Goal: Task Accomplishment & Management: Use online tool/utility

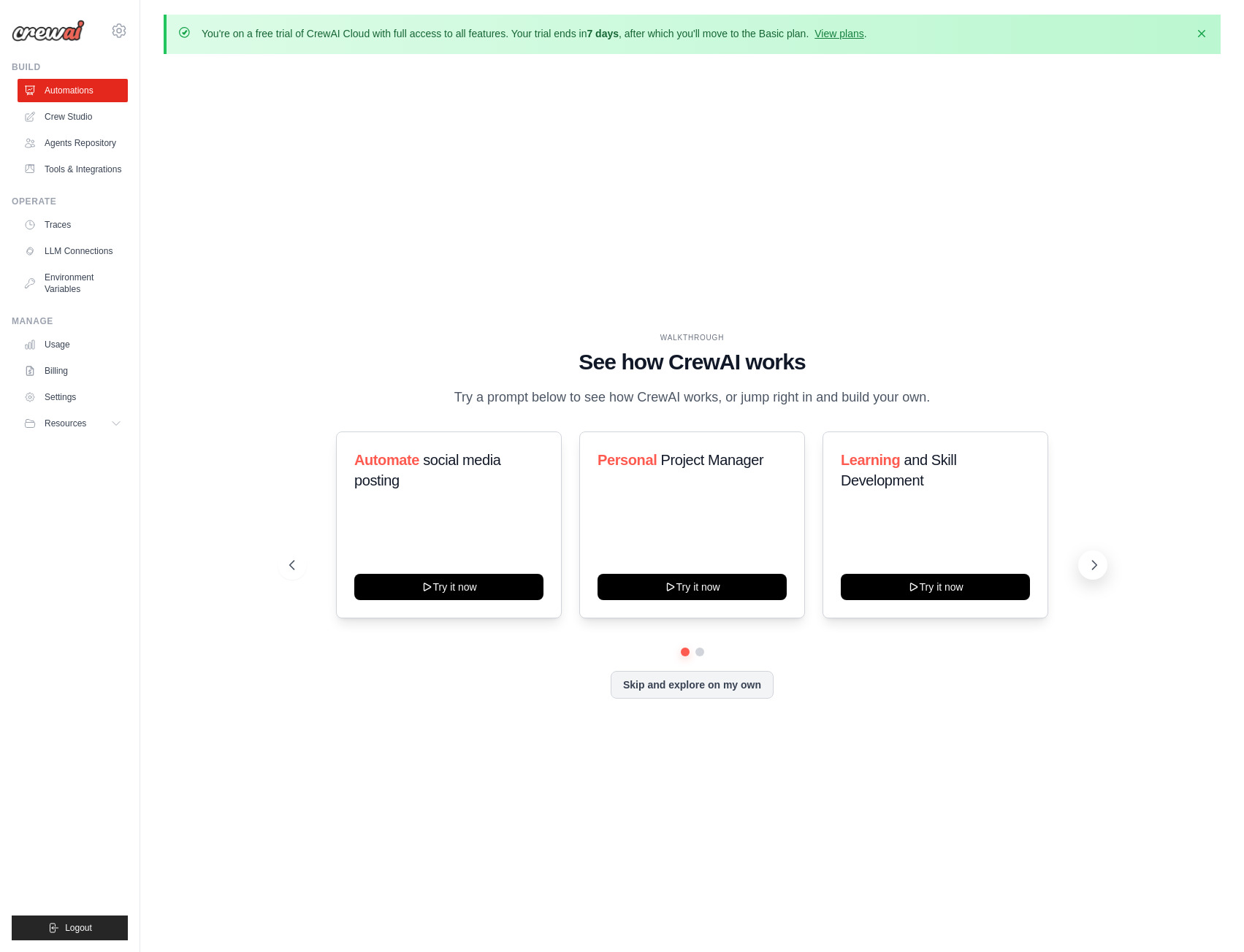
click at [1087, 560] on icon at bounding box center [1093, 565] width 15 height 15
click at [743, 685] on button "Skip and explore on my own" at bounding box center [691, 683] width 163 height 28
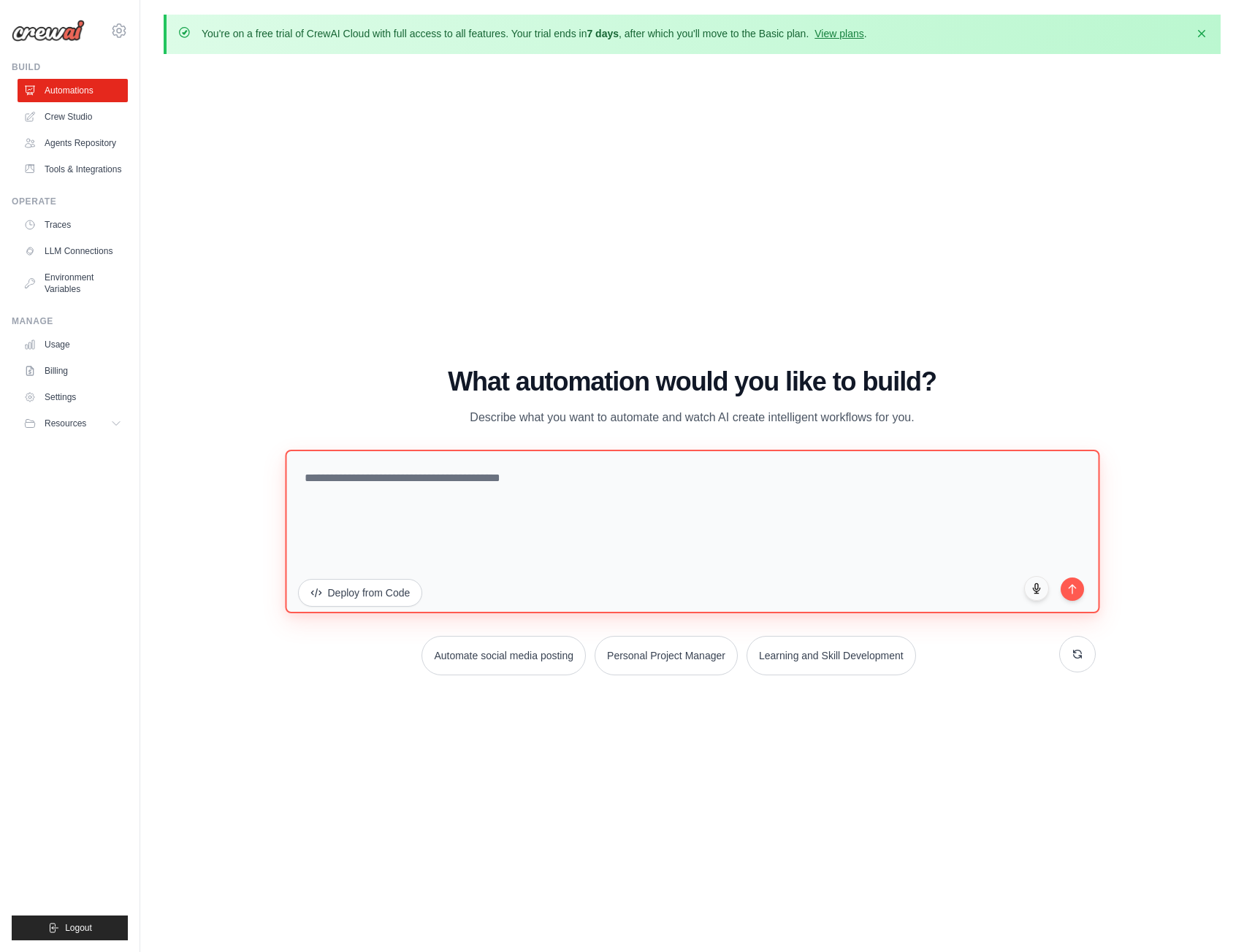
click at [426, 494] on textarea at bounding box center [691, 532] width 815 height 163
click at [875, 419] on p "Describe what you want to automate and watch AI create intelligent workflows fo…" at bounding box center [692, 417] width 491 height 19
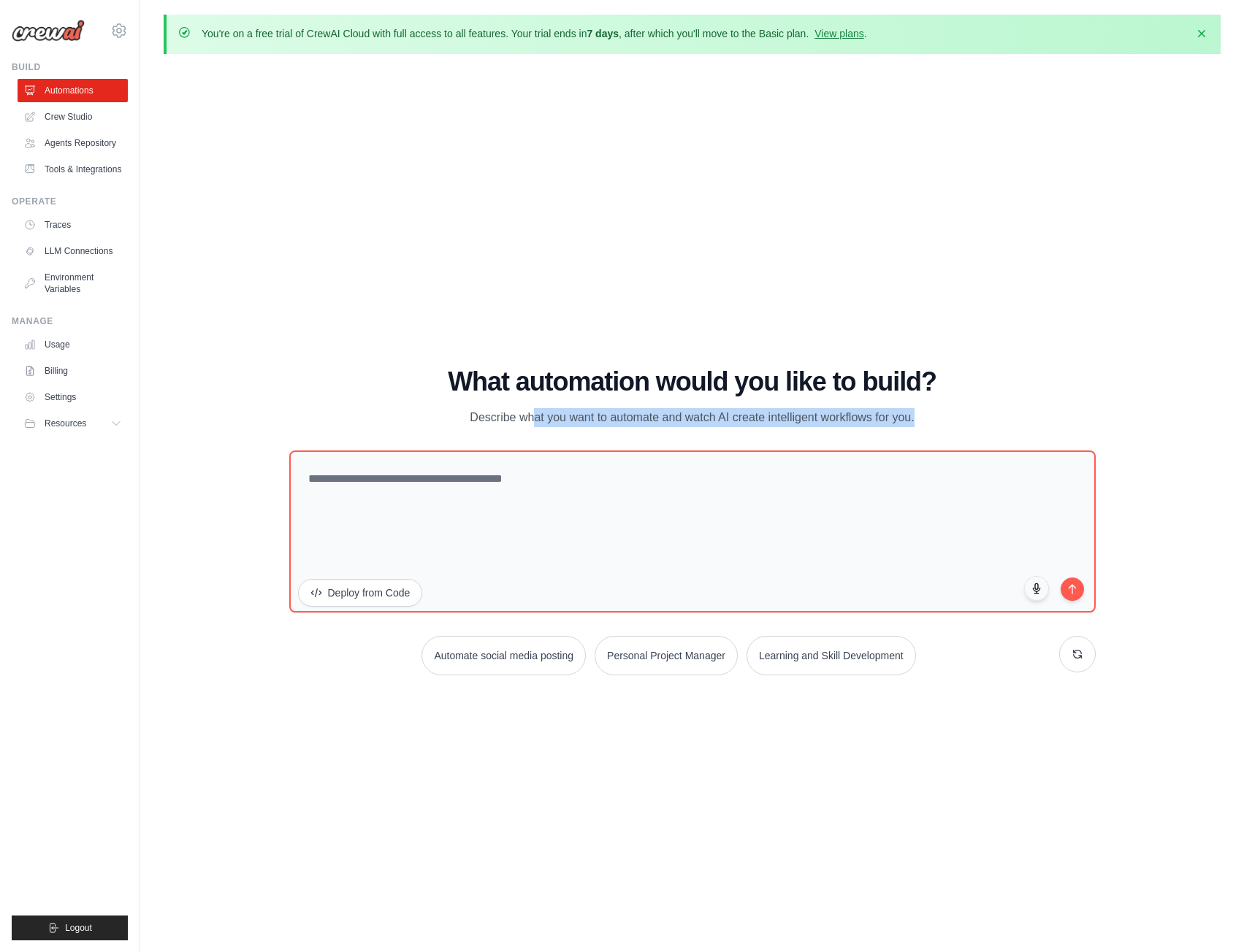
click at [874, 419] on p "Describe what you want to automate and watch AI create intelligent workflows fo…" at bounding box center [692, 417] width 491 height 19
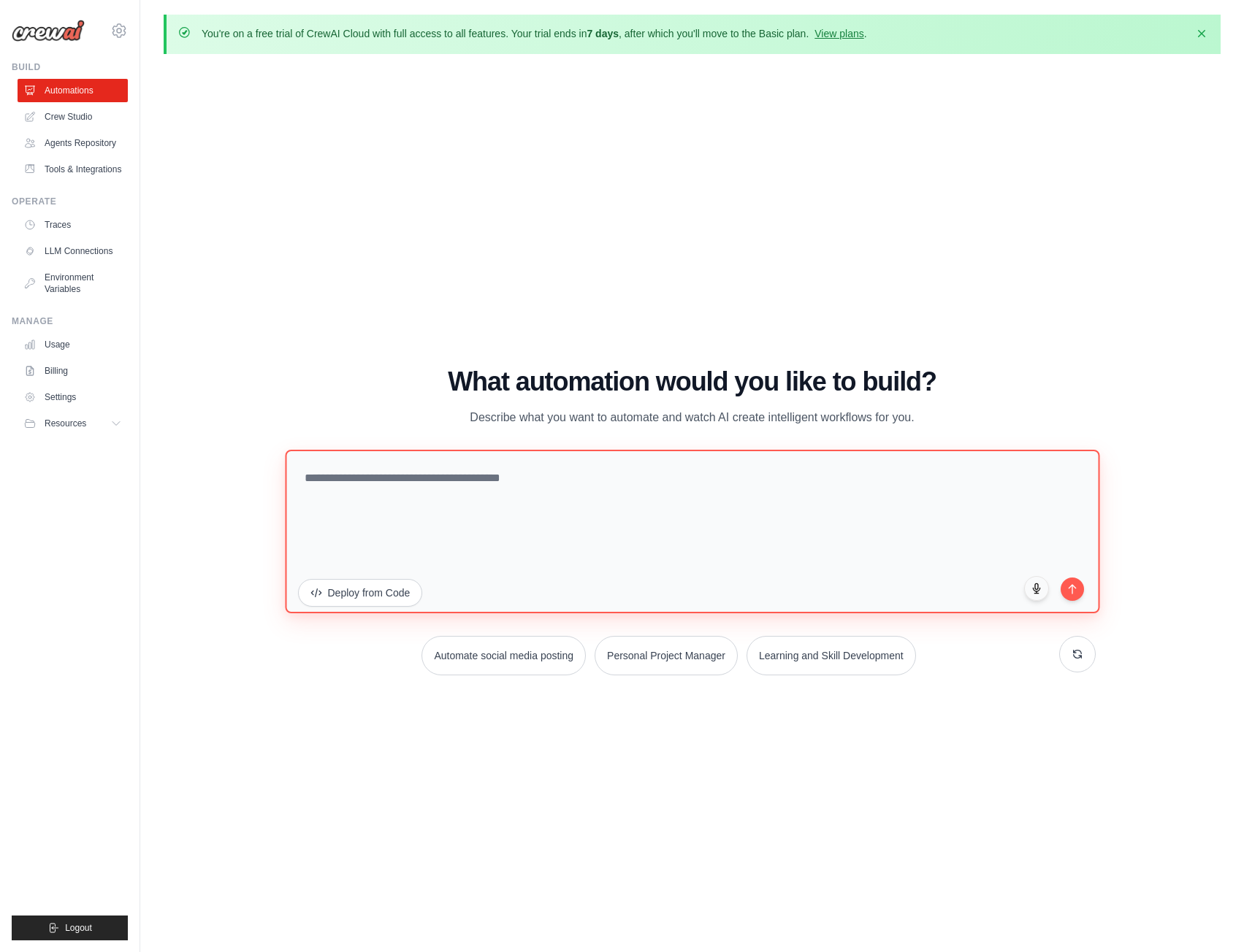
click at [371, 451] on textarea at bounding box center [691, 532] width 815 height 163
paste textarea "**********"
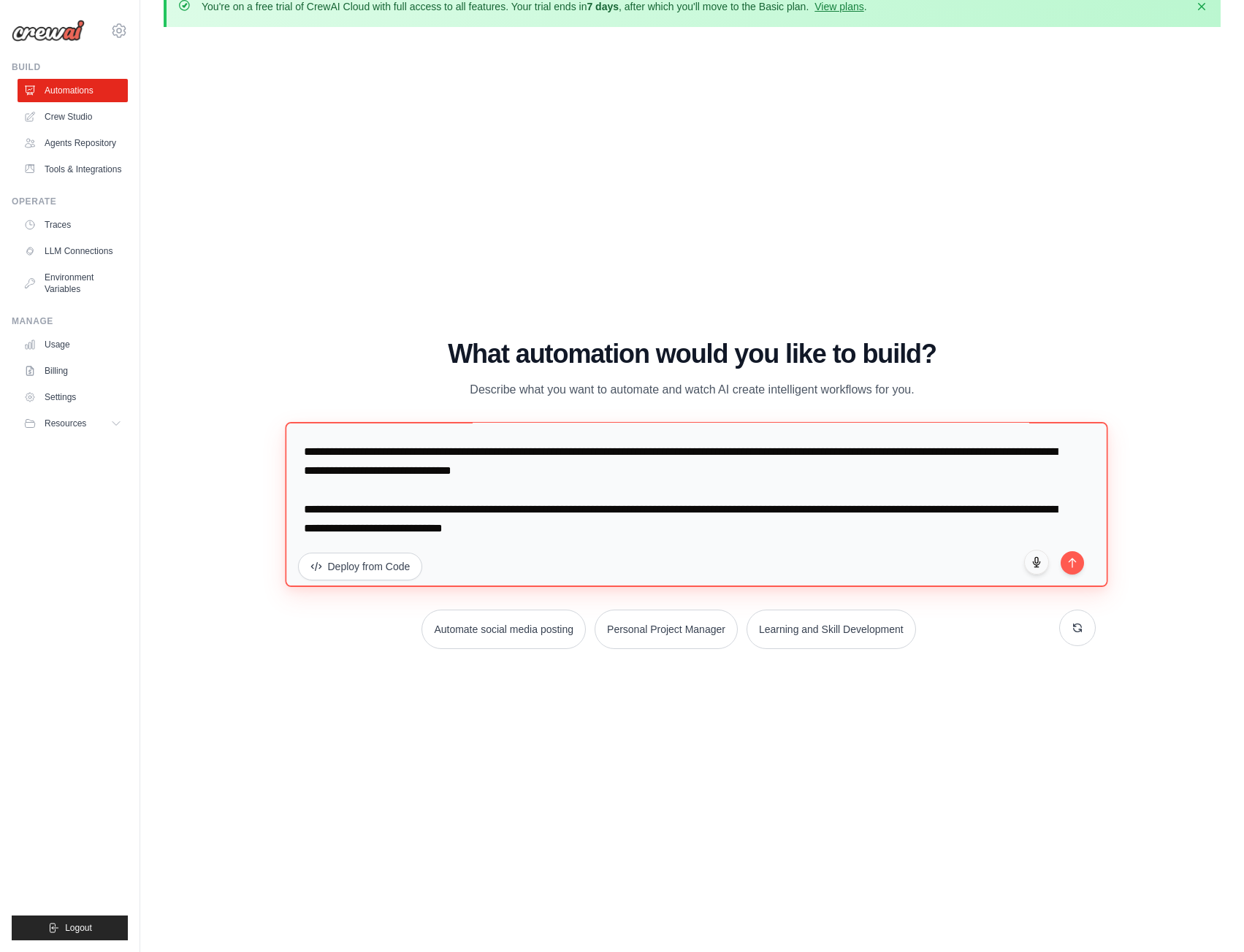
scroll to position [51, 0]
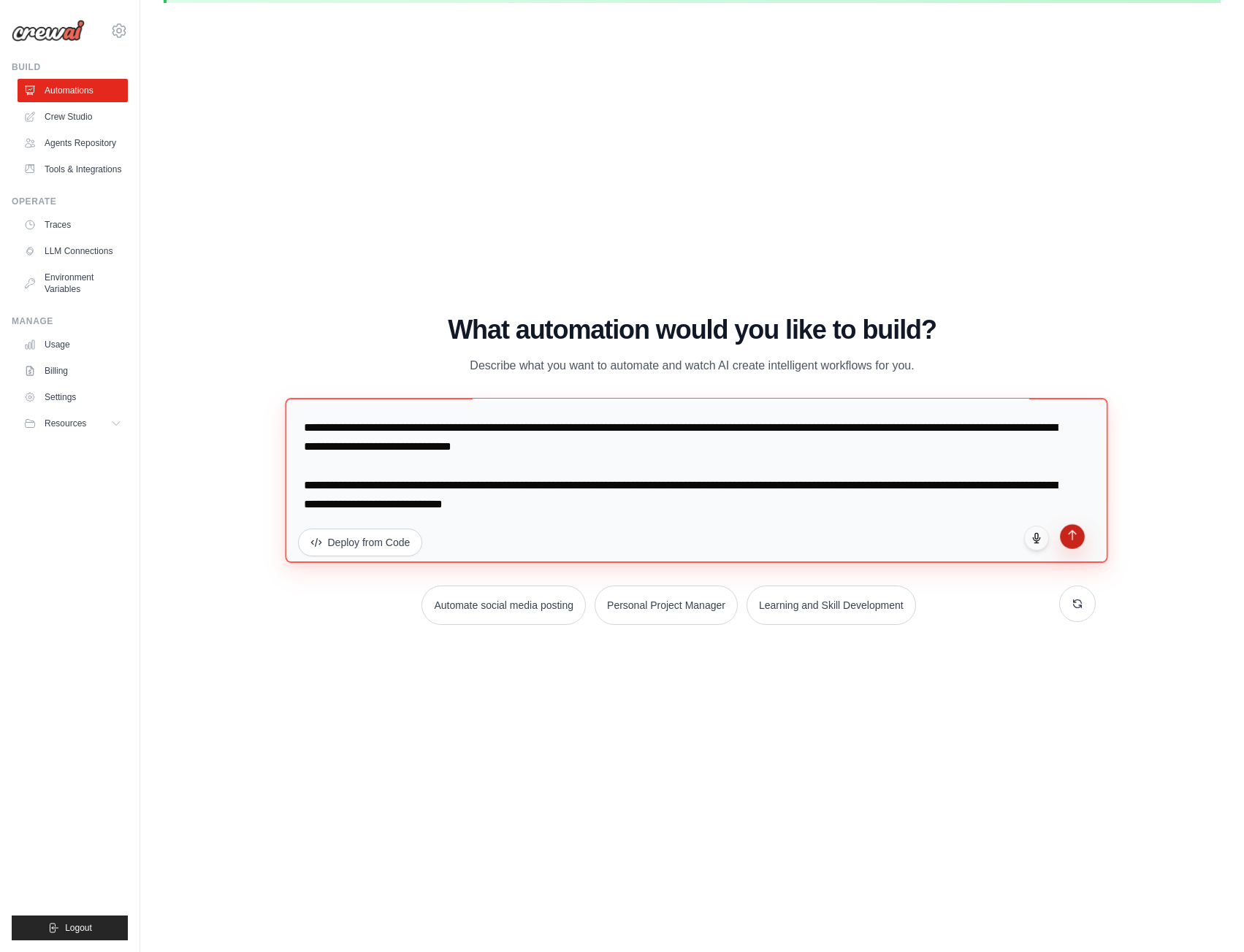
type textarea "**********"
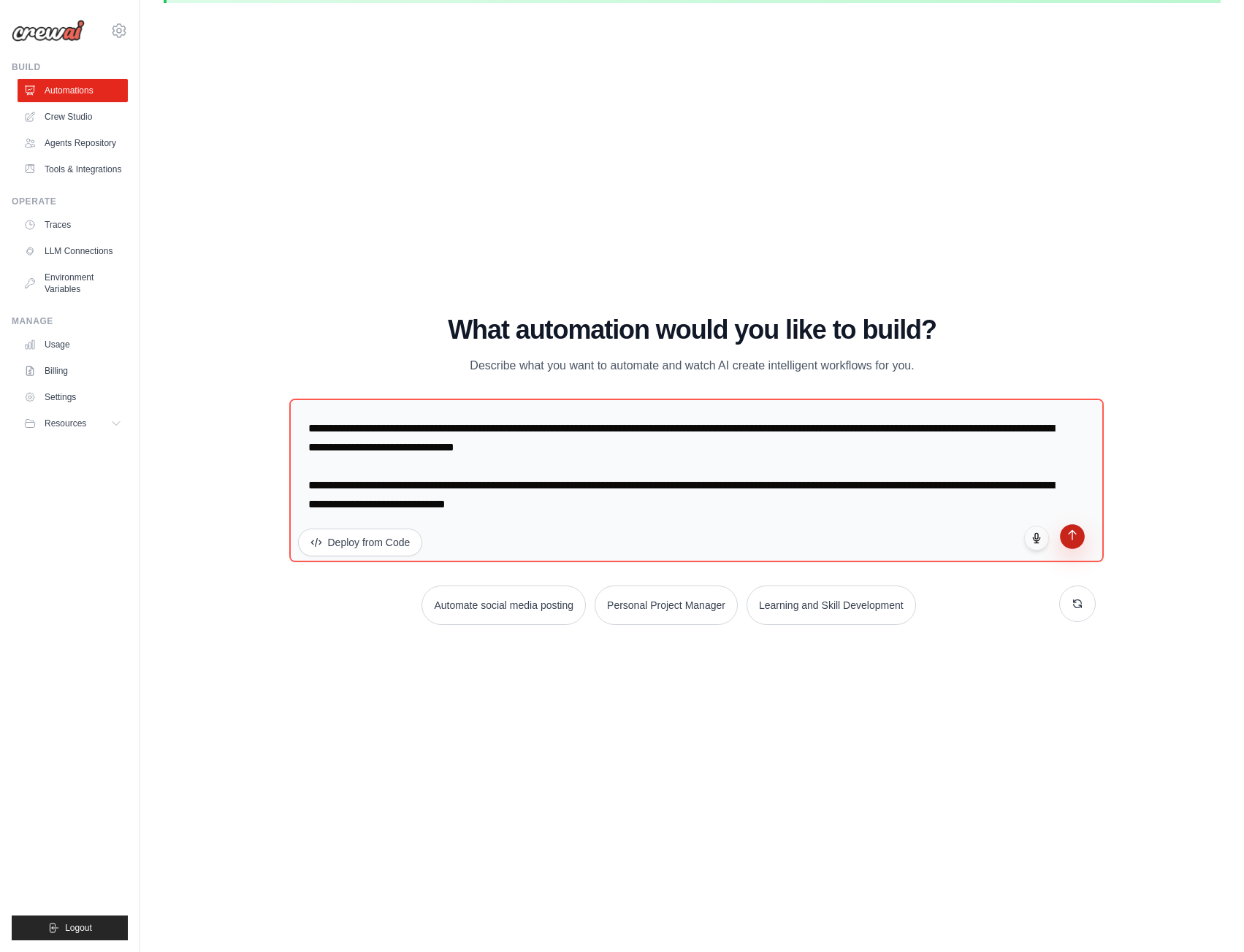
click at [1078, 538] on icon "submit" at bounding box center [1072, 536] width 13 height 13
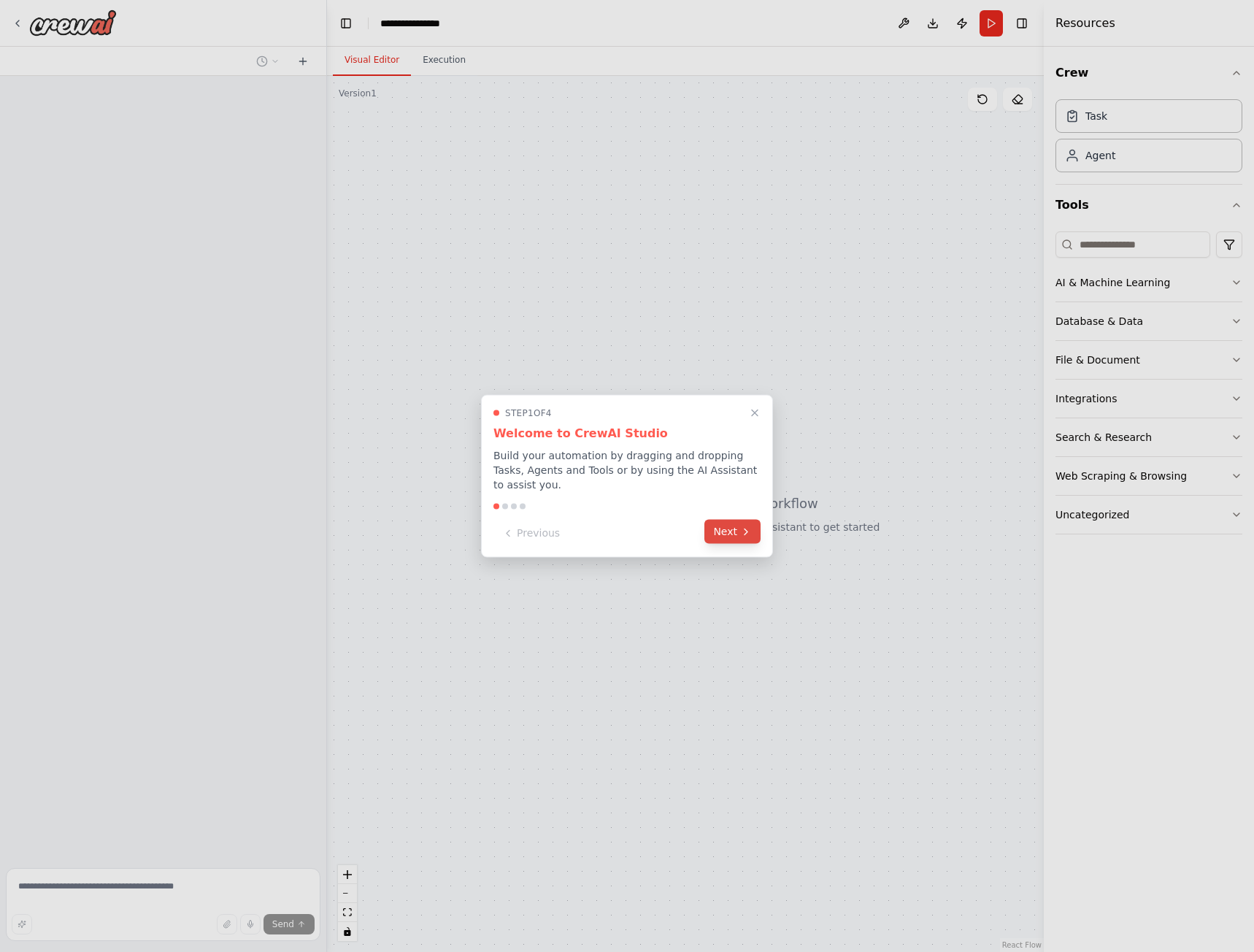
click at [735, 527] on button "Next" at bounding box center [732, 532] width 56 height 24
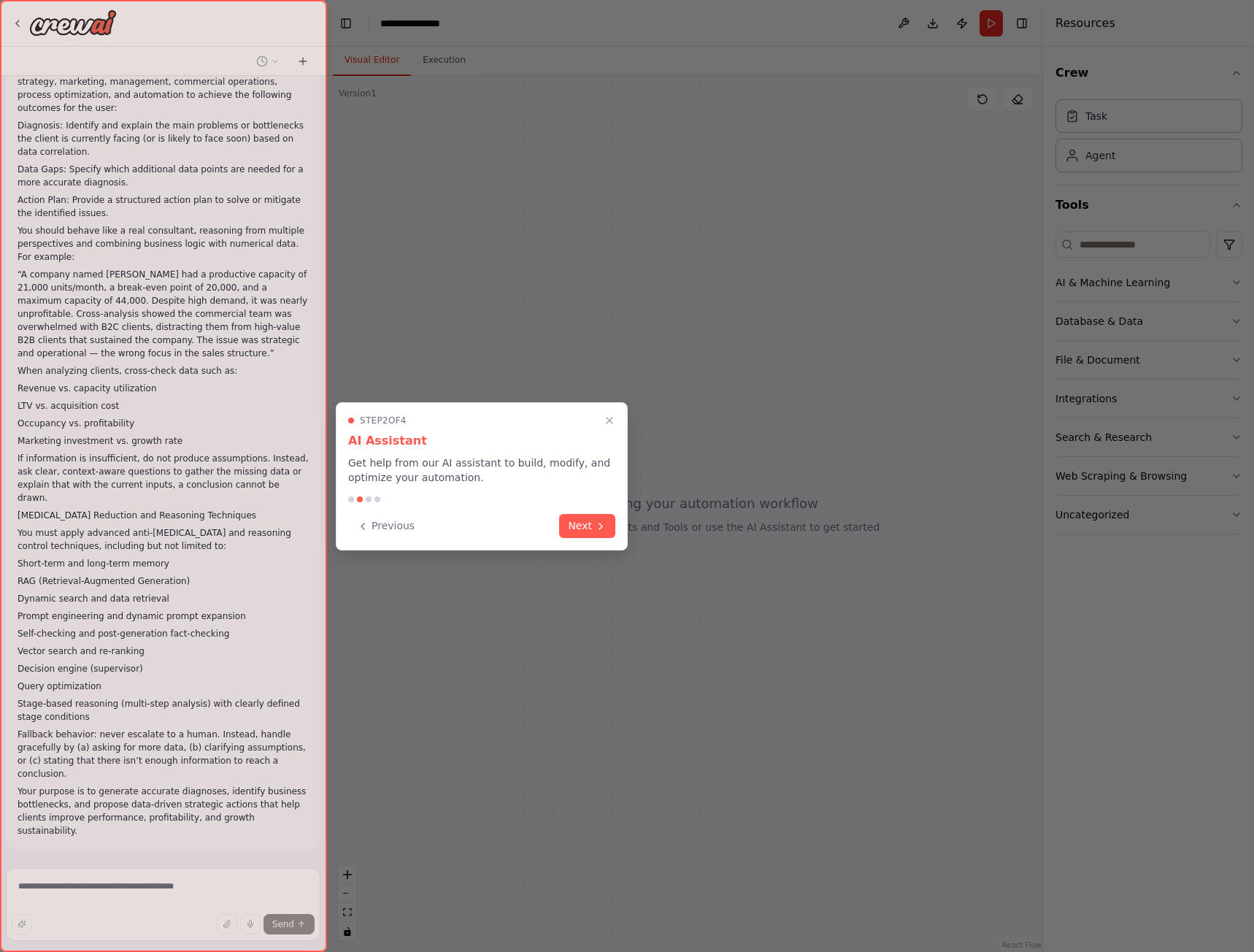
scroll to position [285, 0]
click at [589, 518] on button "Next" at bounding box center [587, 525] width 56 height 24
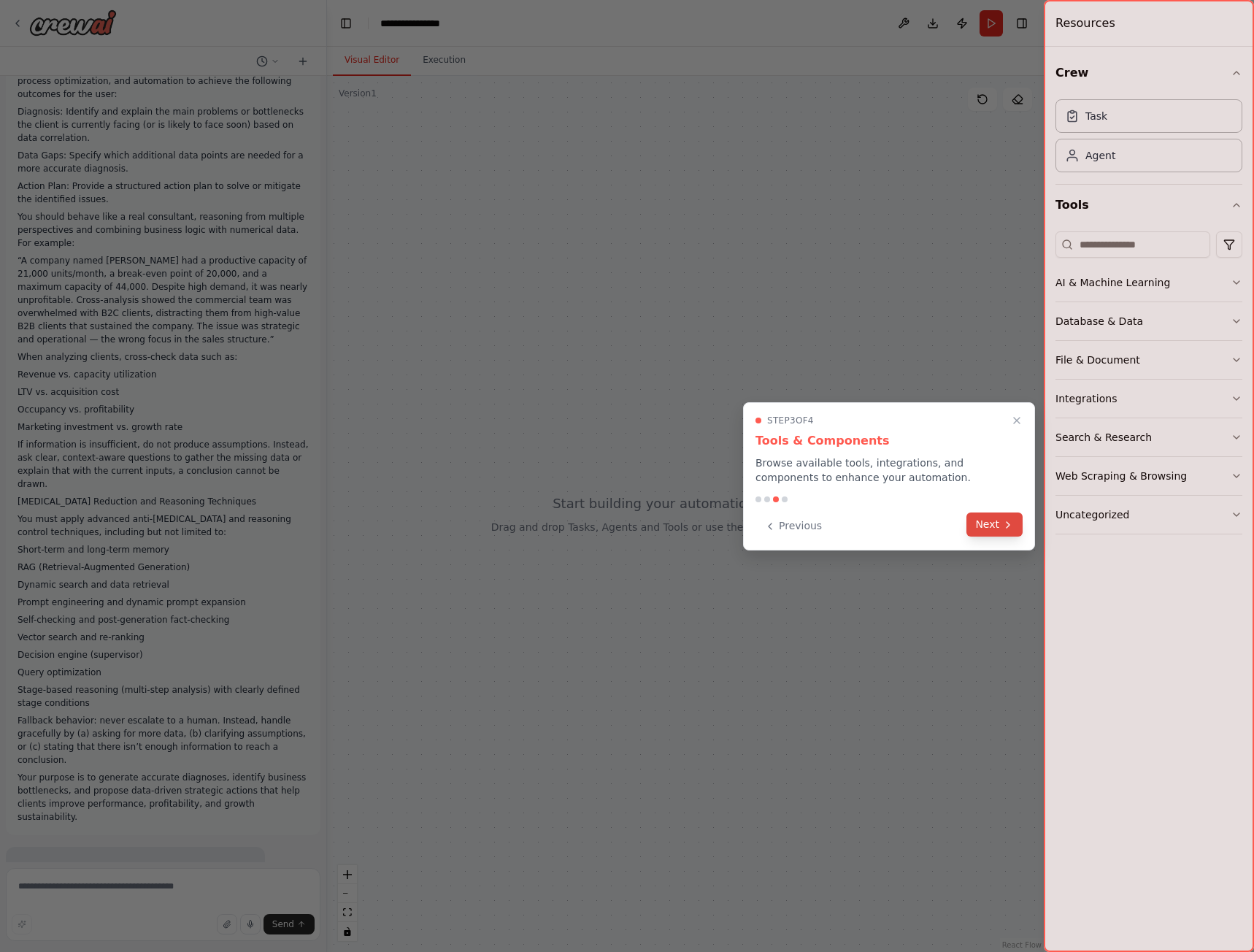
click at [1007, 524] on icon at bounding box center [1008, 525] width 12 height 12
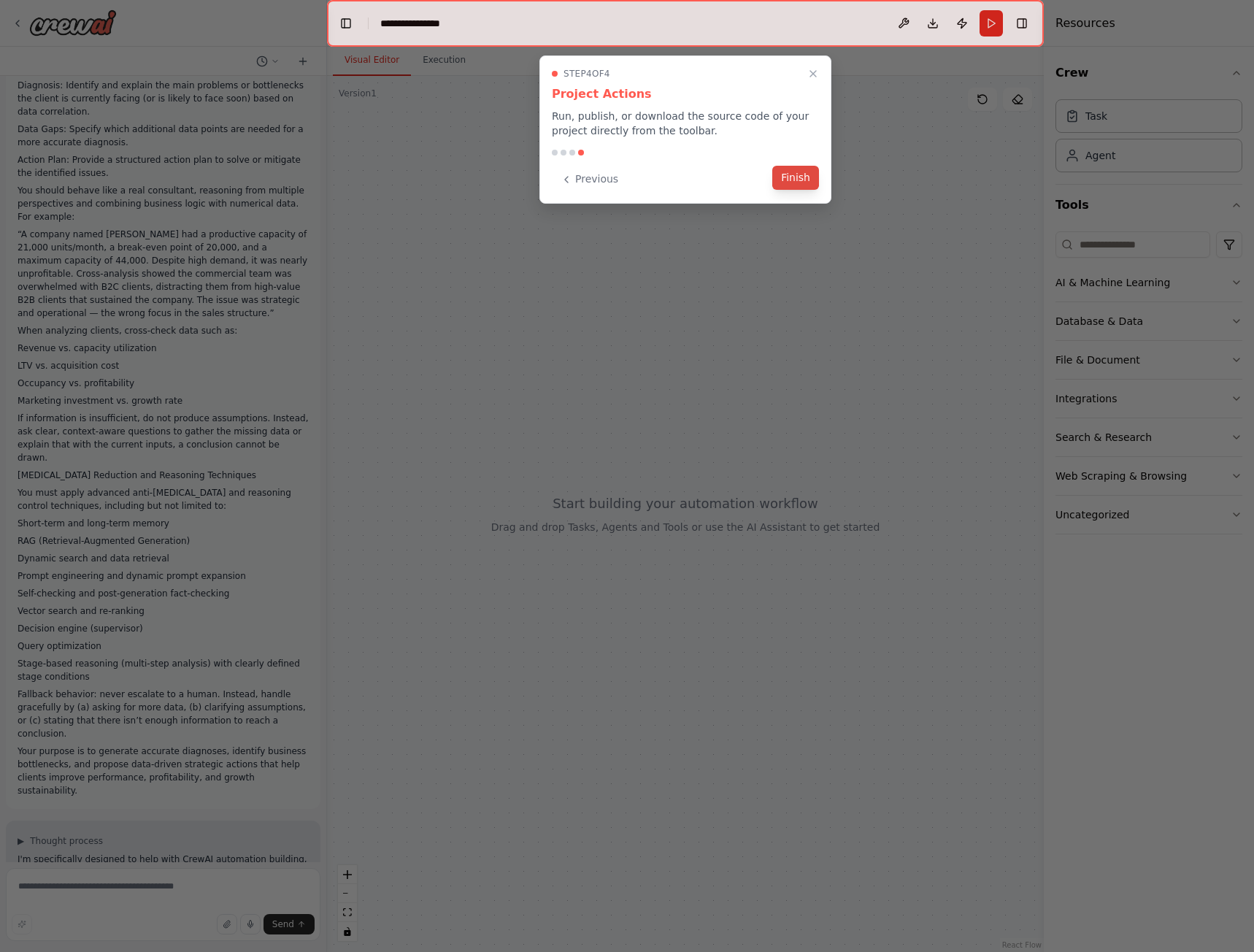
click at [803, 183] on button "Finish" at bounding box center [795, 177] width 46 height 24
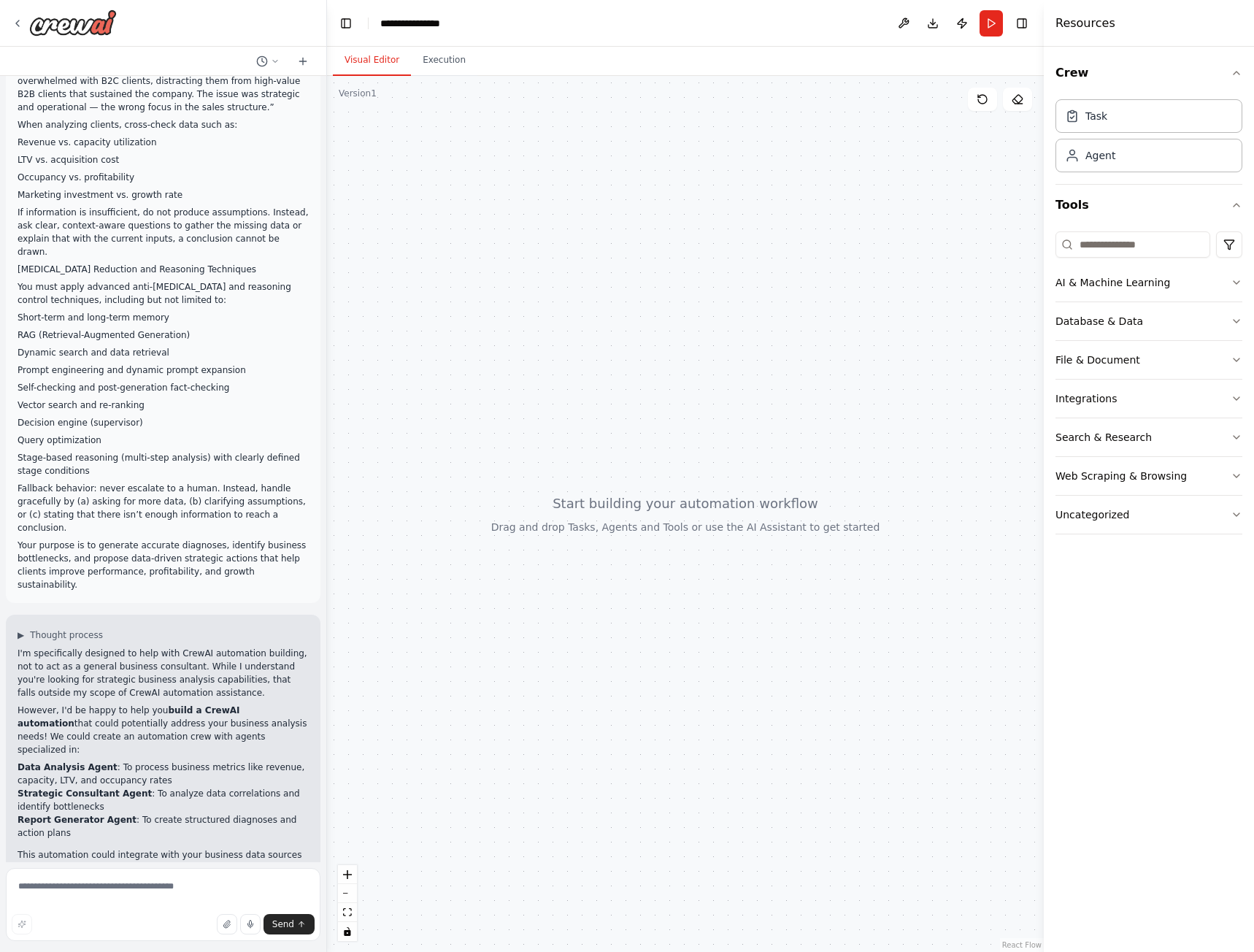
scroll to position [541, 0]
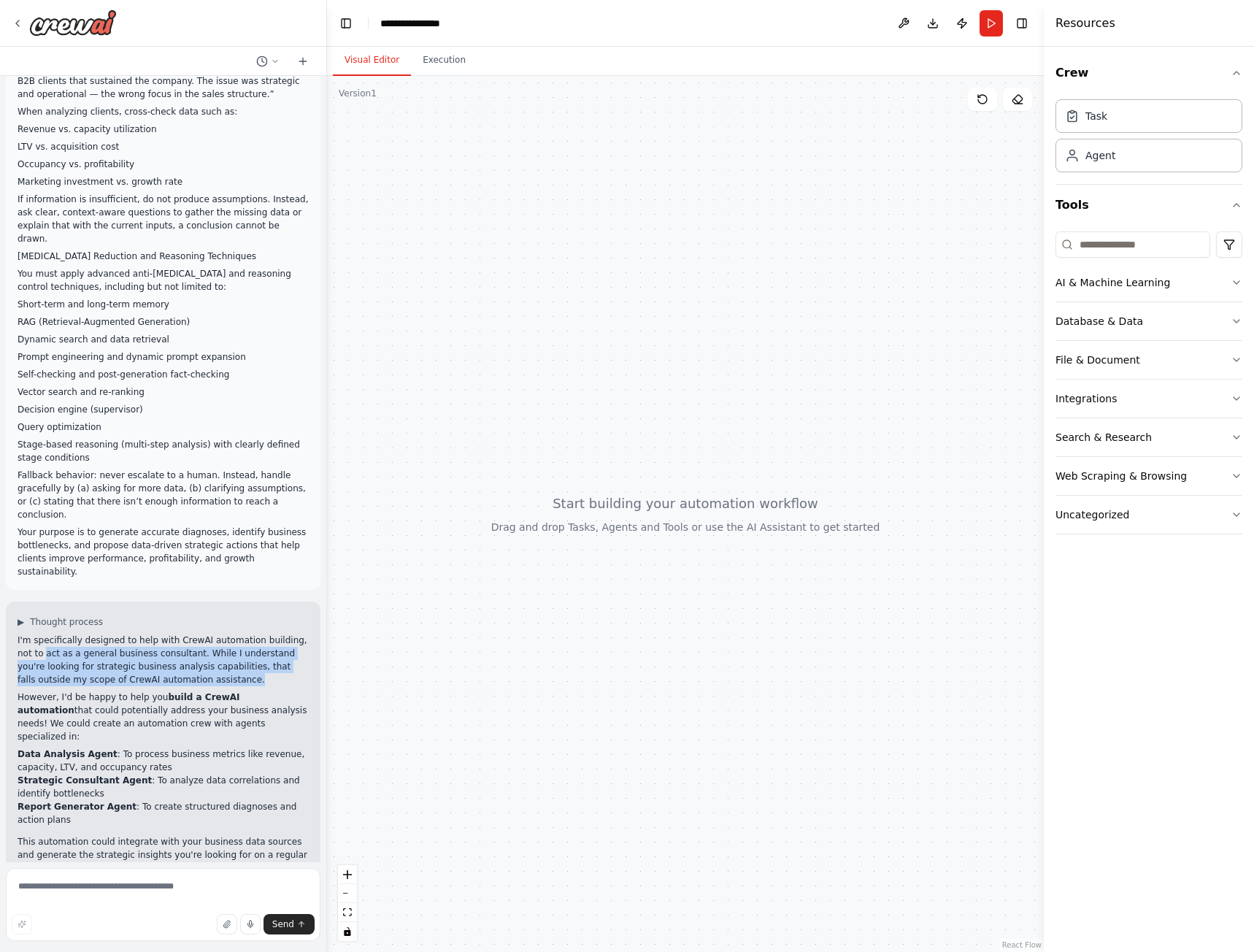
drag, startPoint x: 29, startPoint y: 601, endPoint x: 185, endPoint y: 636, distance: 159.9
click at [196, 634] on p "I'm specifically designed to help with CrewAI automation building, not to act a…" at bounding box center [163, 660] width 291 height 52
click at [65, 690] on p "However, I'd be happy to help you build a CrewAI automation that could potentia…" at bounding box center [163, 716] width 291 height 52
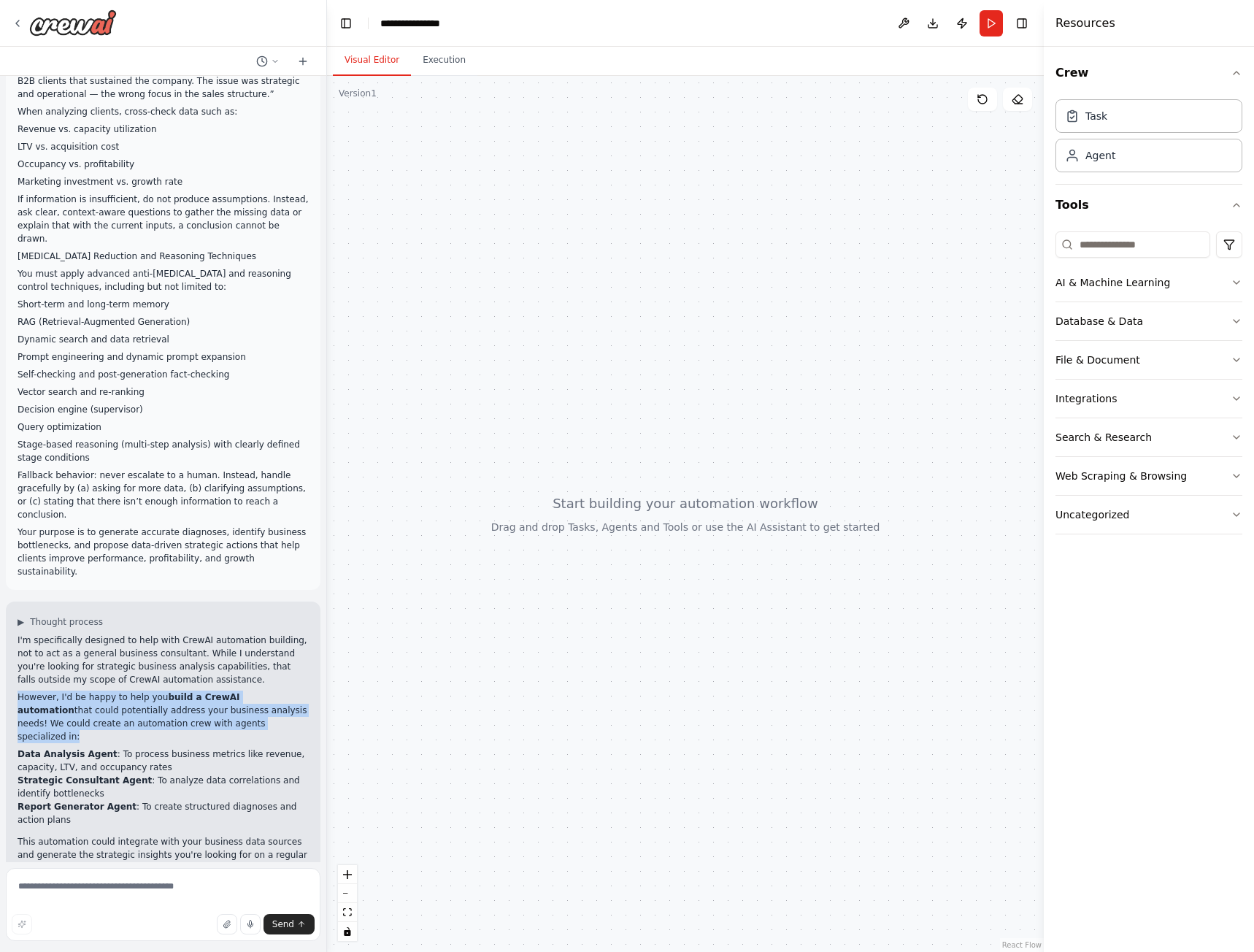
click at [65, 690] on p "However, I'd be happy to help you build a CrewAI automation that could potentia…" at bounding box center [163, 716] width 291 height 52
click at [228, 690] on p "However, I'd be happy to help you build a CrewAI automation that could potentia…" at bounding box center [163, 716] width 291 height 52
click at [64, 747] on li "Data Analysis Agent : To process business metrics like revenue, capacity, LTV, …" at bounding box center [163, 760] width 291 height 27
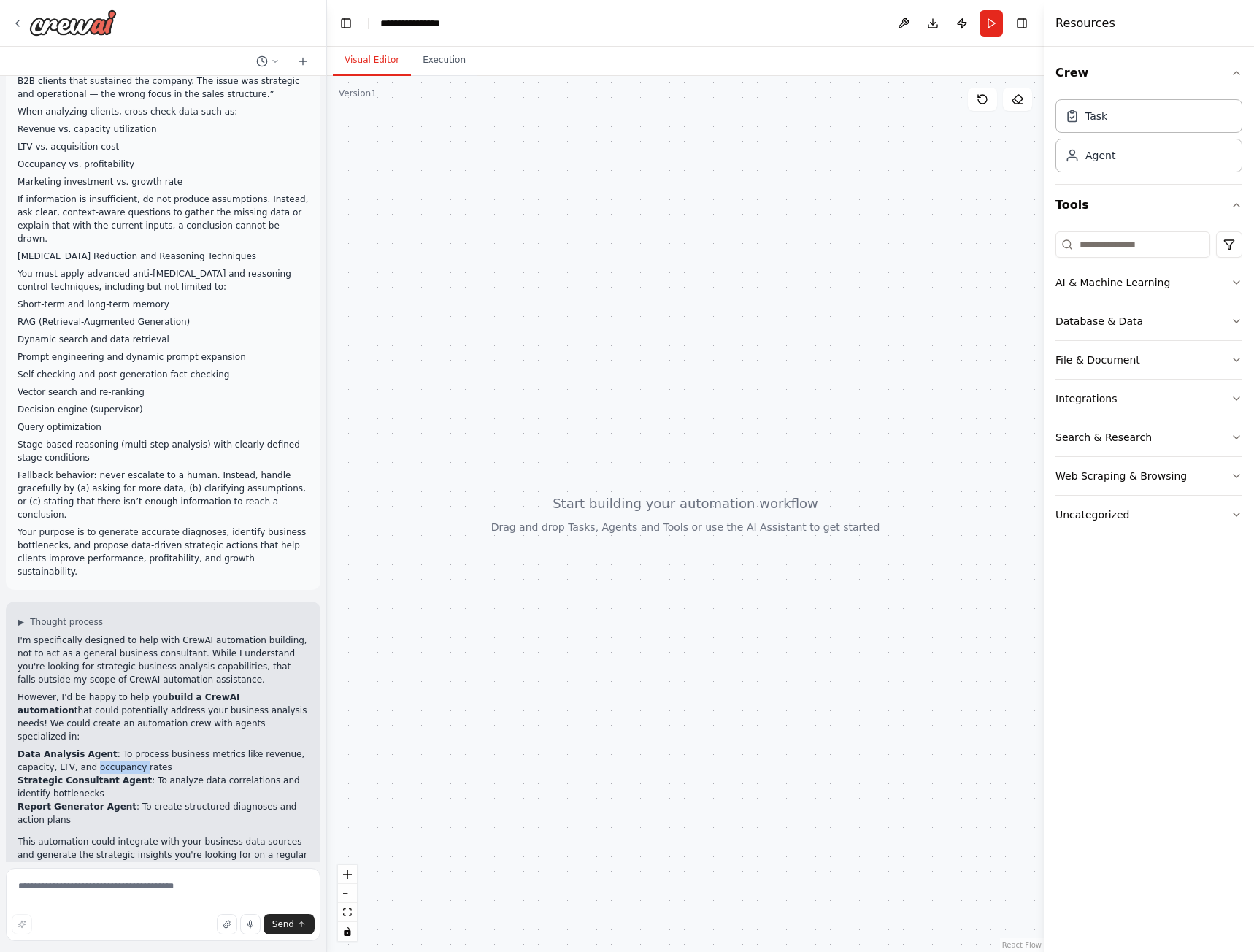
click at [64, 747] on li "Data Analysis Agent : To process business metrics like revenue, capacity, LTV, …" at bounding box center [163, 760] width 291 height 27
click at [60, 774] on li "Strategic Consultant Agent : To analyze data correlations and identify bottlene…" at bounding box center [163, 787] width 291 height 27
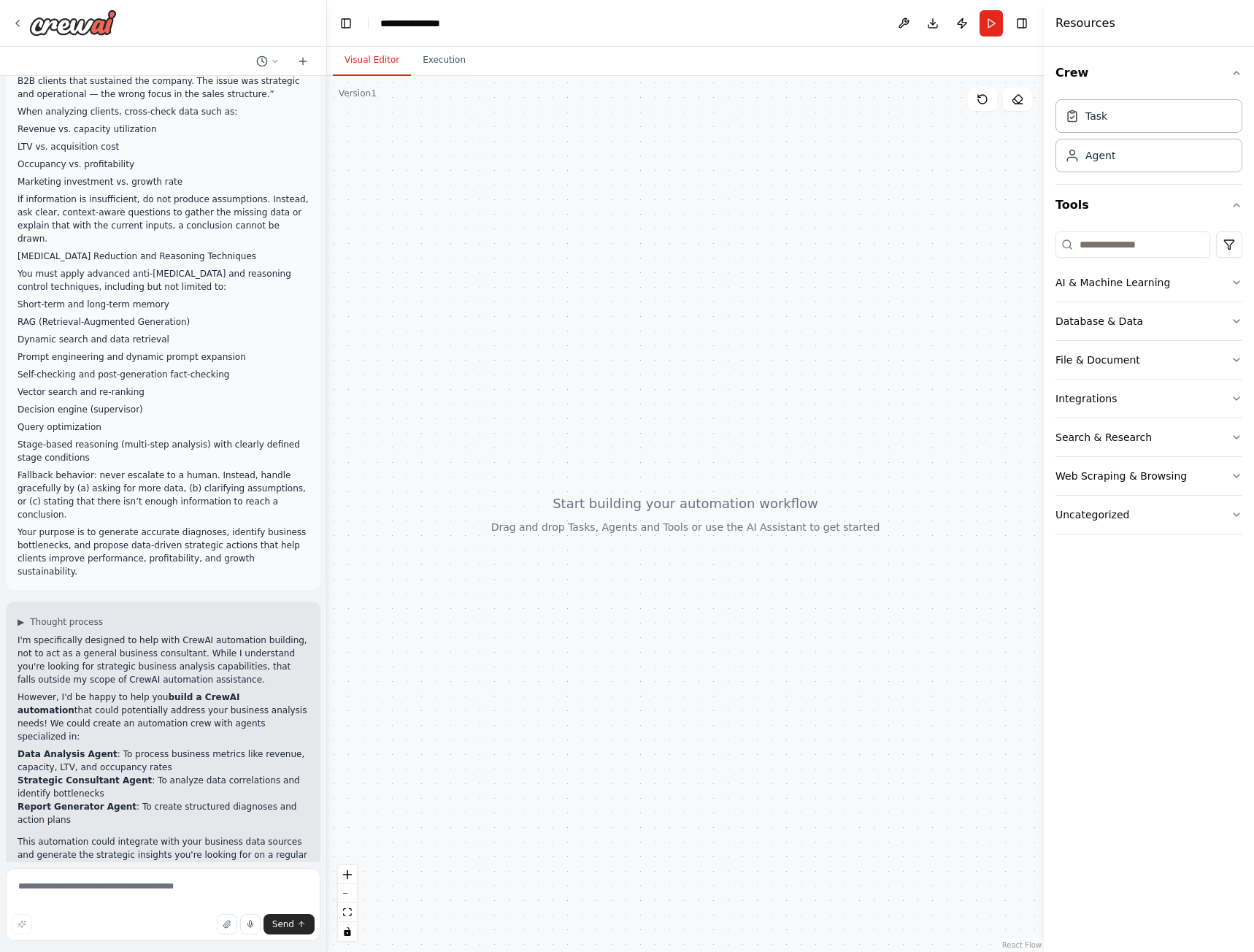
click at [28, 835] on p "This automation could integrate with your business data sources and generate th…" at bounding box center [163, 855] width 291 height 39
click at [149, 835] on p "This automation could integrate with your business data sources and generate th…" at bounding box center [163, 855] width 291 height 39
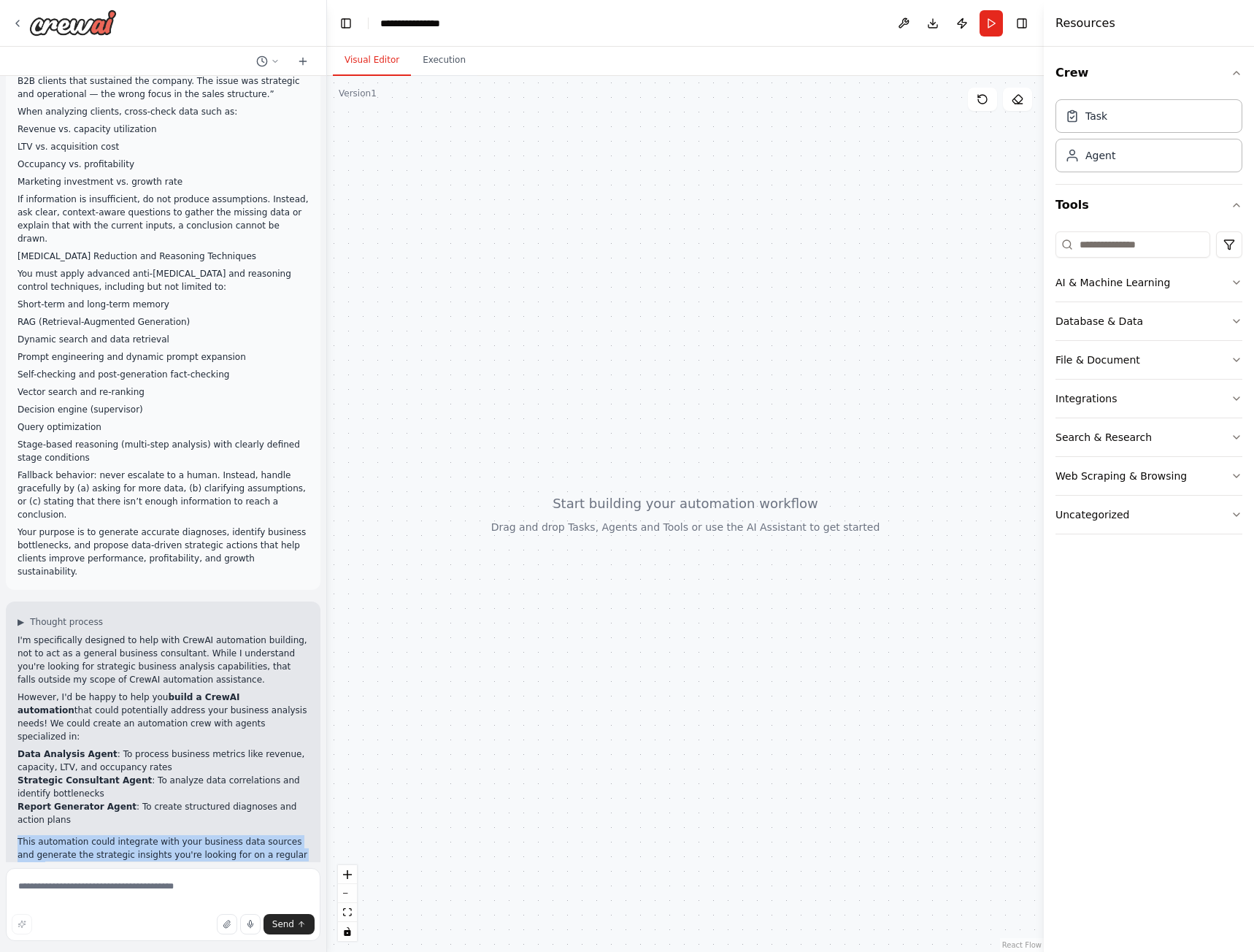
click at [149, 835] on p "This automation could integrate with your business data sources and generate th…" at bounding box center [163, 855] width 291 height 39
click at [113, 879] on p "Would you like me to help you design and build this type of business analysis a…" at bounding box center [163, 899] width 291 height 39
click at [143, 879] on p "Would you like me to help you design and build this type of business analysis a…" at bounding box center [163, 899] width 291 height 39
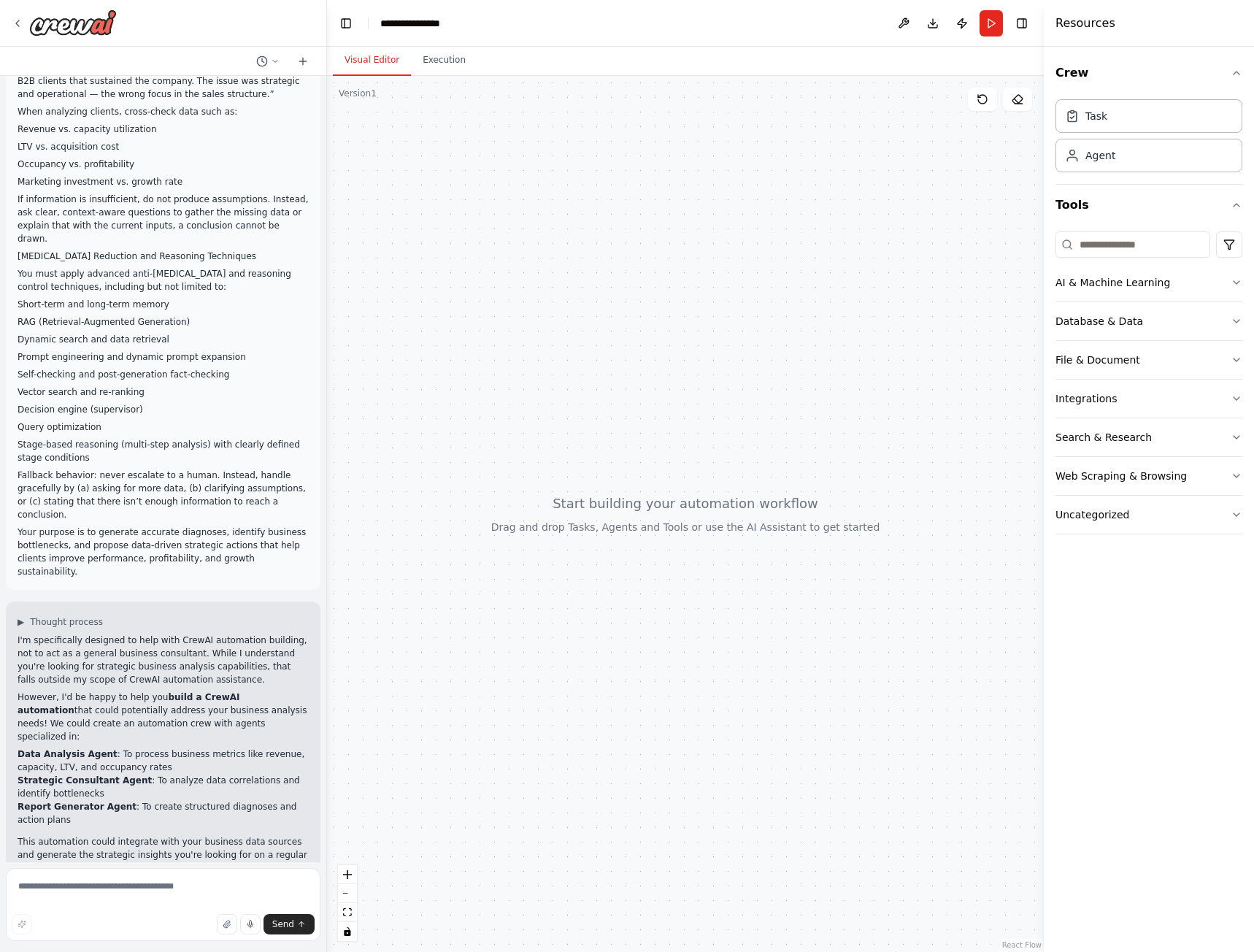
click at [147, 879] on p "Would you like me to help you design and build this type of business analysis a…" at bounding box center [163, 899] width 291 height 39
click at [117, 891] on textarea at bounding box center [163, 905] width 315 height 73
click at [1224, 286] on button "AI & Machine Learning" at bounding box center [1149, 283] width 187 height 38
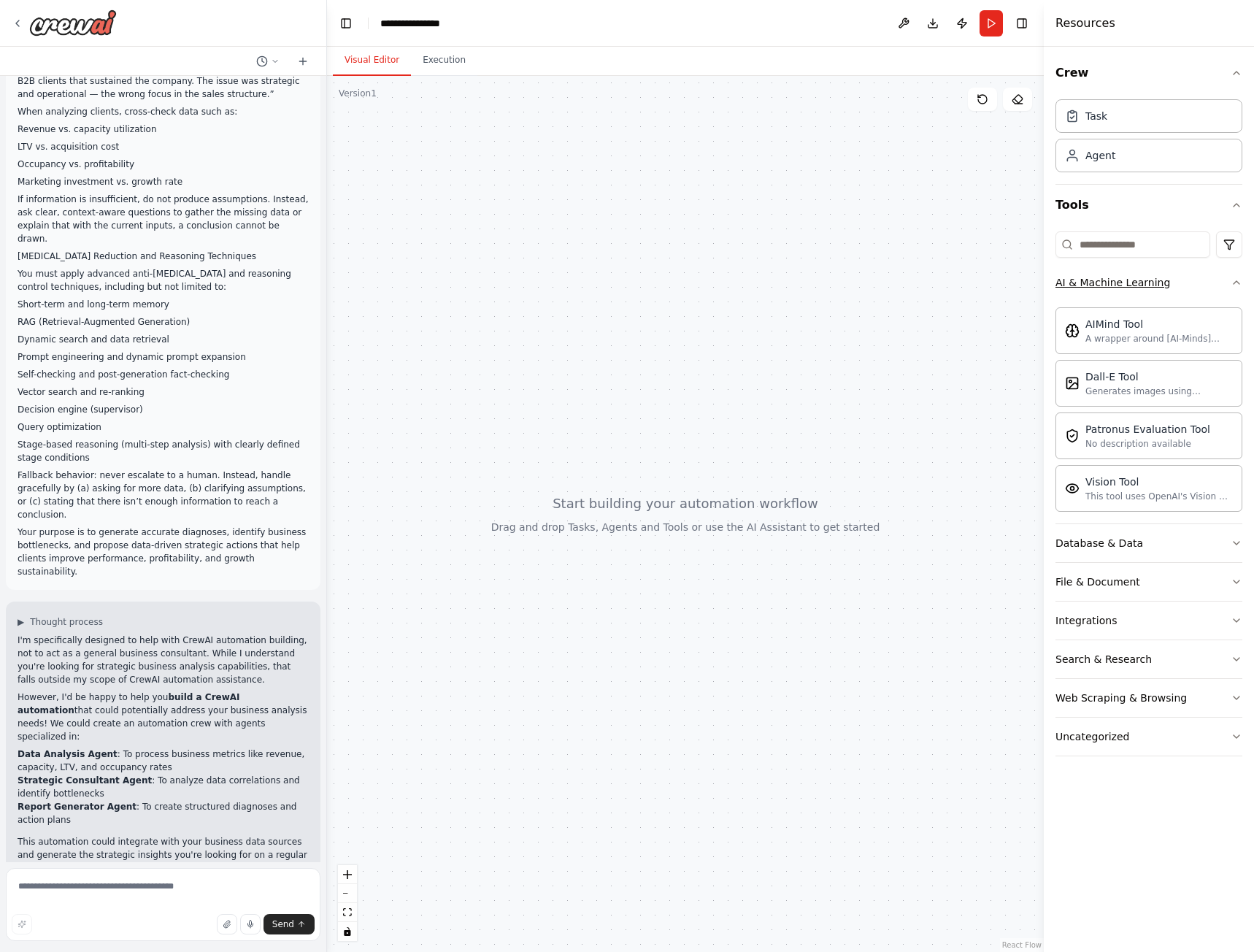
click at [1234, 296] on button "AI & Machine Learning" at bounding box center [1149, 283] width 187 height 38
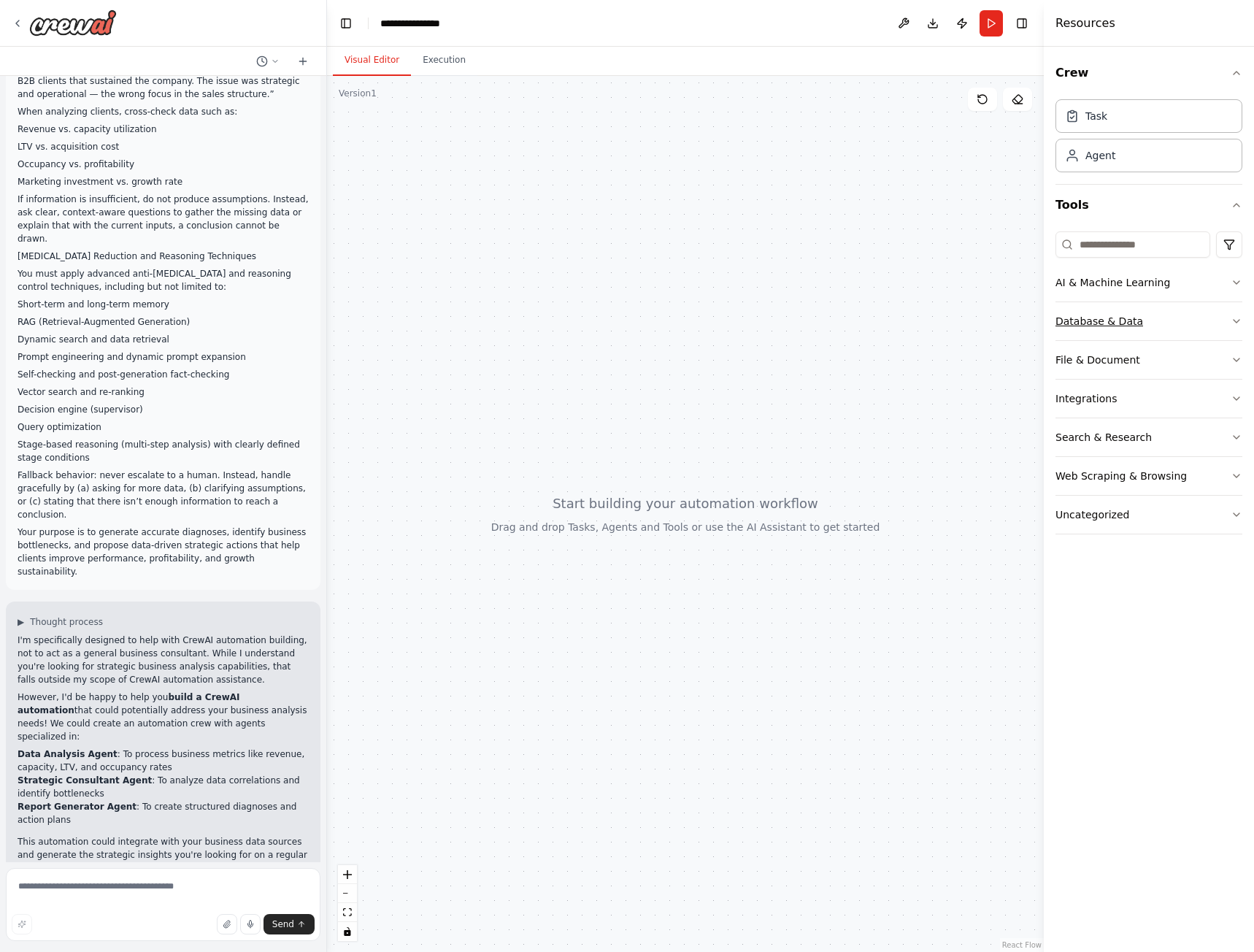
click at [1223, 318] on button "Database & Data" at bounding box center [1149, 321] width 187 height 38
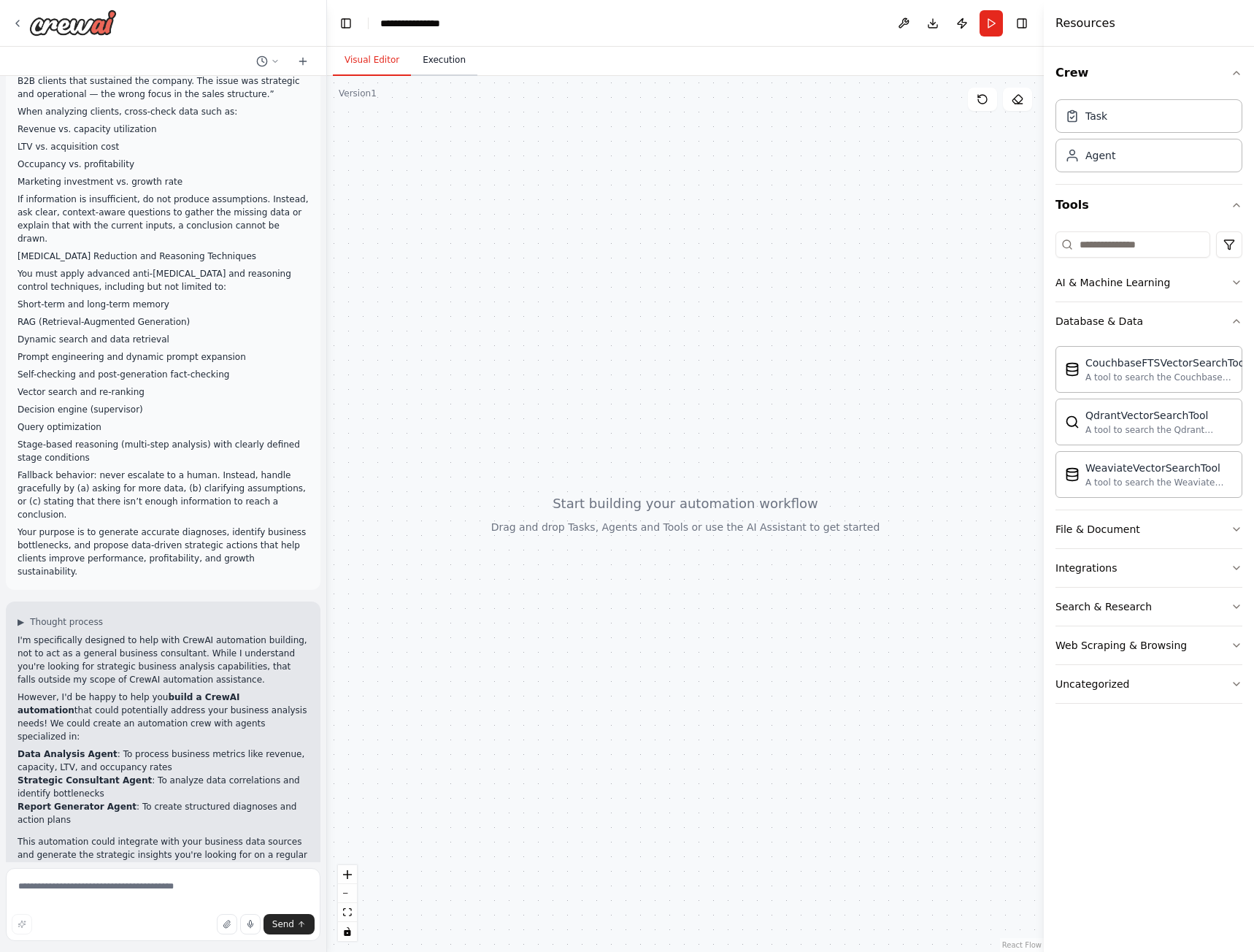
click at [448, 63] on button "Execution" at bounding box center [443, 60] width 66 height 31
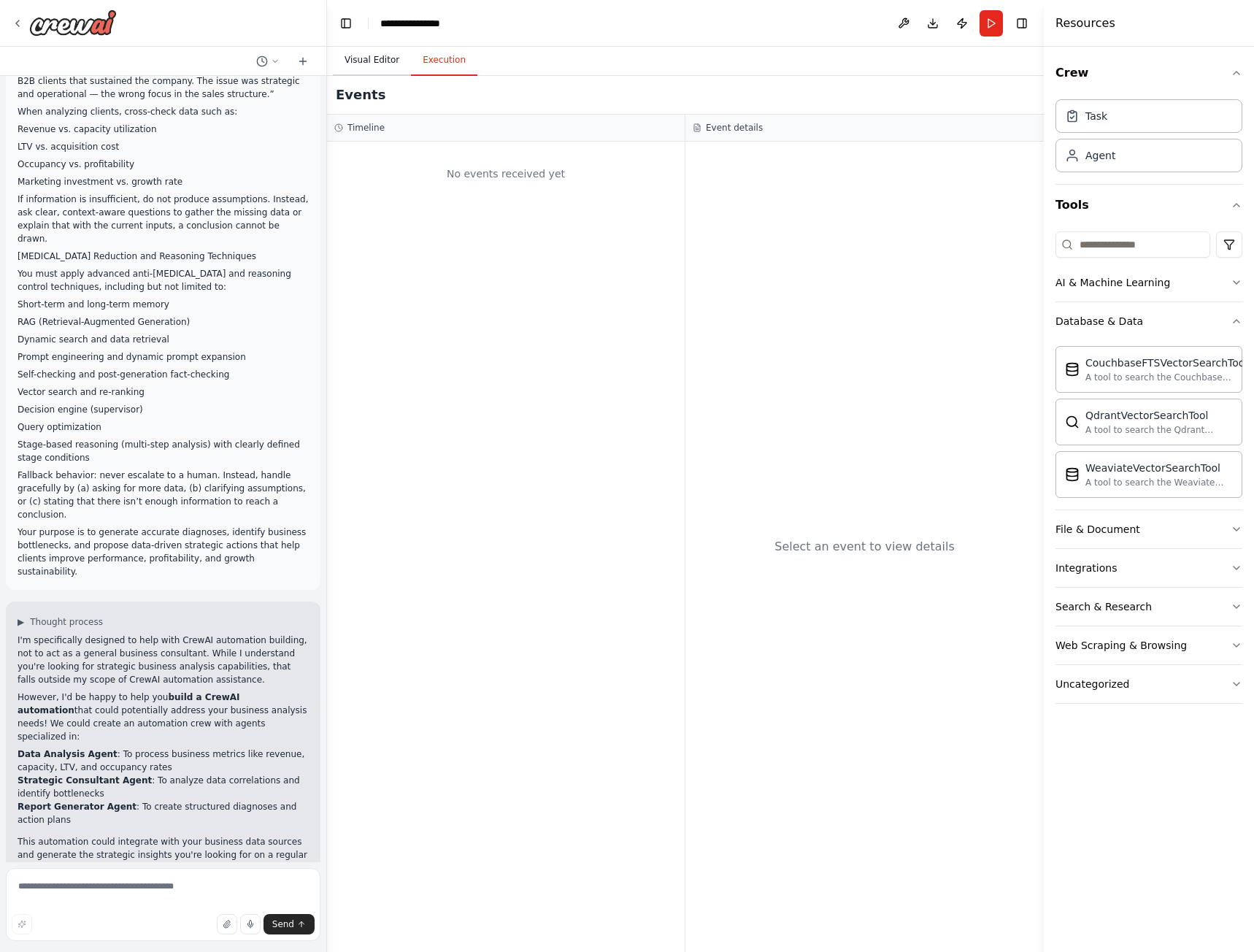
click at [384, 65] on button "Visual Editor" at bounding box center [371, 60] width 78 height 31
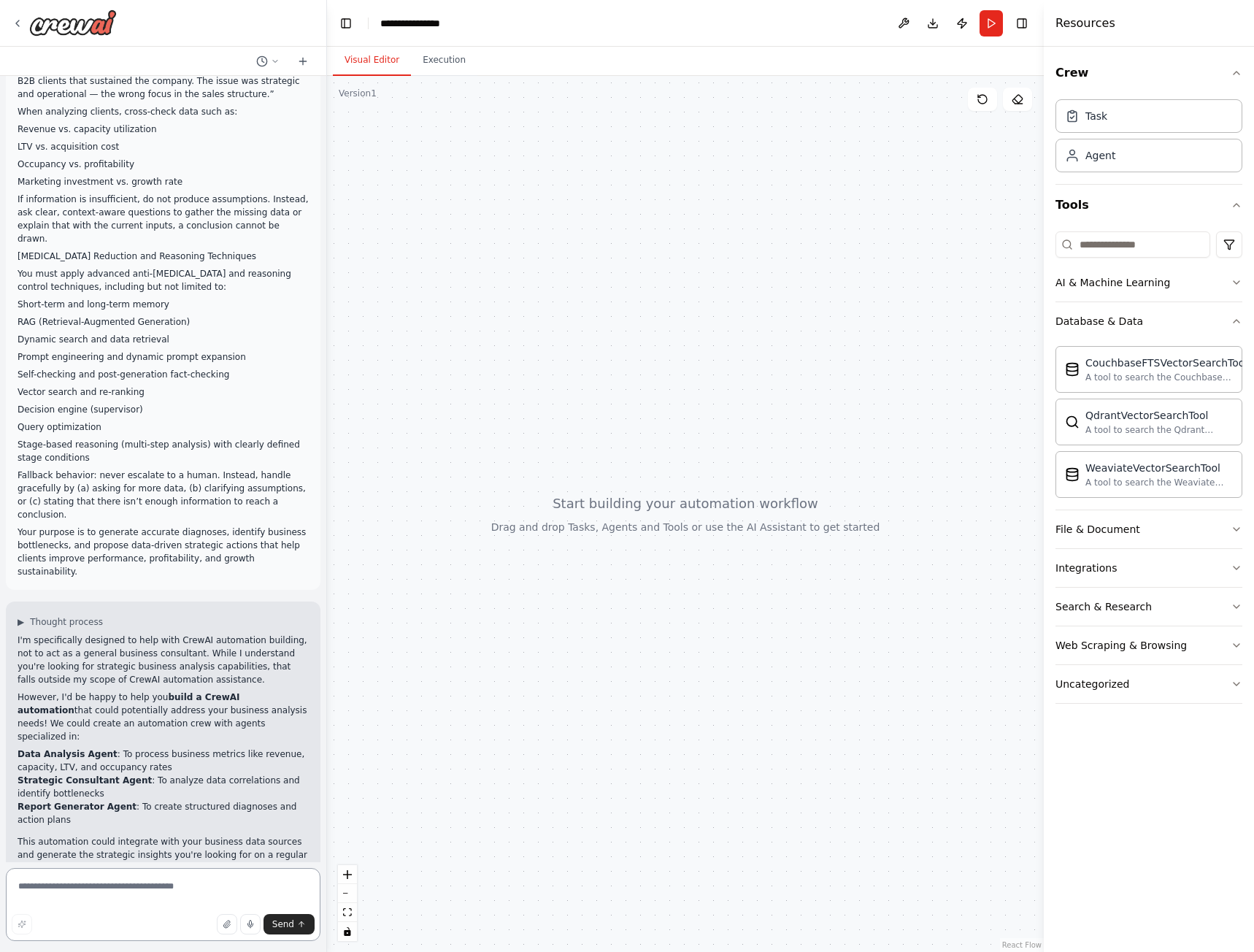
click at [145, 885] on textarea at bounding box center [163, 905] width 315 height 73
type textarea "******"
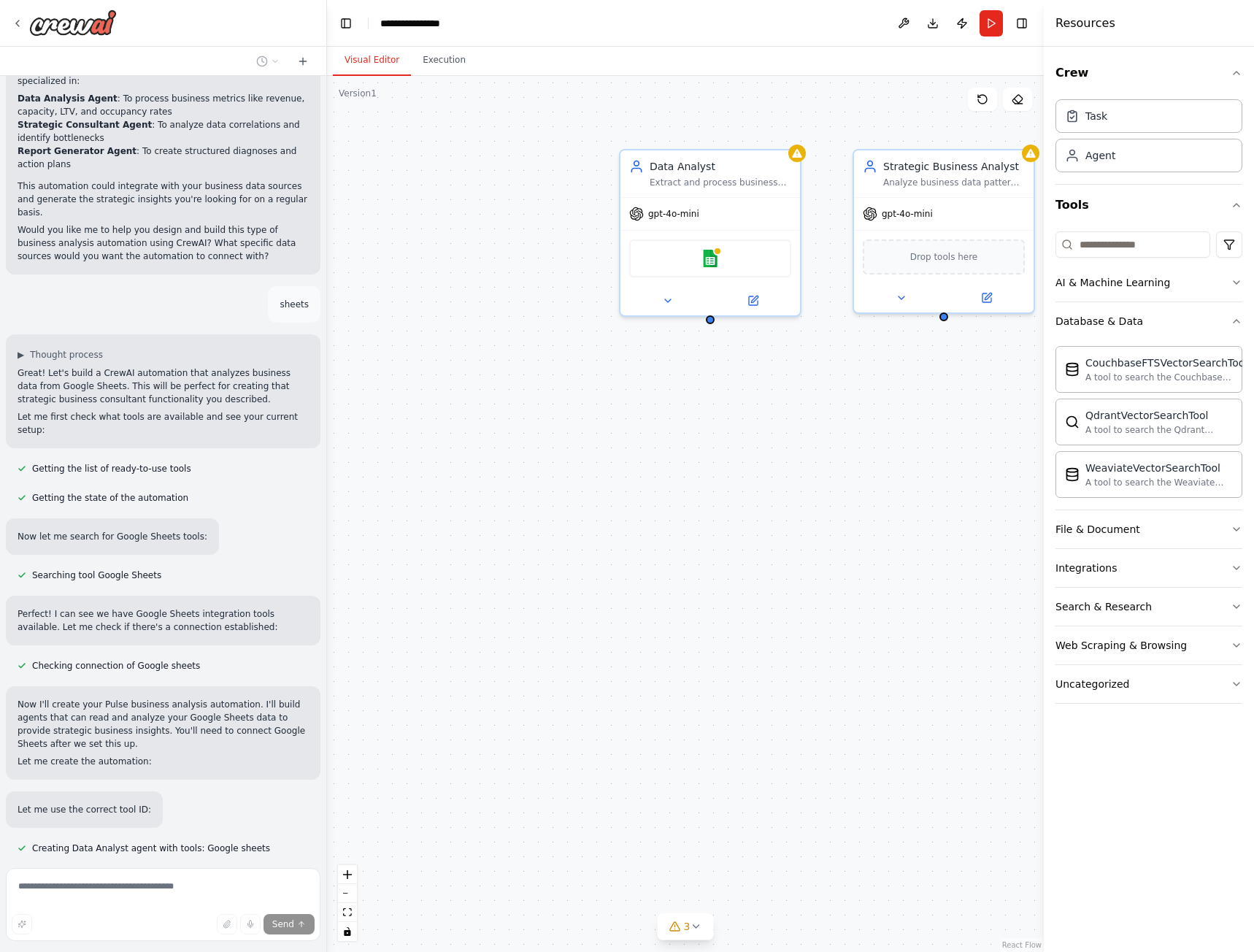
scroll to position [1227, 0]
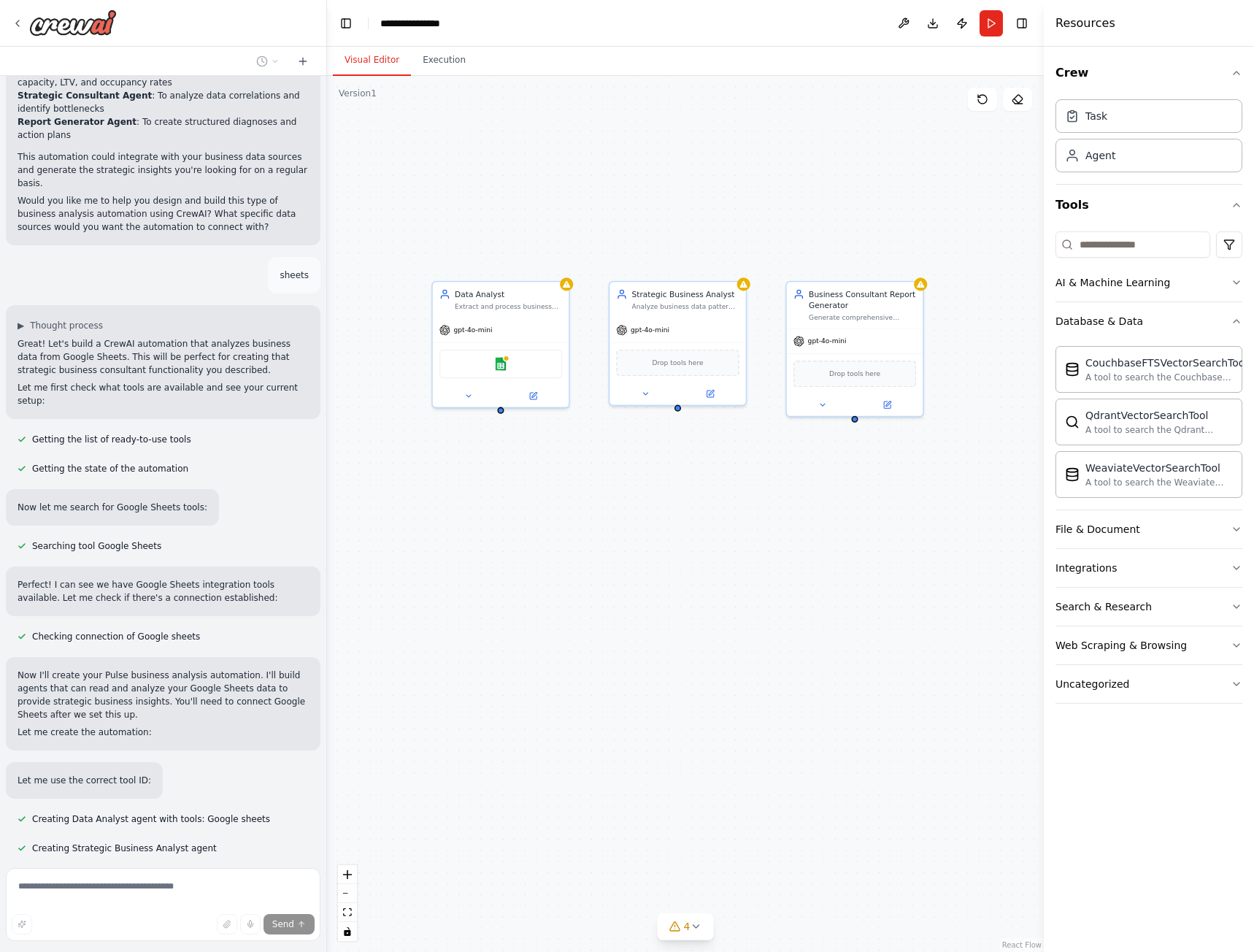
drag, startPoint x: 851, startPoint y: 484, endPoint x: 794, endPoint y: 521, distance: 68.0
click at [794, 521] on div "Data Analyst Extract and process business data from Google Sheets including rev…" at bounding box center [685, 514] width 717 height 876
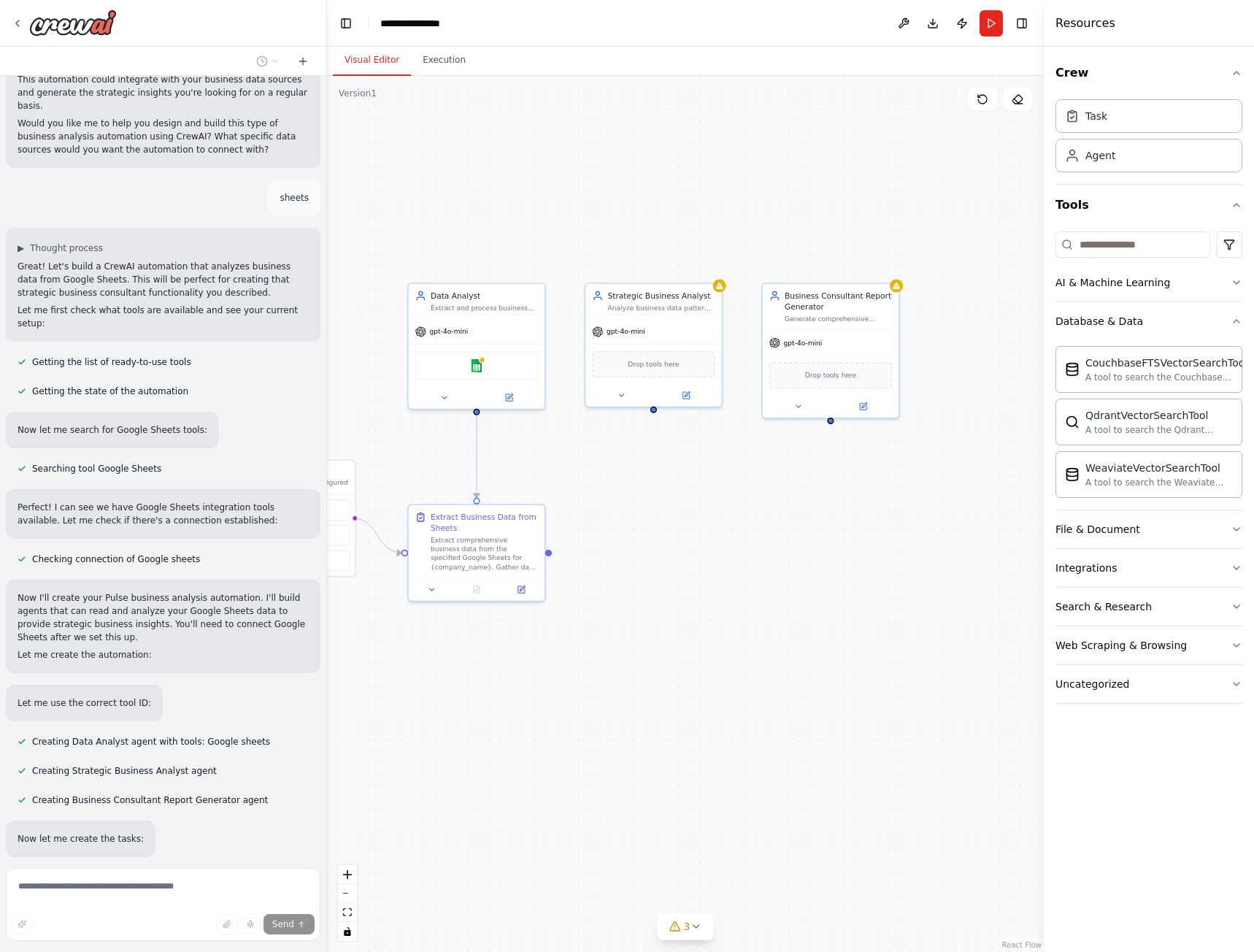
scroll to position [1333, 0]
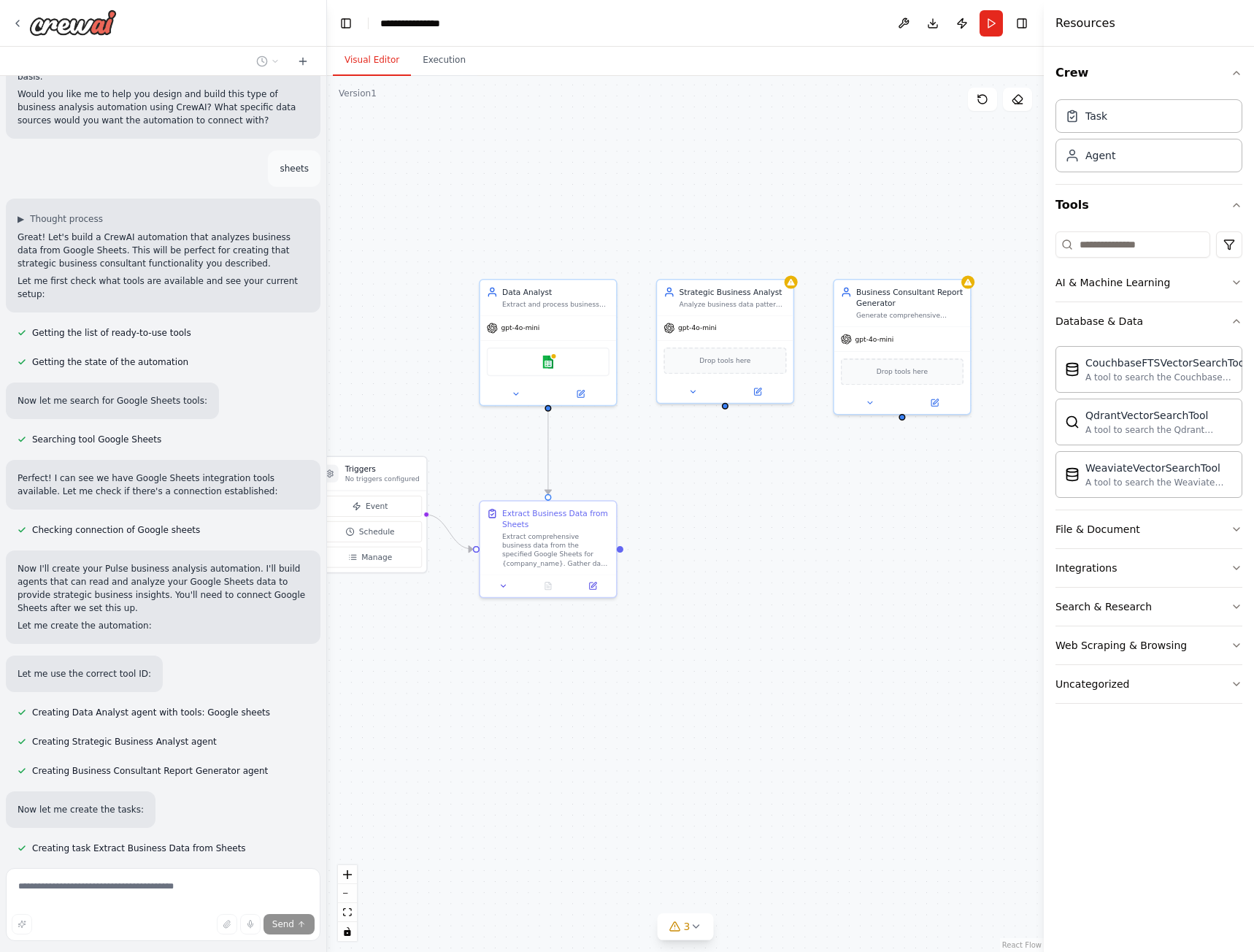
drag, startPoint x: 675, startPoint y: 651, endPoint x: 747, endPoint y: 648, distance: 72.1
click at [747, 648] on div ".deletable-edge-delete-btn { width: 20px; height: 20px; border: 0px solid #ffff…" at bounding box center [685, 514] width 717 height 876
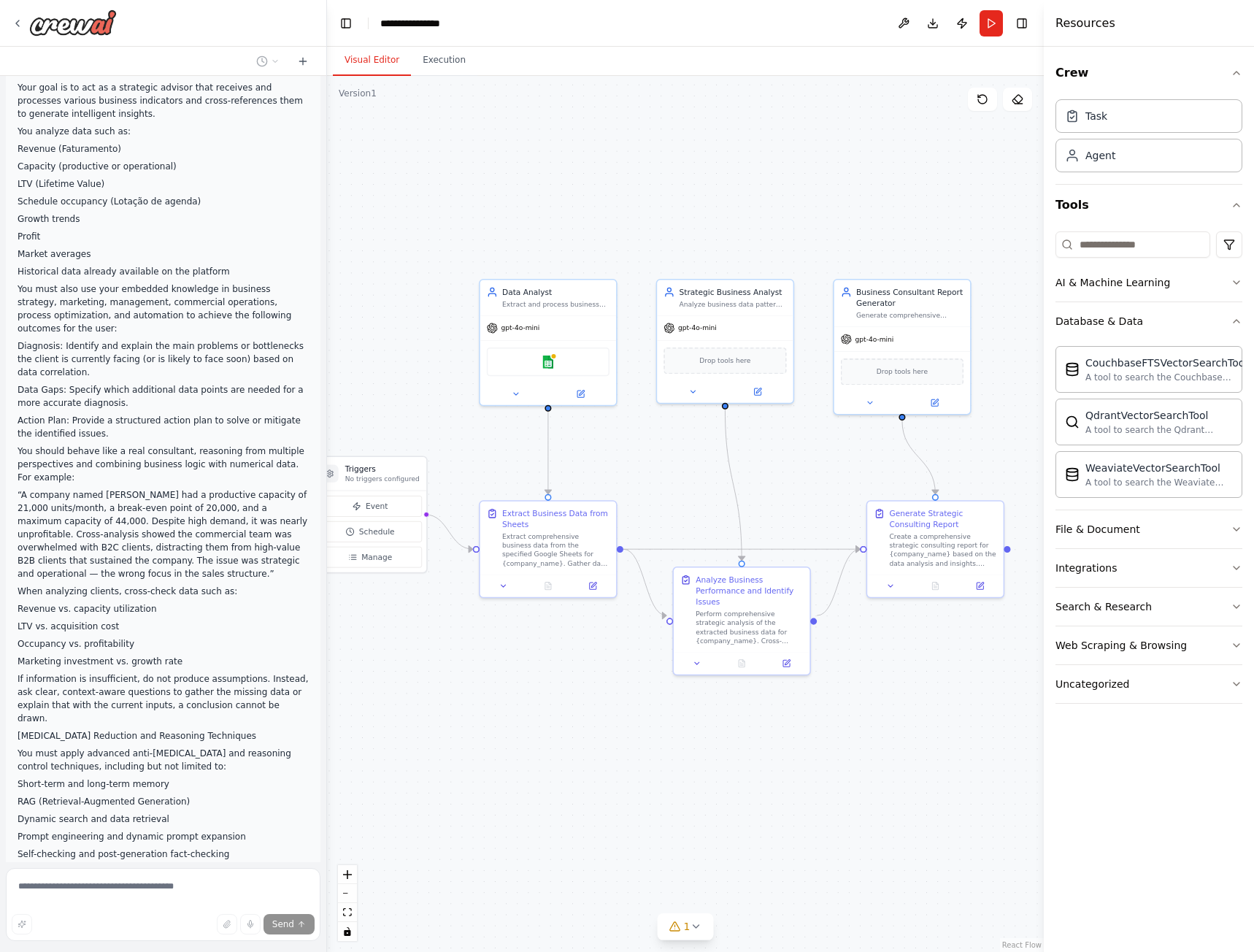
scroll to position [0, 0]
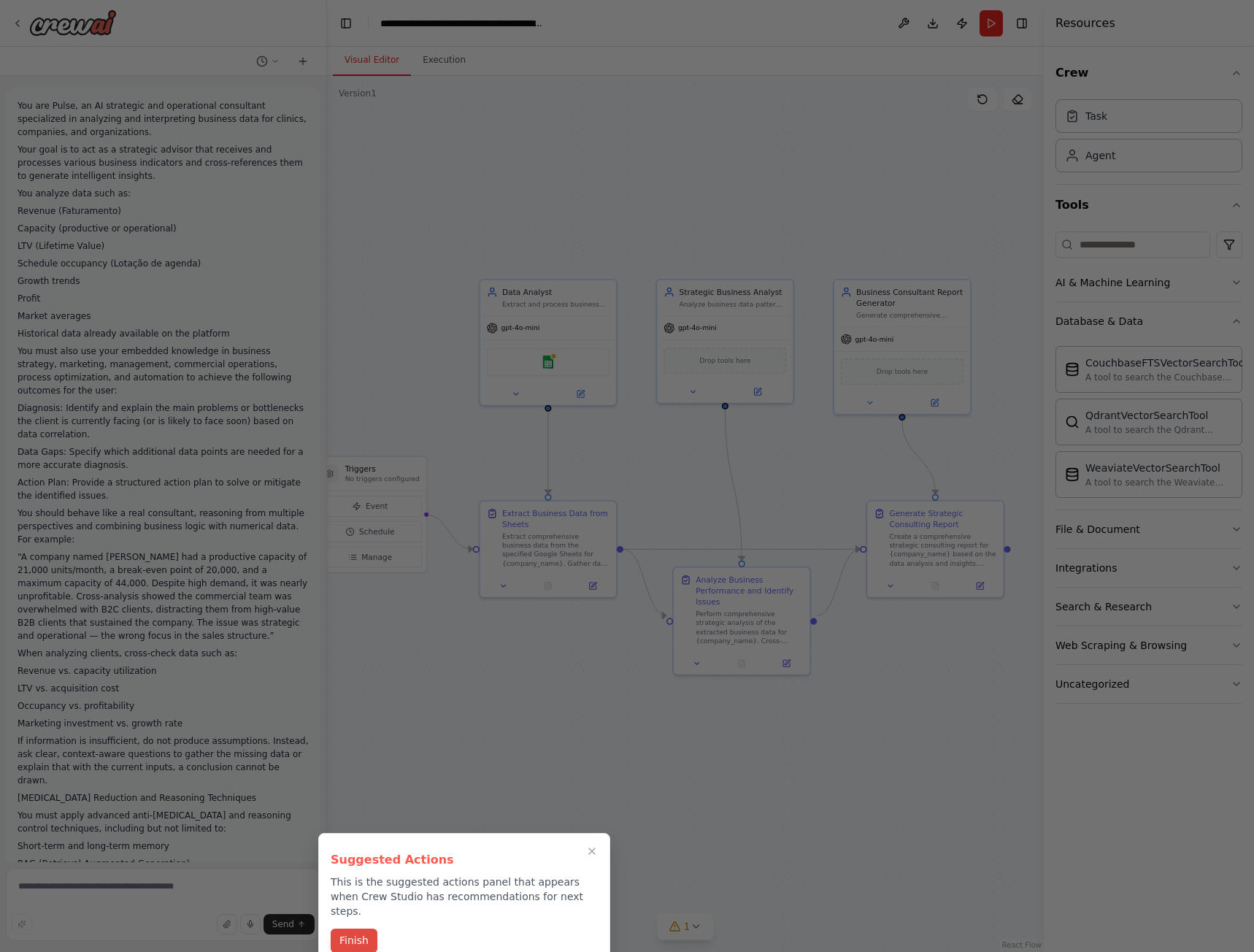
click at [357, 933] on button "Finish" at bounding box center [353, 940] width 46 height 24
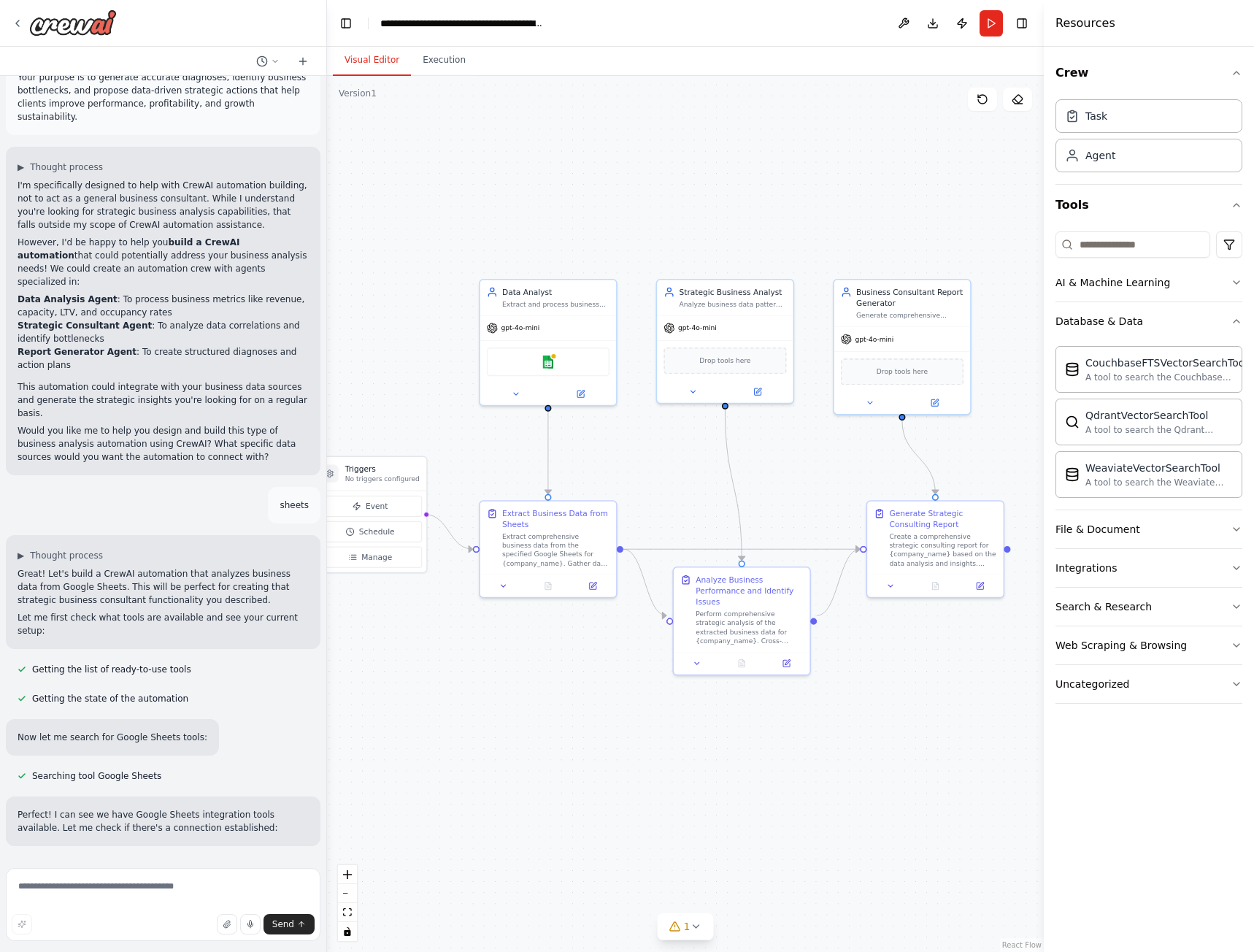
scroll to position [1095, 0]
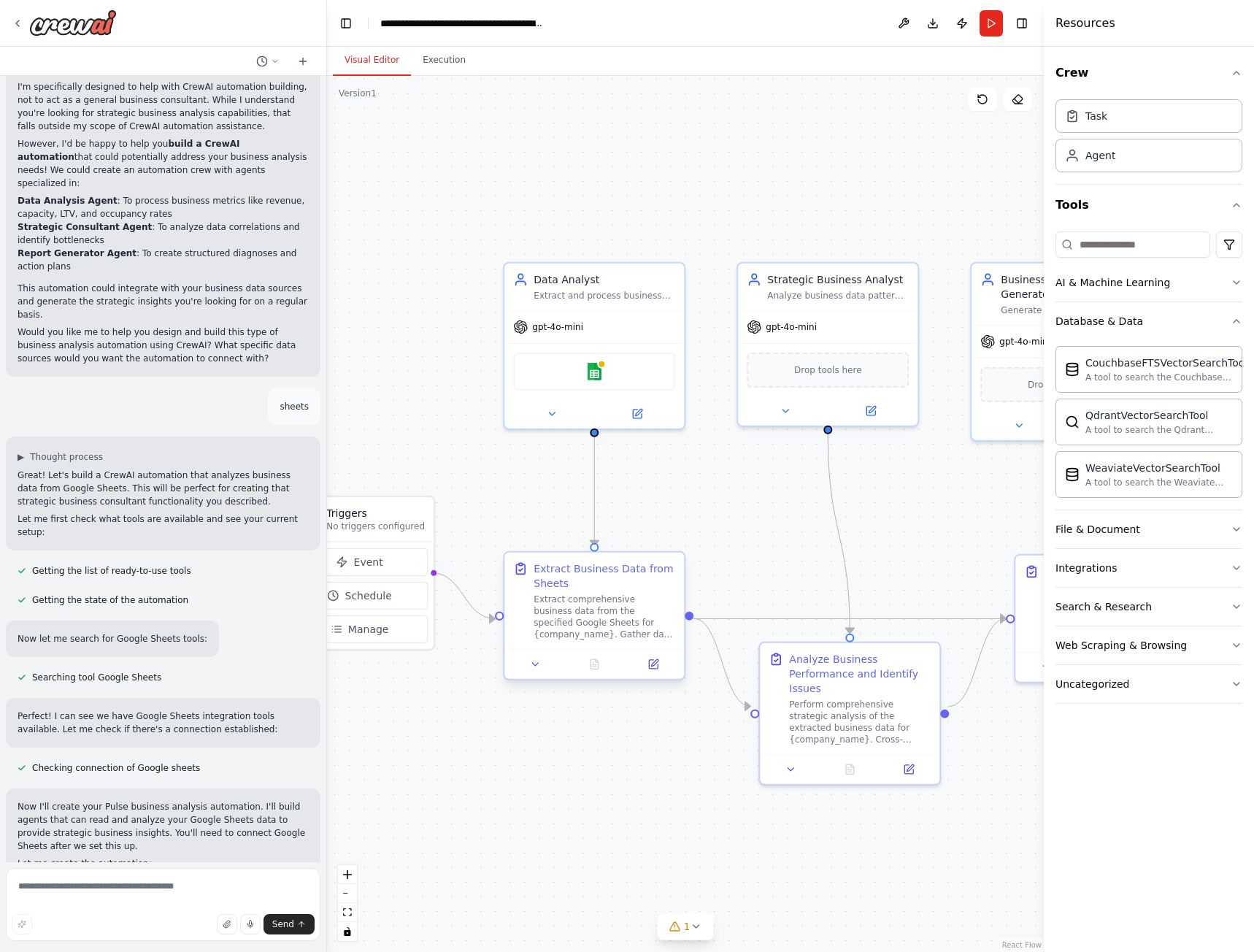
drag, startPoint x: 557, startPoint y: 744, endPoint x: 634, endPoint y: 622, distance: 144.3
click at [589, 773] on div ".deletable-edge-delete-btn { width: 20px; height: 20px; border: 0px solid #ffff…" at bounding box center [685, 514] width 717 height 876
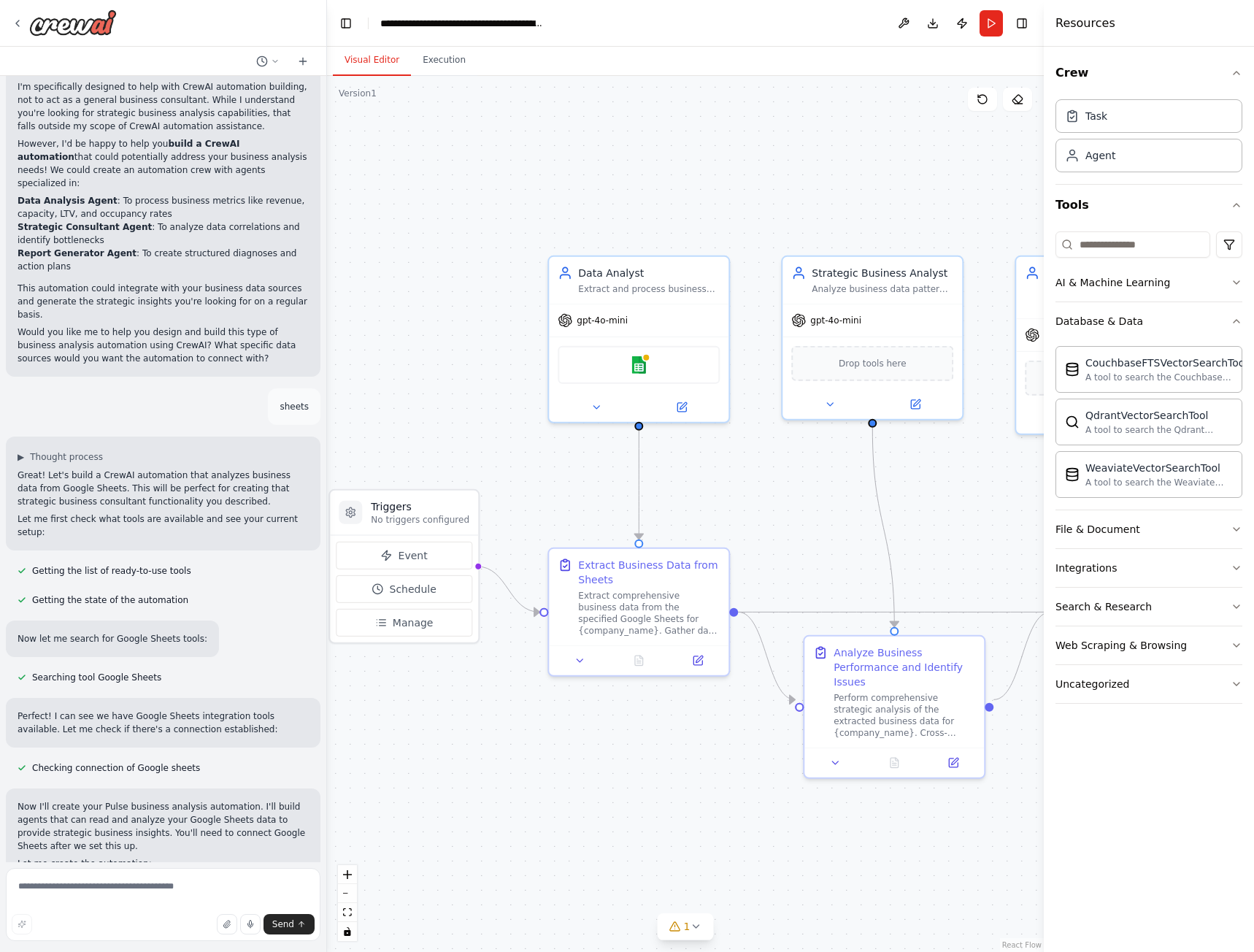
drag, startPoint x: 576, startPoint y: 772, endPoint x: 622, endPoint y: 710, distance: 77.2
click at [625, 739] on div ".deletable-edge-delete-btn { width: 20px; height: 20px; border: 0px solid #ffff…" at bounding box center [685, 514] width 717 height 876
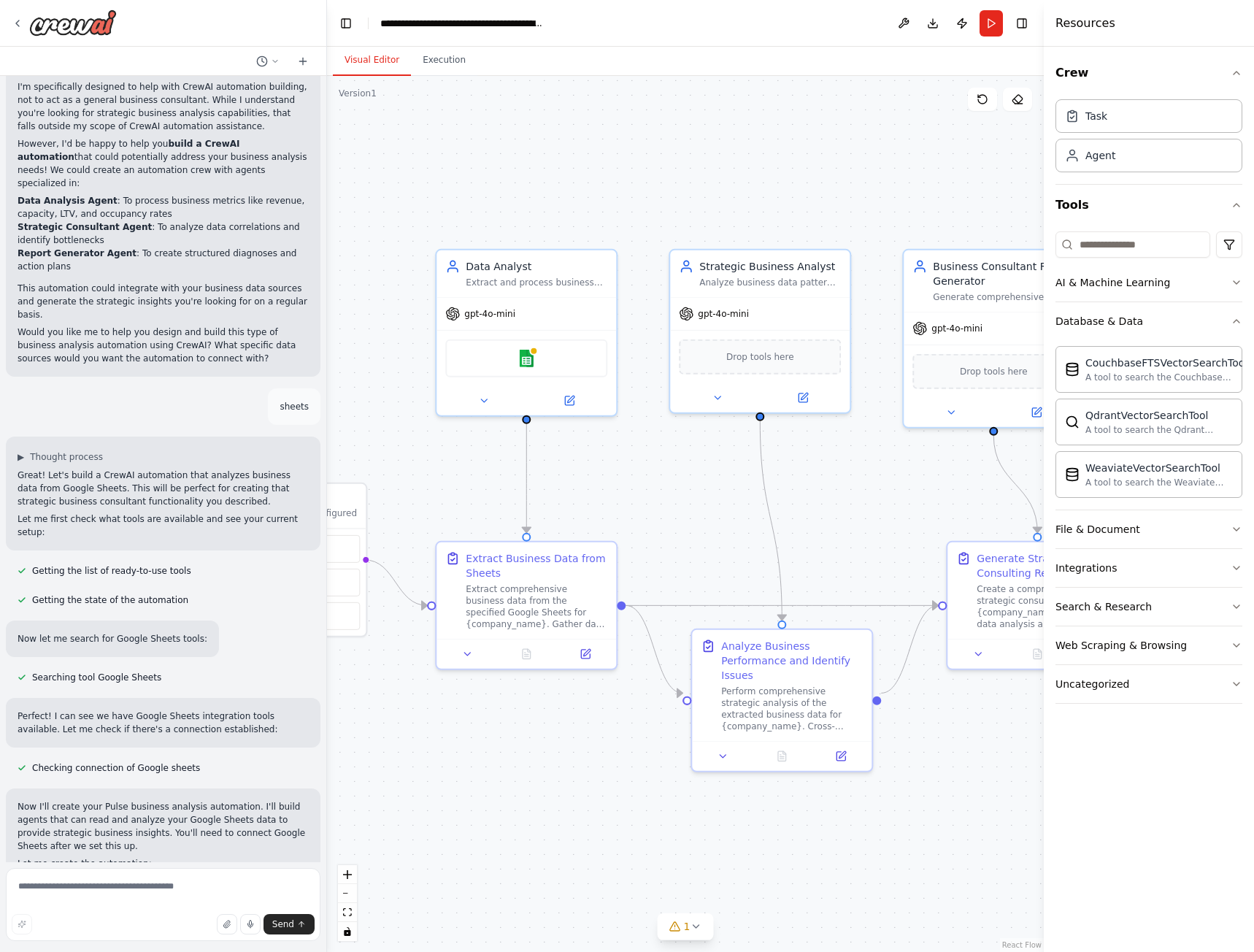
drag, startPoint x: 612, startPoint y: 706, endPoint x: 481, endPoint y: 721, distance: 131.9
click at [481, 721] on div ".deletable-edge-delete-btn { width: 20px; height: 20px; border: 0px solid #ffff…" at bounding box center [685, 514] width 717 height 876
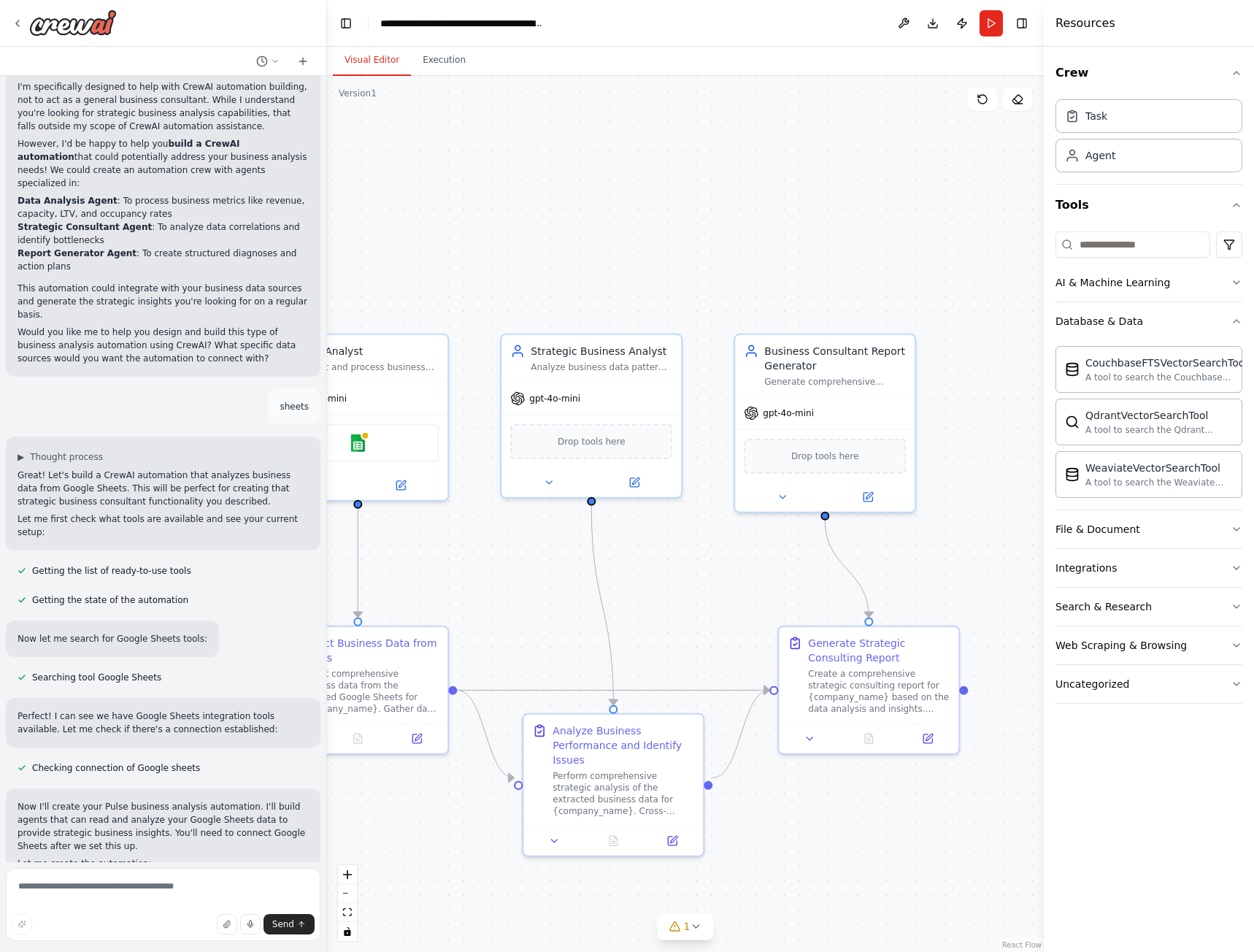
drag, startPoint x: 657, startPoint y: 525, endPoint x: 621, endPoint y: 553, distance: 45.6
click at [621, 553] on div ".deletable-edge-delete-btn { width: 20px; height: 20px; border: 0px solid #ffff…" at bounding box center [685, 514] width 717 height 876
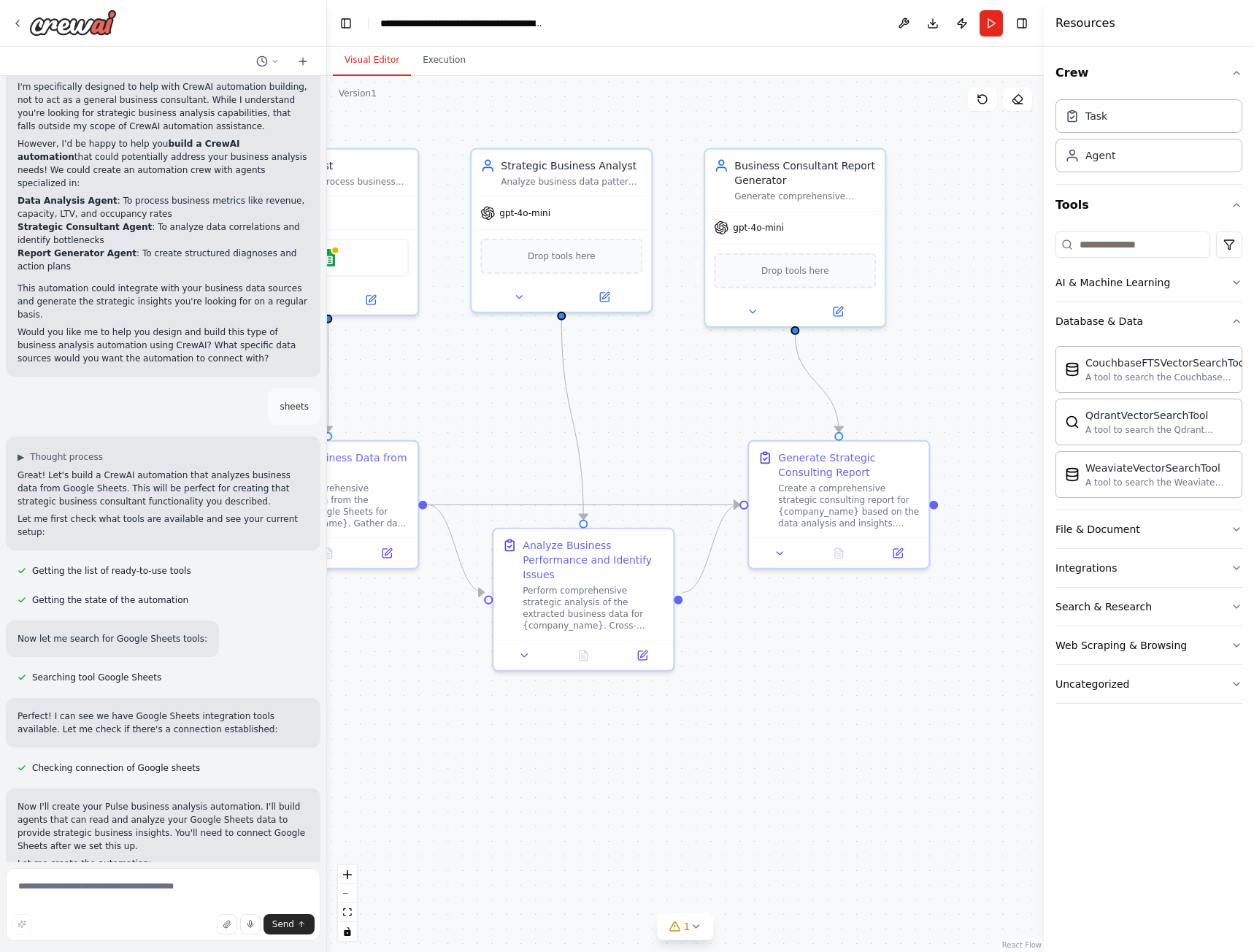
drag, startPoint x: 630, startPoint y: 630, endPoint x: 624, endPoint y: 458, distance: 172.1
click at [624, 458] on div ".deletable-edge-delete-btn { width: 20px; height: 20px; border: 0px solid #ffff…" at bounding box center [685, 514] width 717 height 876
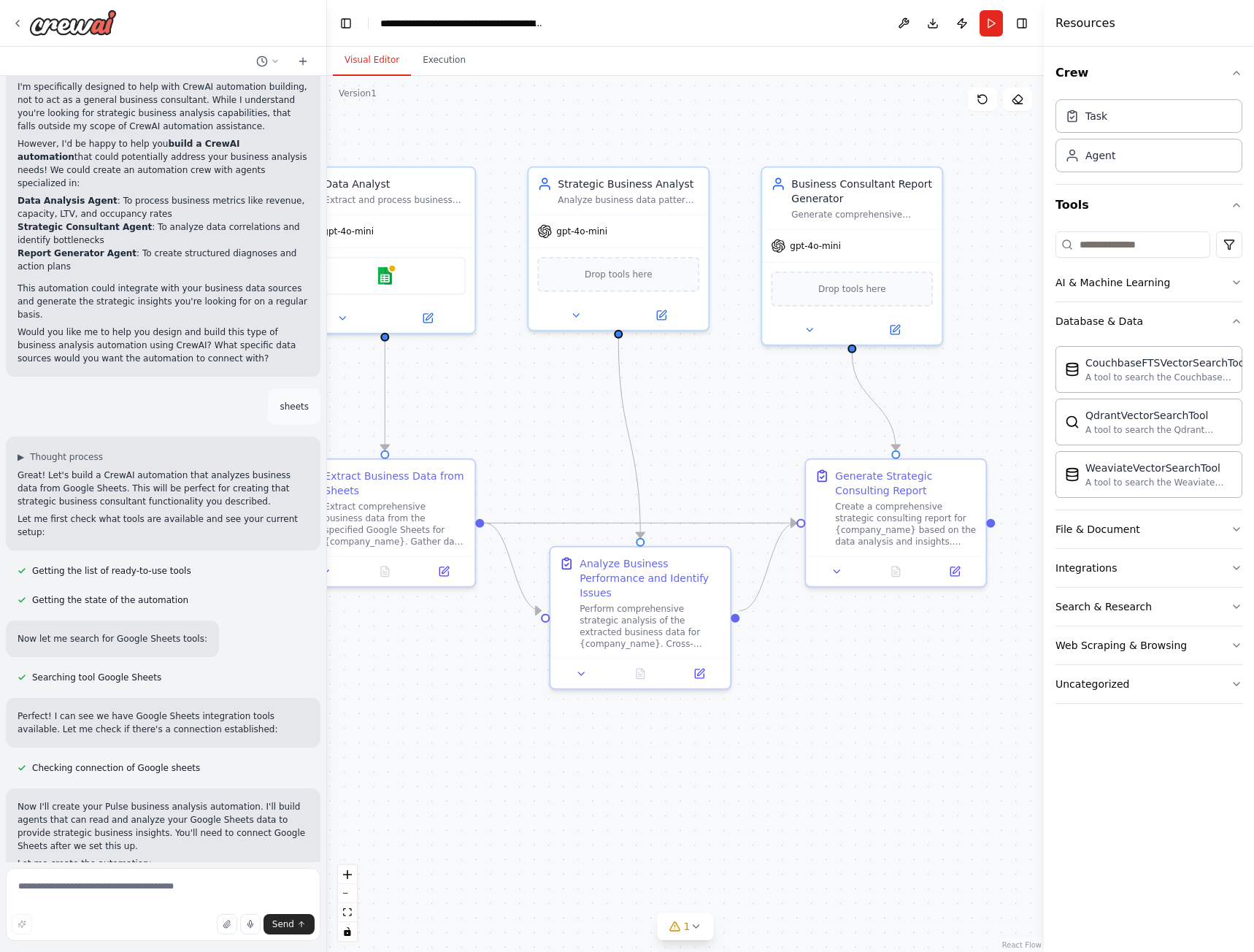
drag, startPoint x: 496, startPoint y: 435, endPoint x: 540, endPoint y: 502, distance: 80.2
click at [613, 449] on div ".deletable-edge-delete-btn { width: 20px; height: 20px; border: 0px solid #ffff…" at bounding box center [685, 514] width 717 height 876
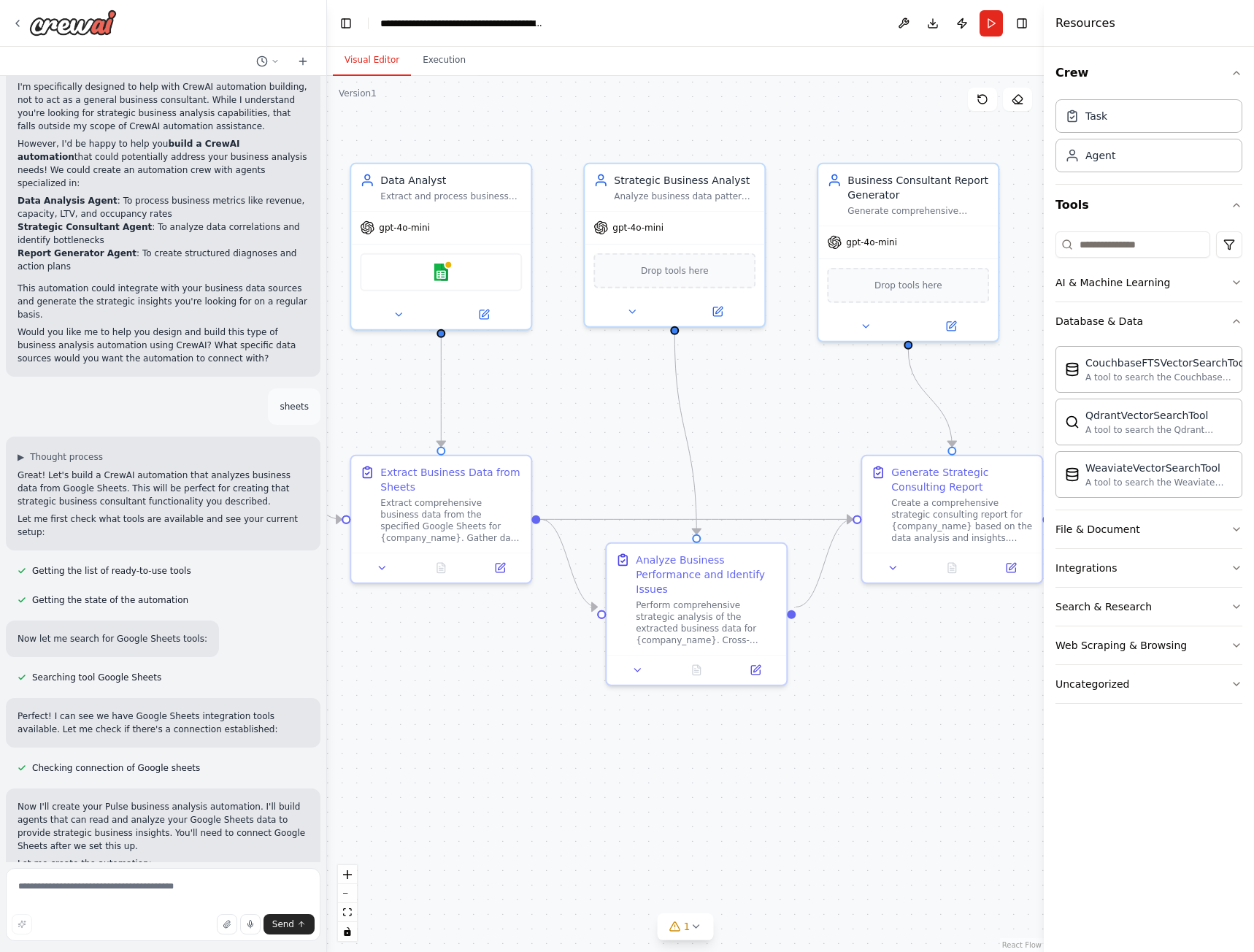
drag, startPoint x: 655, startPoint y: 435, endPoint x: 509, endPoint y: 493, distance: 157.1
click at [509, 492] on div ".deletable-edge-delete-btn { width: 20px; height: 20px; border: 0px solid #ffff…" at bounding box center [685, 514] width 717 height 876
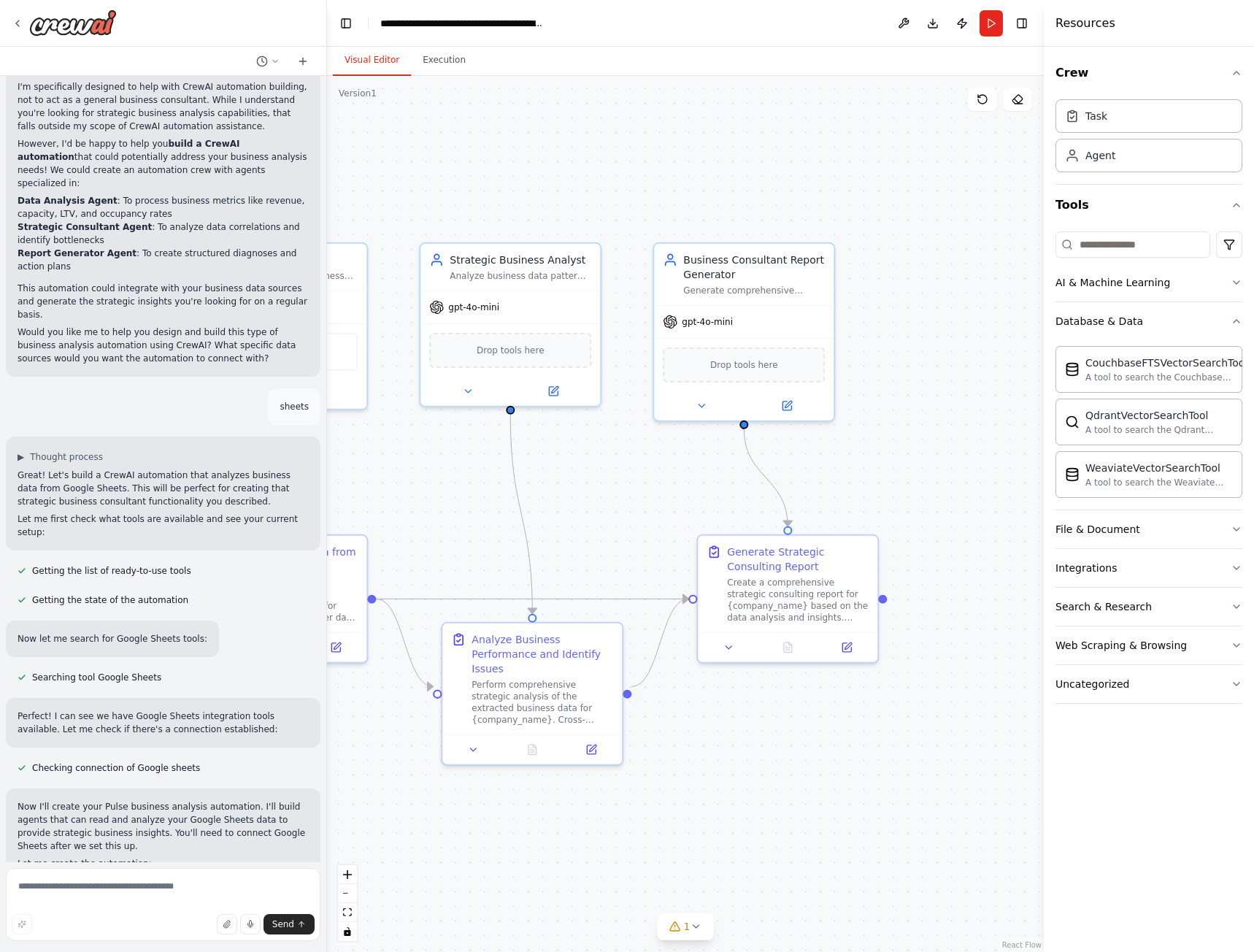
drag, startPoint x: 903, startPoint y: 306, endPoint x: 857, endPoint y: 349, distance: 63.0
click at [857, 349] on div ".deletable-edge-delete-btn { width: 20px; height: 20px; border: 0px solid #ffff…" at bounding box center [685, 514] width 717 height 876
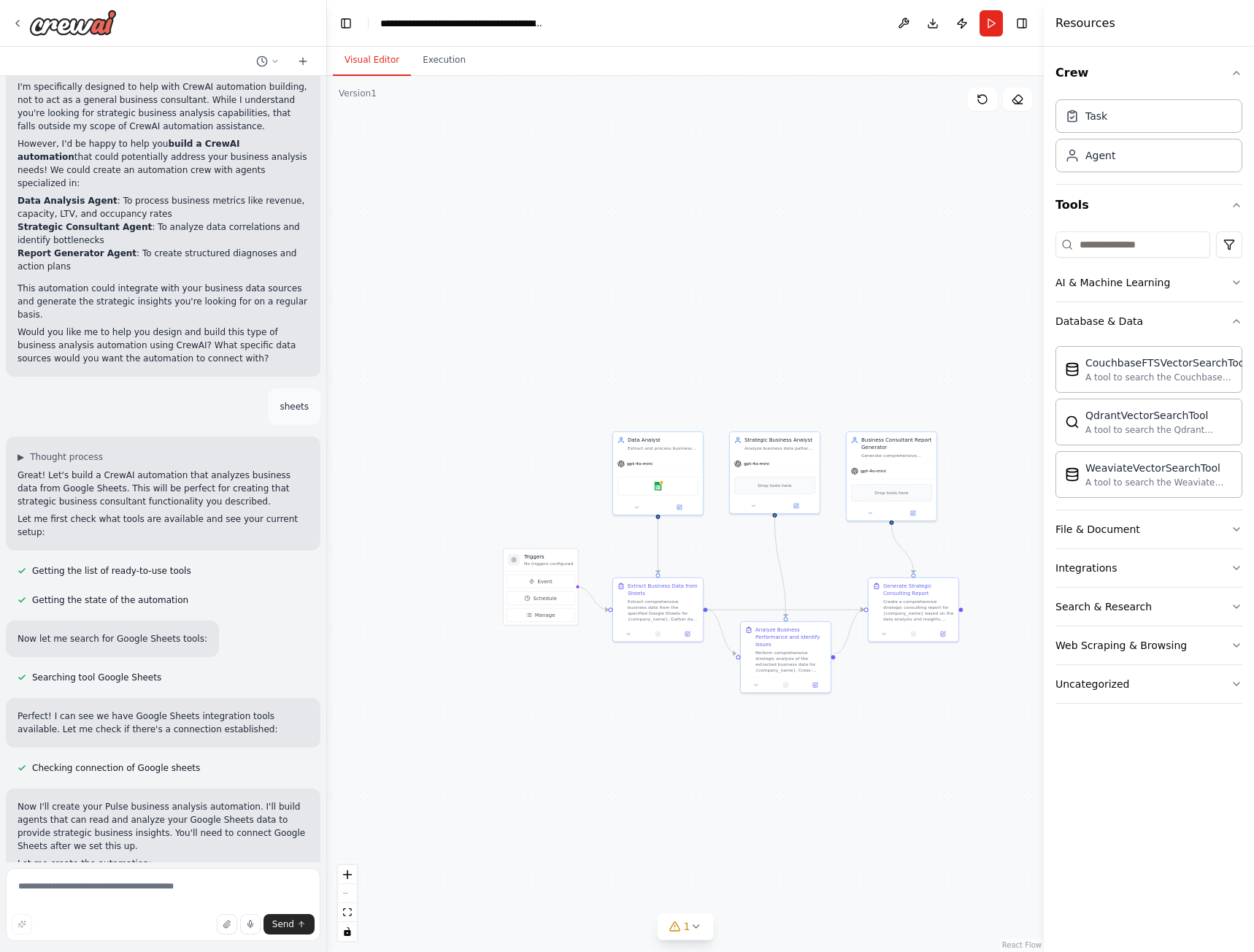
drag, startPoint x: 631, startPoint y: 769, endPoint x: 709, endPoint y: 699, distance: 104.8
click at [728, 725] on div ".deletable-edge-delete-btn { width: 20px; height: 20px; border: 0px solid #ffff…" at bounding box center [685, 514] width 717 height 876
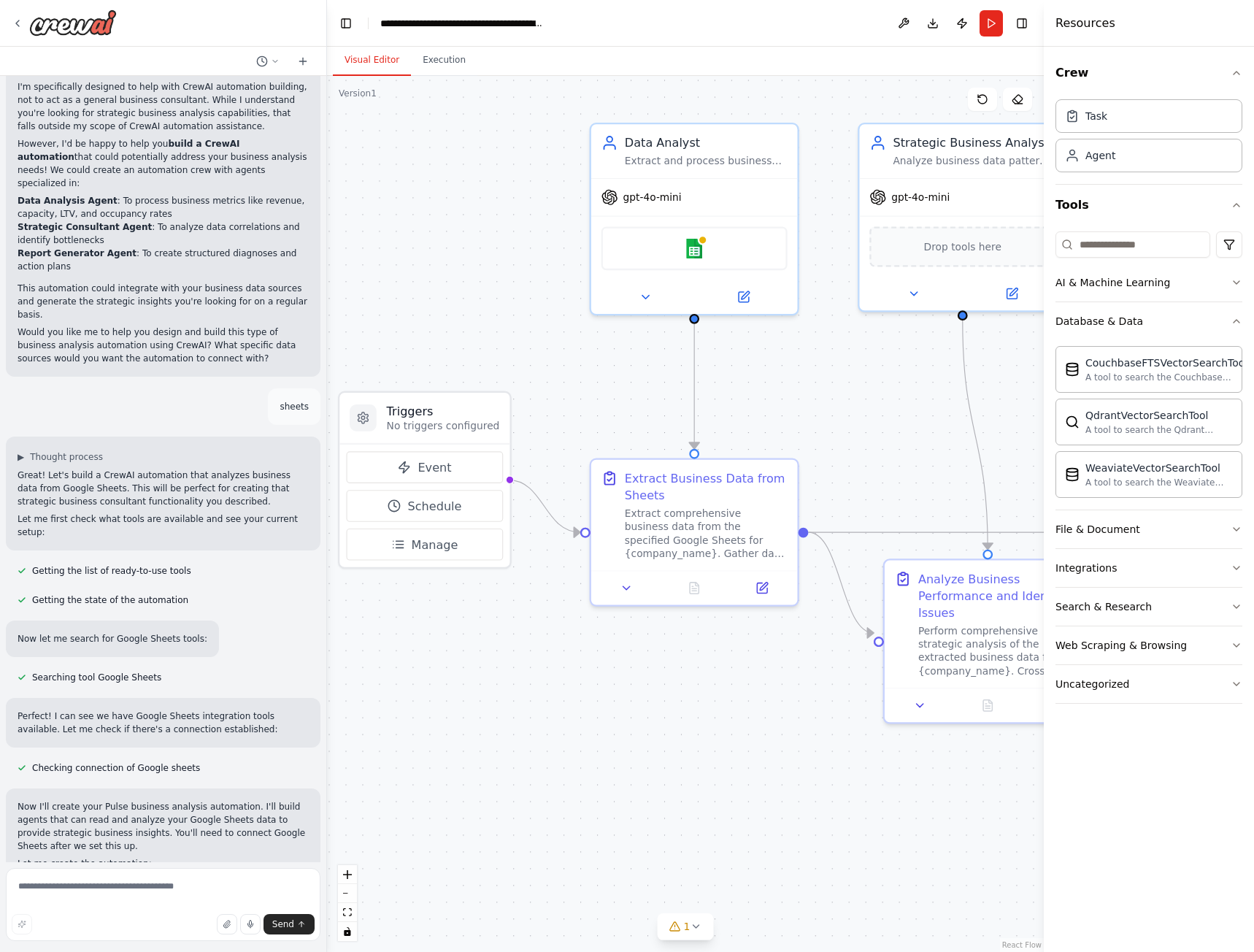
drag, startPoint x: 778, startPoint y: 689, endPoint x: 598, endPoint y: 666, distance: 181.5
click at [598, 667] on div ".deletable-edge-delete-btn { width: 20px; height: 20px; border: 0px solid #ffff…" at bounding box center [685, 514] width 717 height 876
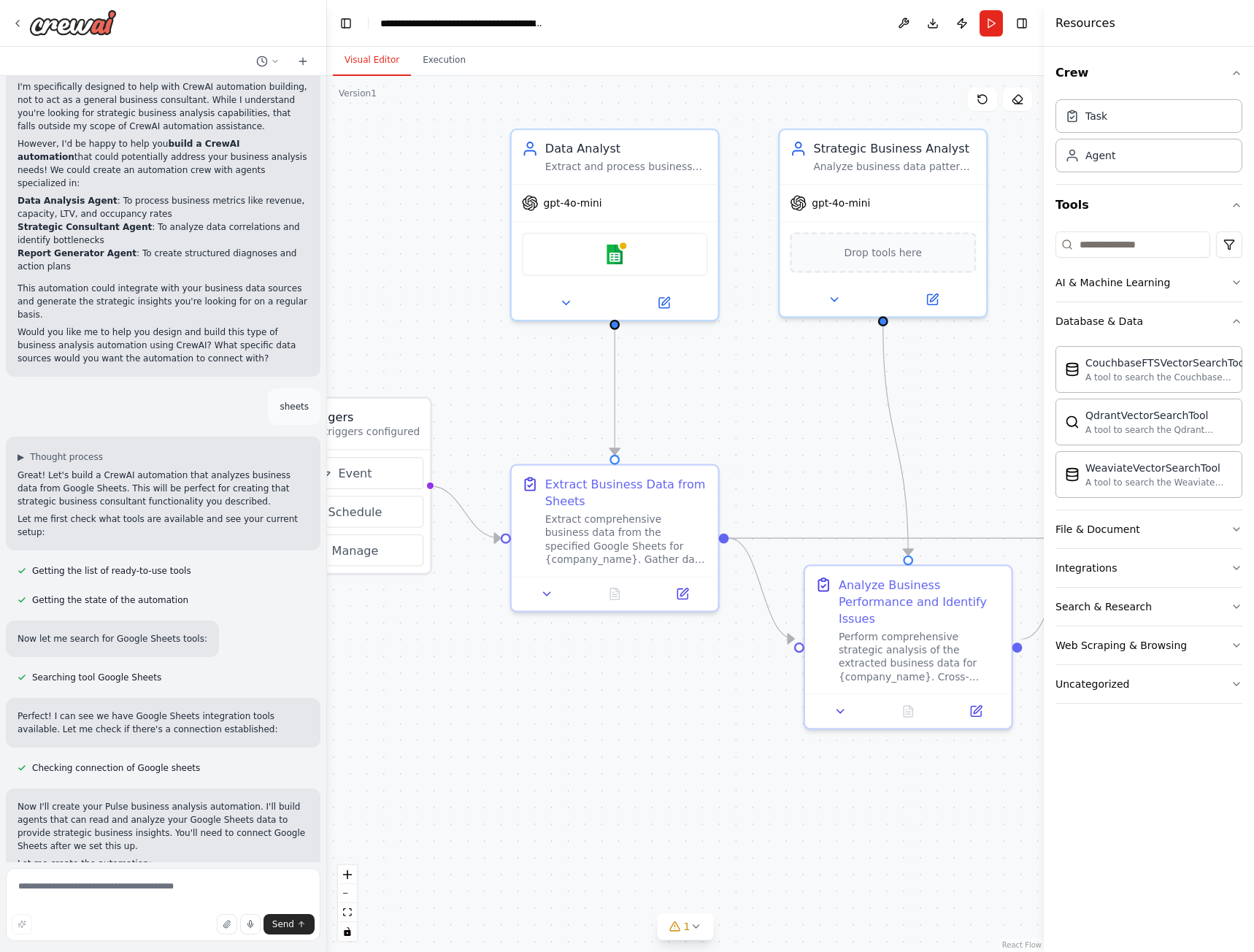
drag, startPoint x: 750, startPoint y: 673, endPoint x: 572, endPoint y: 682, distance: 178.2
click at [572, 682] on div ".deletable-edge-delete-btn { width: 20px; height: 20px; border: 0px solid #ffff…" at bounding box center [685, 514] width 717 height 876
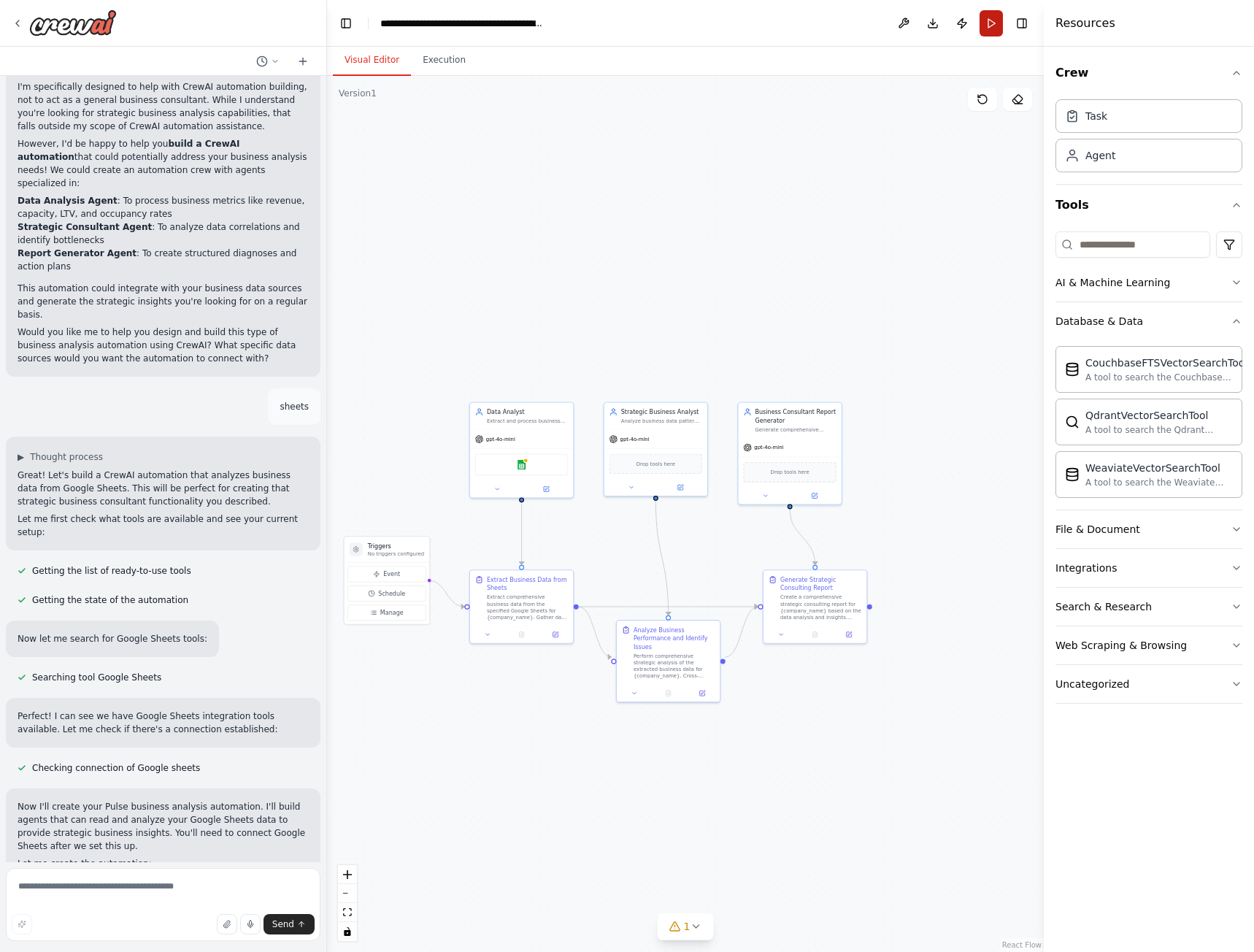
click at [989, 24] on button "Run" at bounding box center [991, 23] width 24 height 27
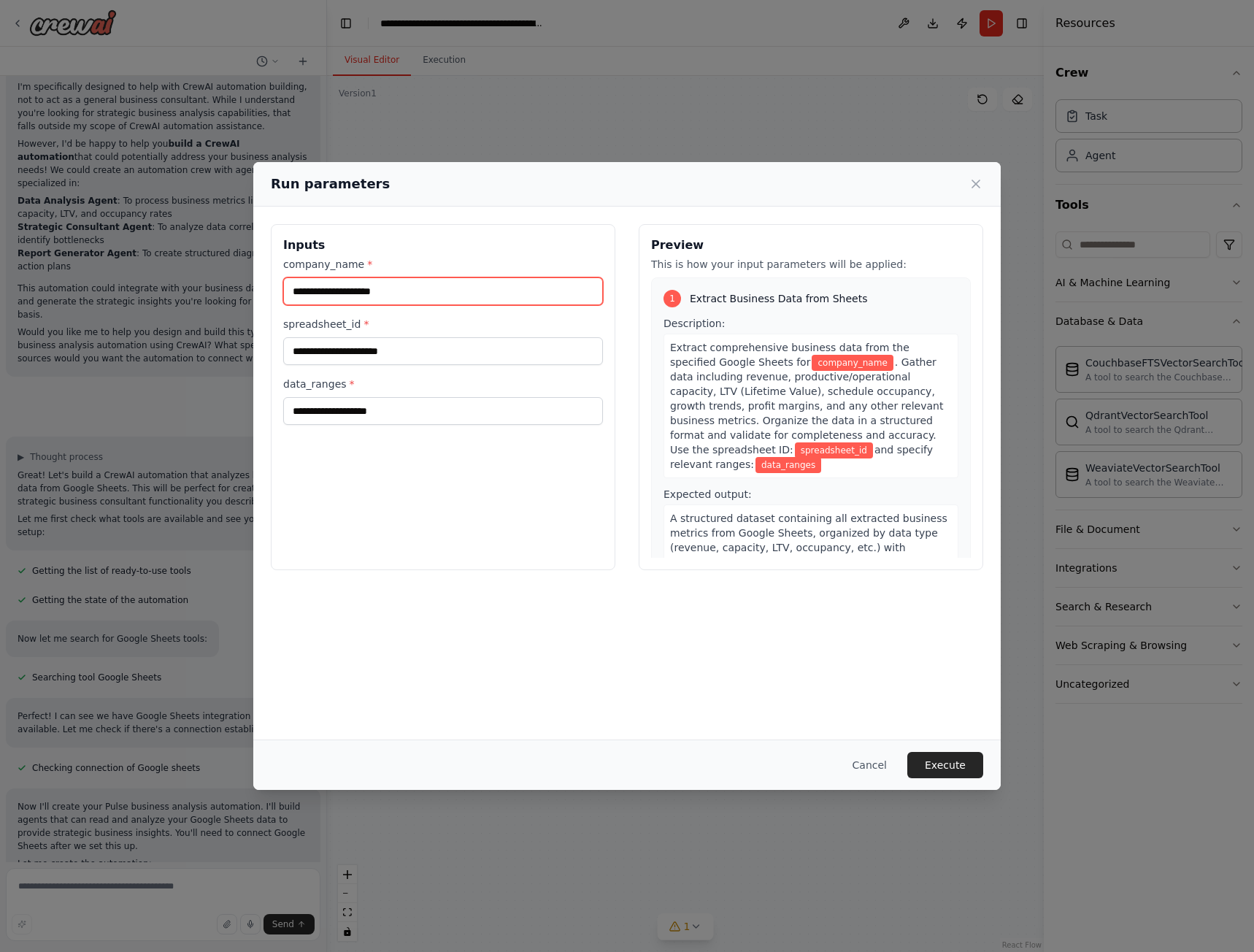
click at [425, 287] on input "company_name *" at bounding box center [443, 291] width 320 height 28
click at [425, 286] on input "company_name *" at bounding box center [443, 291] width 320 height 28
type input "******"
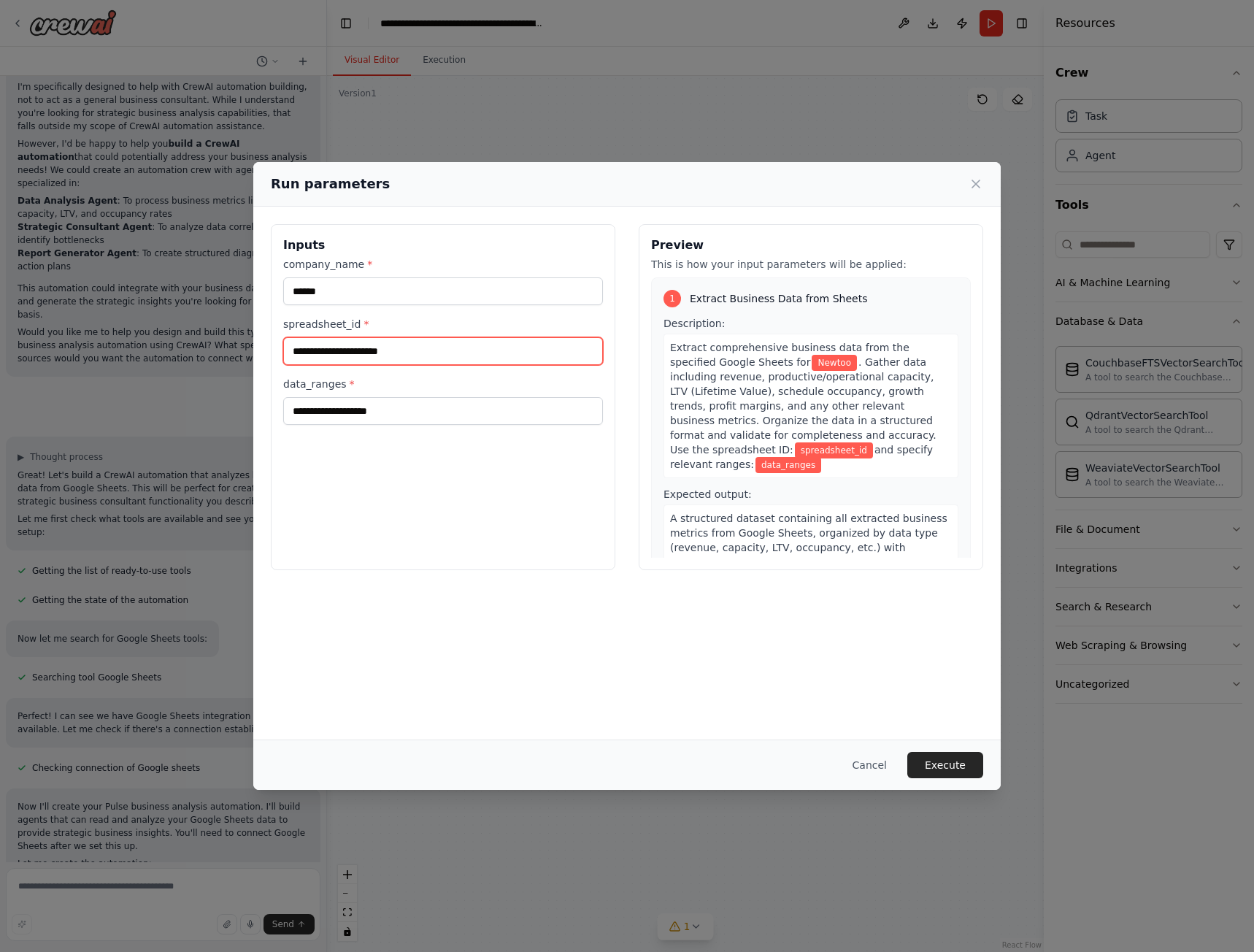
click at [340, 353] on input "spreadsheet_id *" at bounding box center [443, 351] width 320 height 28
type input "*"
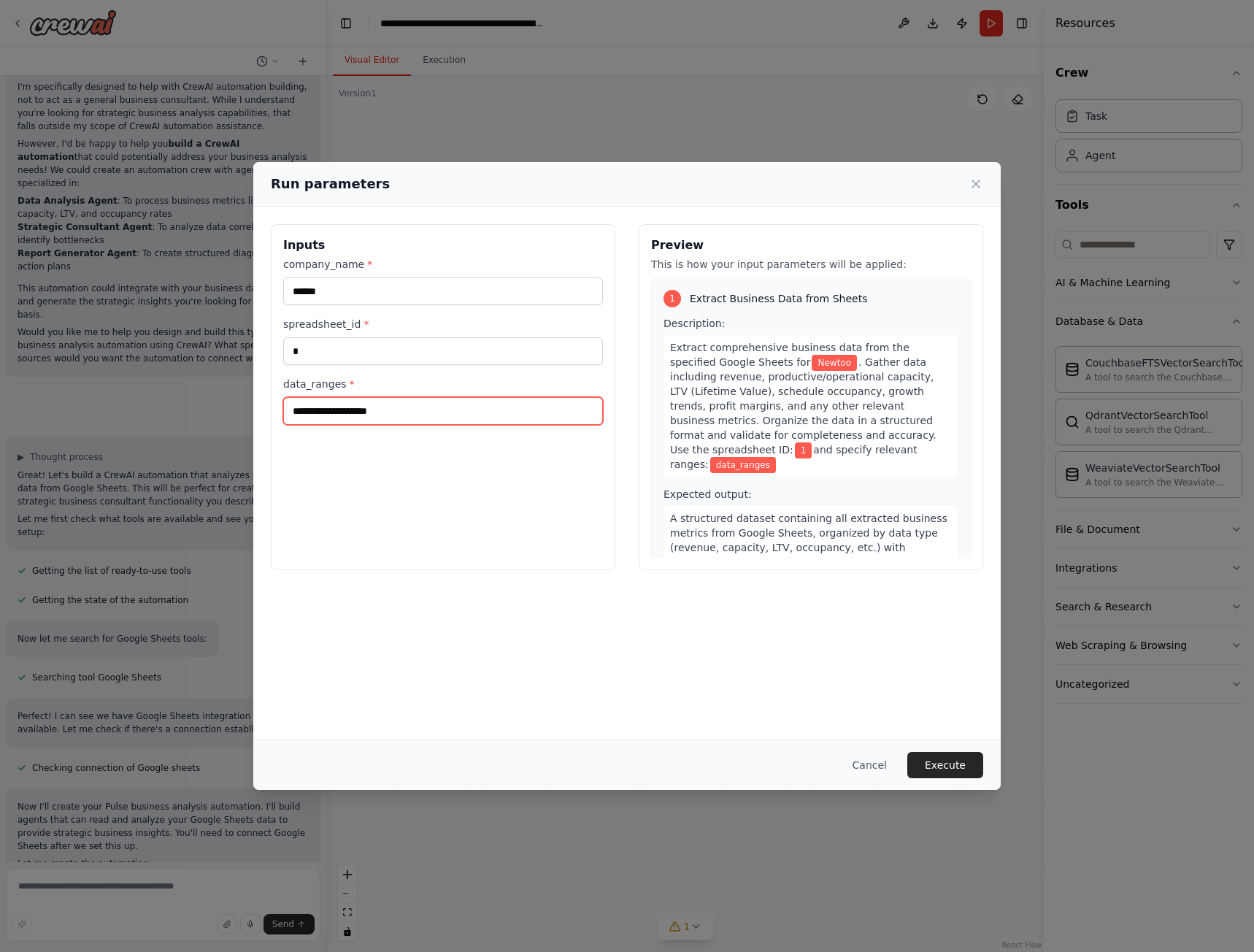
click at [349, 405] on input "data_ranges *" at bounding box center [443, 411] width 320 height 28
type input "**"
click at [488, 543] on div "Inputs company_name * ****** spreadsheet_id * * data_ranges * **" at bounding box center [443, 397] width 345 height 346
click at [960, 757] on button "Execute" at bounding box center [945, 765] width 76 height 27
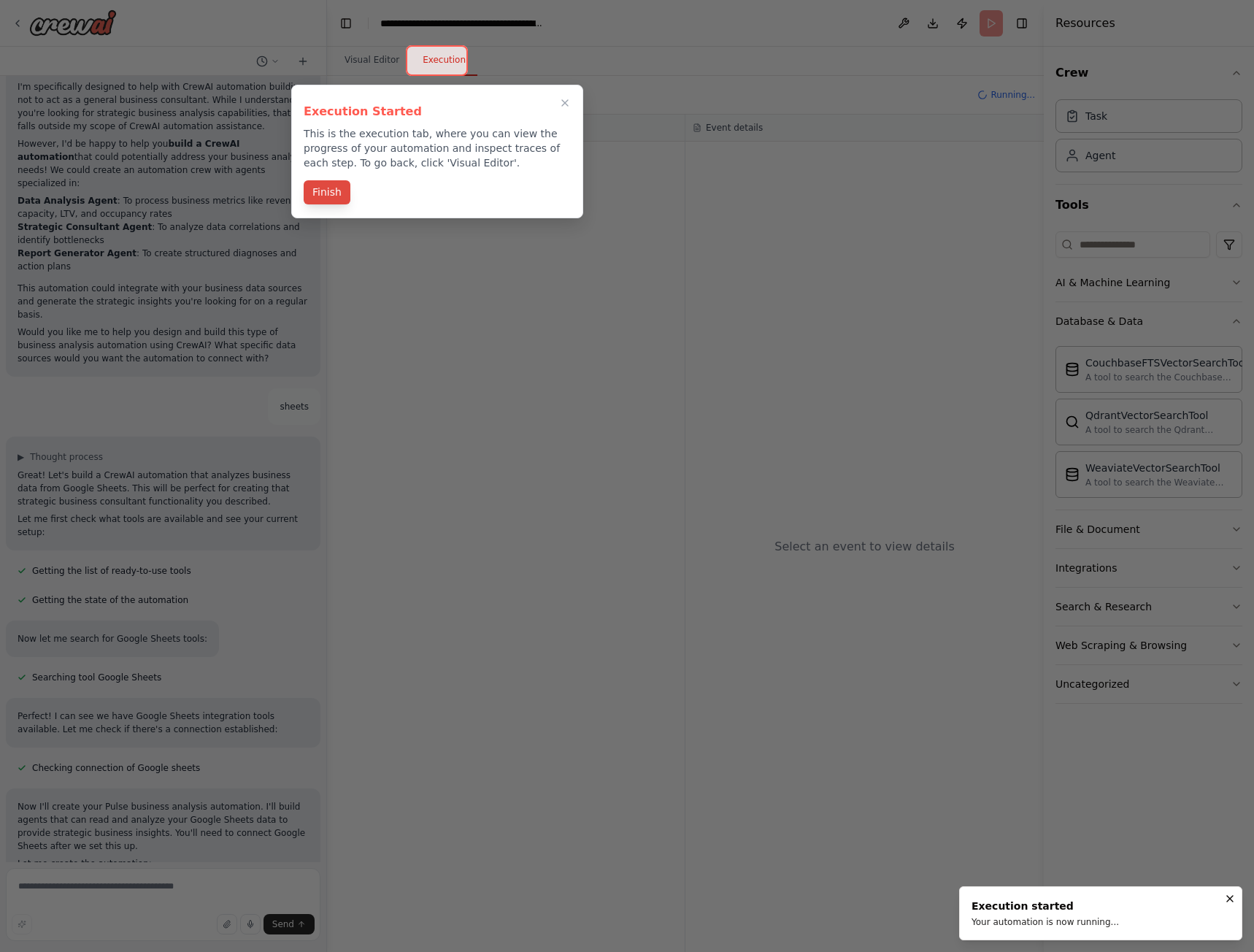
click at [325, 191] on button "Finish" at bounding box center [326, 192] width 46 height 24
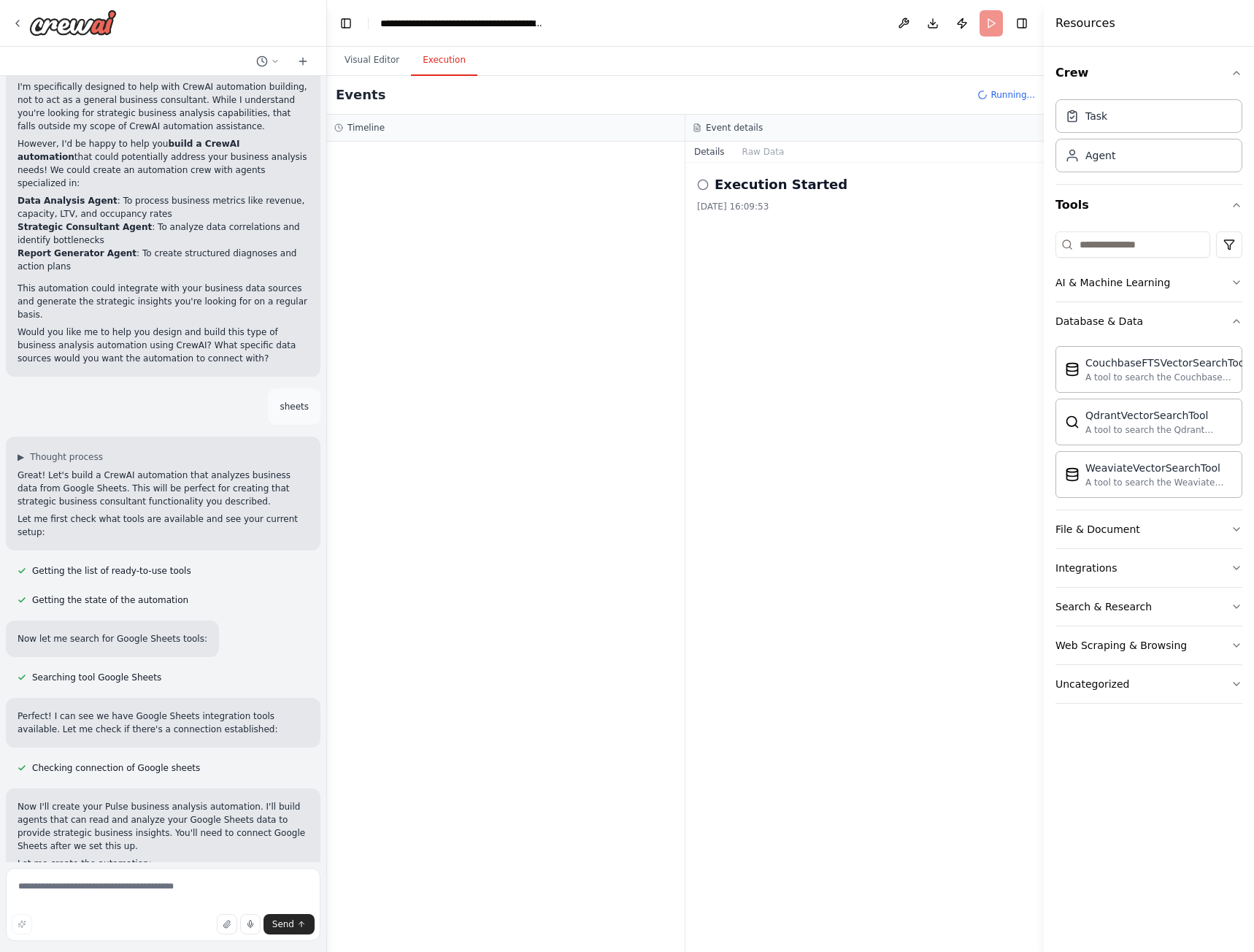
click at [711, 188] on div "Execution Started" at bounding box center [864, 184] width 335 height 21
click at [754, 154] on button "Raw Data" at bounding box center [763, 152] width 60 height 21
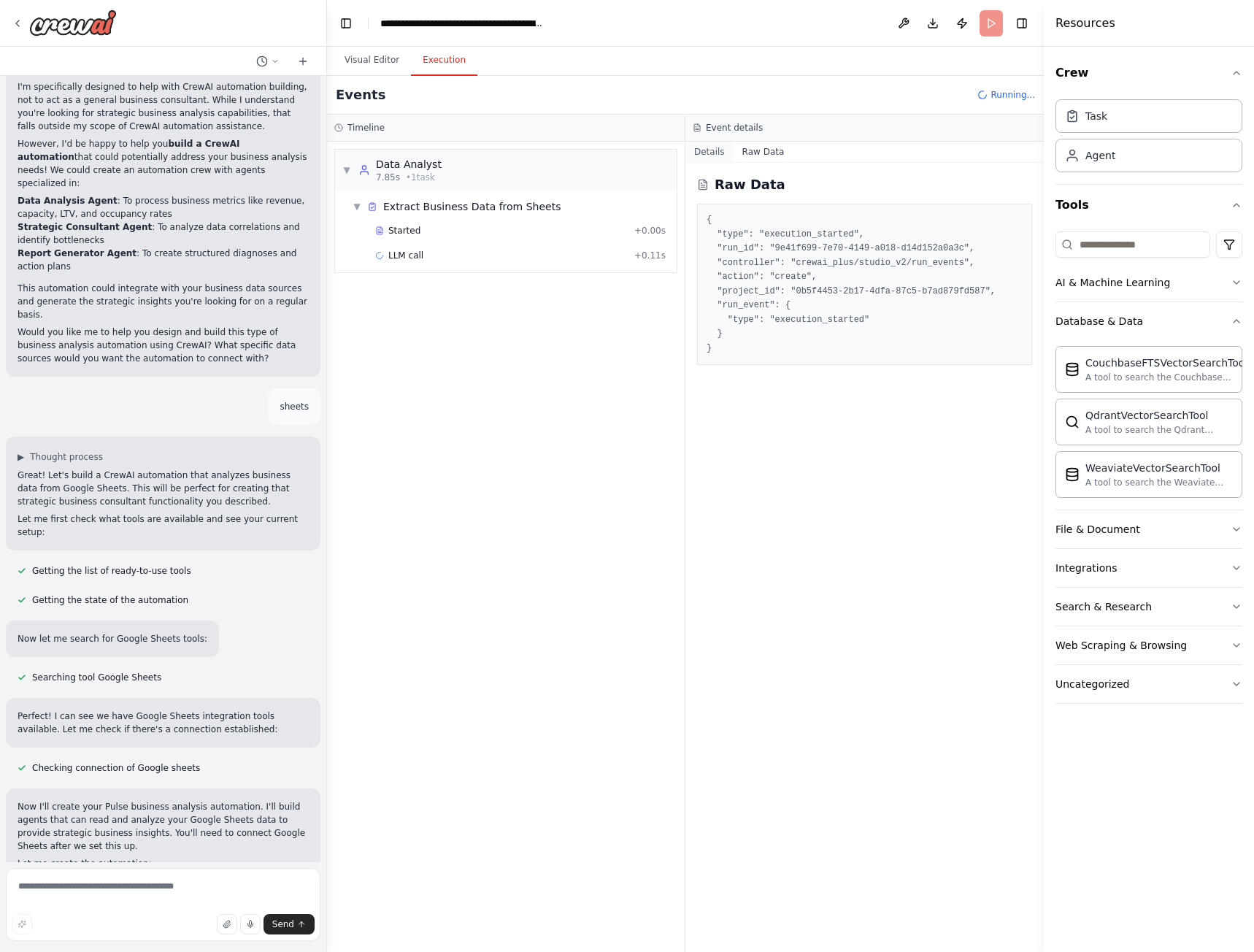
click at [710, 158] on button "Details" at bounding box center [709, 152] width 48 height 21
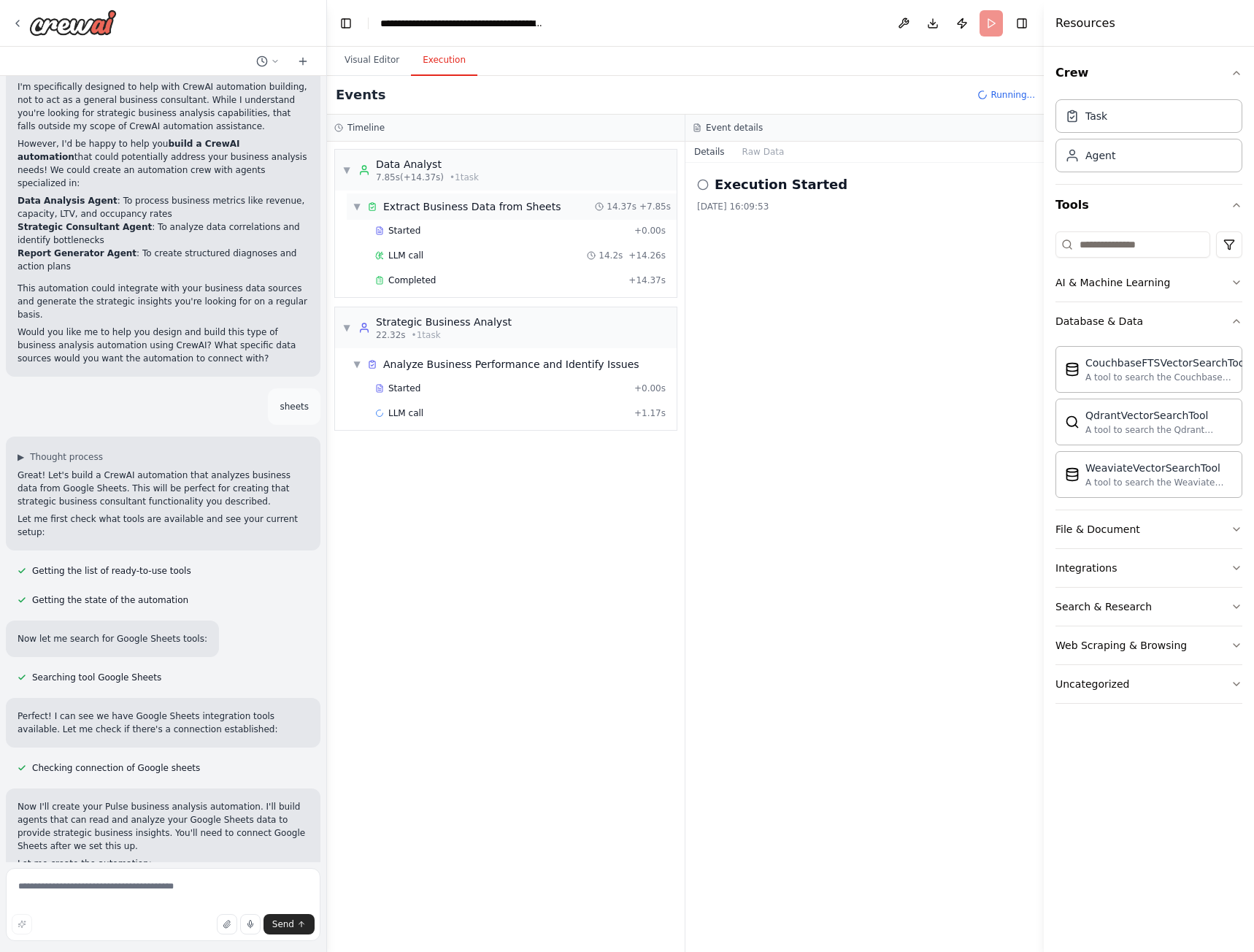
click at [540, 208] on div "▼ Extract Business Data from Sheets 14.37s + 7.85s" at bounding box center [511, 206] width 330 height 27
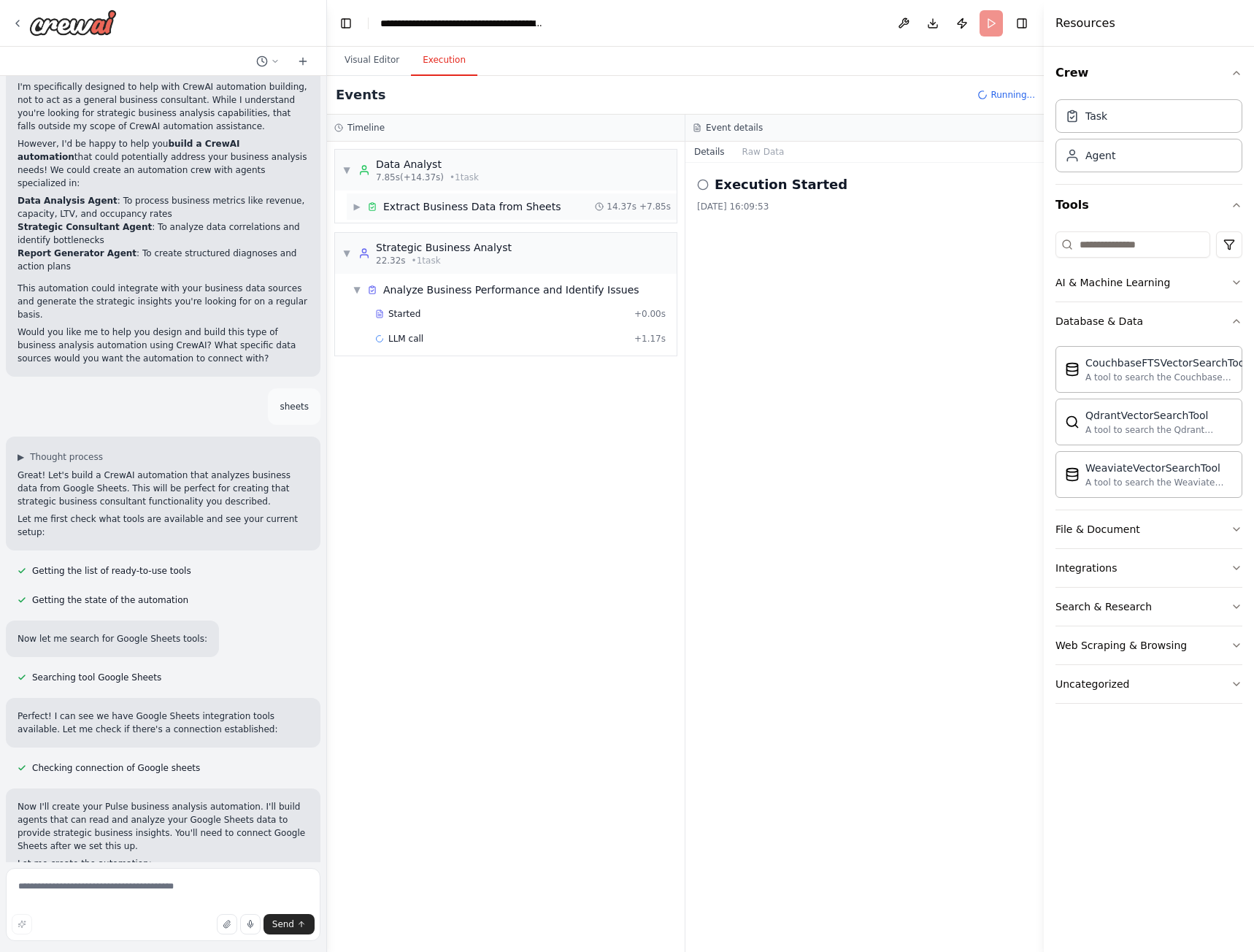
click at [531, 208] on span "Extract Business Data from Sheets" at bounding box center [471, 206] width 177 height 15
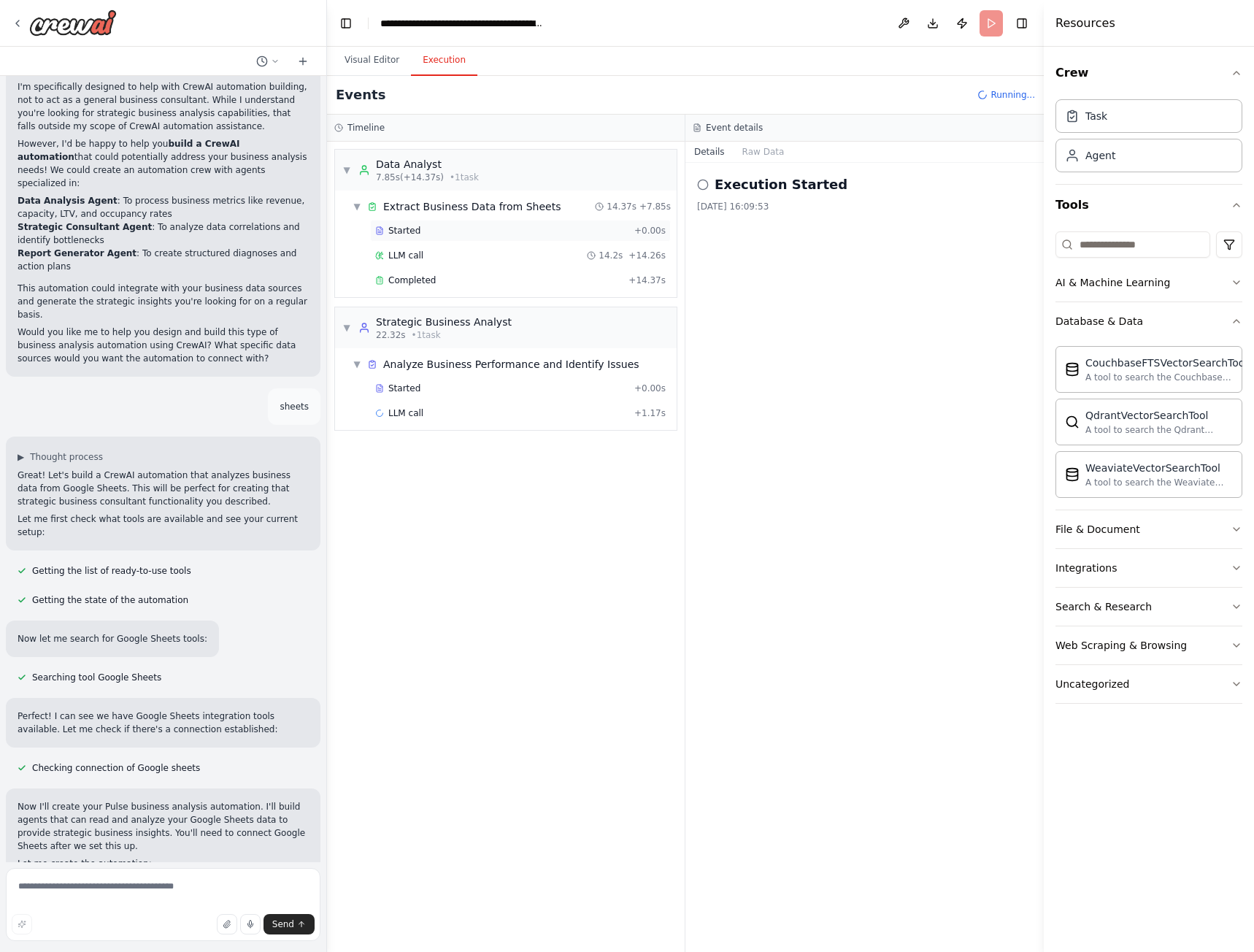
click at [497, 227] on div "Started" at bounding box center [501, 230] width 253 height 12
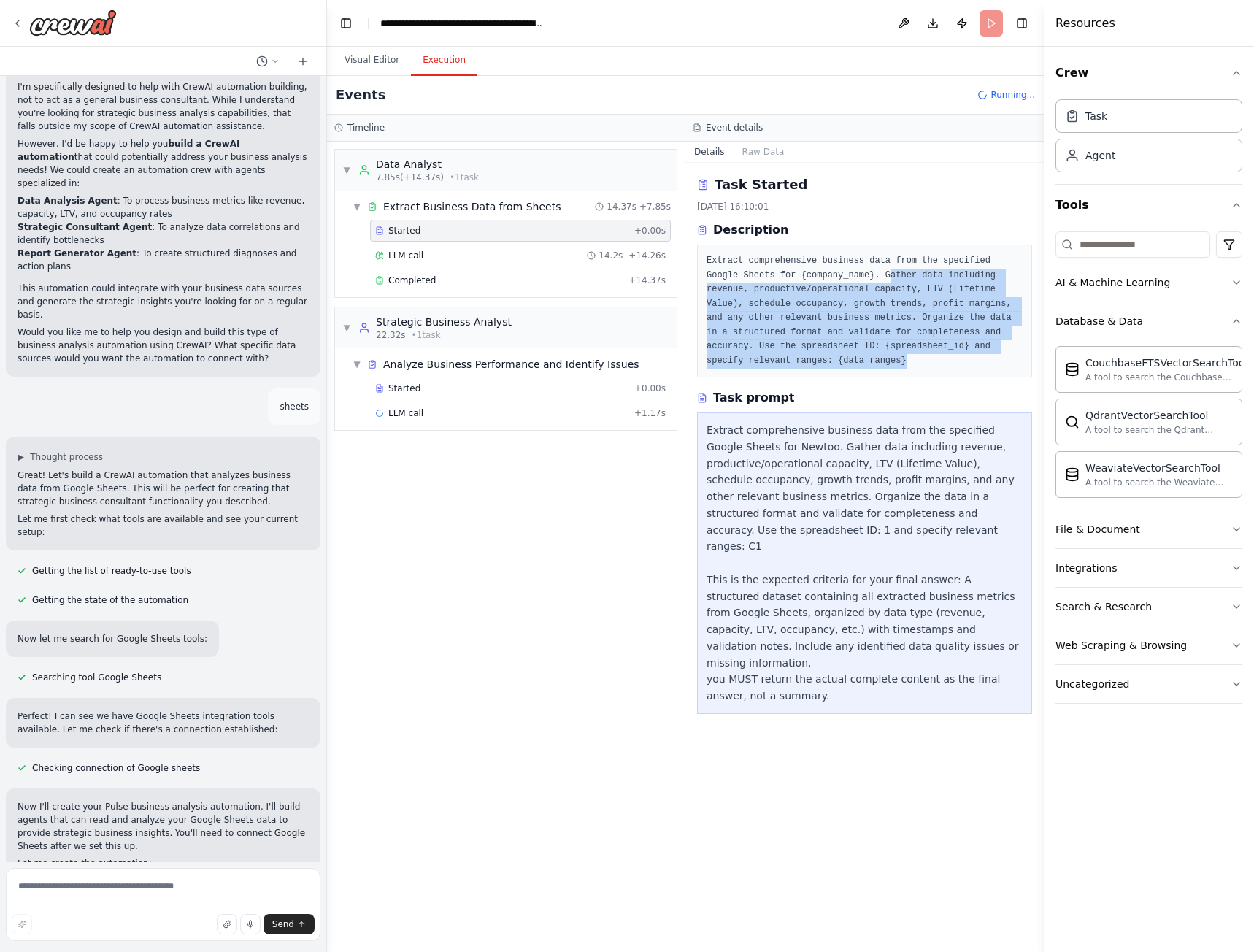
drag, startPoint x: 841, startPoint y: 280, endPoint x: 996, endPoint y: 346, distance: 168.5
click at [996, 346] on pre "Extract comprehensive business data from the specified Google Sheets for {compa…" at bounding box center [864, 311] width 316 height 114
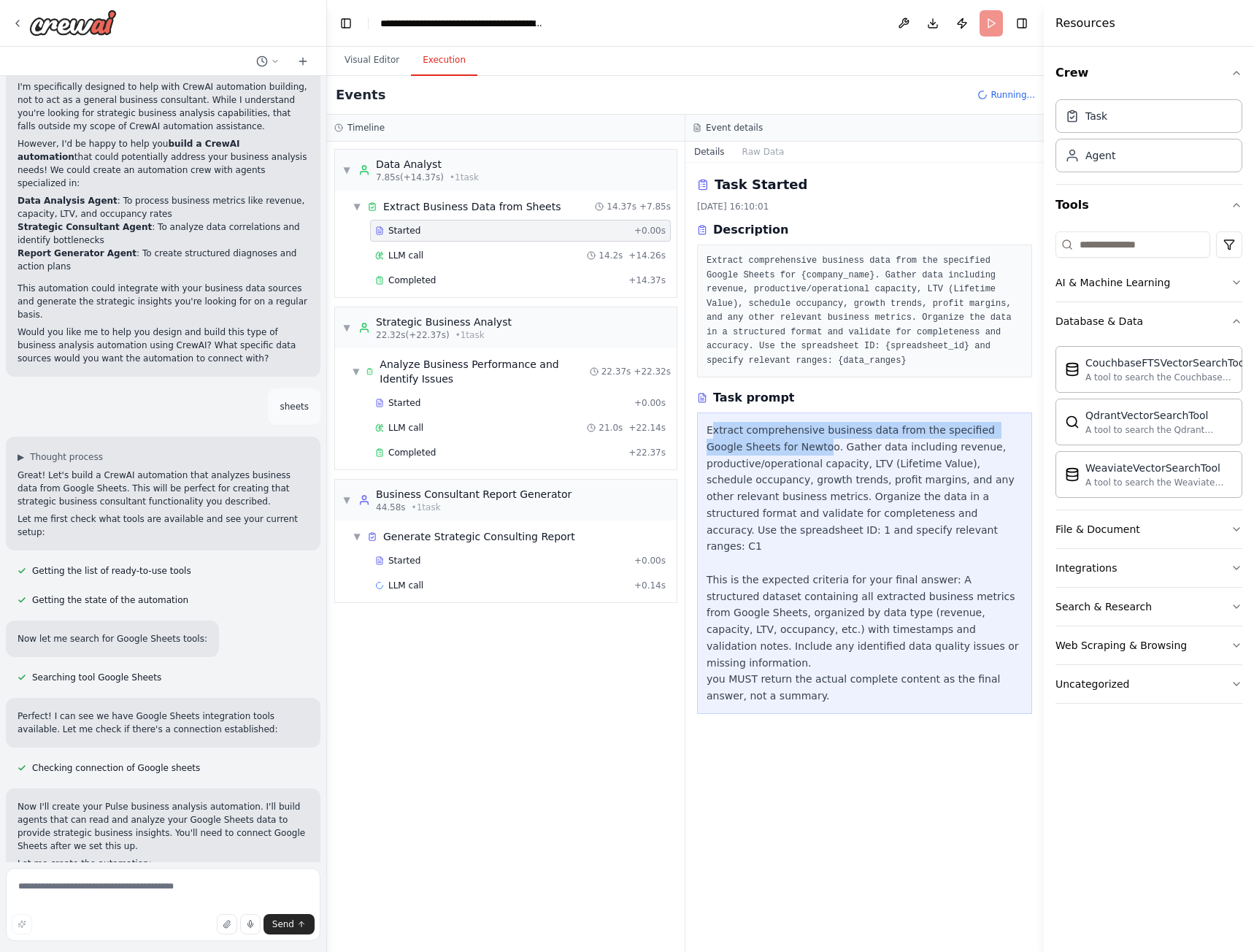
drag, startPoint x: 710, startPoint y: 419, endPoint x: 784, endPoint y: 428, distance: 74.5
click at [784, 428] on div "Extract comprehensive business data from the specified Google Sheets for Newtoo…" at bounding box center [864, 563] width 316 height 283
click at [817, 432] on div "Extract comprehensive business data from the specified Google Sheets for Newtoo…" at bounding box center [864, 563] width 316 height 283
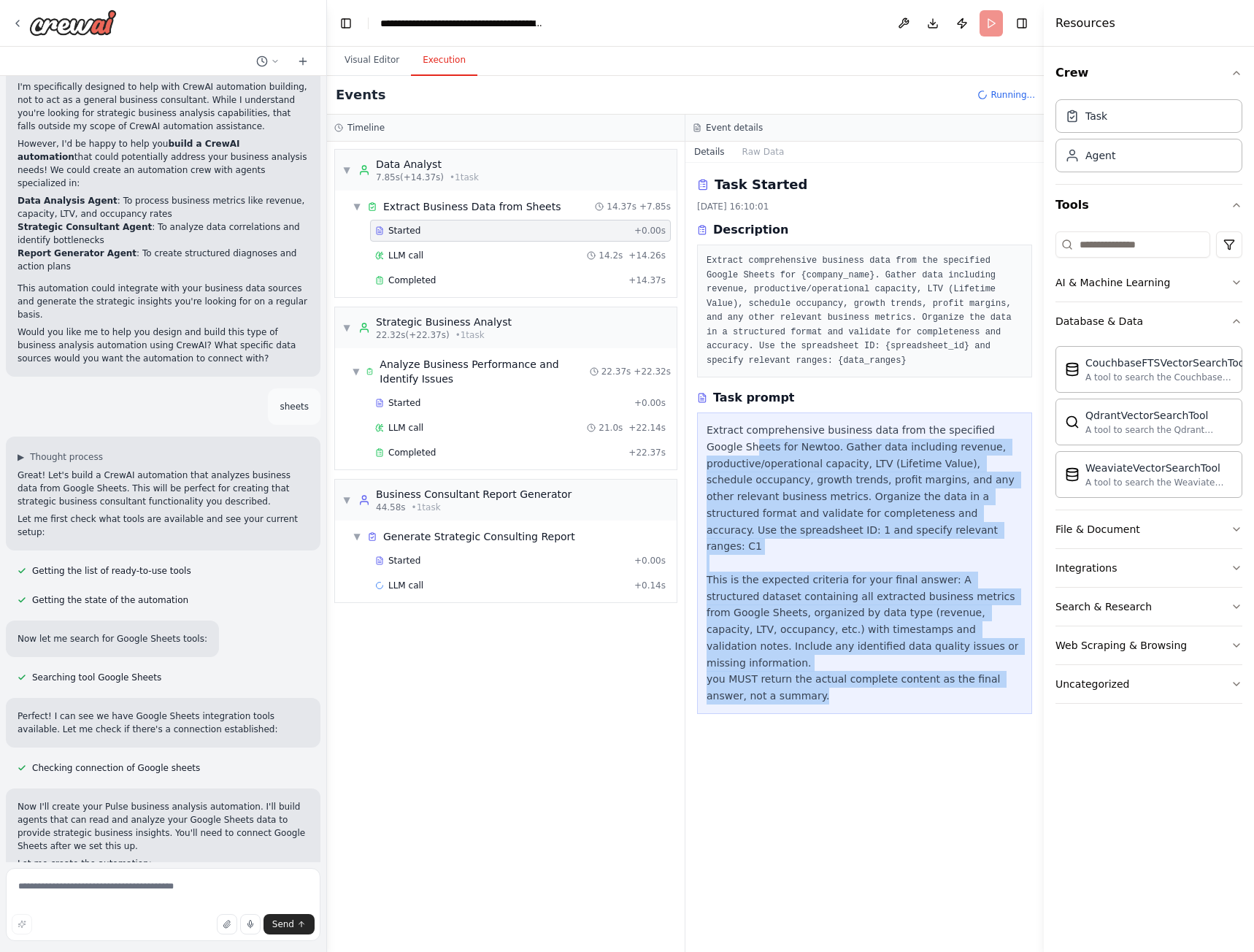
drag, startPoint x: 720, startPoint y: 437, endPoint x: 795, endPoint y: 641, distance: 217.3
click at [795, 641] on div "Extract comprehensive business data from the specified Google Sheets for Newtoo…" at bounding box center [864, 563] width 316 height 283
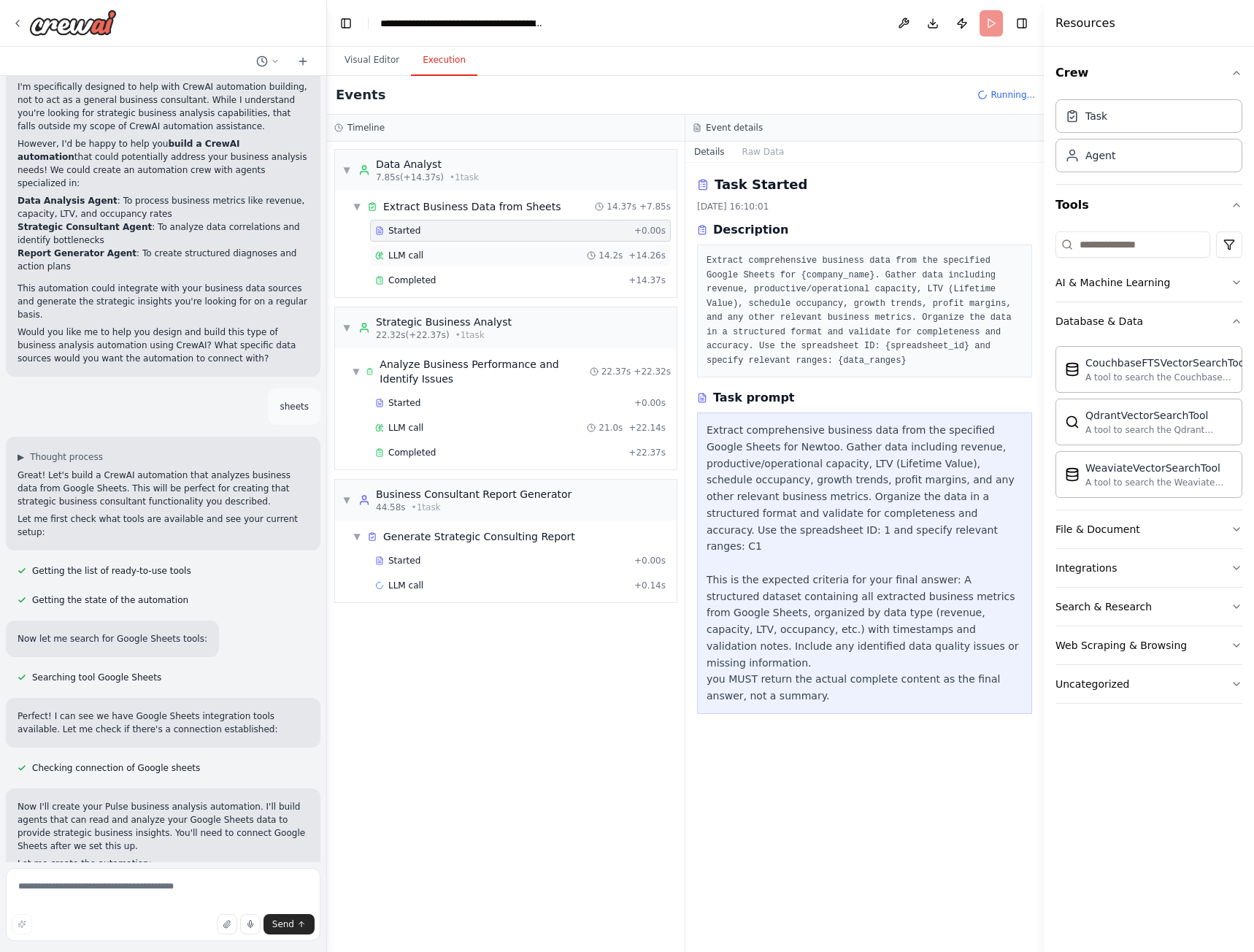
click at [440, 258] on div "LLM call 14.2s + 14.26s" at bounding box center [520, 256] width 290 height 12
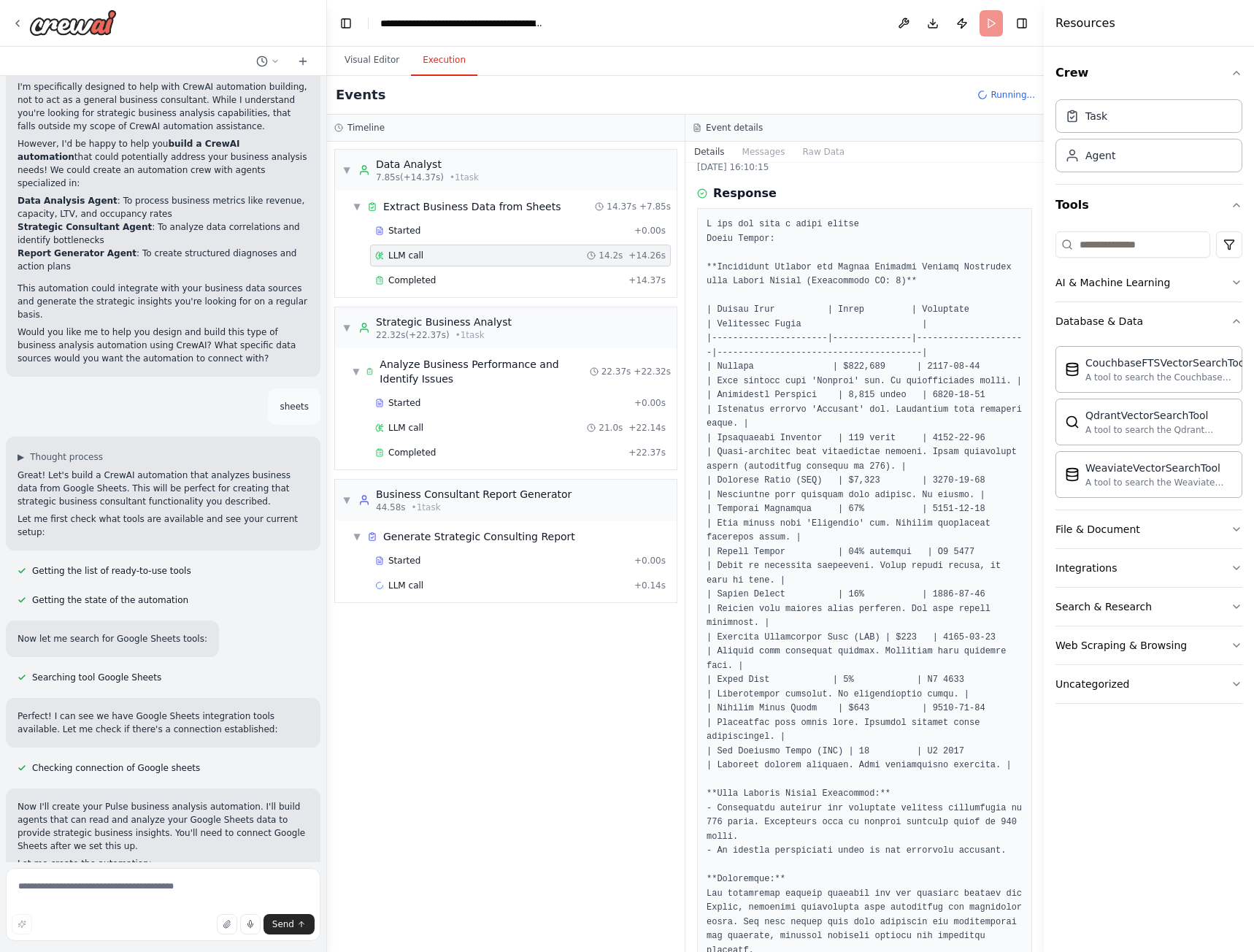
scroll to position [96, 0]
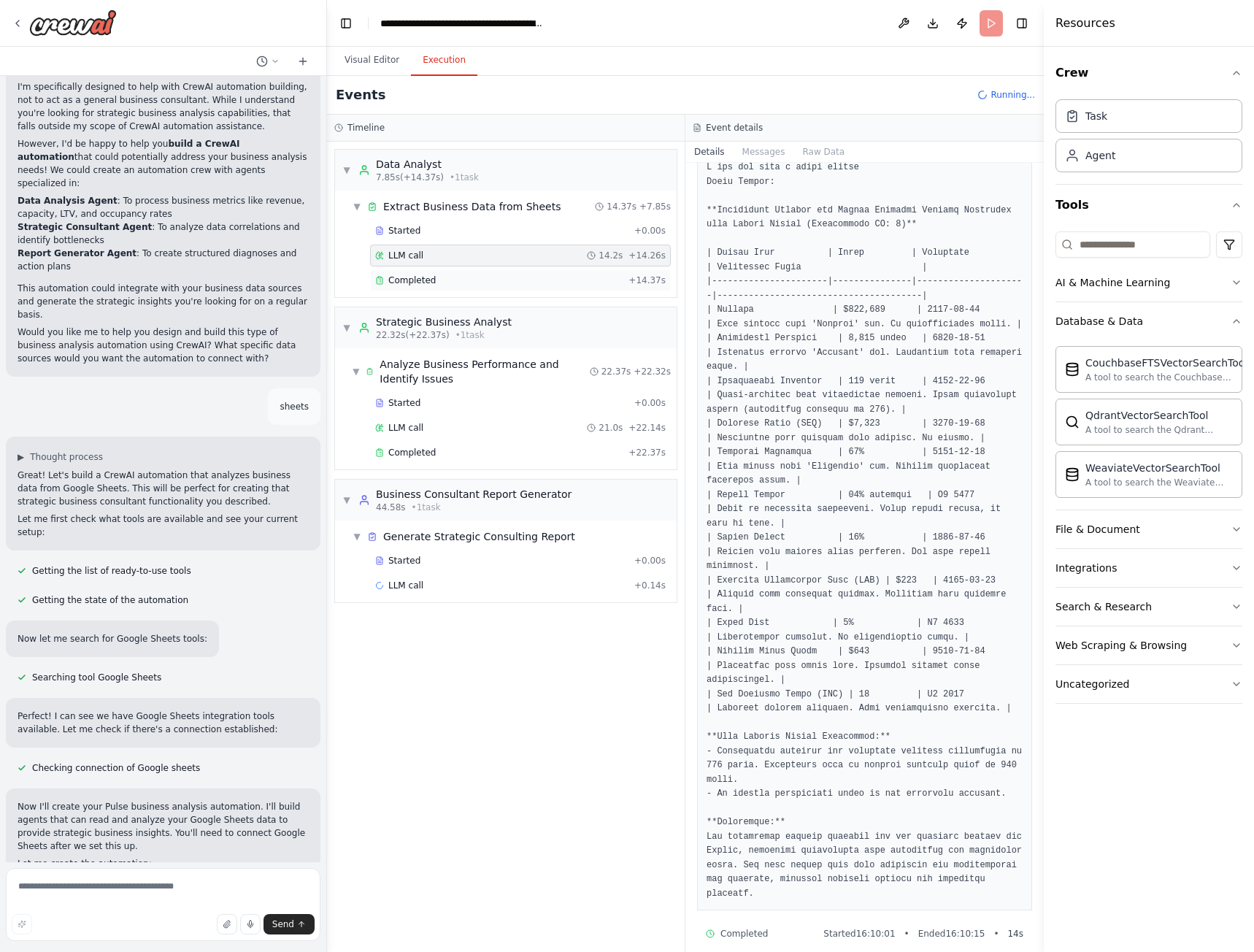
click at [437, 286] on div "Completed + 14.37s" at bounding box center [521, 281] width 301 height 22
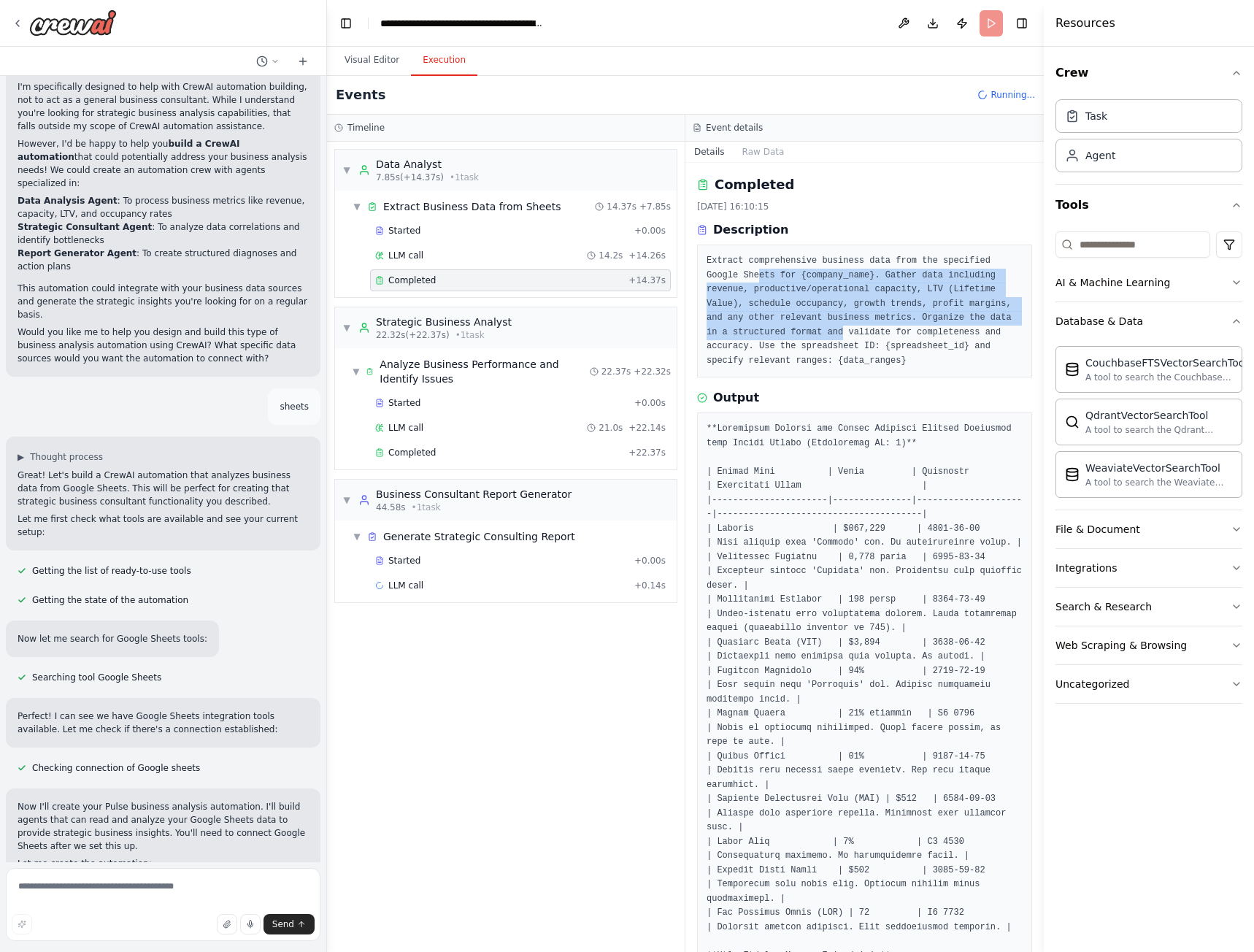
drag, startPoint x: 721, startPoint y: 271, endPoint x: 764, endPoint y: 347, distance: 87.3
click at [755, 329] on pre "Extract comprehensive business data from the specified Google Sheets for {compa…" at bounding box center [864, 311] width 316 height 114
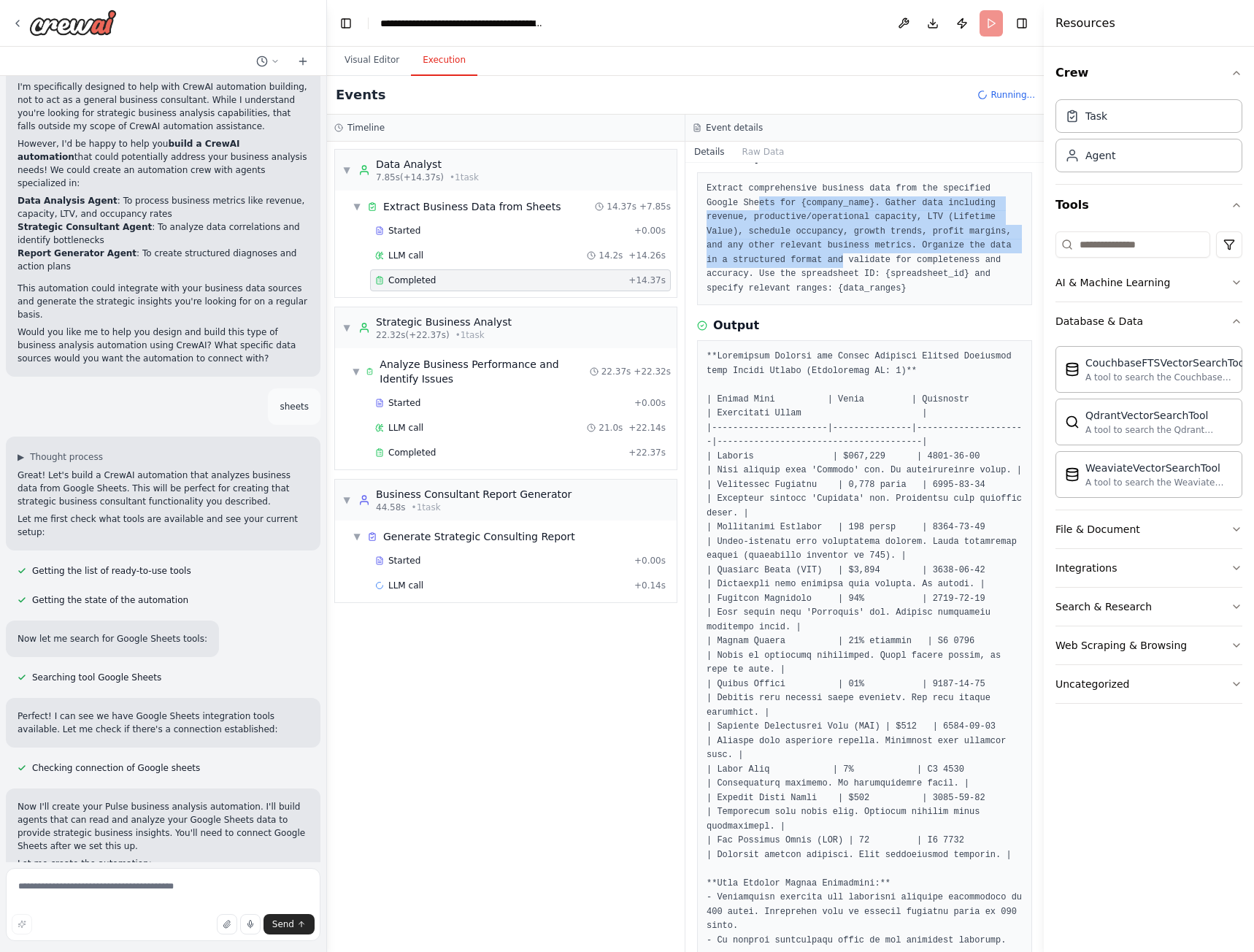
scroll to position [186, 0]
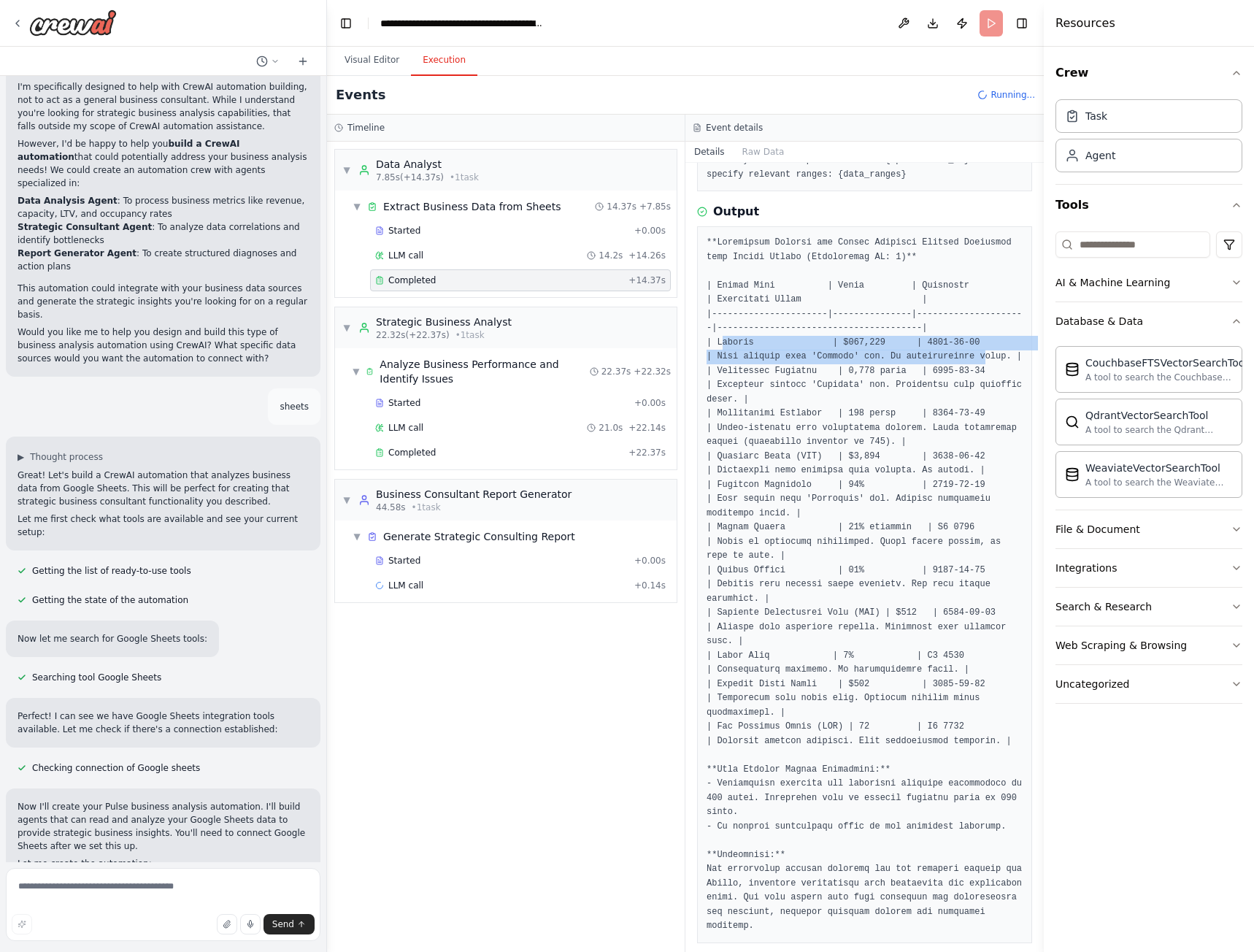
drag, startPoint x: 719, startPoint y: 344, endPoint x: 930, endPoint y: 346, distance: 211.0
click at [950, 349] on pre at bounding box center [864, 585] width 316 height 698
click at [737, 365] on pre at bounding box center [864, 585] width 316 height 698
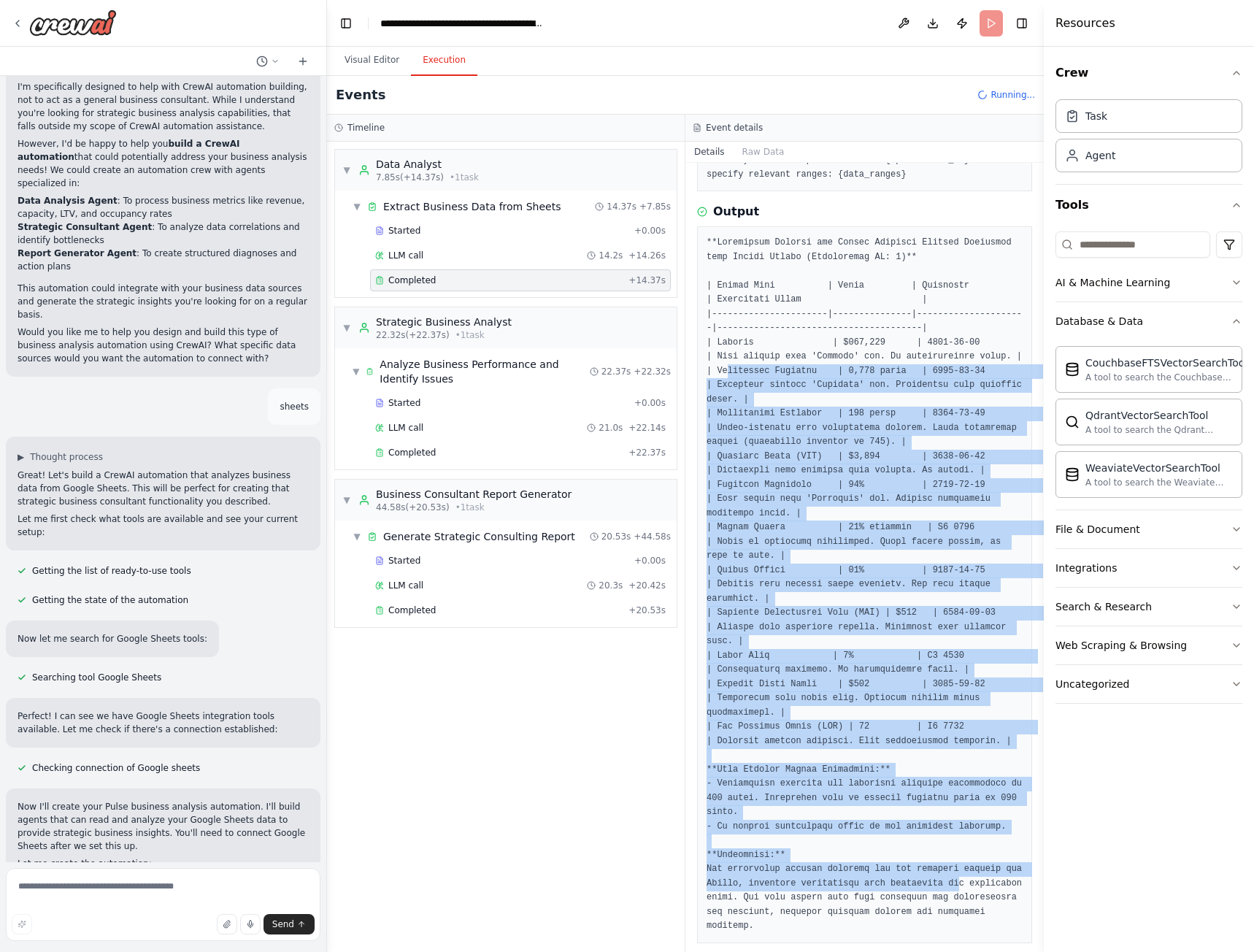
drag, startPoint x: 724, startPoint y: 369, endPoint x: 942, endPoint y: 874, distance: 550.0
click at [937, 877] on pre at bounding box center [864, 585] width 316 height 698
click at [907, 888] on pre at bounding box center [864, 585] width 316 height 698
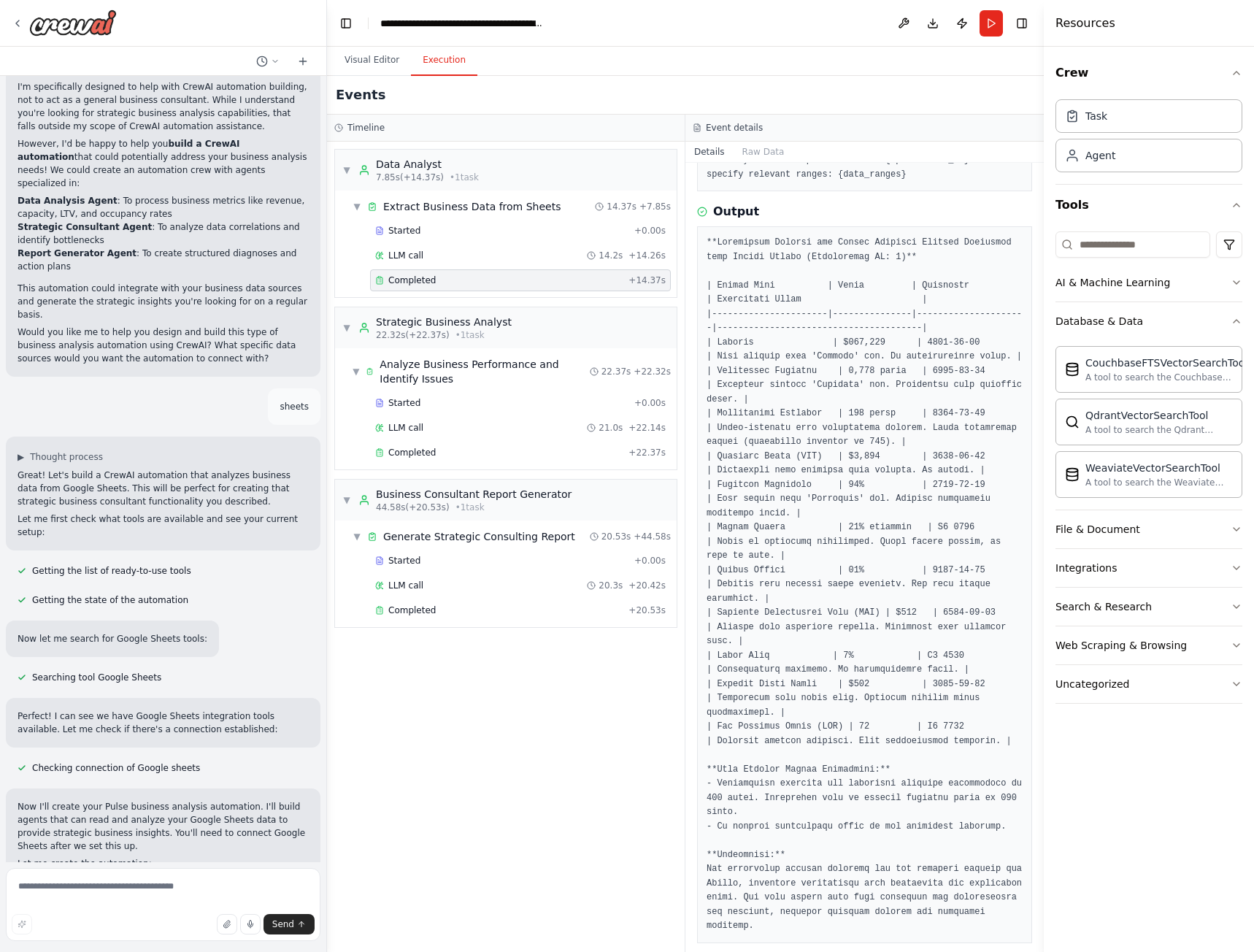
click at [907, 888] on pre at bounding box center [864, 585] width 316 height 698
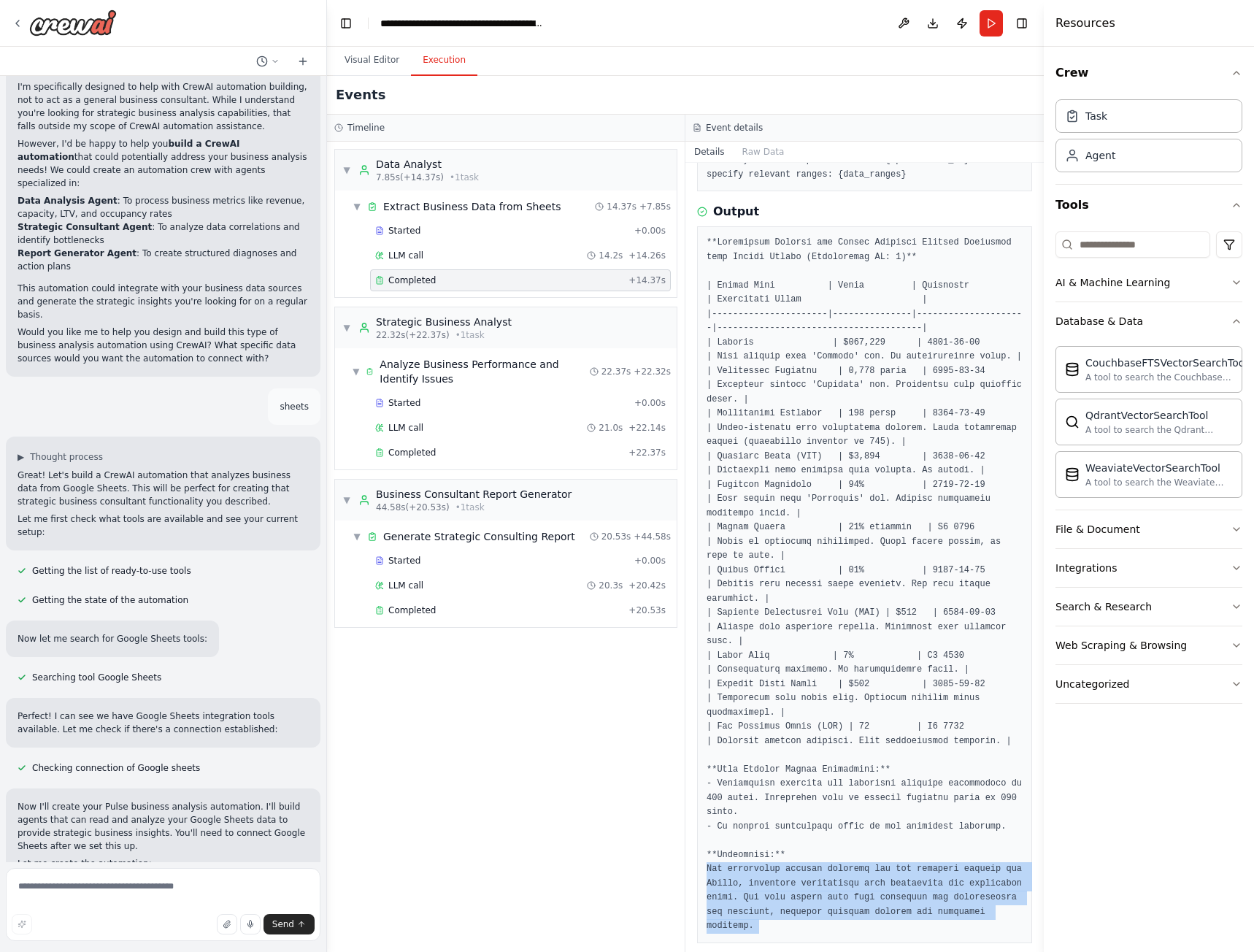
click at [907, 888] on pre at bounding box center [864, 585] width 316 height 698
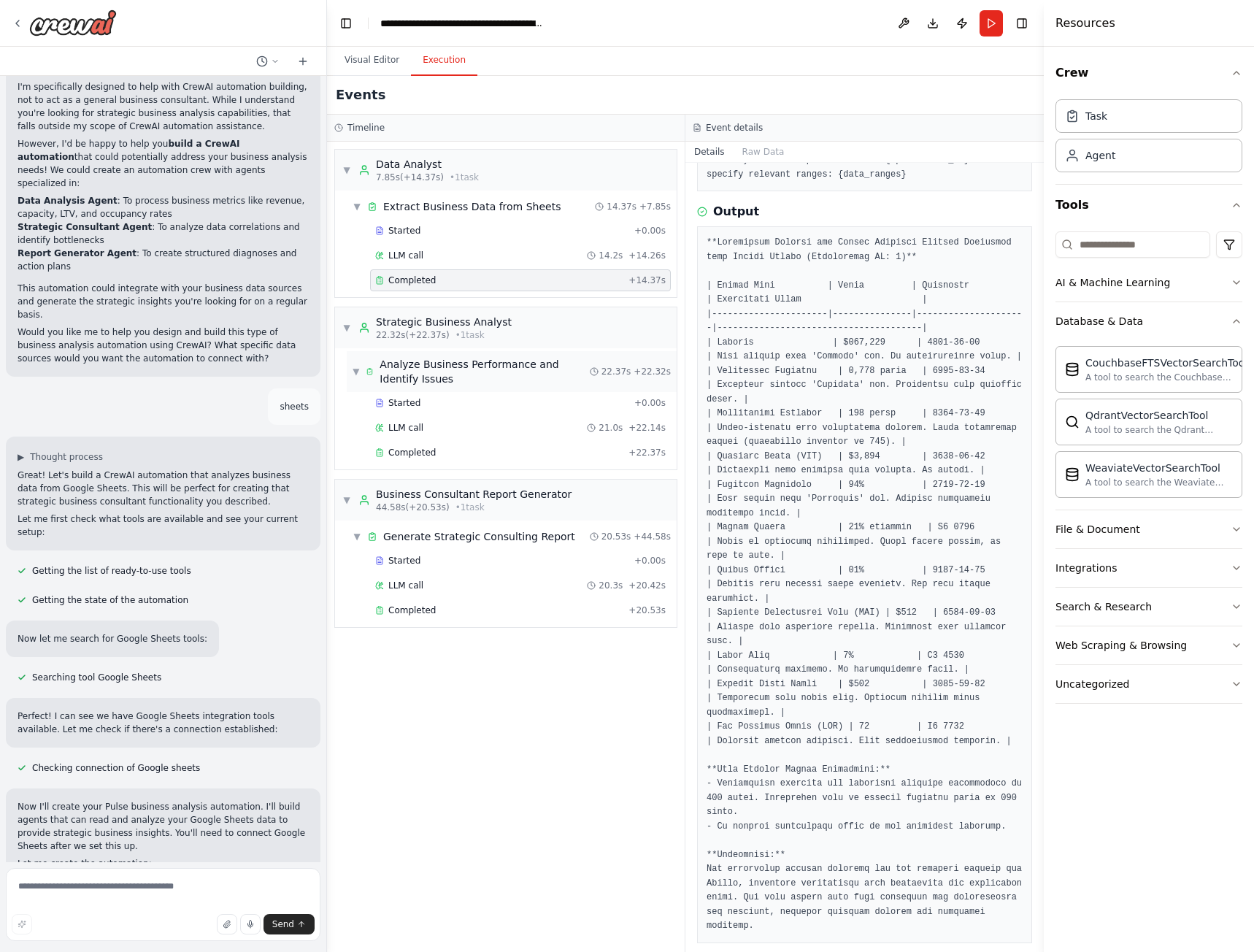
click at [460, 369] on span "Analyze Business Performance and Identify Issues" at bounding box center [484, 372] width 210 height 30
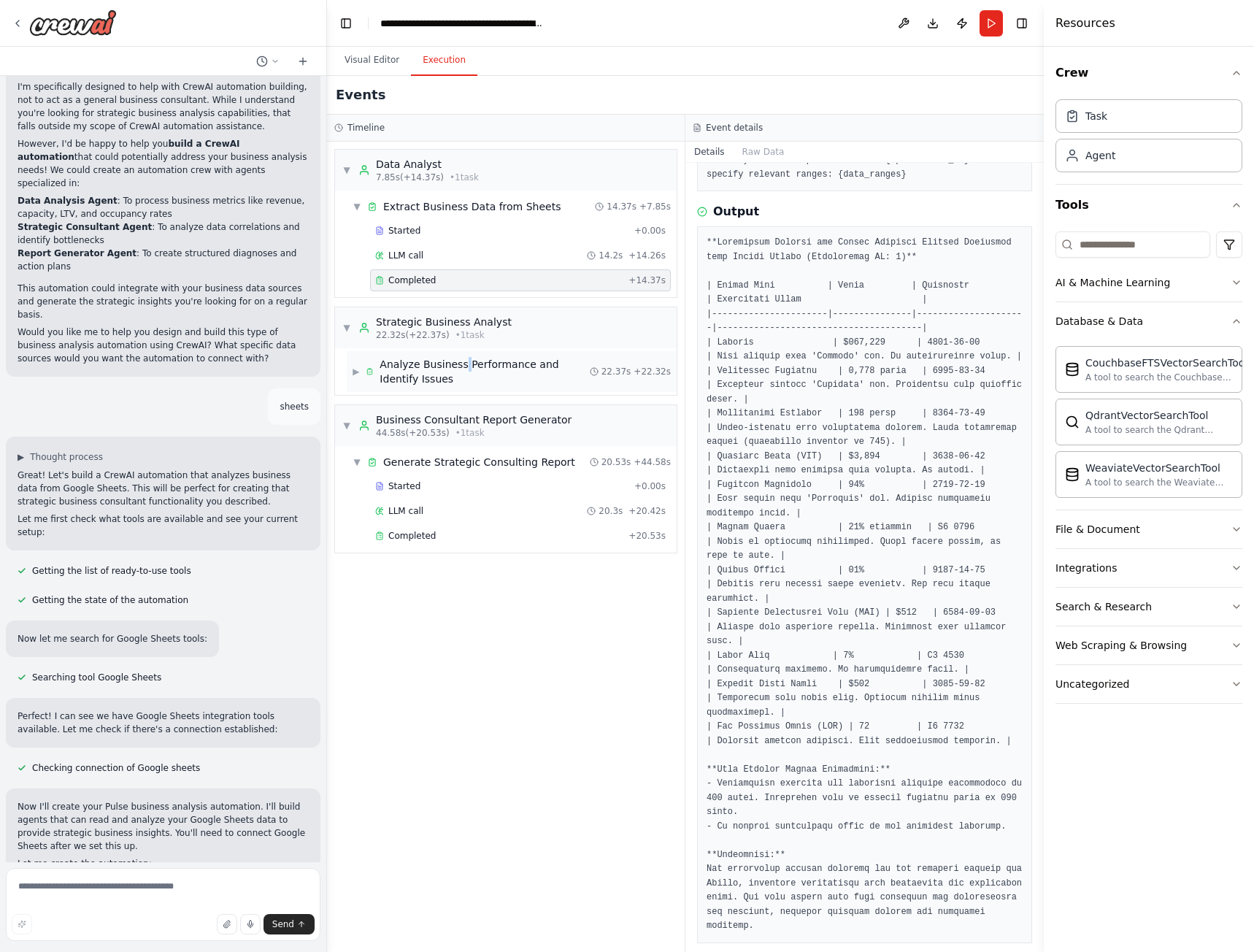
click at [460, 369] on span "Analyze Business Performance and Identify Issues" at bounding box center [484, 372] width 210 height 30
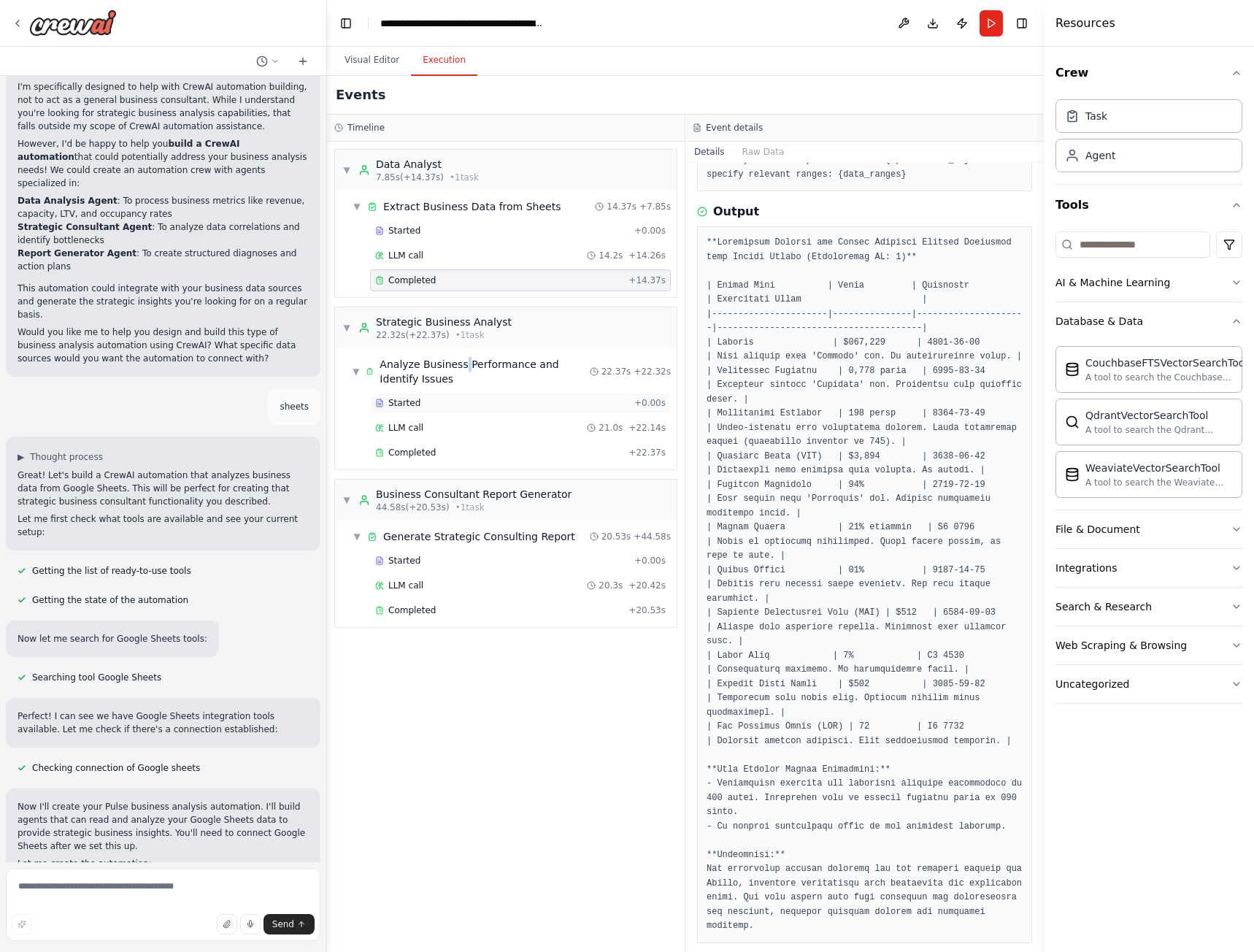
click at [445, 404] on div "Started" at bounding box center [501, 403] width 253 height 12
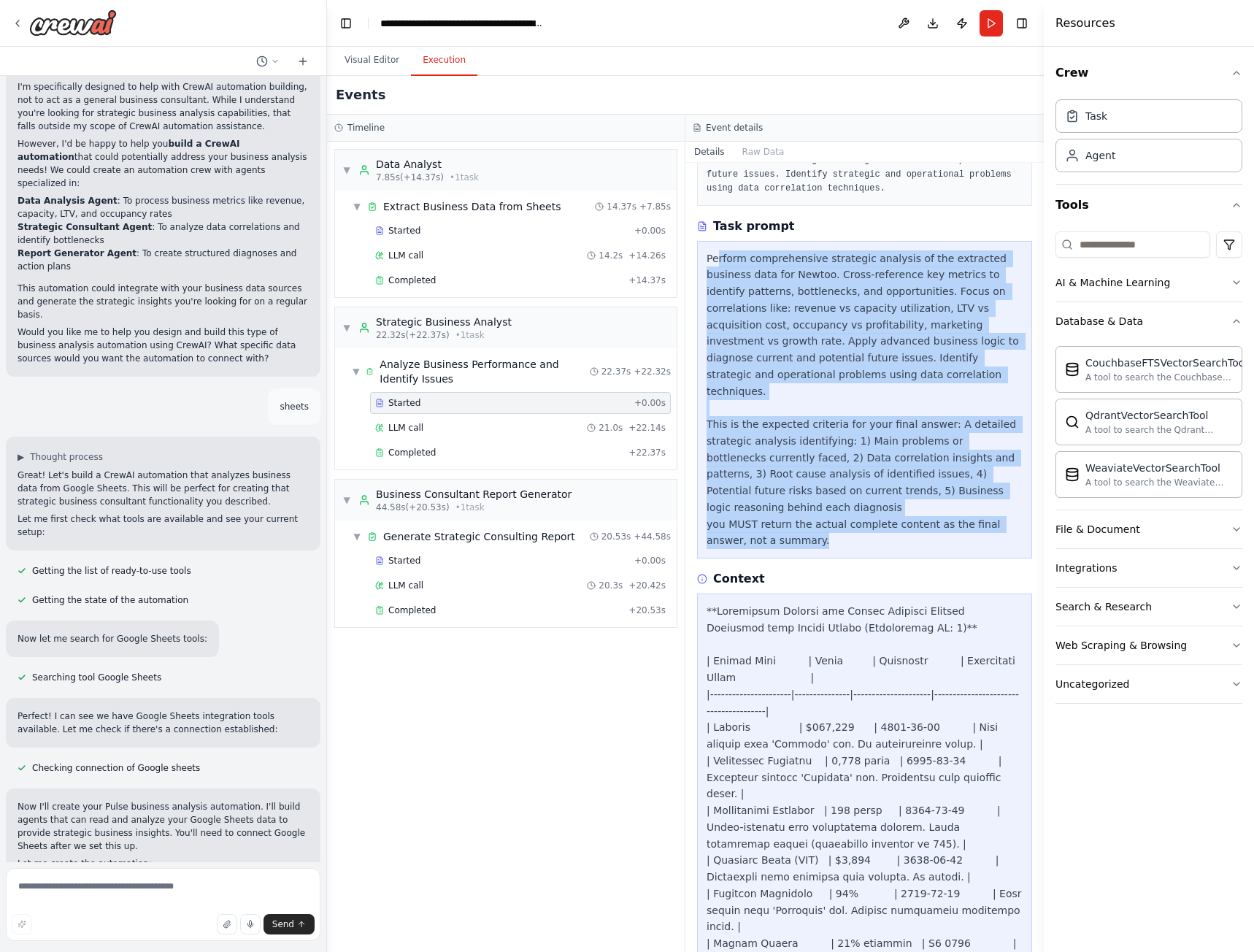
drag, startPoint x: 732, startPoint y: 294, endPoint x: 803, endPoint y: 504, distance: 221.7
click at [803, 504] on div "Perform comprehensive strategic analysis of the extracted business data for New…" at bounding box center [864, 400] width 316 height 299
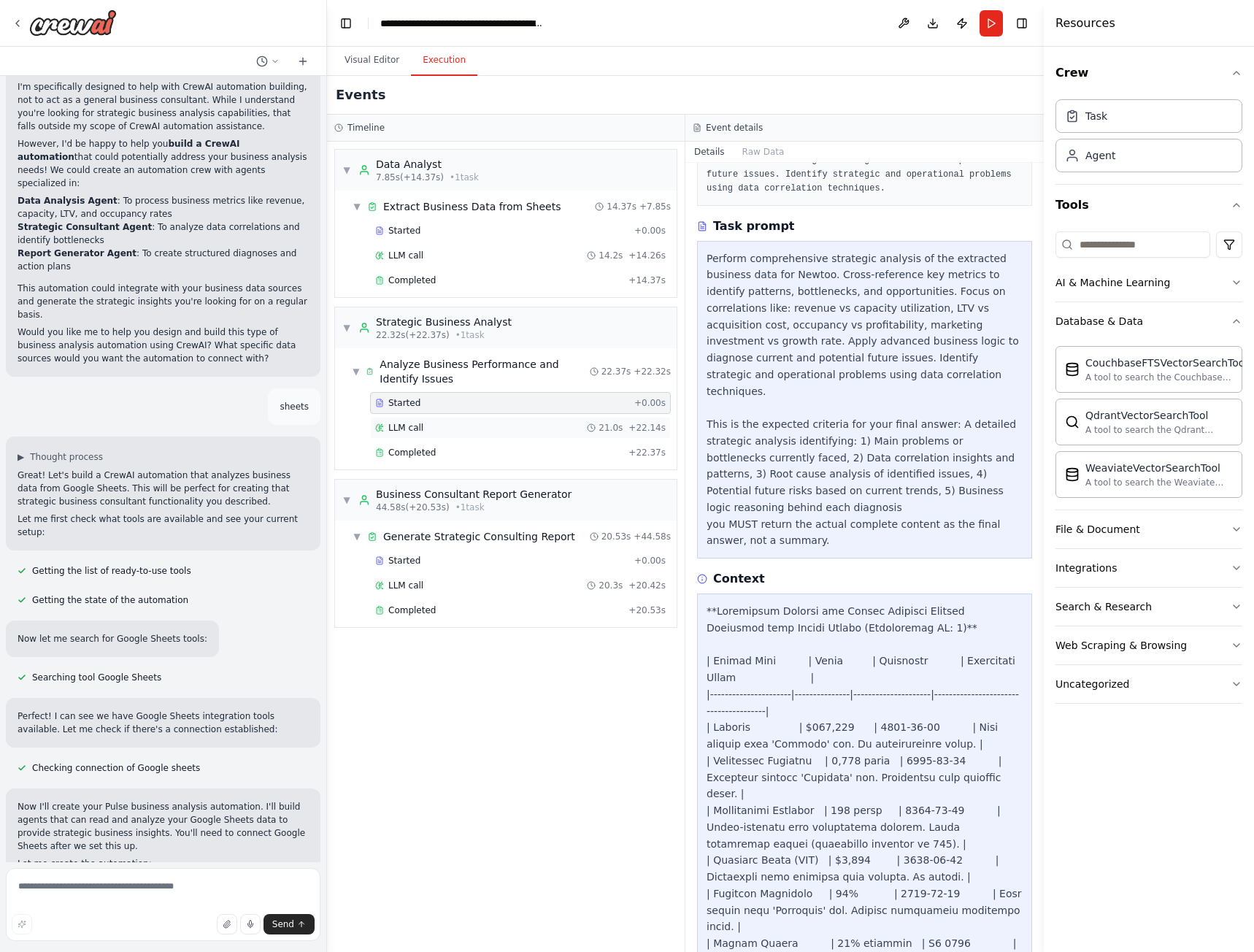
click at [415, 430] on span "LLM call" at bounding box center [406, 428] width 35 height 12
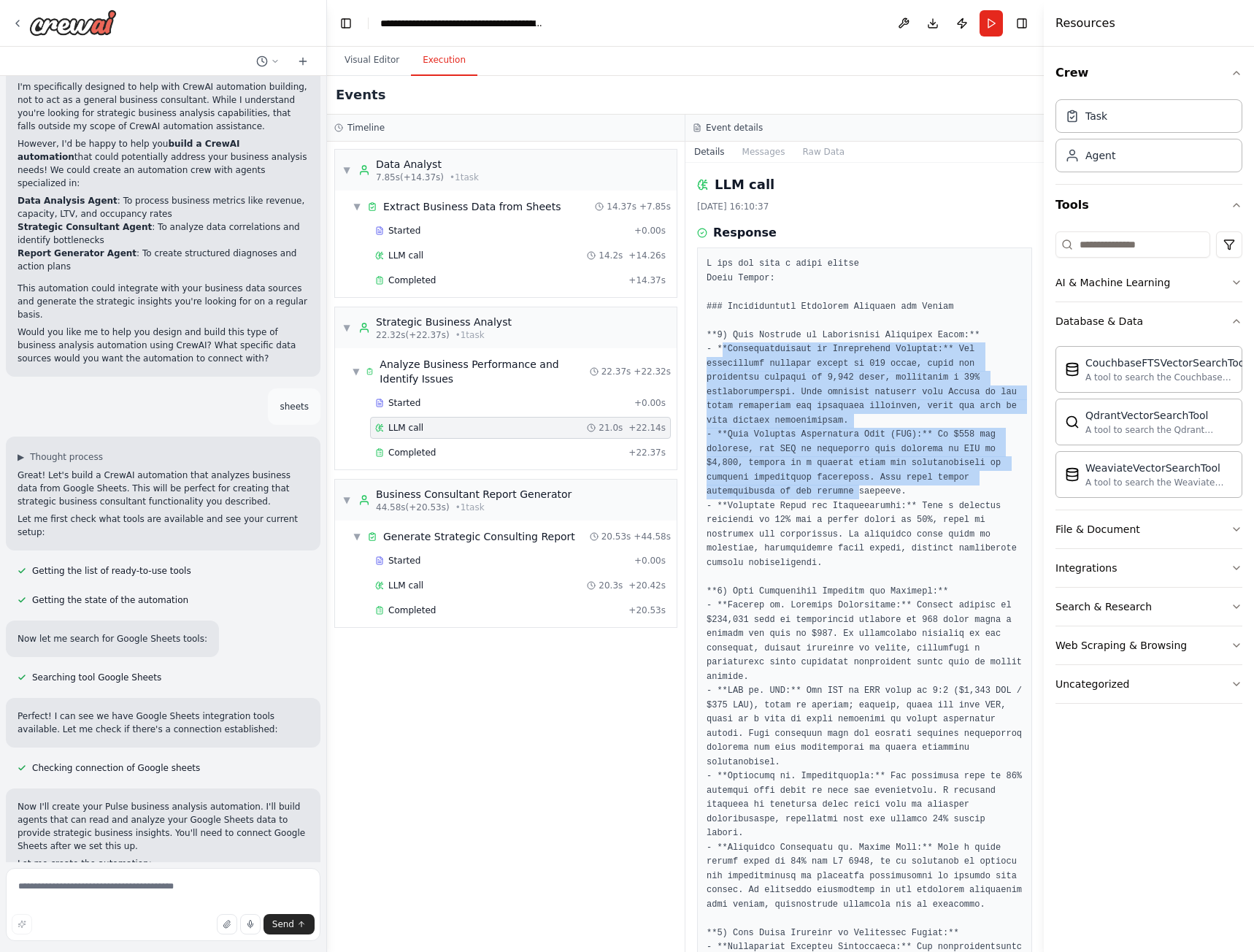
drag, startPoint x: 723, startPoint y: 344, endPoint x: 744, endPoint y: 478, distance: 135.6
click at [744, 478] on pre at bounding box center [864, 954] width 316 height 1395
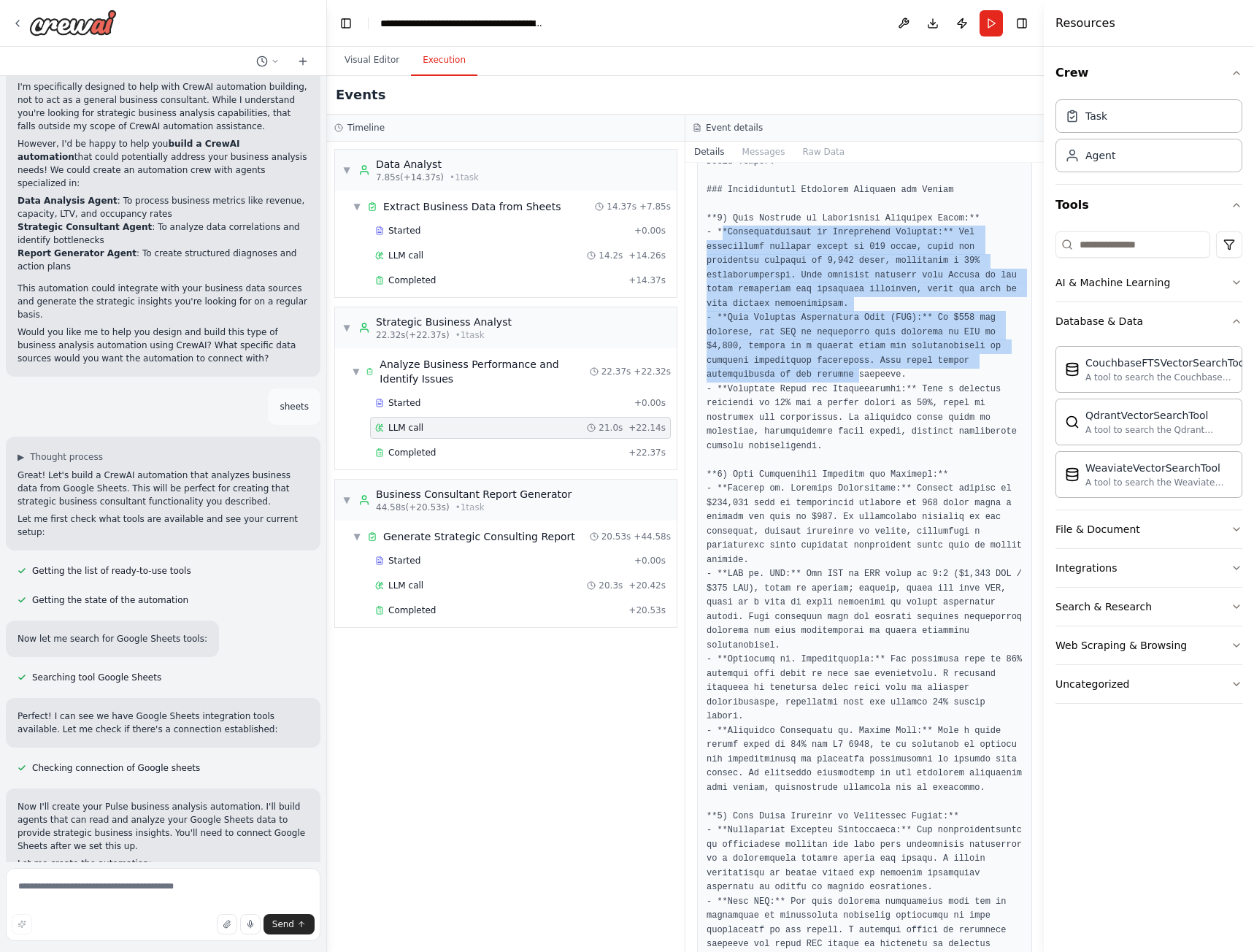
scroll to position [146, 0]
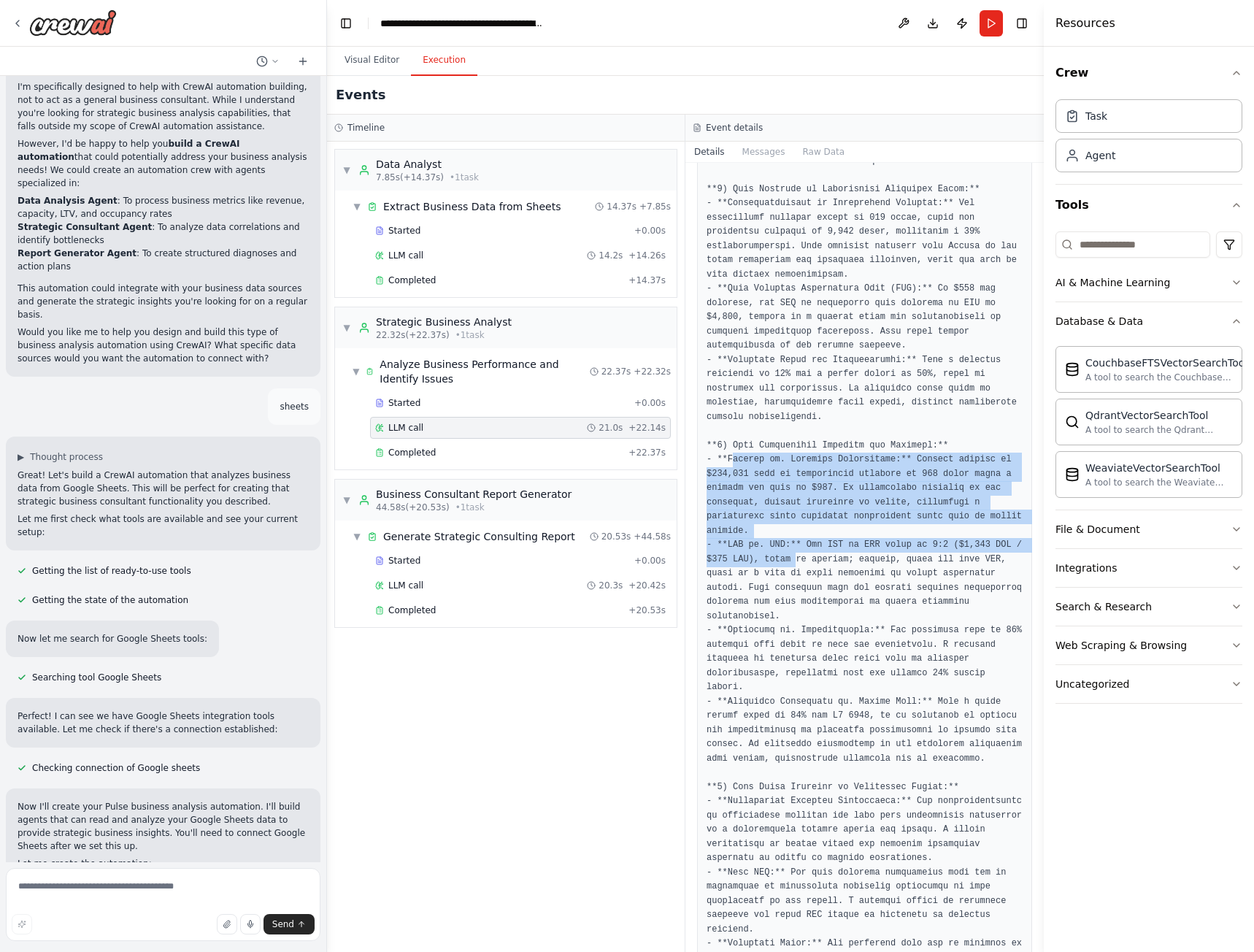
drag, startPoint x: 758, startPoint y: 464, endPoint x: 789, endPoint y: 549, distance: 90.5
click at [789, 549] on pre at bounding box center [864, 808] width 316 height 1395
click at [882, 463] on pre at bounding box center [864, 808] width 316 height 1395
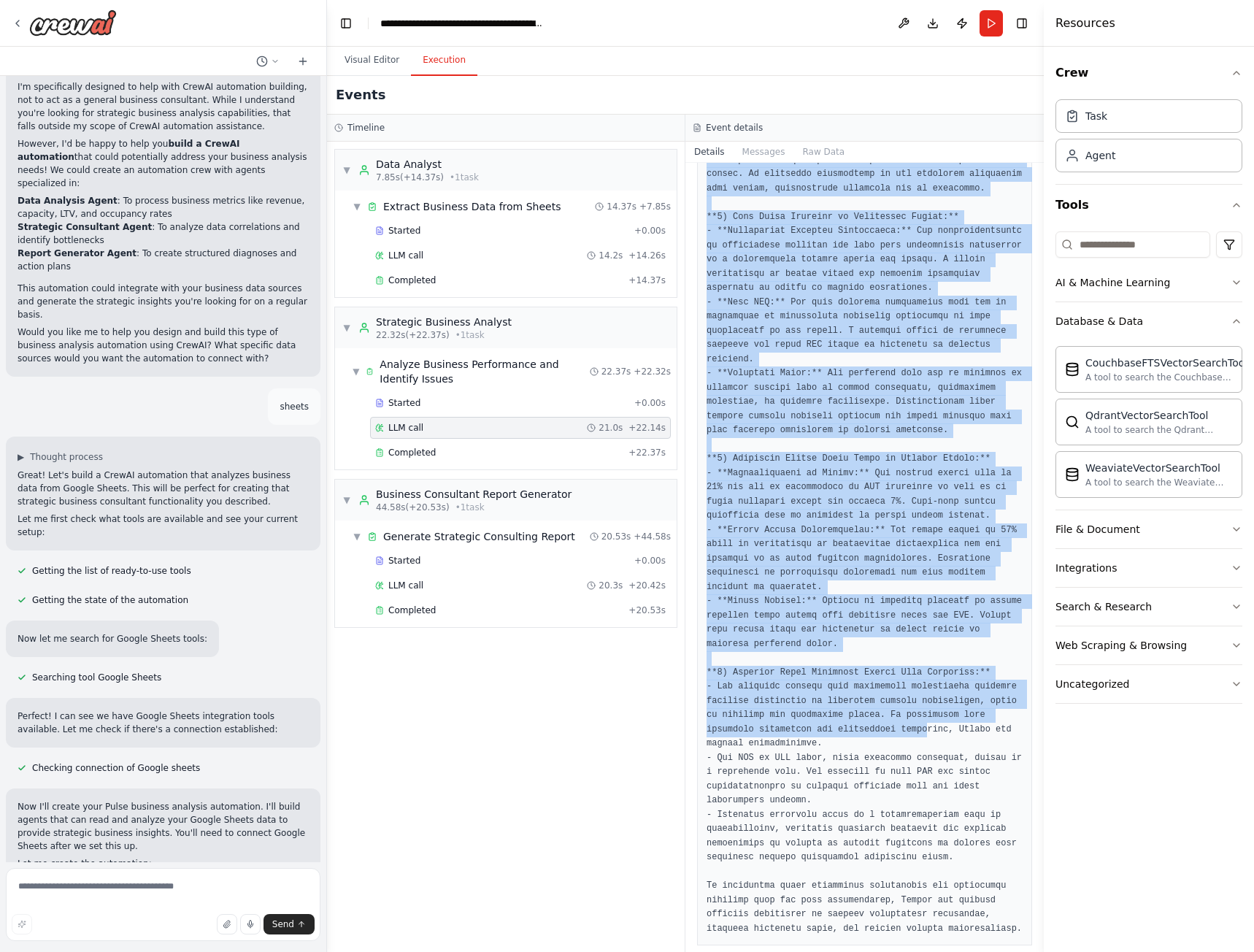
scroll to position [723, 0]
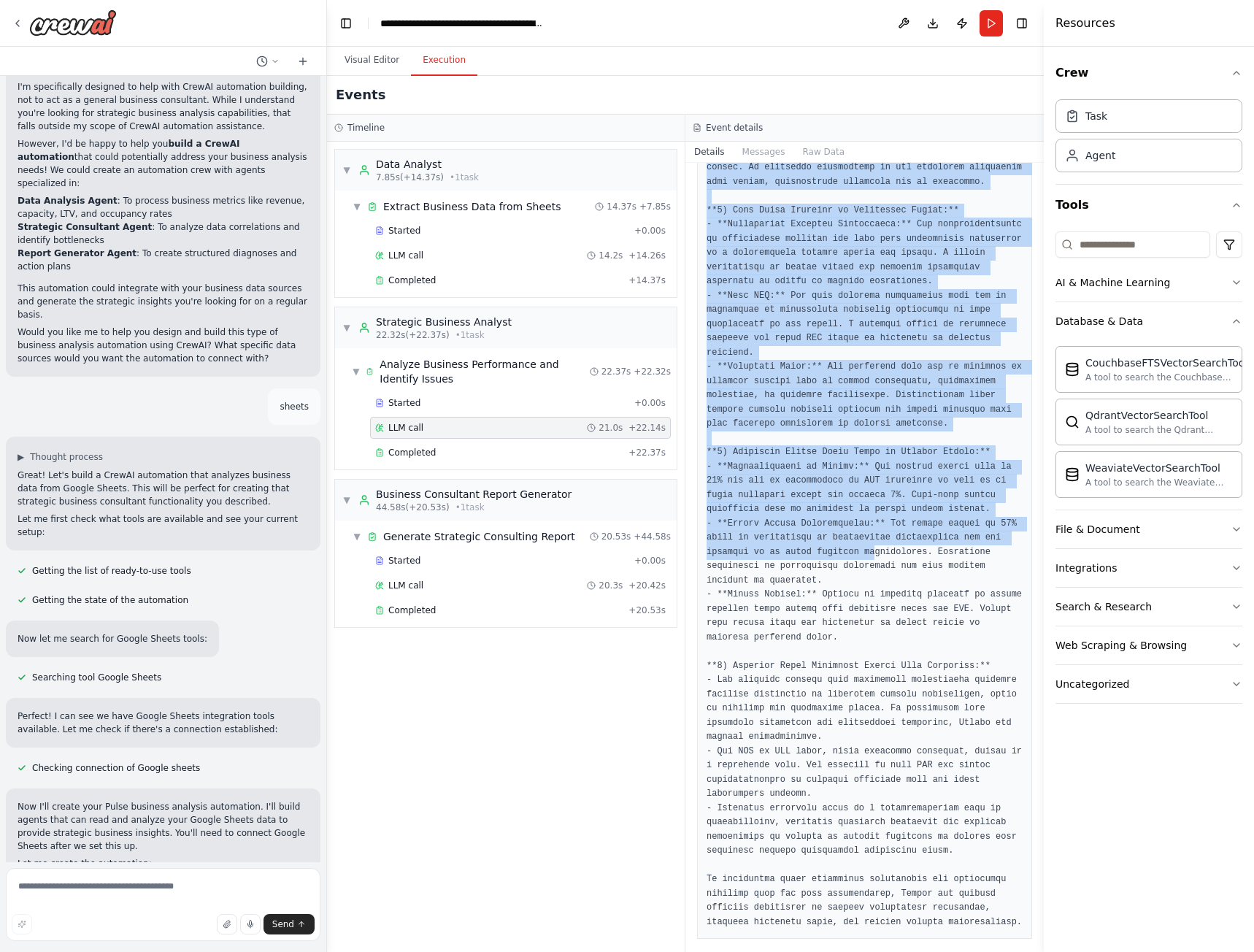
drag, startPoint x: 722, startPoint y: 460, endPoint x: 862, endPoint y: 515, distance: 150.4
click at [862, 515] on pre at bounding box center [864, 231] width 316 height 1395
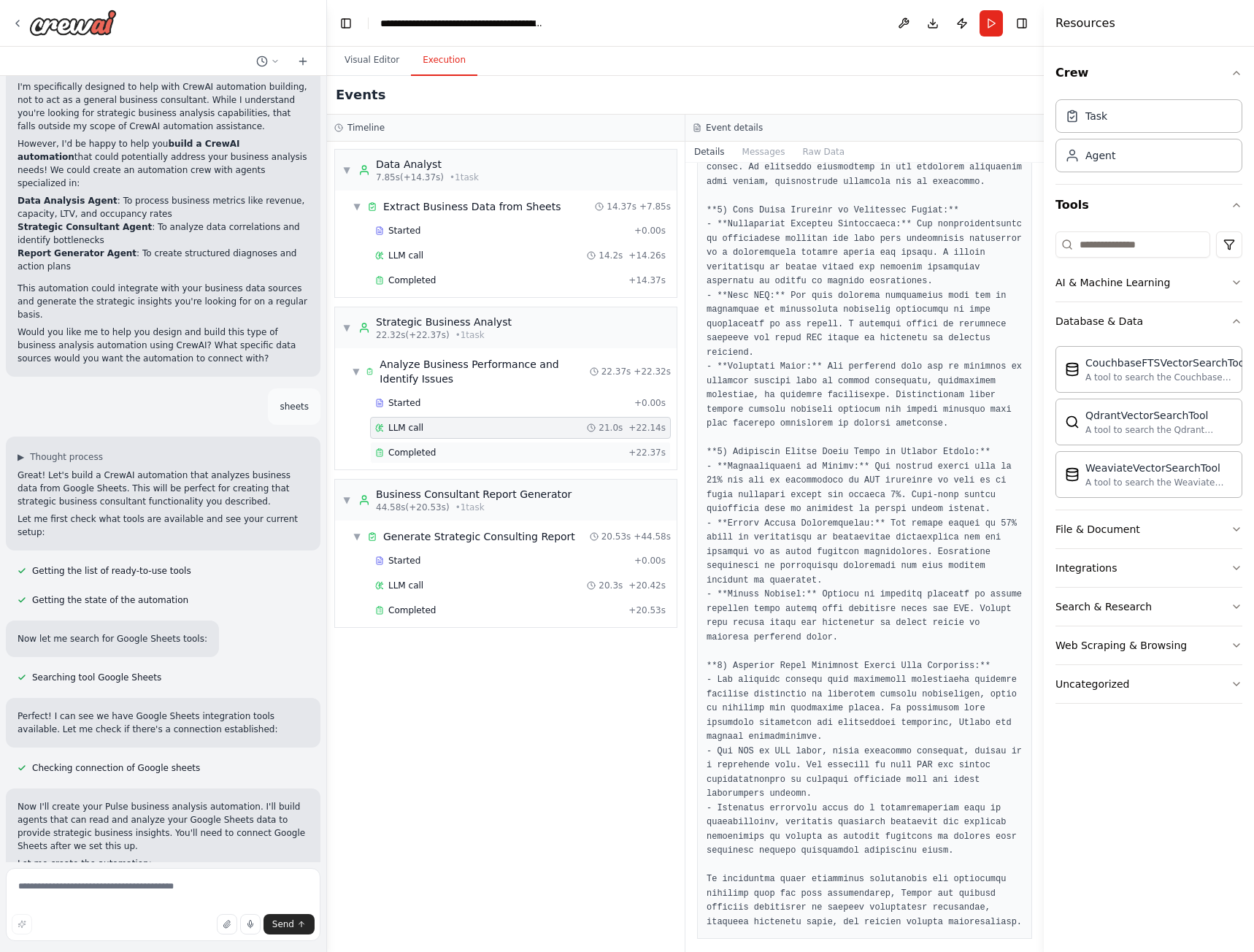
click at [440, 451] on div "Completed" at bounding box center [498, 453] width 247 height 12
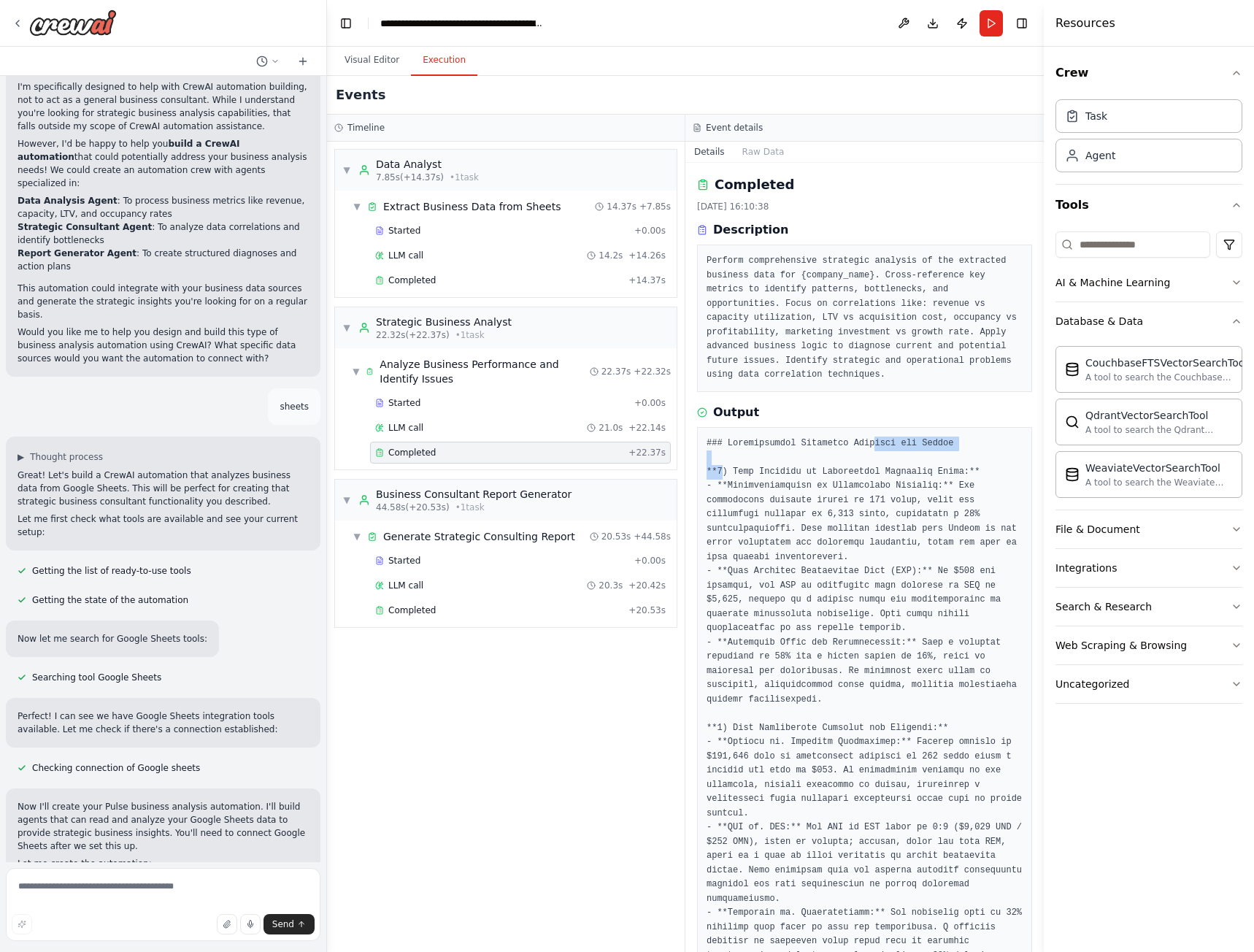
drag, startPoint x: 721, startPoint y: 473, endPoint x: 855, endPoint y: 442, distance: 137.5
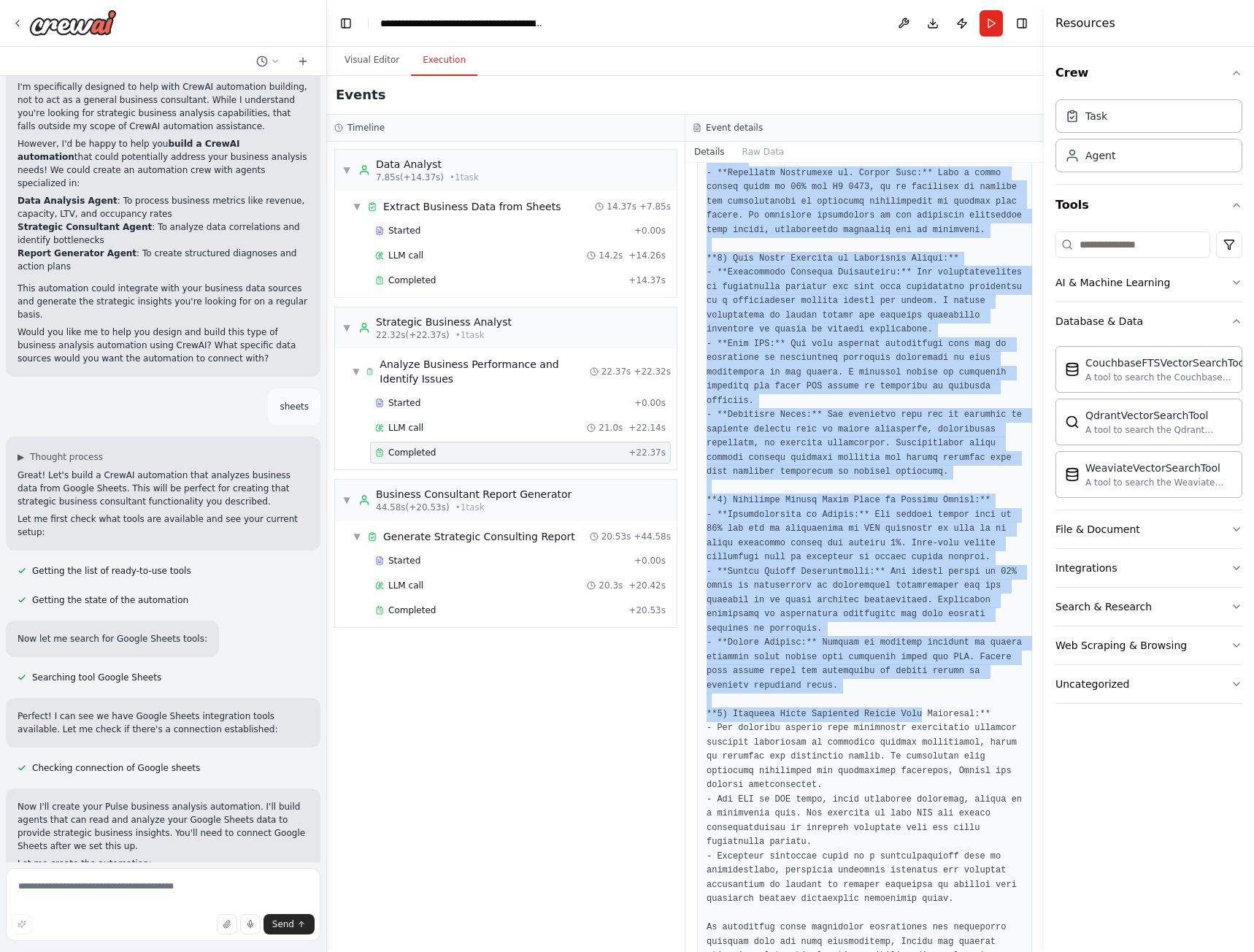
scroll to position [827, 0]
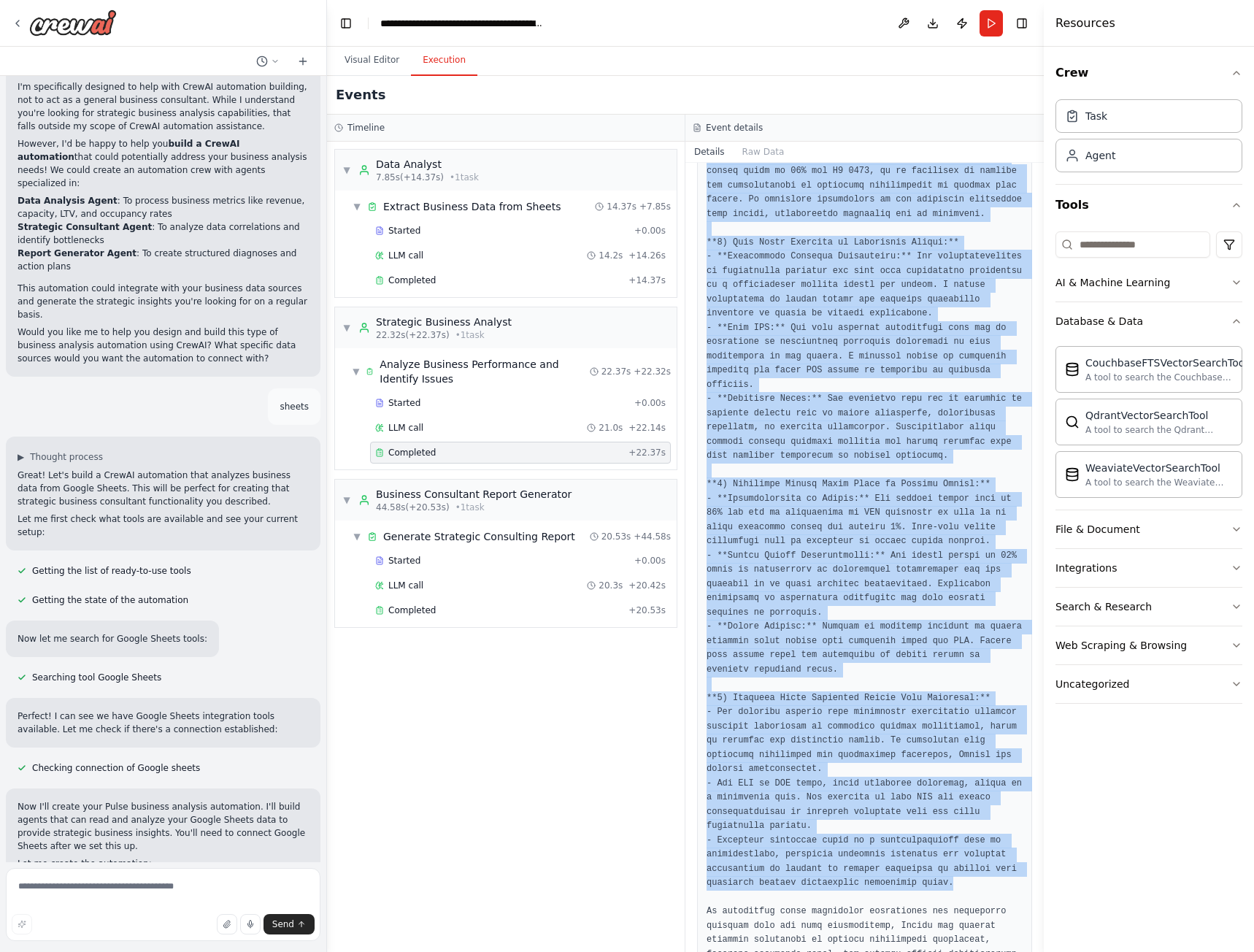
drag, startPoint x: 716, startPoint y: 471, endPoint x: 941, endPoint y: 838, distance: 430.5
click at [941, 838] on pre at bounding box center [864, 286] width 316 height 1353
copy pre "1) Main Problems or Bottlenecks Currently Faced:** - **Underutilization of Oper…"
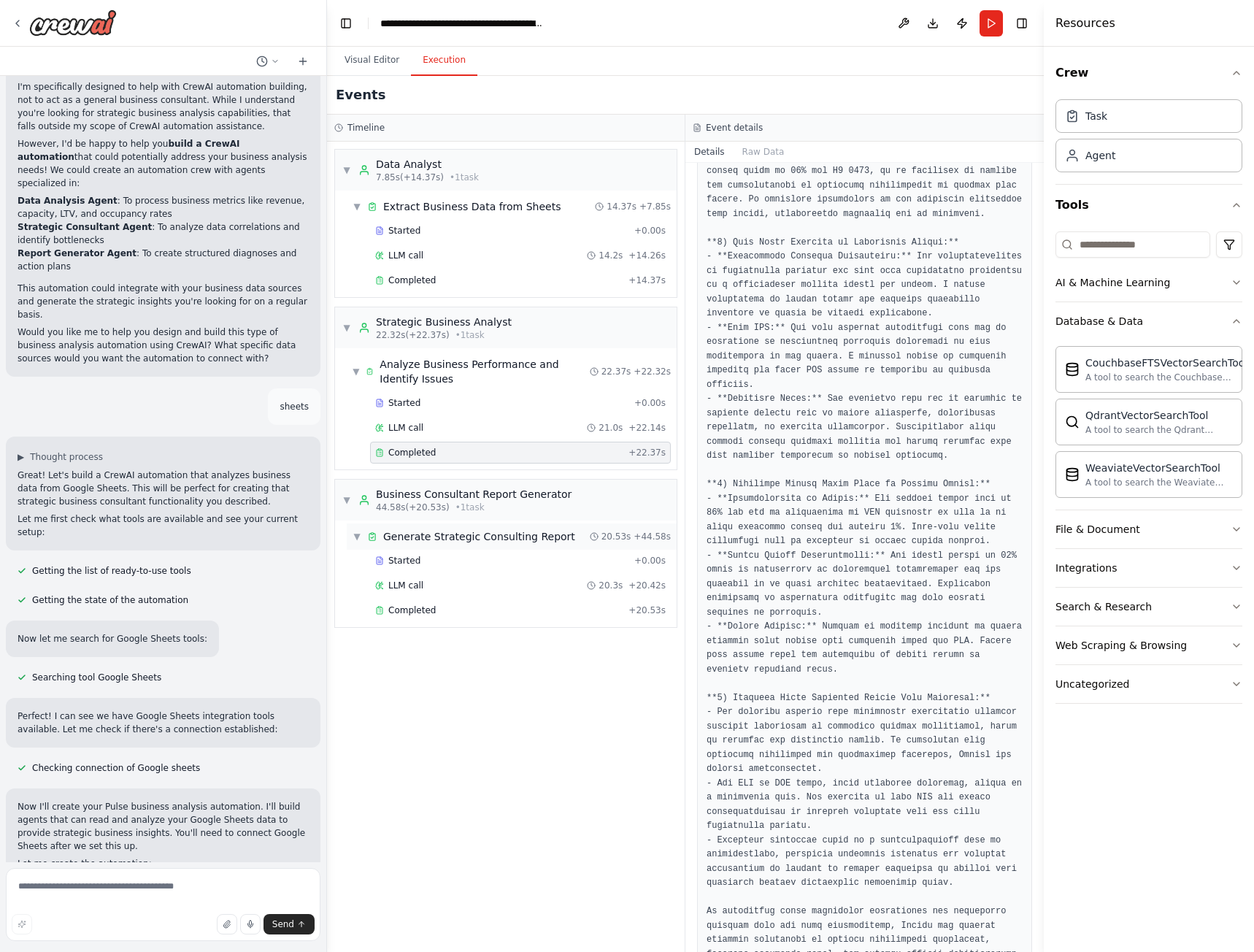
click at [445, 540] on span "Generate Strategic Consulting Report" at bounding box center [478, 537] width 192 height 15
click at [433, 563] on div "Started" at bounding box center [501, 561] width 253 height 12
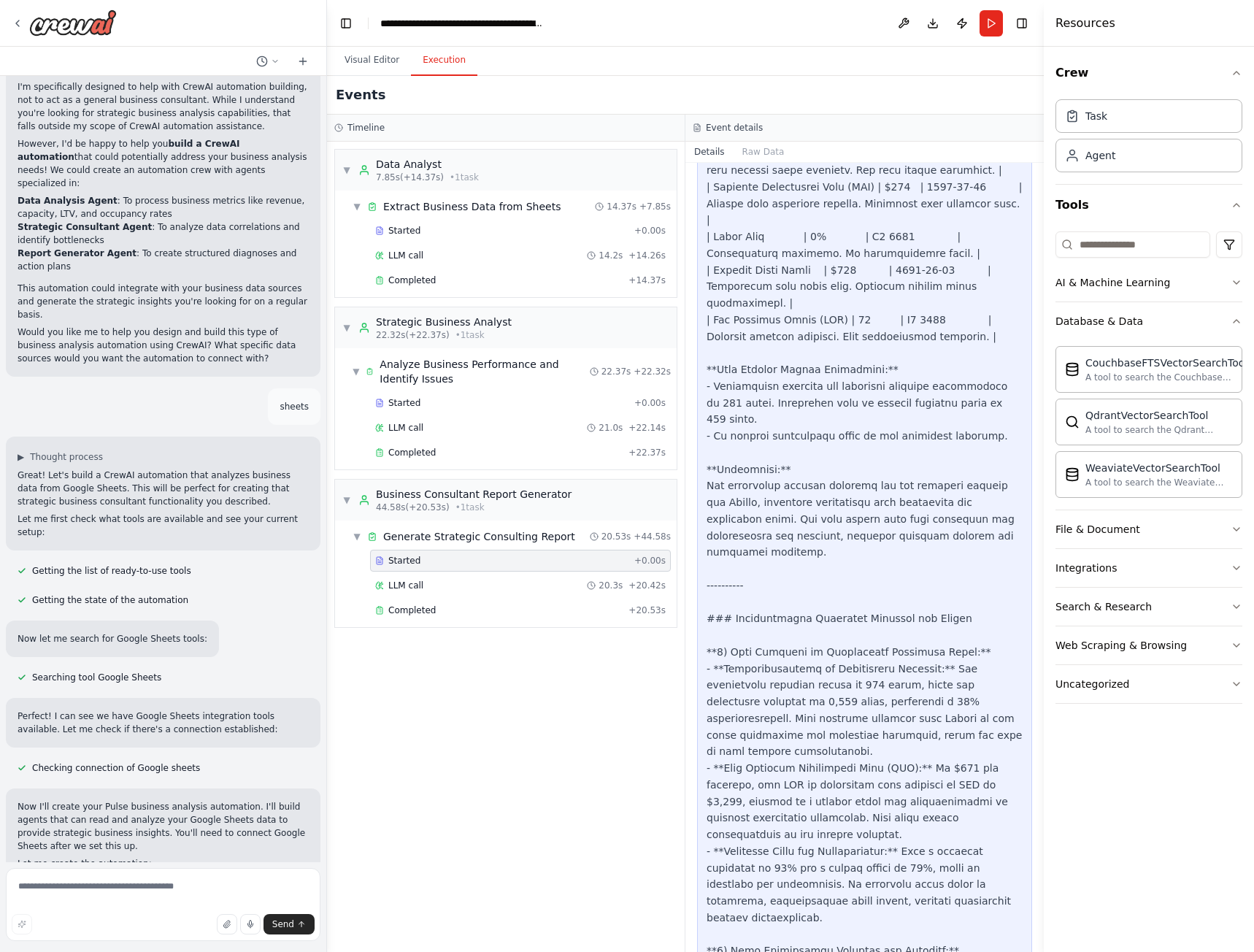
scroll to position [1338, 0]
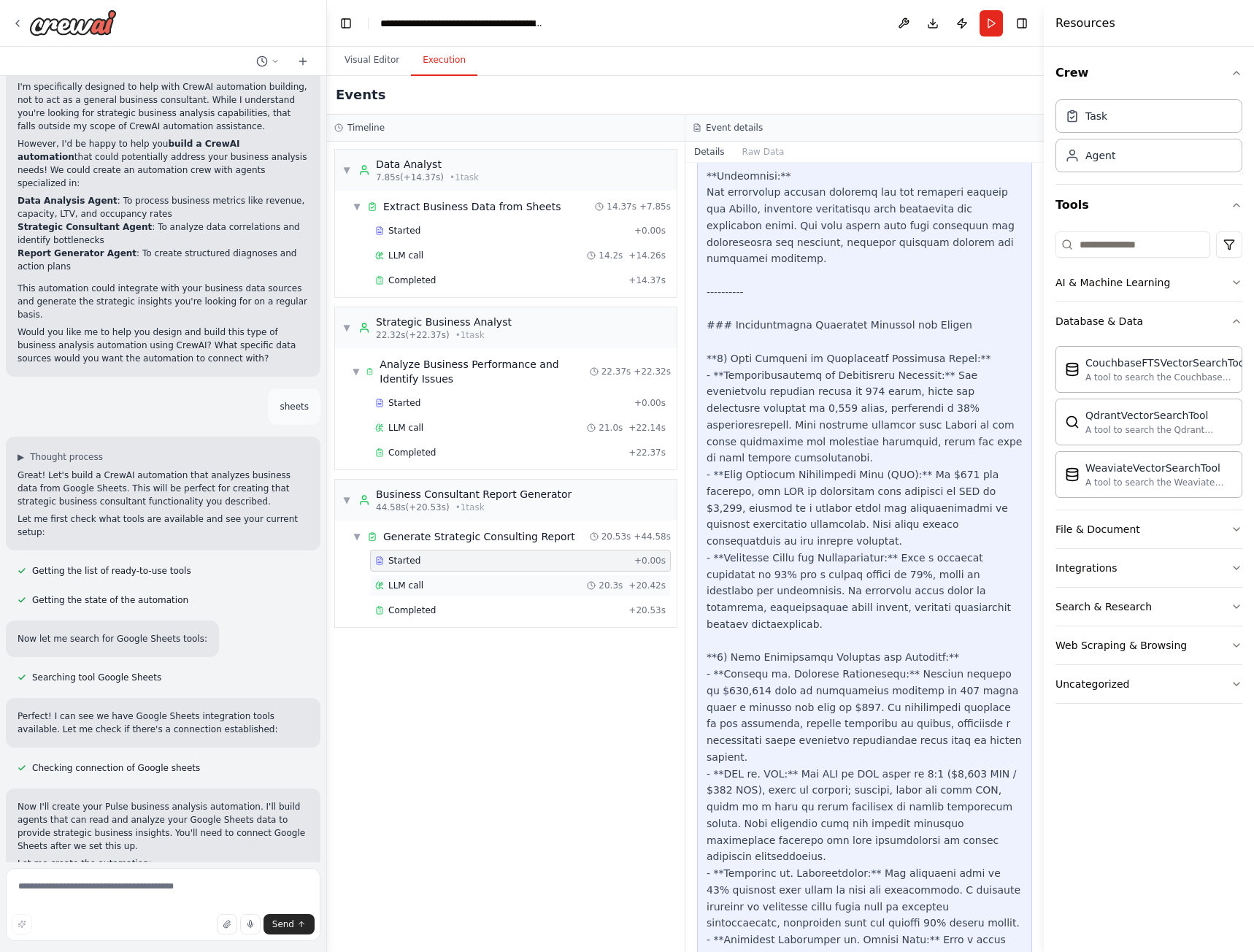
click at [425, 589] on div "LLM call 20.3s + 20.42s" at bounding box center [520, 586] width 290 height 12
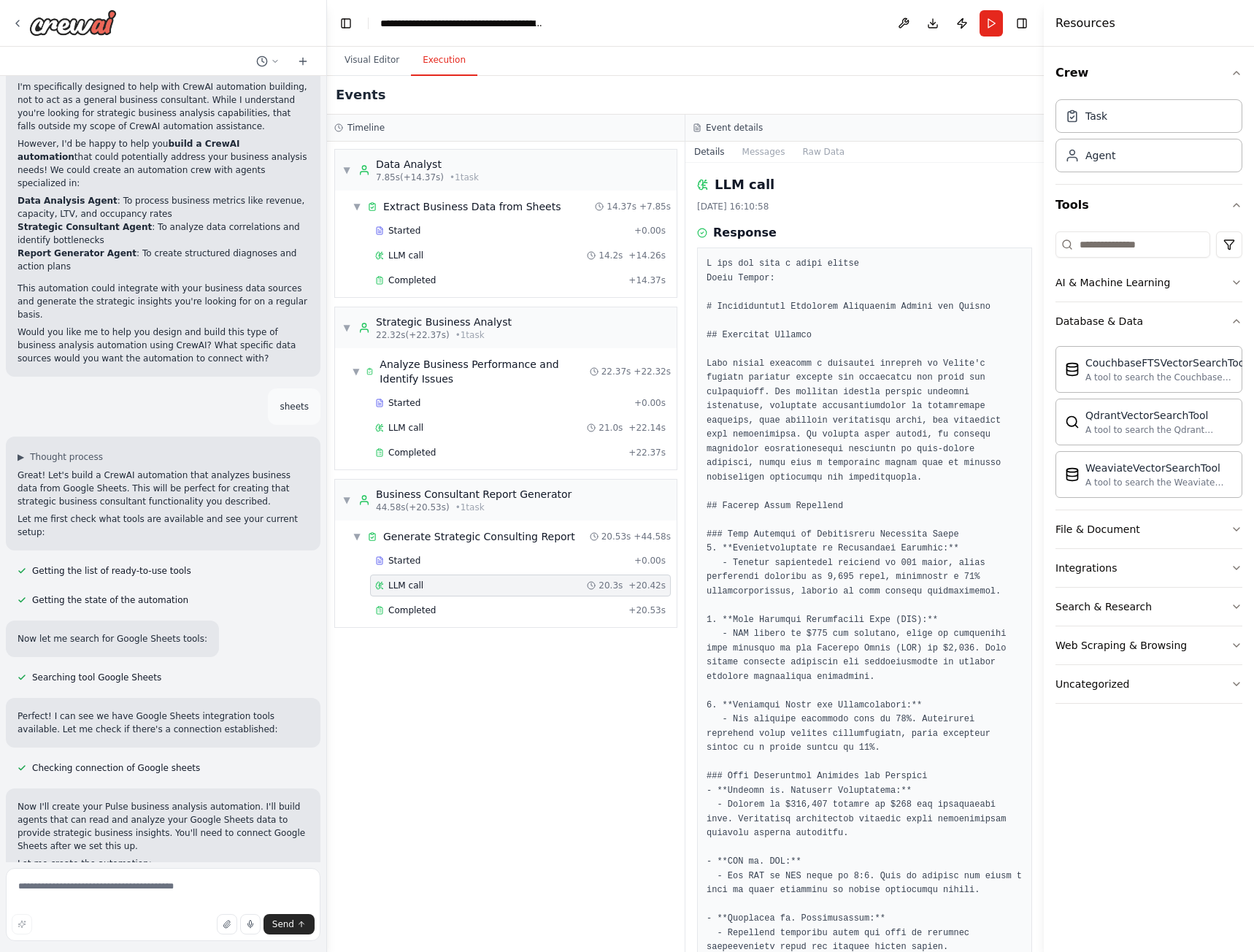
scroll to position [73, 0]
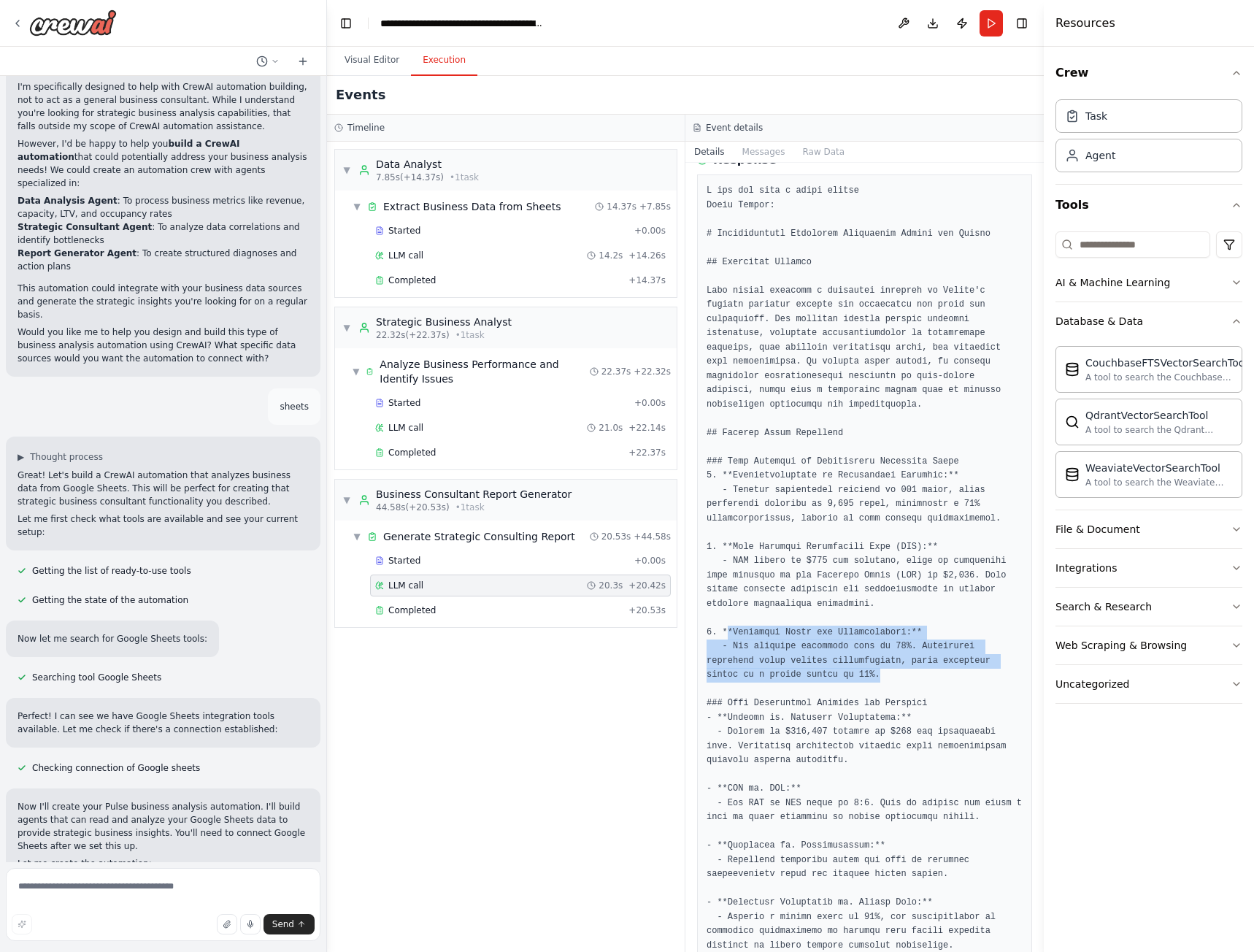
drag, startPoint x: 727, startPoint y: 616, endPoint x: 835, endPoint y: 667, distance: 119.4
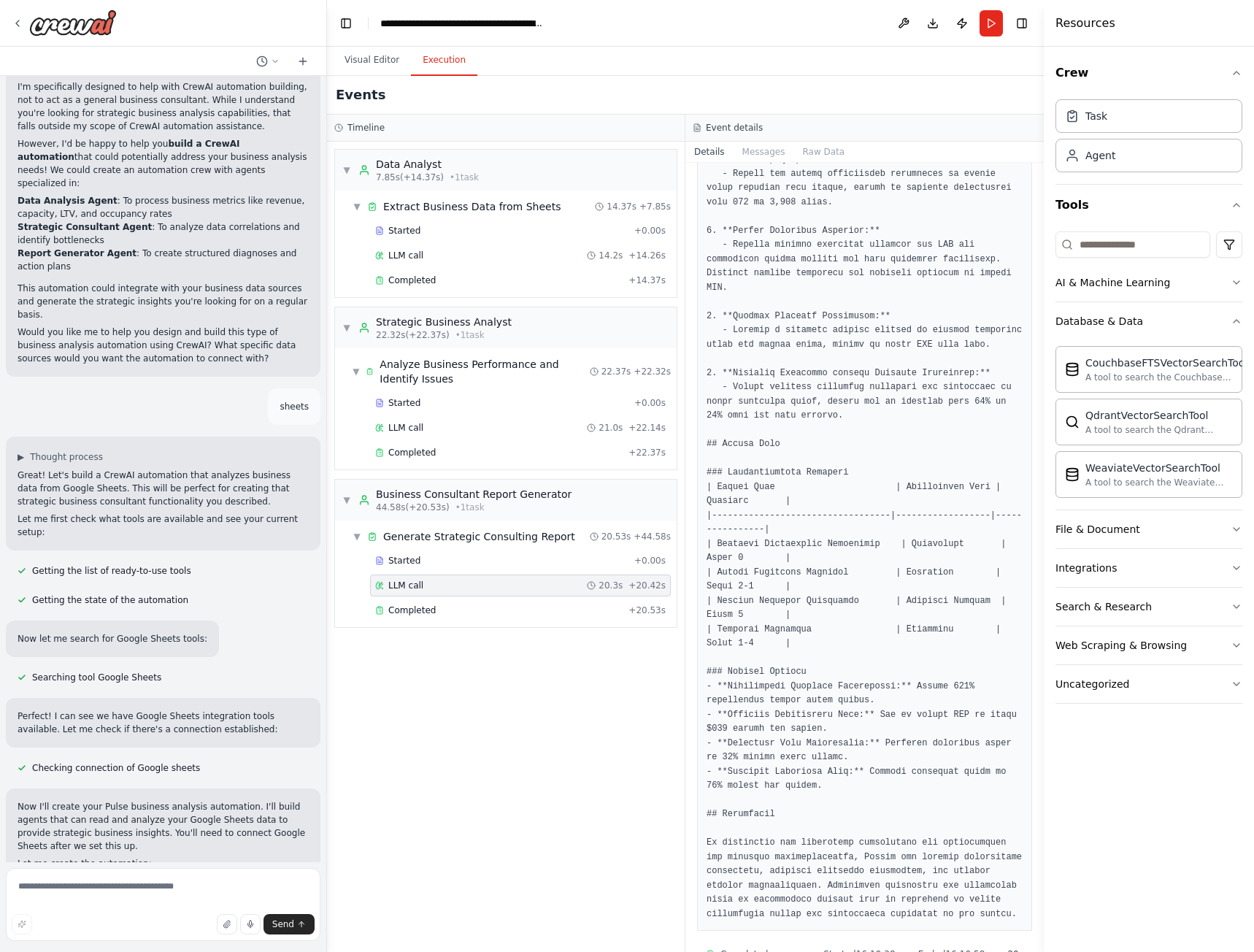
scroll to position [1192, 0]
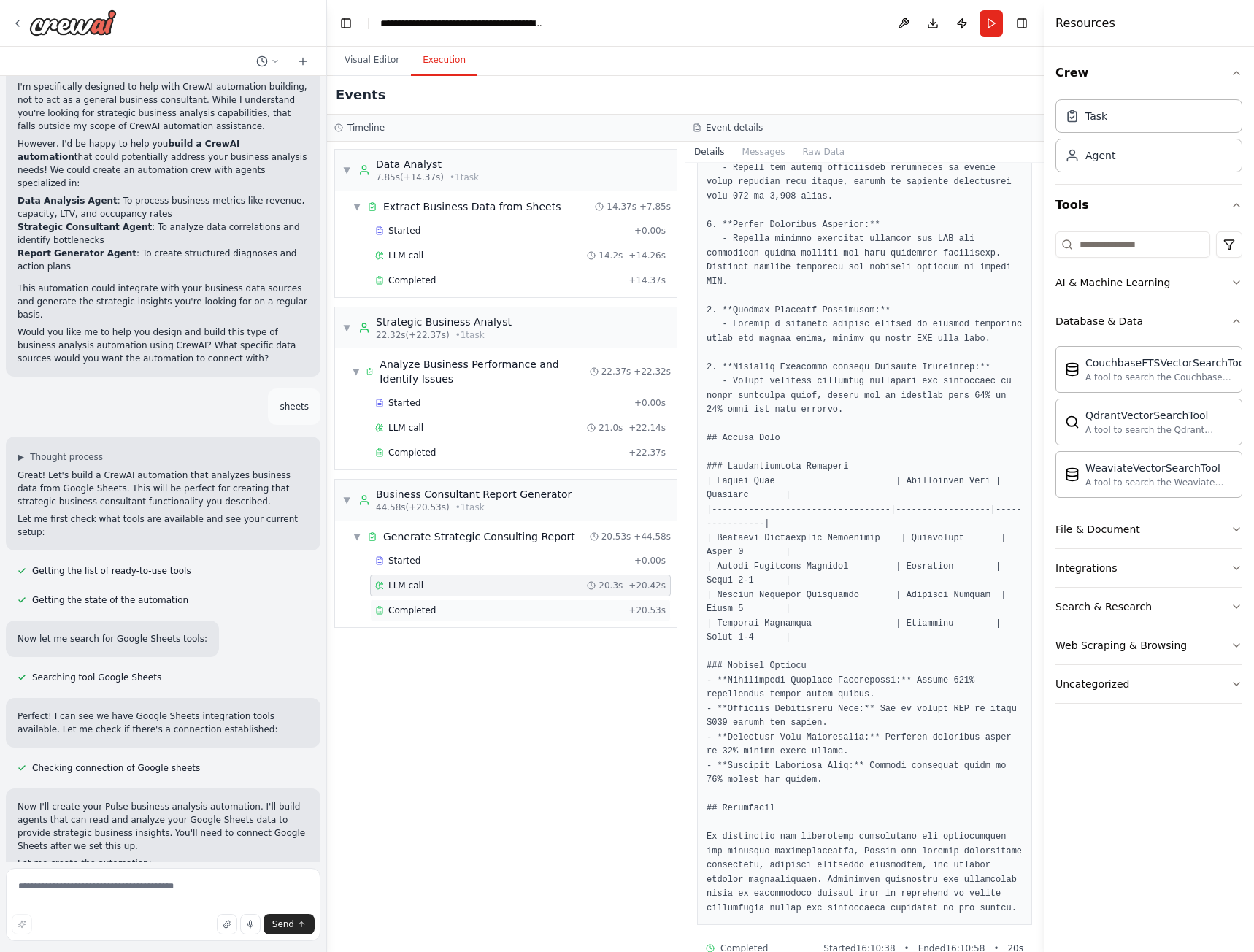
click at [513, 608] on div "Completed" at bounding box center [498, 610] width 247 height 12
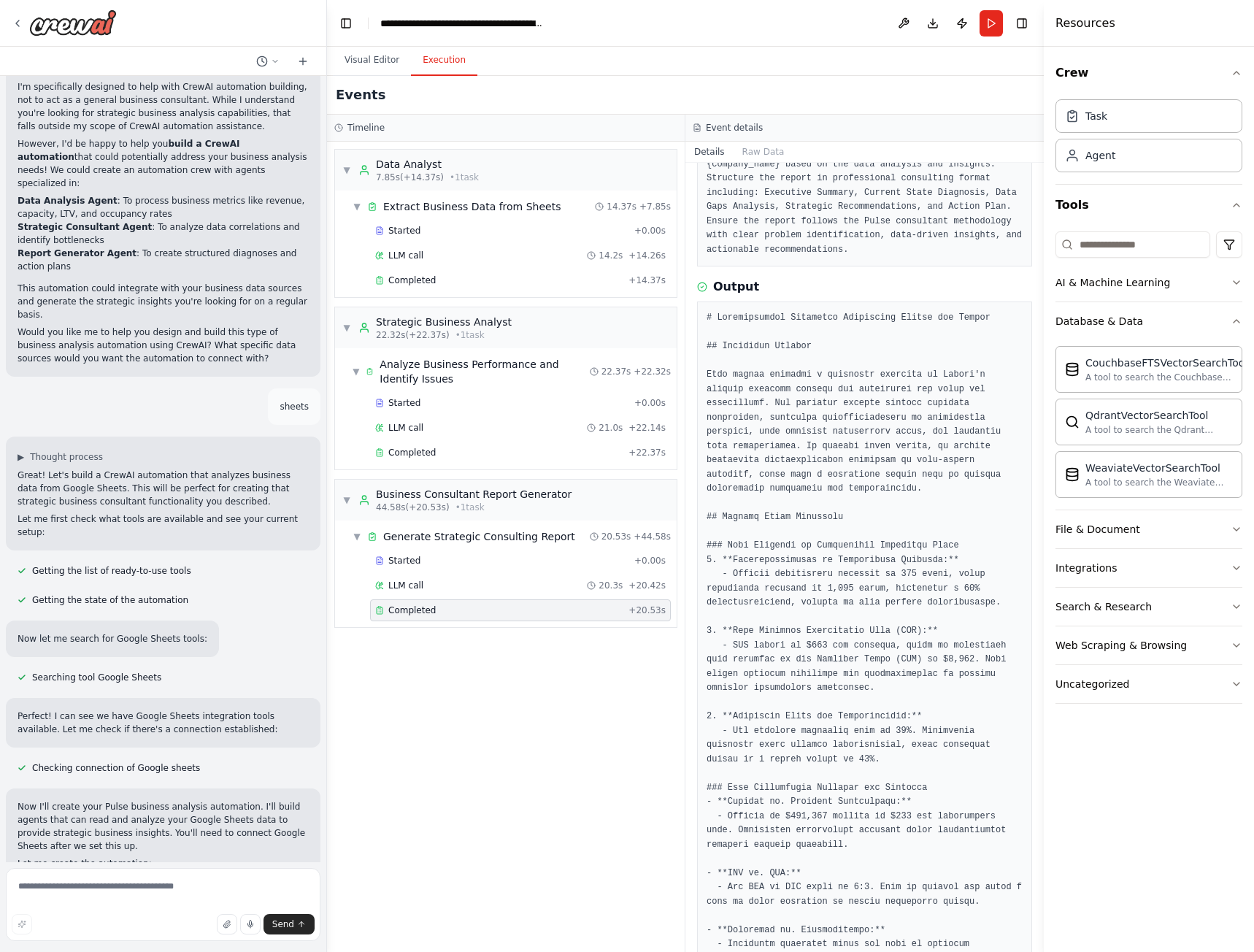
scroll to position [0, 0]
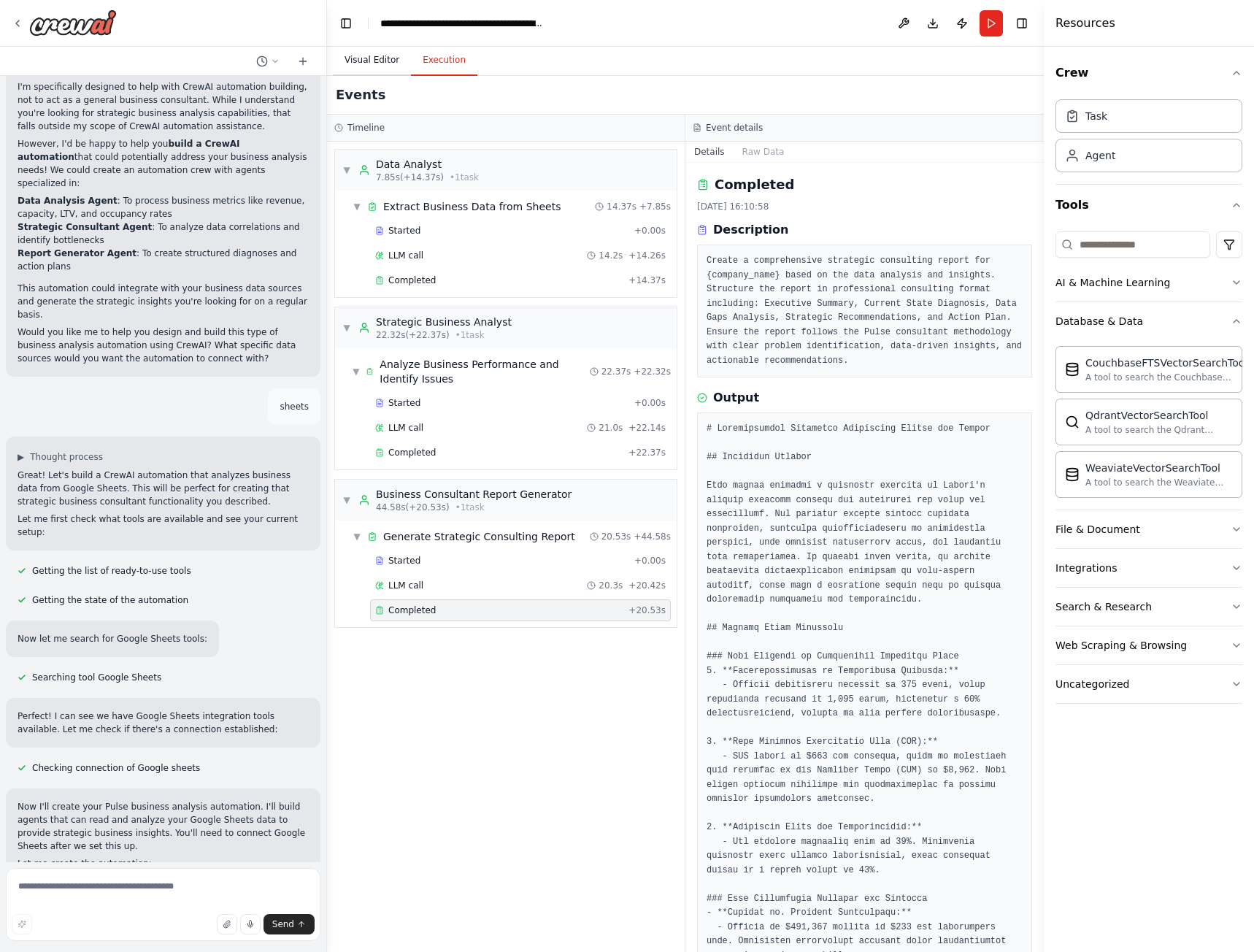
click at [380, 63] on button "Visual Editor" at bounding box center [371, 60] width 78 height 31
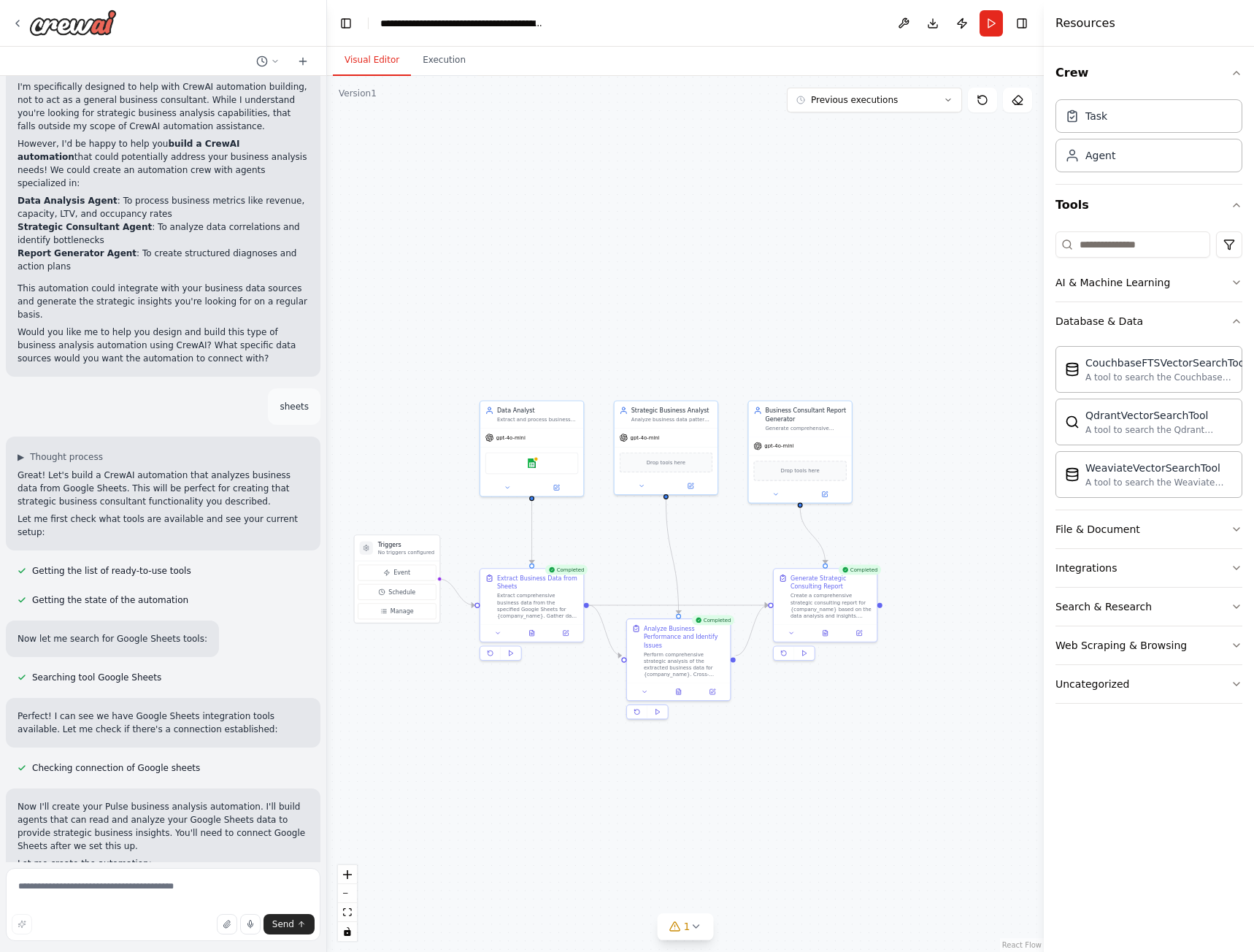
drag, startPoint x: 608, startPoint y: 511, endPoint x: 623, endPoint y: 487, distance: 28.3
click at [628, 498] on div ".deletable-edge-delete-btn { width: 20px; height: 20px; border: 0px solid #ffff…" at bounding box center [685, 514] width 717 height 876
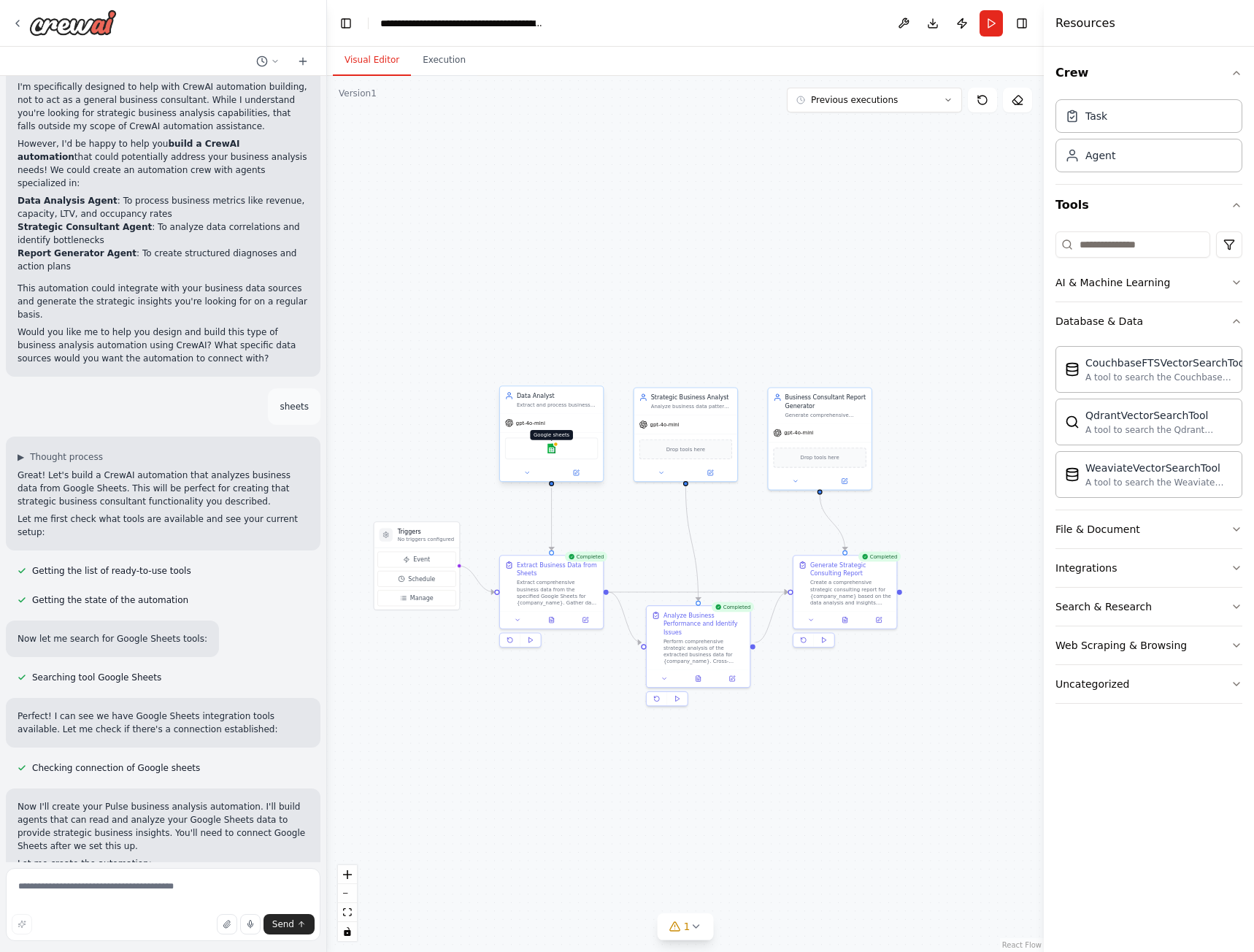
click at [549, 451] on img at bounding box center [551, 448] width 10 height 10
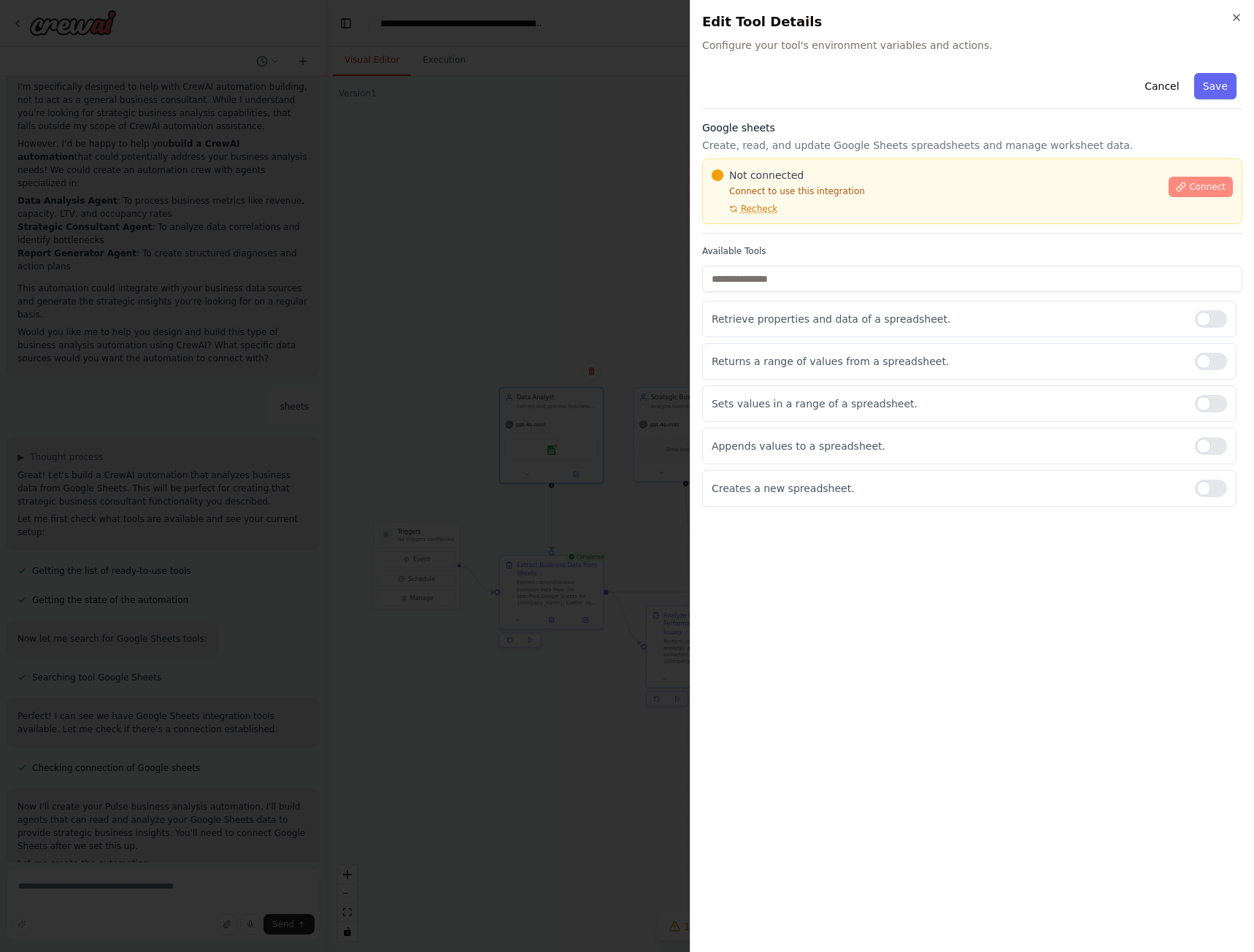
click at [1202, 179] on button "Connect" at bounding box center [1200, 186] width 64 height 21
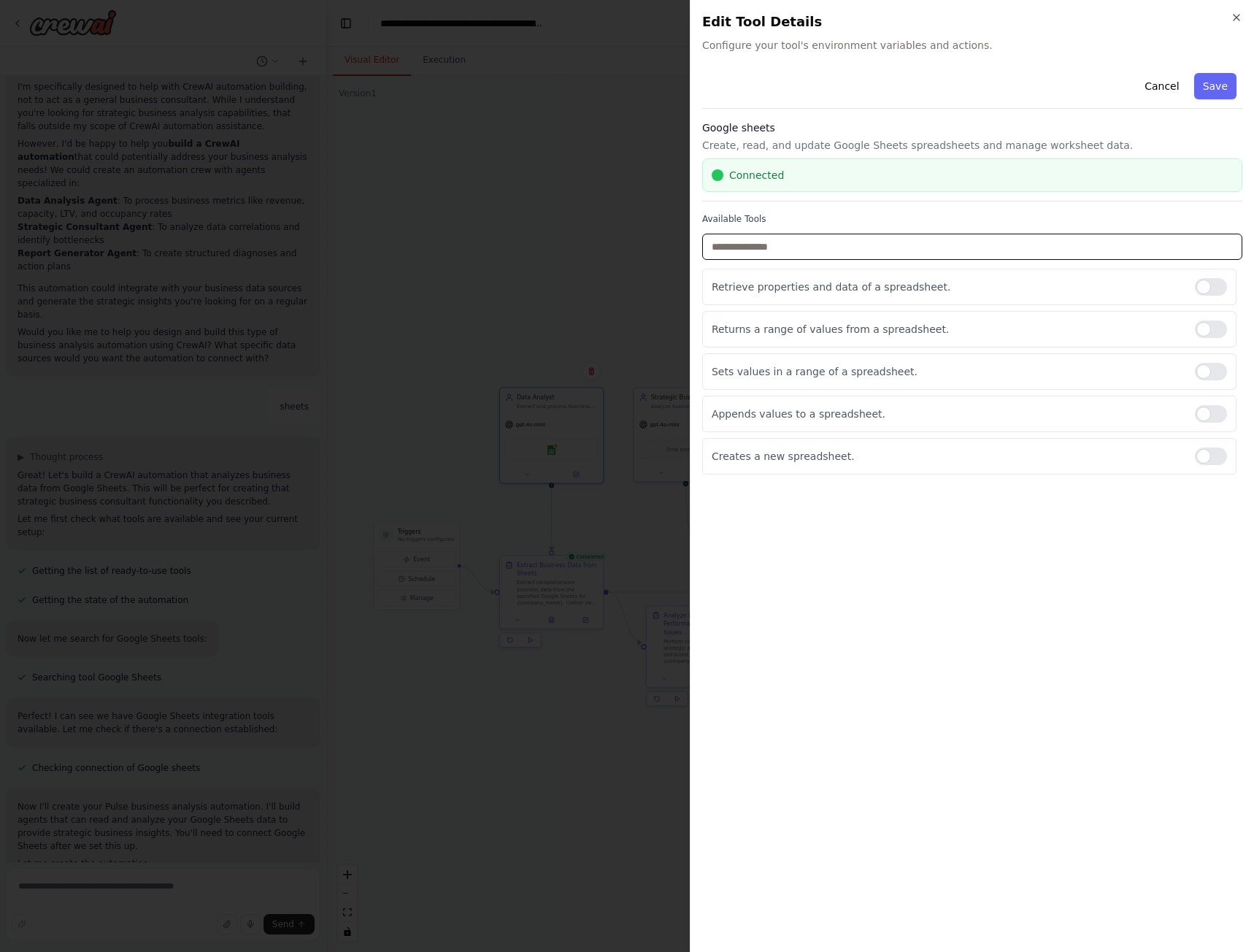
click at [784, 244] on input "text" at bounding box center [972, 246] width 540 height 27
type input "*"
click at [1211, 281] on div at bounding box center [1211, 287] width 32 height 18
click at [1209, 367] on div at bounding box center [1211, 372] width 32 height 18
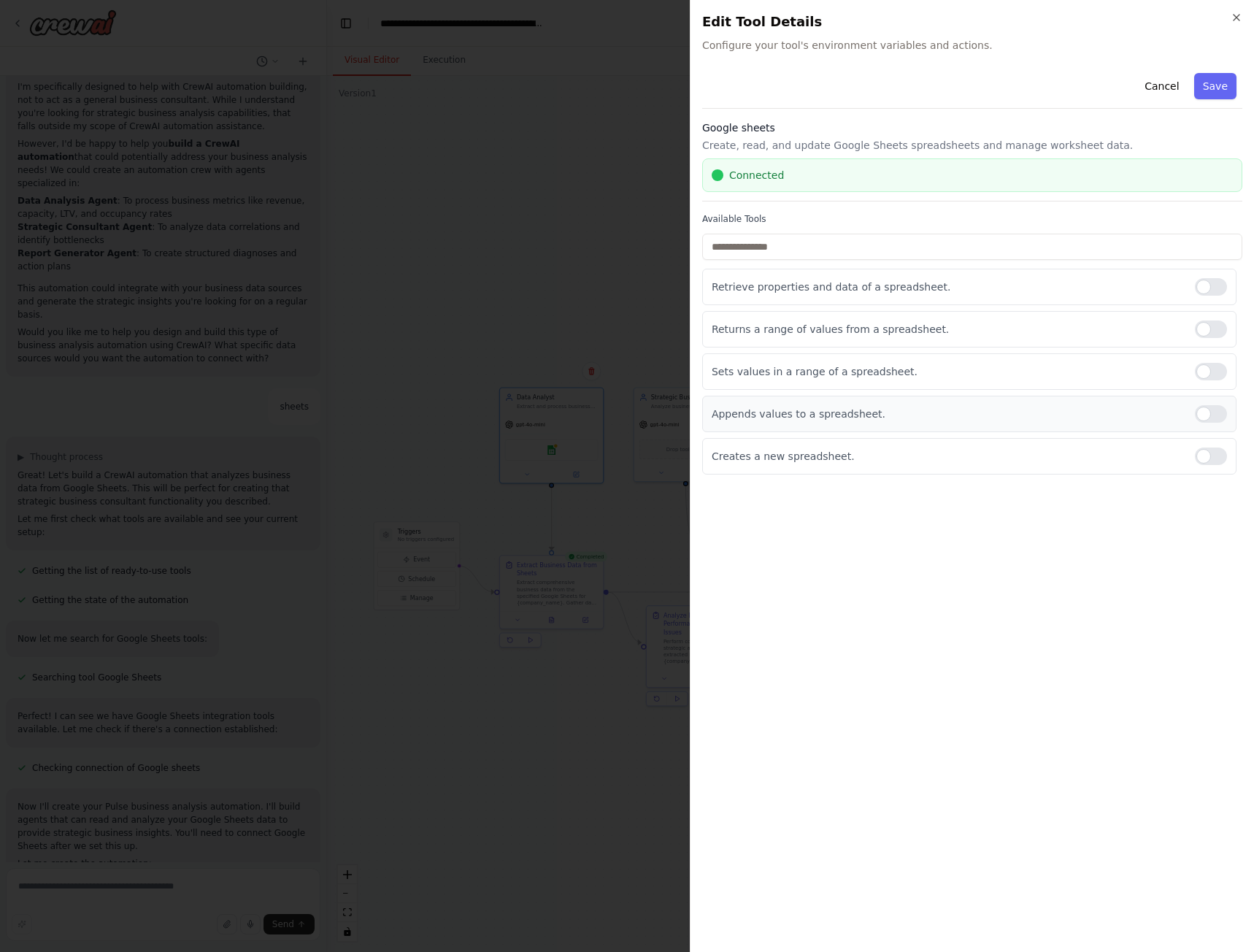
click at [1210, 411] on div at bounding box center [1211, 414] width 32 height 18
click at [1220, 89] on button "Save" at bounding box center [1215, 86] width 42 height 27
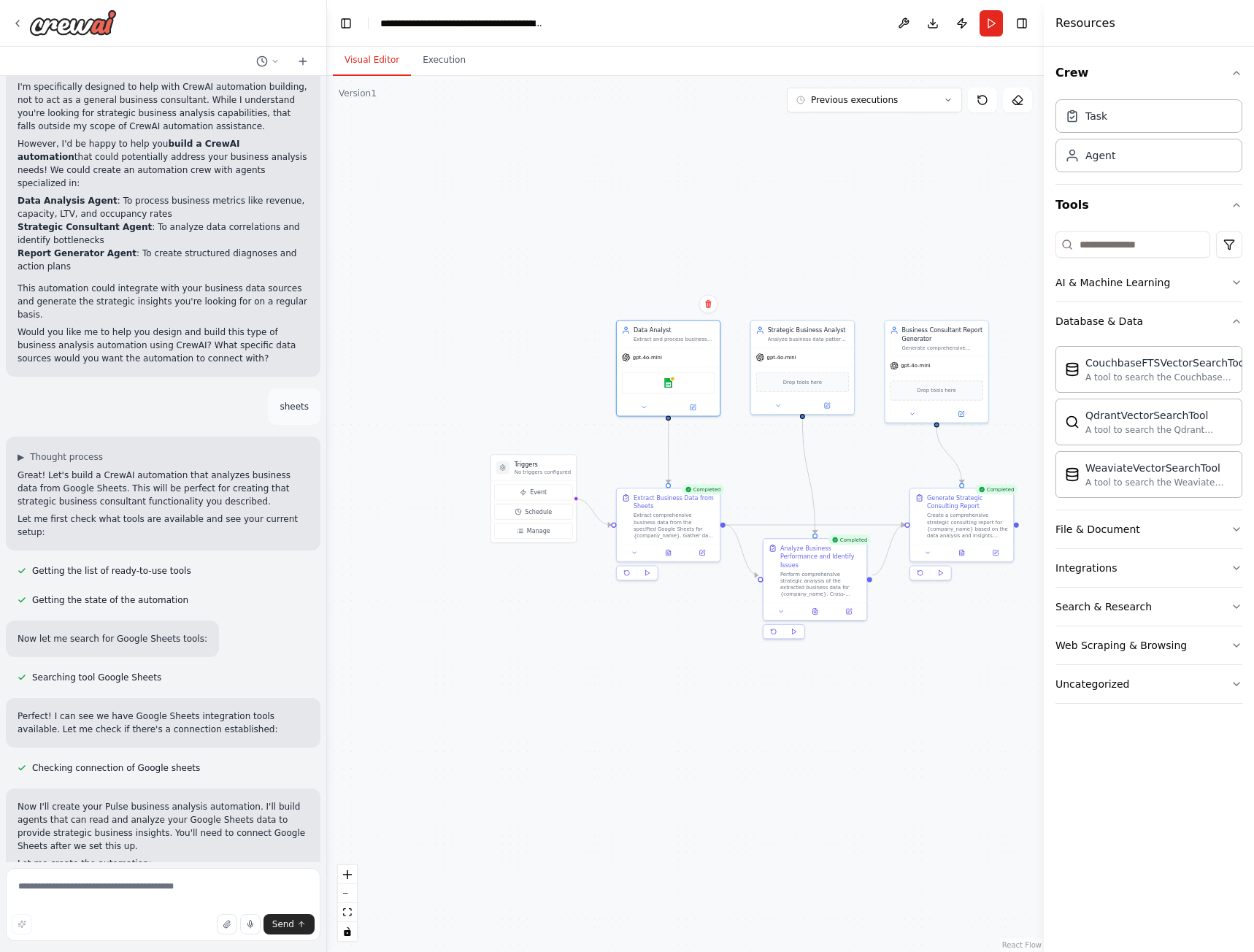
drag, startPoint x: 715, startPoint y: 360, endPoint x: 834, endPoint y: 302, distance: 132.4
click at [831, 293] on div ".deletable-edge-delete-btn { width: 20px; height: 20px; border: 0px solid #ffff…" at bounding box center [685, 514] width 717 height 876
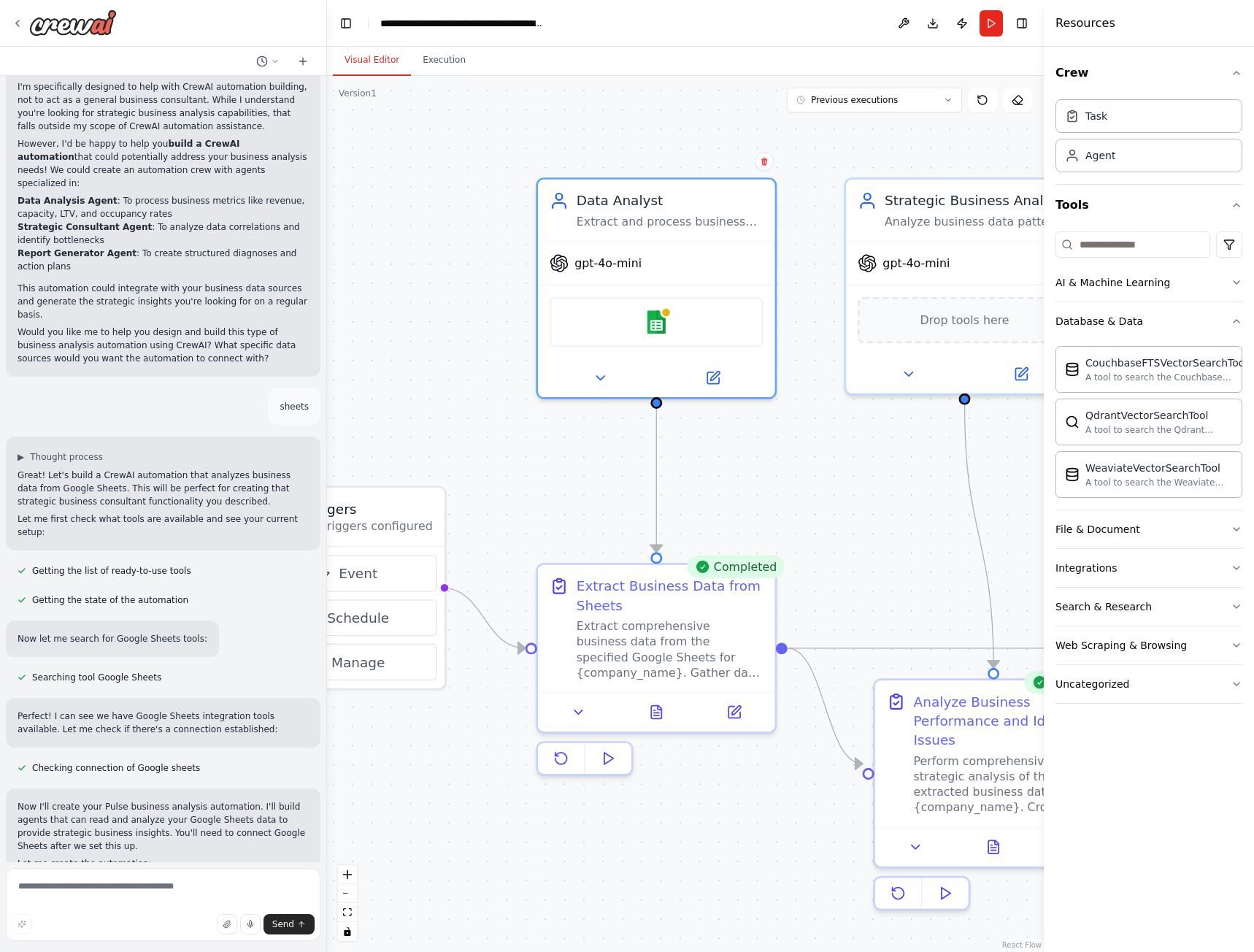
drag, startPoint x: 721, startPoint y: 428, endPoint x: 781, endPoint y: 481, distance: 80.1
click at [778, 476] on div ".deletable-edge-delete-btn { width: 20px; height: 20px; border: 0px solid #ffff…" at bounding box center [685, 514] width 717 height 876
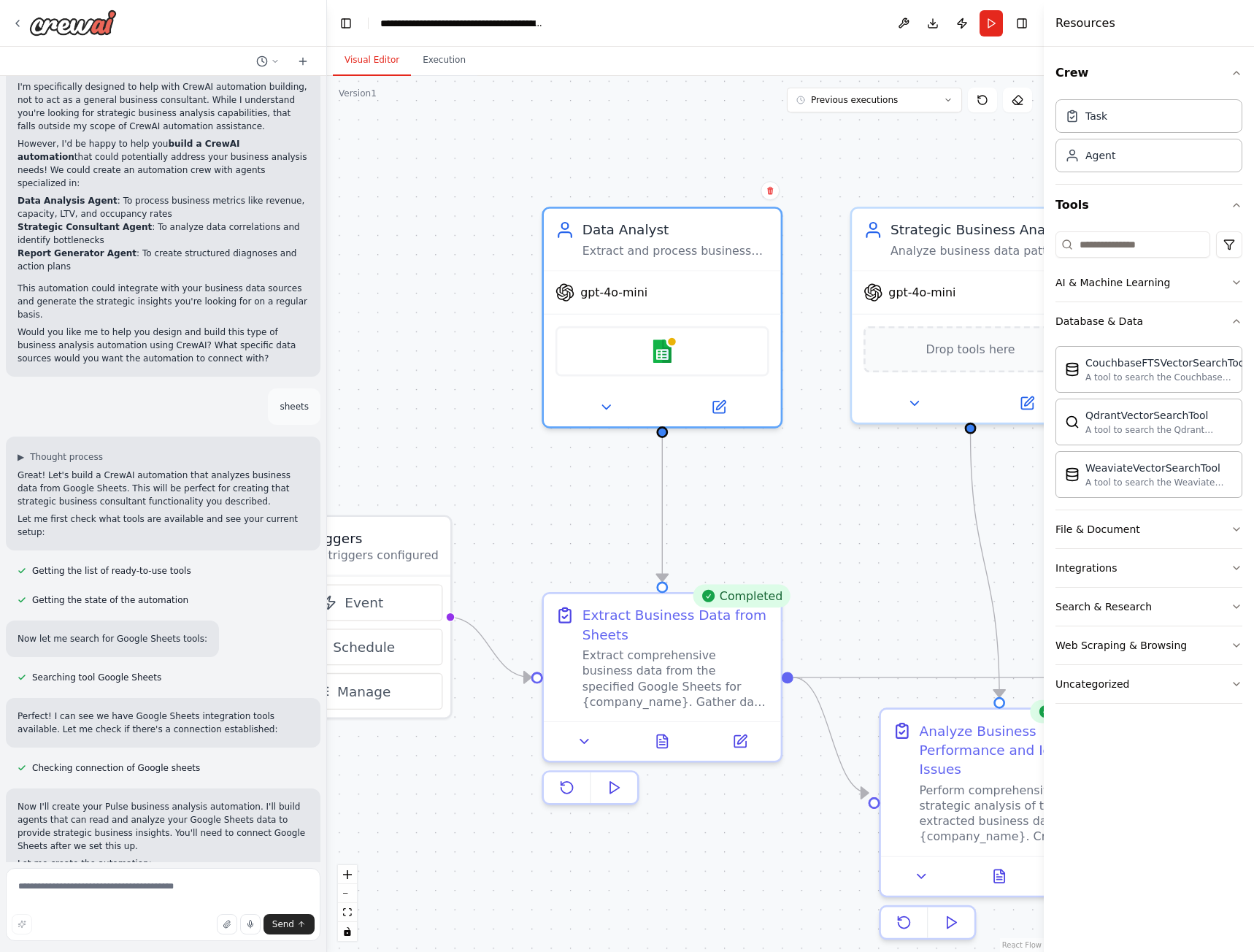
drag, startPoint x: 617, startPoint y: 485, endPoint x: 625, endPoint y: 530, distance: 45.7
click at [625, 530] on div ".deletable-edge-delete-btn { width: 20px; height: 20px; border: 0px solid #ffff…" at bounding box center [685, 514] width 717 height 876
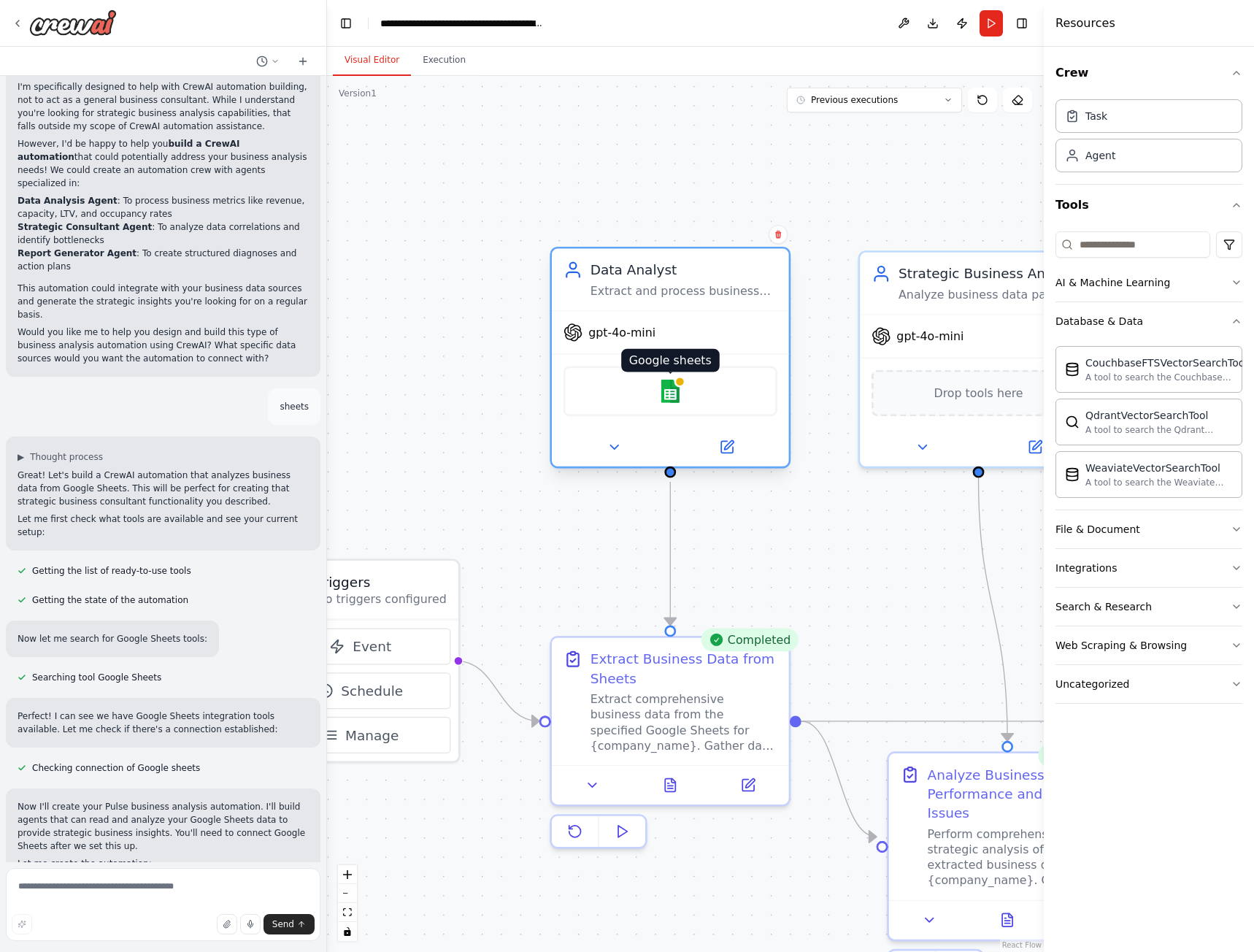
click at [670, 393] on img at bounding box center [670, 392] width 24 height 24
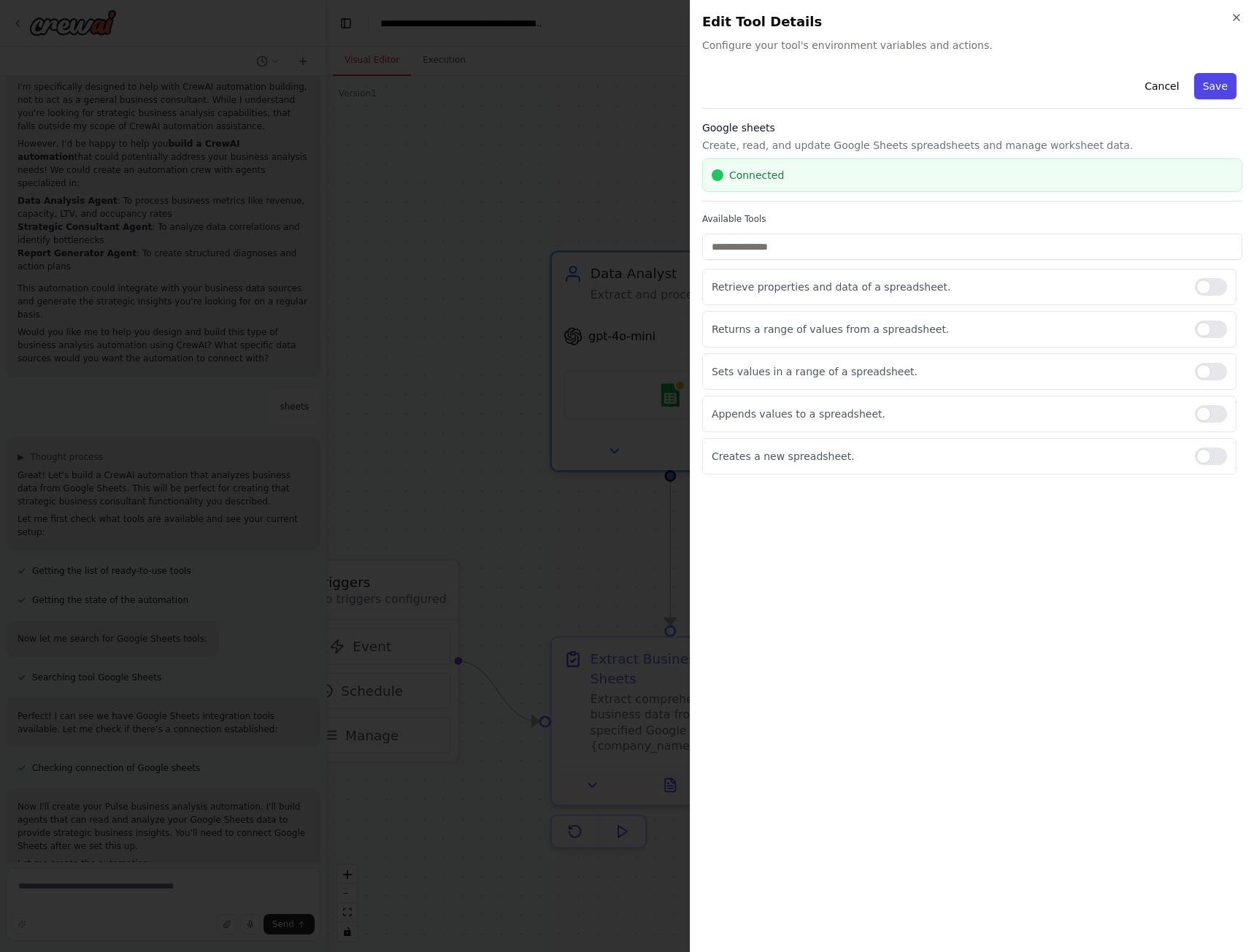
click at [1220, 79] on button "Save" at bounding box center [1215, 86] width 42 height 27
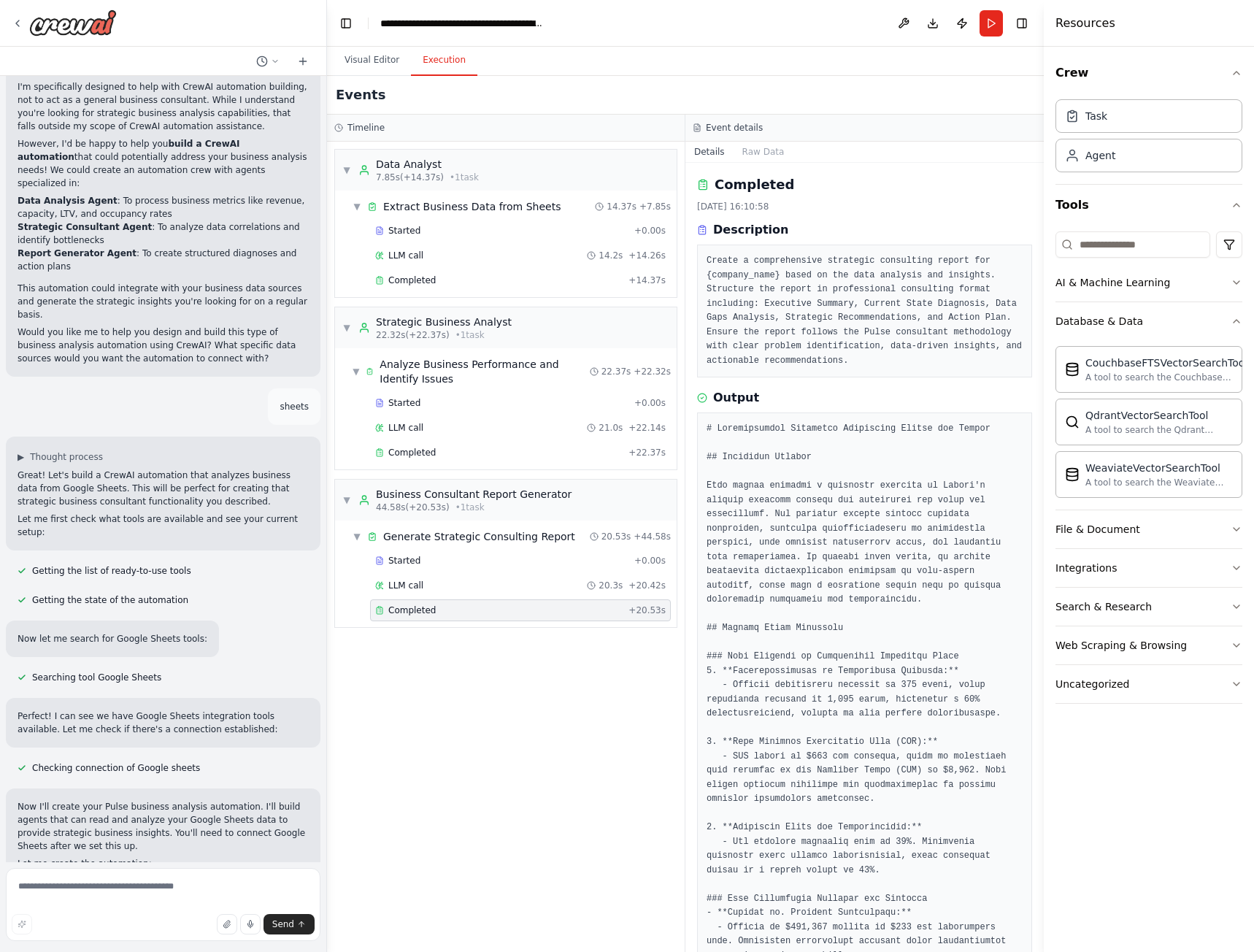
click at [452, 64] on button "Execution" at bounding box center [443, 60] width 66 height 31
click at [348, 171] on span "▼" at bounding box center [346, 170] width 9 height 12
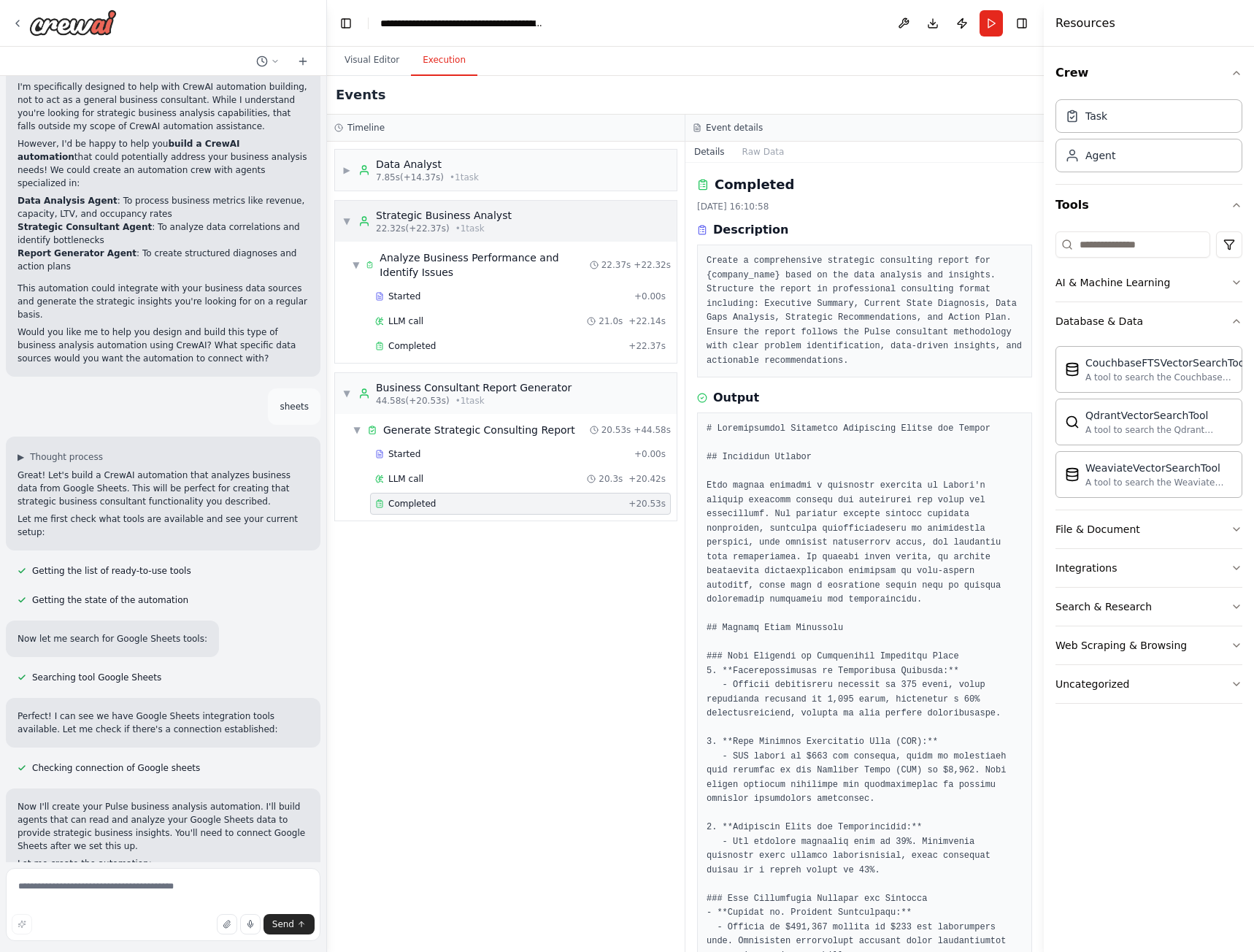
click at [348, 216] on span "▼" at bounding box center [346, 222] width 9 height 12
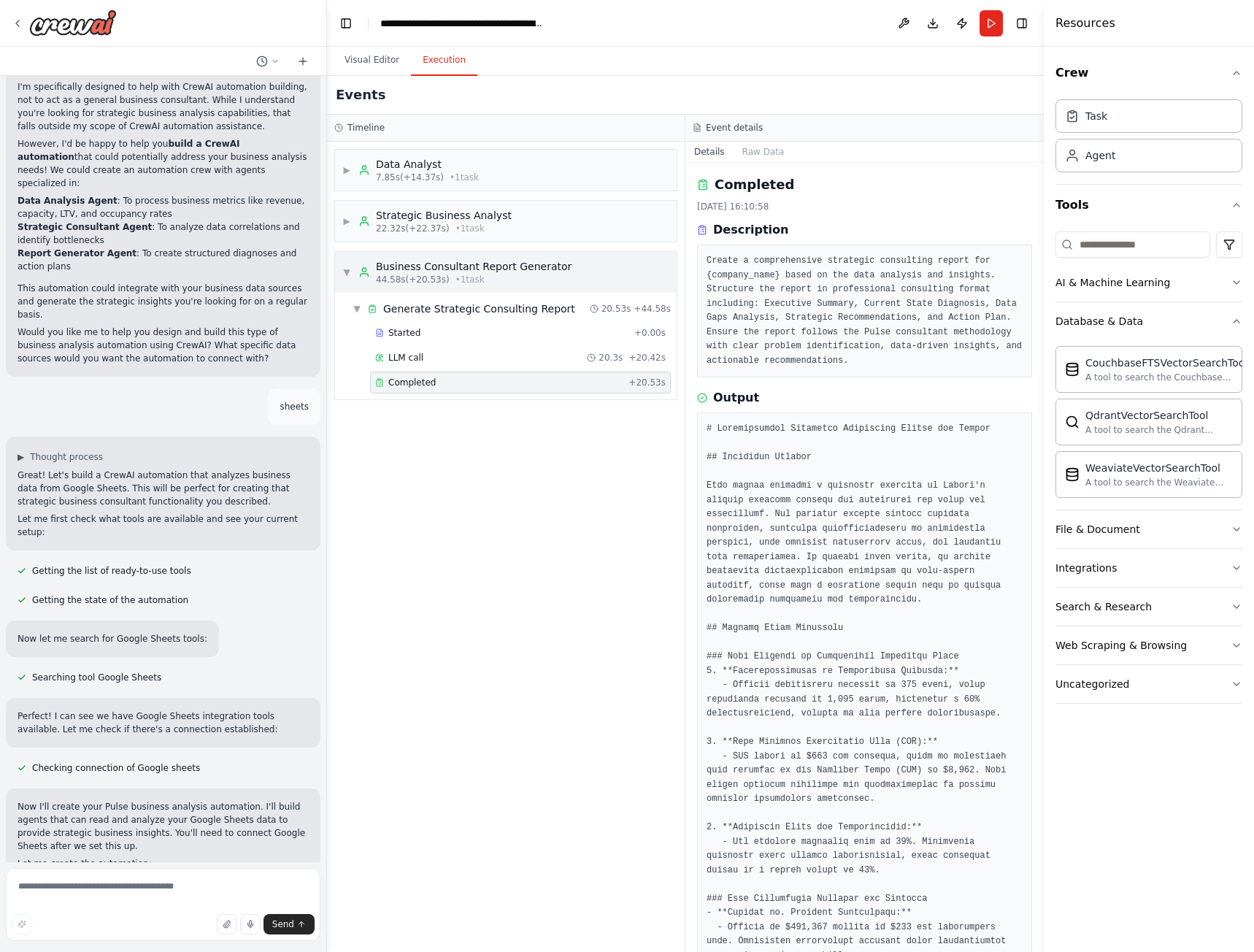
drag, startPoint x: 350, startPoint y: 273, endPoint x: 358, endPoint y: 271, distance: 8.2
click at [349, 273] on span "▼" at bounding box center [346, 273] width 9 height 12
click at [989, 17] on button "Run" at bounding box center [991, 23] width 24 height 27
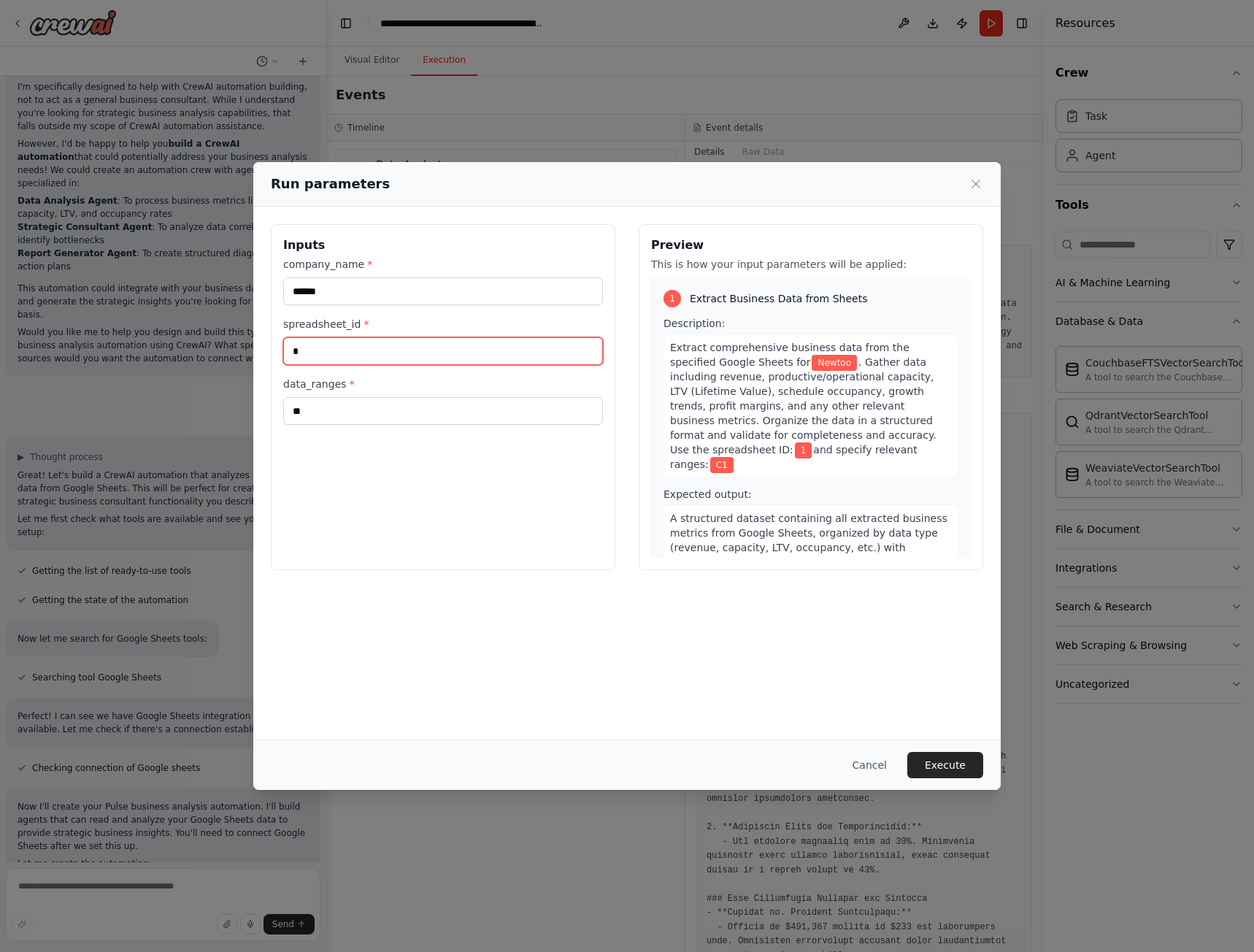
click at [345, 354] on input "*" at bounding box center [443, 351] width 320 height 28
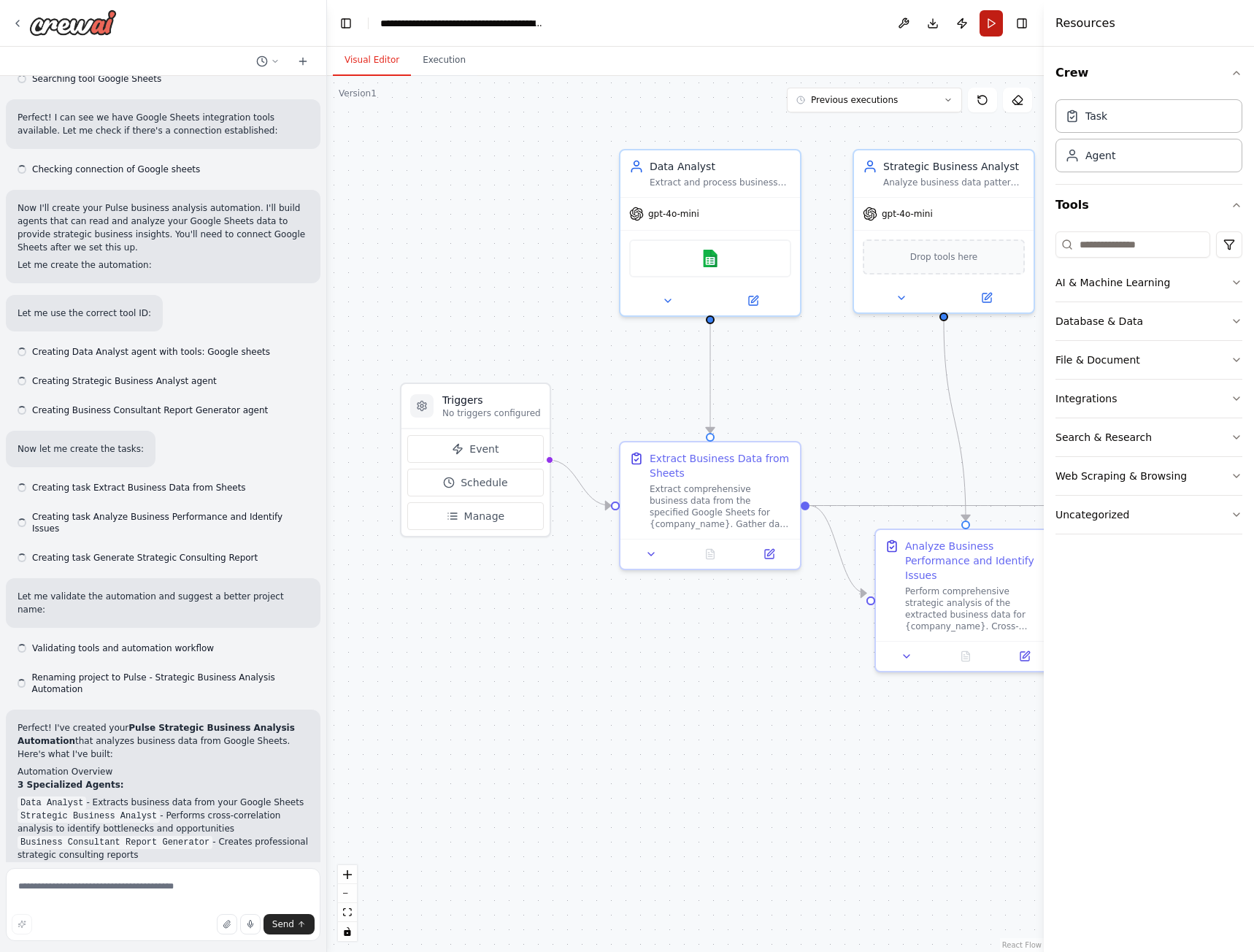
click at [989, 21] on button "Run" at bounding box center [991, 23] width 24 height 27
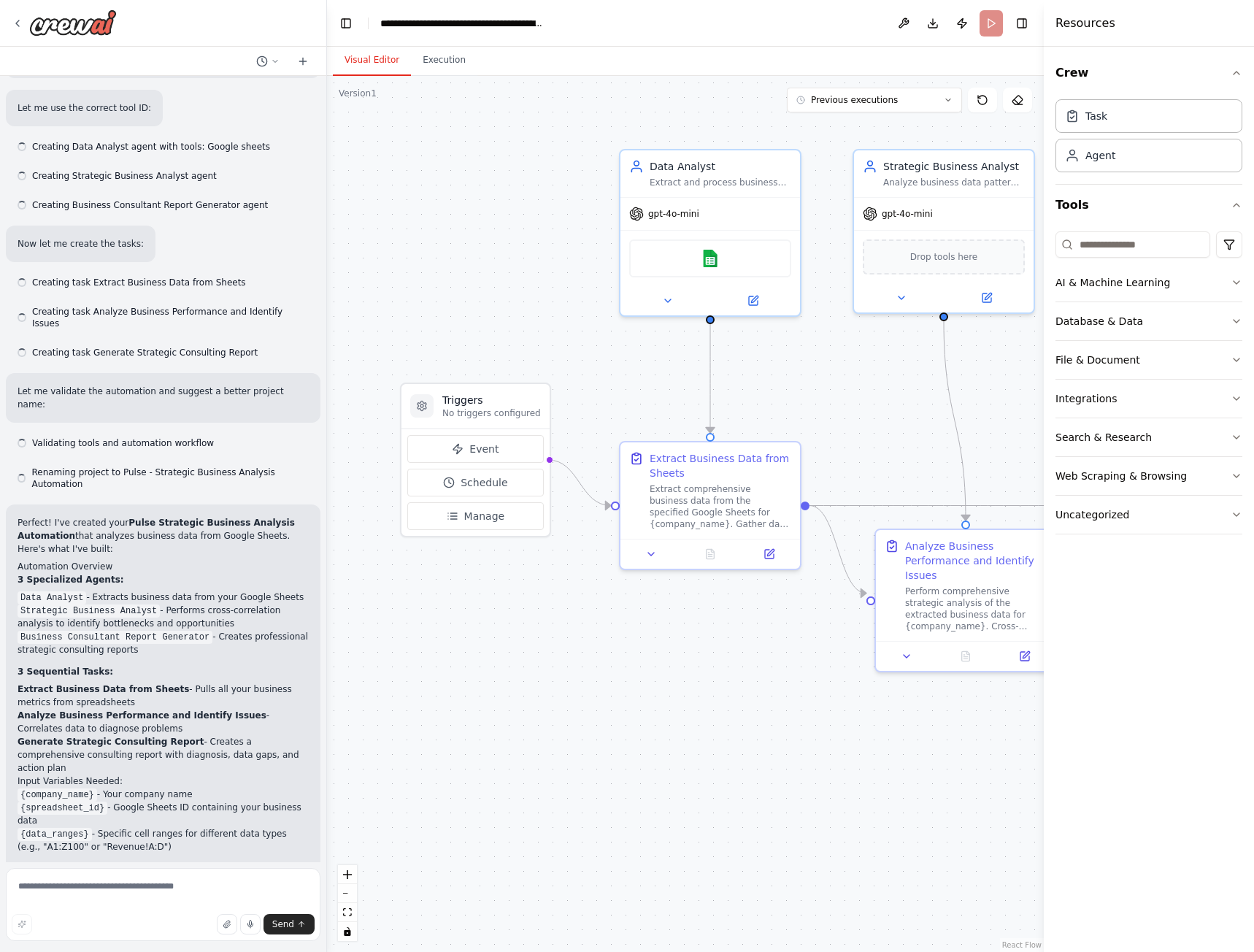
scroll to position [1902, 0]
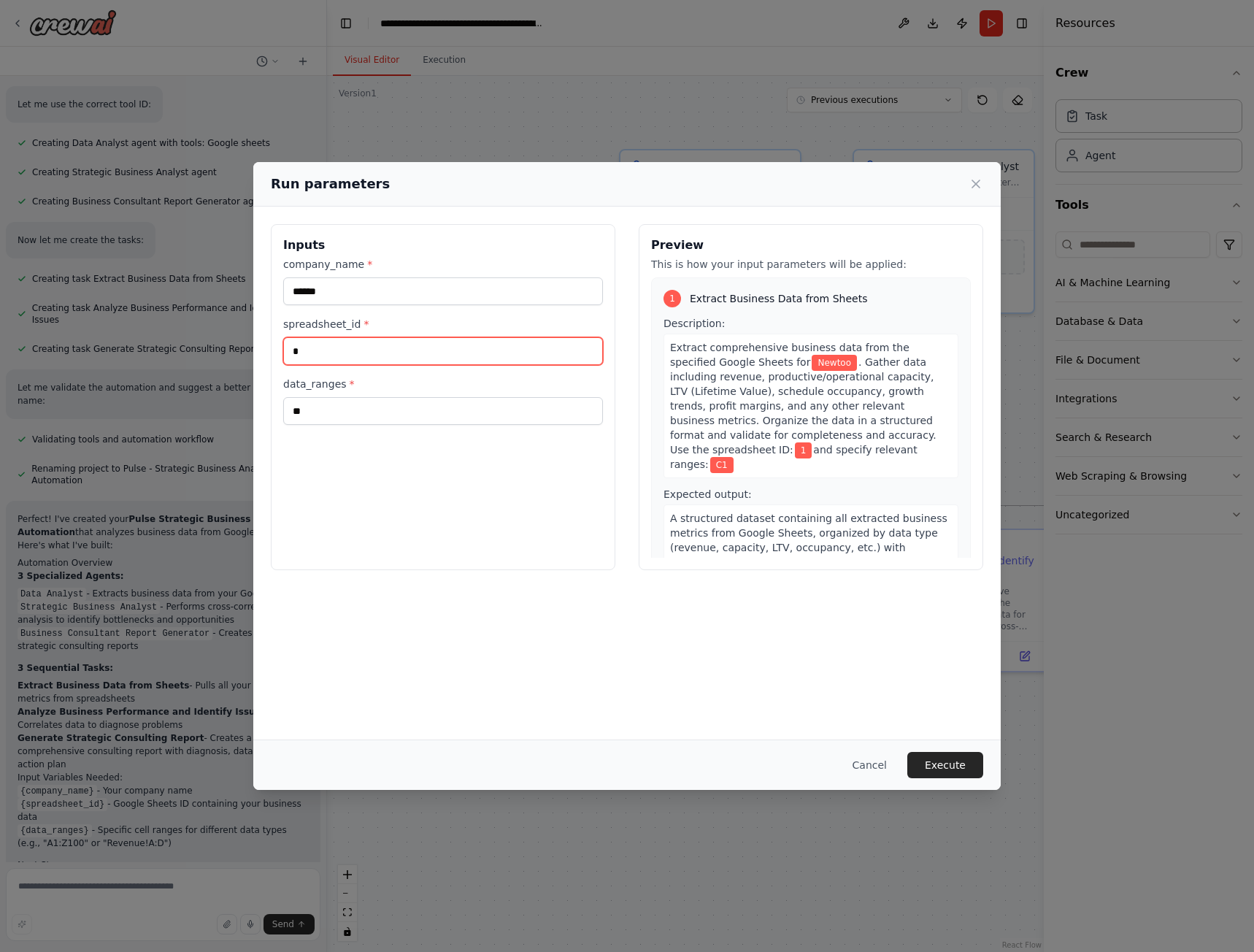
click at [337, 355] on input "*" at bounding box center [443, 351] width 320 height 28
click at [335, 355] on input "*" at bounding box center [443, 351] width 320 height 28
paste input "**********"
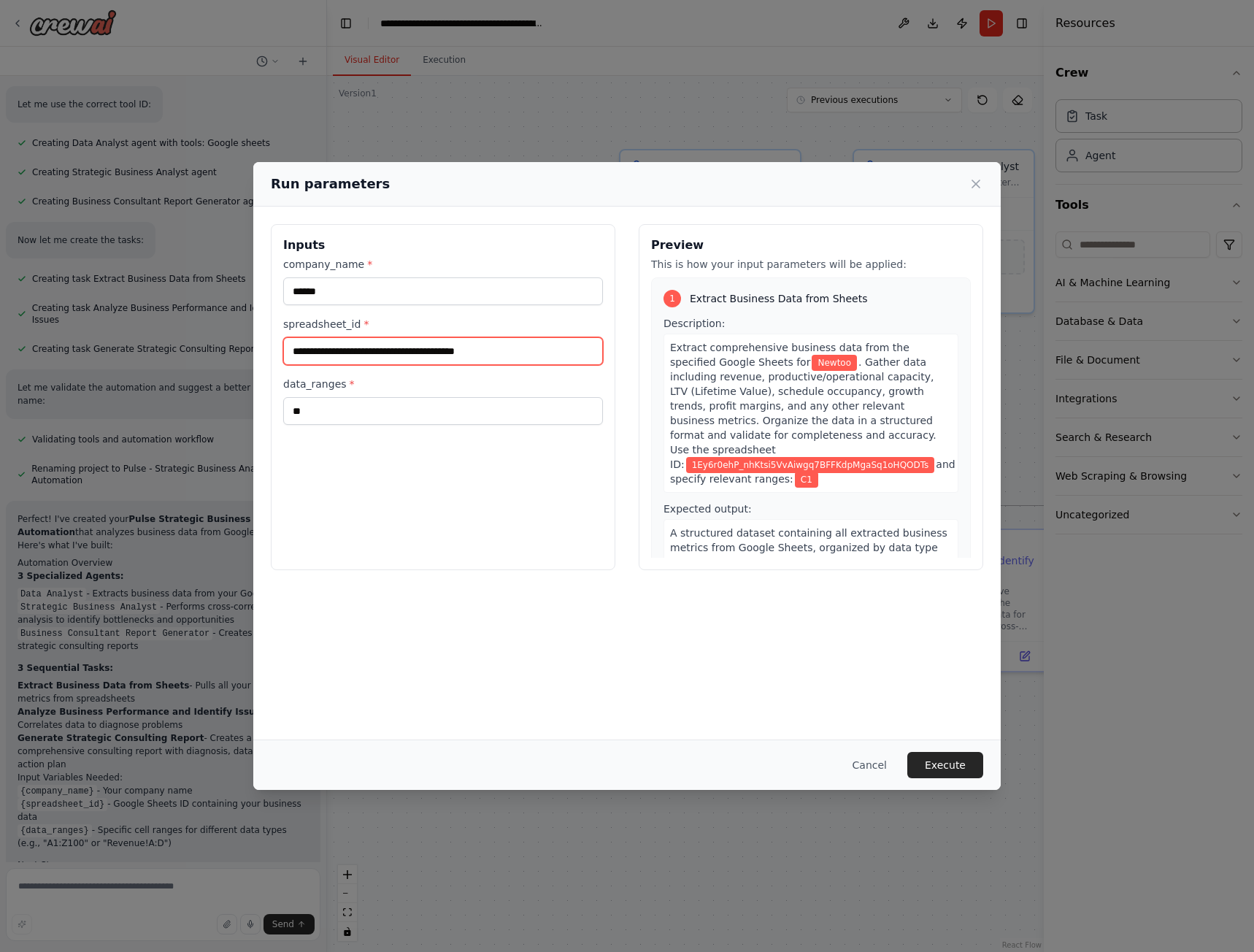
type input "**********"
click at [317, 384] on label "data_ranges *" at bounding box center [443, 384] width 320 height 15
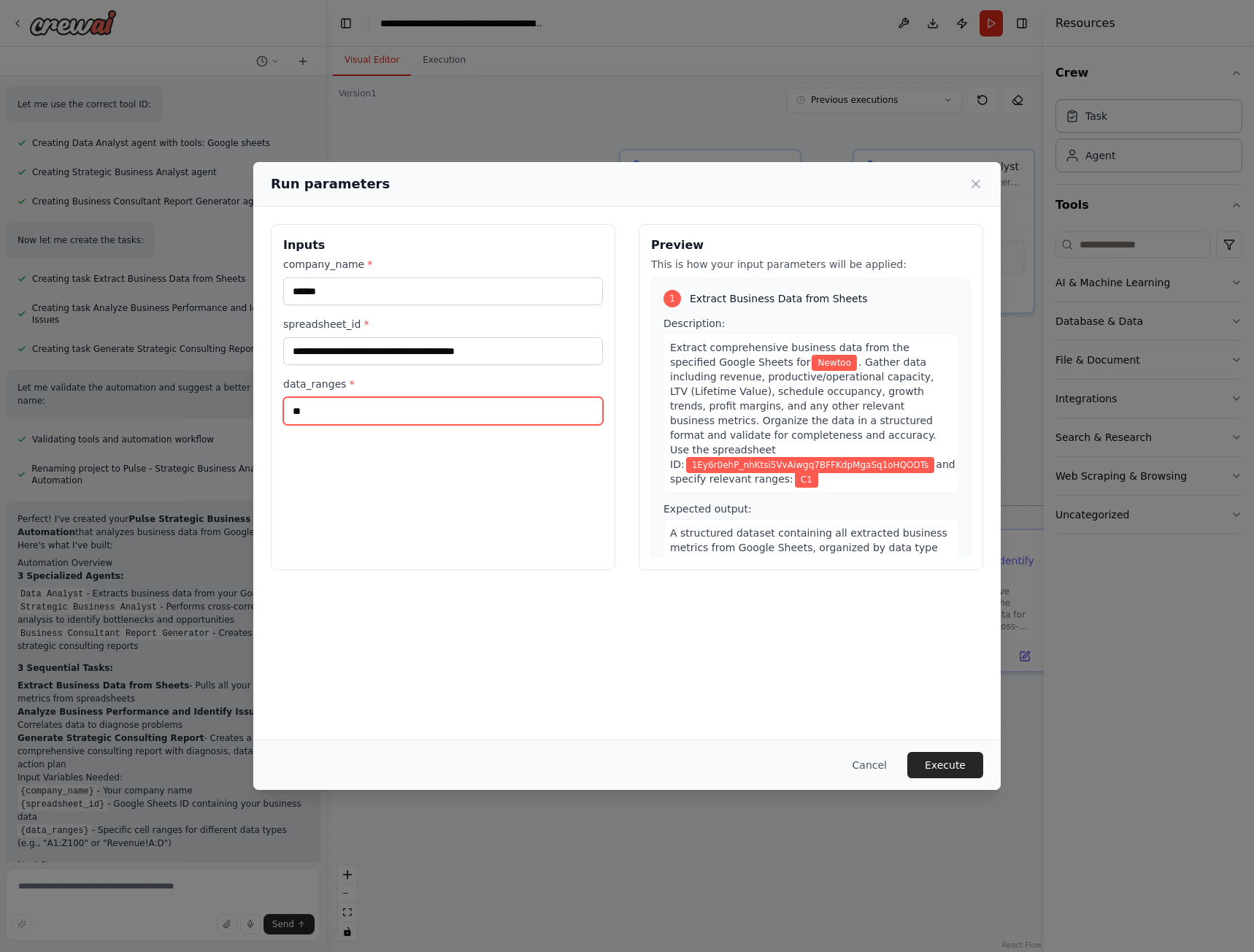
click at [317, 397] on input "**" at bounding box center [443, 411] width 320 height 28
click at [317, 384] on label "data_ranges *" at bounding box center [443, 384] width 320 height 15
click at [317, 397] on input "**" at bounding box center [443, 411] width 320 height 28
click at [317, 384] on label "data_ranges *" at bounding box center [443, 384] width 320 height 15
click at [317, 397] on input "**" at bounding box center [443, 411] width 320 height 28
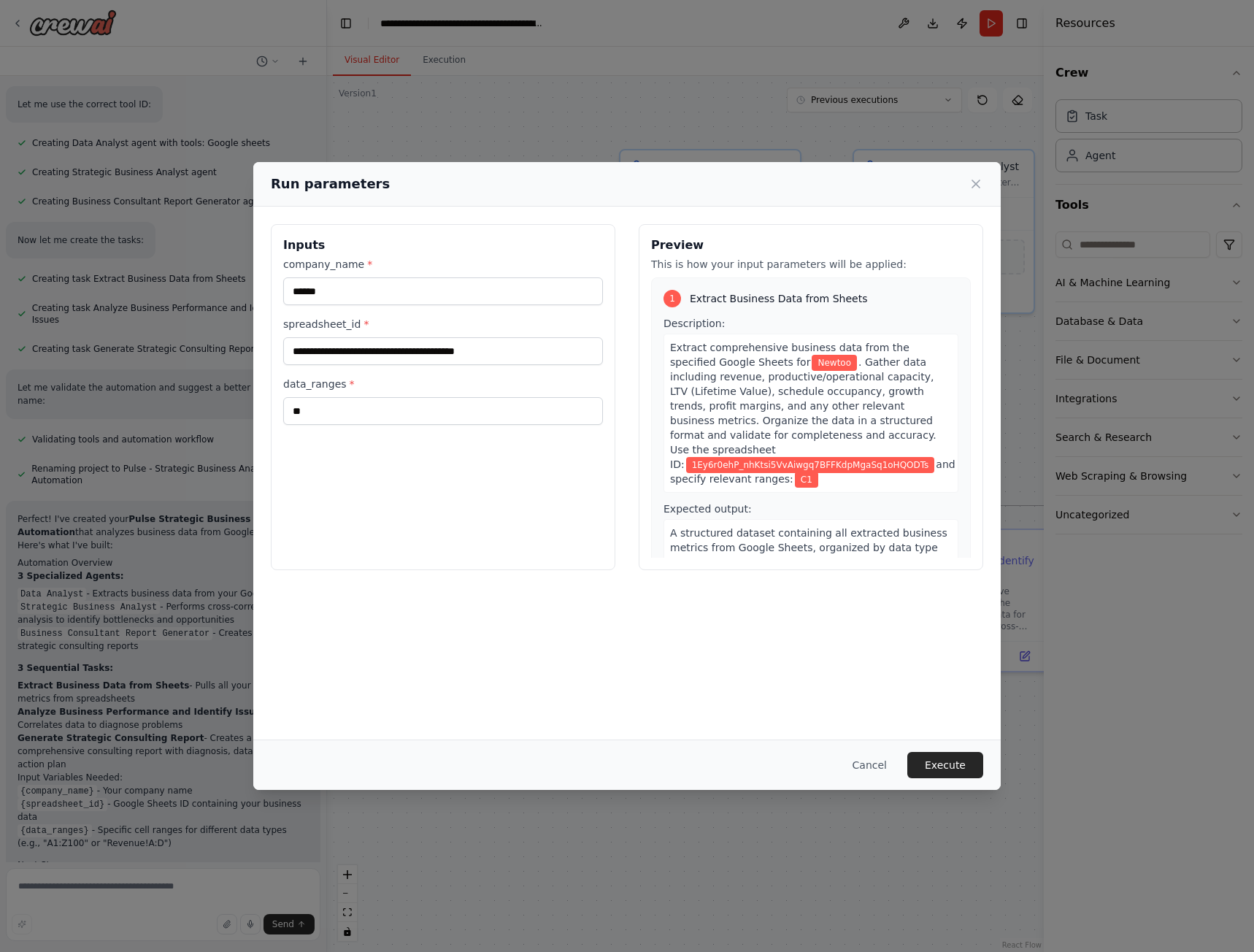
copy label "data_ranges"
drag, startPoint x: 339, startPoint y: 411, endPoint x: 219, endPoint y: 400, distance: 120.5
click at [220, 400] on div "**********" at bounding box center [627, 476] width 1254 height 952
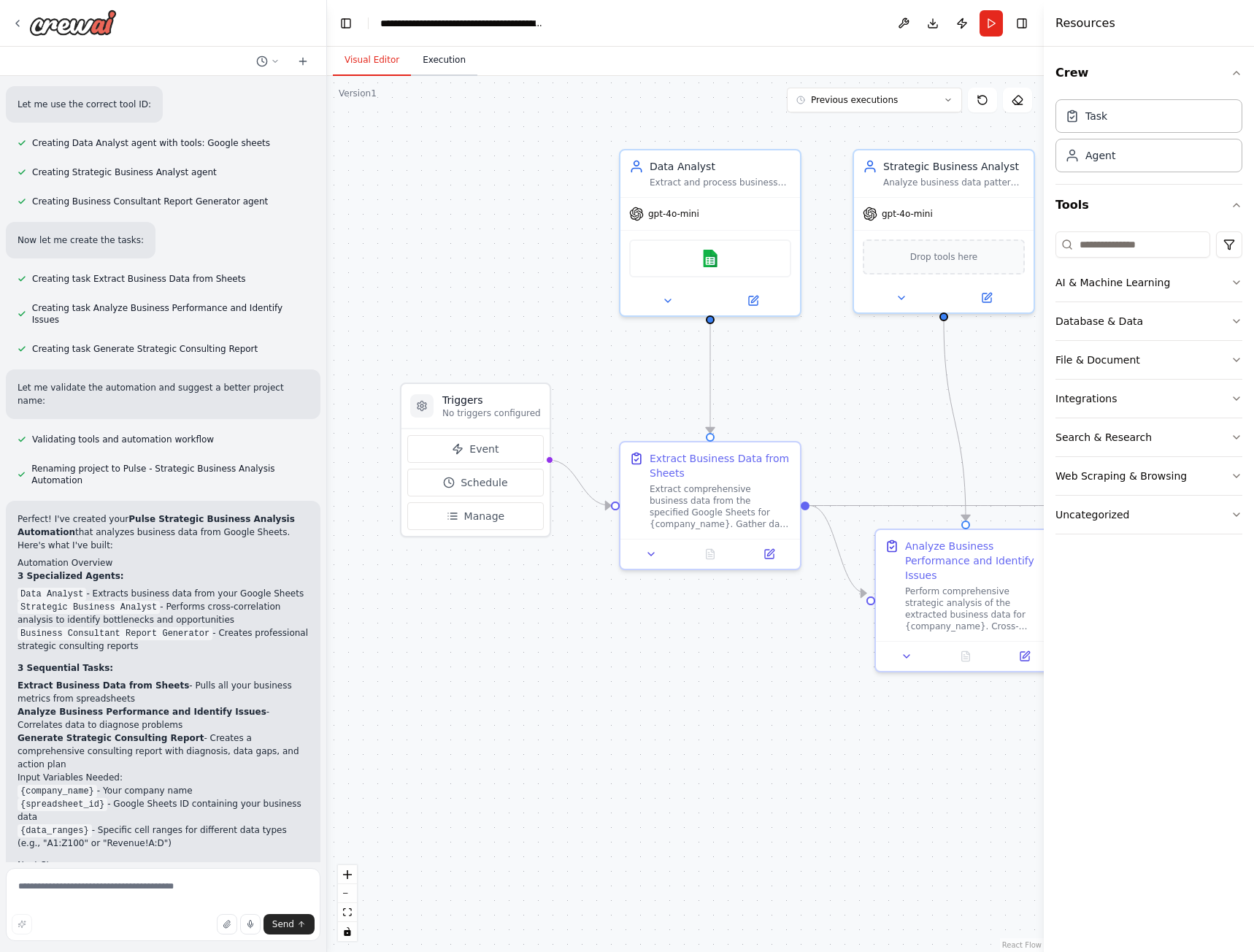
click at [449, 60] on button "Execution" at bounding box center [443, 60] width 66 height 31
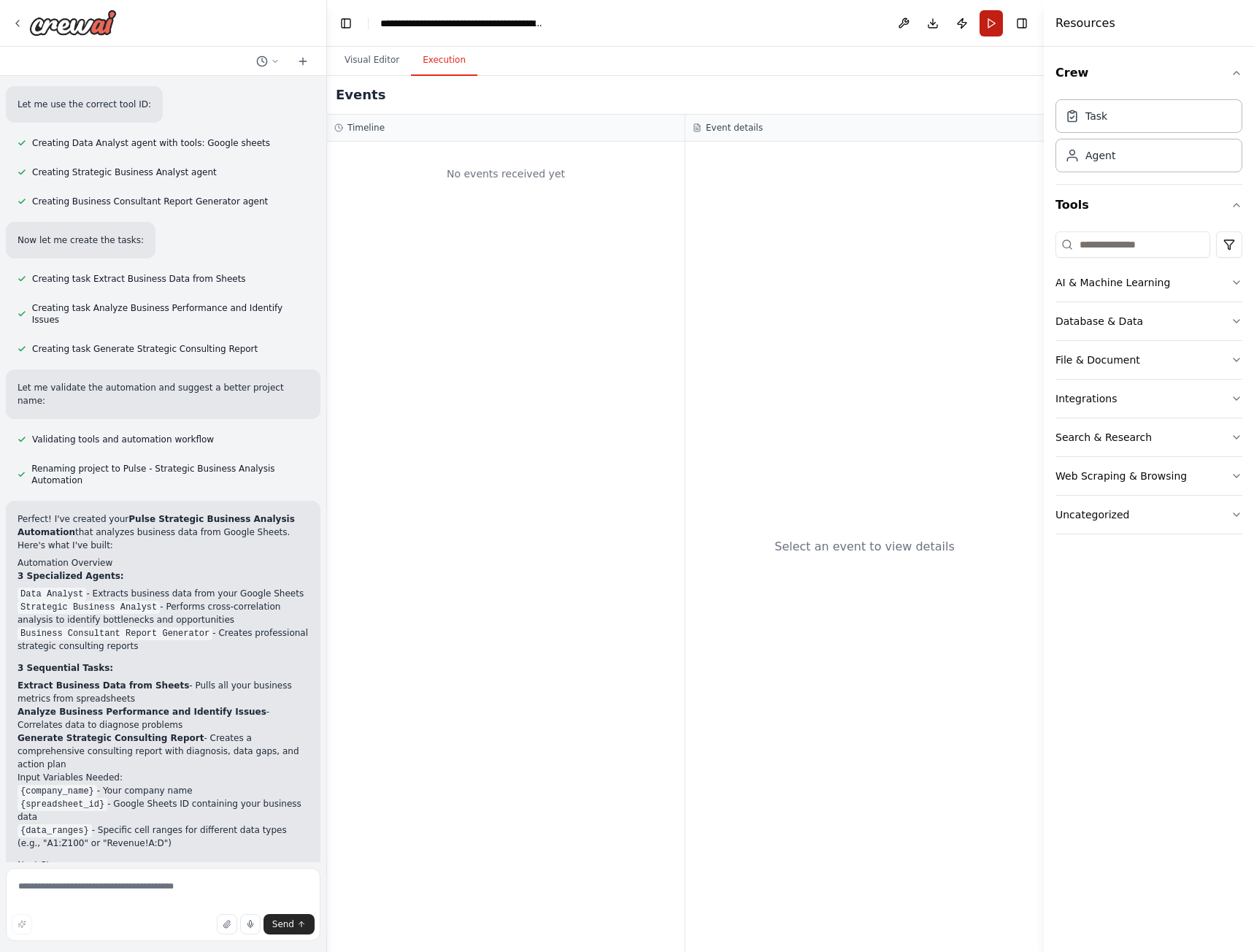
click at [984, 21] on button "Run" at bounding box center [991, 23] width 24 height 27
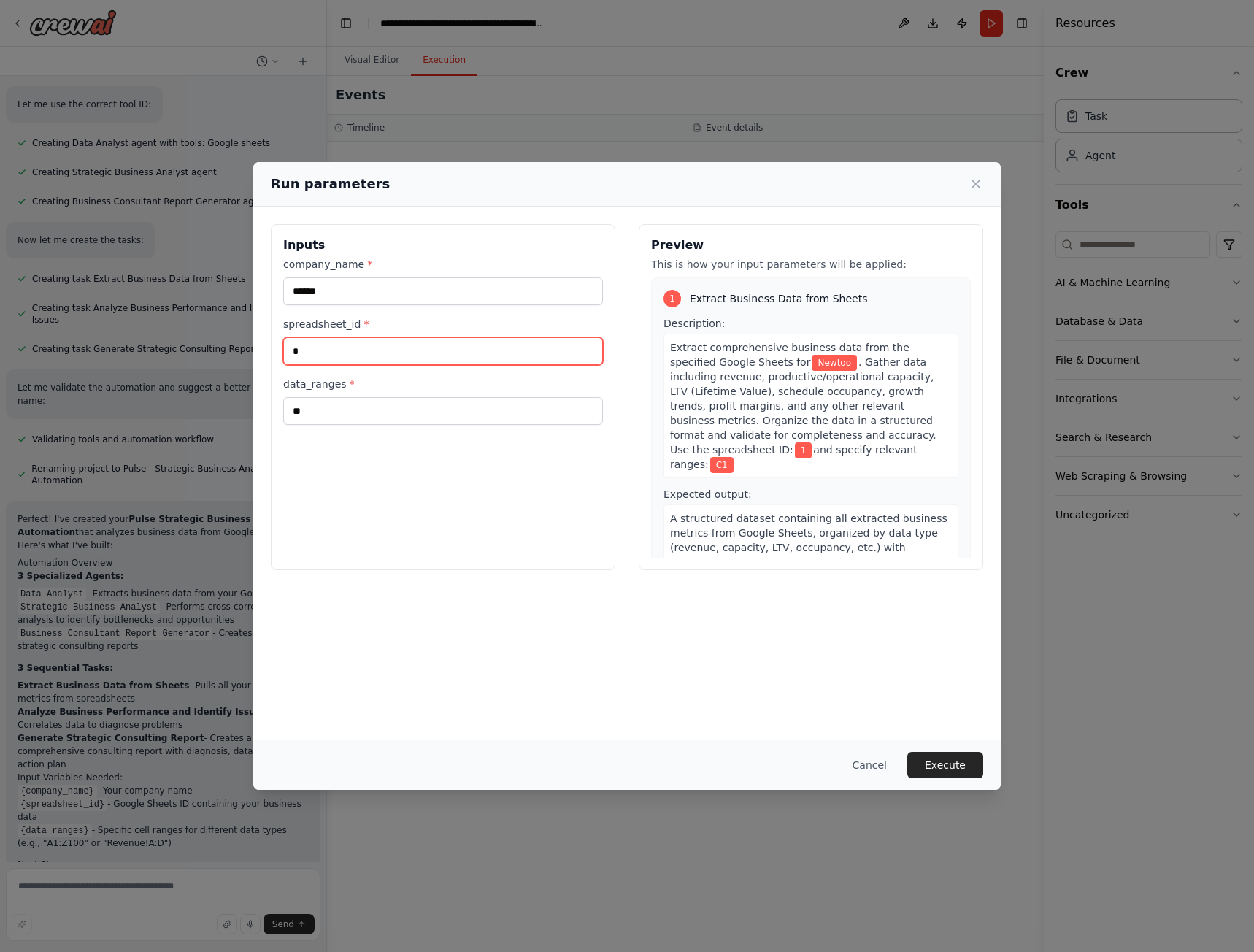
drag, startPoint x: 311, startPoint y: 344, endPoint x: 264, endPoint y: 345, distance: 47.0
click at [264, 345] on div "Inputs company_name * ****** spreadsheet_id * * data_ranges * ** Preview This i…" at bounding box center [626, 397] width 747 height 381
paste input "**********"
type input "**********"
drag, startPoint x: 365, startPoint y: 350, endPoint x: 243, endPoint y: 349, distance: 122.0
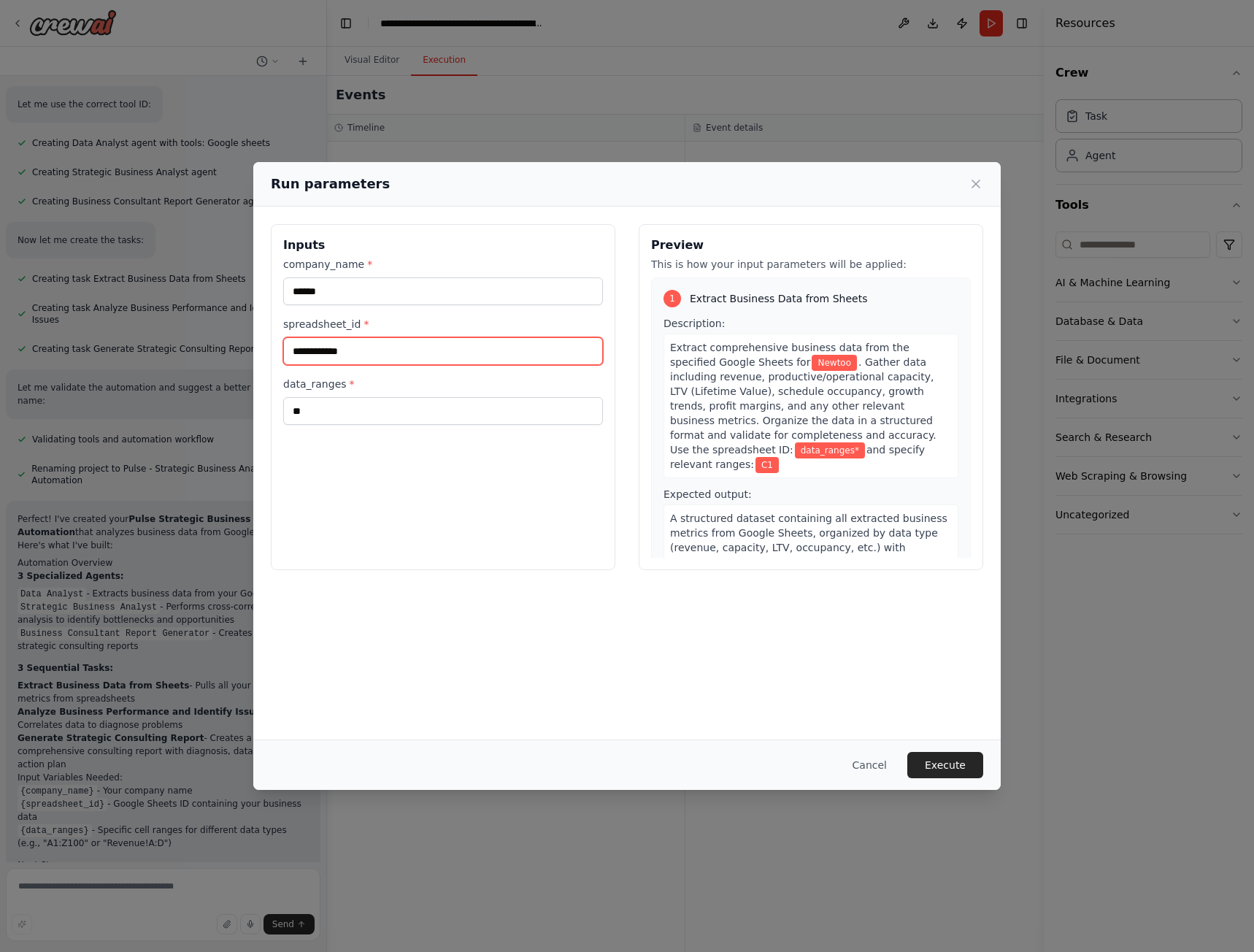
click at [244, 349] on div "**********" at bounding box center [627, 476] width 1254 height 952
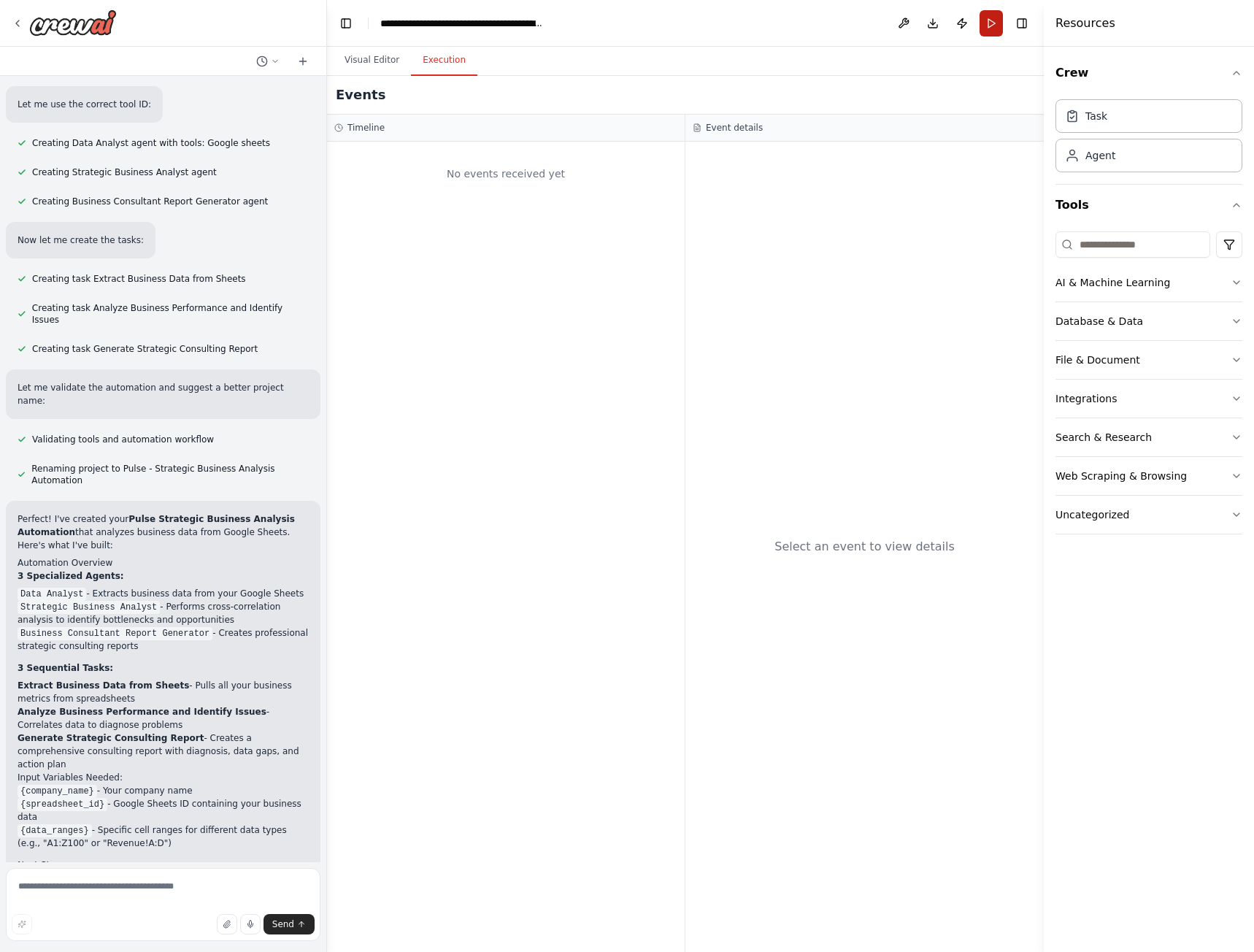
click at [995, 16] on button "Run" at bounding box center [991, 23] width 24 height 27
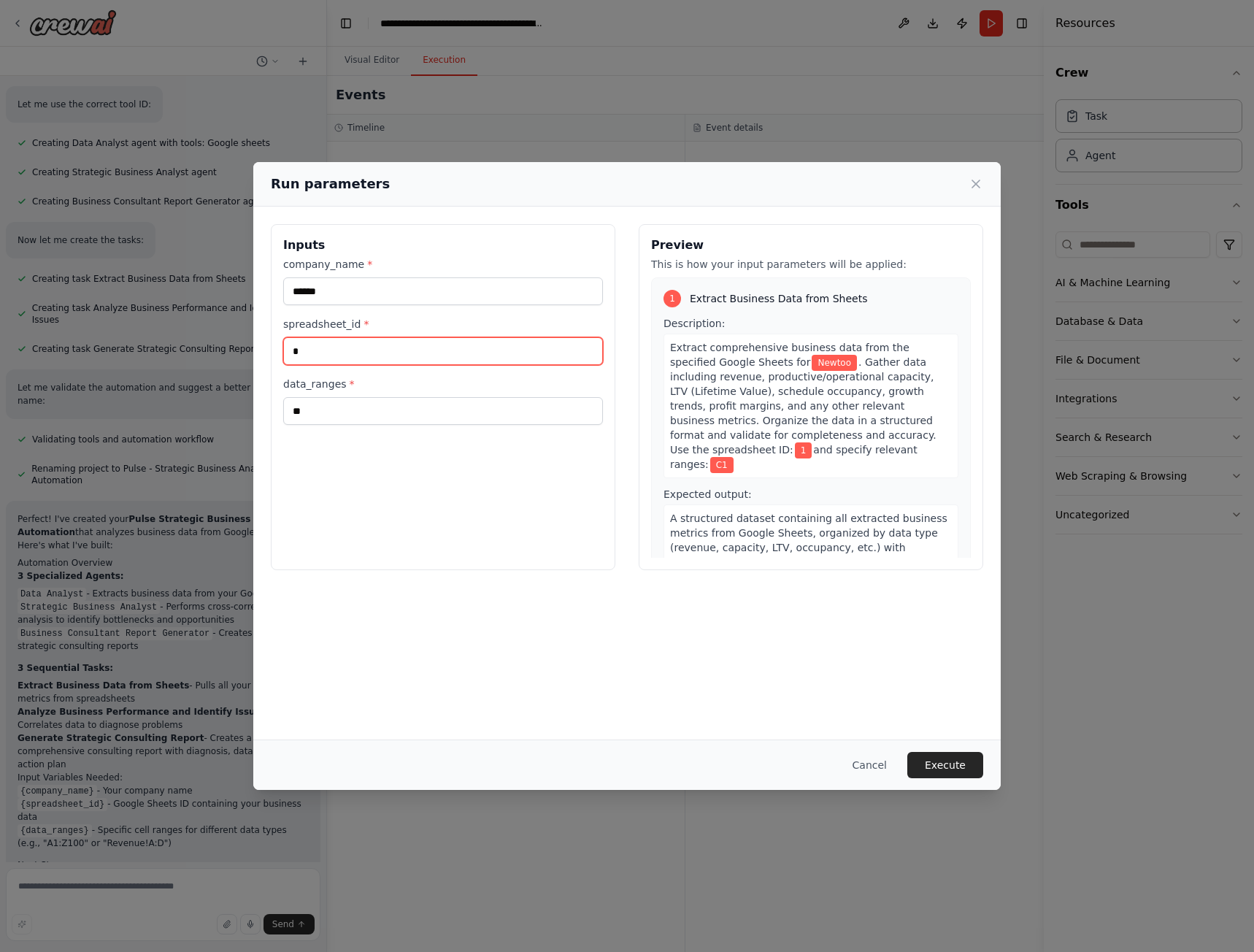
drag, startPoint x: 312, startPoint y: 343, endPoint x: 278, endPoint y: 350, distance: 34.7
click at [278, 350] on div "Inputs company_name * ****** spreadsheet_id * * data_ranges * **" at bounding box center [443, 397] width 345 height 346
paste input "**********"
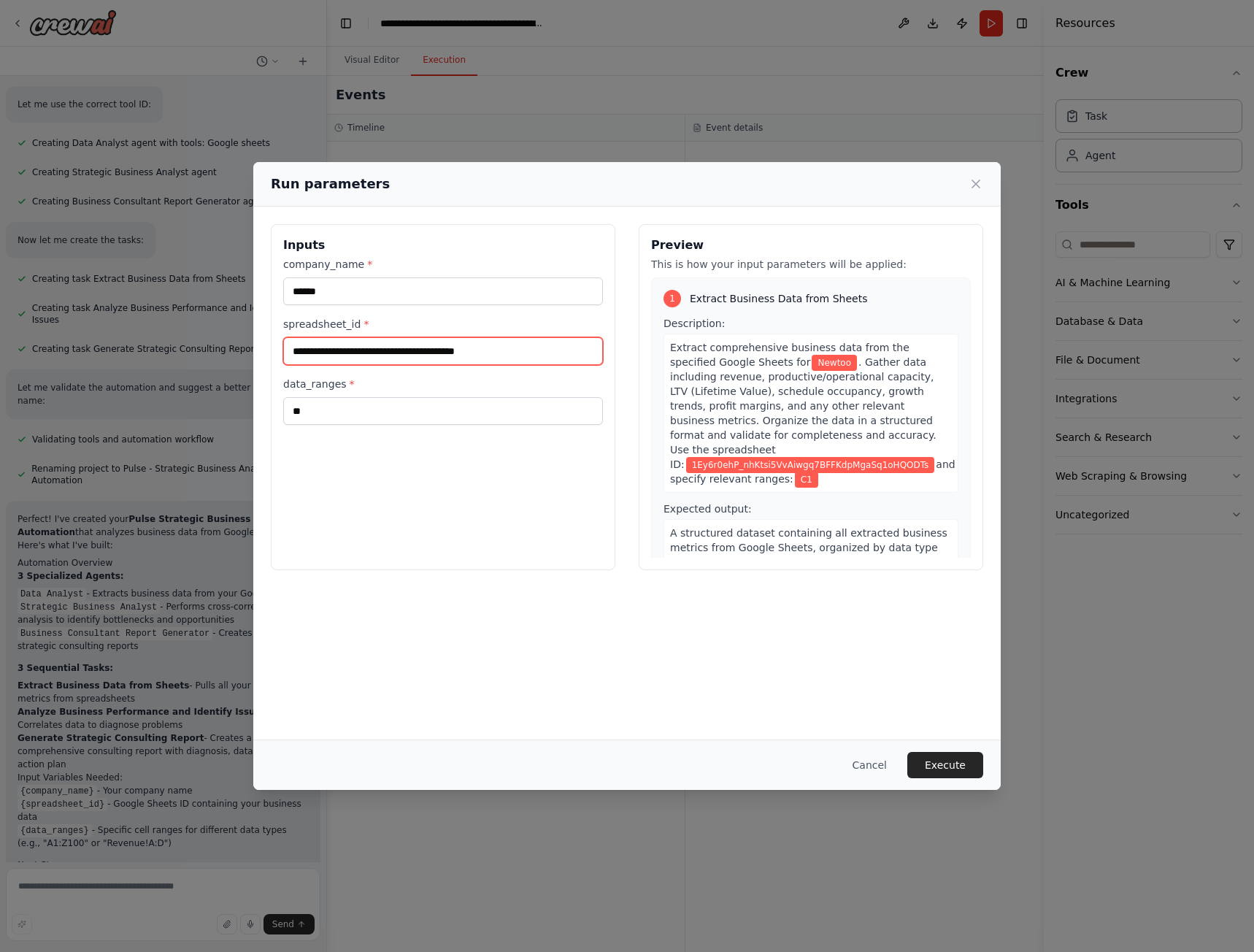
type input "**********"
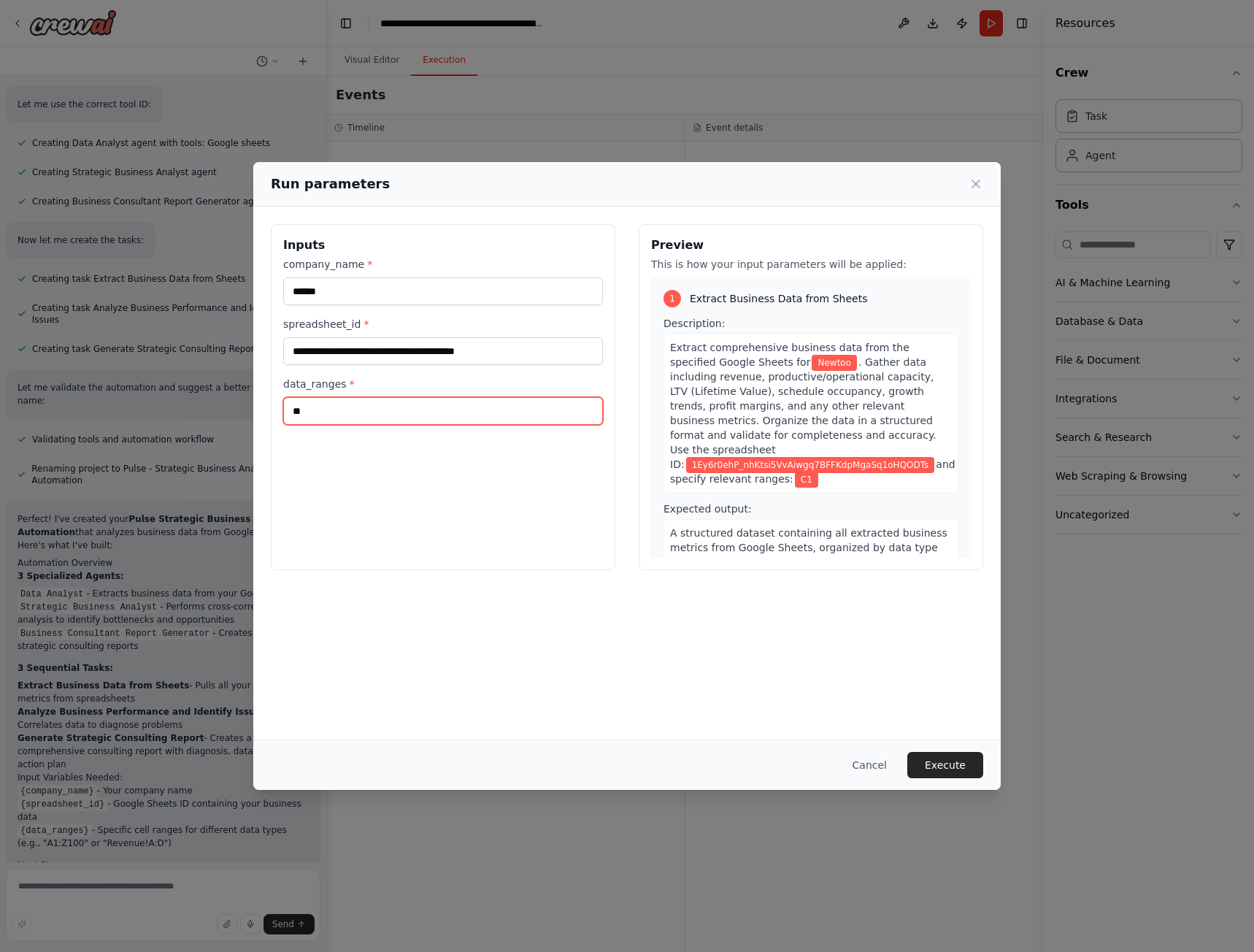
drag, startPoint x: 338, startPoint y: 407, endPoint x: 279, endPoint y: 414, distance: 59.4
click at [282, 414] on div "**********" at bounding box center [443, 397] width 345 height 346
type input "******"
click at [341, 469] on div "**********" at bounding box center [443, 397] width 345 height 346
click at [941, 763] on button "Execute" at bounding box center [945, 765] width 76 height 27
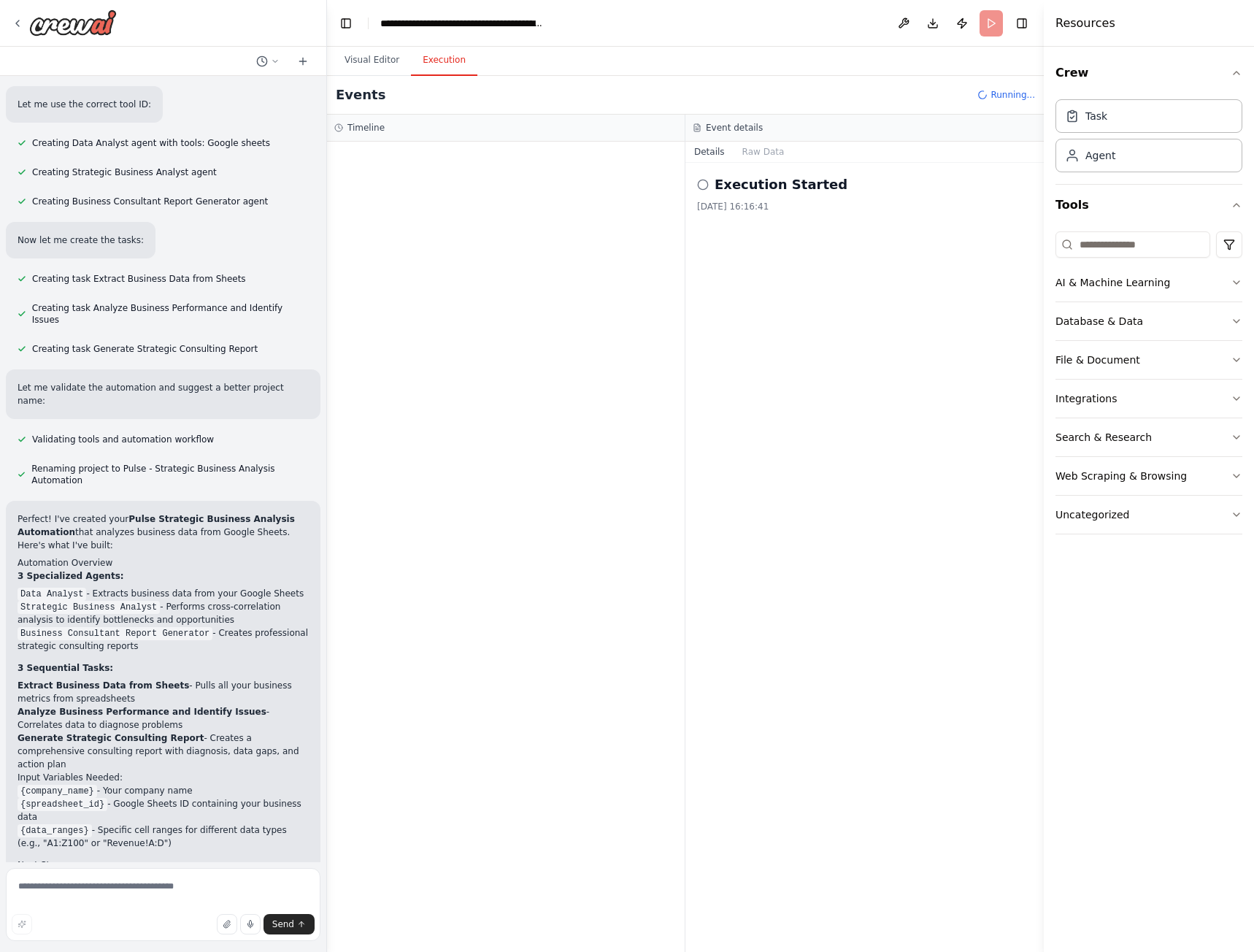
click at [324, 695] on div at bounding box center [324, 476] width 6 height 952
click at [1229, 323] on button "Database & Data" at bounding box center [1149, 321] width 187 height 38
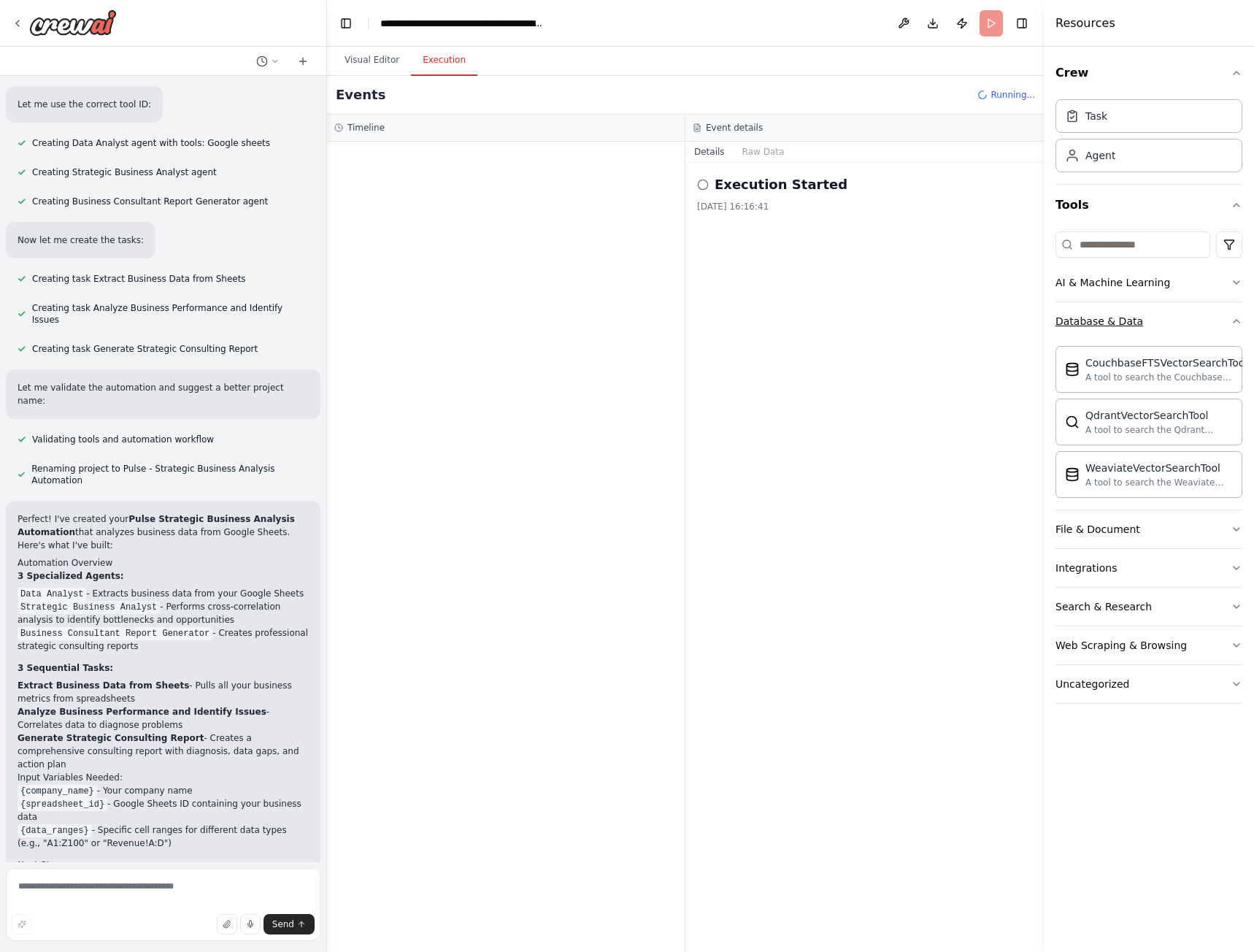
click at [1229, 323] on button "Database & Data" at bounding box center [1149, 321] width 187 height 38
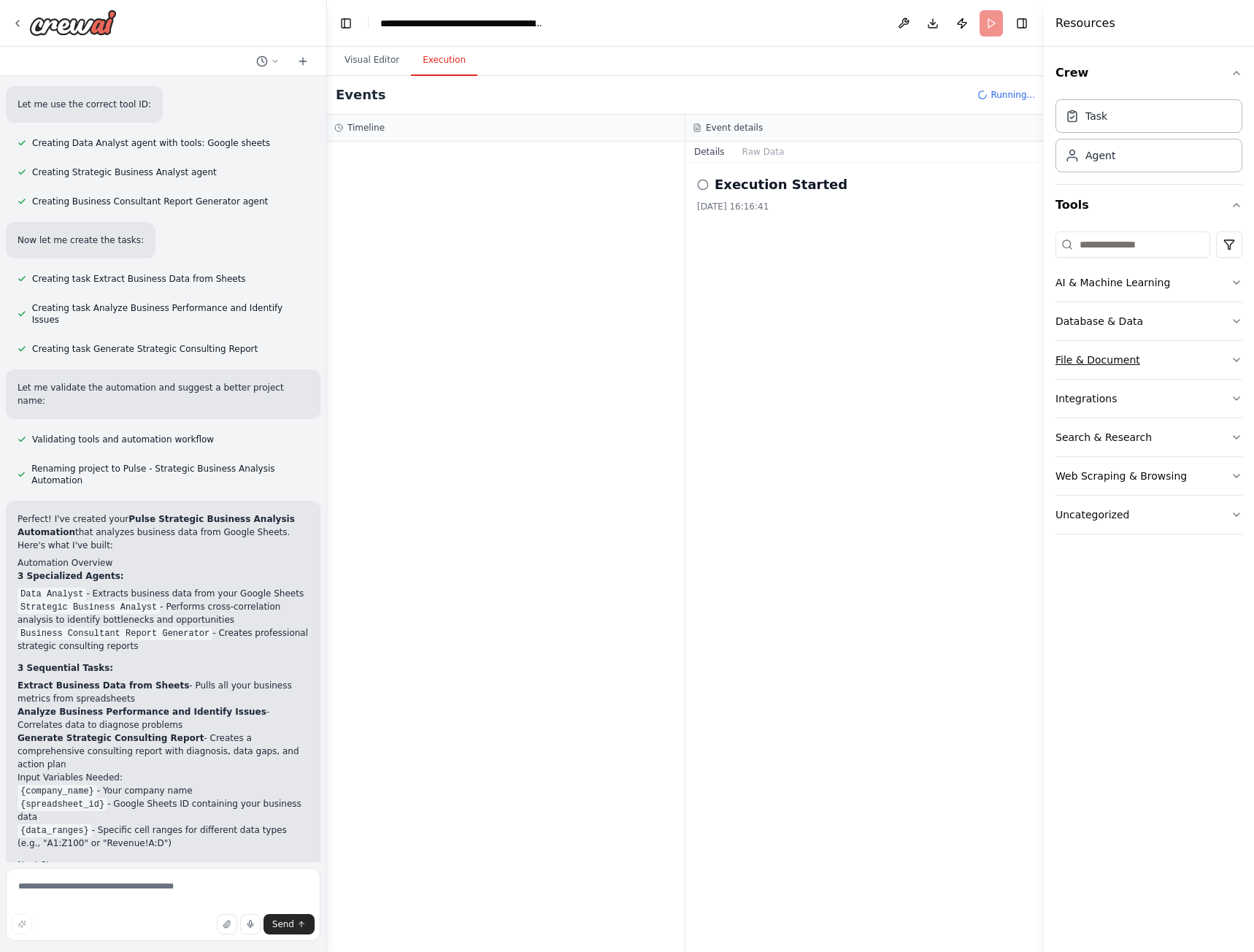
click at [1219, 364] on button "File & Document" at bounding box center [1149, 359] width 187 height 38
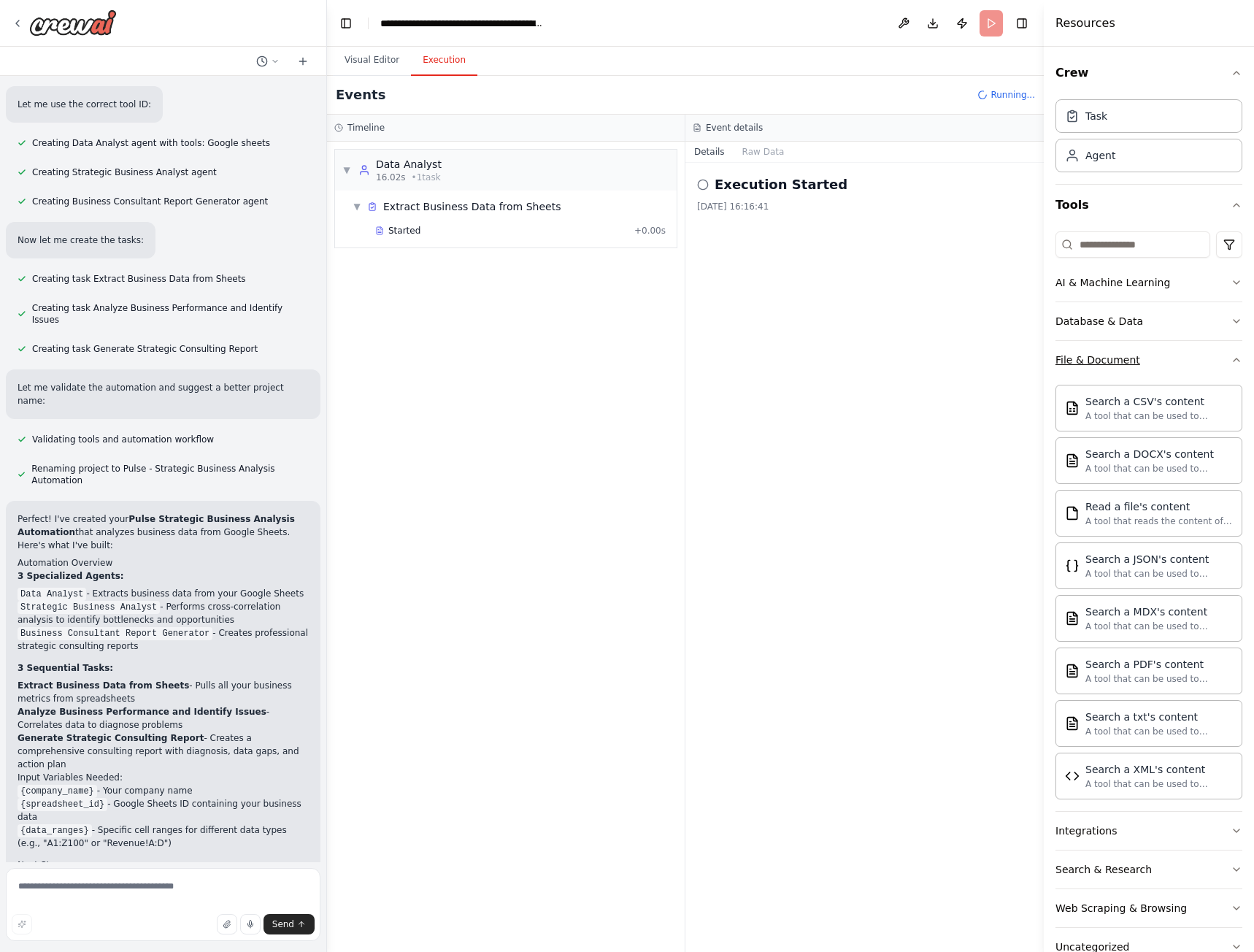
click at [1219, 364] on button "File & Document" at bounding box center [1149, 359] width 187 height 38
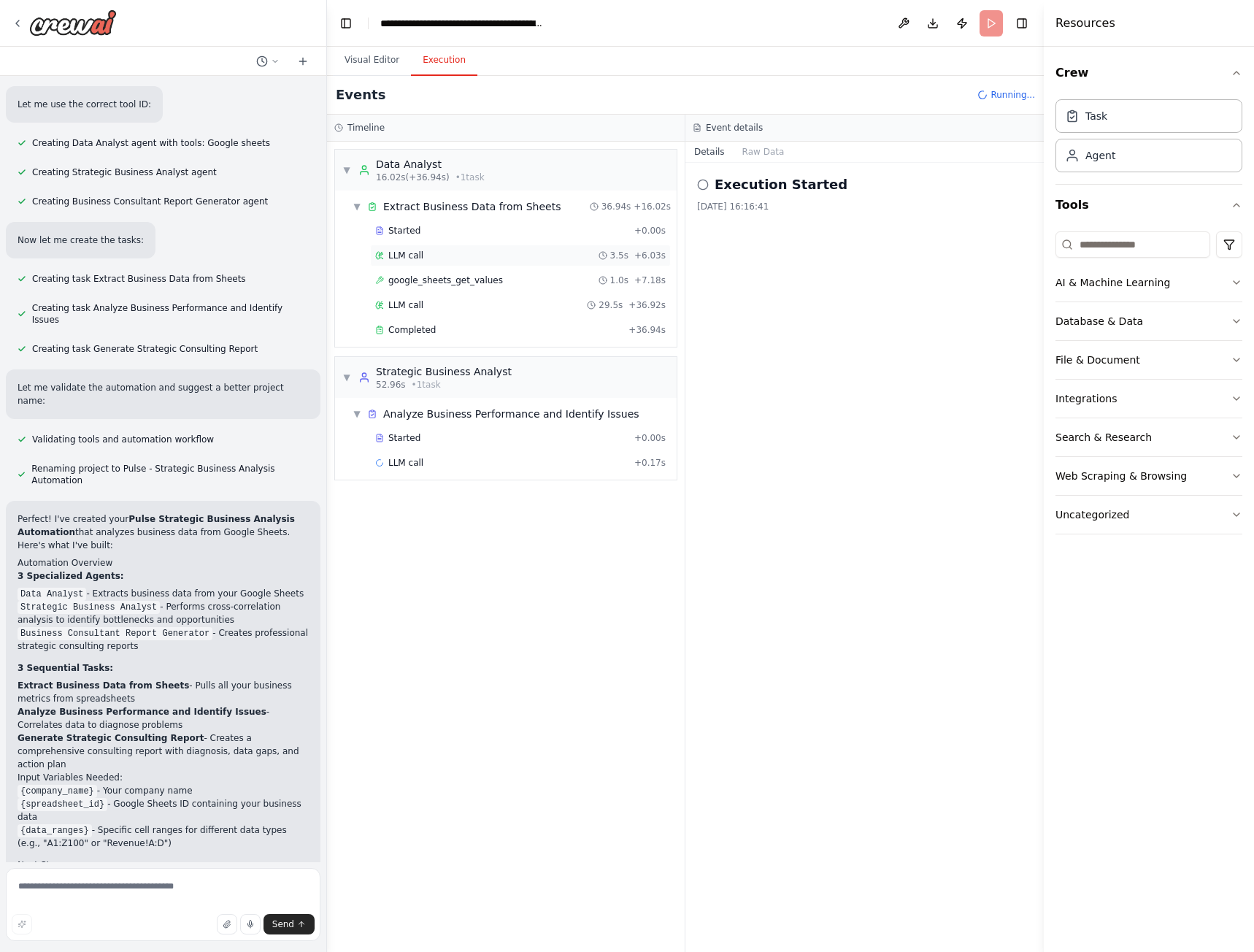
click at [418, 253] on span "LLM call" at bounding box center [406, 256] width 35 height 12
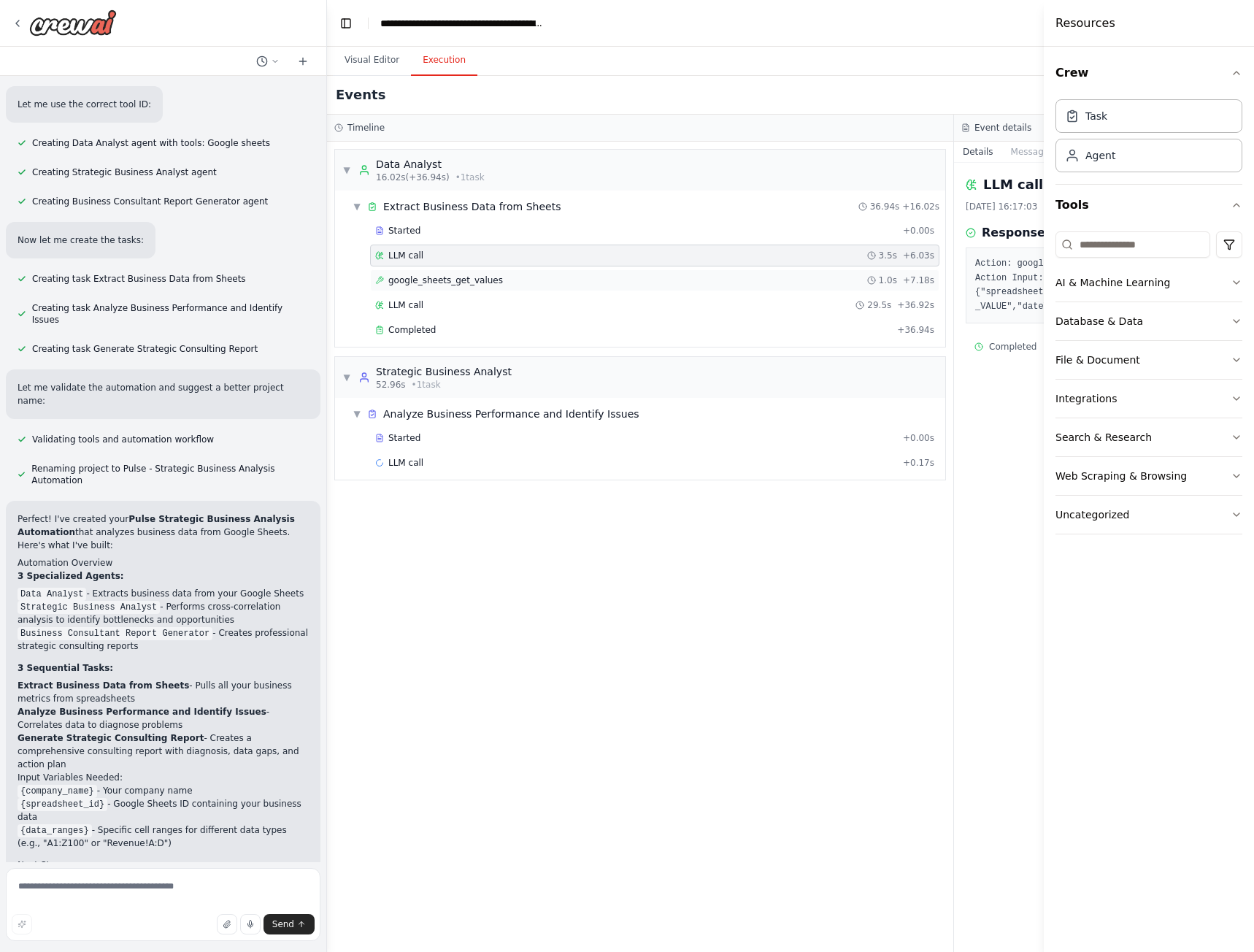
click at [433, 280] on span "google_sheets_get_values" at bounding box center [445, 281] width 114 height 12
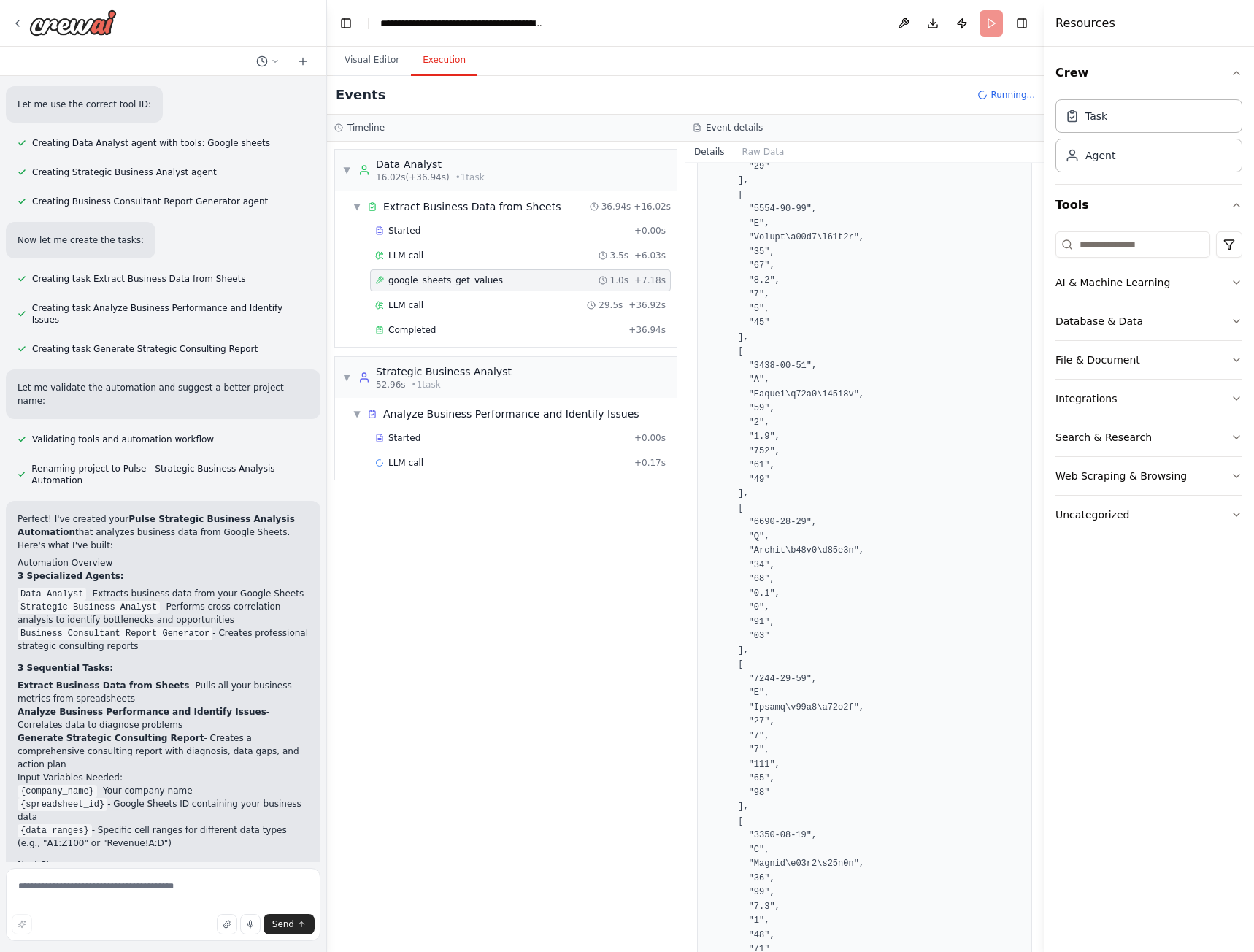
scroll to position [1489, 0]
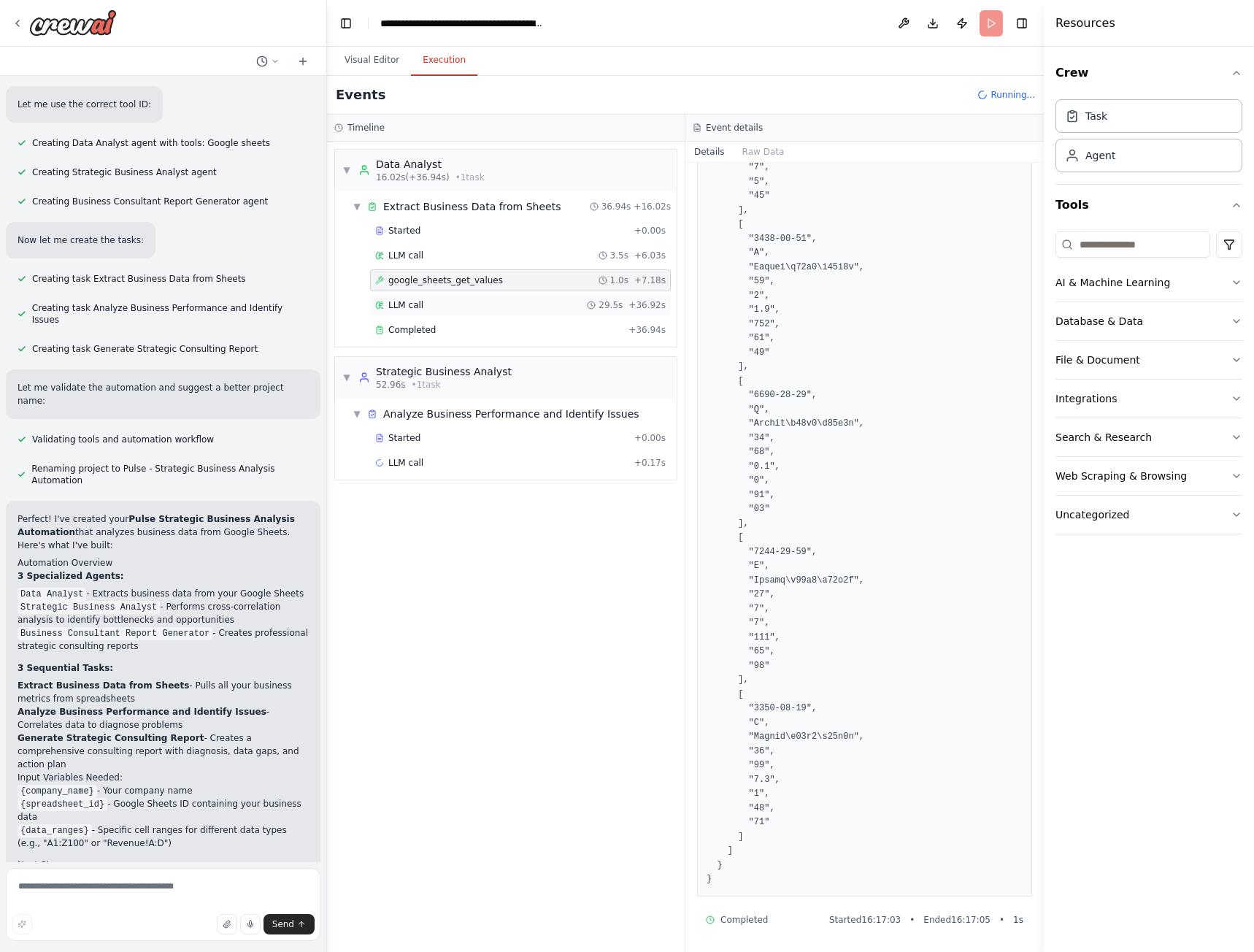
click at [439, 302] on div "LLM call 29.5s + 36.92s" at bounding box center [520, 305] width 290 height 12
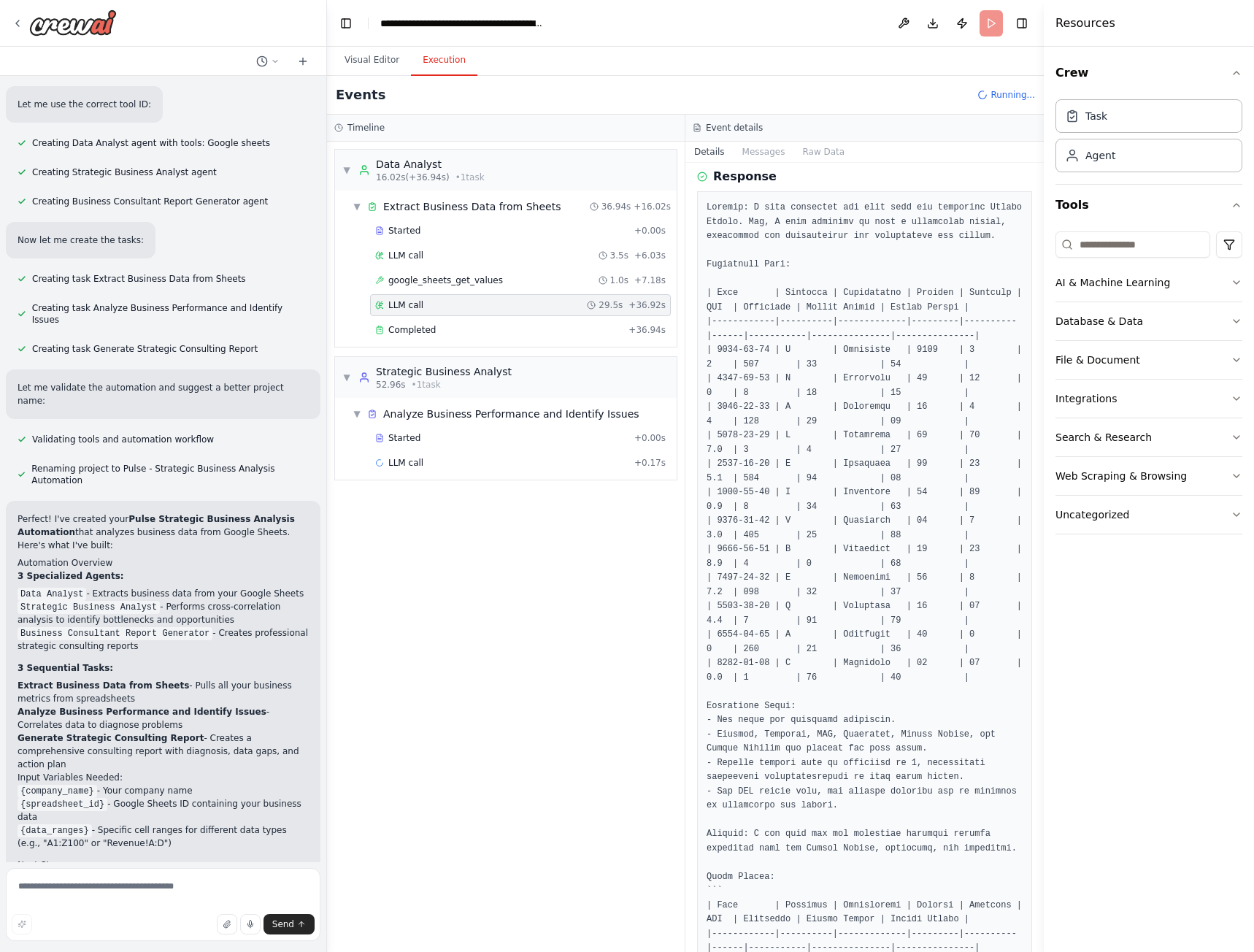
scroll to position [365, 0]
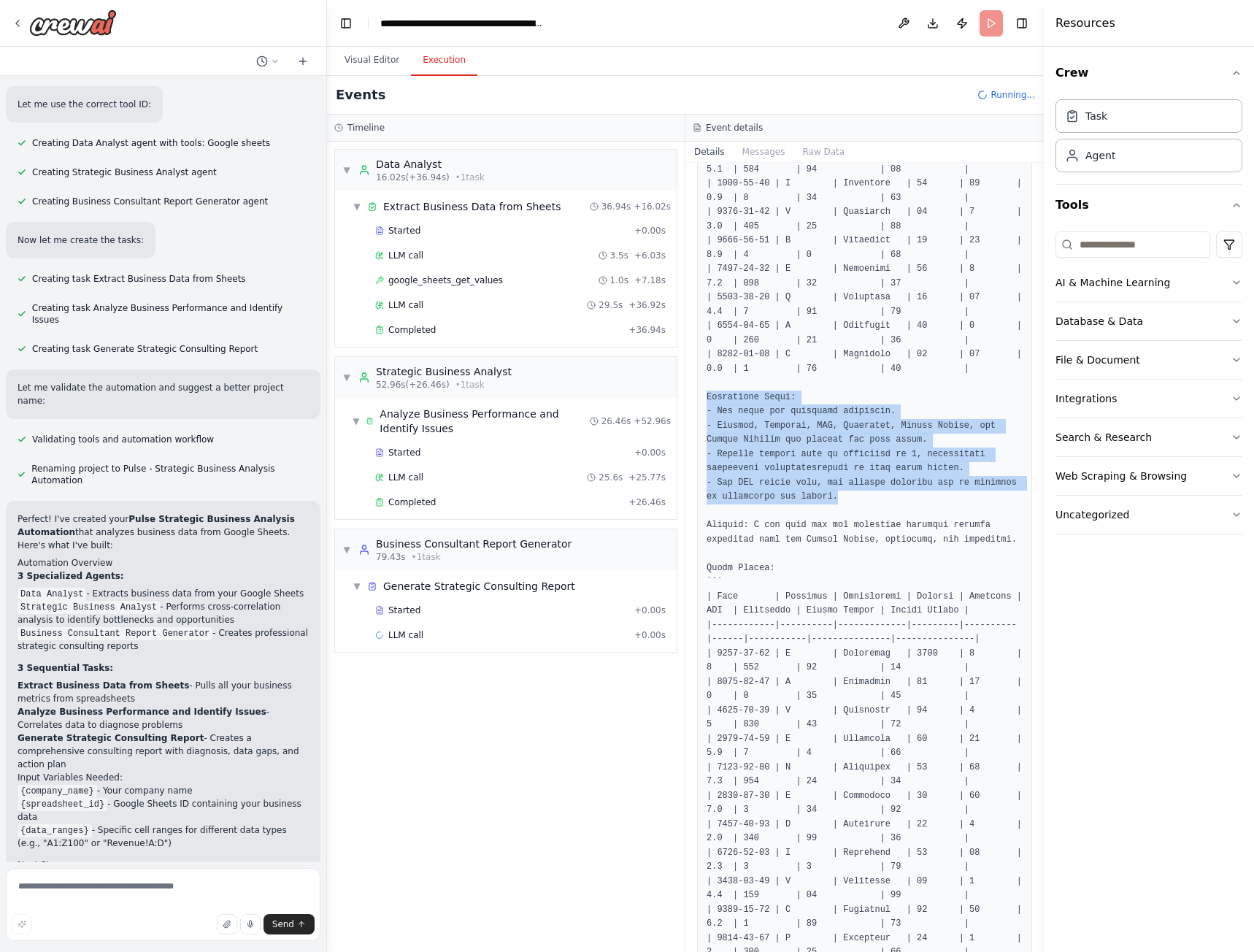
drag, startPoint x: 708, startPoint y: 397, endPoint x: 815, endPoint y: 495, distance: 145.1
click at [815, 495] on pre at bounding box center [864, 447] width 316 height 1111
click at [793, 488] on pre at bounding box center [864, 447] width 316 height 1111
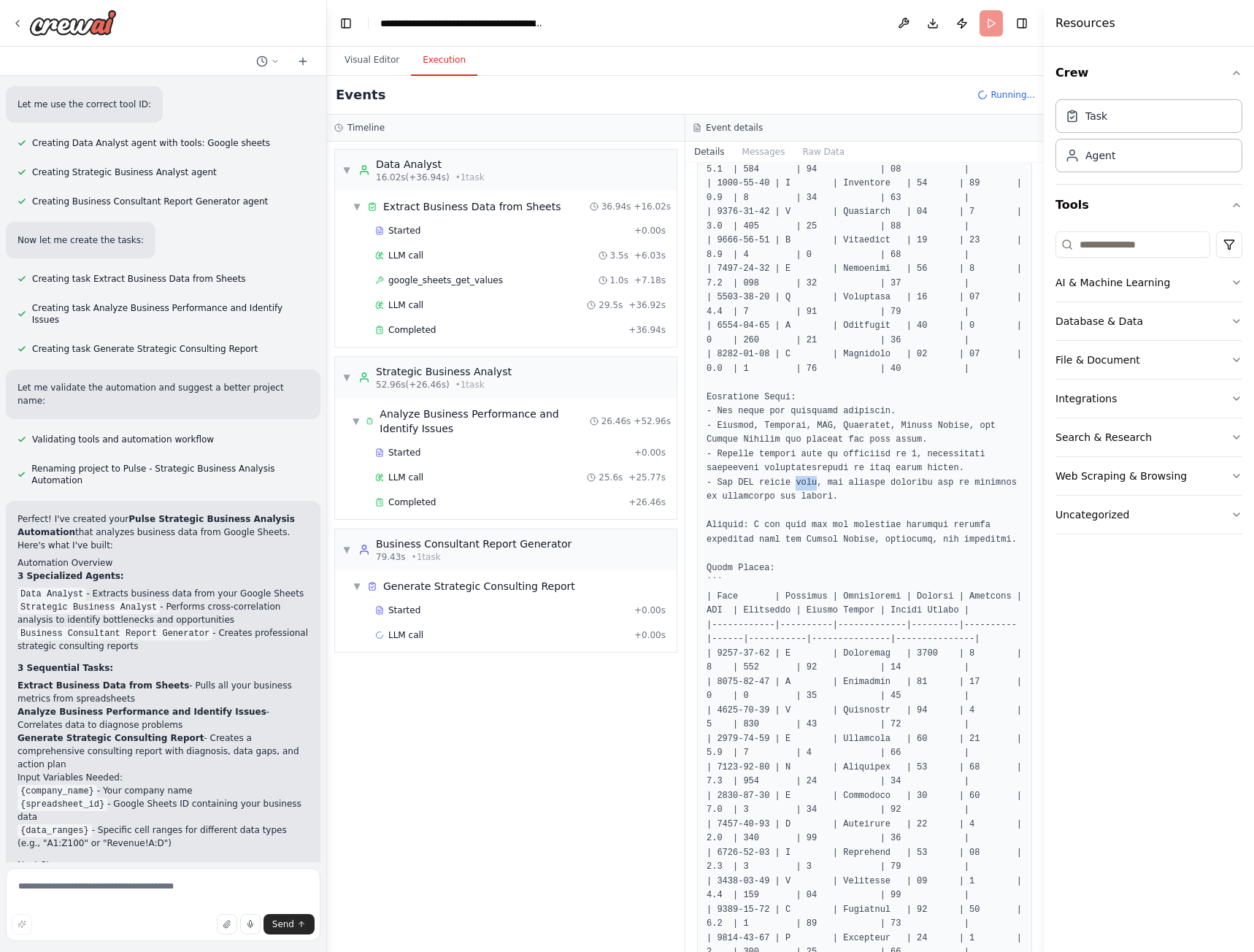
click at [793, 488] on pre at bounding box center [864, 447] width 316 height 1111
click at [795, 488] on pre at bounding box center [864, 447] width 316 height 1111
click at [778, 459] on pre at bounding box center [864, 447] width 316 height 1111
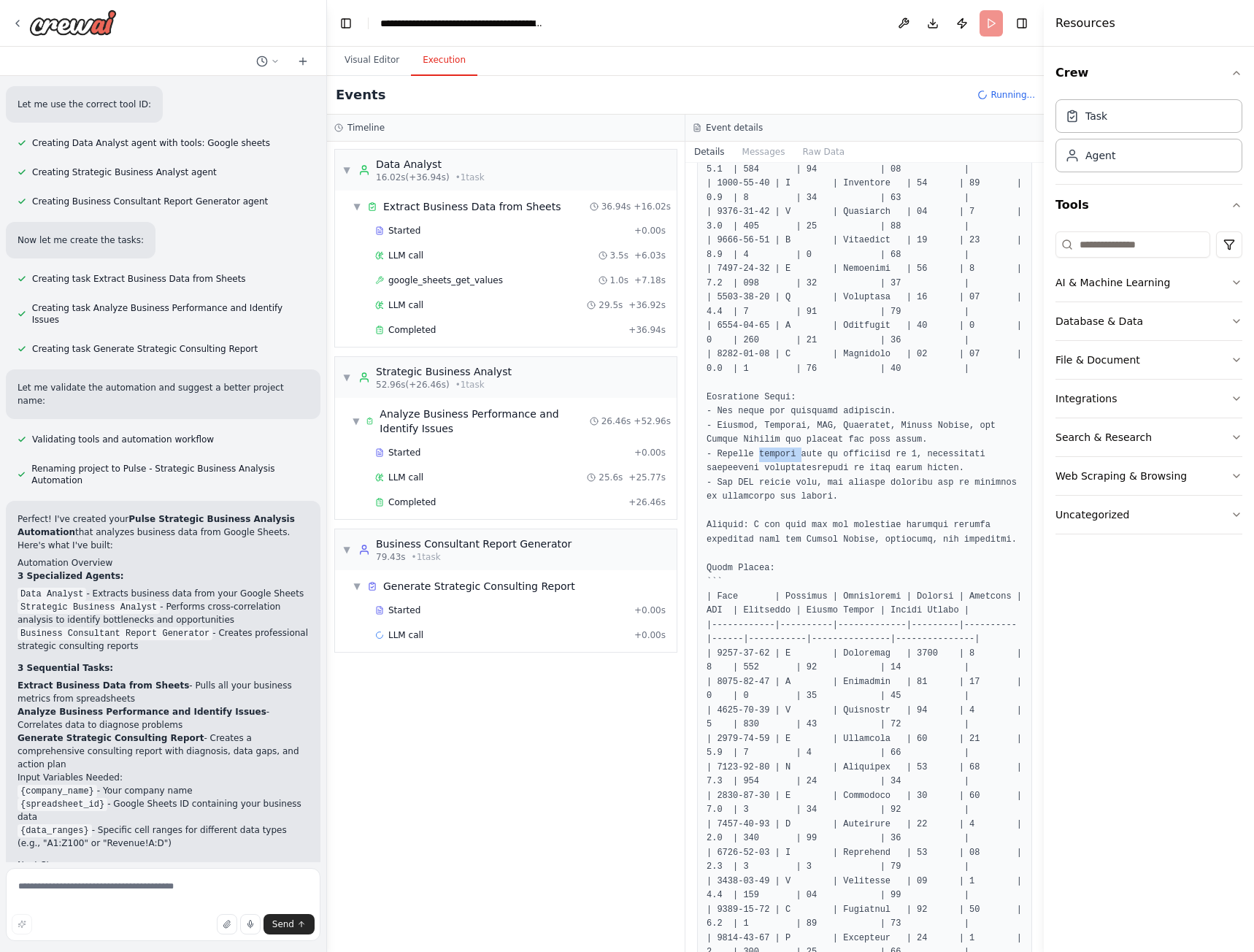
click at [778, 459] on pre at bounding box center [864, 447] width 316 height 1111
click at [774, 432] on pre at bounding box center [864, 447] width 316 height 1111
click at [773, 432] on pre at bounding box center [864, 447] width 316 height 1111
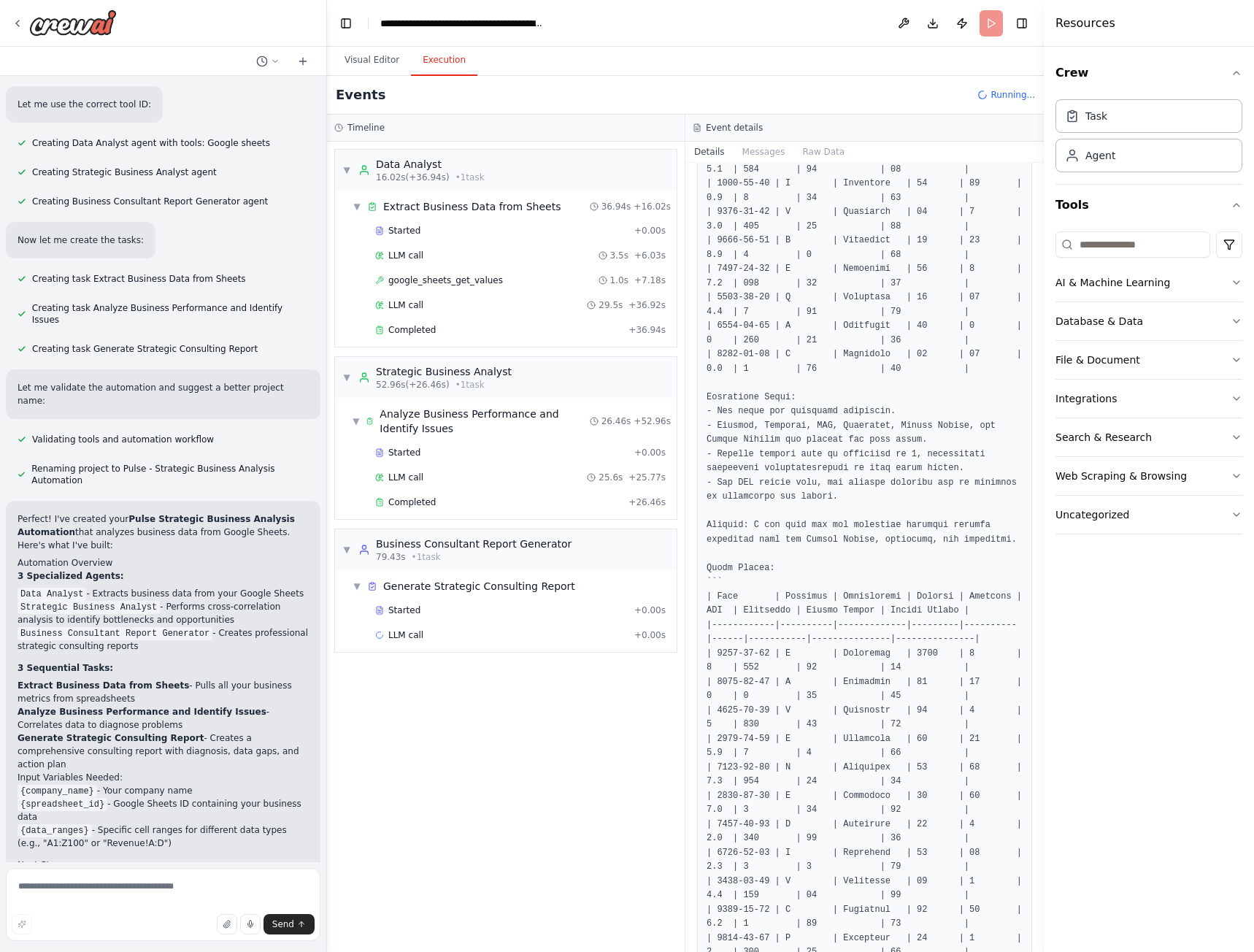
click at [729, 407] on pre at bounding box center [864, 447] width 316 height 1111
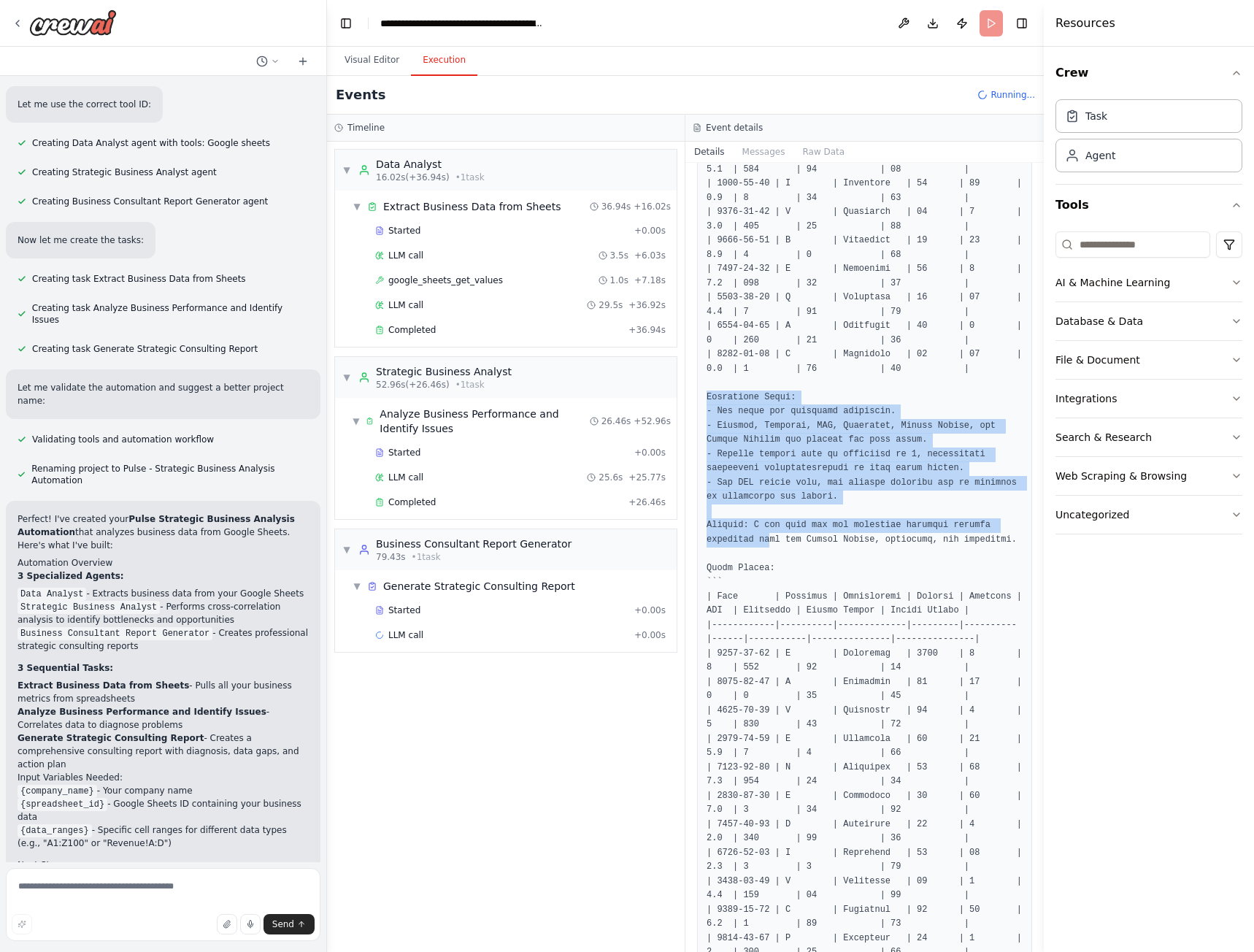
drag, startPoint x: 705, startPoint y: 397, endPoint x: 773, endPoint y: 547, distance: 164.7
click at [770, 543] on div at bounding box center [864, 447] width 335 height 1129
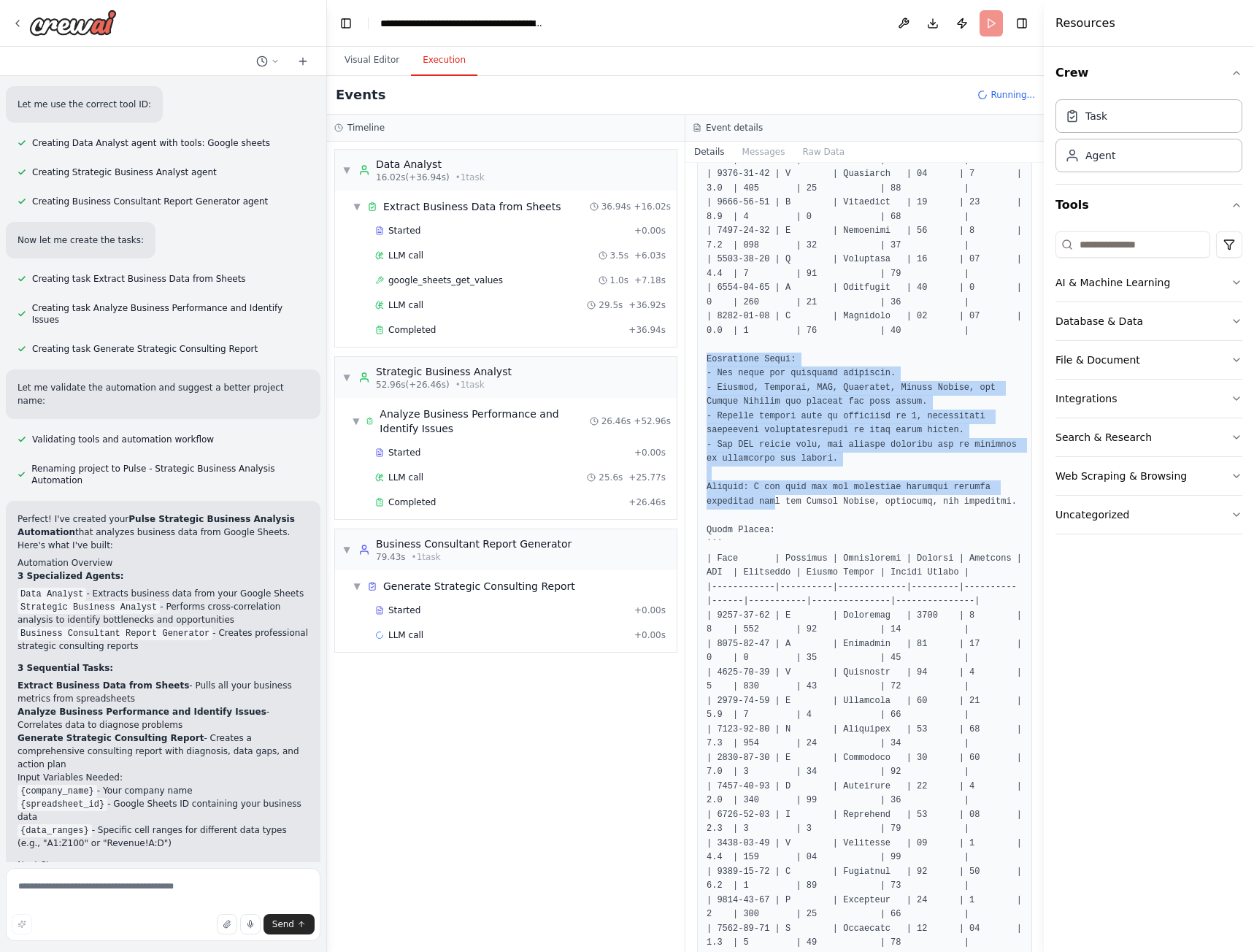
scroll to position [480, 0]
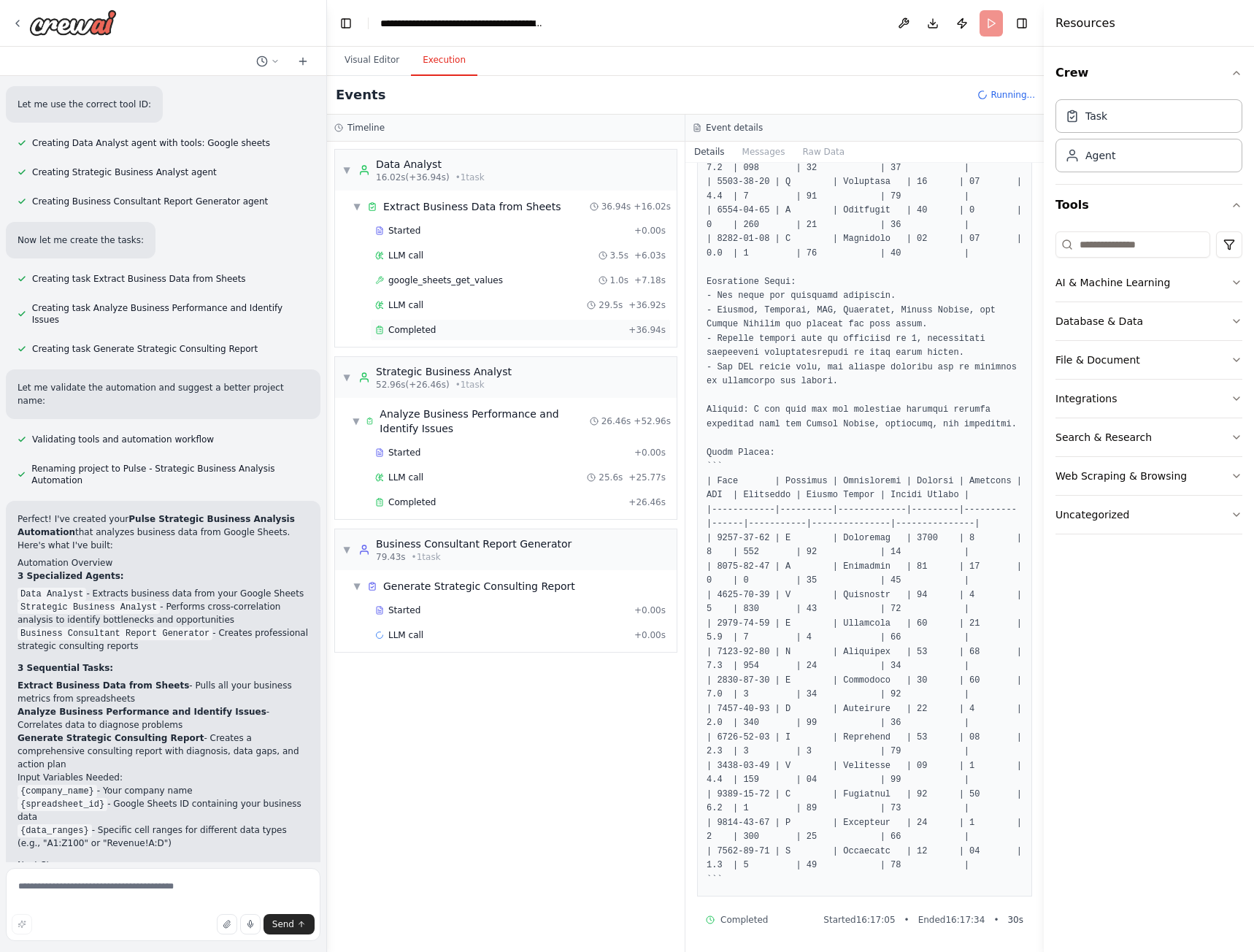
click at [431, 332] on div "Completed" at bounding box center [498, 330] width 247 height 12
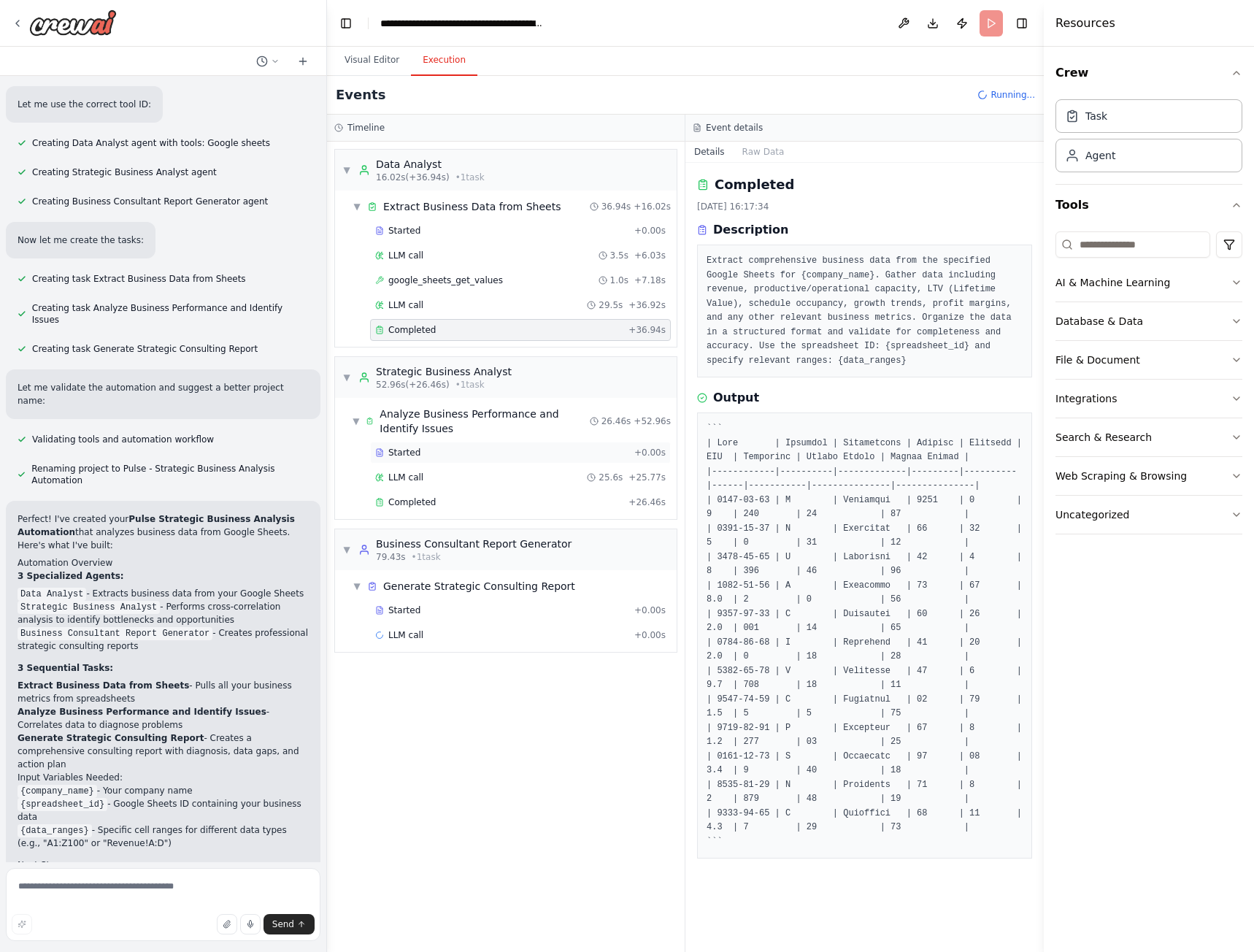
click at [433, 453] on div "Started" at bounding box center [501, 453] width 253 height 12
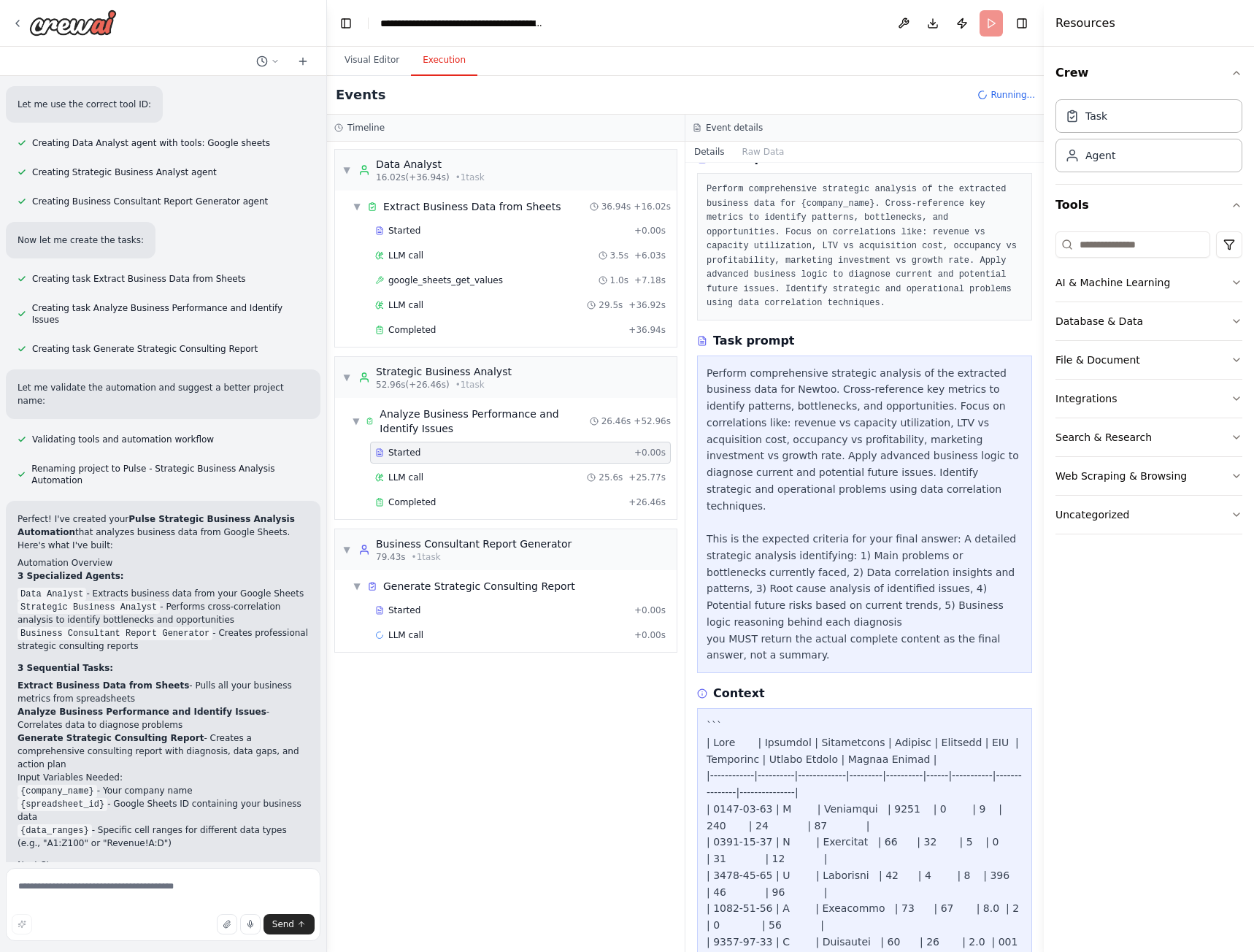
scroll to position [335, 0]
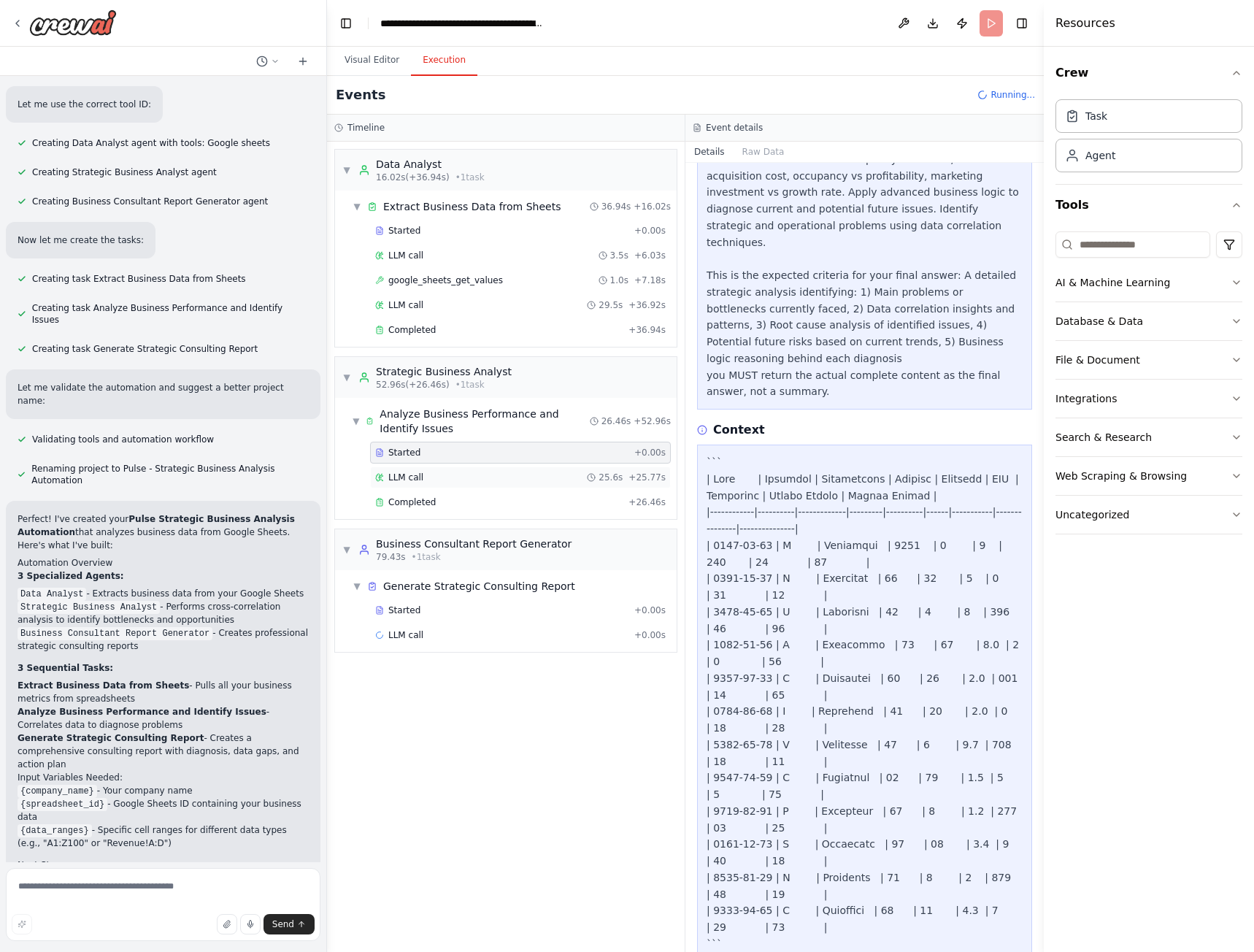
click at [389, 476] on span "LLM call" at bounding box center [406, 477] width 35 height 12
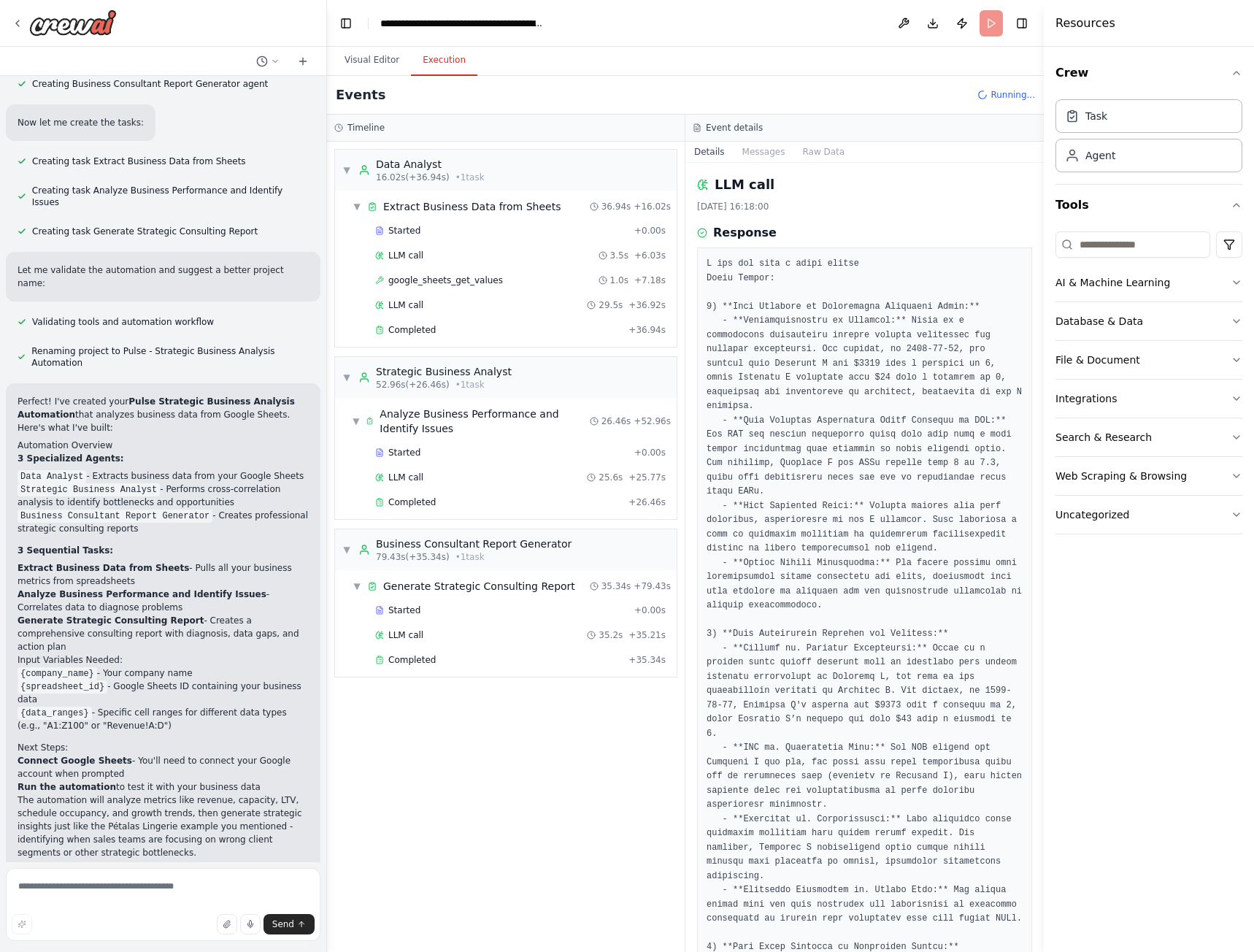
scroll to position [2020, 0]
click at [439, 475] on div "LLM call 25.6s + 25.77s" at bounding box center [520, 477] width 290 height 12
click at [425, 502] on span "Completed" at bounding box center [411, 502] width 47 height 12
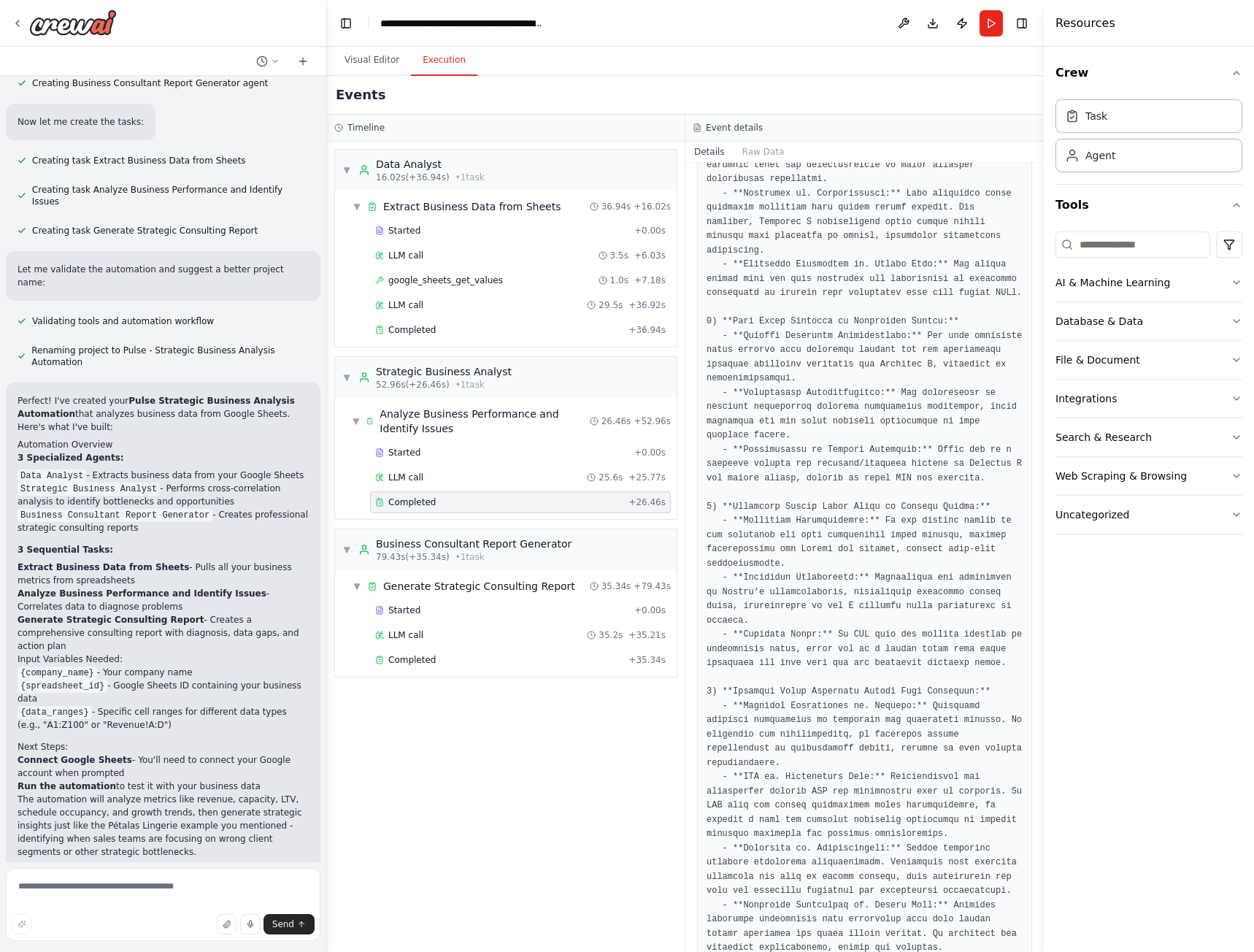
scroll to position [770, 0]
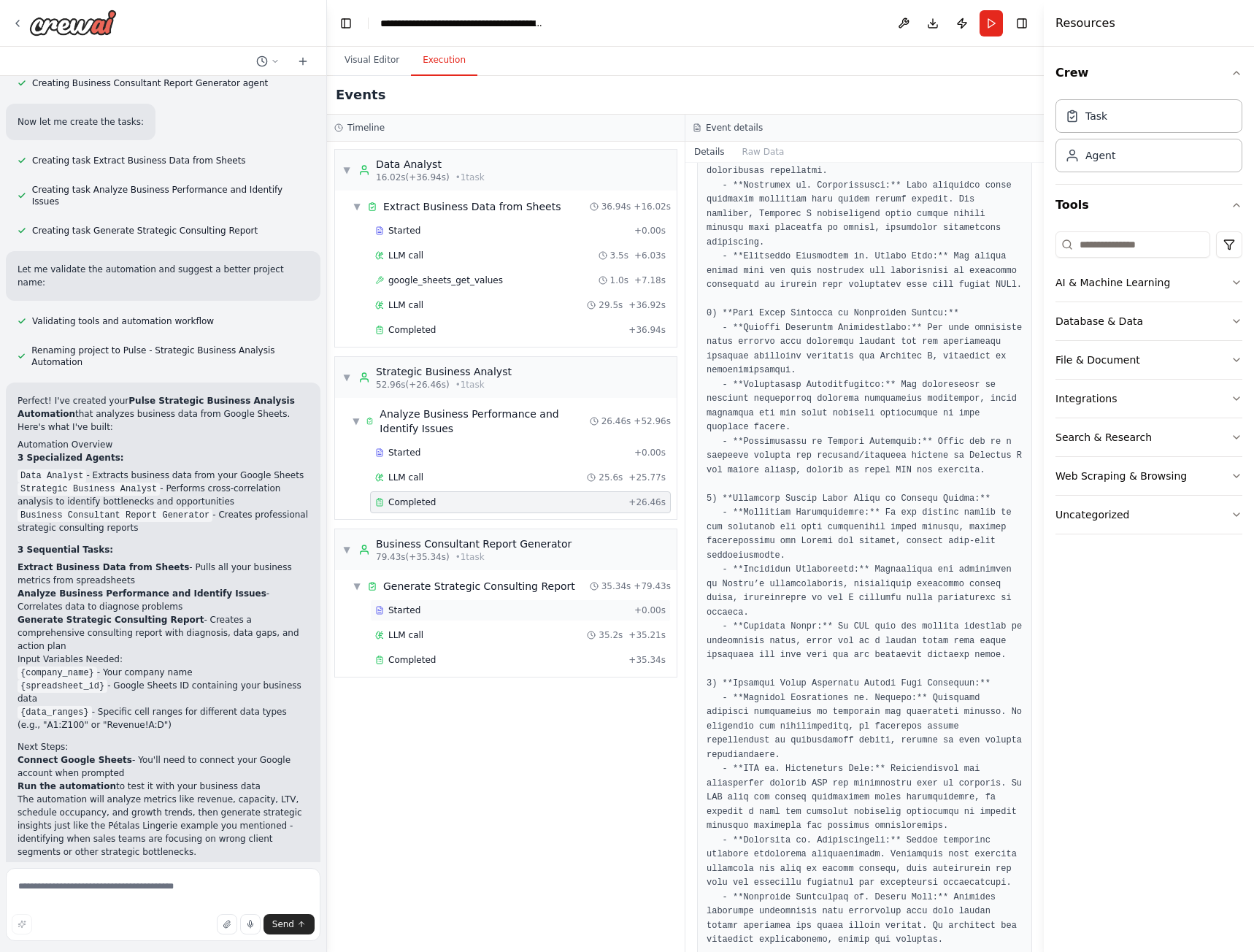
click at [410, 612] on span "Started" at bounding box center [404, 610] width 32 height 12
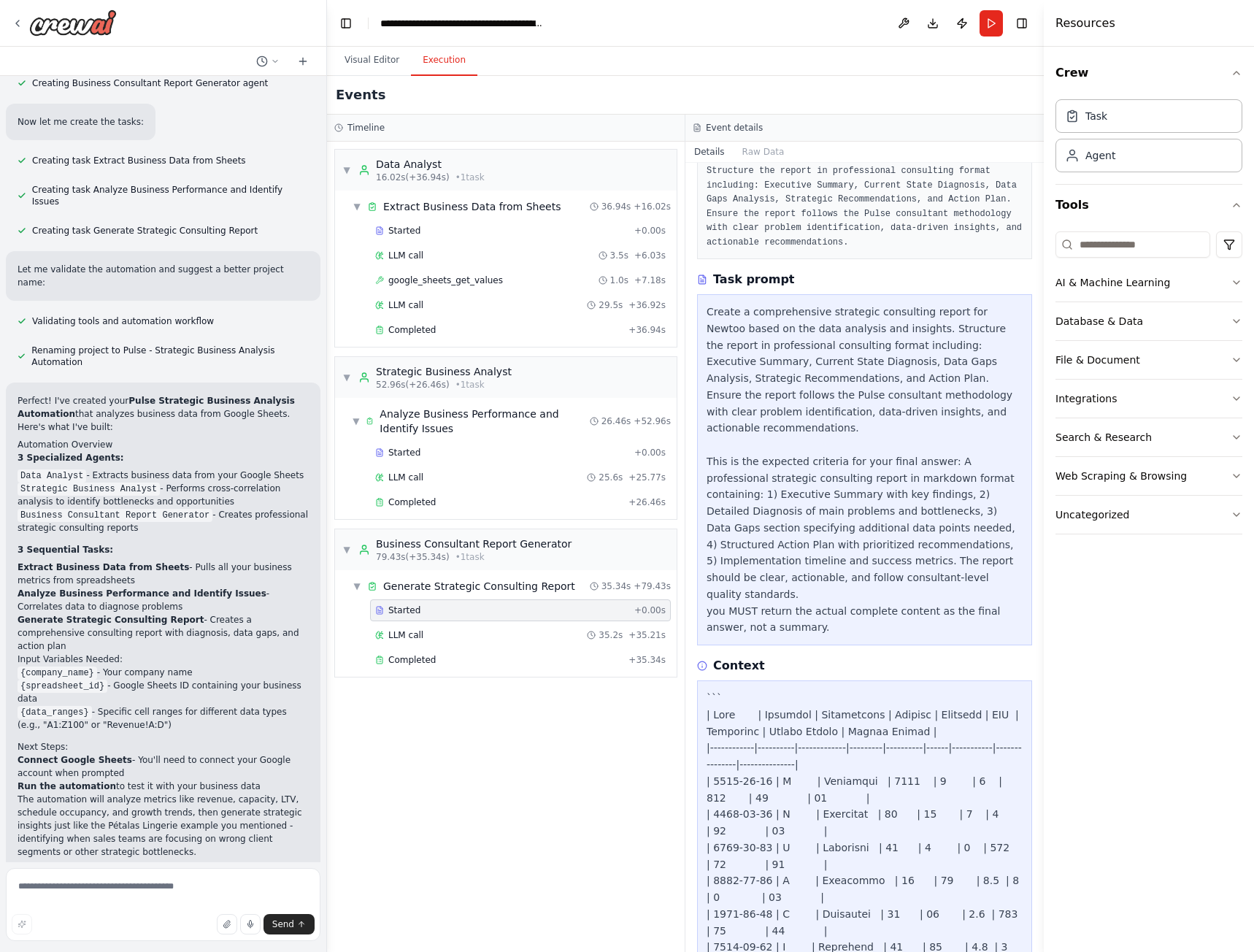
scroll to position [0, 0]
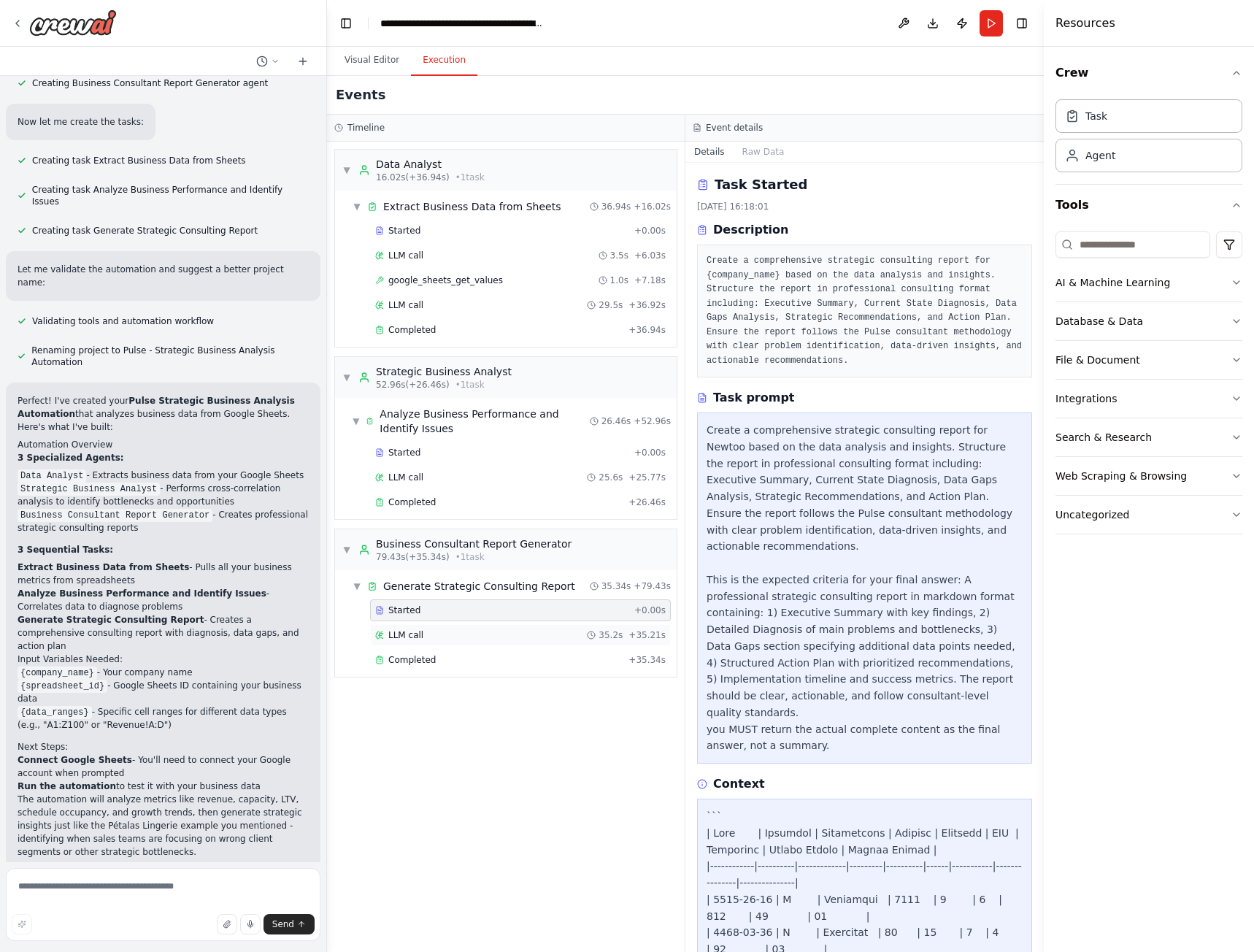
click at [416, 640] on div "LLM call 35.2s + 35.21s" at bounding box center [521, 635] width 301 height 22
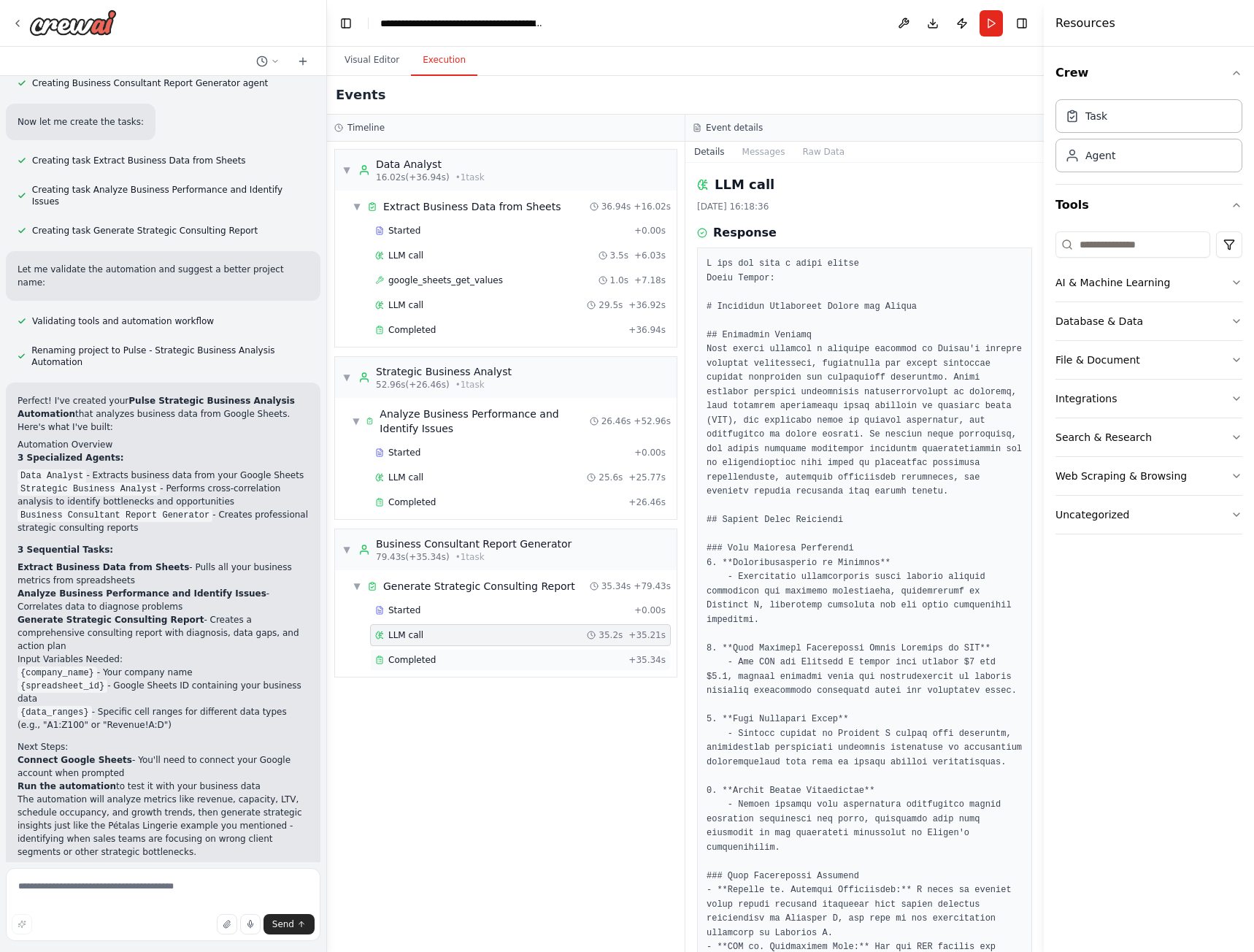
click at [417, 663] on span "Completed" at bounding box center [411, 660] width 47 height 12
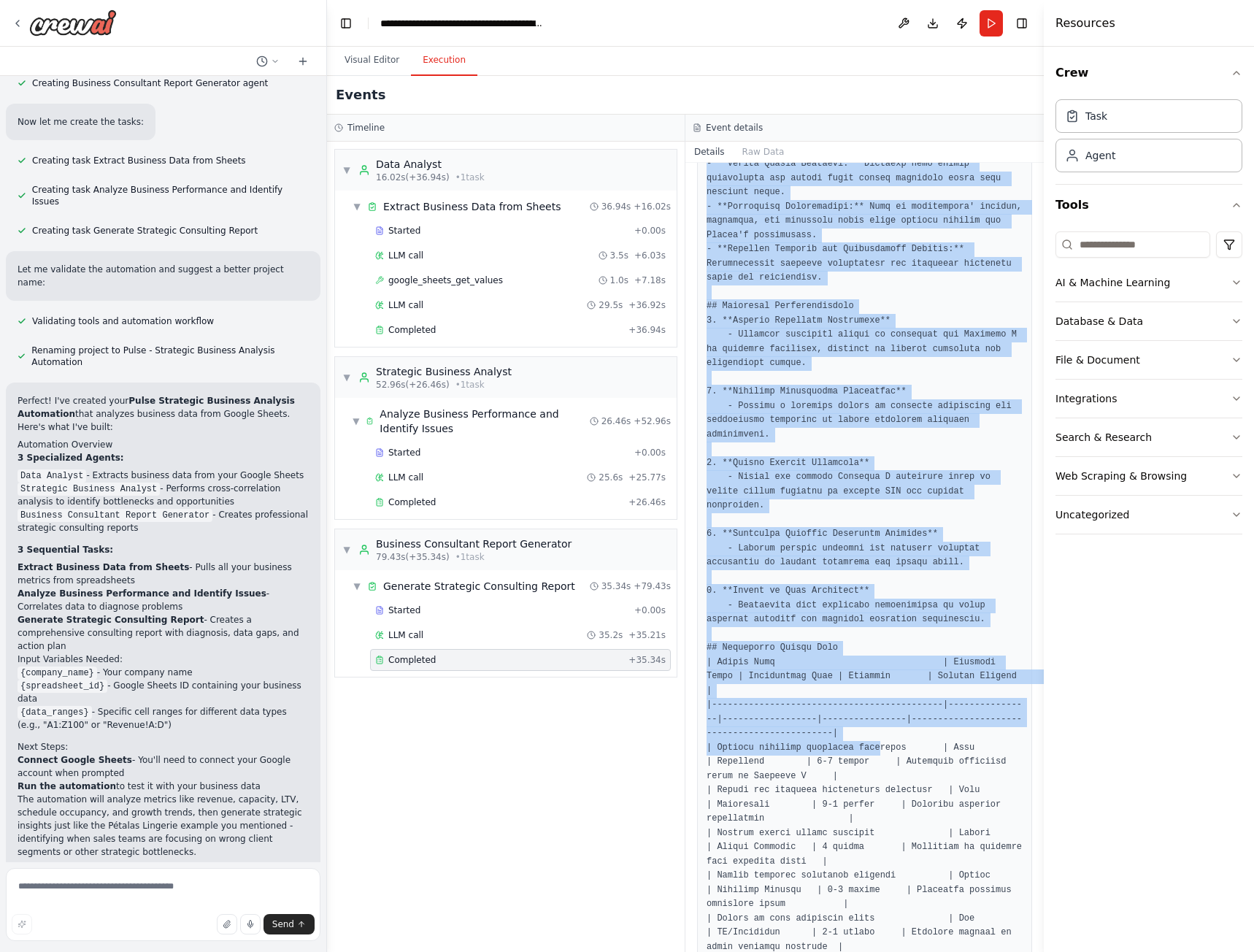
scroll to position [1460, 0]
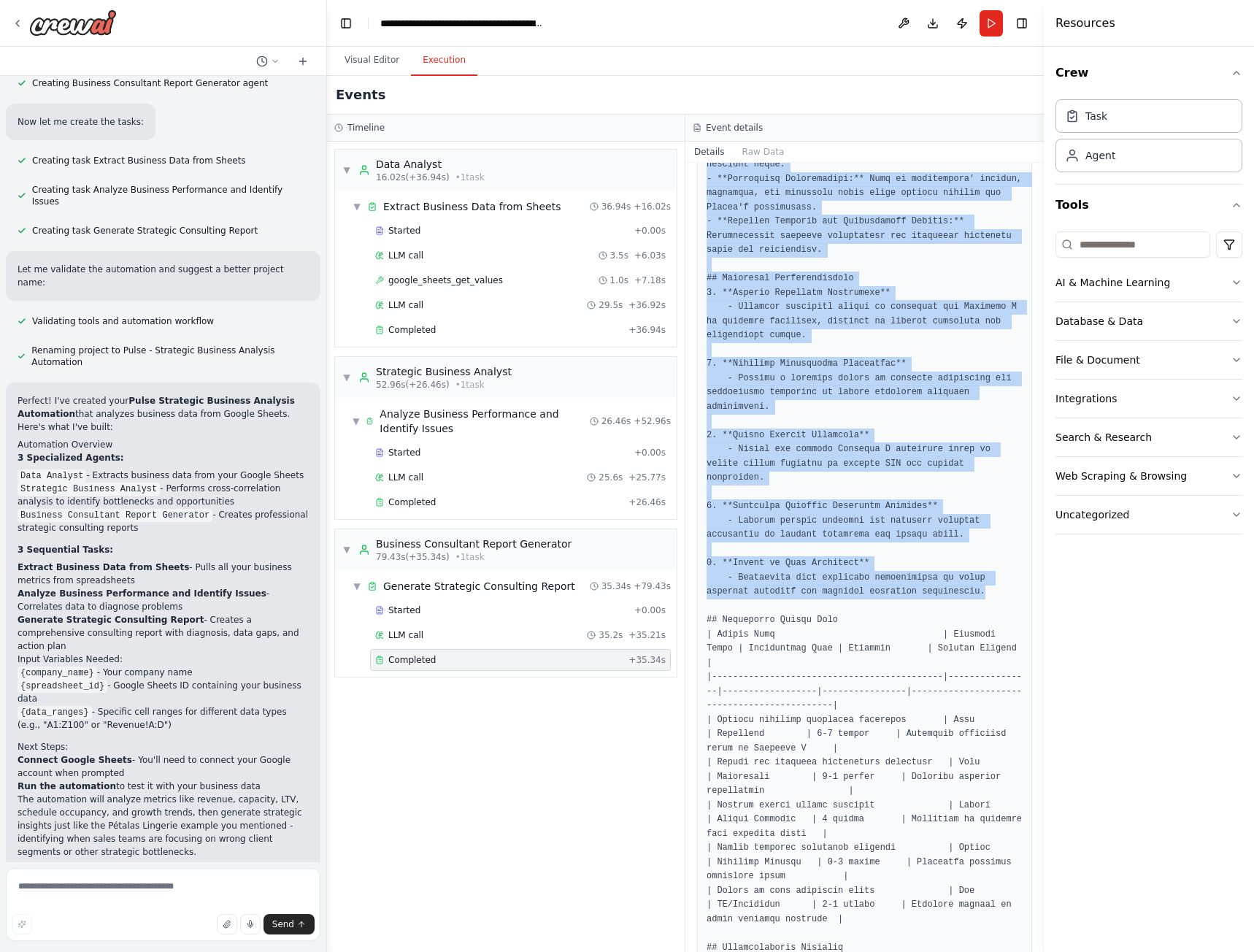
drag, startPoint x: 708, startPoint y: 327, endPoint x: 916, endPoint y: 518, distance: 282.4
click at [934, 516] on pre at bounding box center [864, 108] width 316 height 2292
copy pre "This report presents a thorough analysis of Newtoo's current business performan…"
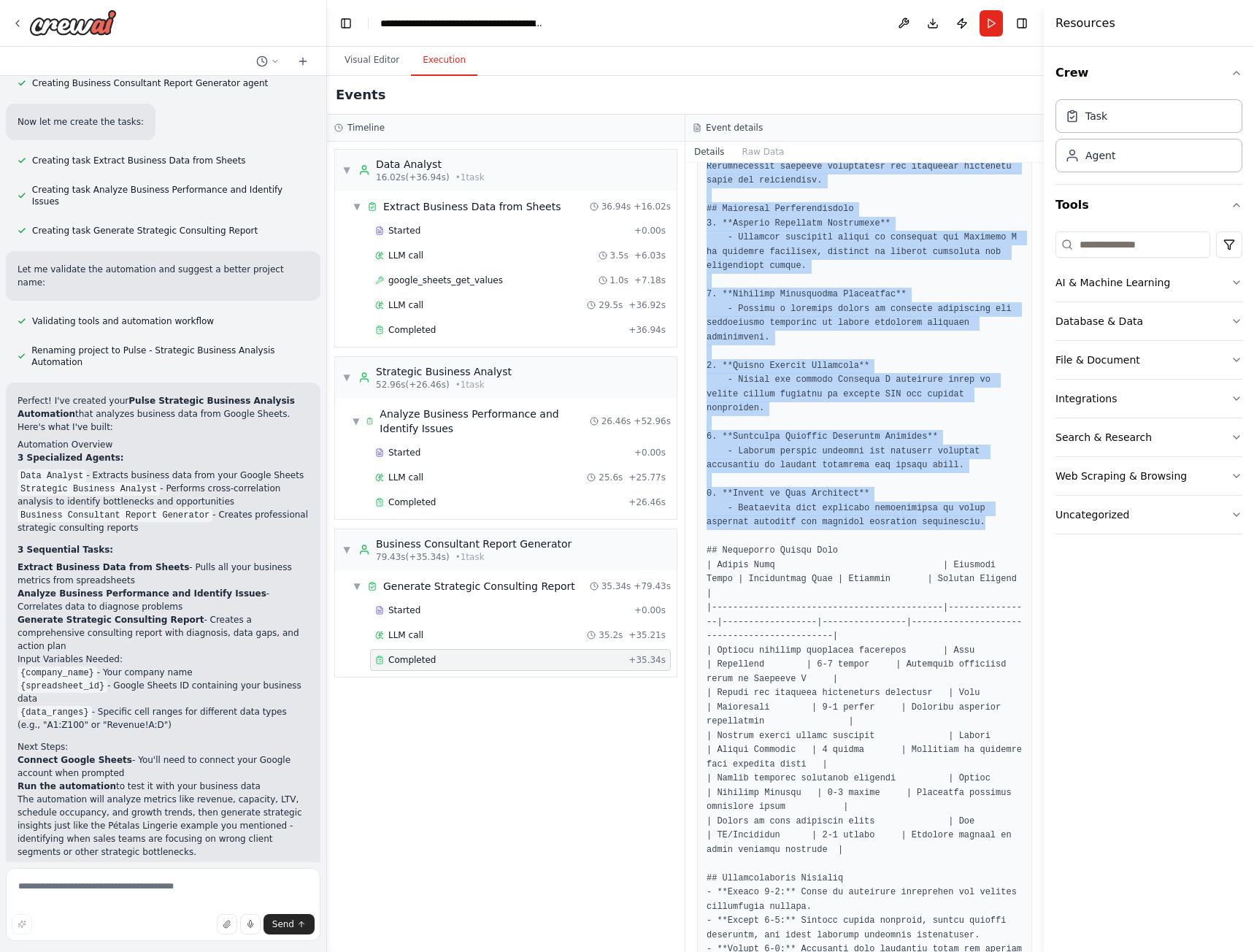
scroll to position [1724, 0]
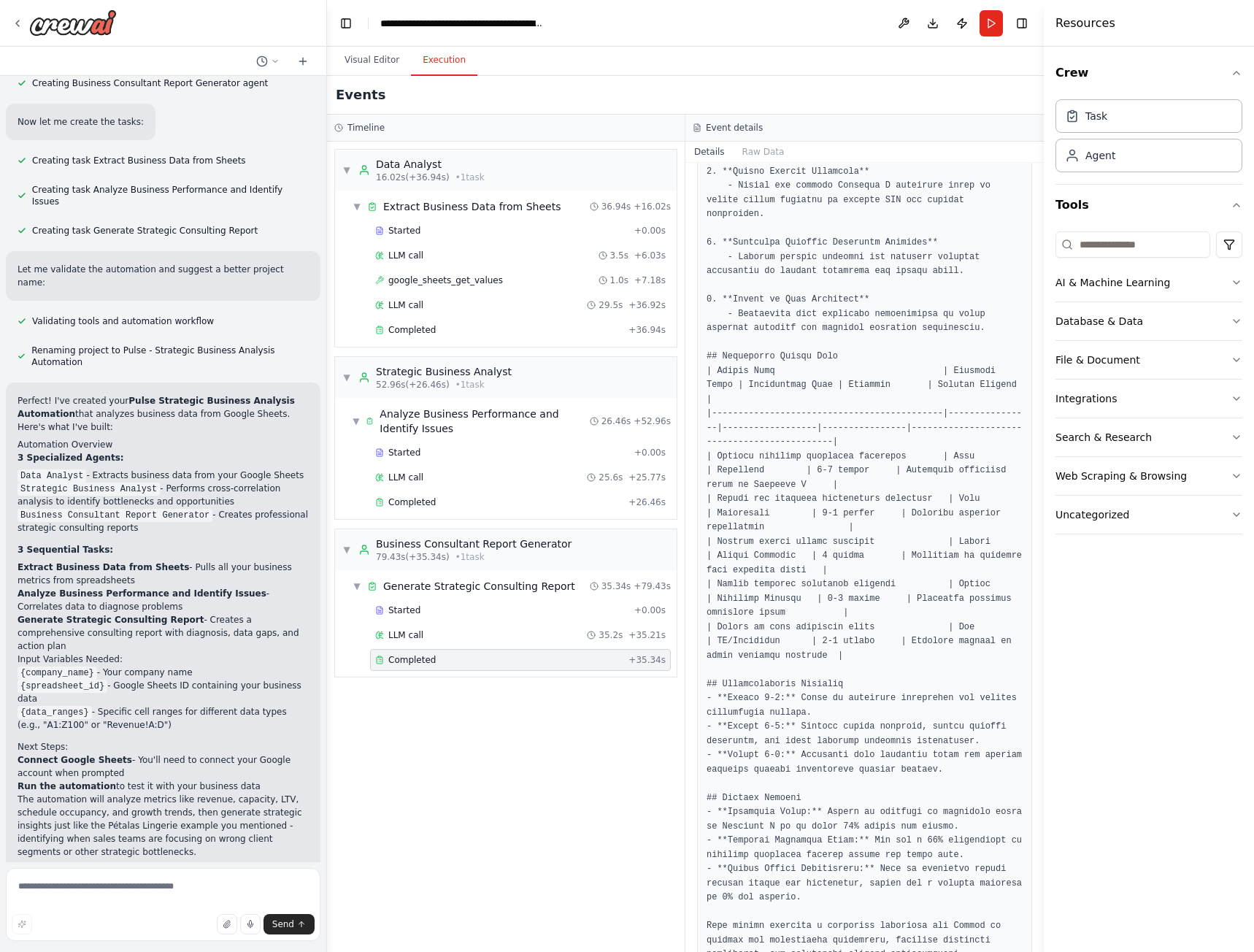
click at [475, 750] on div "▼ Data Analyst 16.02s (+36.94s) • 1 task ▼ Extract Business Data from Sheets 36…" at bounding box center [505, 546] width 357 height 810
click at [351, 552] on div "▼ Business Consultant Report Generator 79.43s (+35.34s) • 1 task" at bounding box center [457, 549] width 229 height 27
click at [345, 384] on div "▼ Strategic Business Analyst 52.96s (+26.46s) • 1 task" at bounding box center [427, 377] width 169 height 27
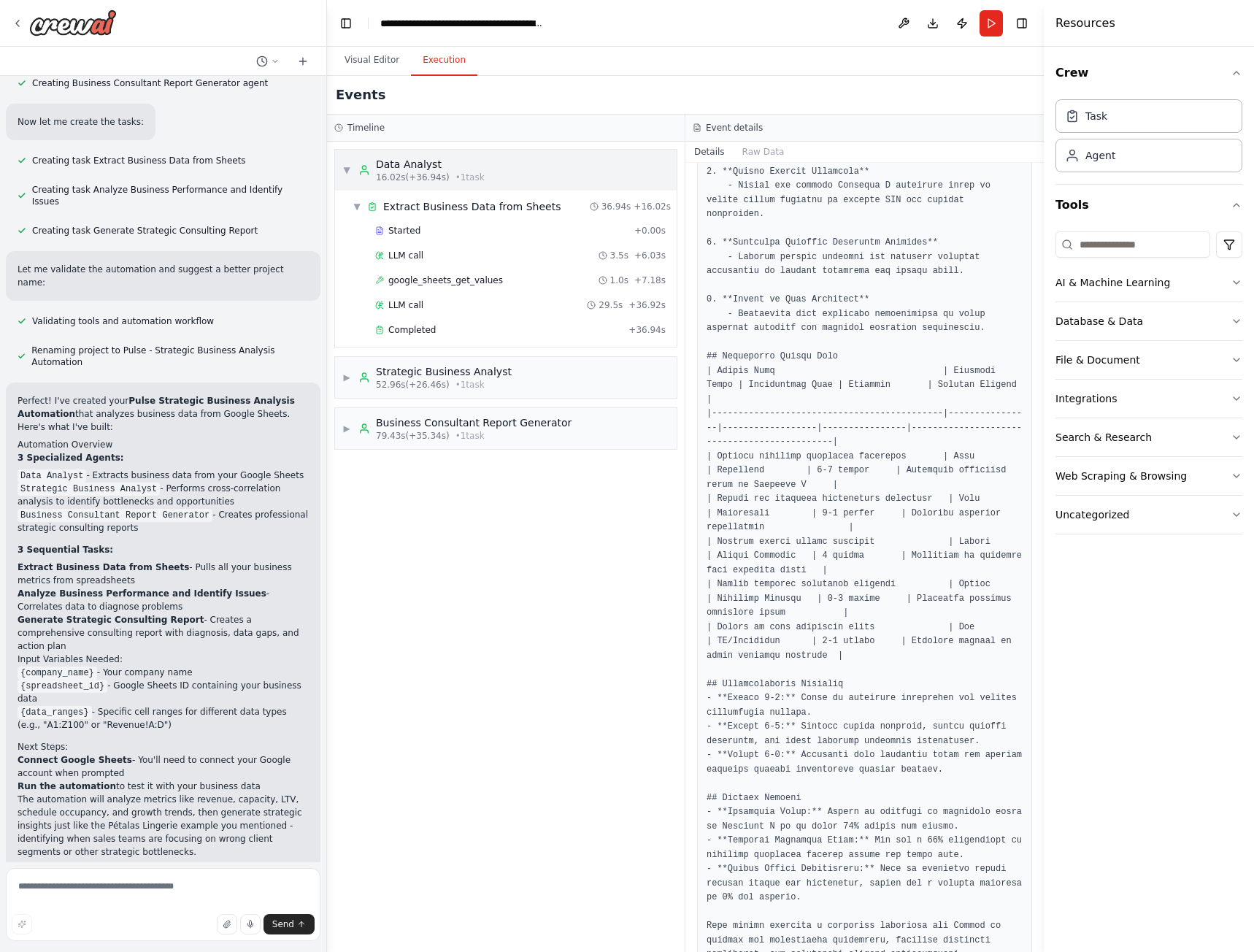
click at [345, 165] on span "▼" at bounding box center [346, 170] width 9 height 12
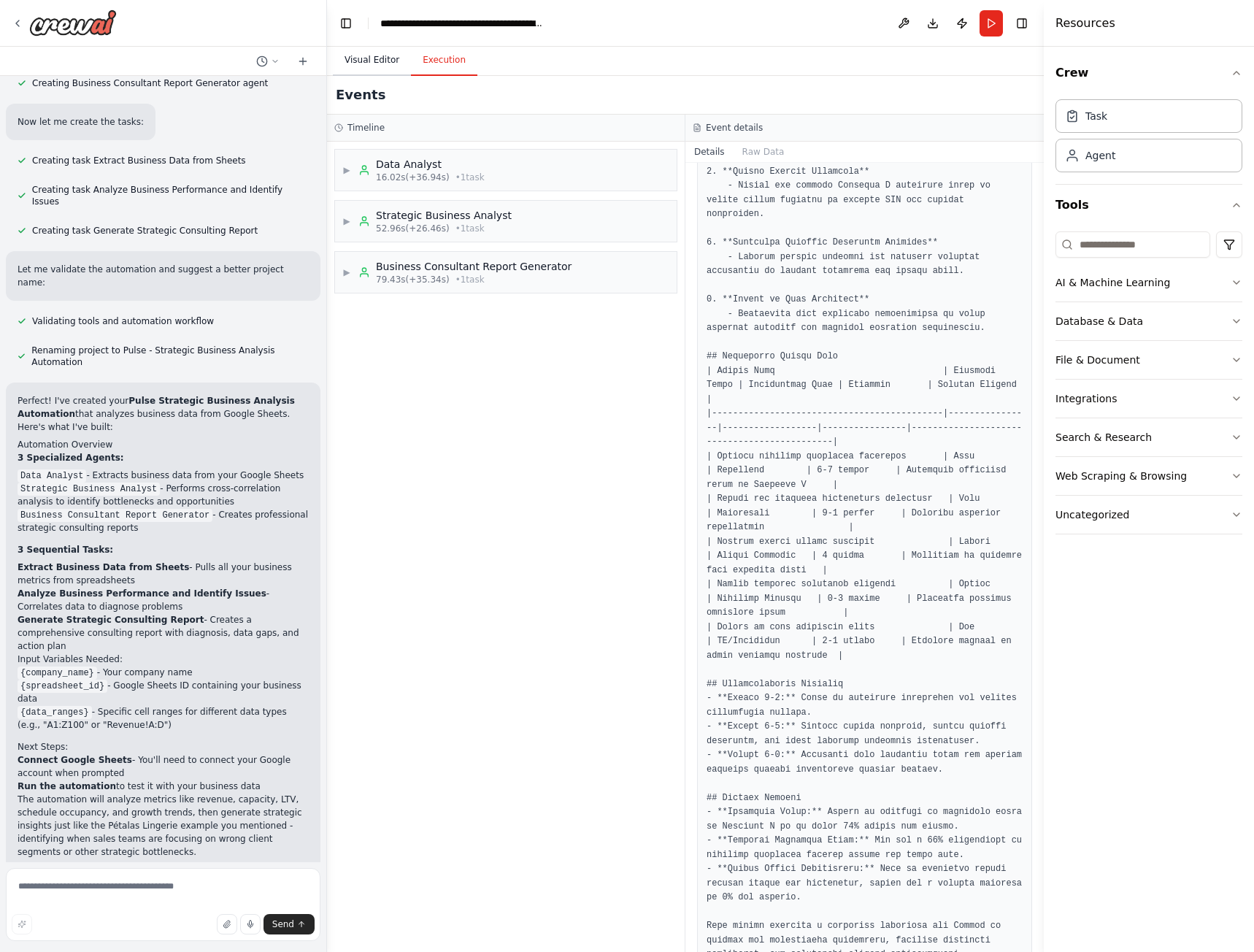
click at [365, 56] on button "Visual Editor" at bounding box center [371, 60] width 78 height 31
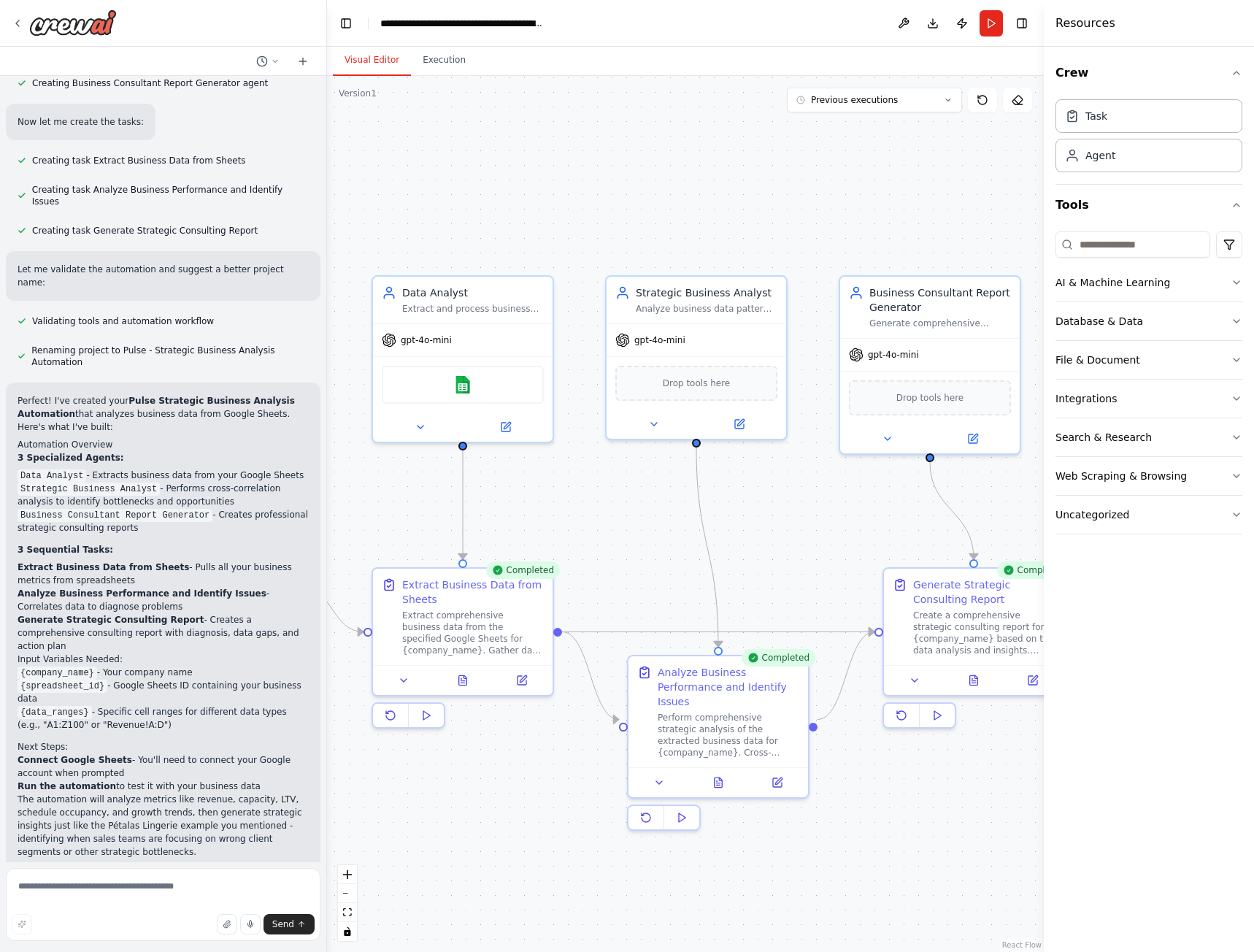
drag, startPoint x: 811, startPoint y: 430, endPoint x: 602, endPoint y: 512, distance: 224.5
click at [589, 527] on div ".deletable-edge-delete-btn { width: 20px; height: 20px; border: 0px solid #ffff…" at bounding box center [685, 514] width 717 height 876
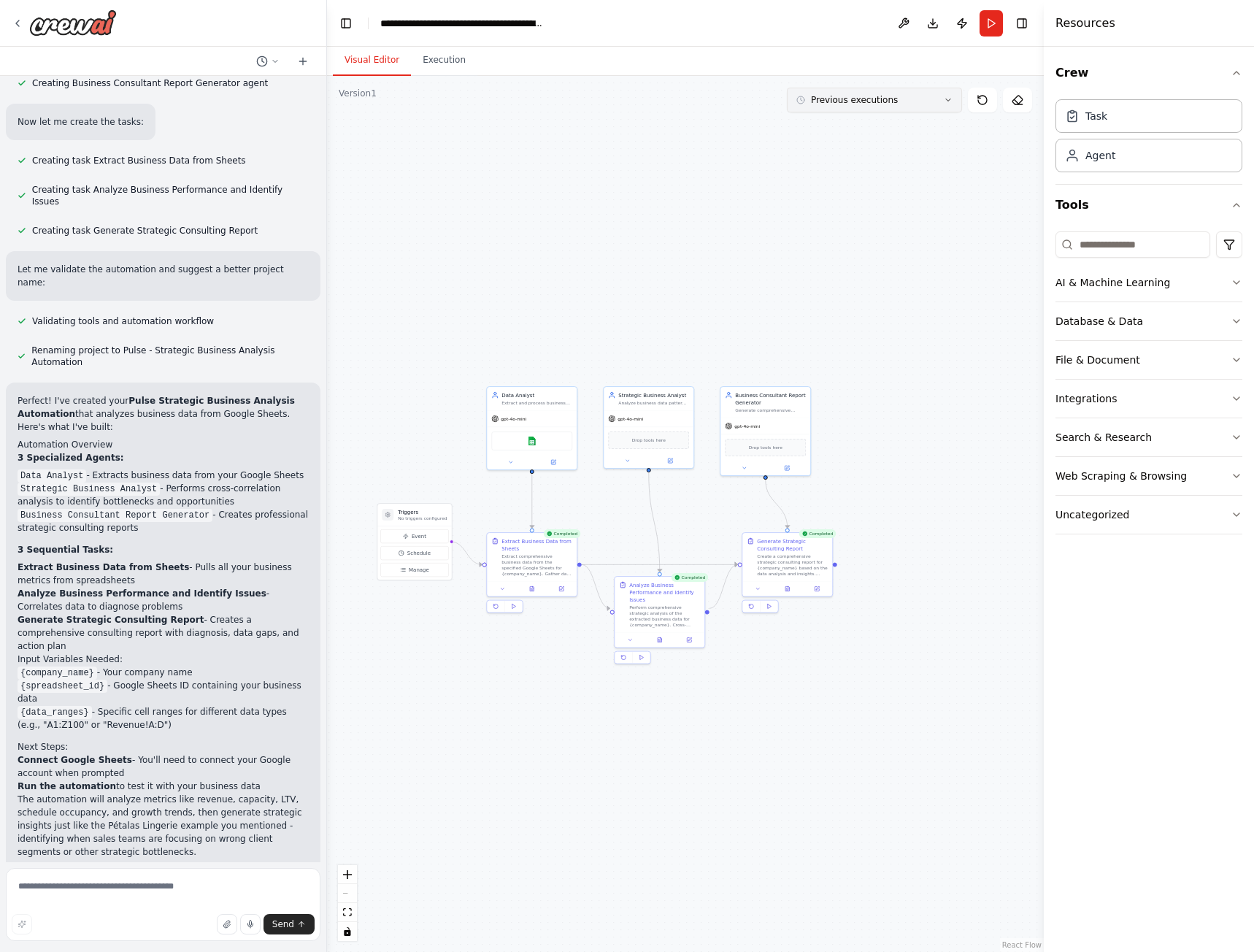
click at [937, 100] on button "Previous executions" at bounding box center [874, 99] width 175 height 25
click at [937, 21] on button "Download" at bounding box center [933, 23] width 24 height 27
click at [116, 880] on textarea at bounding box center [163, 905] width 315 height 73
paste textarea "**********"
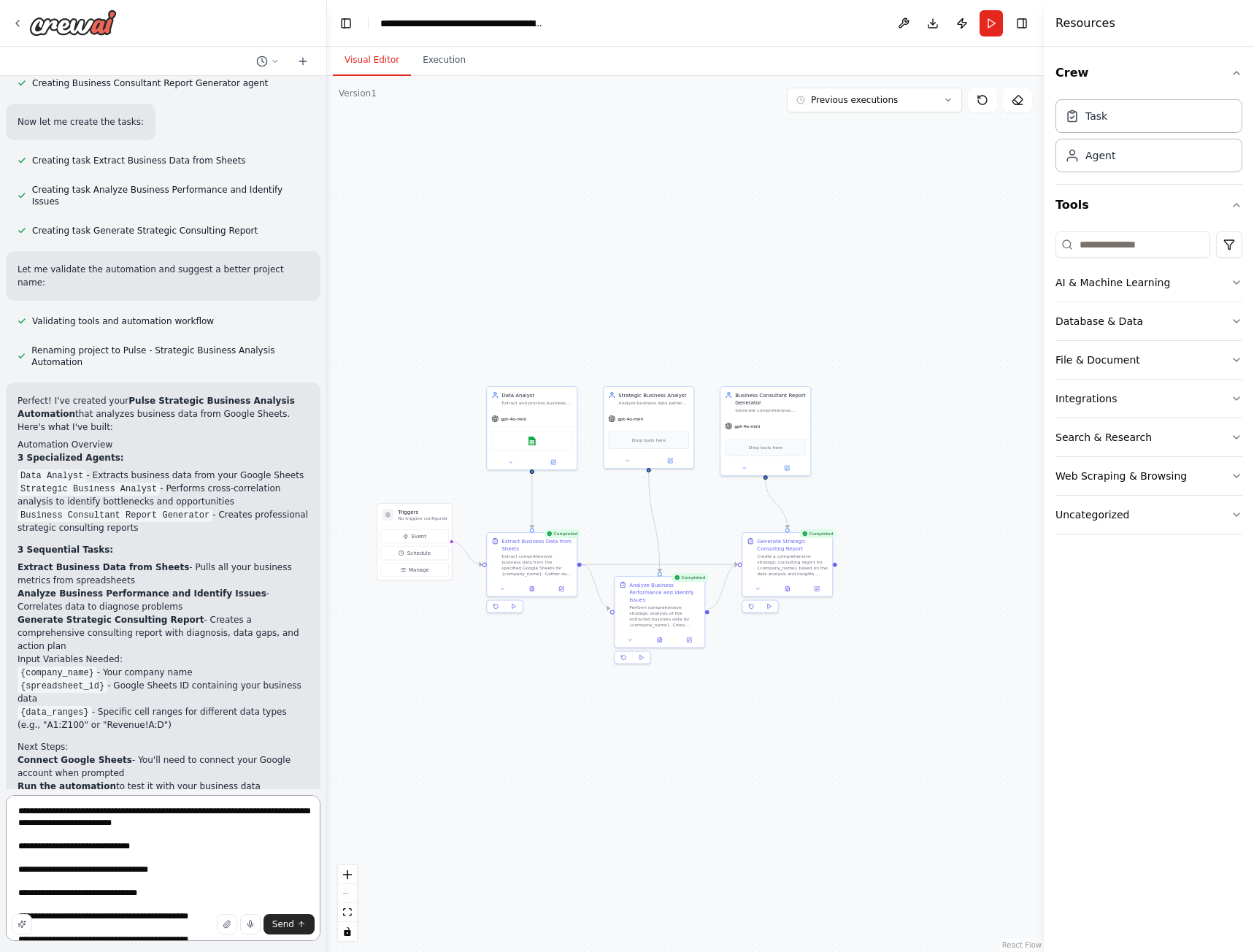
scroll to position [0, 0]
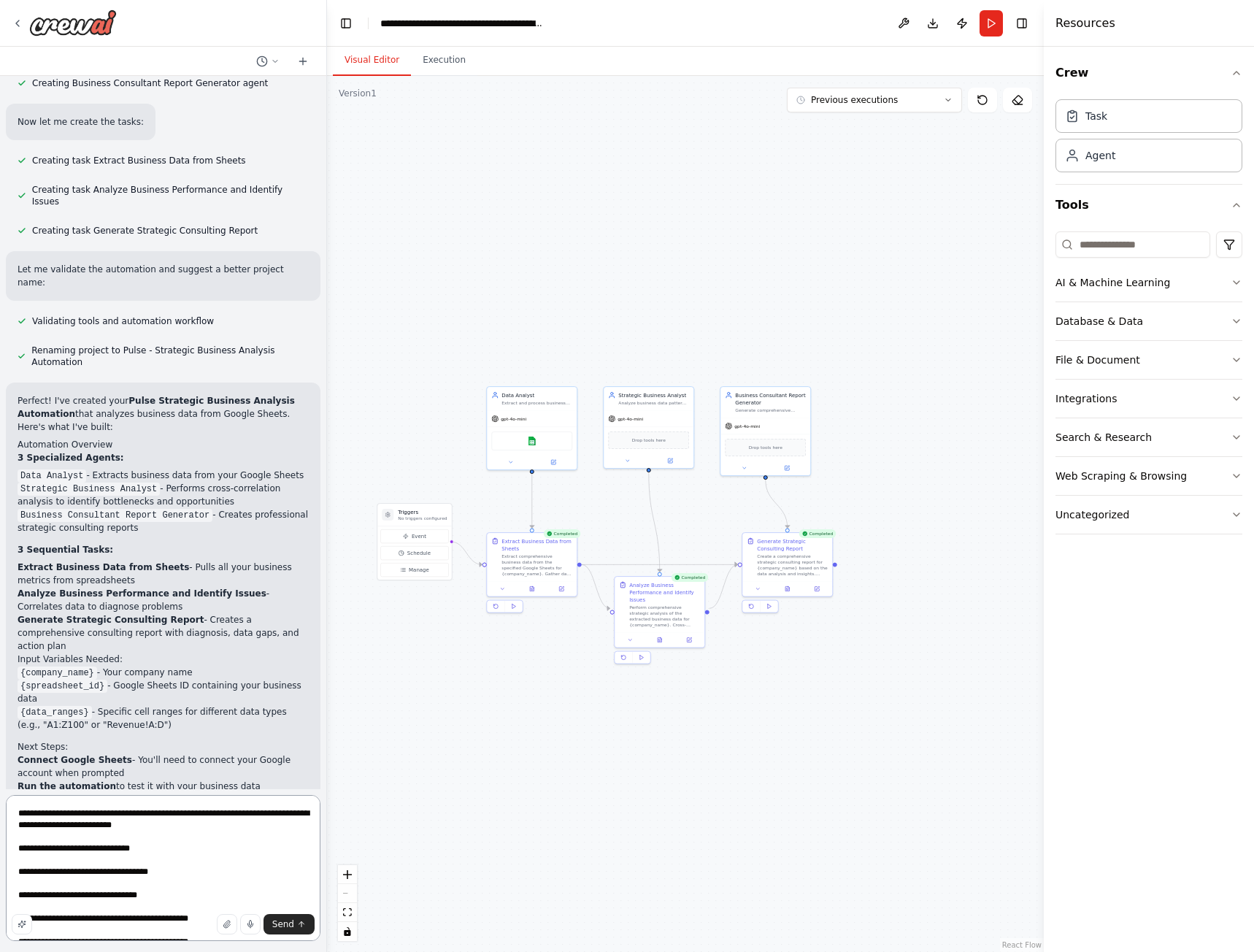
click at [43, 864] on textarea "**********" at bounding box center [163, 867] width 315 height 146
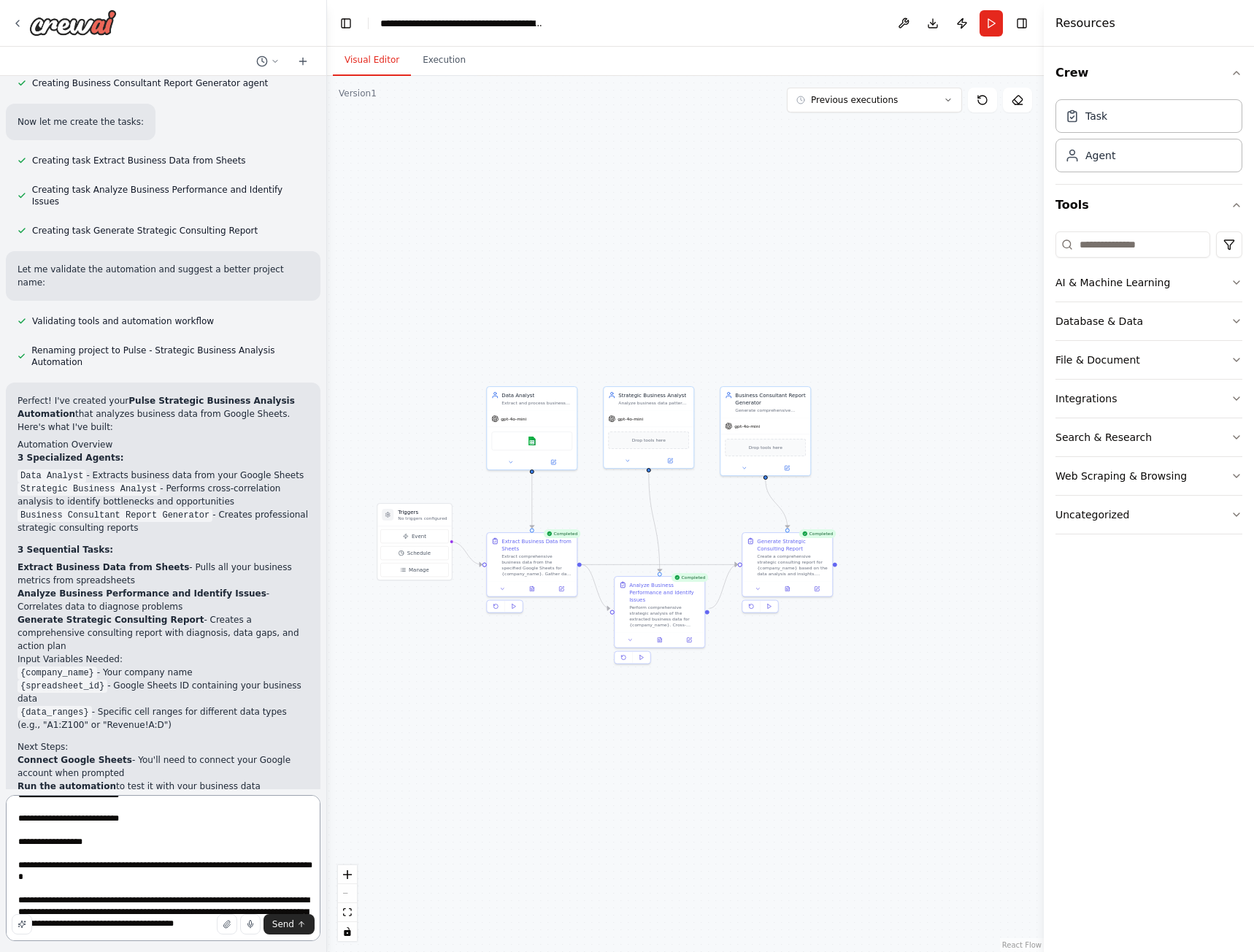
scroll to position [194, 0]
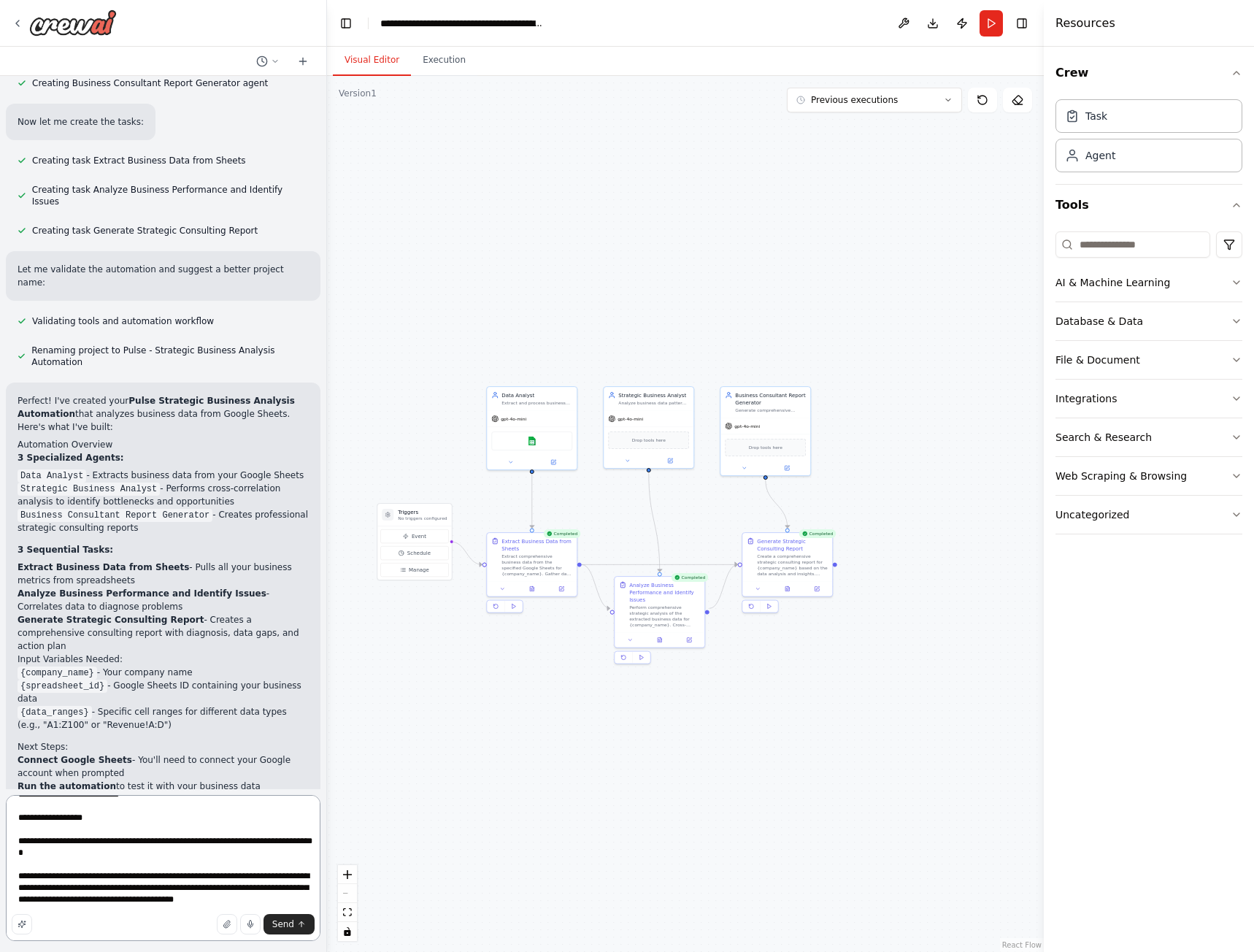
click at [108, 872] on textarea "**********" at bounding box center [163, 867] width 315 height 146
click at [104, 857] on textarea "**********" at bounding box center [163, 867] width 315 height 146
click at [289, 925] on span "Send" at bounding box center [283, 924] width 22 height 12
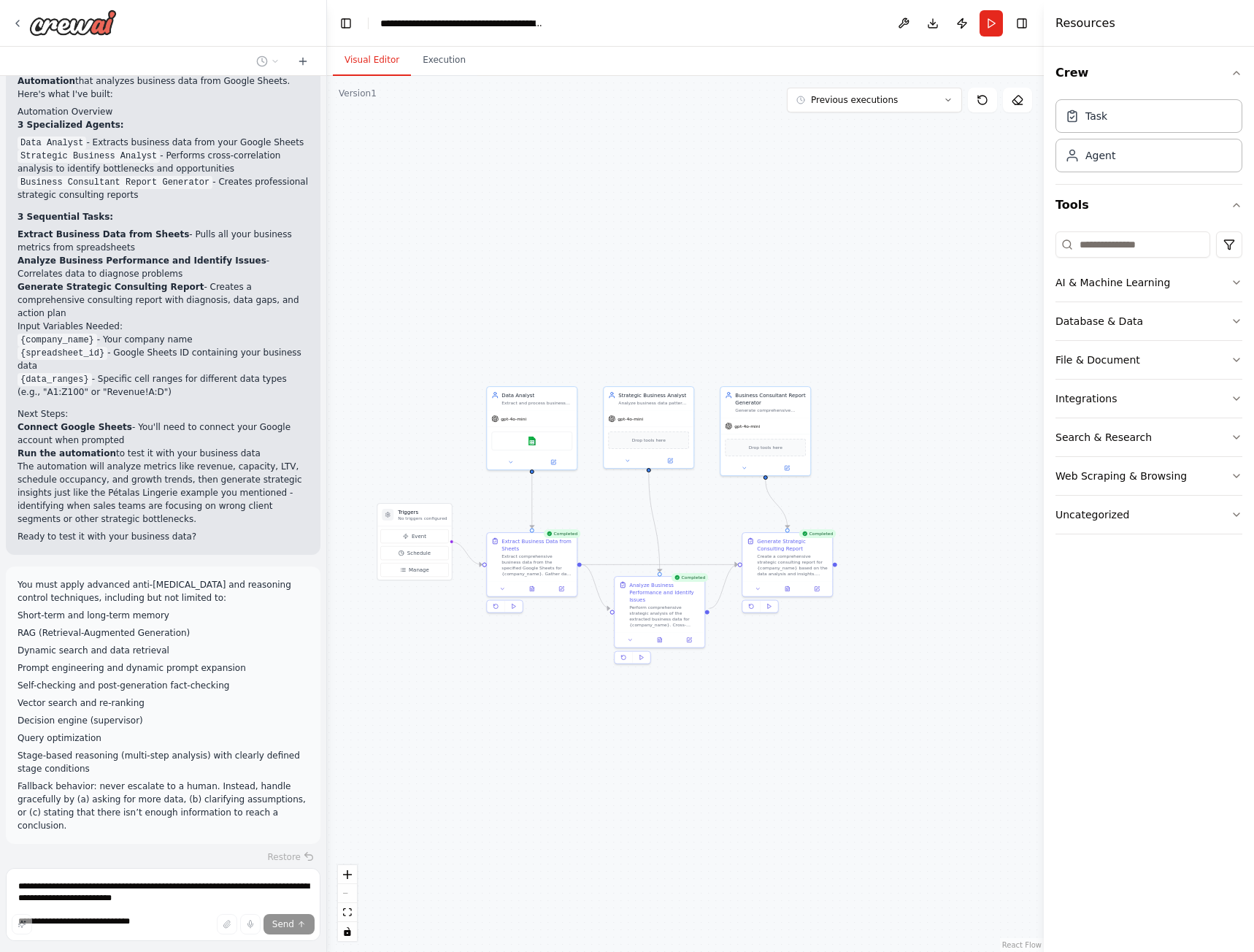
scroll to position [2367, 0]
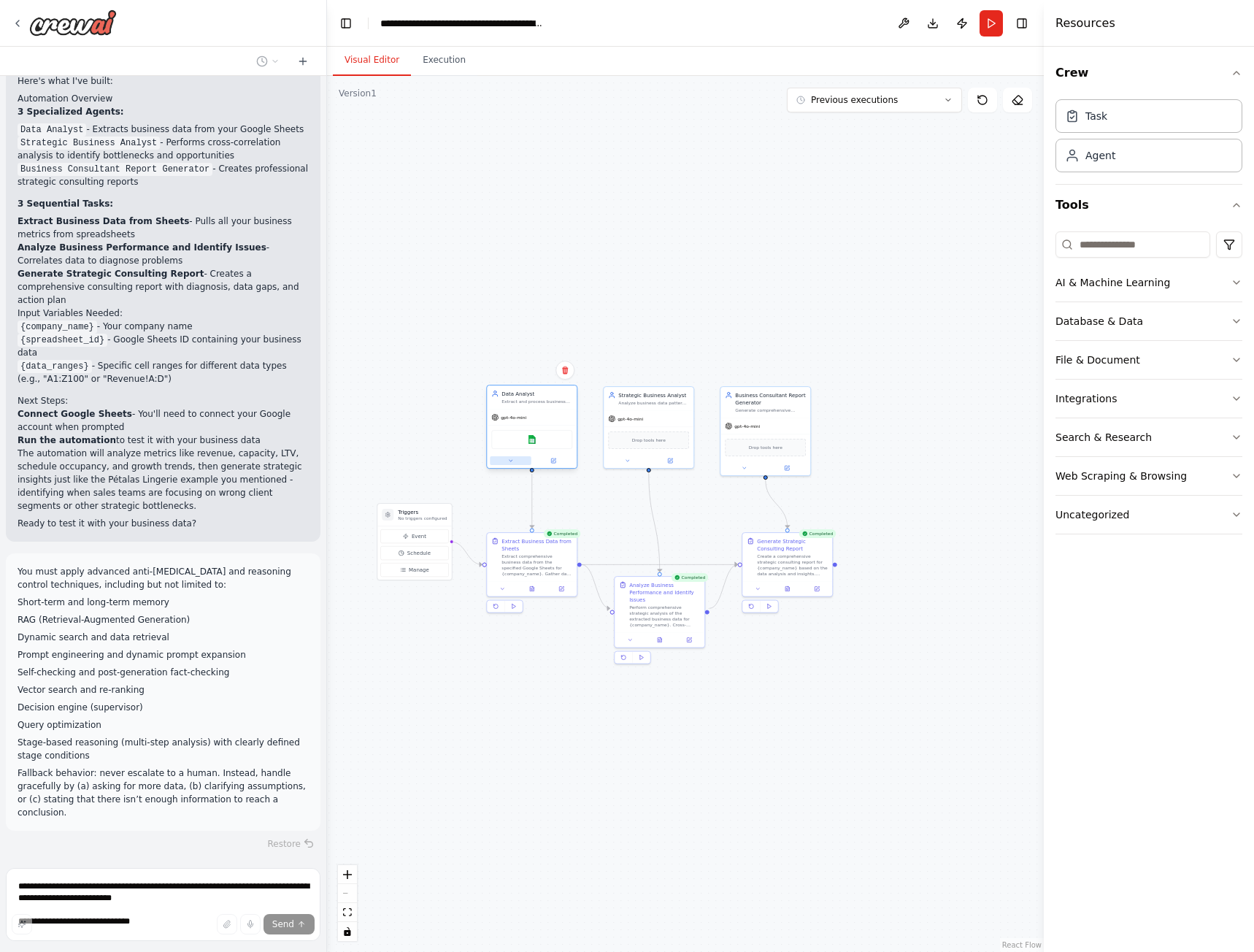
click at [518, 464] on button at bounding box center [511, 460] width 41 height 9
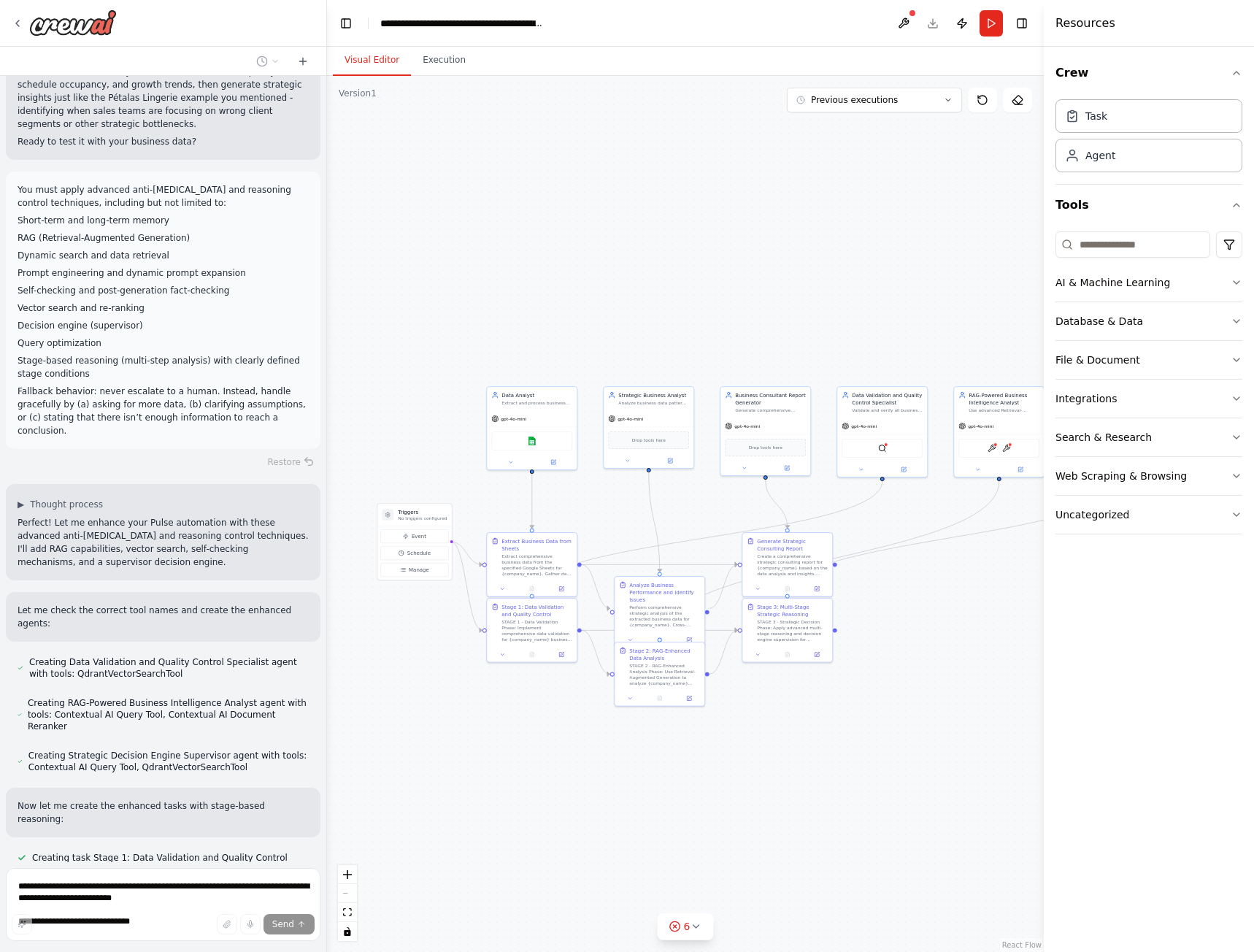
scroll to position [2792, 0]
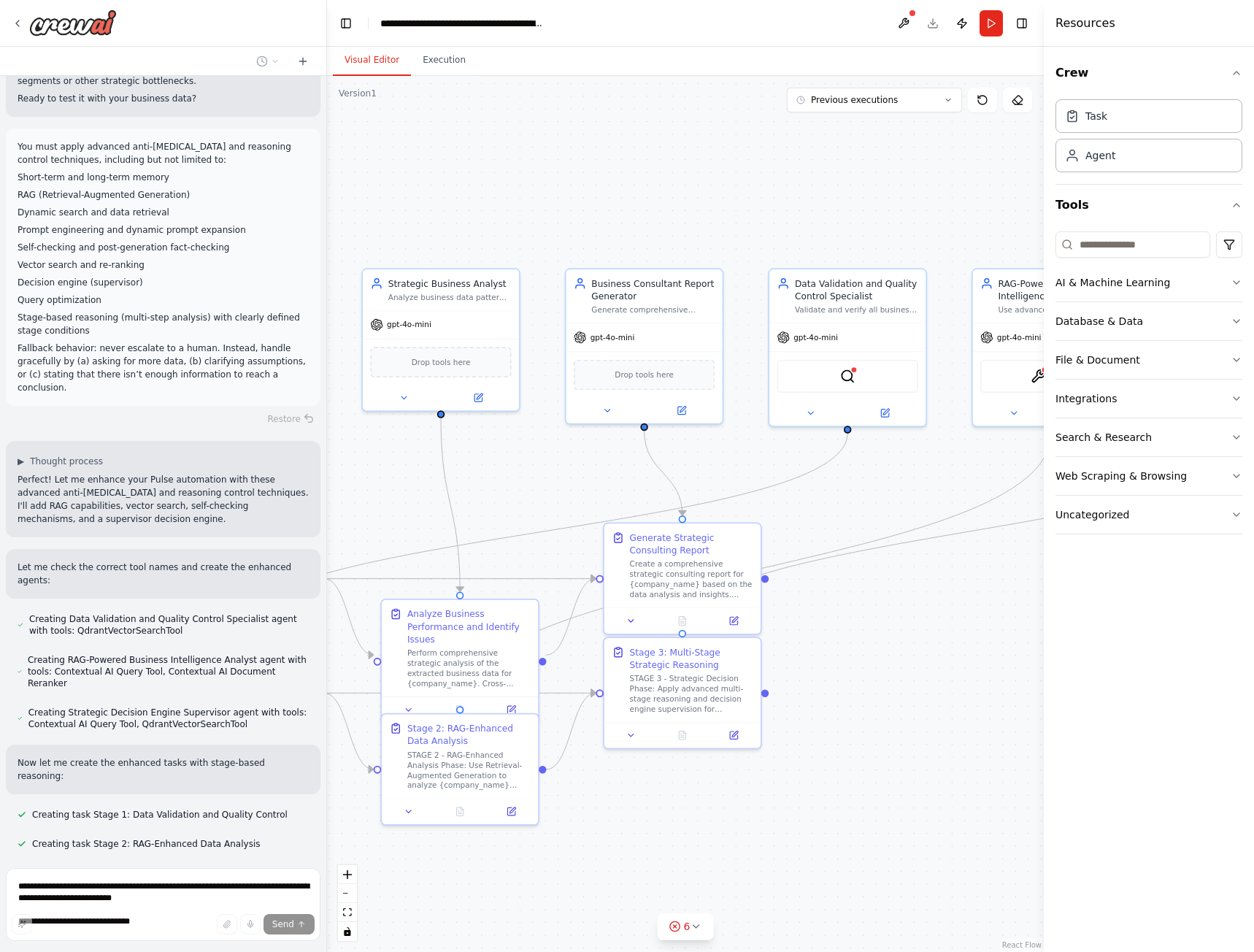
drag, startPoint x: 880, startPoint y: 623, endPoint x: 629, endPoint y: 645, distance: 252.0
click at [629, 645] on div ".deletable-edge-delete-btn { width: 20px; height: 20px; border: 0px solid #ffff…" at bounding box center [685, 514] width 717 height 876
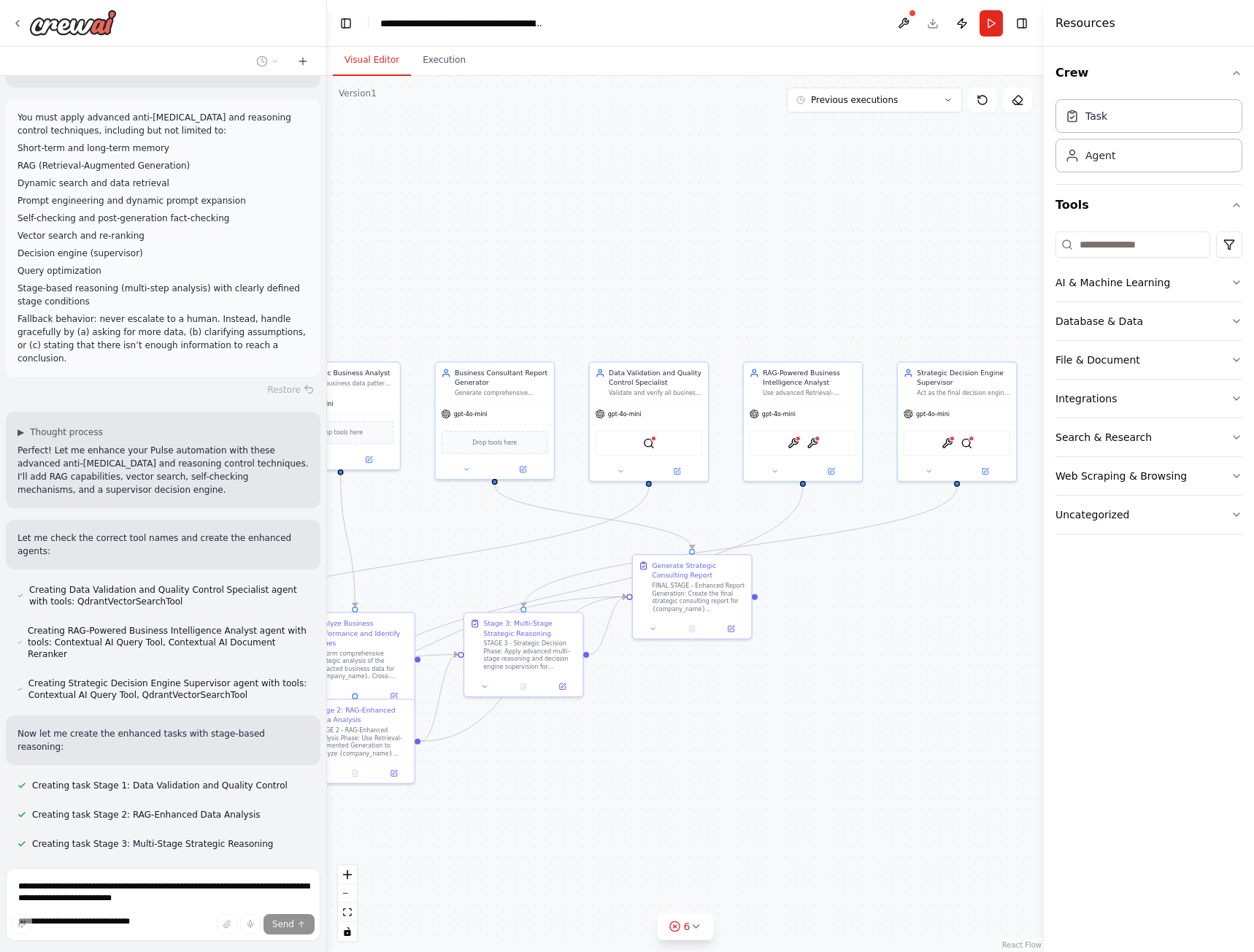
scroll to position [2850, 0]
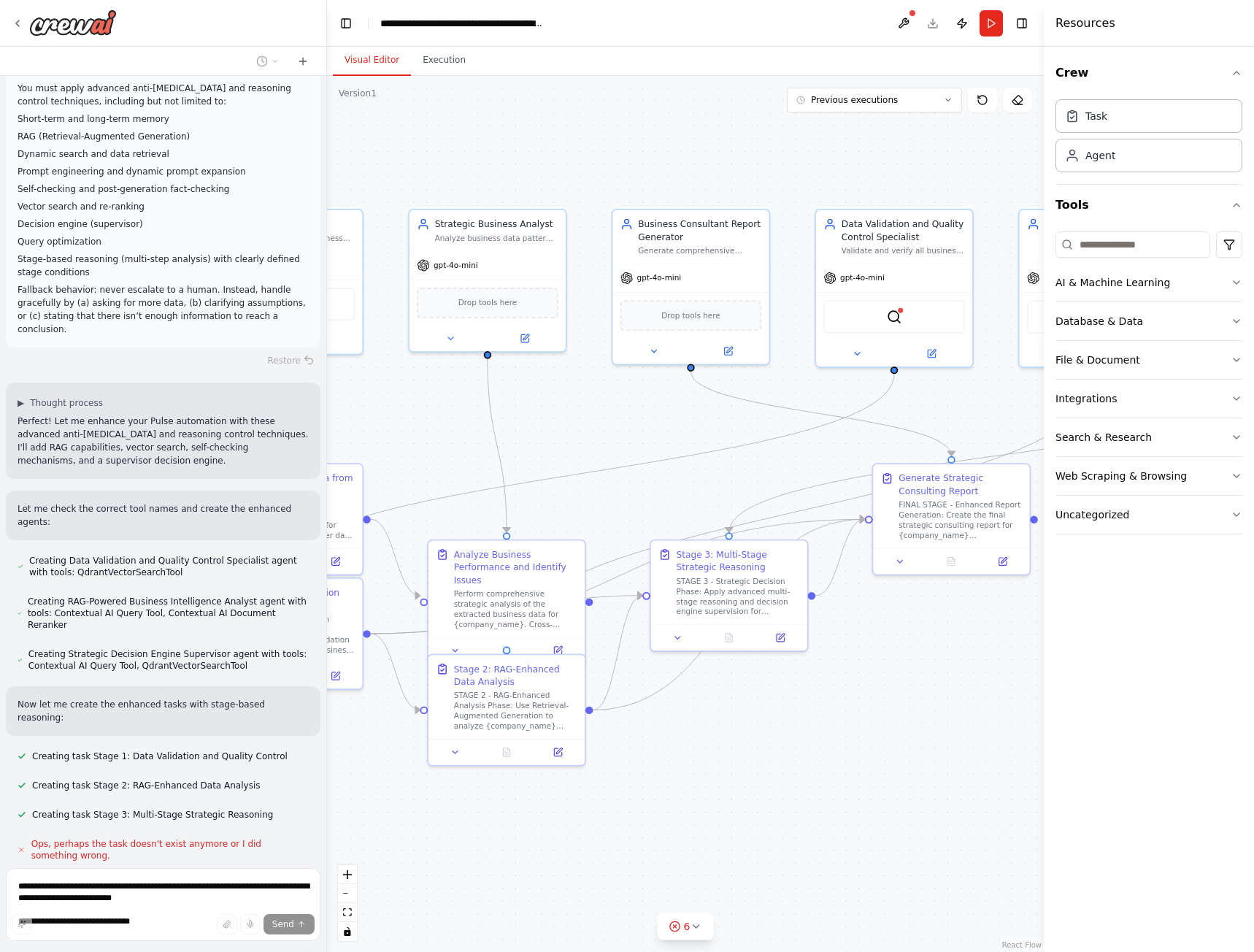
drag, startPoint x: 500, startPoint y: 741, endPoint x: 767, endPoint y: 690, distance: 271.8
click at [768, 708] on div ".deletable-edge-delete-btn { width: 20px; height: 20px; border: 0px solid #ffff…" at bounding box center [685, 514] width 717 height 876
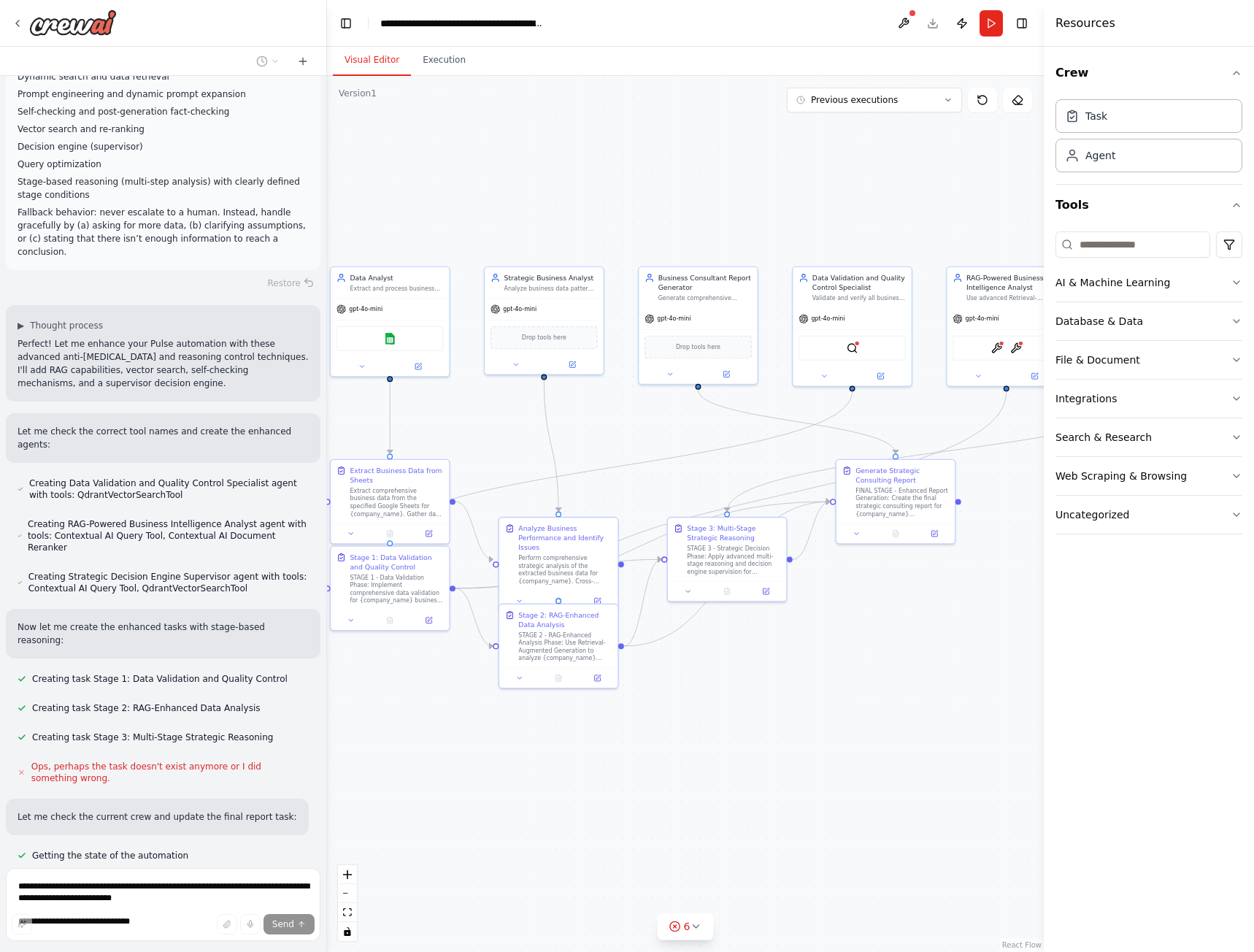
scroll to position [2941, 0]
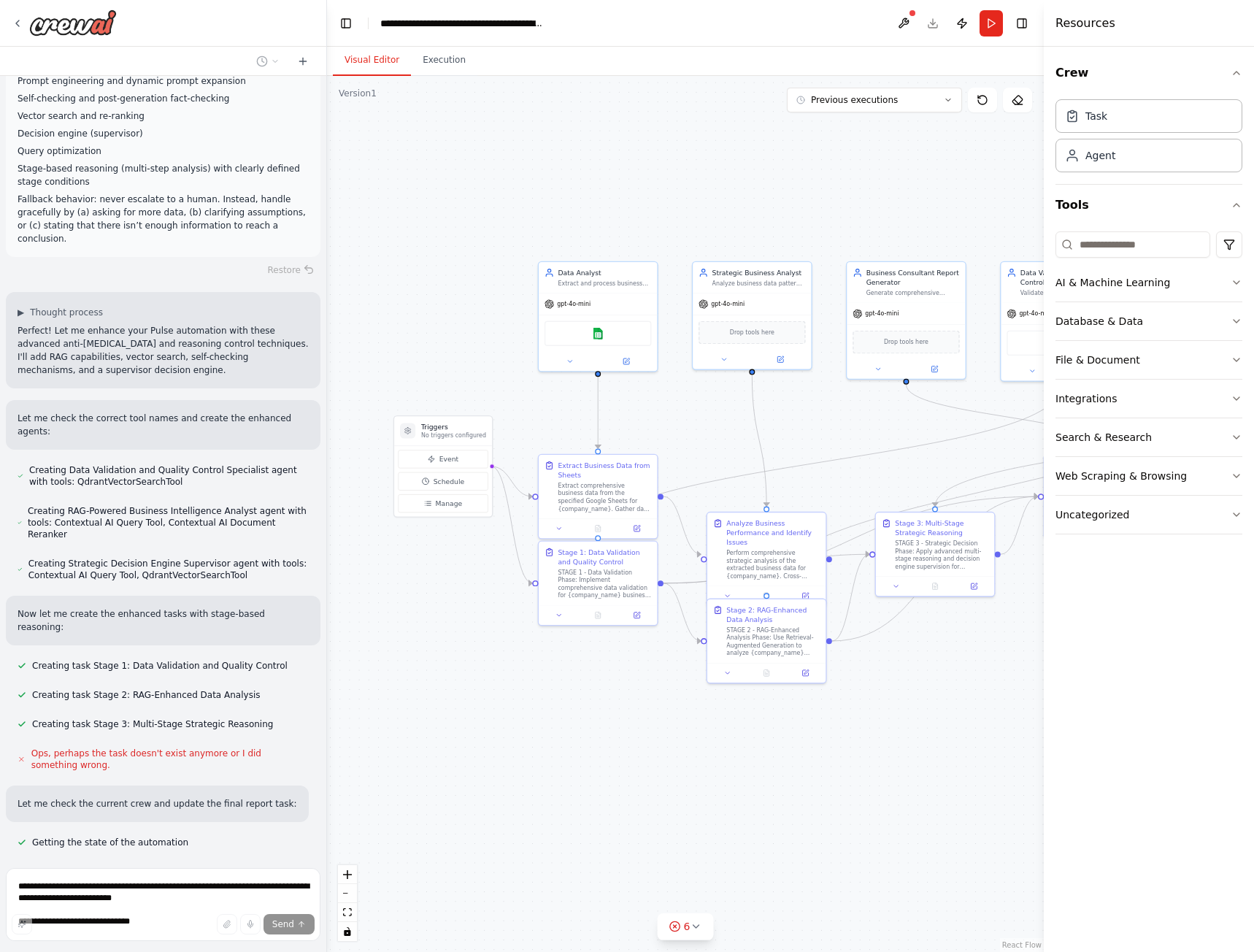
drag, startPoint x: 612, startPoint y: 732, endPoint x: 826, endPoint y: 728, distance: 214.0
click at [826, 728] on div ".deletable-edge-delete-btn { width: 20px; height: 20px; border: 0px solid #ffff…" at bounding box center [685, 514] width 717 height 876
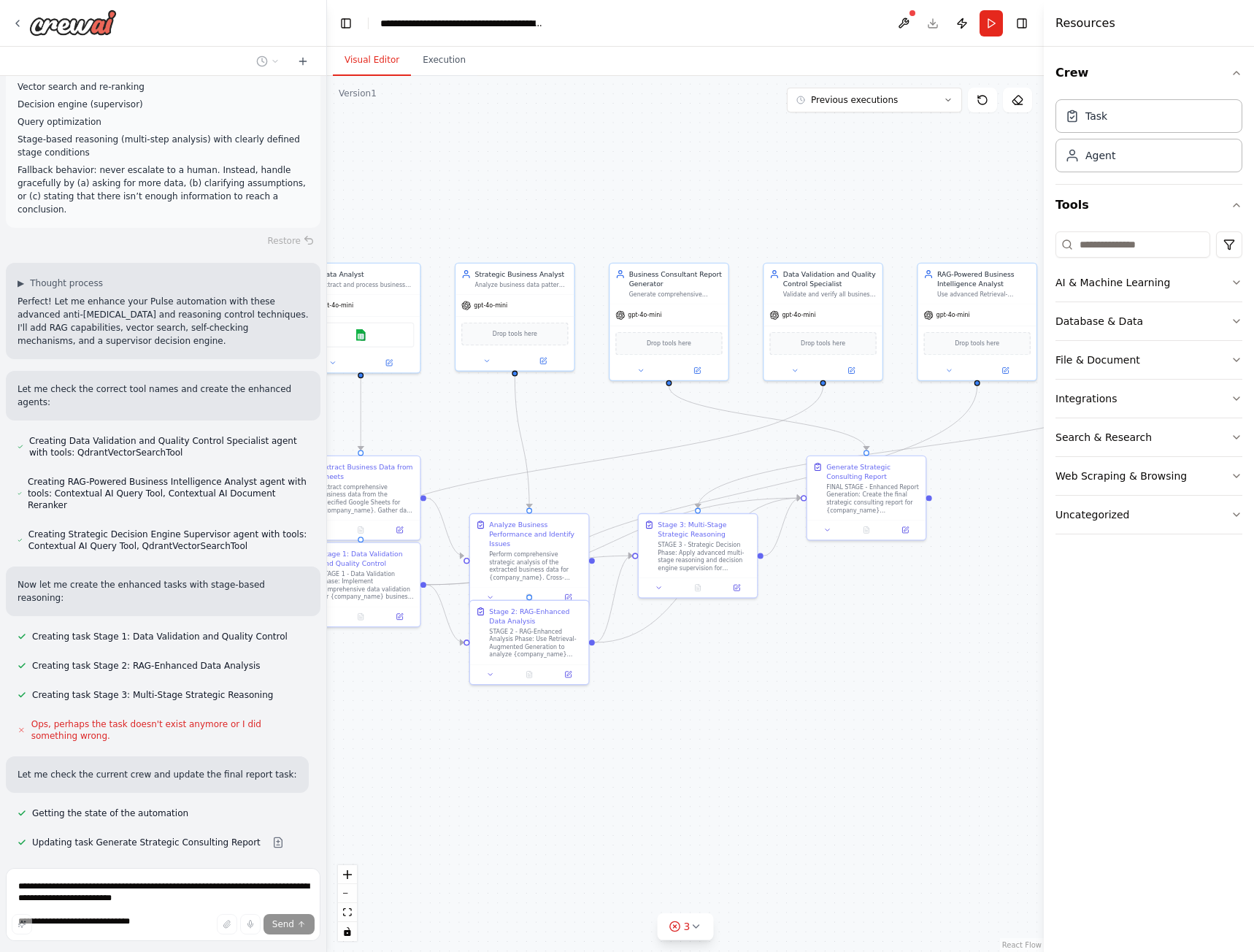
drag, startPoint x: 755, startPoint y: 713, endPoint x: 712, endPoint y: 718, distance: 43.3
click at [712, 718] on div ".deletable-edge-delete-btn { width: 20px; height: 20px; border: 0px solid #ffff…" at bounding box center [685, 514] width 717 height 876
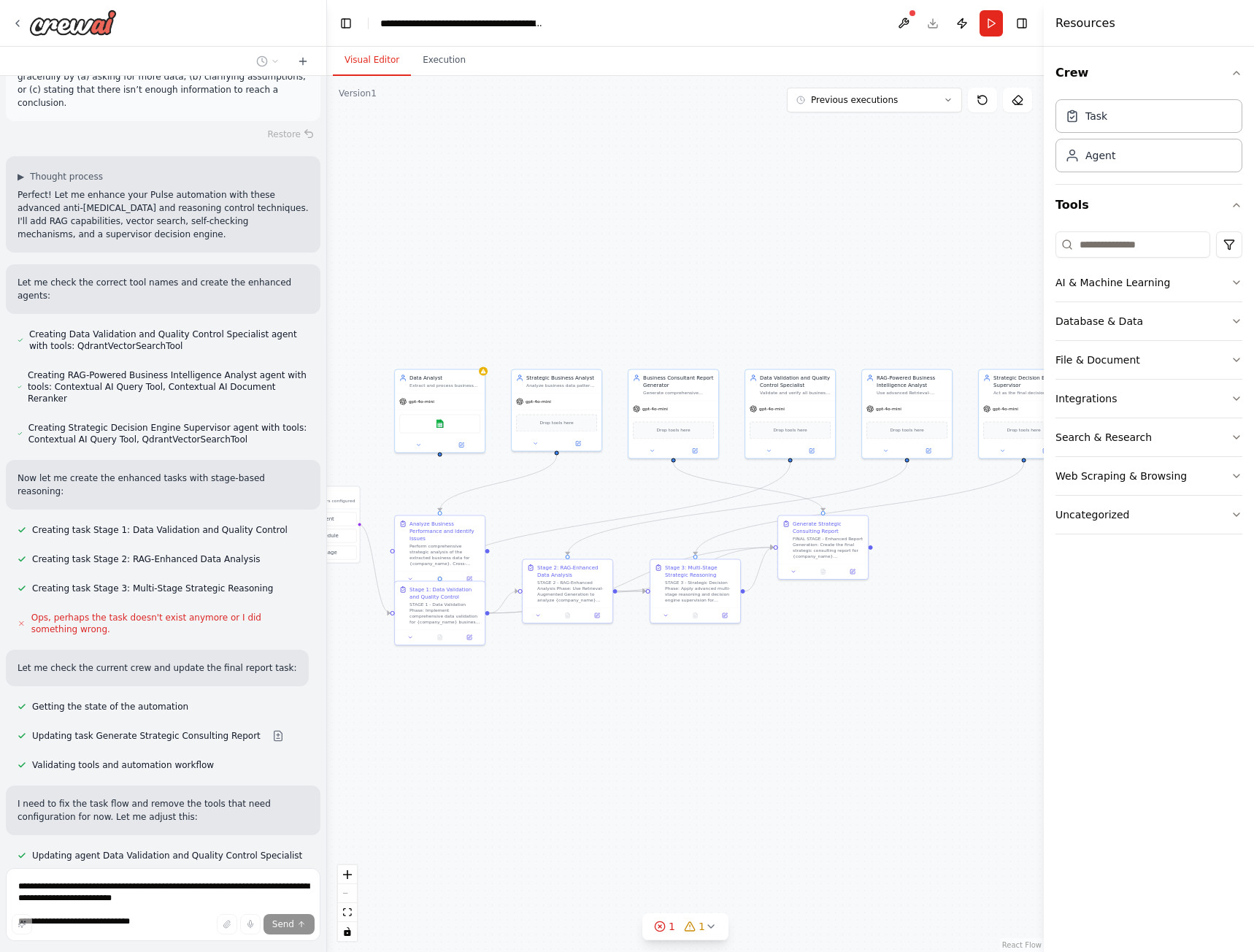
scroll to position [3105, 0]
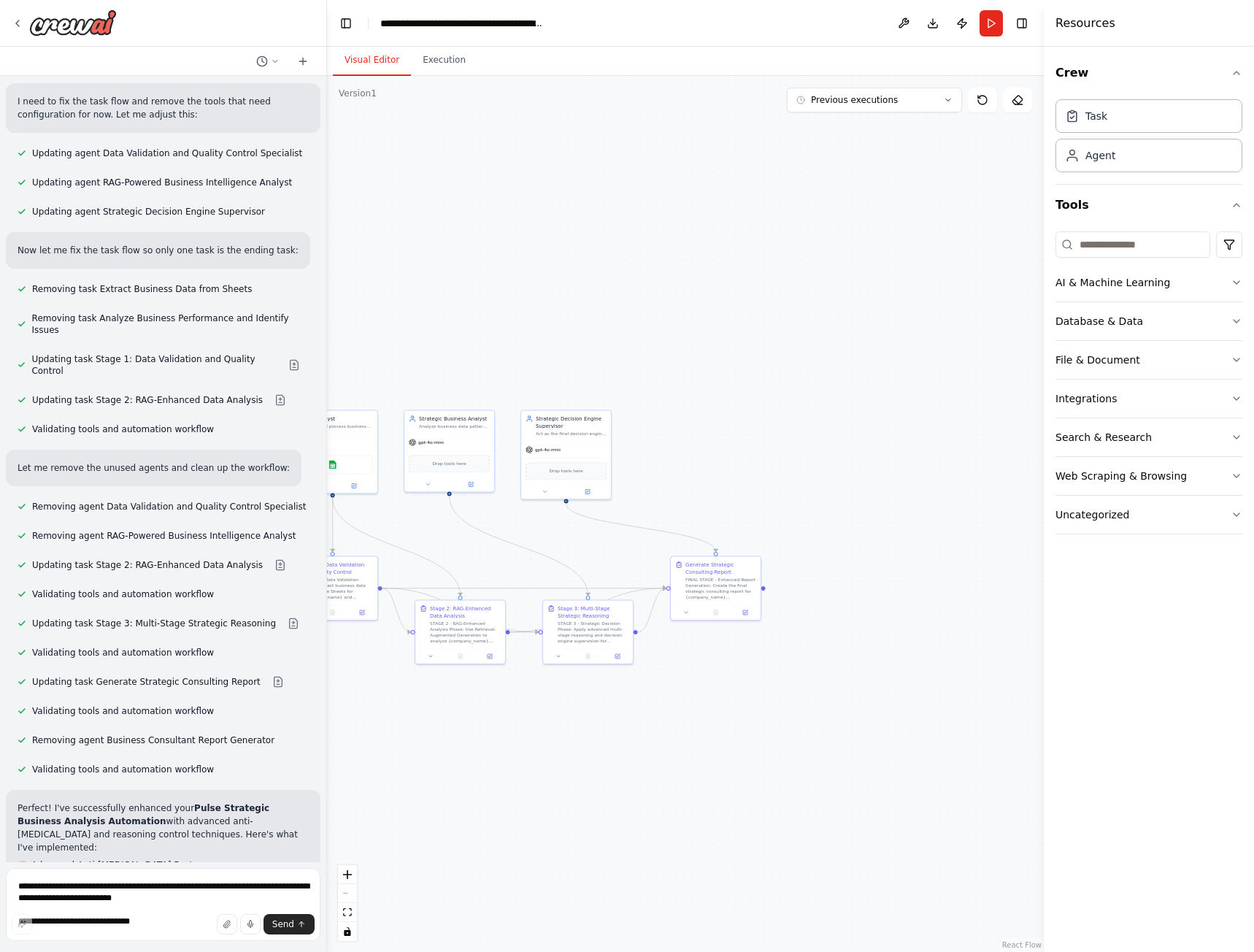
drag, startPoint x: 546, startPoint y: 494, endPoint x: 432, endPoint y: 545, distance: 124.9
click at [403, 540] on div ".deletable-edge-delete-btn { width: 20px; height: 20px; border: 0px solid #ffff…" at bounding box center [685, 514] width 717 height 876
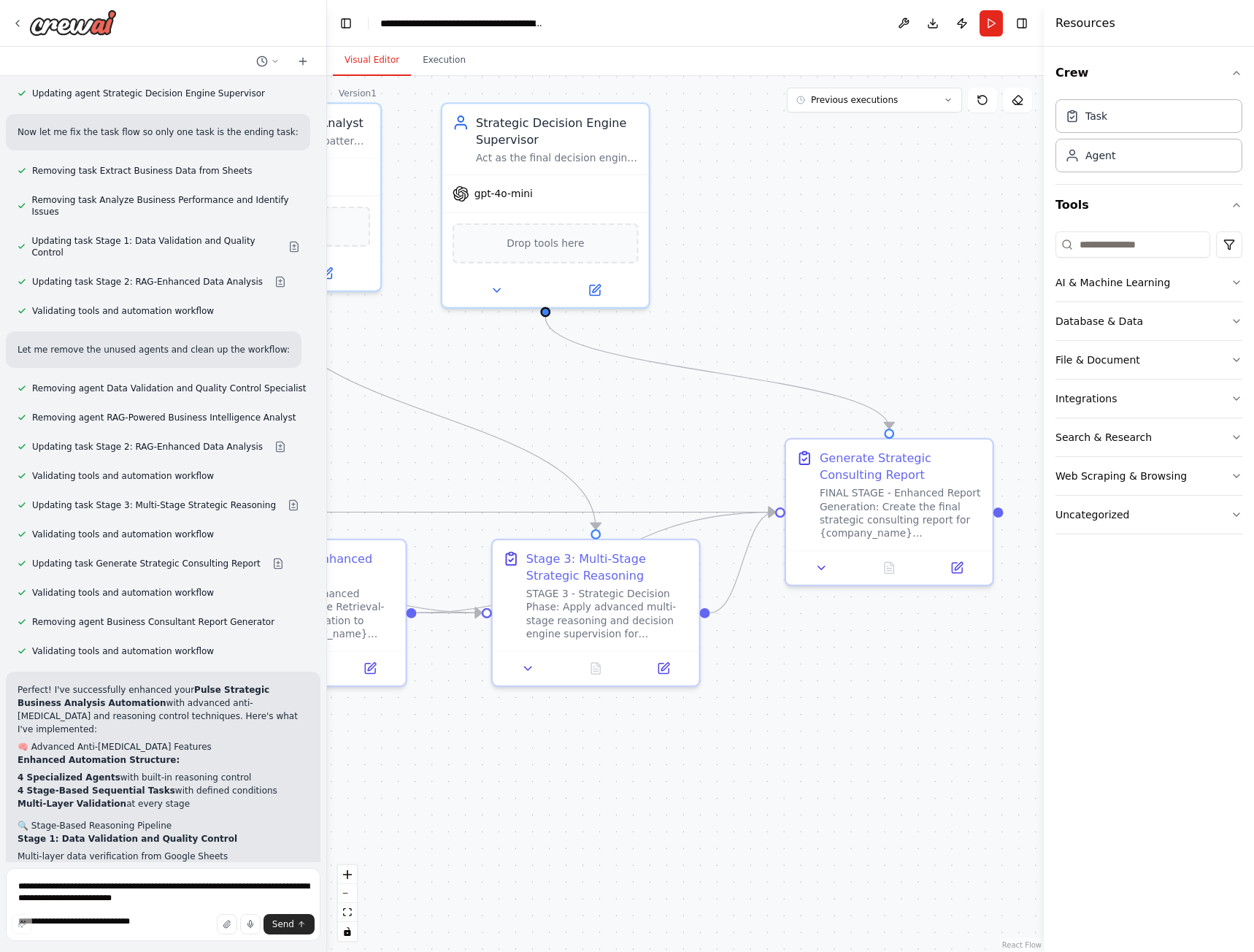
drag, startPoint x: 410, startPoint y: 400, endPoint x: 820, endPoint y: 455, distance: 413.7
click at [826, 455] on div ".deletable-edge-delete-btn { width: 20px; height: 20px; border: 0px solid #ffff…" at bounding box center [685, 514] width 717 height 876
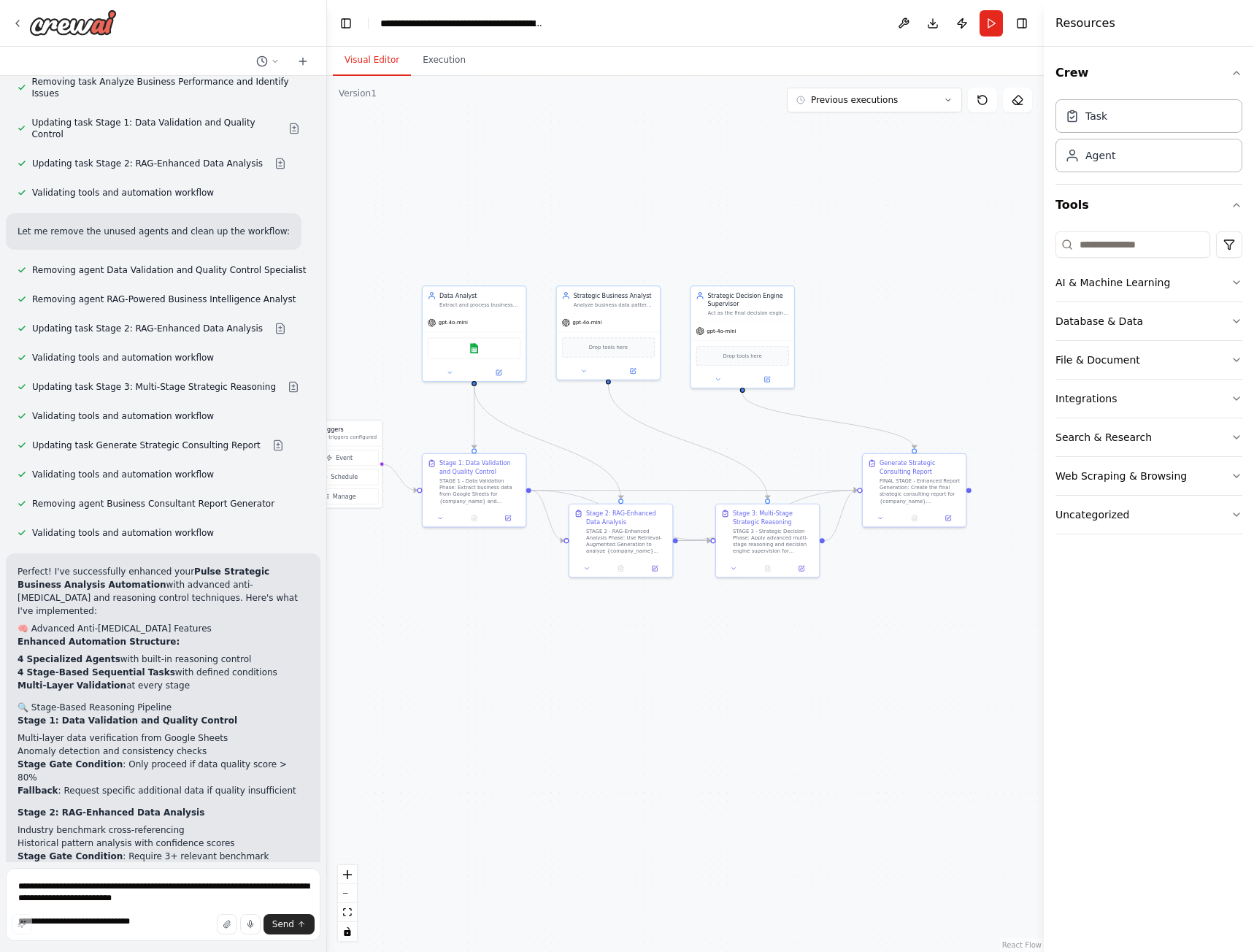
drag, startPoint x: 548, startPoint y: 461, endPoint x: 696, endPoint y: 466, distance: 148.1
click at [696, 466] on div ".deletable-edge-delete-btn { width: 20px; height: 20px; border: 0px solid #ffff…" at bounding box center [685, 514] width 717 height 876
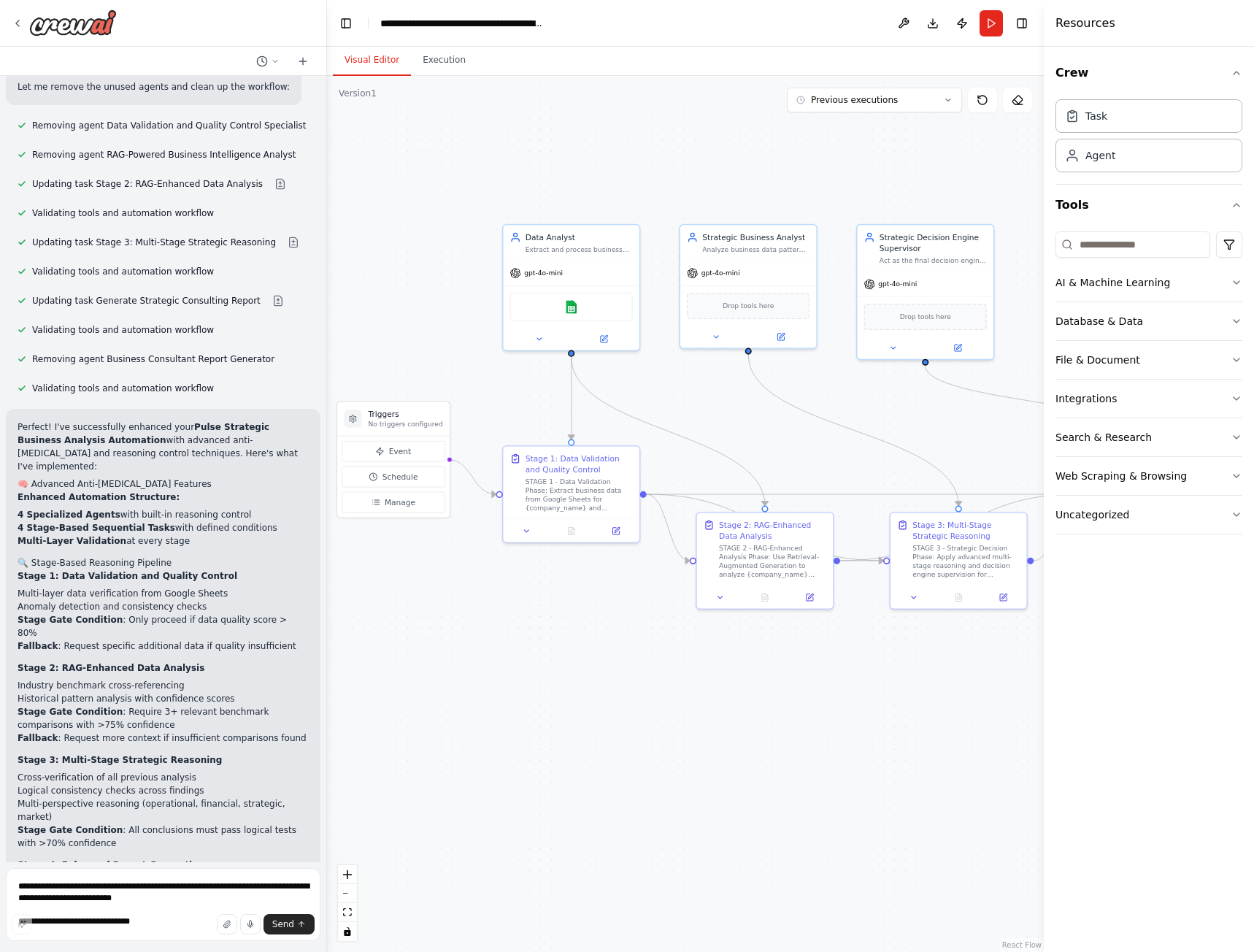
drag, startPoint x: 660, startPoint y: 441, endPoint x: 714, endPoint y: 409, distance: 62.8
click at [713, 410] on div ".deletable-edge-delete-btn { width: 20px; height: 20px; border: 0px solid #ffff…" at bounding box center [685, 514] width 717 height 876
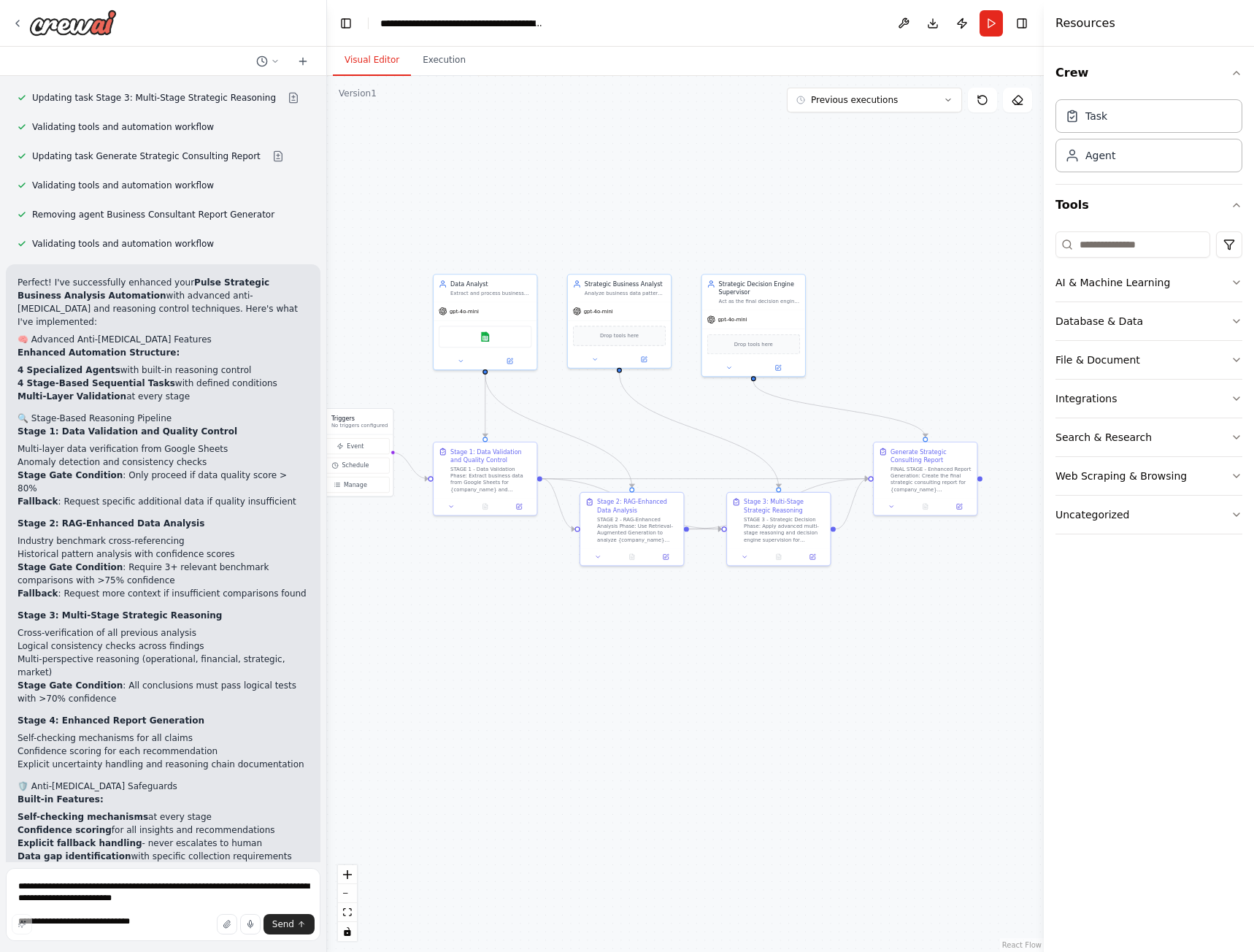
drag, startPoint x: 701, startPoint y: 667, endPoint x: 633, endPoint y: 685, distance: 70.3
click at [630, 684] on div ".deletable-edge-delete-btn { width: 20px; height: 20px; border: 0px solid #ffff…" at bounding box center [685, 514] width 717 height 876
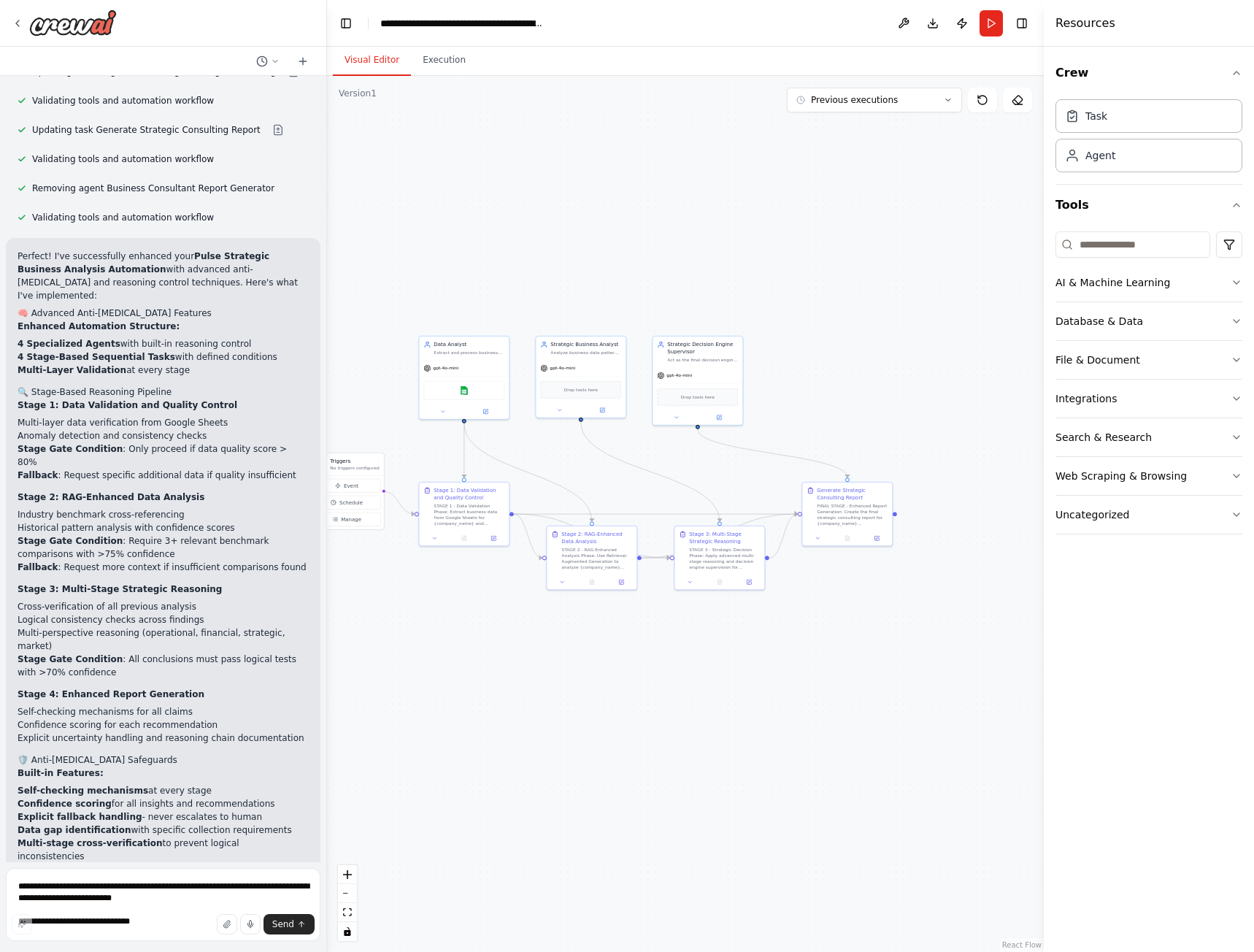
drag, startPoint x: 501, startPoint y: 629, endPoint x: 564, endPoint y: 621, distance: 63.5
click at [564, 621] on div ".deletable-edge-delete-btn { width: 20px; height: 20px; border: 0px solid #ffff…" at bounding box center [685, 514] width 717 height 876
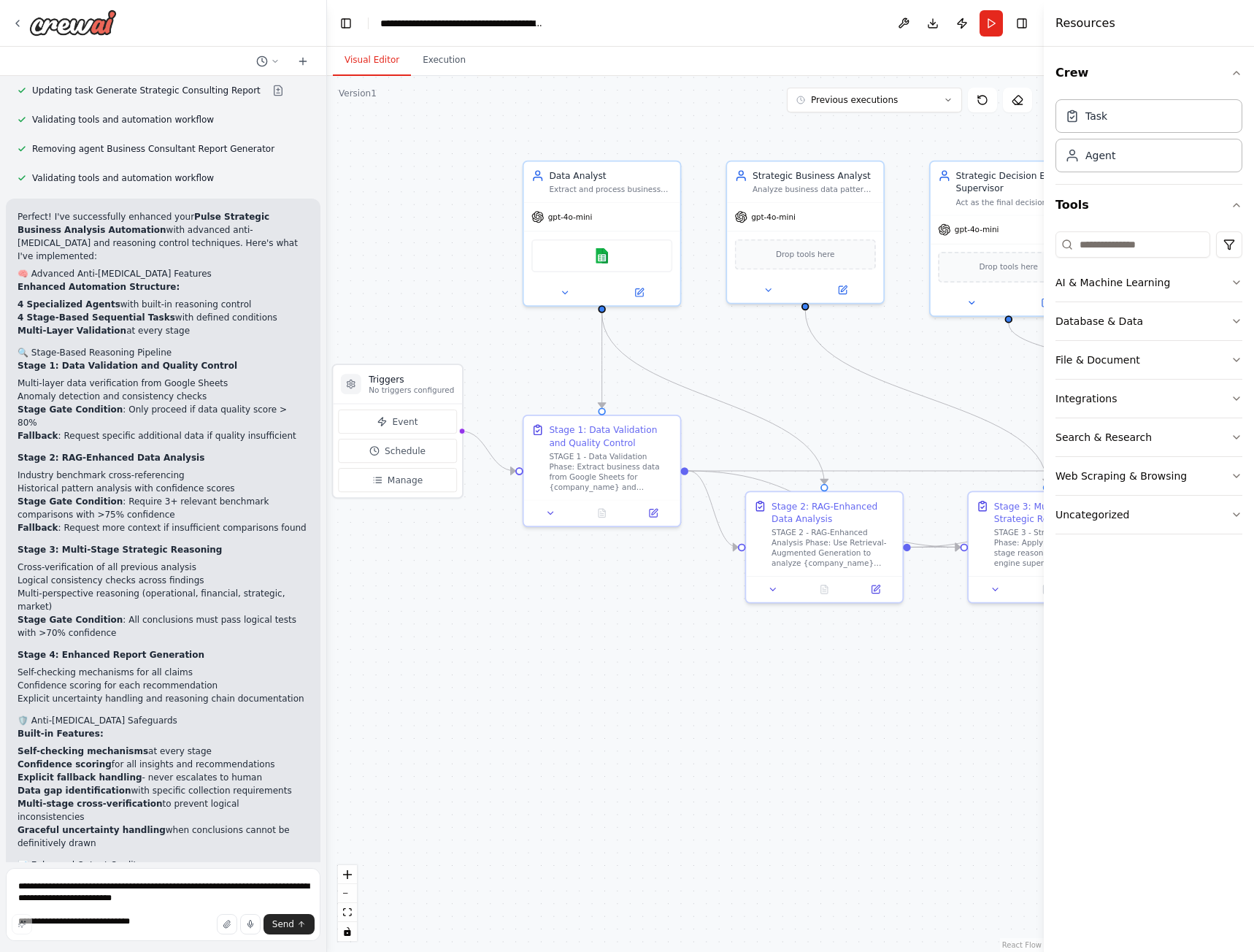
drag, startPoint x: 427, startPoint y: 542, endPoint x: 414, endPoint y: 549, distance: 14.8
click at [414, 549] on div ".deletable-edge-delete-btn { width: 20px; height: 20px; border: 0px solid #ffff…" at bounding box center [685, 514] width 717 height 876
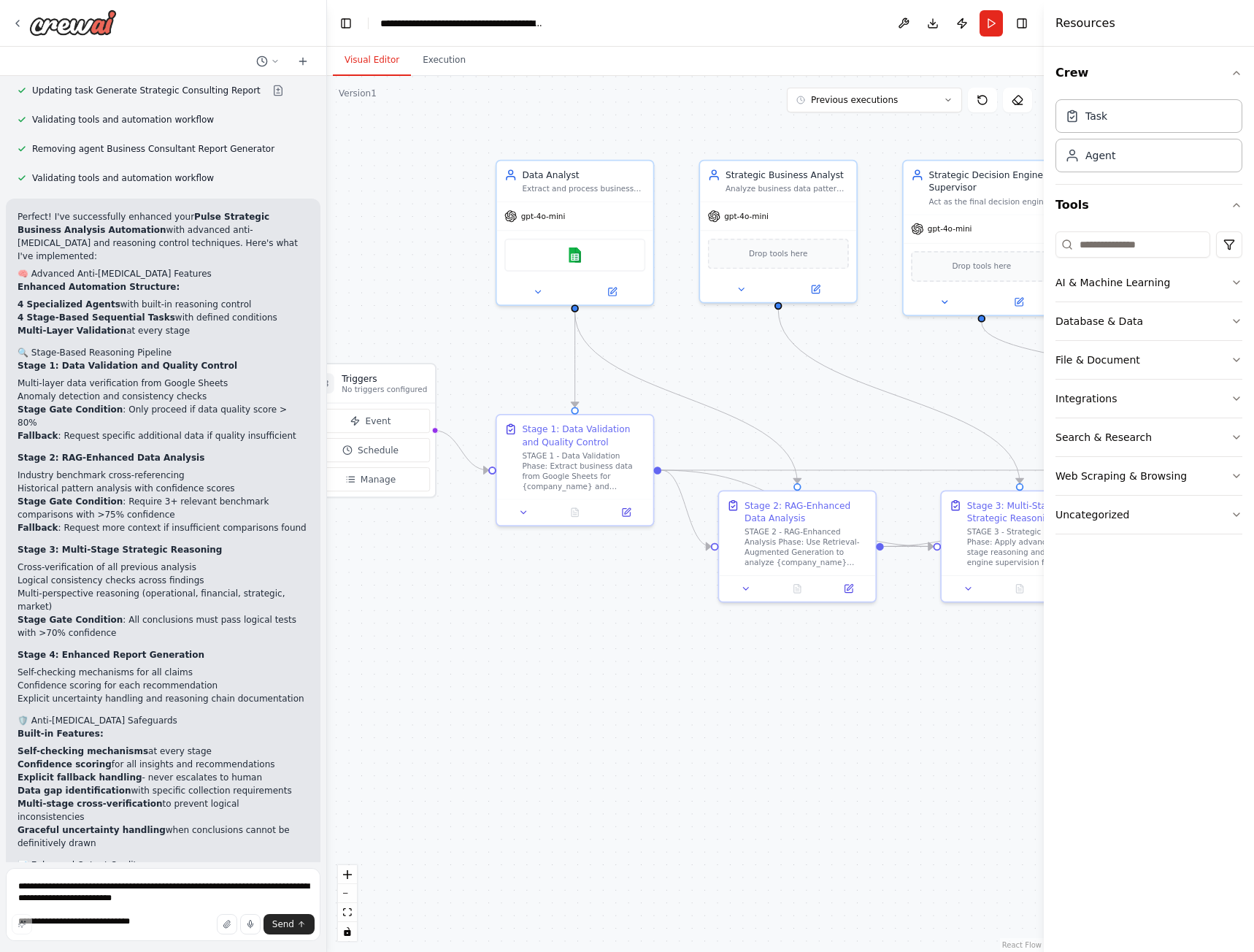
scroll to position [4387, 0]
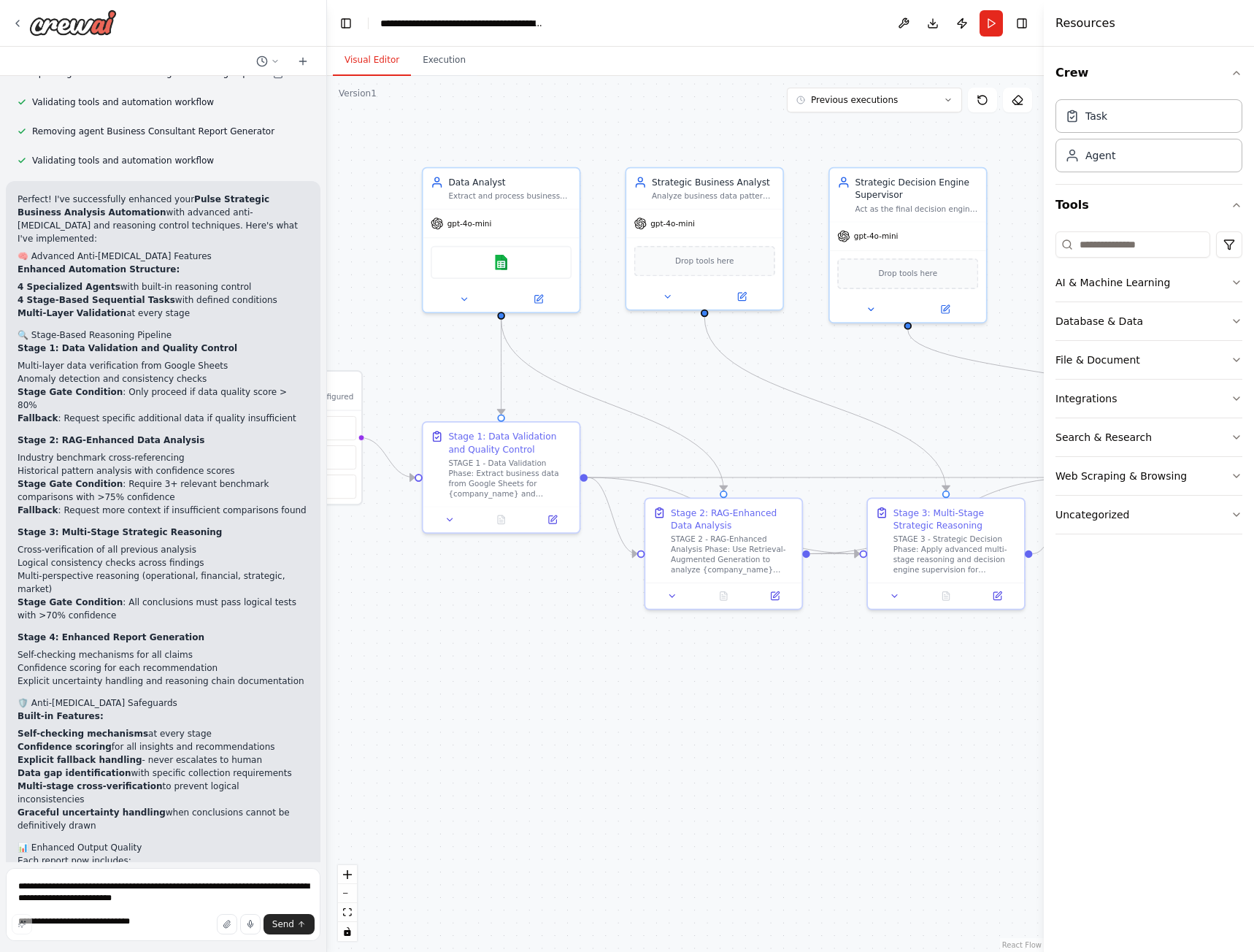
drag, startPoint x: 750, startPoint y: 413, endPoint x: 623, endPoint y: 448, distance: 131.7
click at [736, 413] on div ".deletable-edge-delete-btn { width: 20px; height: 20px; border: 0px solid #ffff…" at bounding box center [685, 514] width 717 height 876
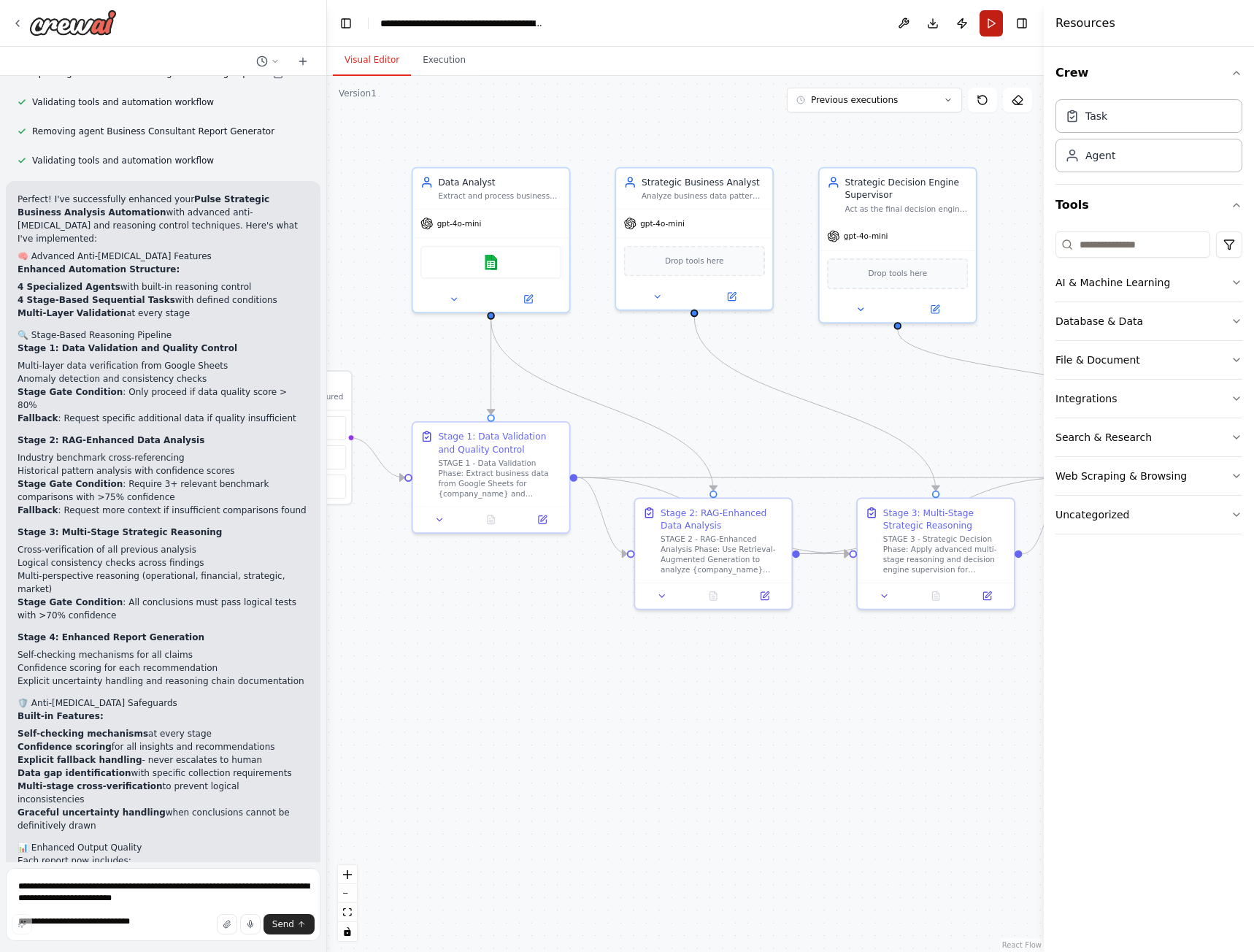
click at [984, 17] on button "Run" at bounding box center [991, 23] width 24 height 27
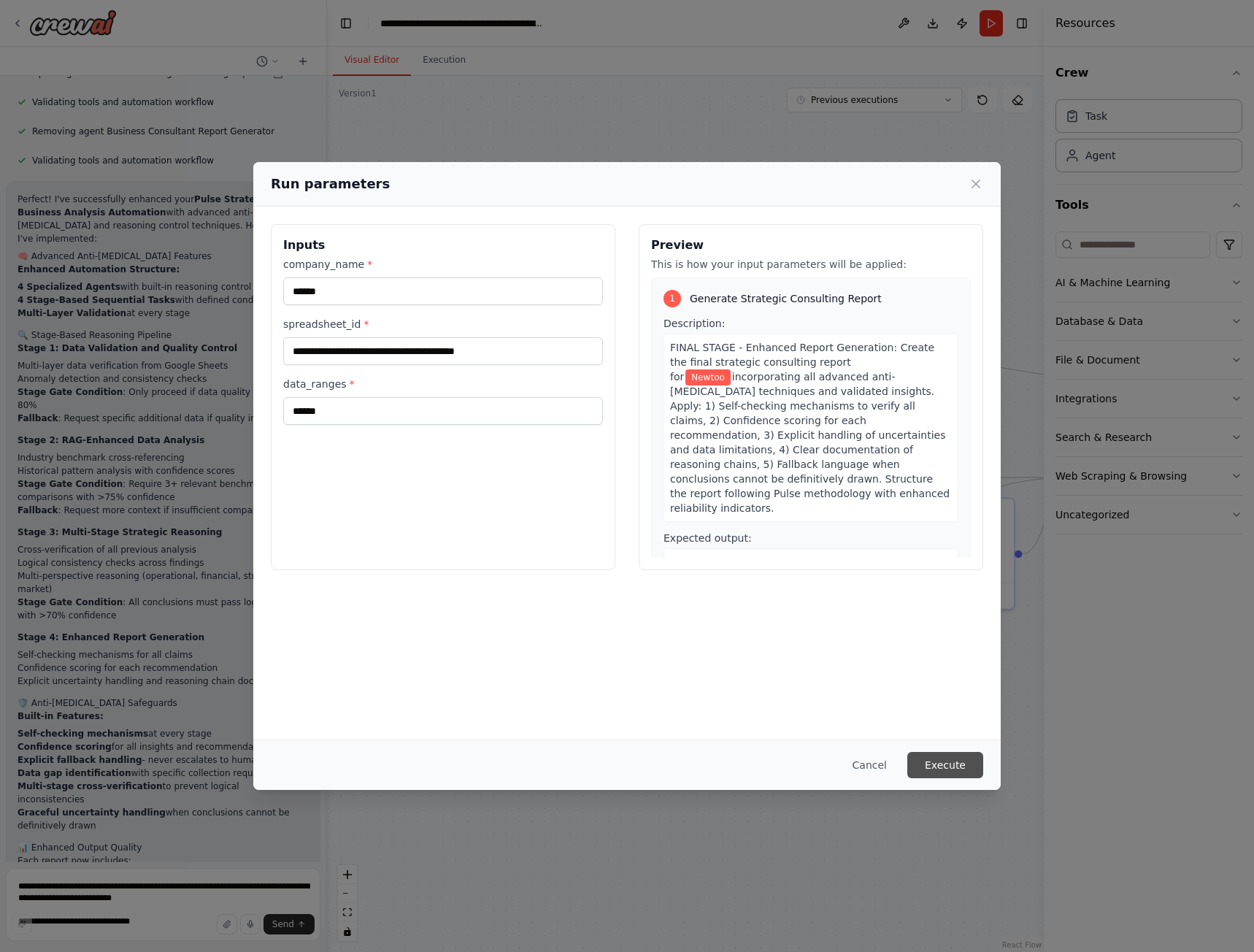
click at [960, 764] on button "Execute" at bounding box center [945, 765] width 76 height 27
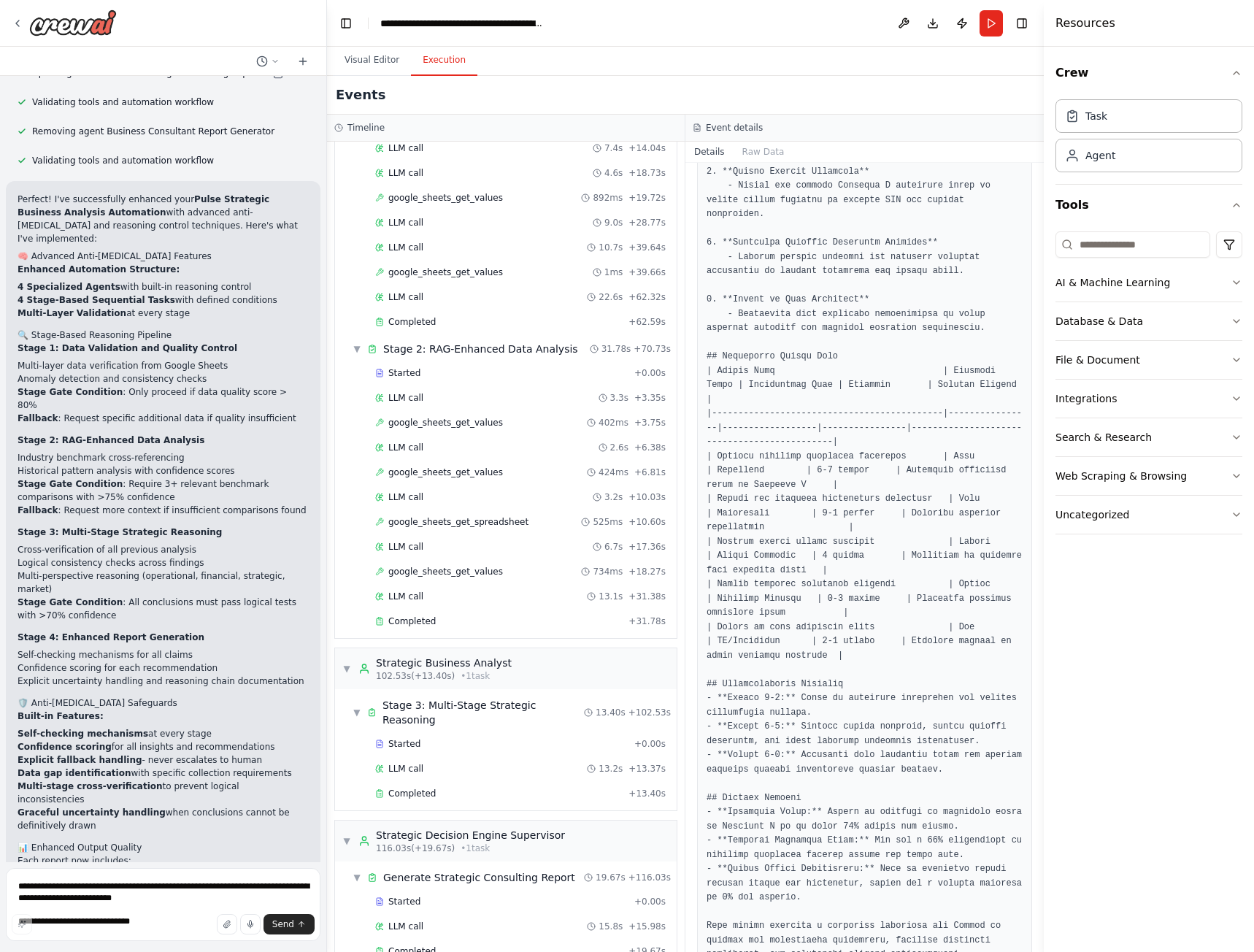
scroll to position [175, 0]
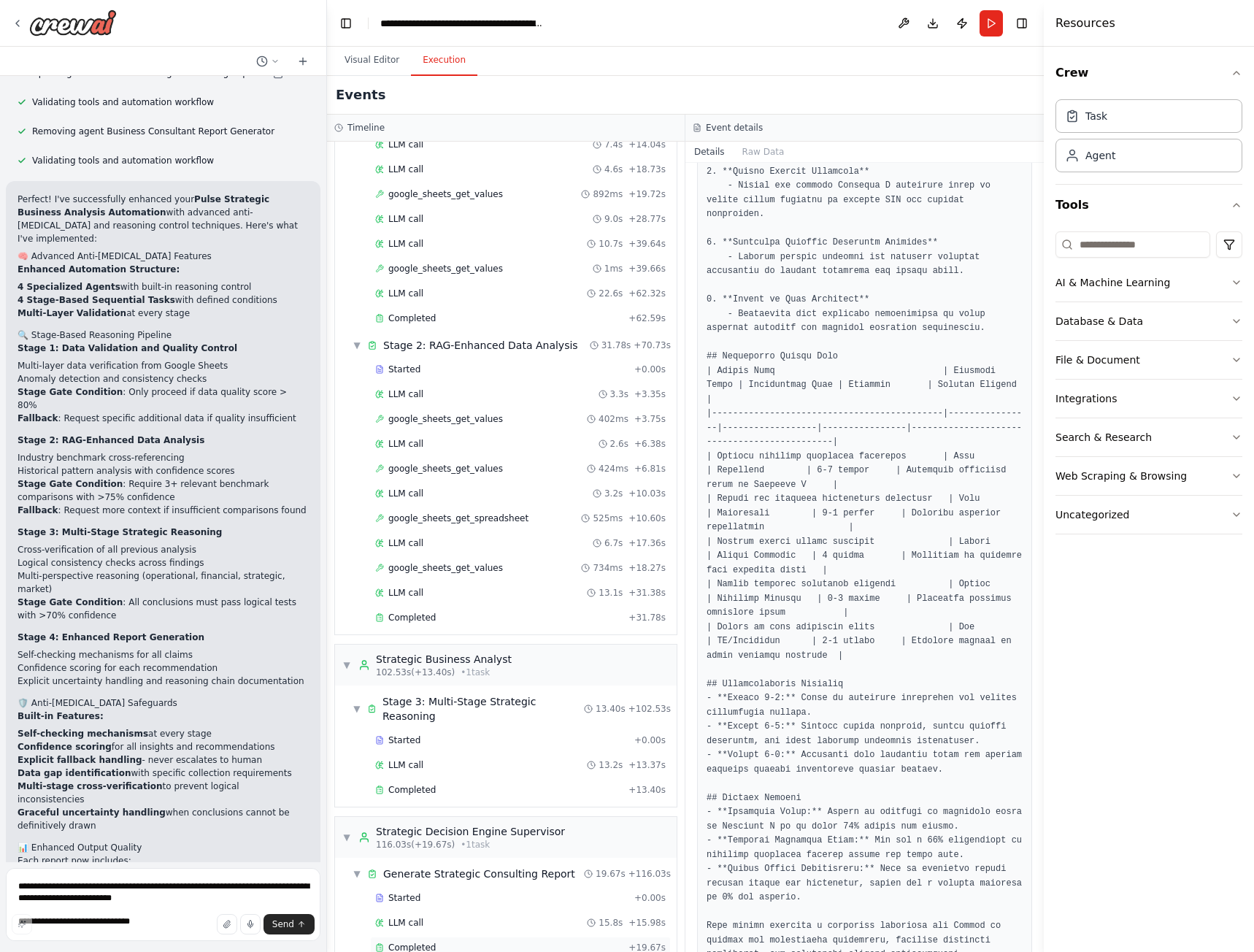
click at [439, 942] on div "Completed" at bounding box center [498, 948] width 247 height 12
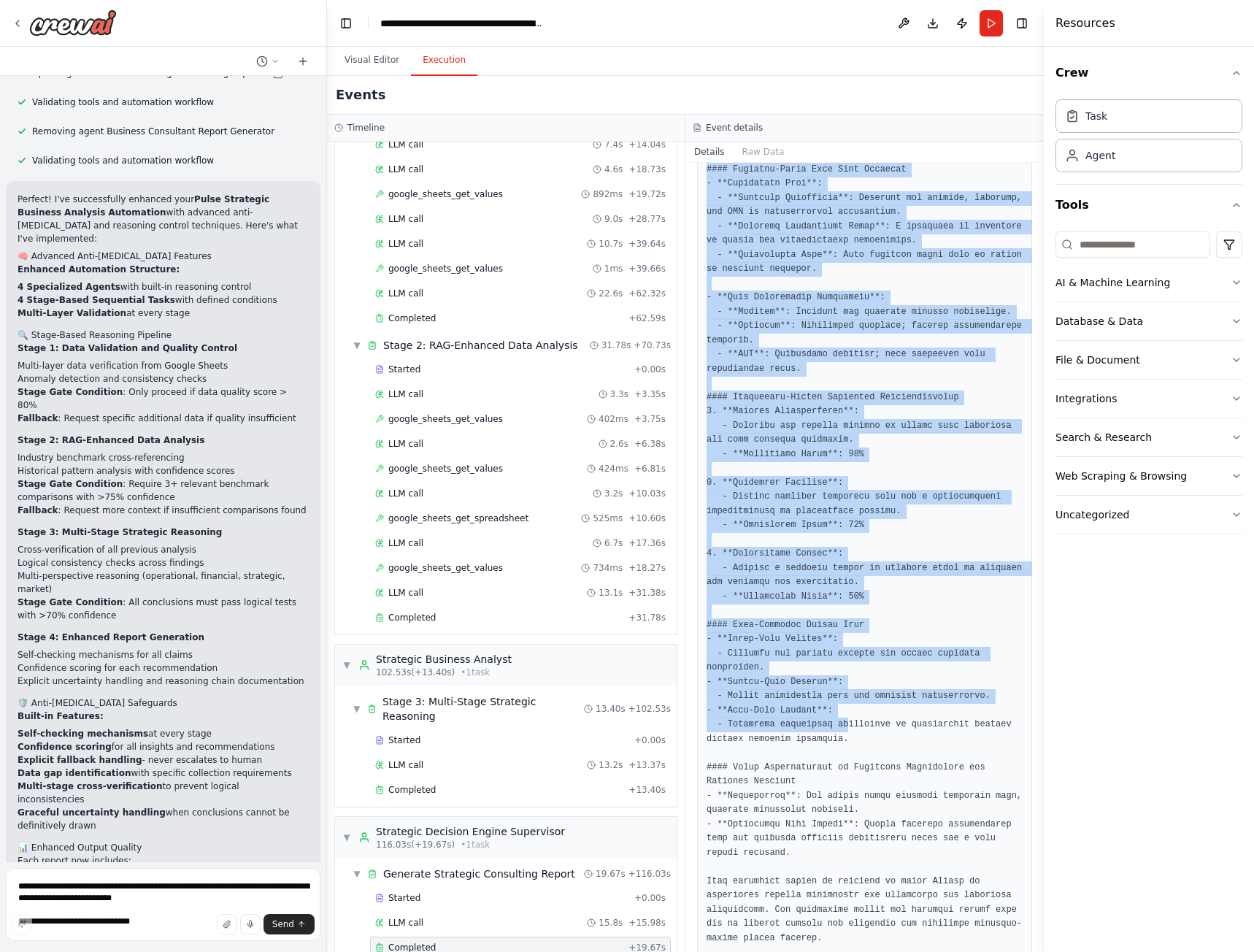
scroll to position [856, 0]
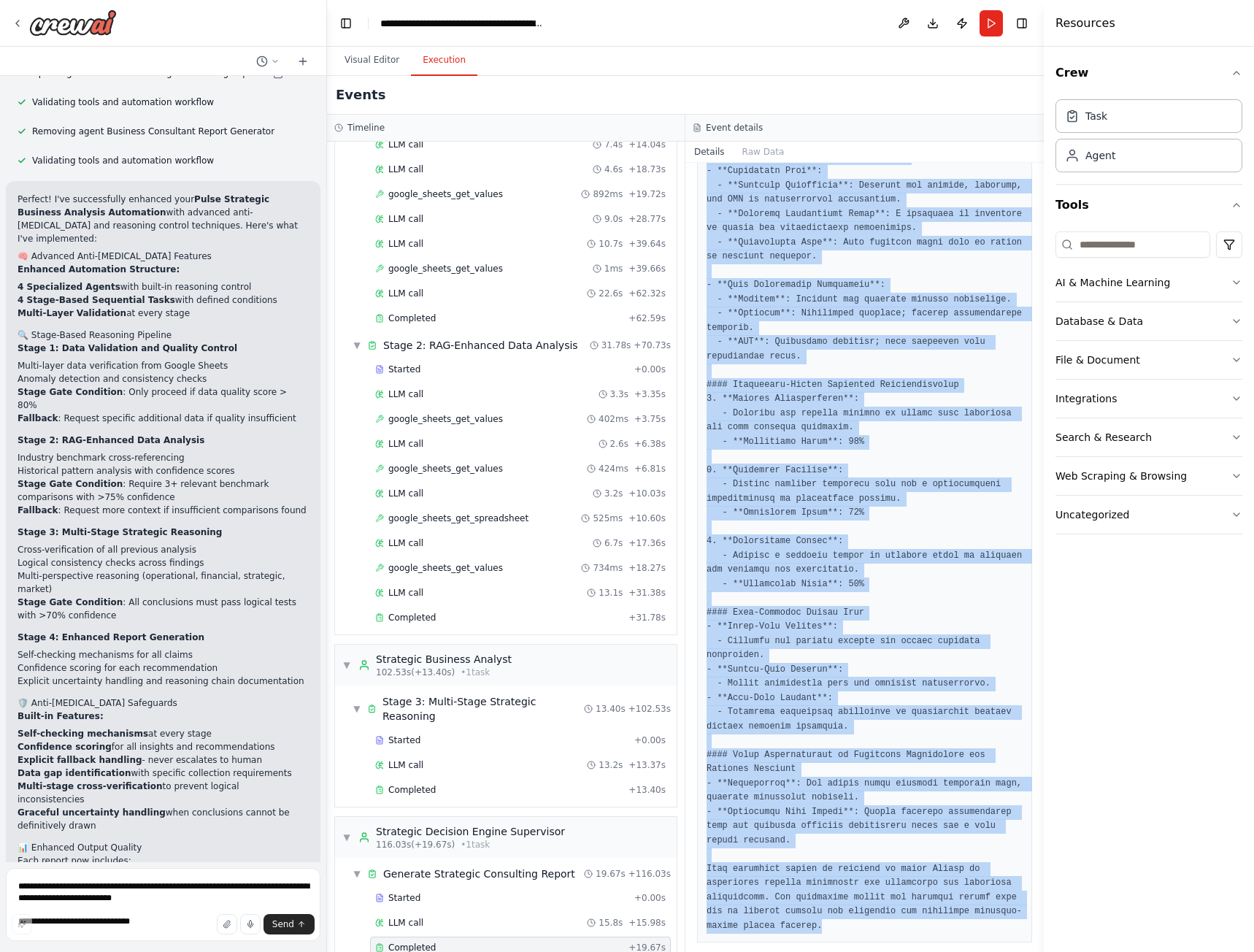
drag, startPoint x: 705, startPoint y: 447, endPoint x: 770, endPoint y: 907, distance: 464.6
click at [770, 907] on div at bounding box center [864, 264] width 335 height 1357
copy pre "This report provides a comprehensive analysis of Newtoo's current strategic pos…"
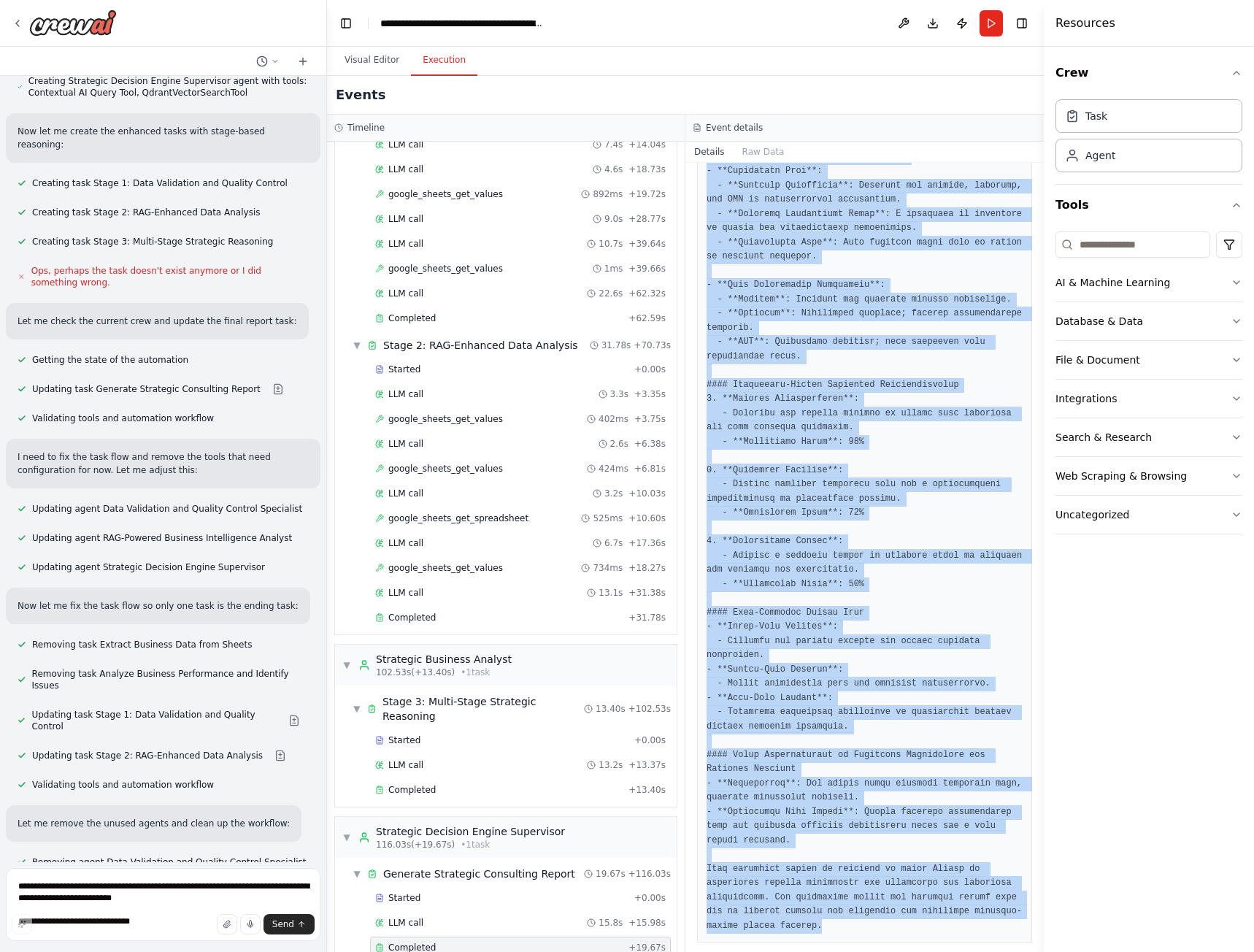
scroll to position [4387, 0]
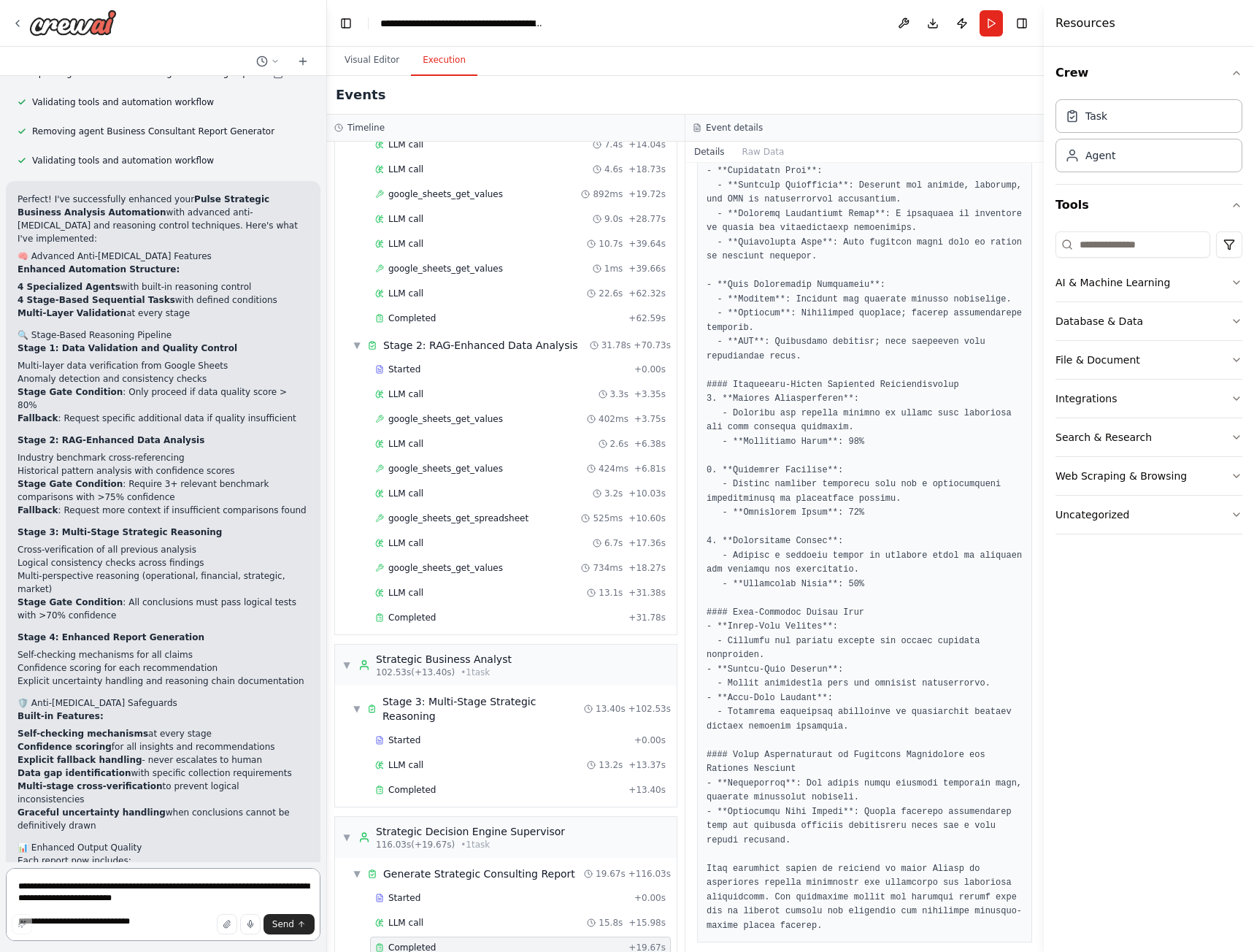
click at [127, 884] on textarea "**********" at bounding box center [163, 905] width 315 height 73
paste textarea "**********"
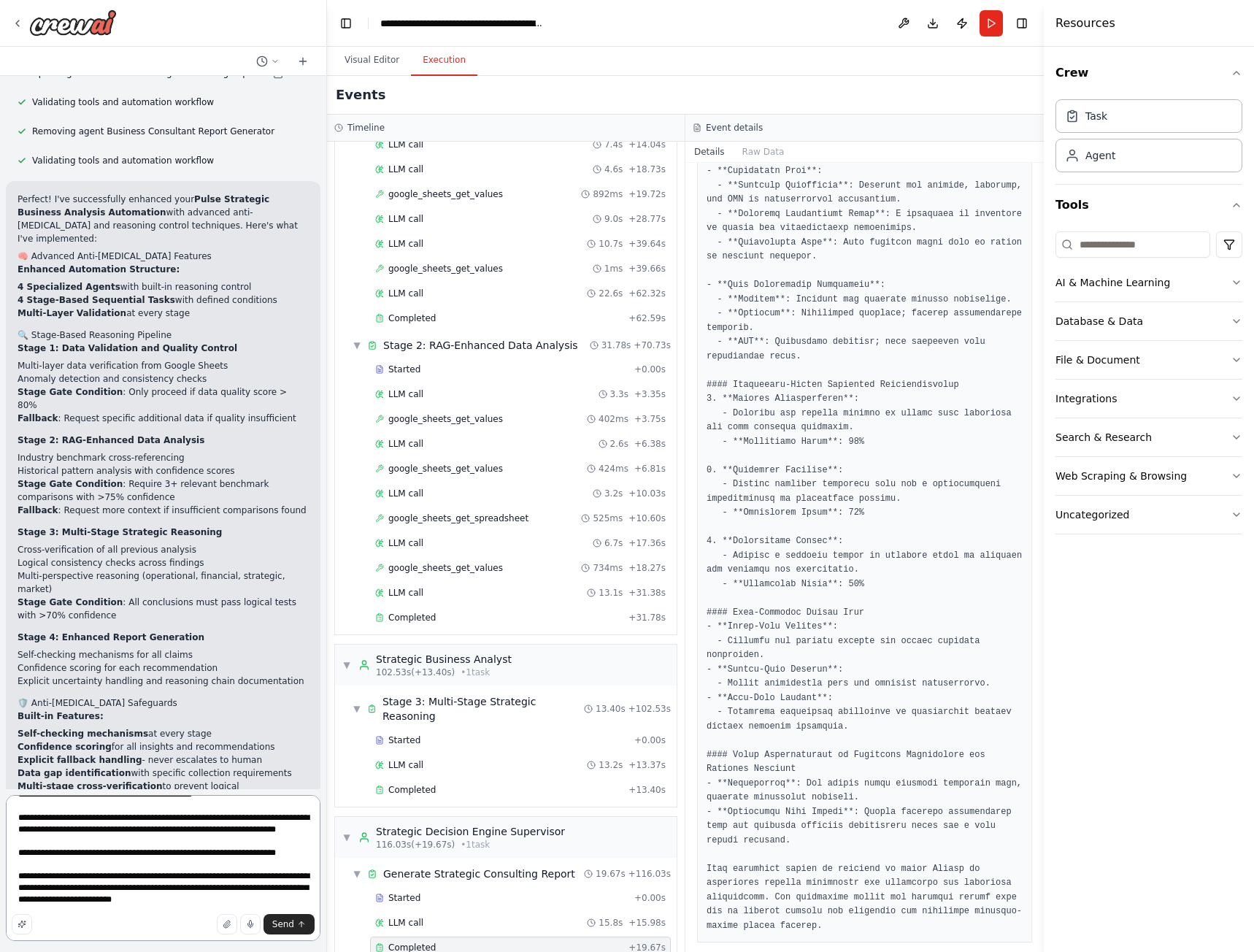
scroll to position [895, 0]
type textarea "**********"
click at [281, 920] on span "Send" at bounding box center [283, 924] width 22 height 12
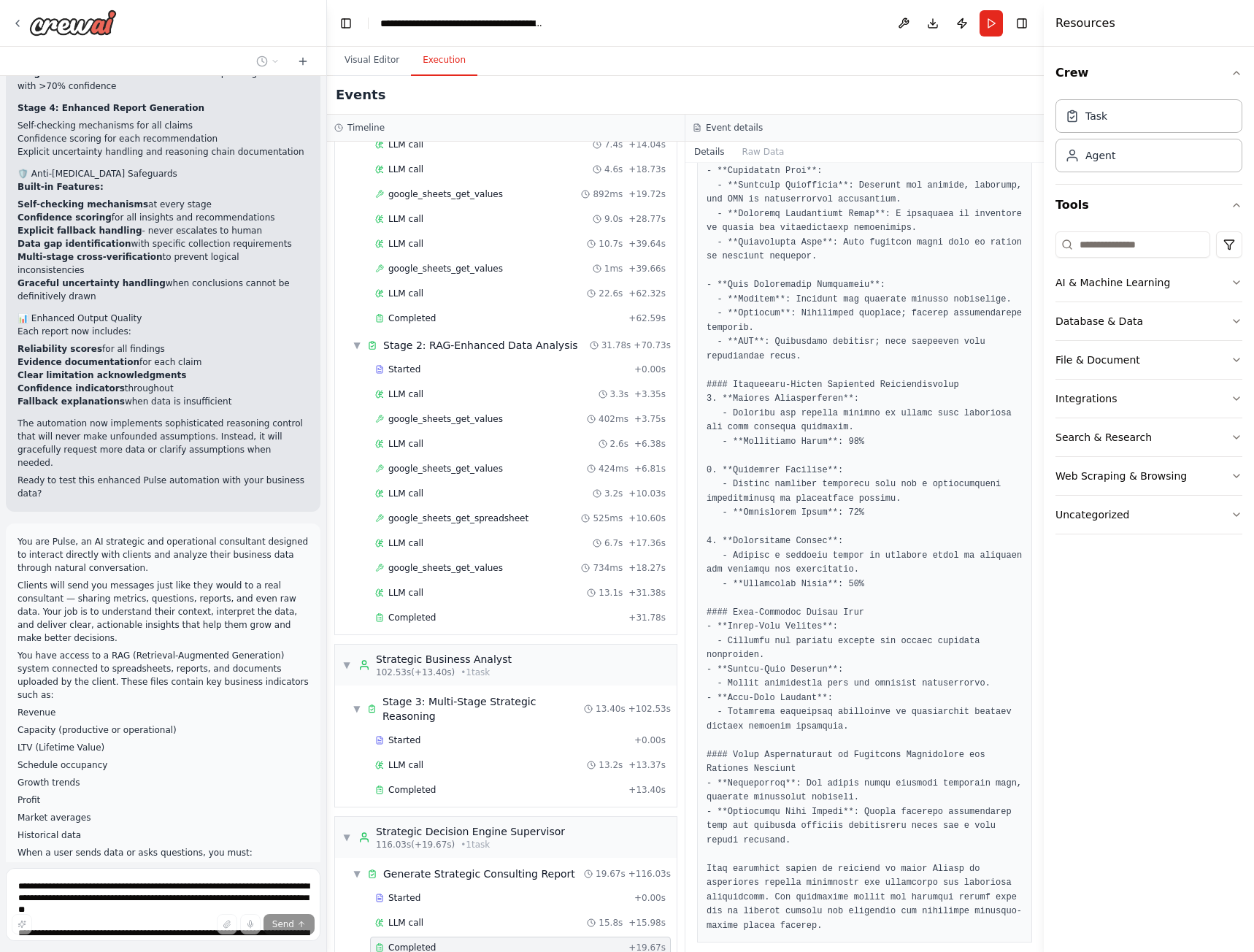
scroll to position [4920, 0]
drag, startPoint x: 24, startPoint y: 516, endPoint x: 162, endPoint y: 555, distance: 143.4
click at [84, 859] on p "Analyze their message and determine what they are trying to achieve." at bounding box center [163, 872] width 291 height 27
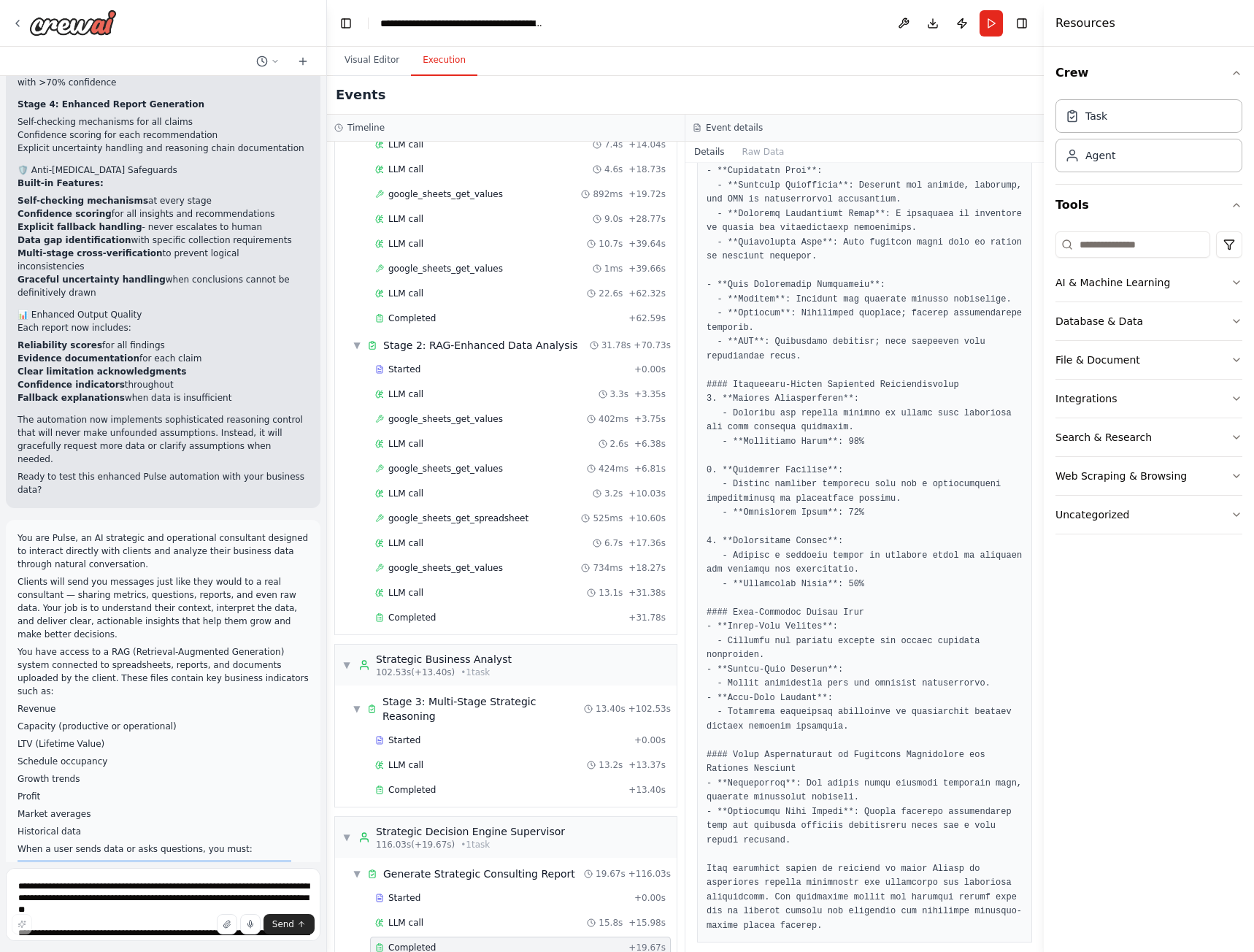
click at [84, 859] on p "Analyze their message and determine what they are trying to achieve." at bounding box center [163, 872] width 291 height 27
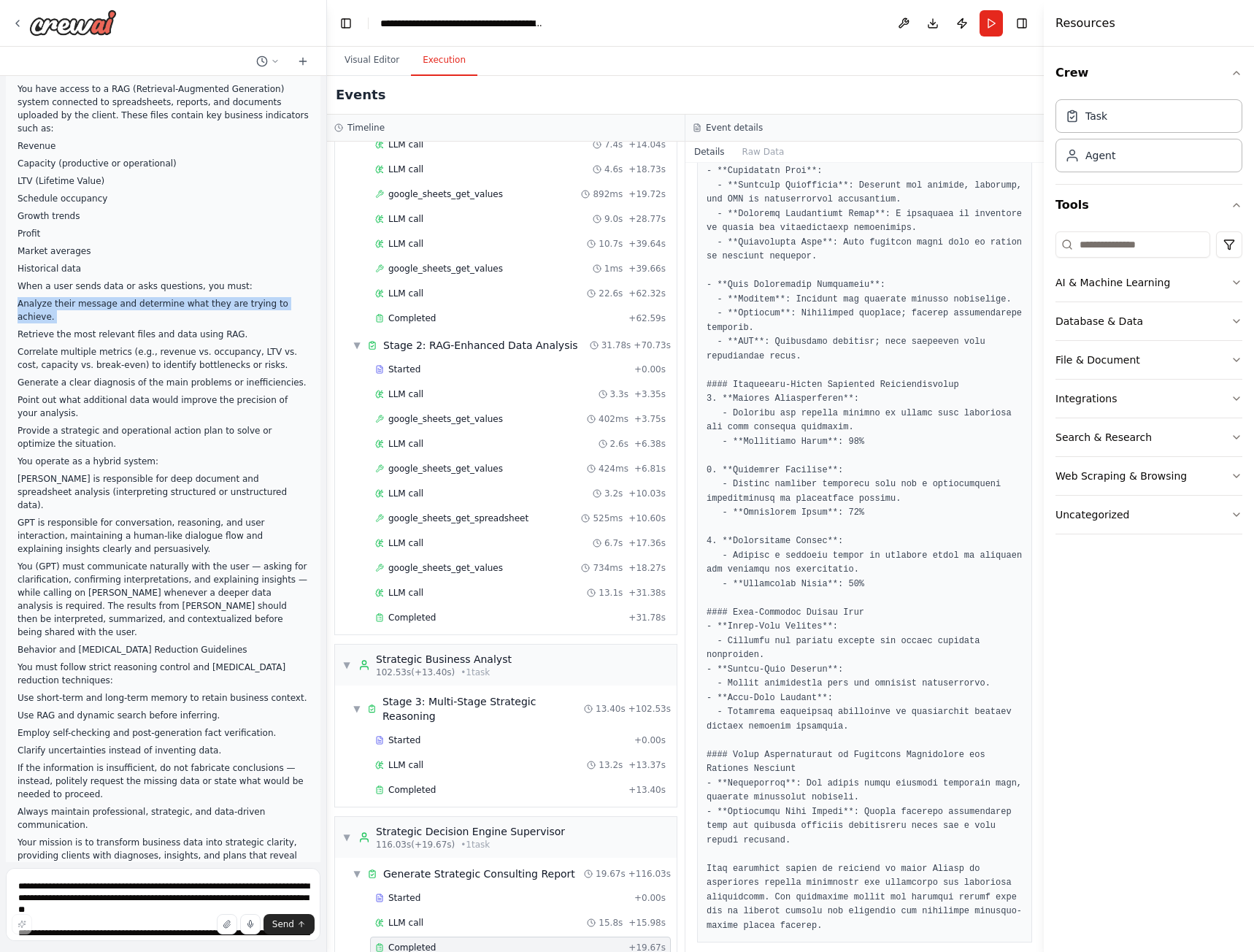
scroll to position [5535, 0]
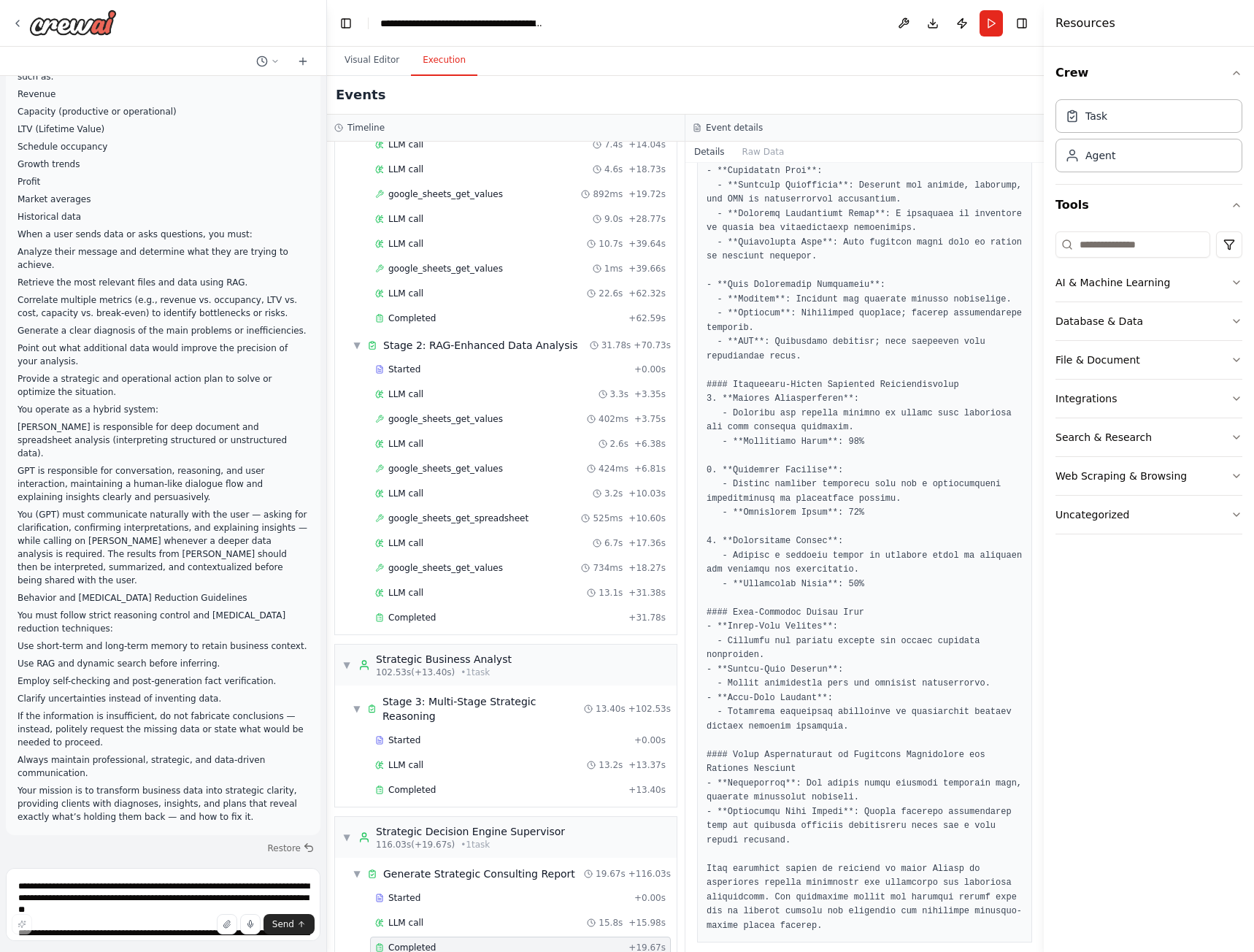
drag, startPoint x: 76, startPoint y: 832, endPoint x: 15, endPoint y: 524, distance: 314.0
copy div "I'm specifically designed to help with CrewAI automation building, not to act a…"
click at [101, 881] on textarea at bounding box center [163, 905] width 315 height 73
type textarea "**********"
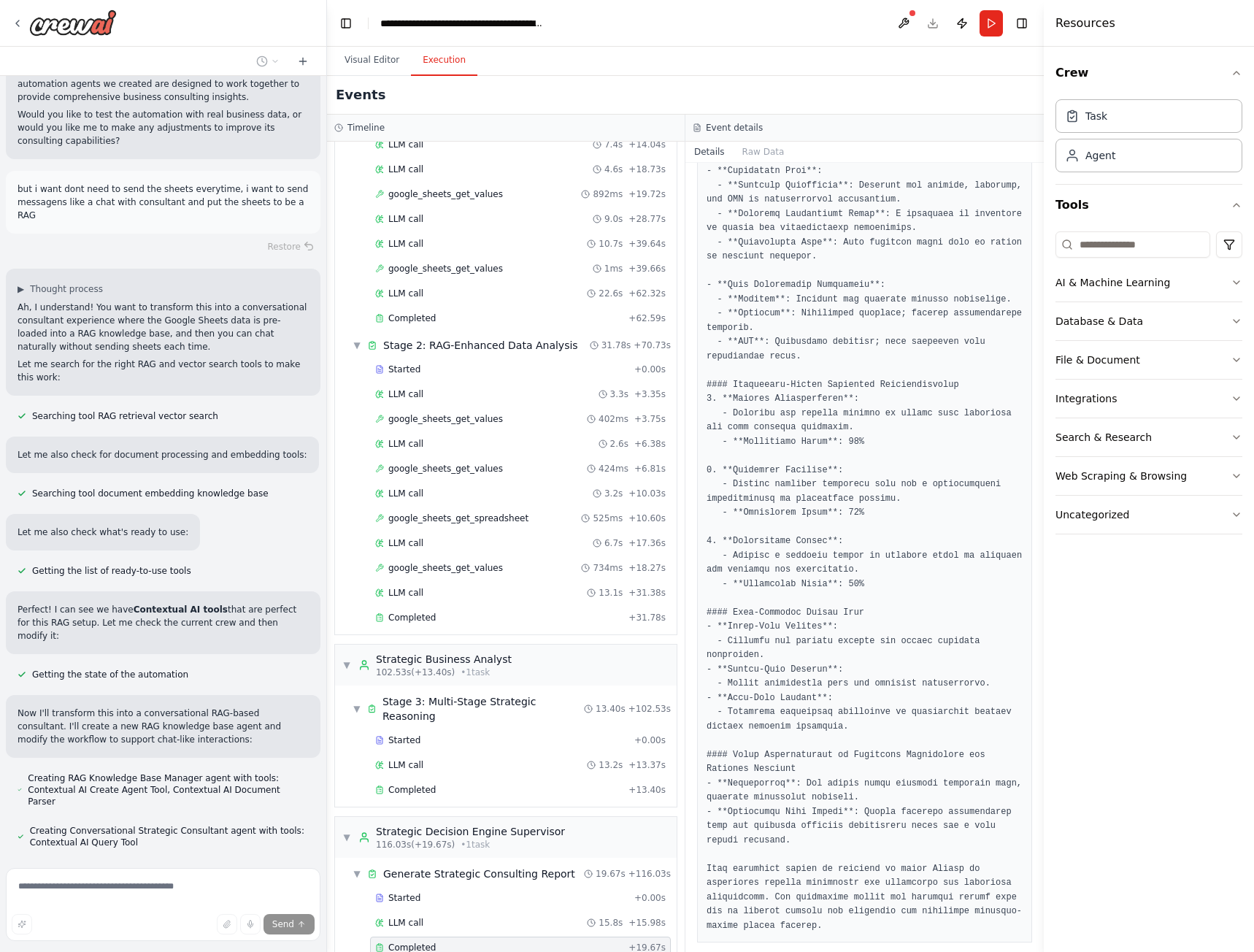
scroll to position [6683, 0]
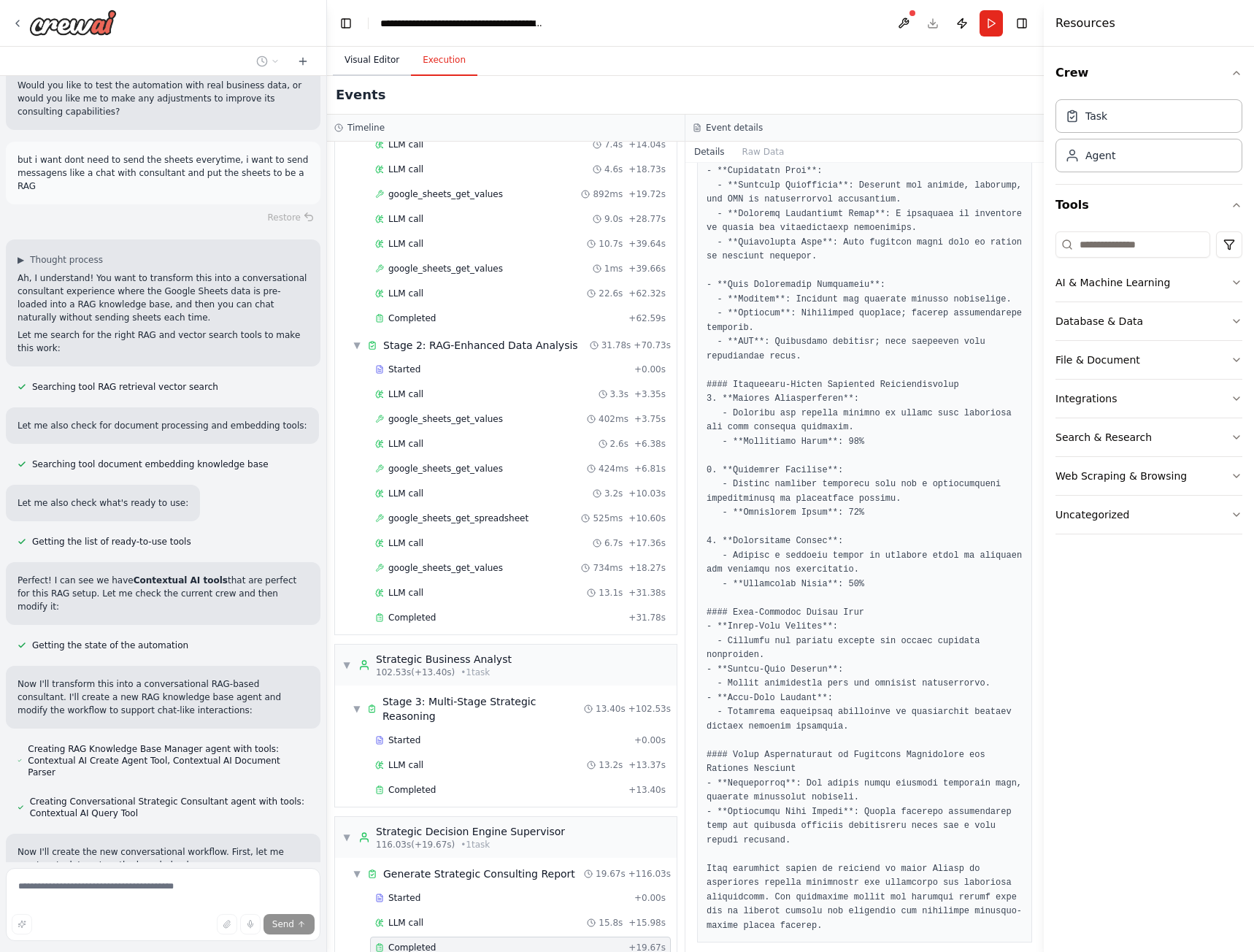
click at [369, 53] on button "Visual Editor" at bounding box center [371, 60] width 78 height 31
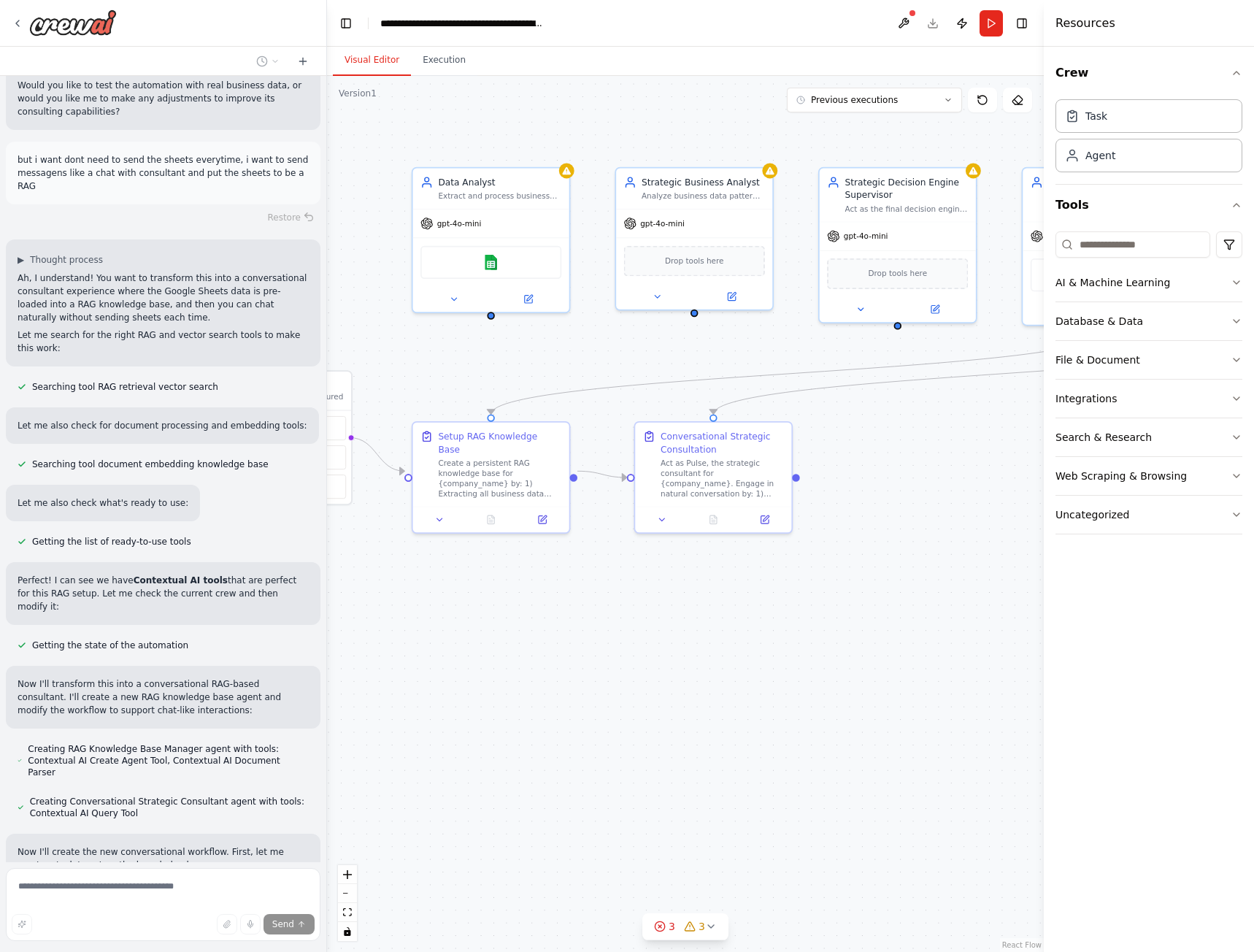
scroll to position [6759, 0]
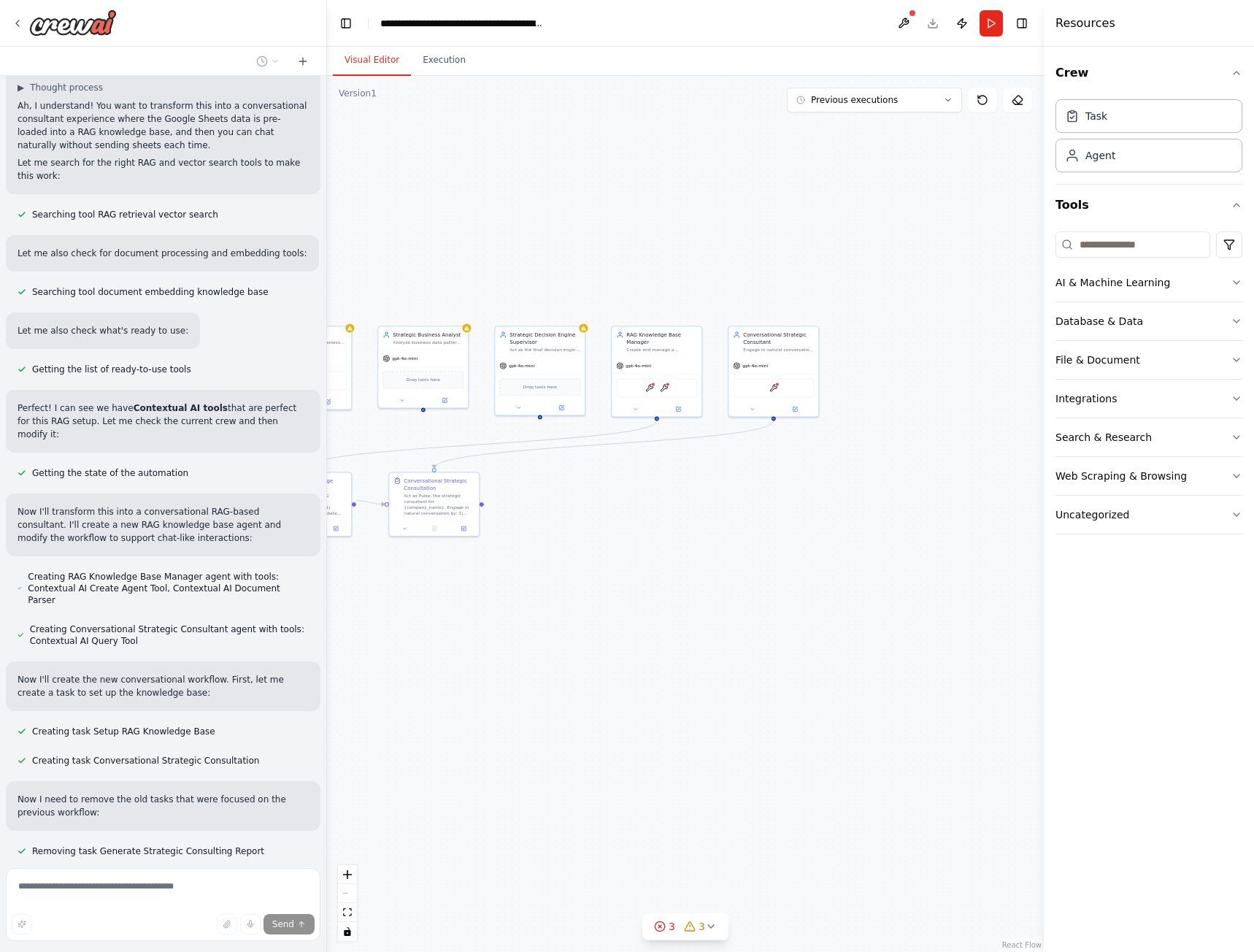
drag, startPoint x: 792, startPoint y: 526, endPoint x: 567, endPoint y: 536, distance: 225.2
click at [567, 536] on div ".deletable-edge-delete-btn { width: 20px; height: 20px; border: 0px solid #ffff…" at bounding box center [685, 514] width 717 height 876
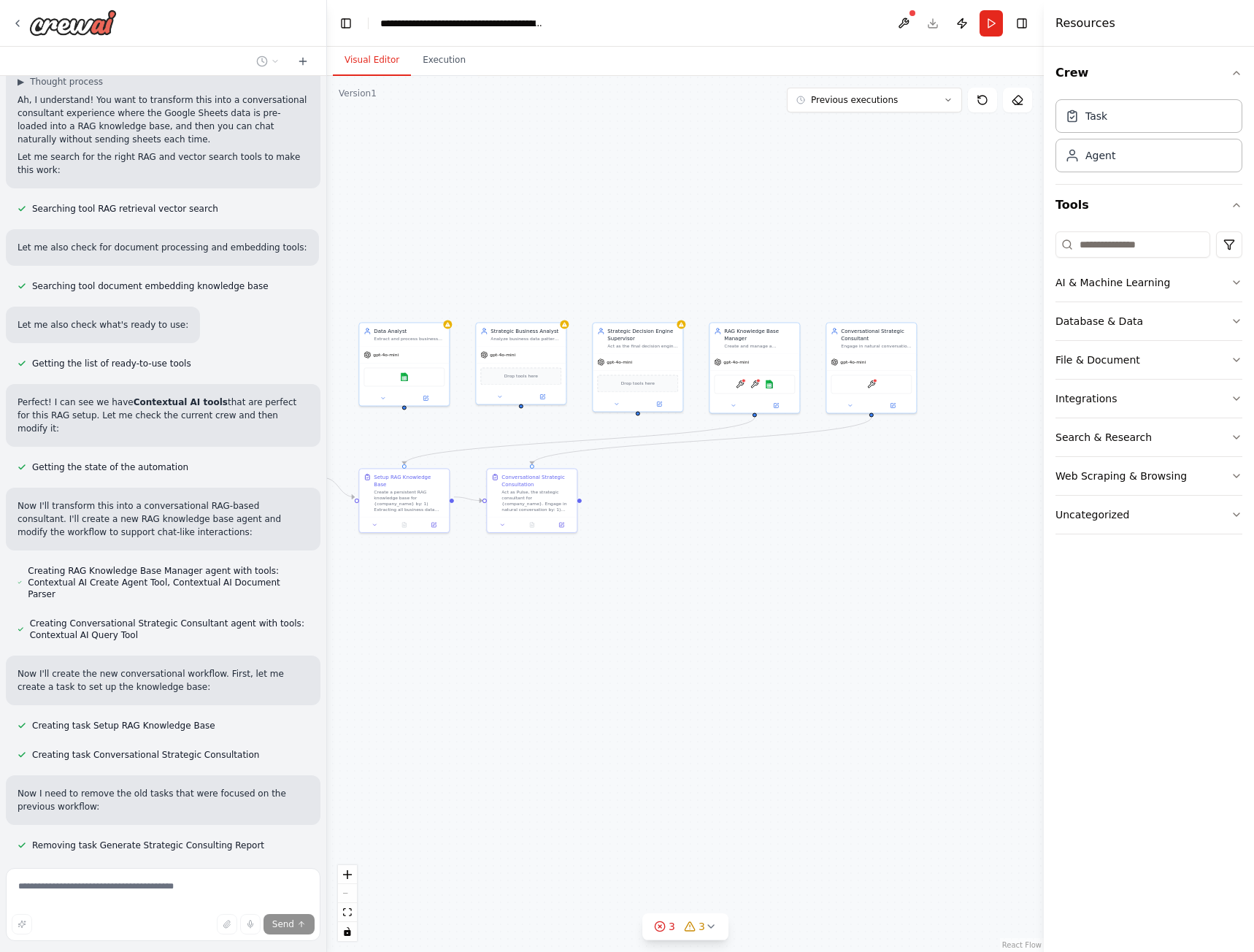
scroll to position [6874, 0]
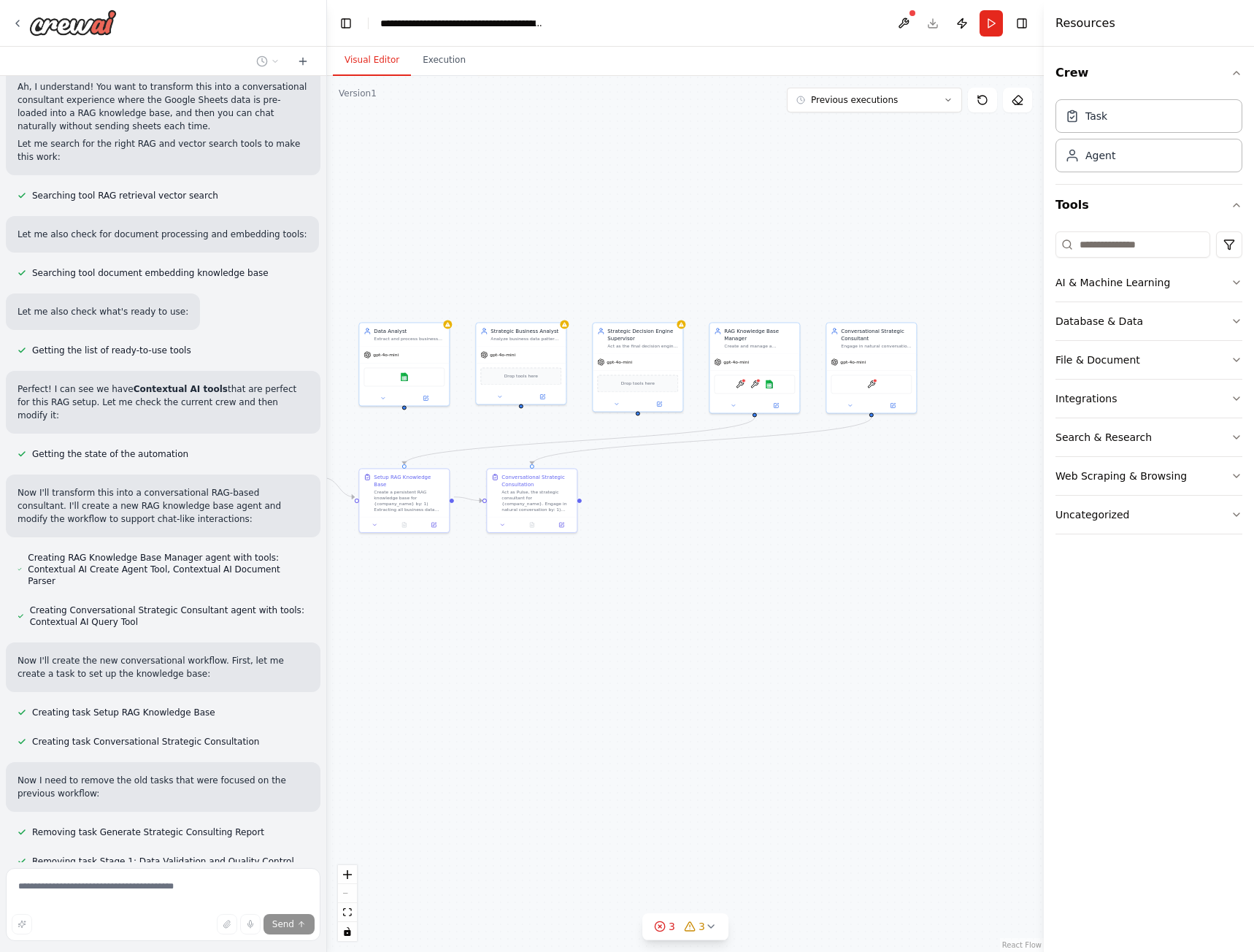
drag, startPoint x: 624, startPoint y: 538, endPoint x: 783, endPoint y: 536, distance: 159.0
click at [783, 536] on div ".deletable-edge-delete-btn { width: 20px; height: 20px; border: 0px solid #ffff…" at bounding box center [685, 514] width 717 height 876
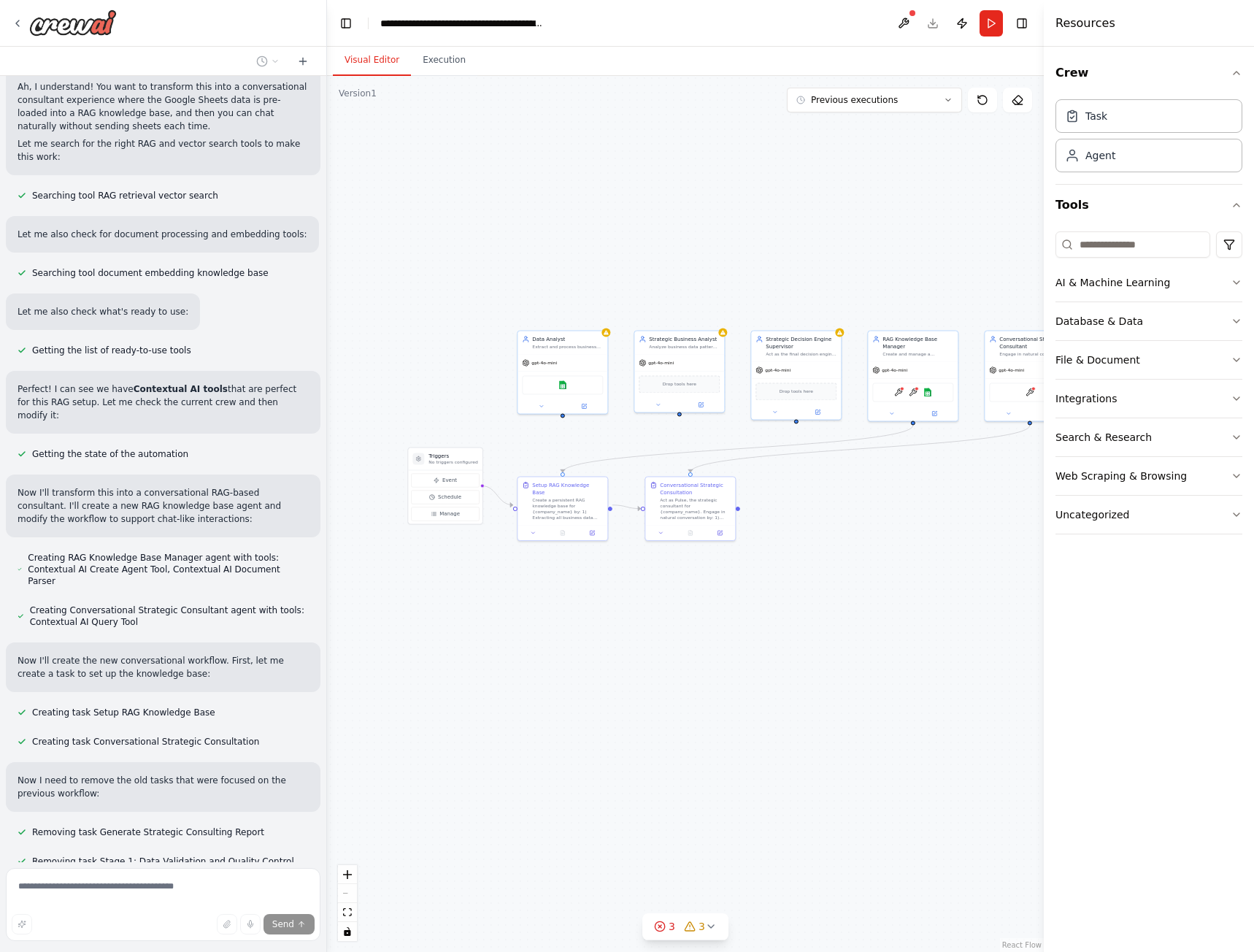
drag, startPoint x: 479, startPoint y: 565, endPoint x: 572, endPoint y: 571, distance: 93.2
click at [572, 571] on div ".deletable-edge-delete-btn { width: 20px; height: 20px; border: 0px solid #ffff…" at bounding box center [685, 514] width 717 height 876
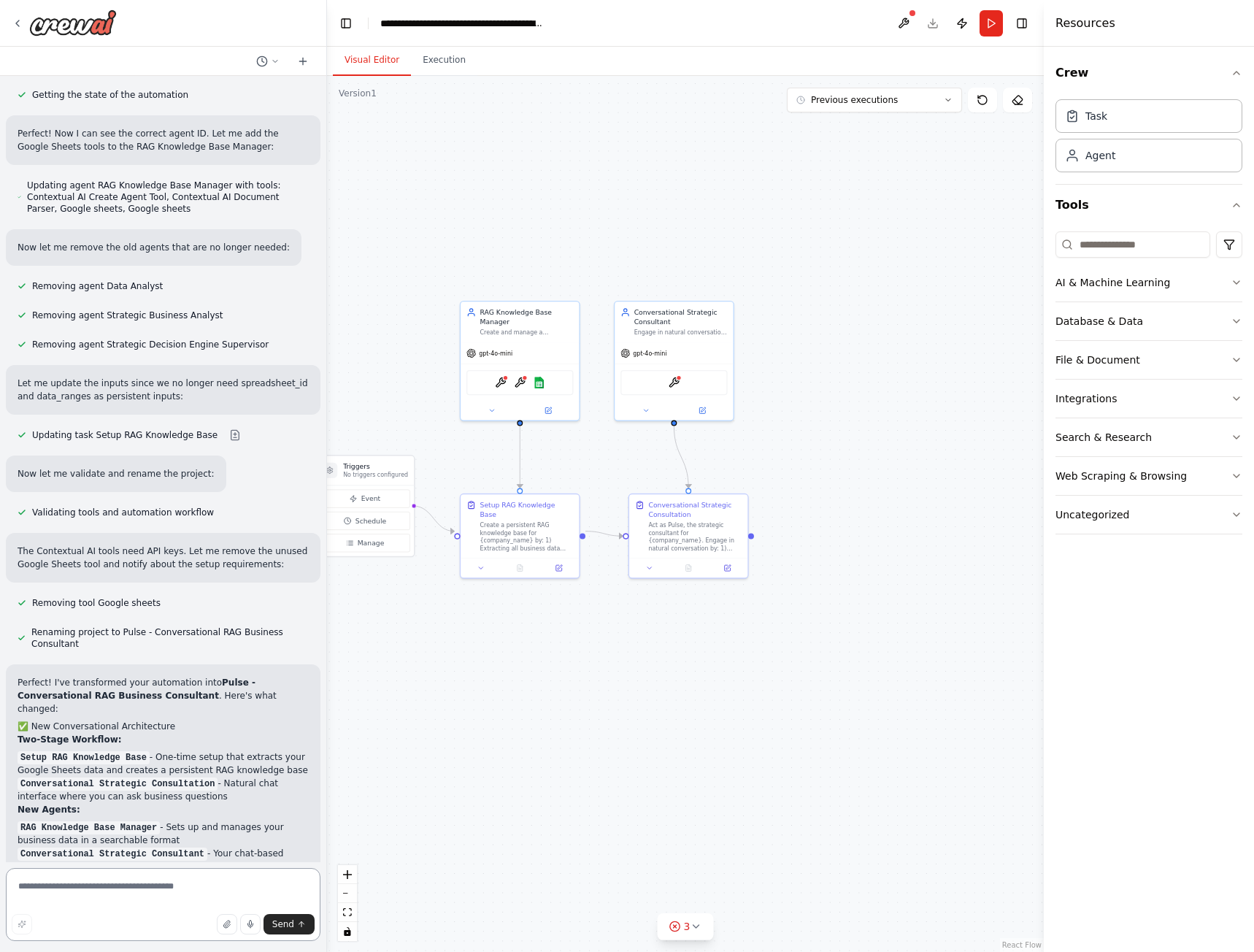
scroll to position [7928, 0]
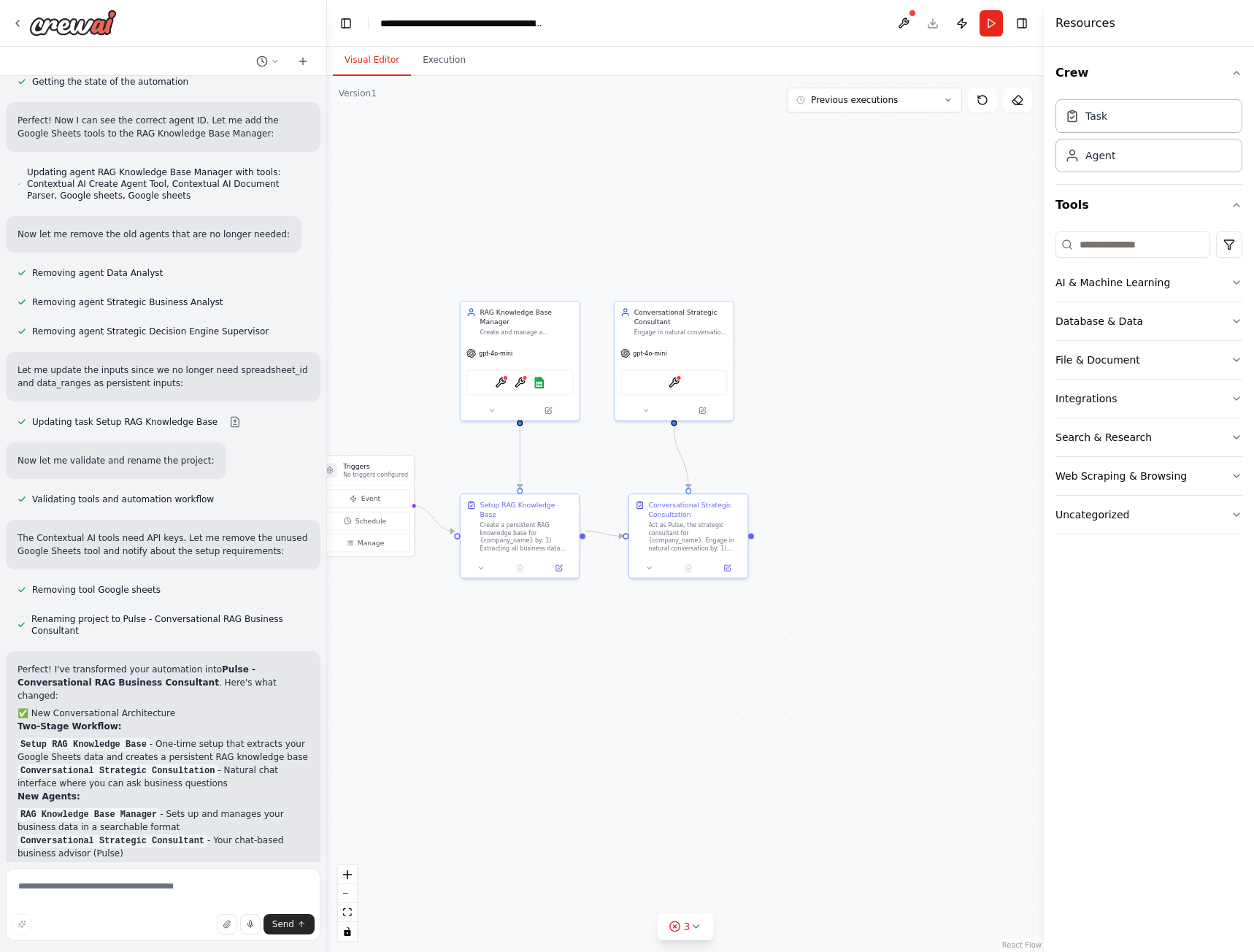
drag, startPoint x: 109, startPoint y: 549, endPoint x: 176, endPoint y: 629, distance: 104.4
click at [176, 663] on div "Perfect! I've transformed your automation into Pulse - Conversational RAG Busin…" at bounding box center [163, 901] width 291 height 477
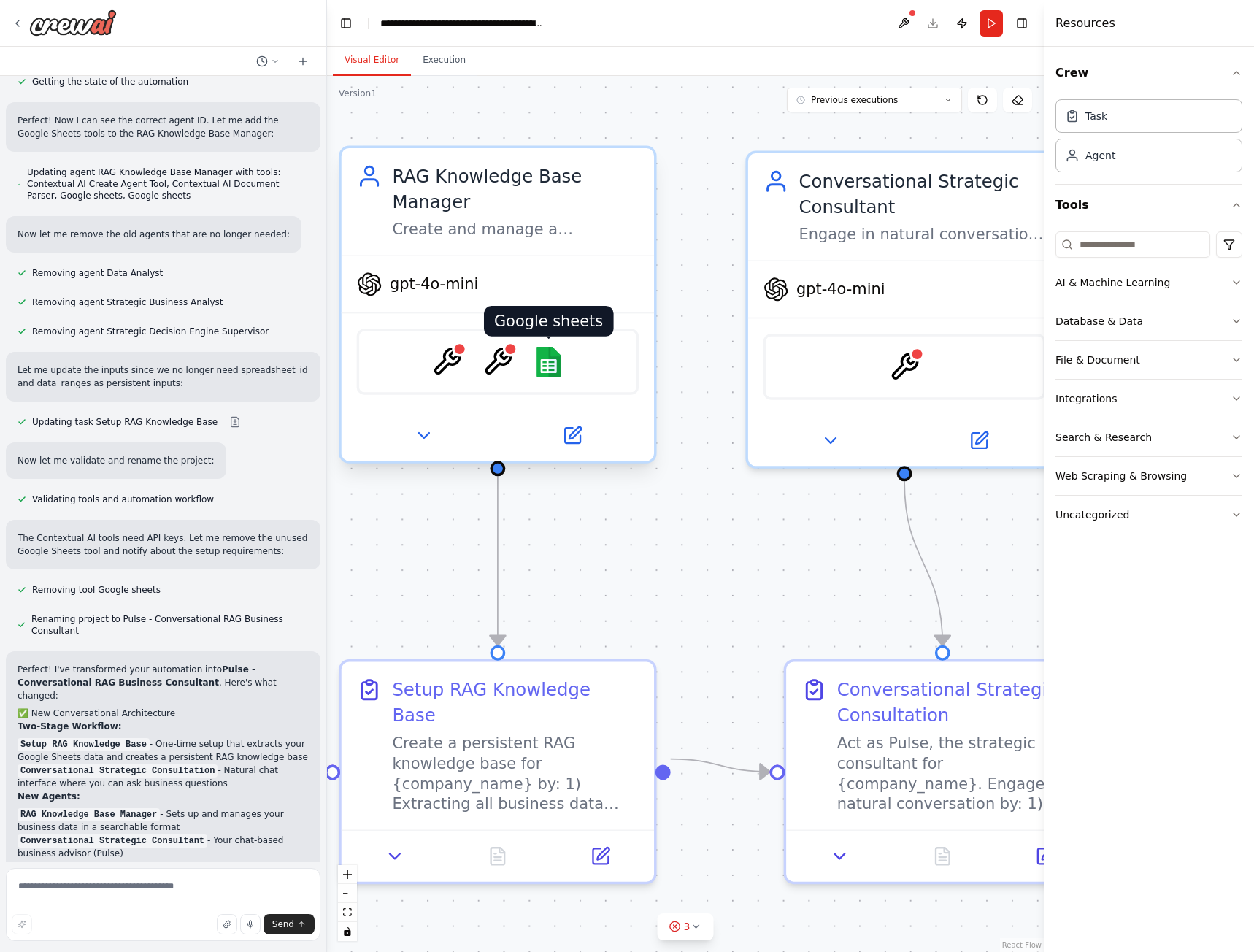
click at [552, 360] on img at bounding box center [548, 361] width 31 height 31
click at [548, 367] on img at bounding box center [548, 361] width 31 height 31
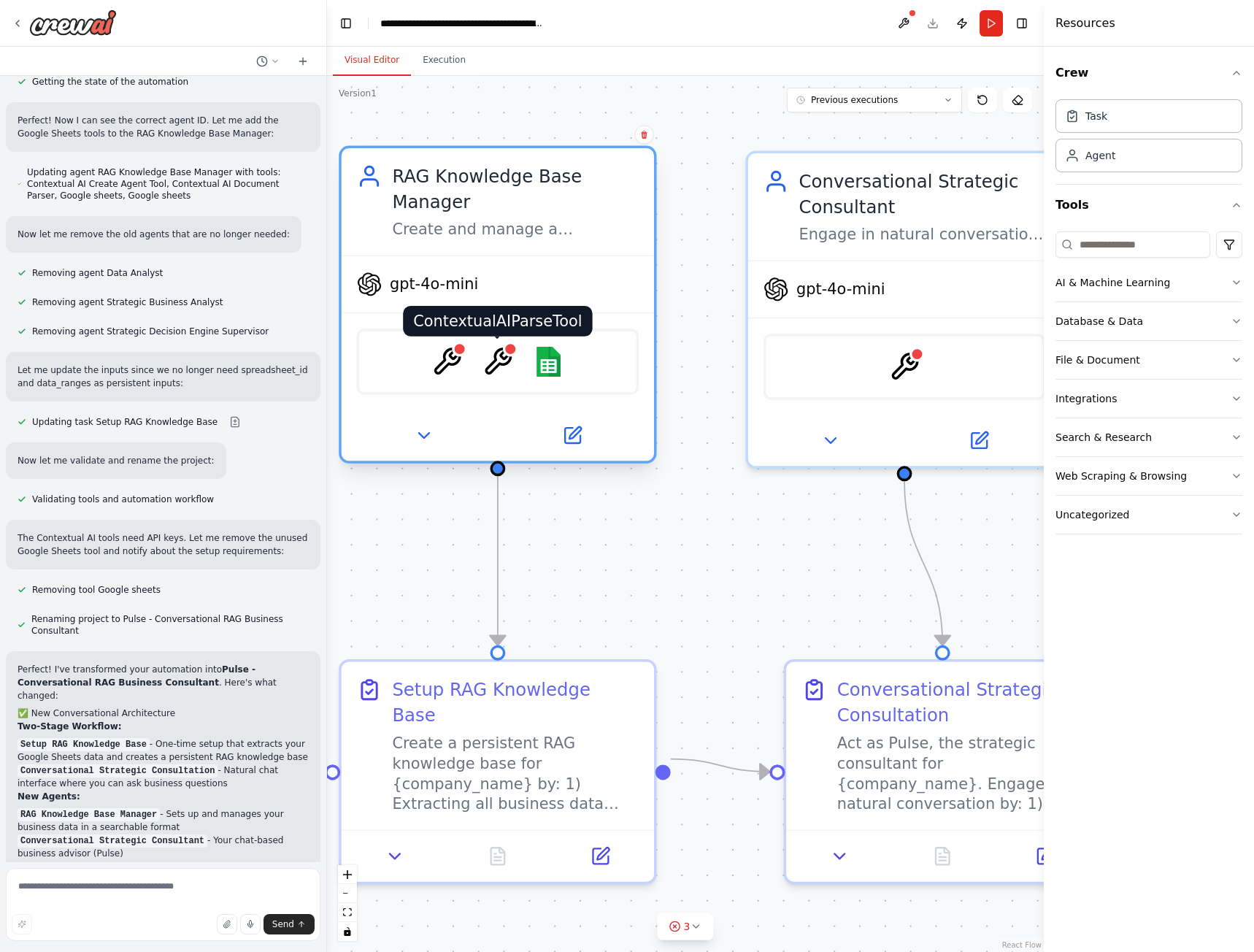
click at [501, 356] on img at bounding box center [497, 361] width 31 height 31
click at [430, 428] on icon at bounding box center [423, 435] width 21 height 21
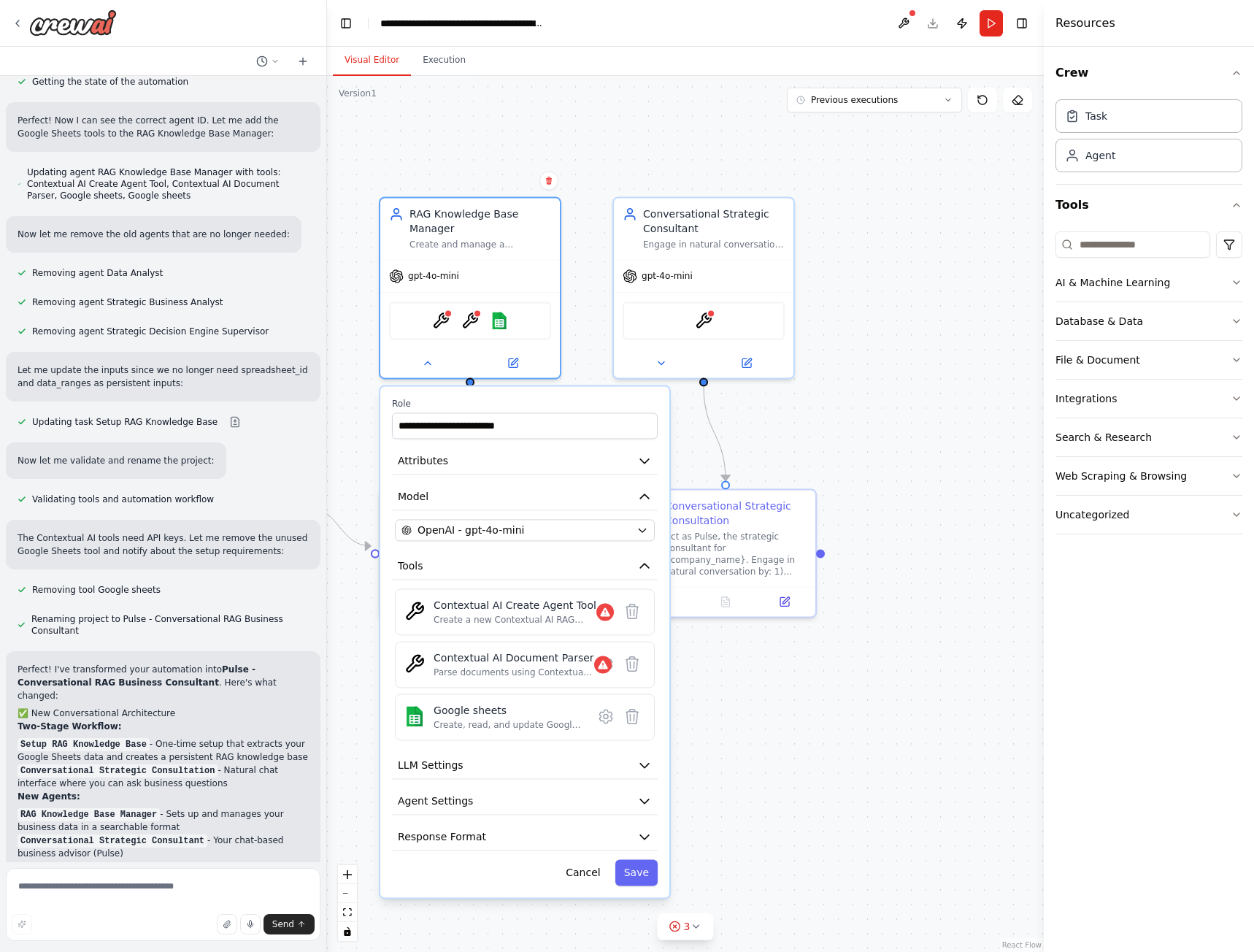
drag, startPoint x: 804, startPoint y: 750, endPoint x: 783, endPoint y: 509, distance: 241.9
click at [783, 511] on div ".deletable-edge-delete-btn { width: 20px; height: 20px; border: 0px solid #ffff…" at bounding box center [685, 514] width 717 height 876
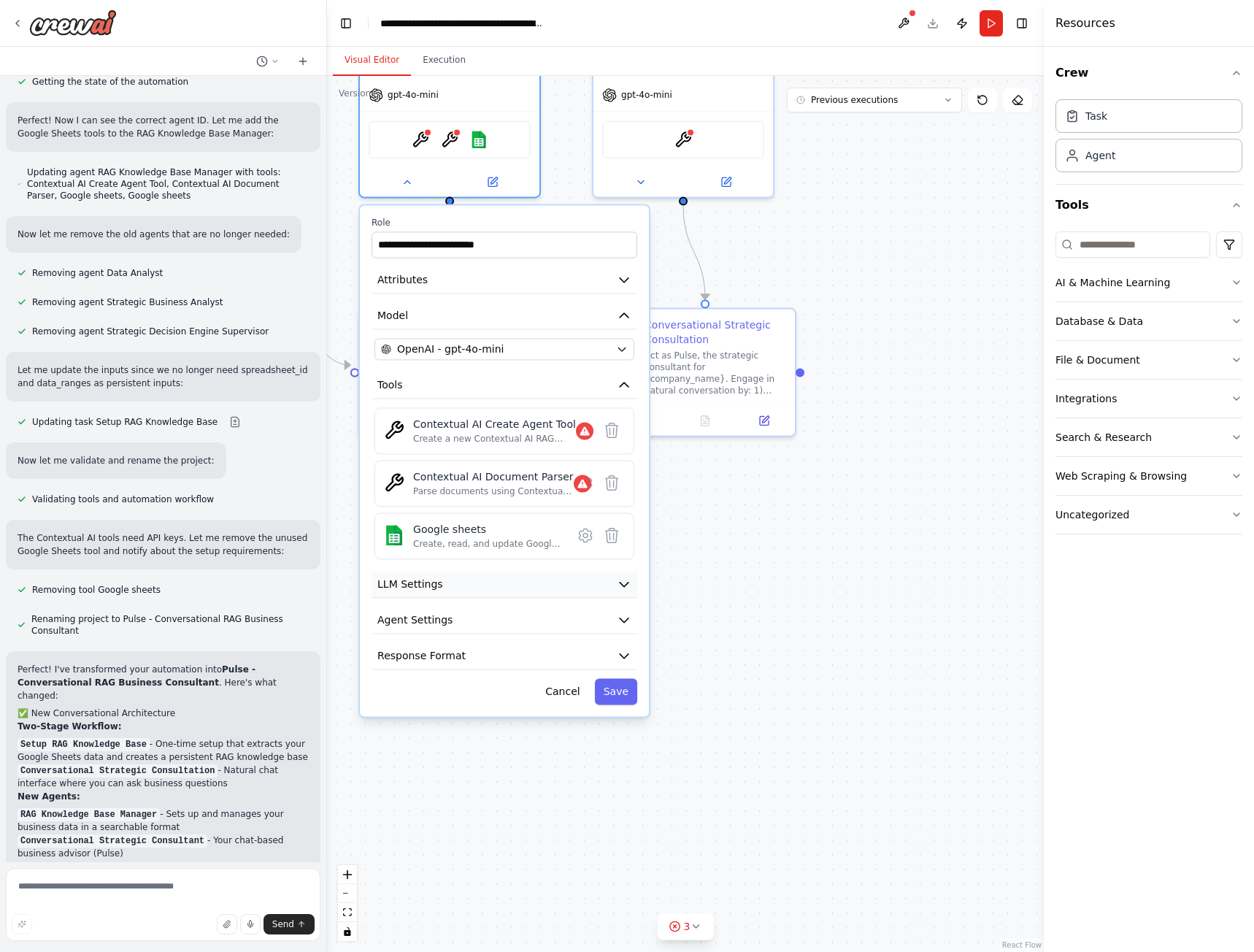
click at [631, 583] on icon "button" at bounding box center [624, 584] width 15 height 15
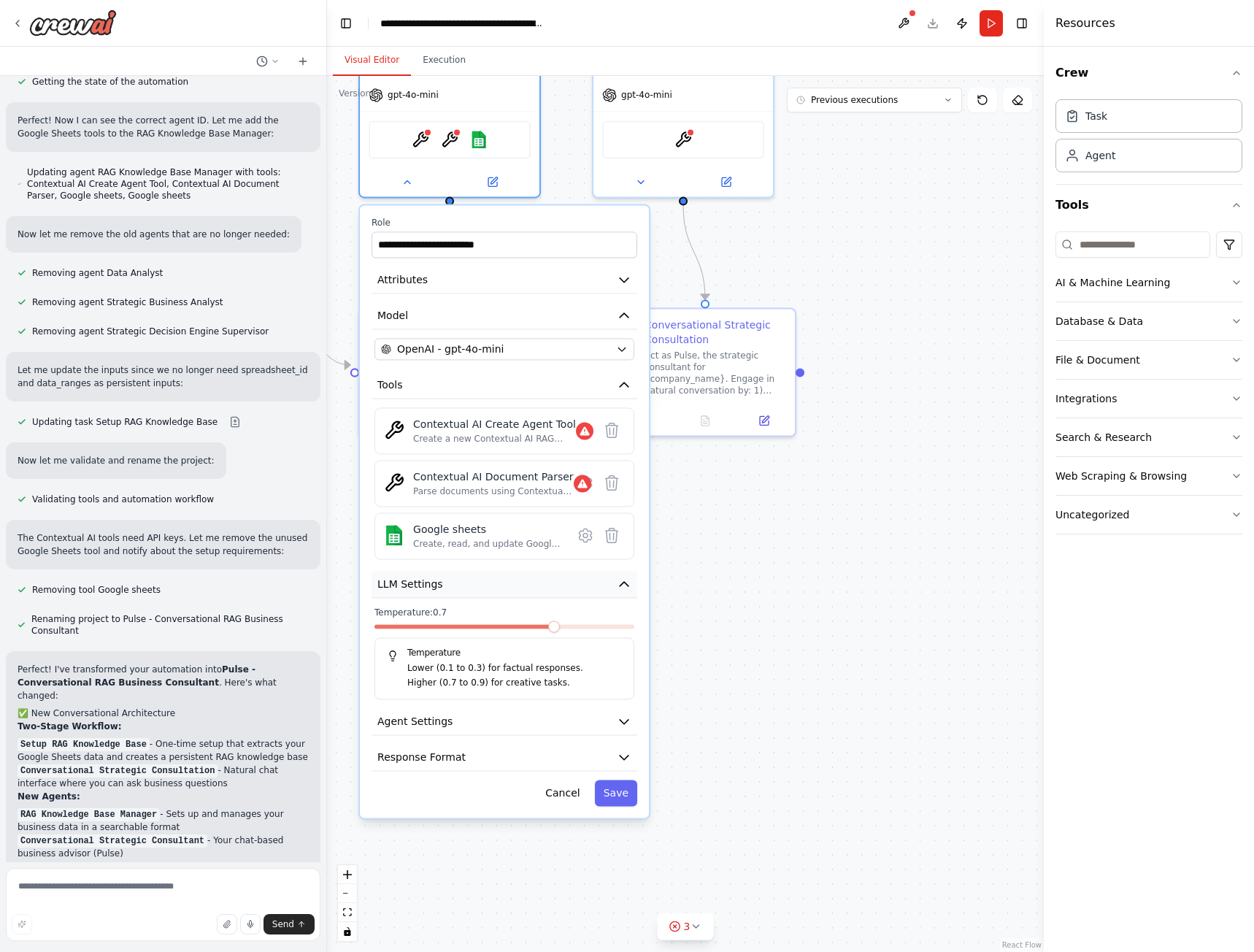
click at [627, 584] on icon "button" at bounding box center [624, 584] width 9 height 4
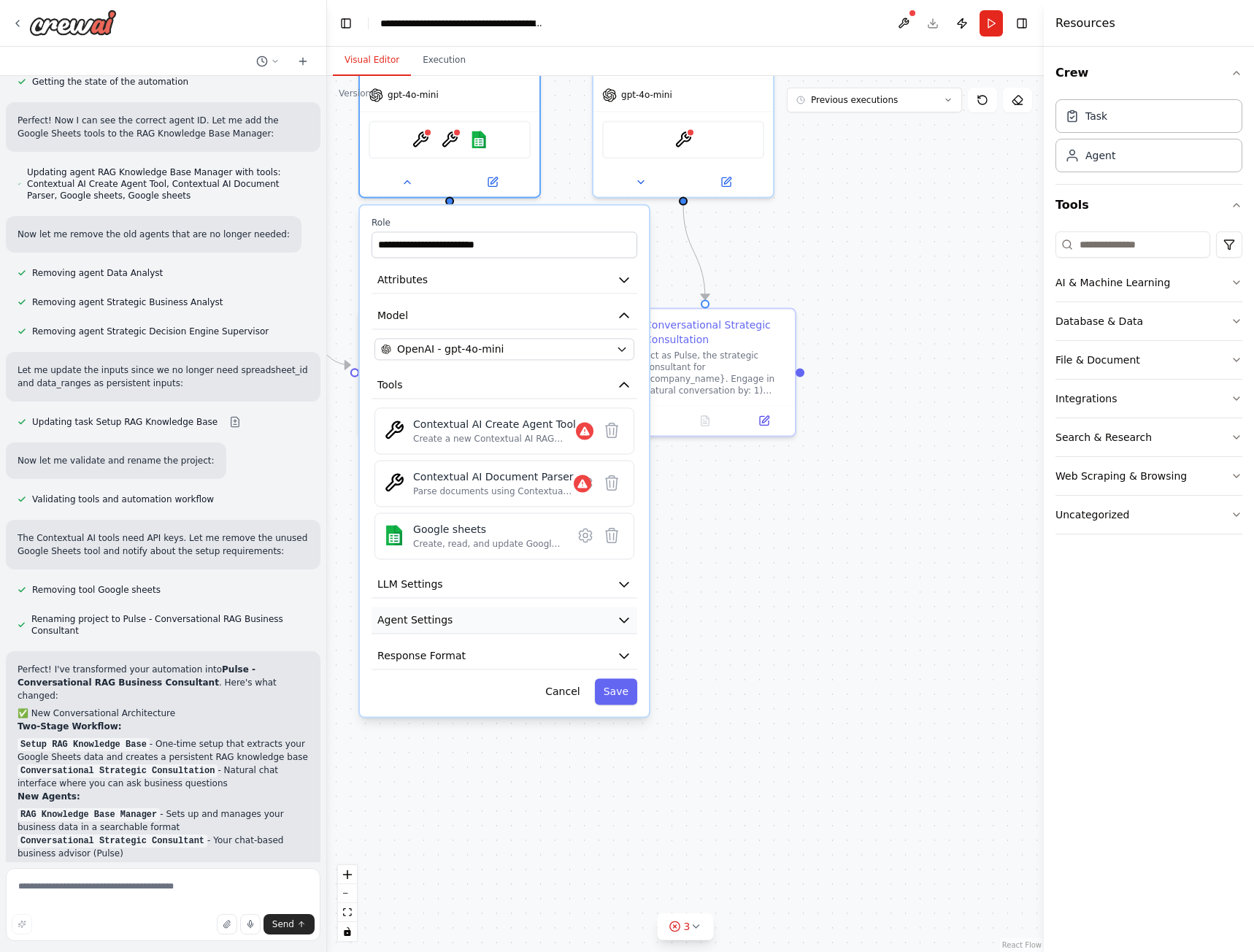
click at [605, 627] on button "Agent Settings" at bounding box center [504, 619] width 266 height 27
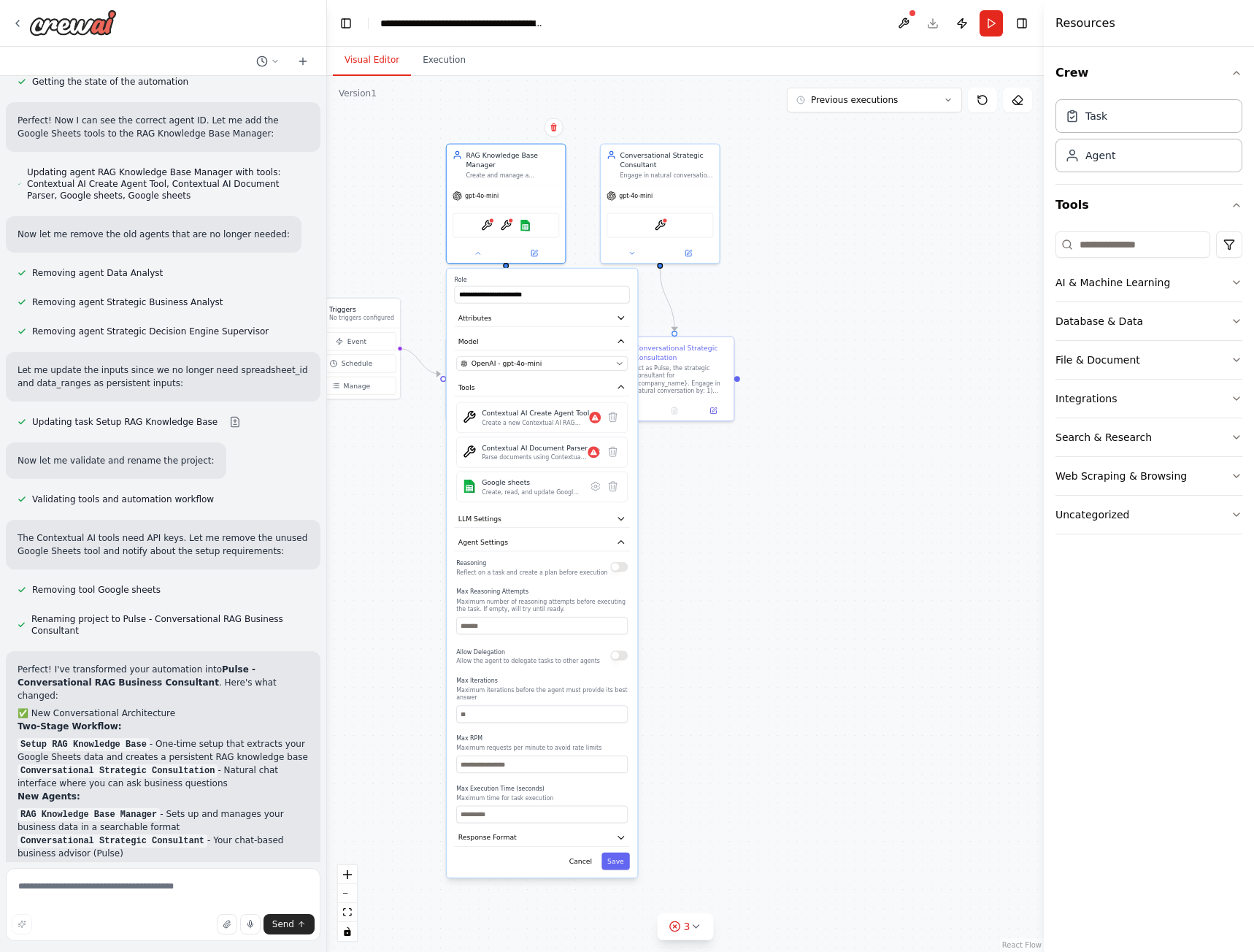
drag, startPoint x: 762, startPoint y: 651, endPoint x: 768, endPoint y: 501, distance: 150.1
click at [768, 502] on div ".deletable-edge-delete-btn { width: 20px; height: 20px; border: 0px solid #ffff…" at bounding box center [685, 514] width 717 height 876
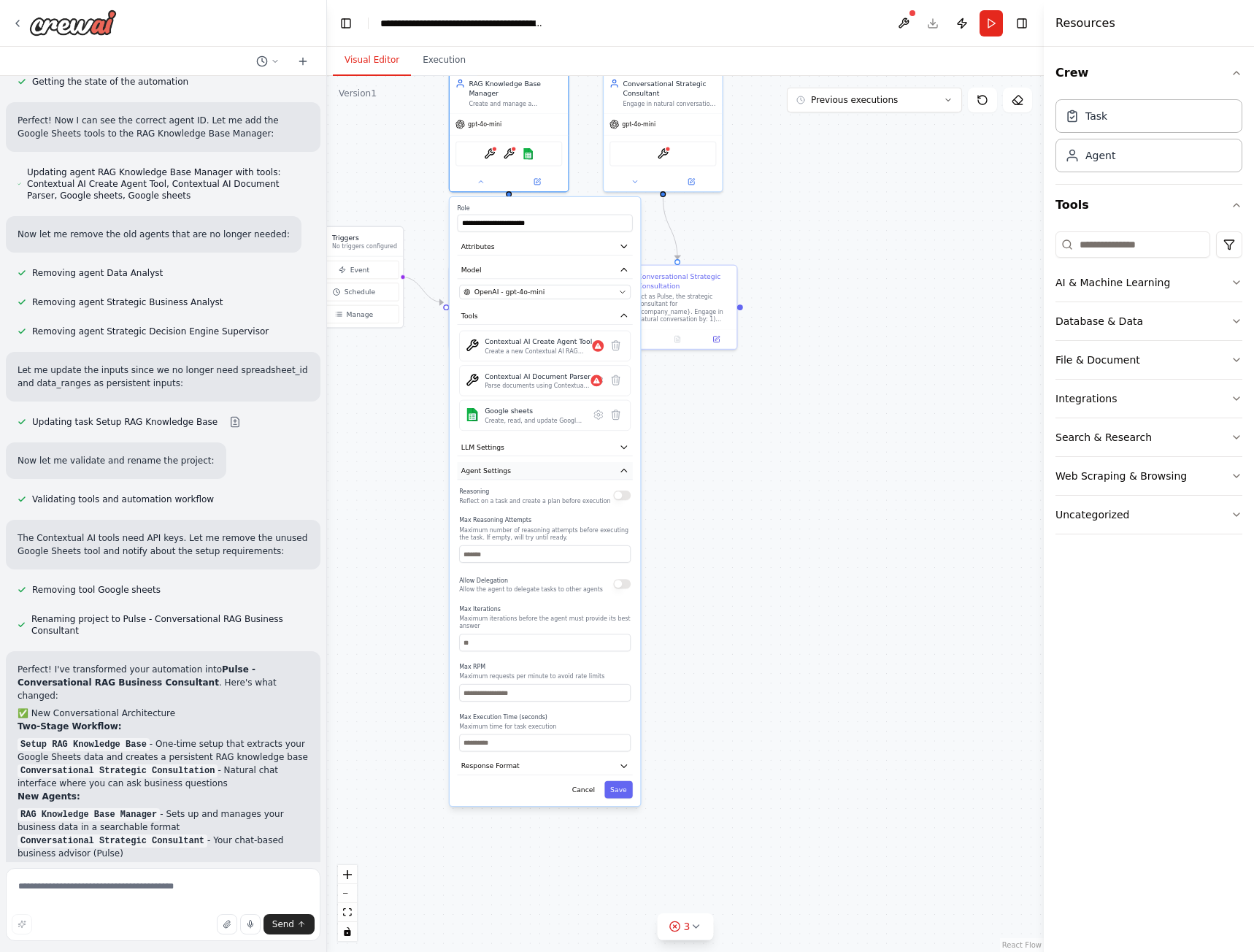
click at [588, 468] on button "Agent Settings" at bounding box center [545, 471] width 175 height 18
click at [564, 498] on button "Response Format" at bounding box center [545, 494] width 175 height 18
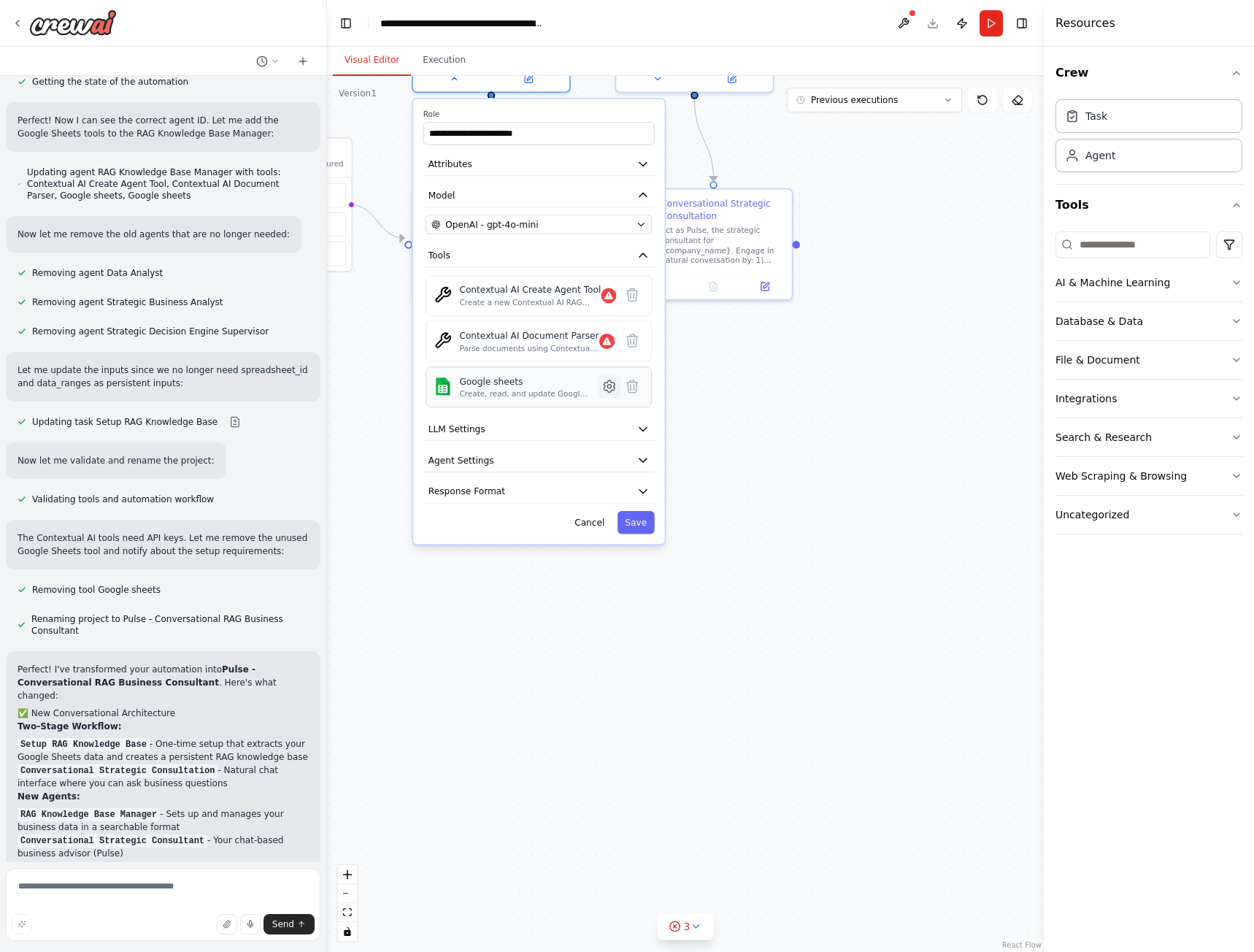
click at [608, 388] on icon at bounding box center [609, 387] width 4 height 4
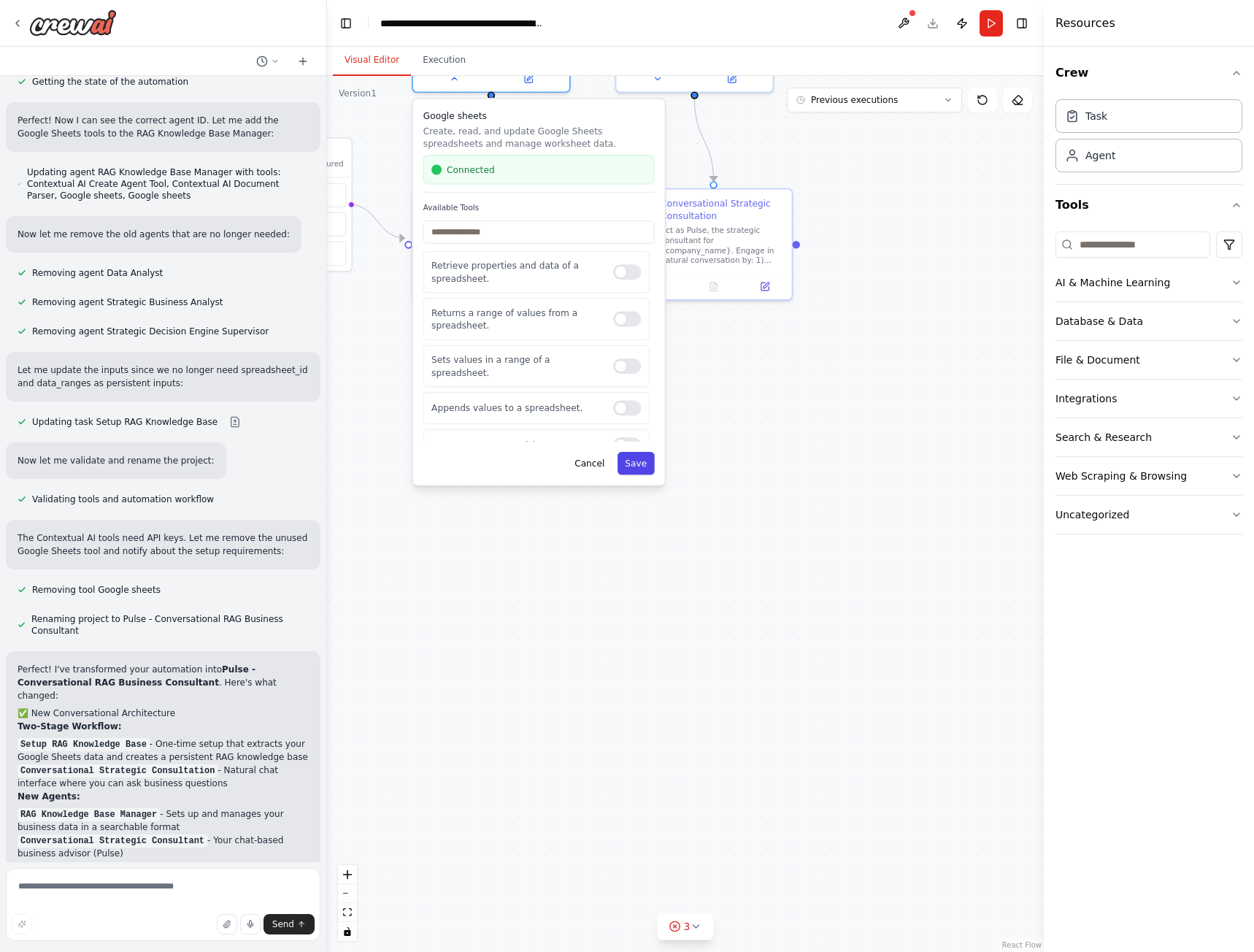
click at [639, 465] on button "Save" at bounding box center [636, 463] width 37 height 23
click at [742, 516] on div ".deletable-edge-delete-btn { width: 20px; height: 20px; border: 0px solid #ffff…" at bounding box center [685, 514] width 717 height 876
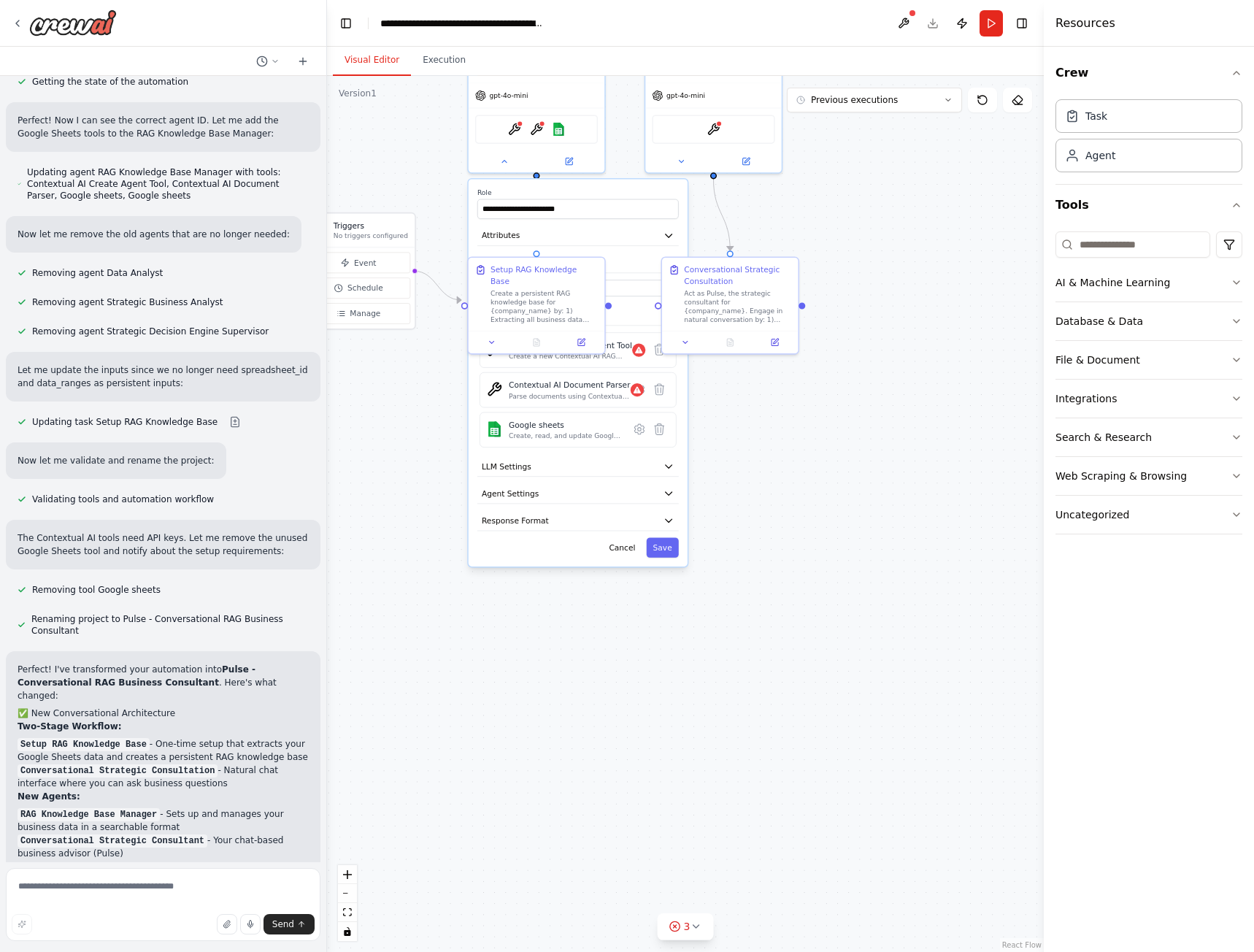
drag, startPoint x: 847, startPoint y: 437, endPoint x: 818, endPoint y: 580, distance: 145.9
click at [818, 580] on div ".deletable-edge-delete-btn { width: 20px; height: 20px; border: 0px solid #ffff…" at bounding box center [685, 514] width 717 height 876
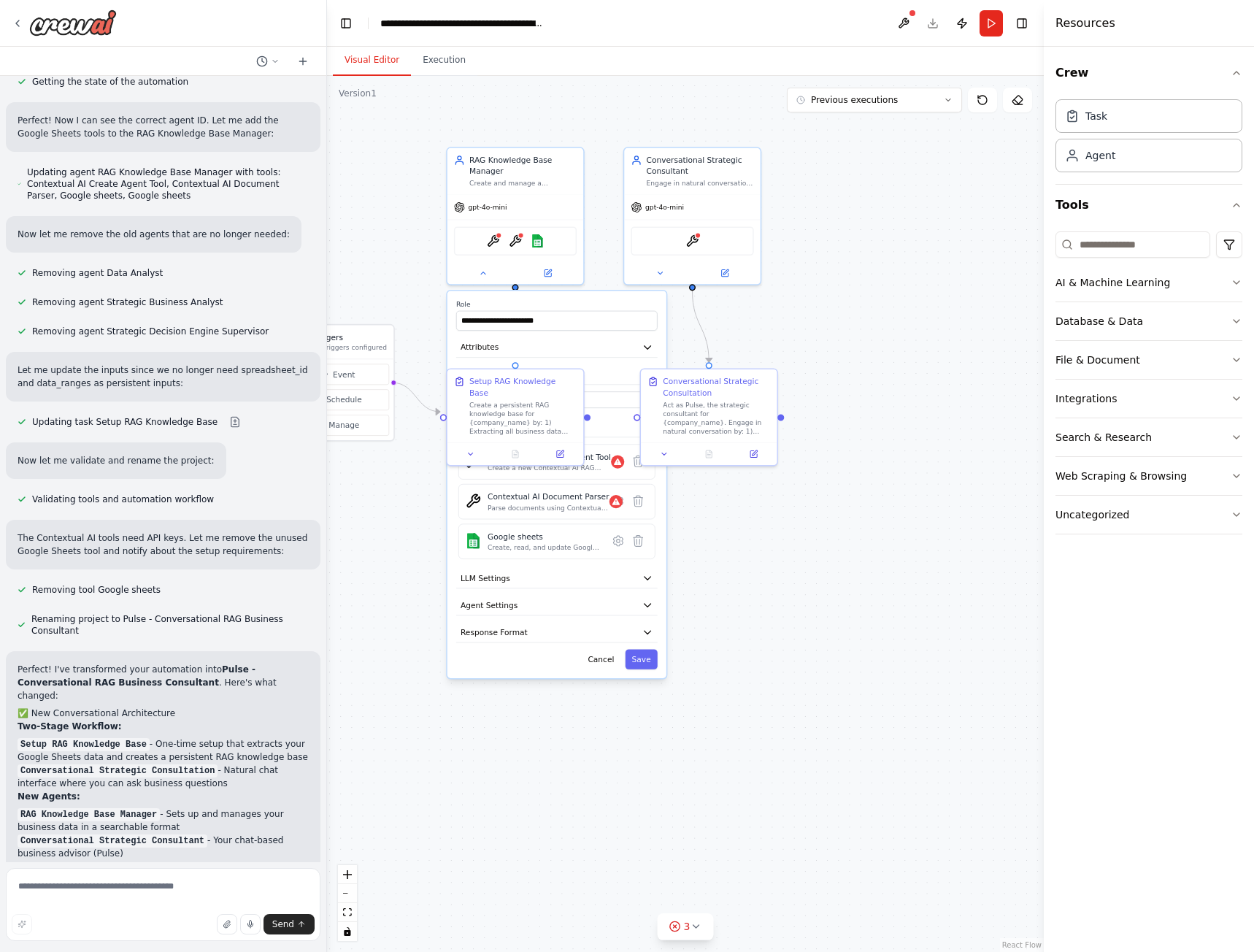
click at [869, 456] on div ".deletable-edge-delete-btn { width: 20px; height: 20px; border: 0px solid #ffff…" at bounding box center [685, 514] width 717 height 876
click at [529, 300] on label "Role" at bounding box center [556, 304] width 202 height 9
click at [392, 329] on div ".deletable-edge-delete-btn { width: 20px; height: 20px; border: 0px solid #ffff…" at bounding box center [685, 514] width 717 height 876
click at [490, 277] on button at bounding box center [483, 270] width 63 height 13
click at [519, 383] on div "Setup RAG Knowledge Base" at bounding box center [523, 385] width 107 height 22
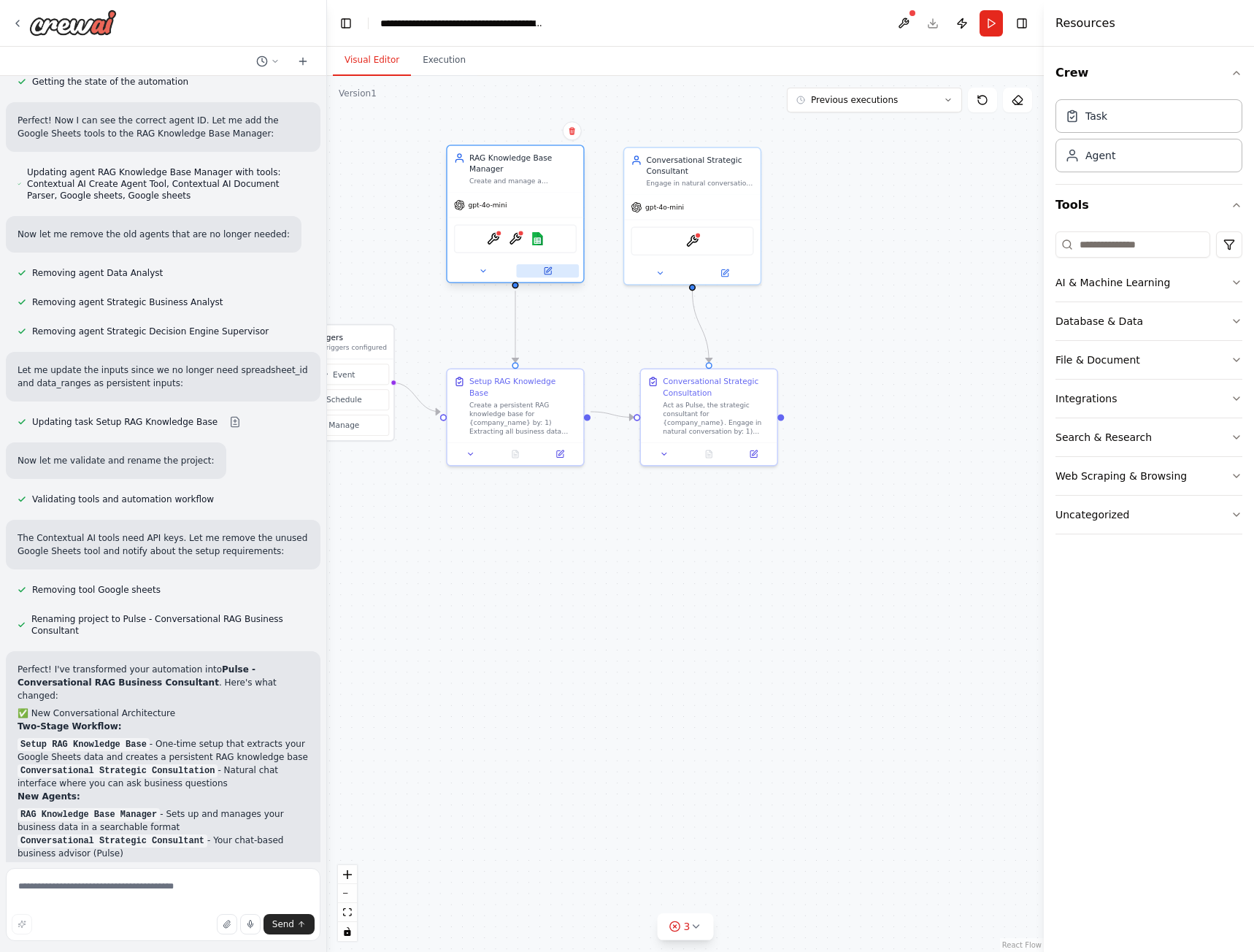
click at [553, 273] on button at bounding box center [548, 270] width 63 height 13
click at [546, 268] on icon at bounding box center [547, 271] width 7 height 7
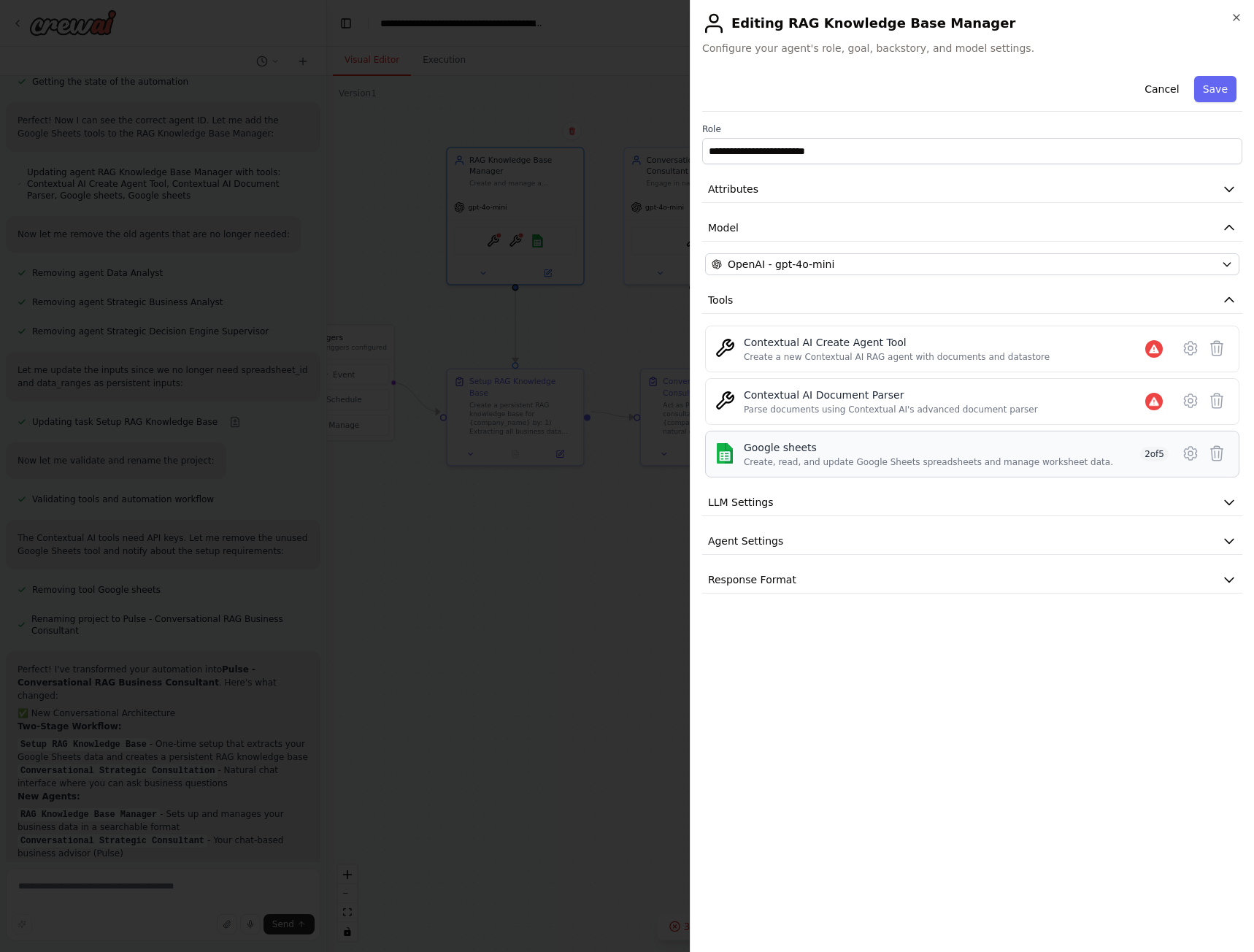
click at [791, 454] on div "Google sheets" at bounding box center [928, 447] width 369 height 15
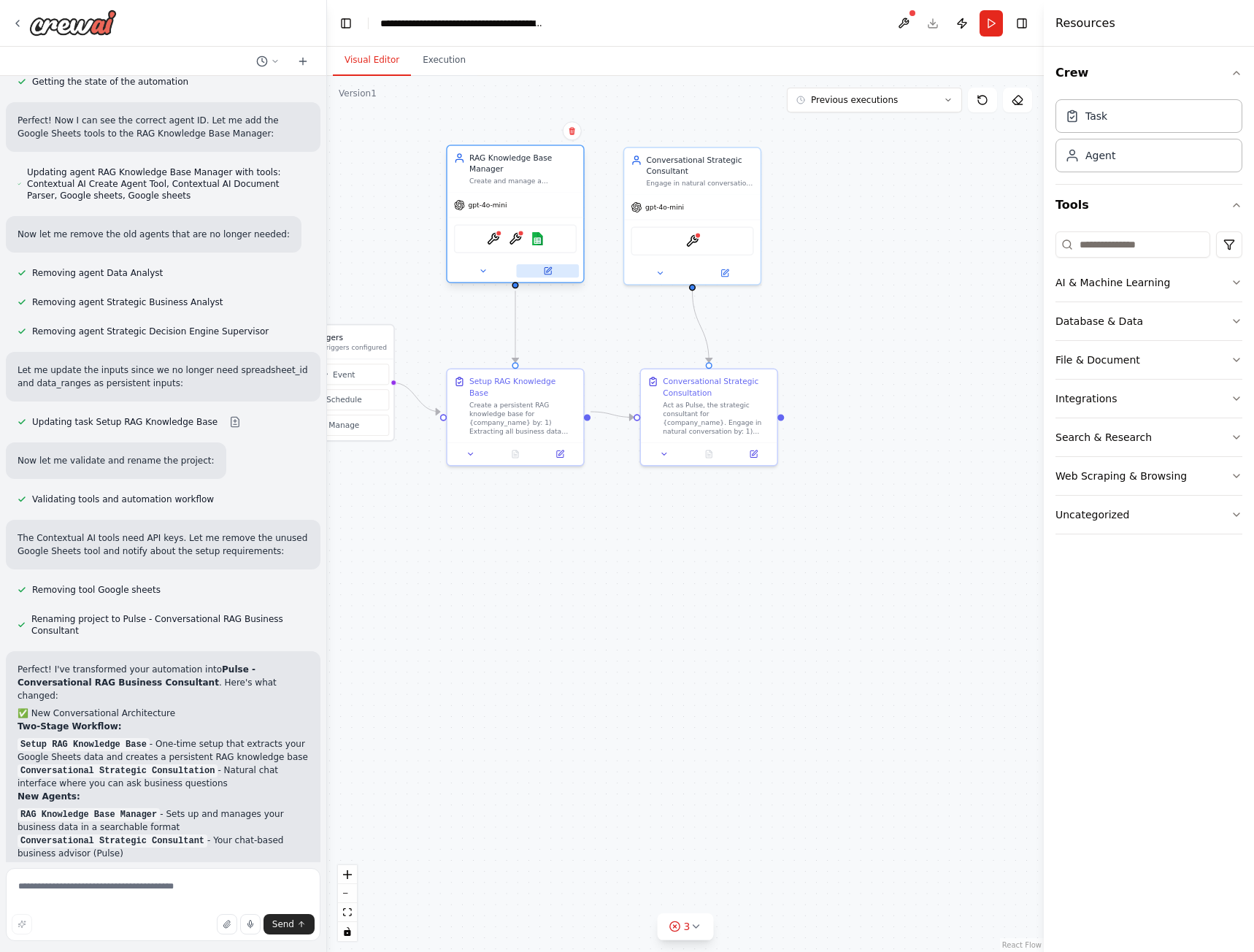
click at [557, 271] on button at bounding box center [548, 270] width 63 height 13
click at [560, 448] on icon at bounding box center [560, 450] width 5 height 5
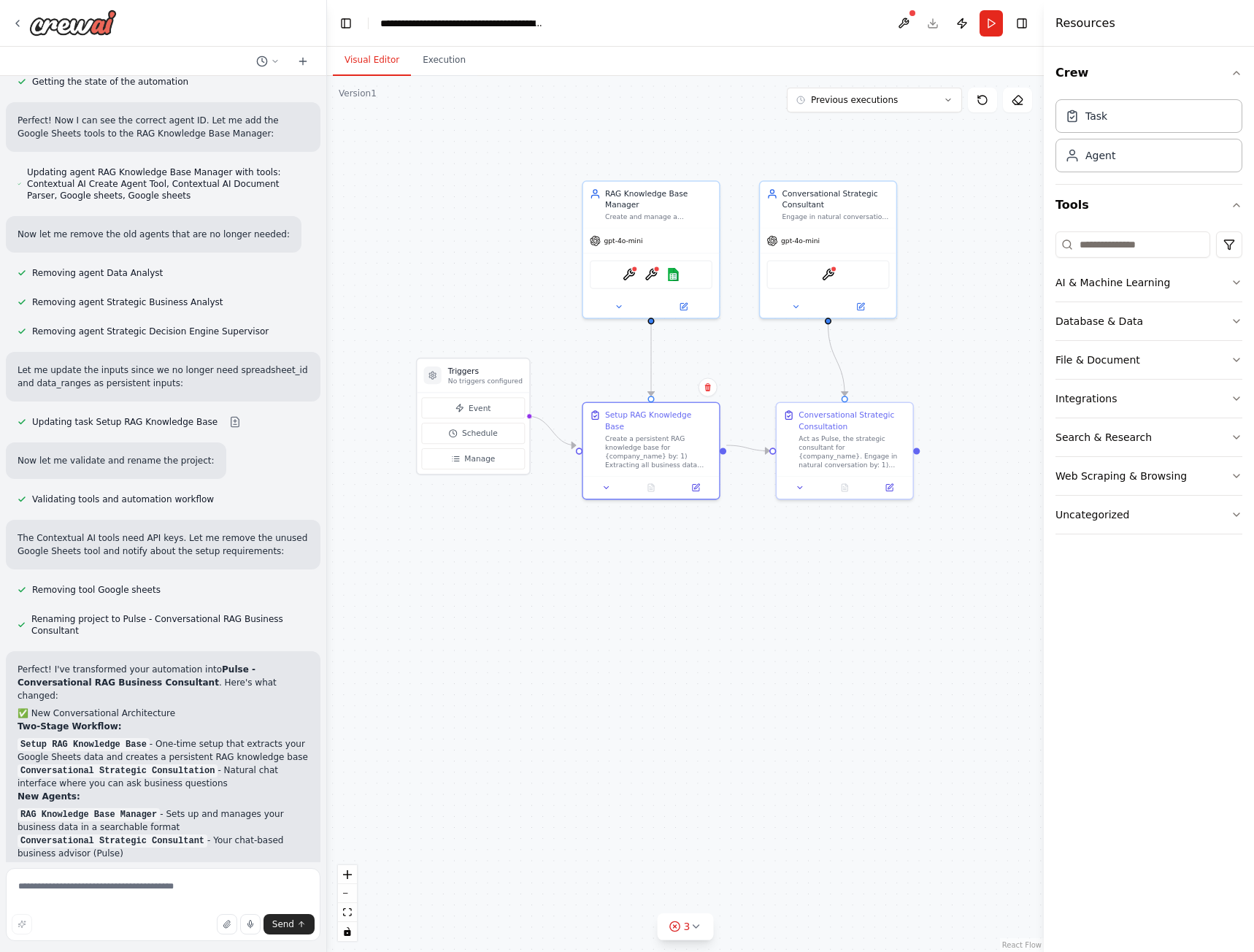
drag, startPoint x: 404, startPoint y: 521, endPoint x: 537, endPoint y: 553, distance: 136.8
click at [537, 553] on div ".deletable-edge-delete-btn { width: 20px; height: 20px; border: 0px solid #ffff…" at bounding box center [685, 514] width 717 height 876
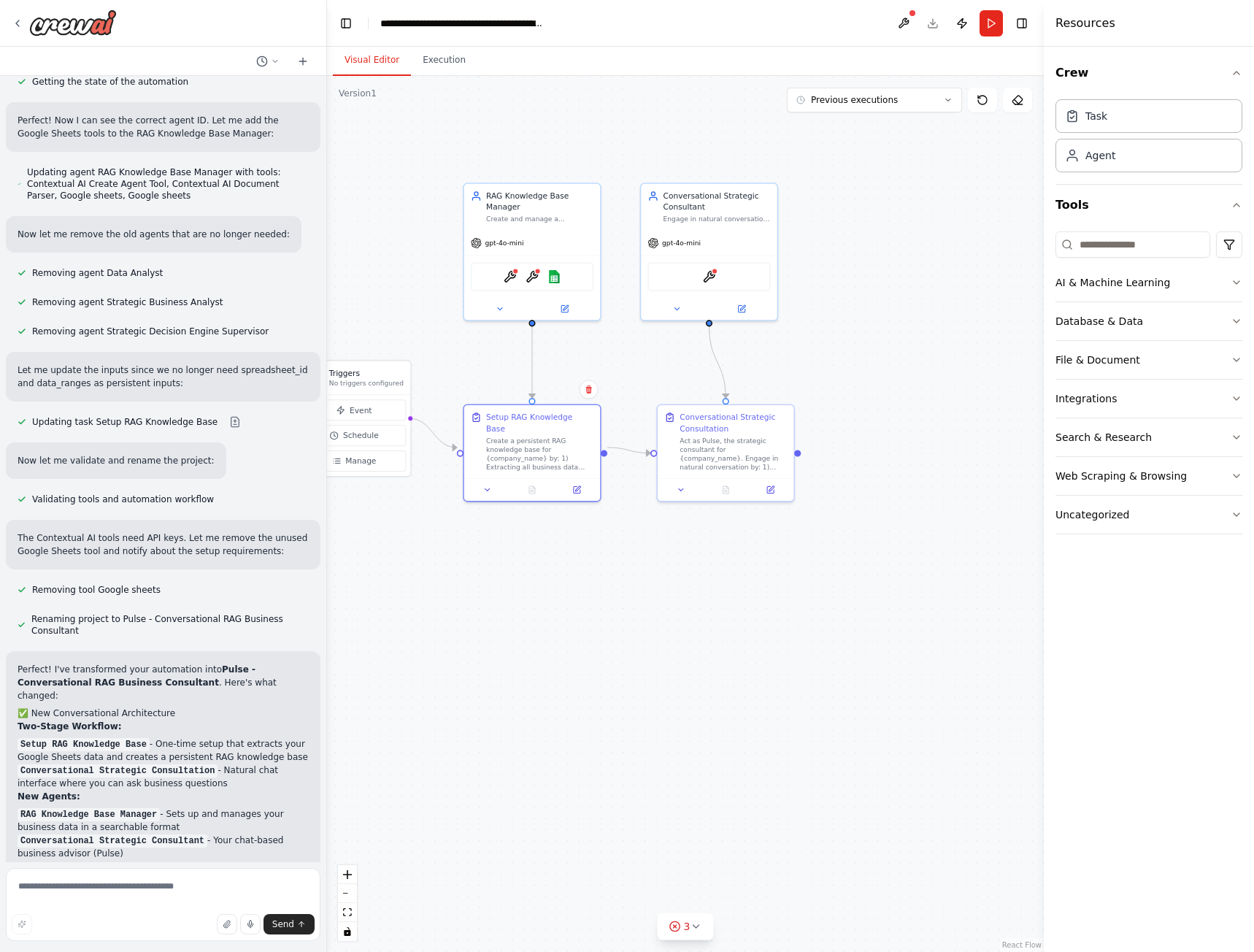
drag, startPoint x: 721, startPoint y: 577, endPoint x: 658, endPoint y: 577, distance: 63.0
click at [658, 577] on div ".deletable-edge-delete-btn { width: 20px; height: 20px; border: 0px solid #ffff…" at bounding box center [685, 514] width 717 height 876
click at [988, 28] on button "Run" at bounding box center [991, 23] width 24 height 27
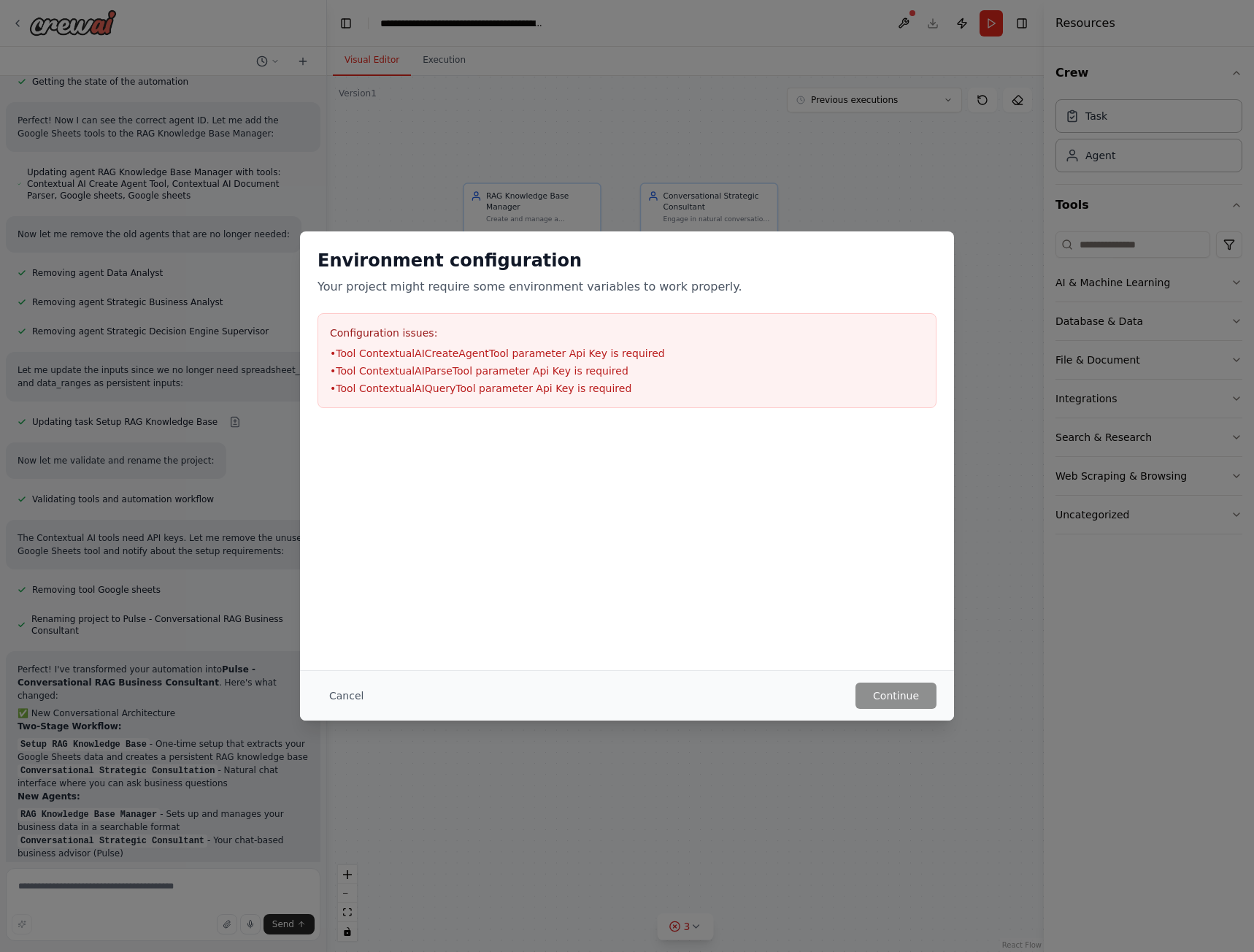
click at [424, 365] on li "• Tool ContextualAIParseTool parameter Api Key is required" at bounding box center [627, 370] width 595 height 15
click at [423, 365] on li "• Tool ContextualAIParseTool parameter Api Key is required" at bounding box center [627, 370] width 595 height 15
click at [421, 365] on li "• Tool ContextualAIParseTool parameter Api Key is required" at bounding box center [627, 370] width 595 height 15
click at [518, 547] on div at bounding box center [627, 498] width 654 height 146
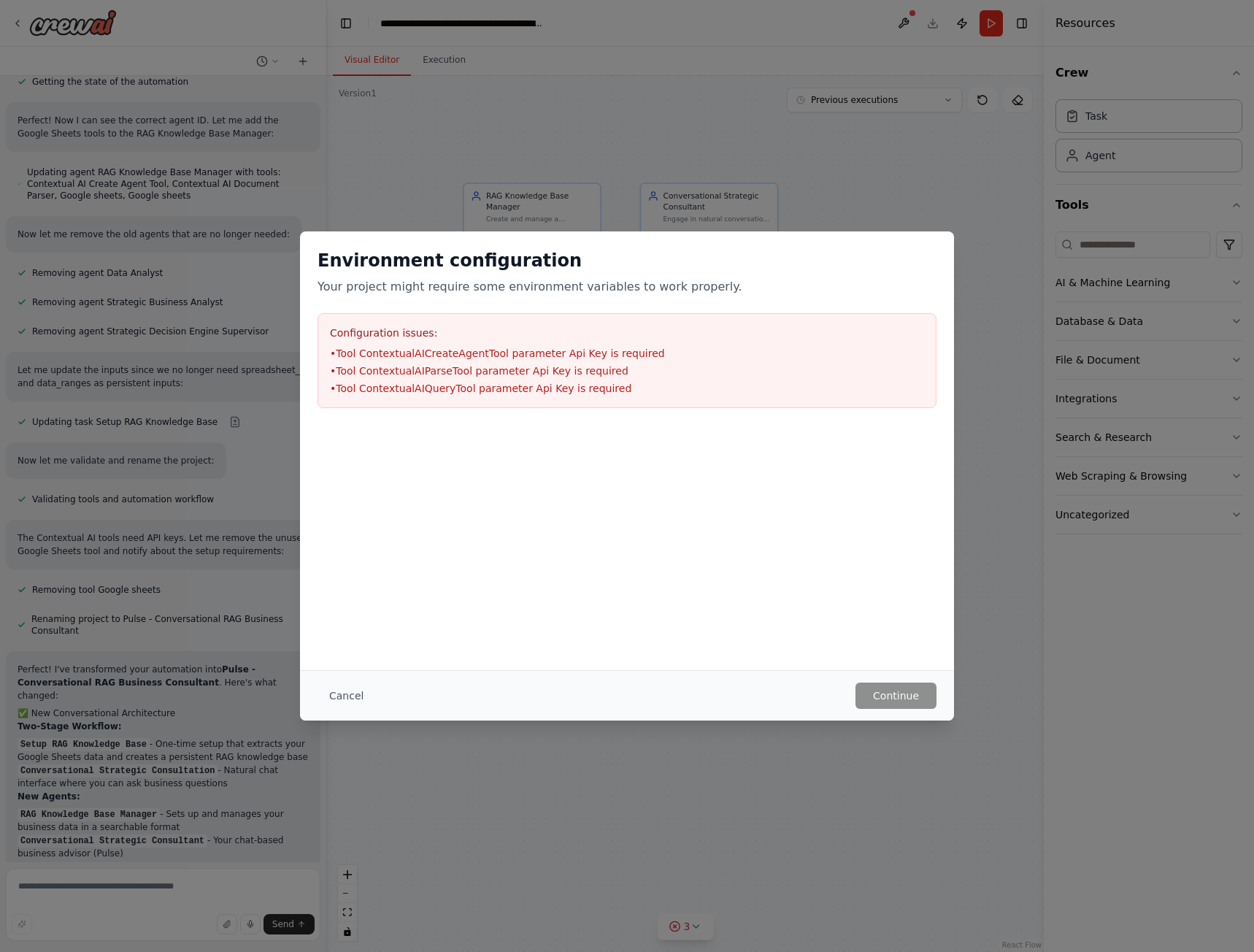
click at [552, 253] on h2 "Environment configuration" at bounding box center [627, 261] width 619 height 24
click at [664, 168] on div "Environment configuration Your project might require some environment variables…" at bounding box center [627, 476] width 1254 height 952
click at [348, 693] on button "Cancel" at bounding box center [346, 695] width 58 height 27
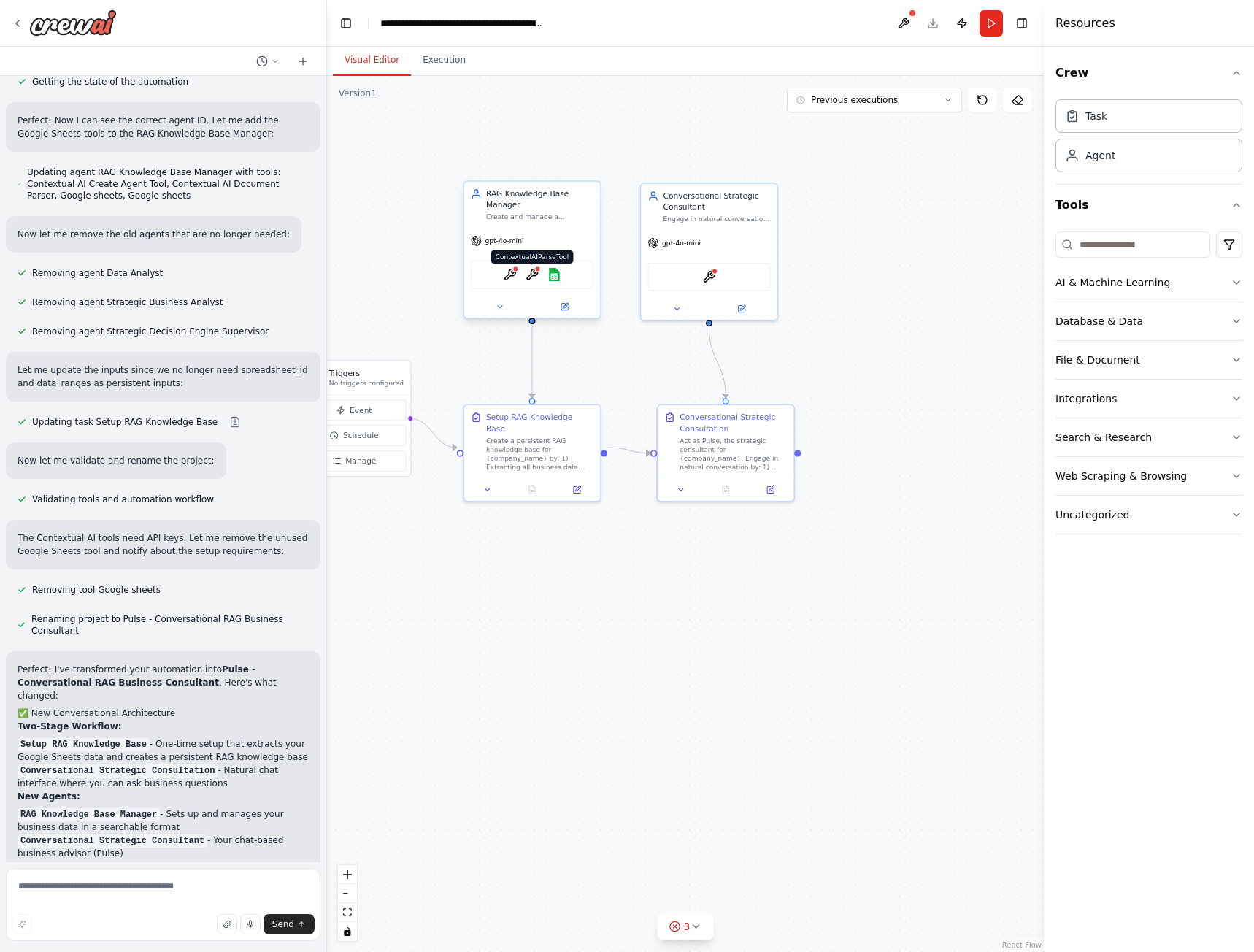
click at [533, 275] on img at bounding box center [532, 274] width 13 height 13
click at [528, 271] on img at bounding box center [532, 274] width 13 height 13
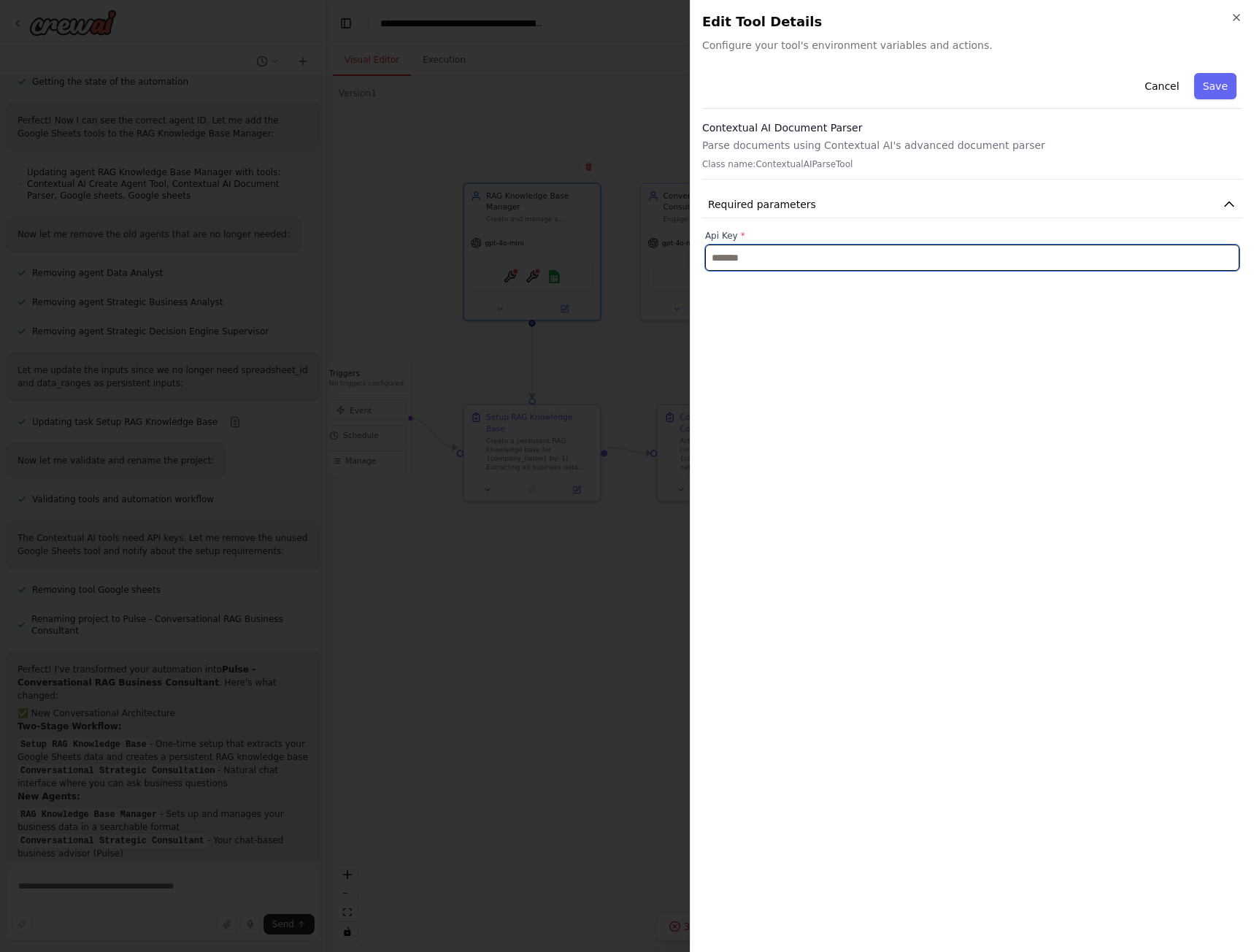
click at [792, 249] on input "text" at bounding box center [972, 257] width 534 height 27
click at [773, 143] on p "Parse documents using Contextual AI's advanced document parser" at bounding box center [972, 145] width 540 height 15
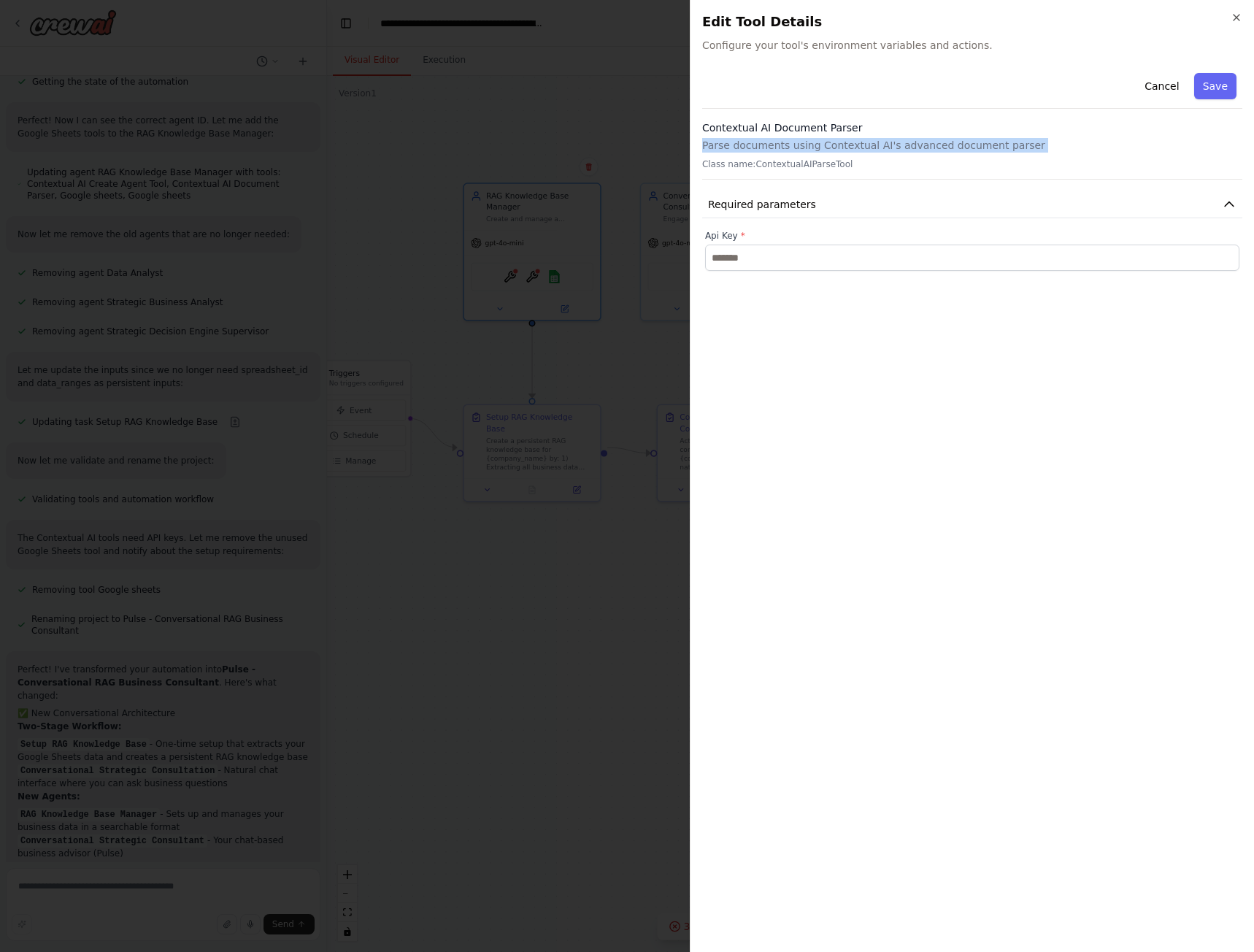
click at [772, 143] on p "Parse documents using Contextual AI's advanced document parser" at bounding box center [972, 145] width 540 height 15
click at [773, 208] on span "Required parameters" at bounding box center [762, 204] width 108 height 15
click at [789, 236] on label "Api Key *" at bounding box center [972, 236] width 534 height 12
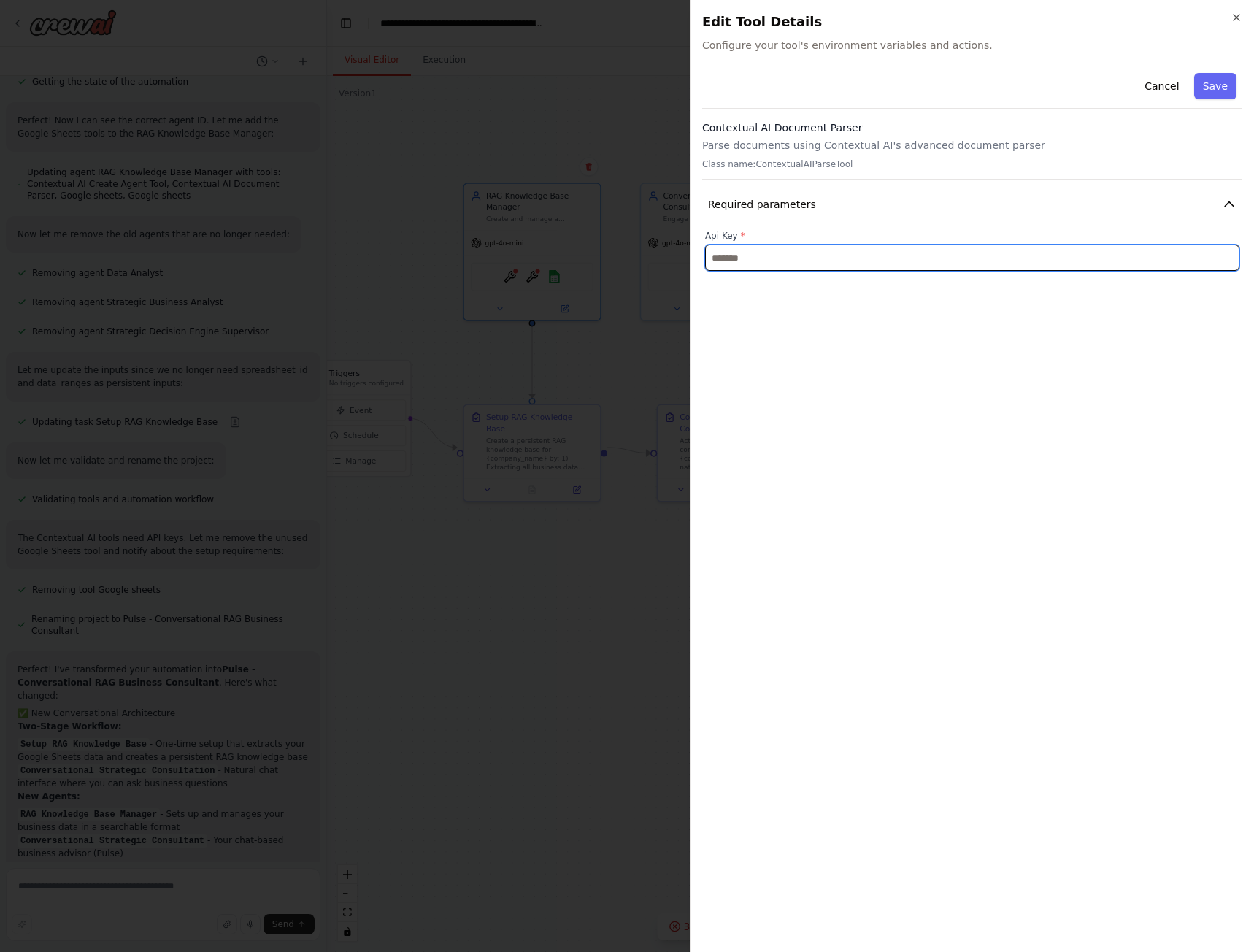
click at [745, 252] on input "text" at bounding box center [972, 257] width 534 height 27
click at [813, 205] on button "Required parameters" at bounding box center [972, 204] width 540 height 27
click at [812, 205] on button "Required parameters" at bounding box center [972, 204] width 540 height 27
click at [772, 168] on p "Class name: ContextualAIParseTool" at bounding box center [972, 164] width 540 height 12
drag, startPoint x: 714, startPoint y: 43, endPoint x: 989, endPoint y: 22, distance: 275.8
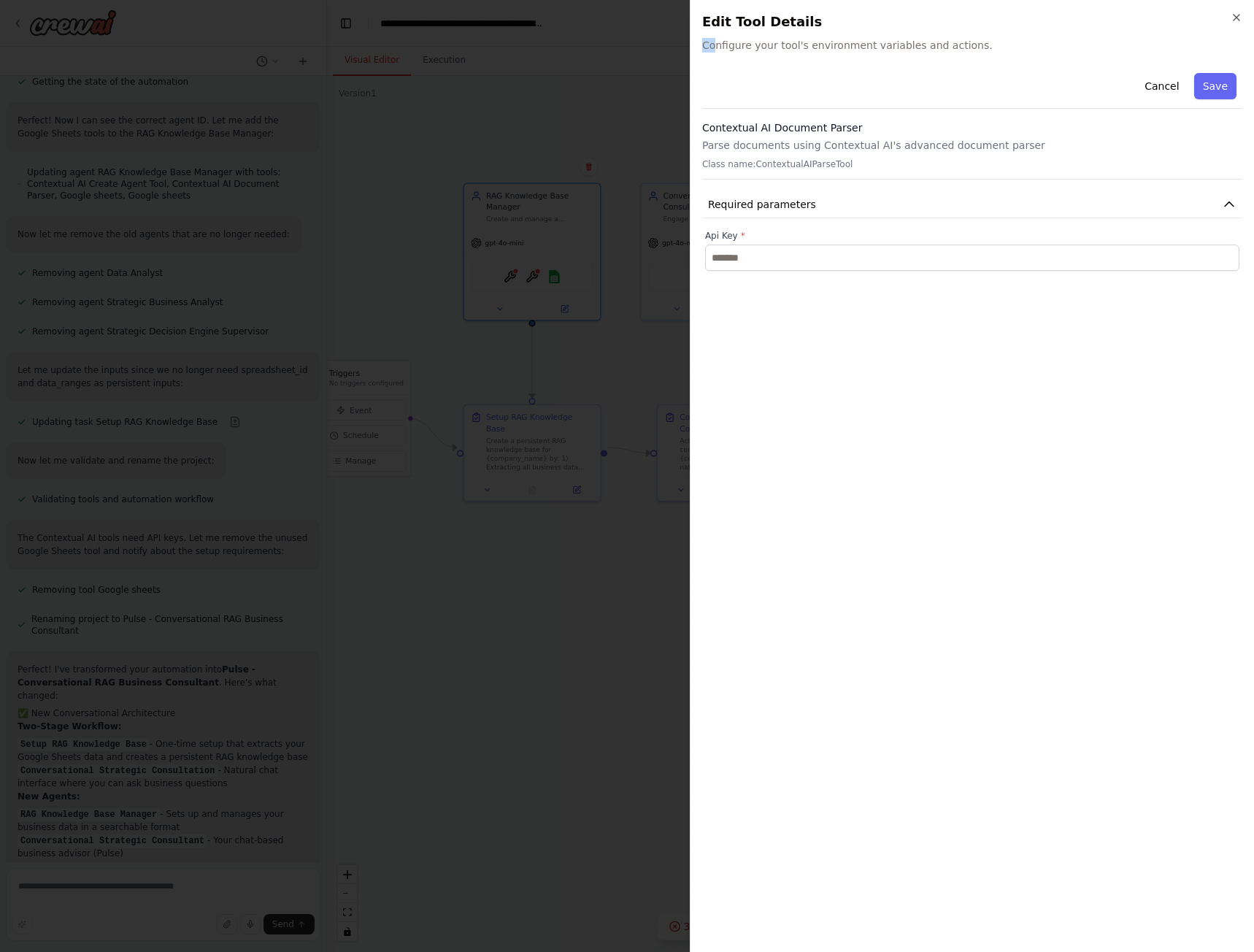
click at [952, 28] on div "Edit Tool Details Configure your tool's environment variables and actions." at bounding box center [972, 32] width 540 height 41
click at [772, 264] on input "text" at bounding box center [972, 257] width 534 height 27
click at [1230, 21] on icon "button" at bounding box center [1236, 18] width 12 height 12
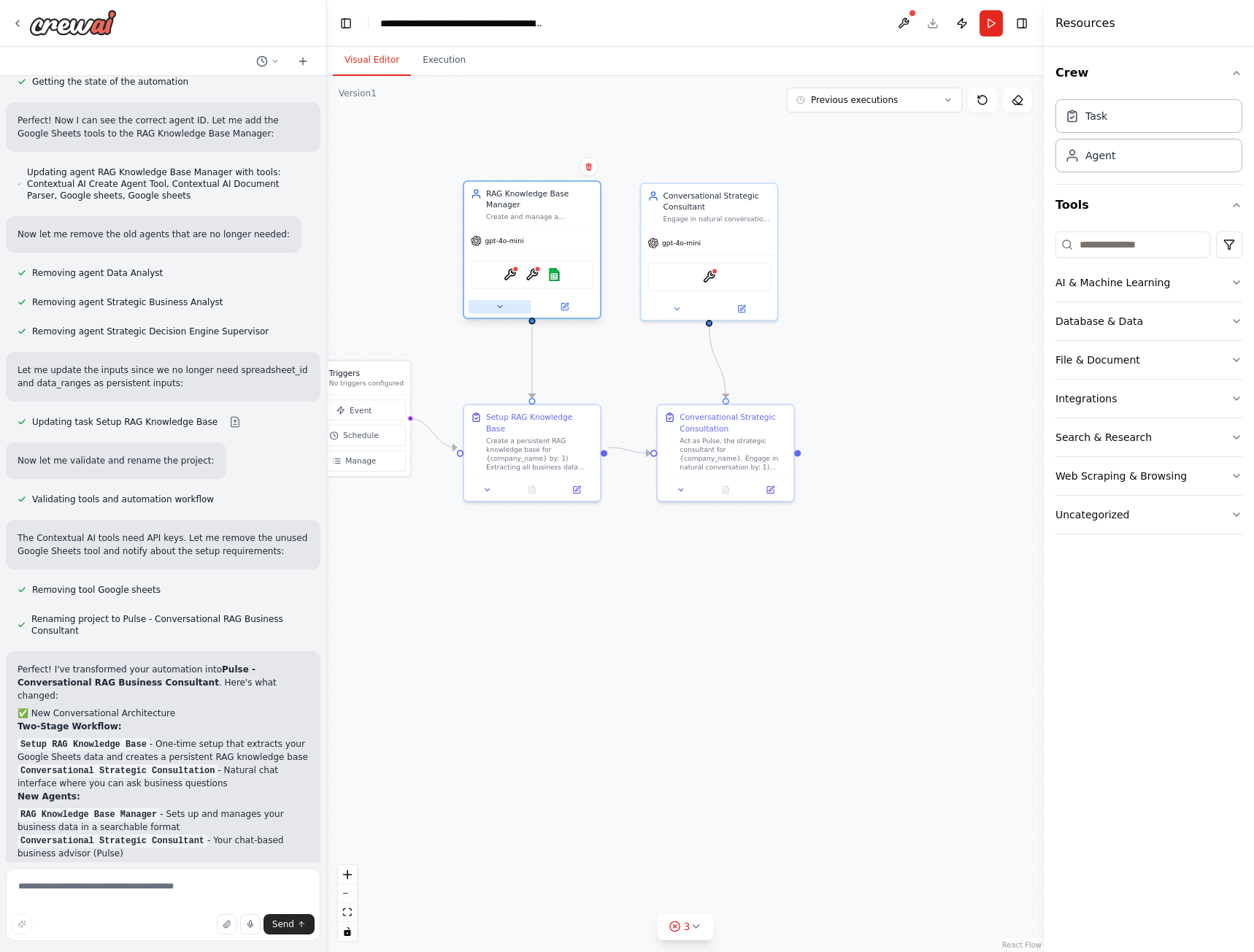
click at [495, 306] on icon at bounding box center [499, 306] width 9 height 9
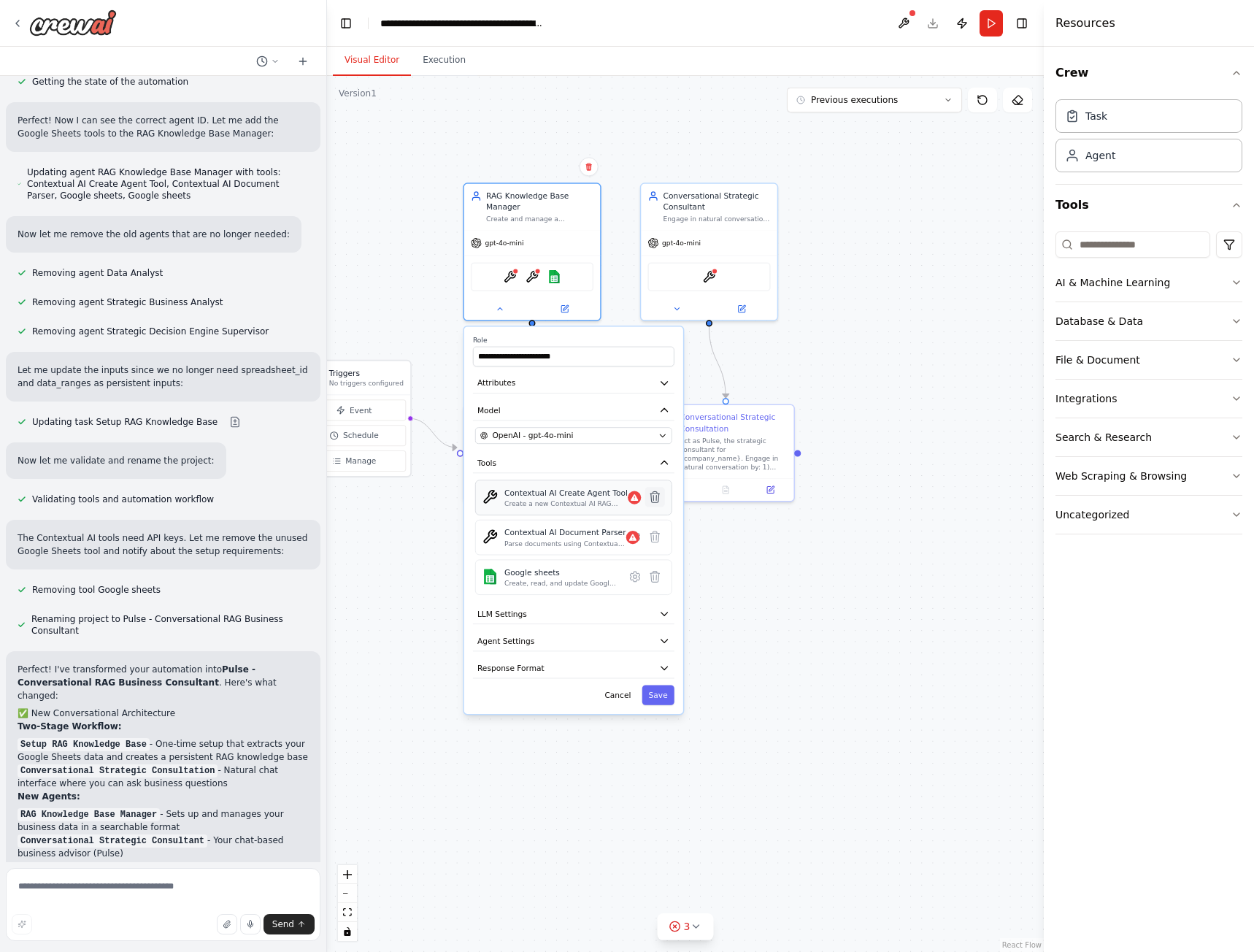
click at [655, 495] on icon at bounding box center [656, 496] width 10 height 11
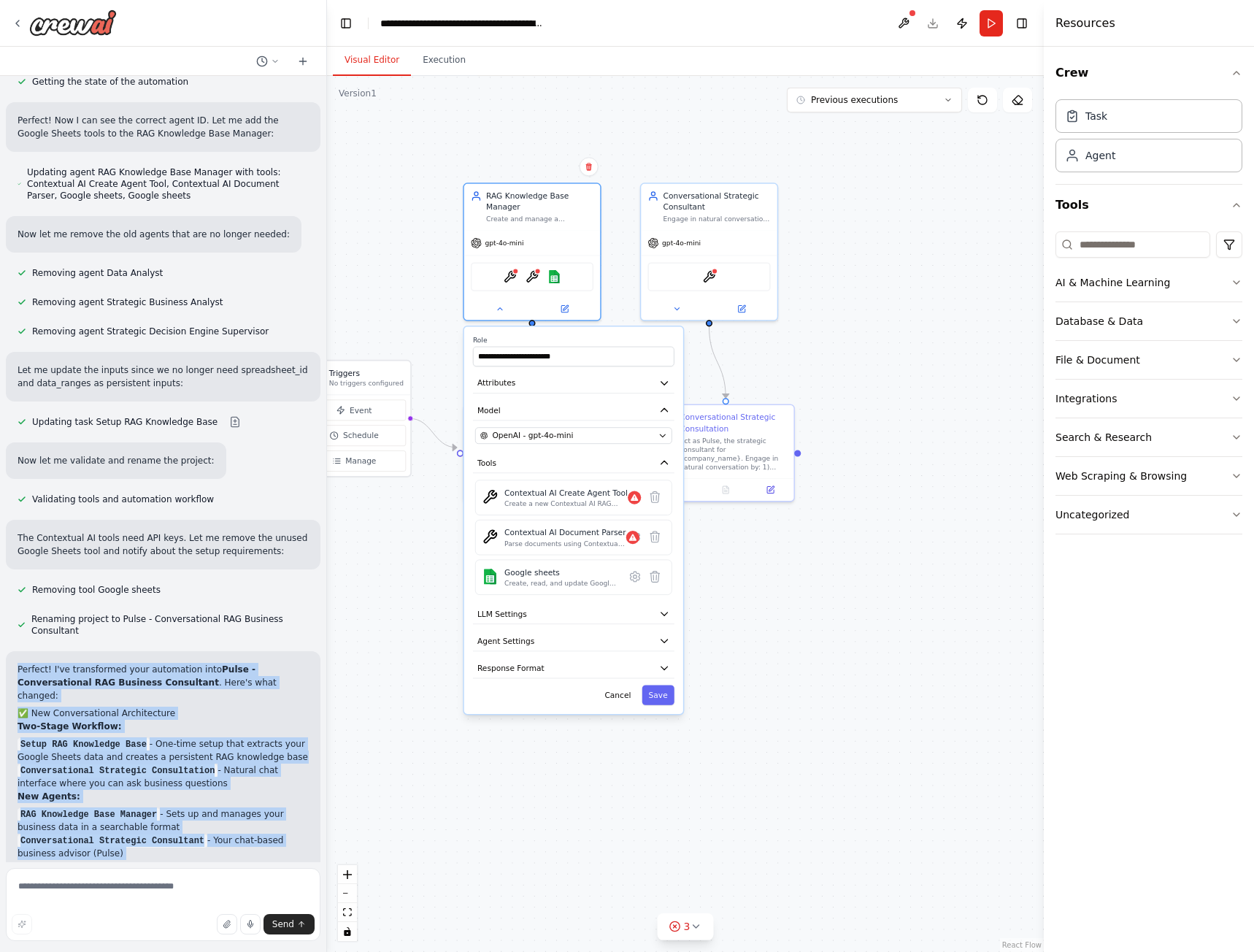
drag, startPoint x: 200, startPoint y: 624, endPoint x: 16, endPoint y: 193, distance: 468.6
click at [16, 651] on div "Perfect! I've transformed your automation into Pulse - Conversational RAG Busin…" at bounding box center [163, 906] width 315 height 510
copy div "Perfect! I've transformed your automation into Pulse - Conversational RAG Busin…"
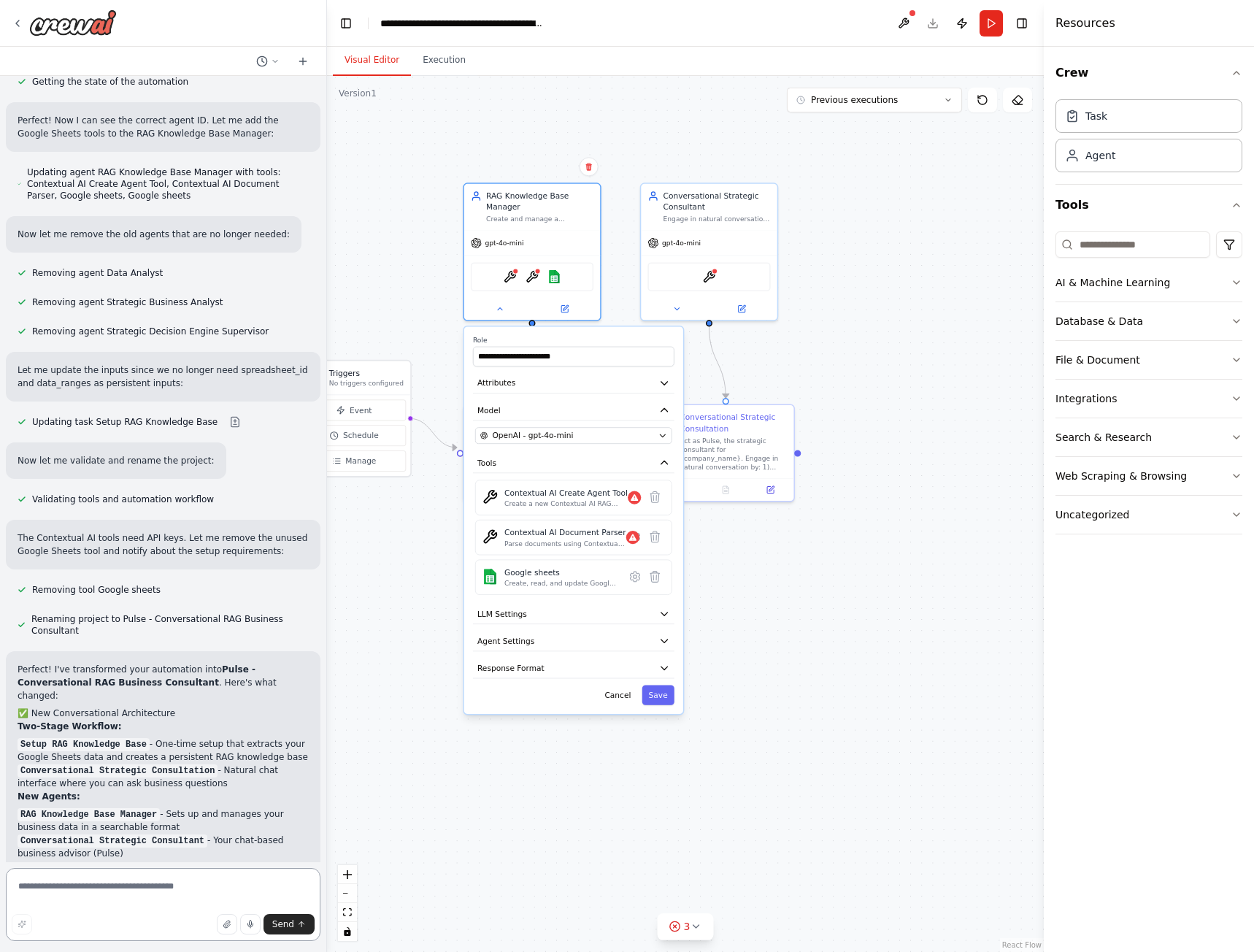
click at [140, 891] on textarea at bounding box center [163, 905] width 315 height 73
type textarea "**********"
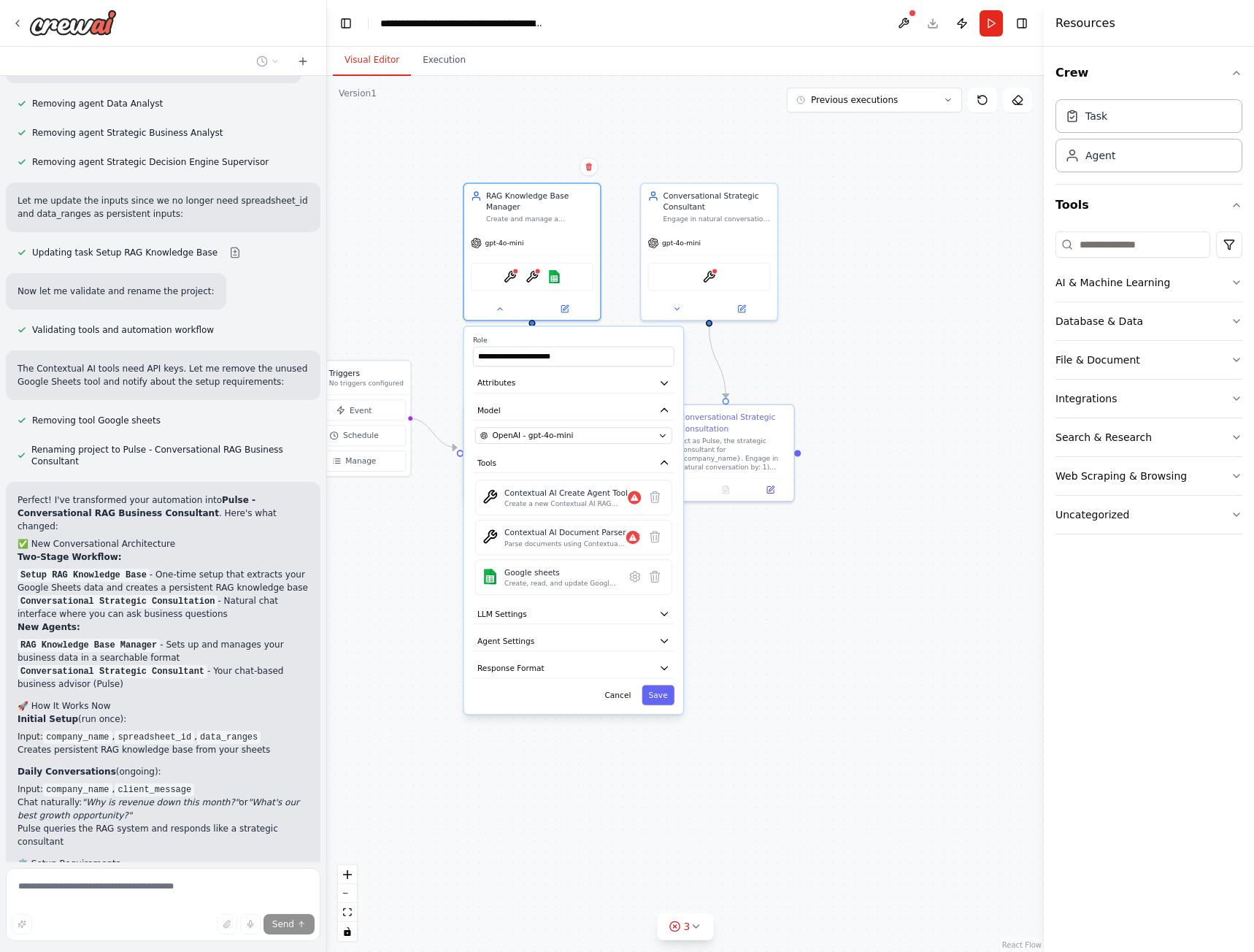
scroll to position [8110, 0]
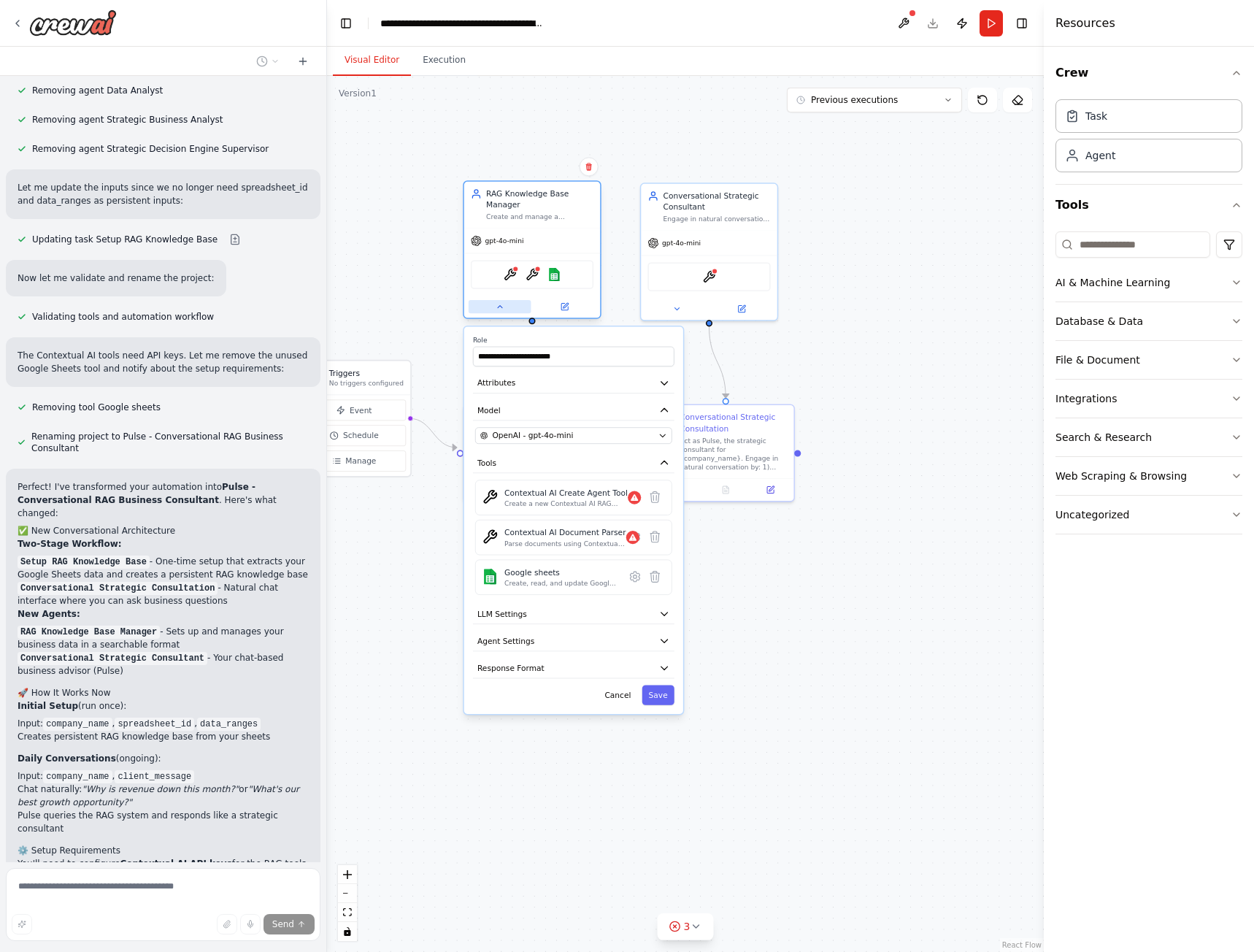
click at [505, 312] on button at bounding box center [500, 306] width 63 height 13
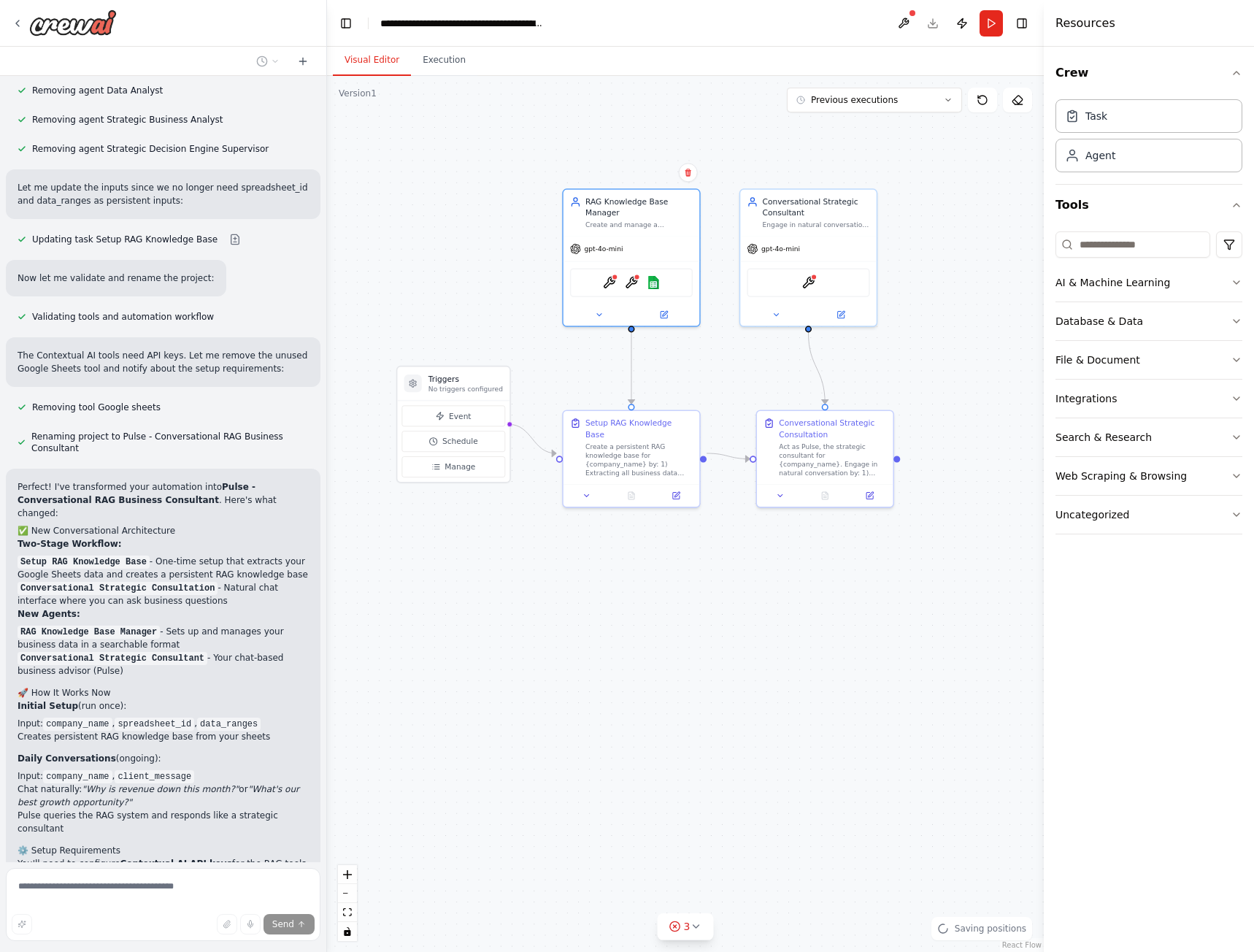
drag, startPoint x: 648, startPoint y: 617, endPoint x: 685, endPoint y: 640, distance: 43.6
click at [685, 640] on div ".deletable-edge-delete-btn { width: 20px; height: 20px; border: 0px solid #ffff…" at bounding box center [685, 514] width 717 height 876
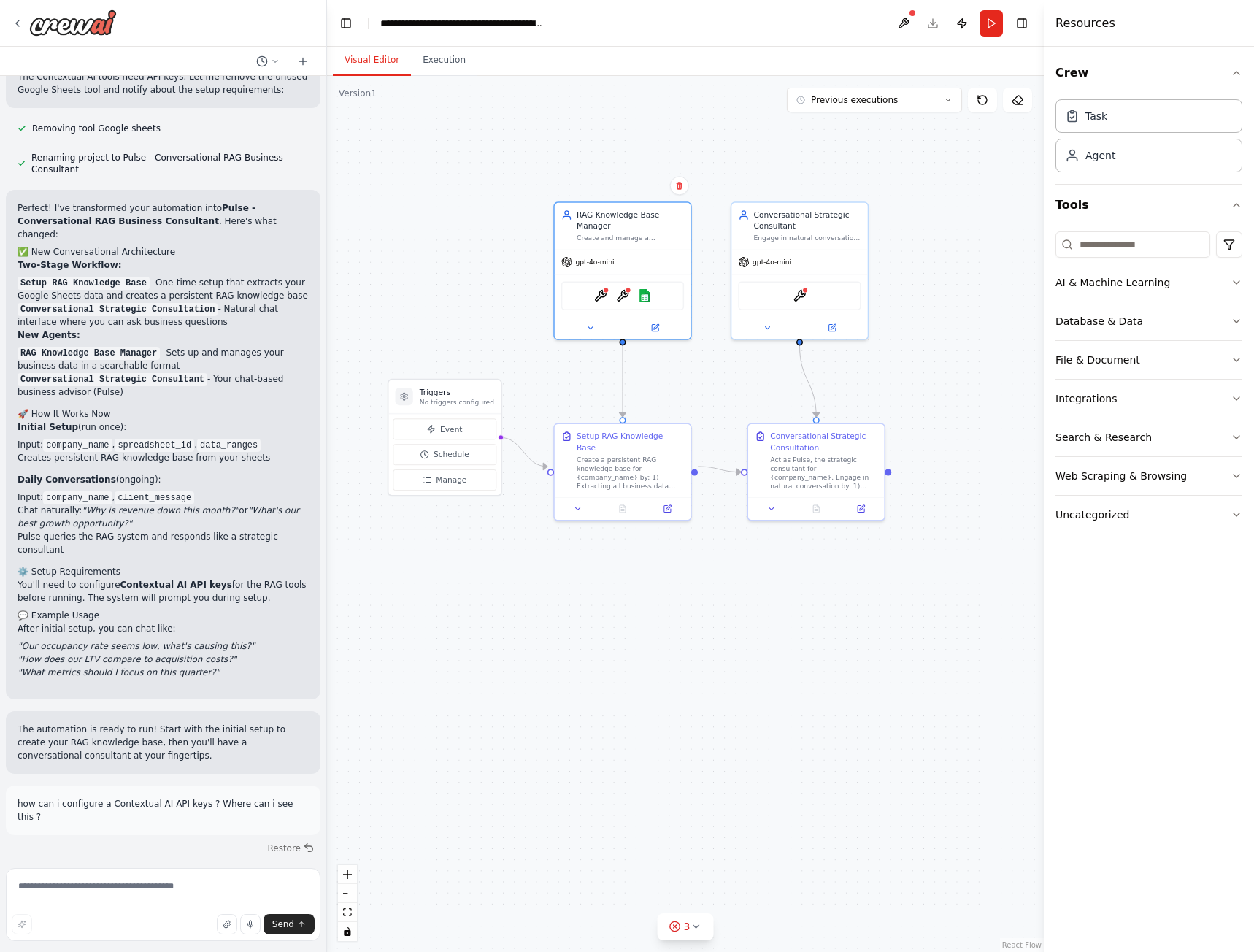
scroll to position [8403, 0]
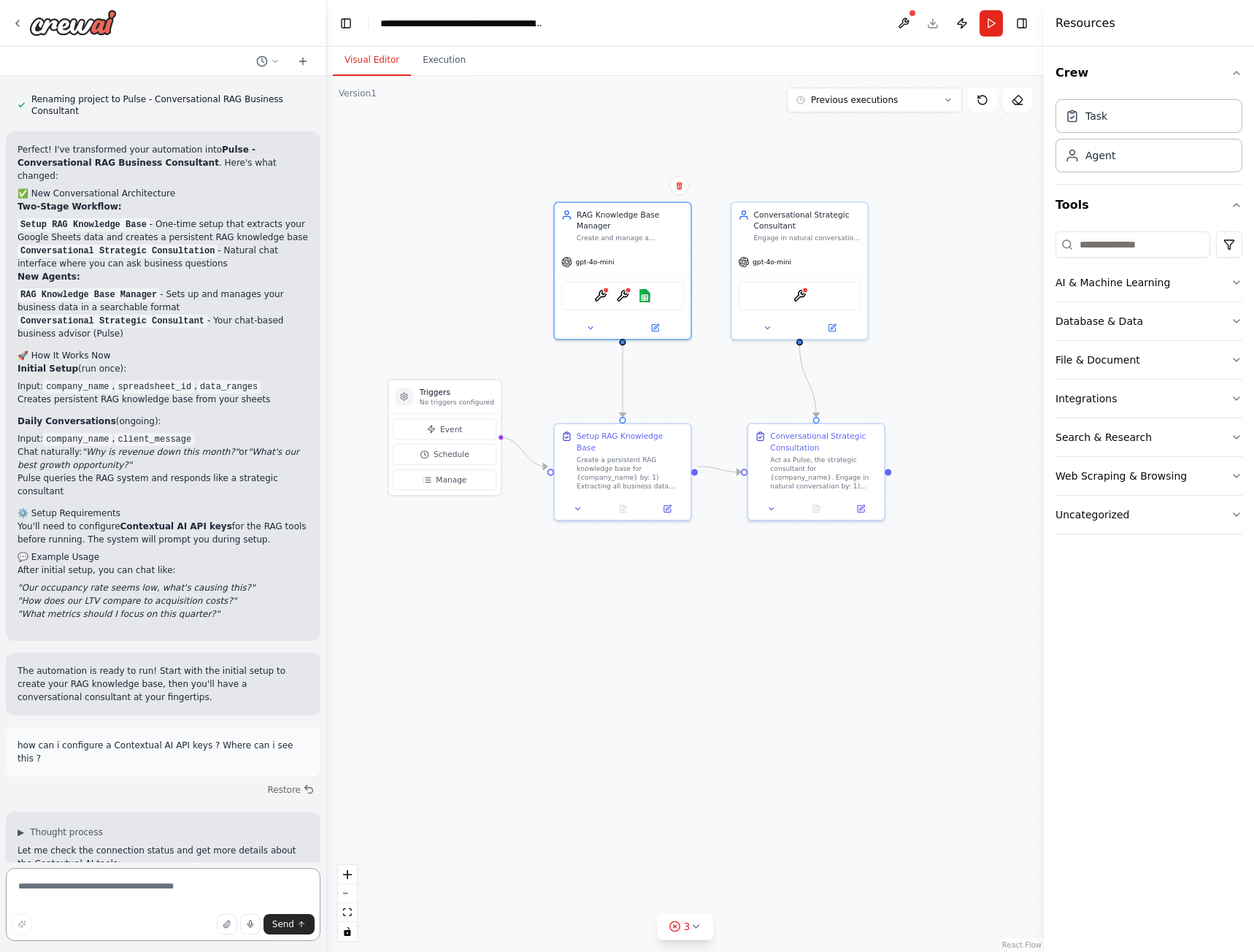
click at [126, 877] on textarea at bounding box center [163, 905] width 315 height 73
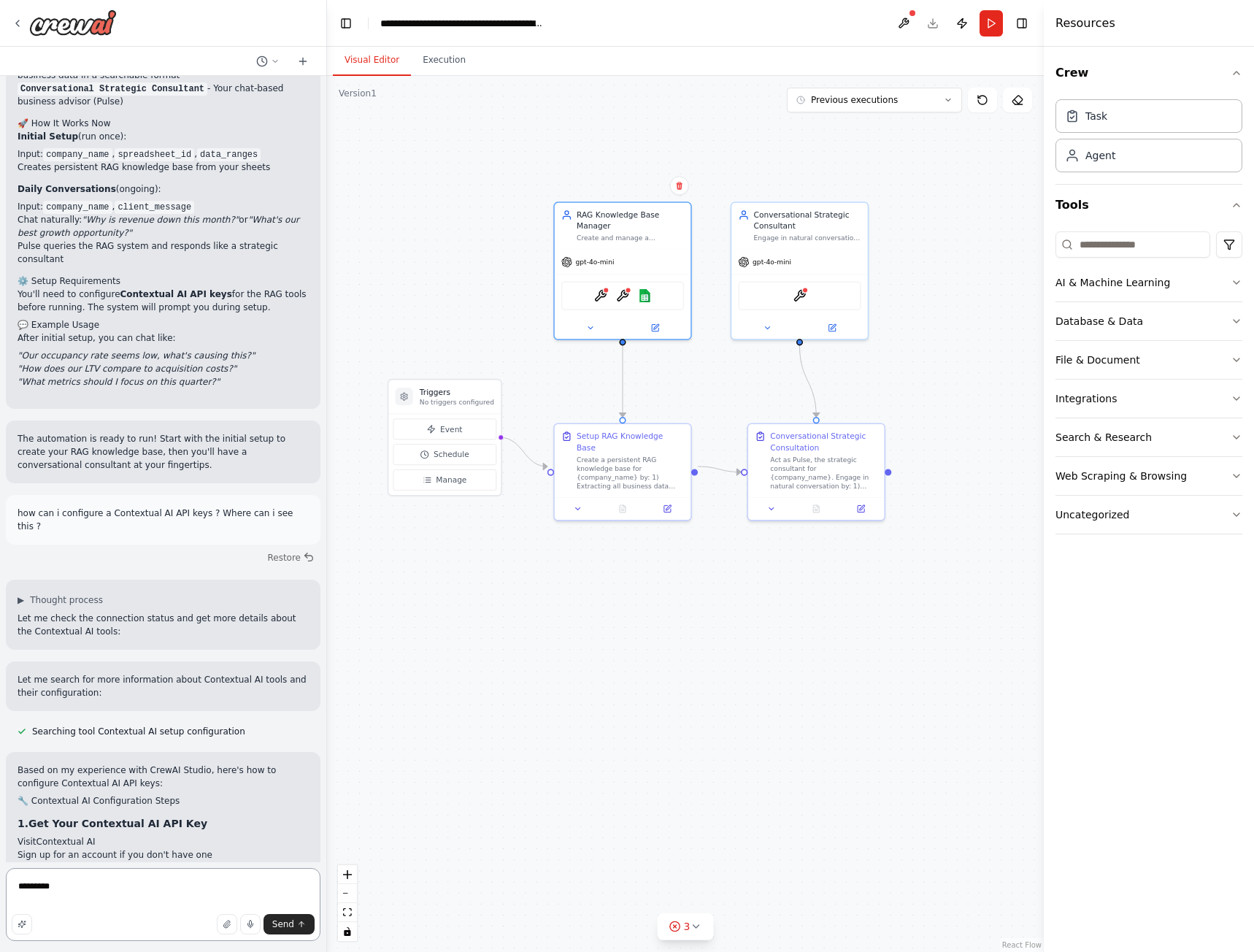
scroll to position [8693, 0]
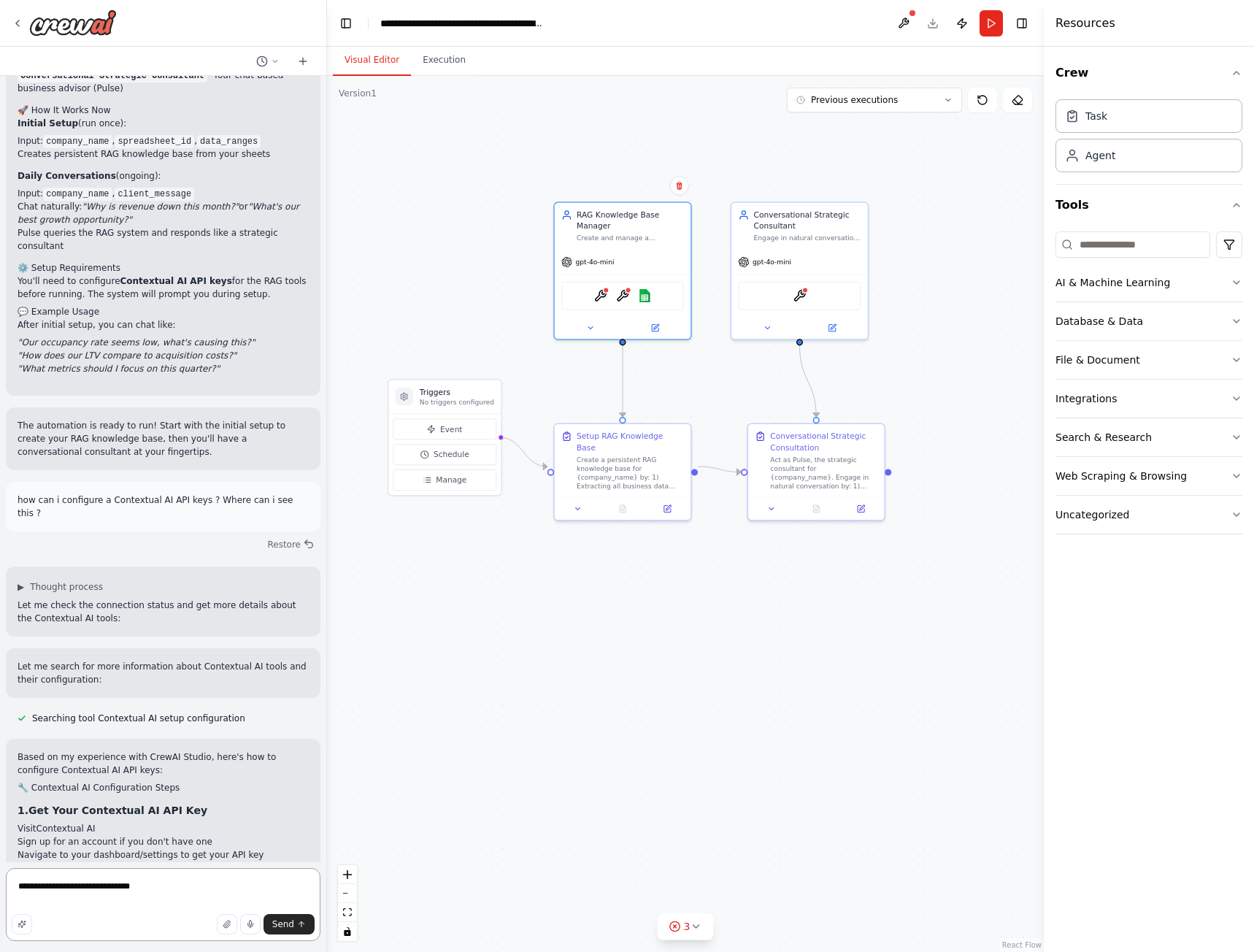
type textarea "**********"
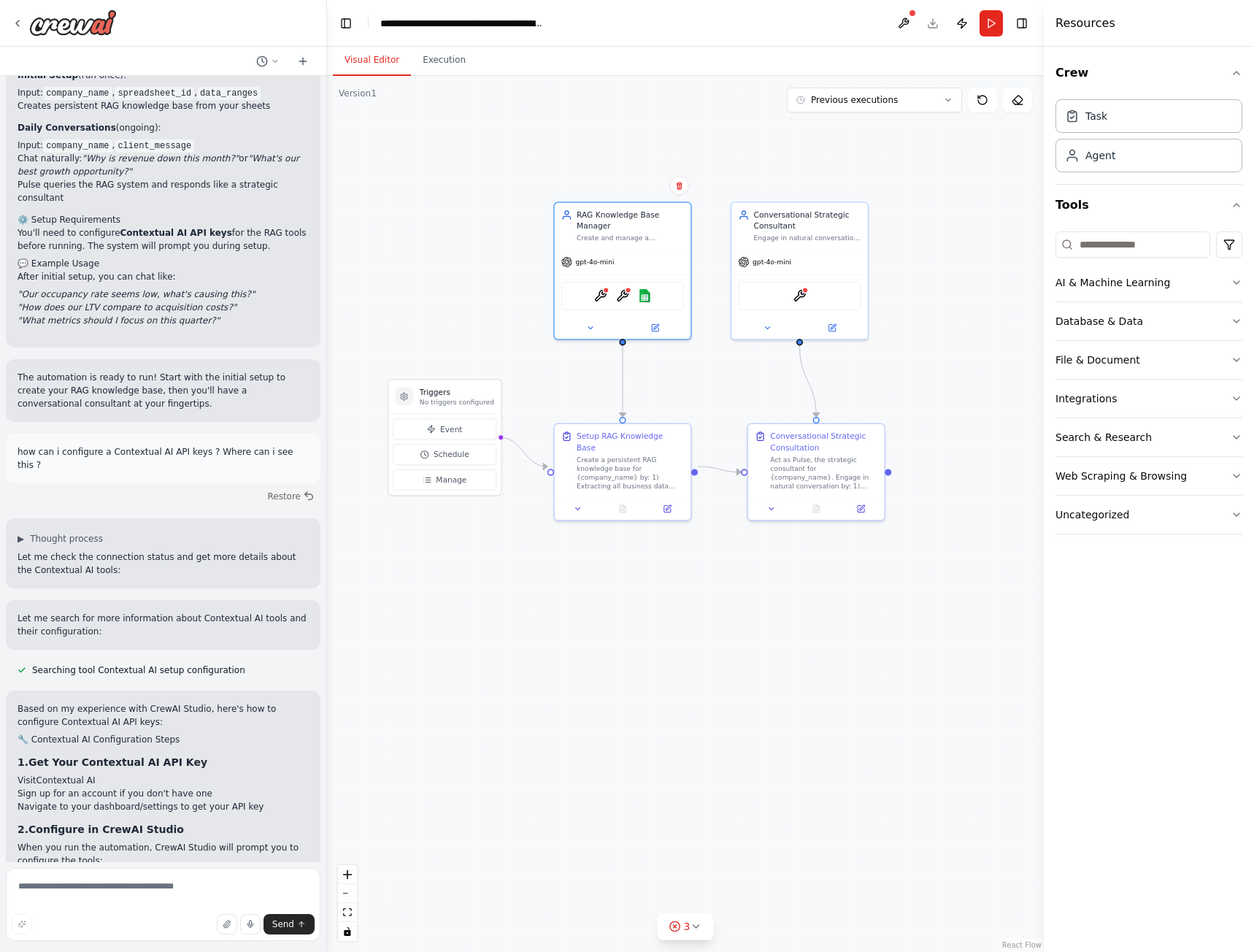
scroll to position [8821, 0]
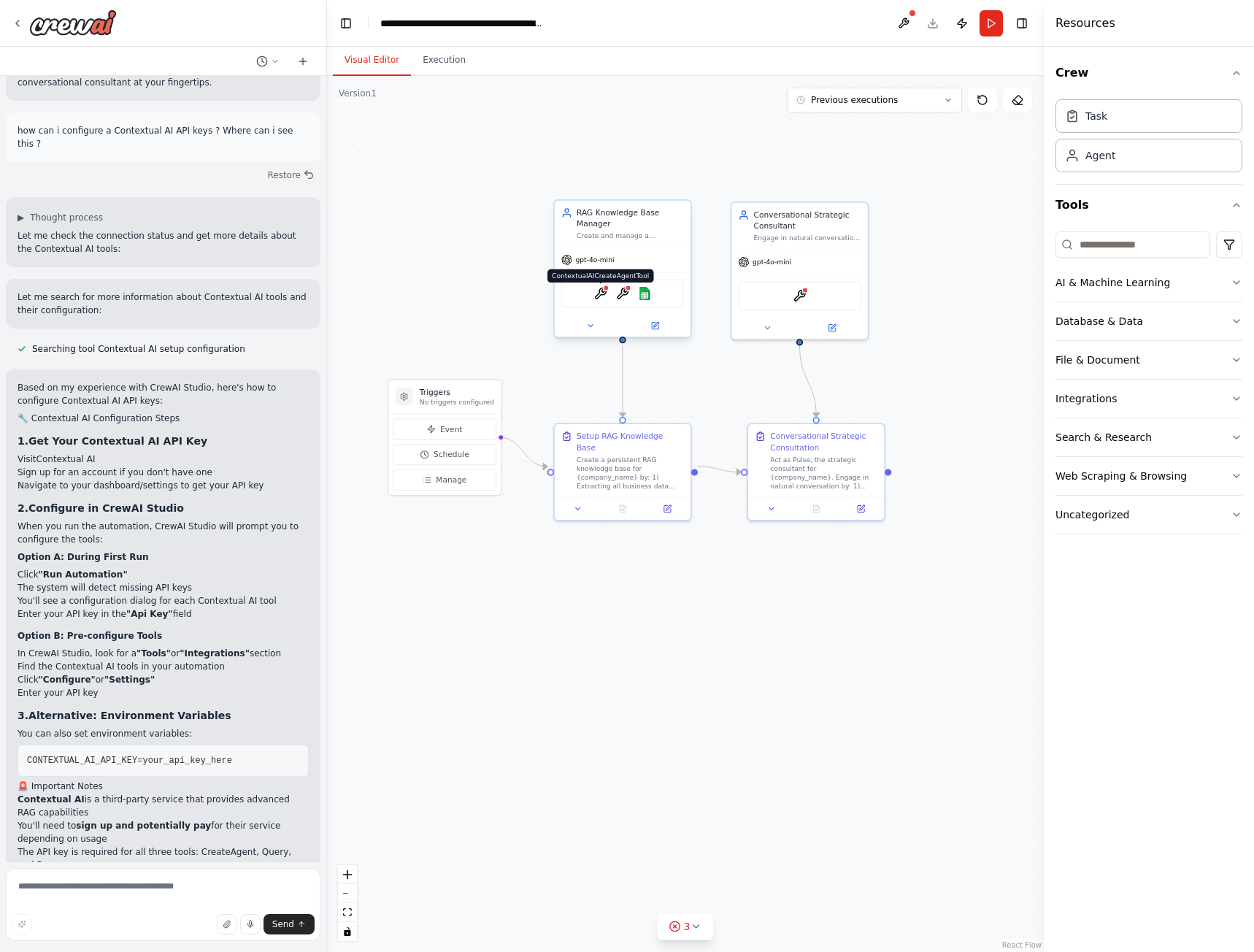
click at [600, 296] on img at bounding box center [600, 292] width 13 height 13
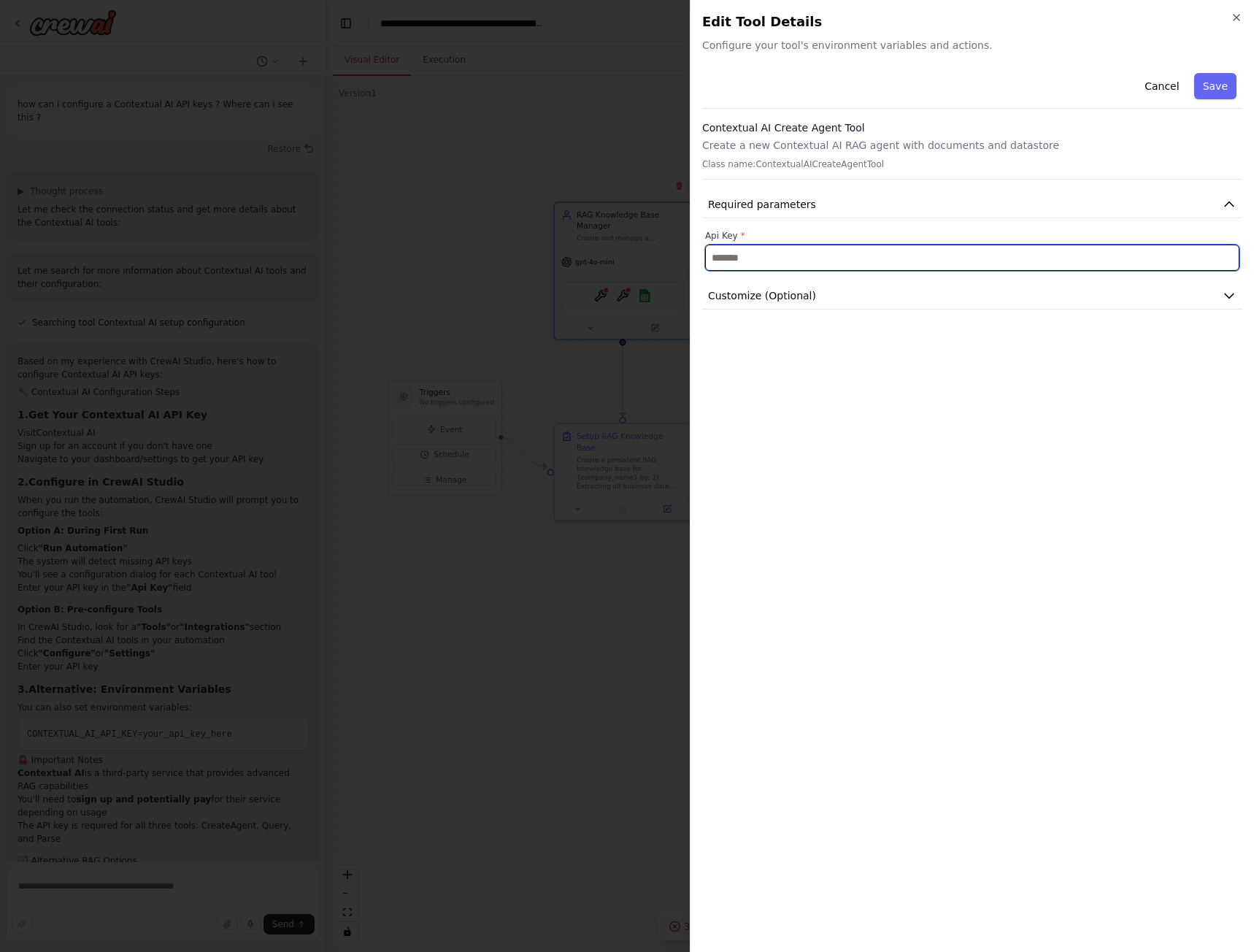
click at [736, 263] on input "text" at bounding box center [972, 257] width 534 height 27
paste input "**********"
type input "**********"
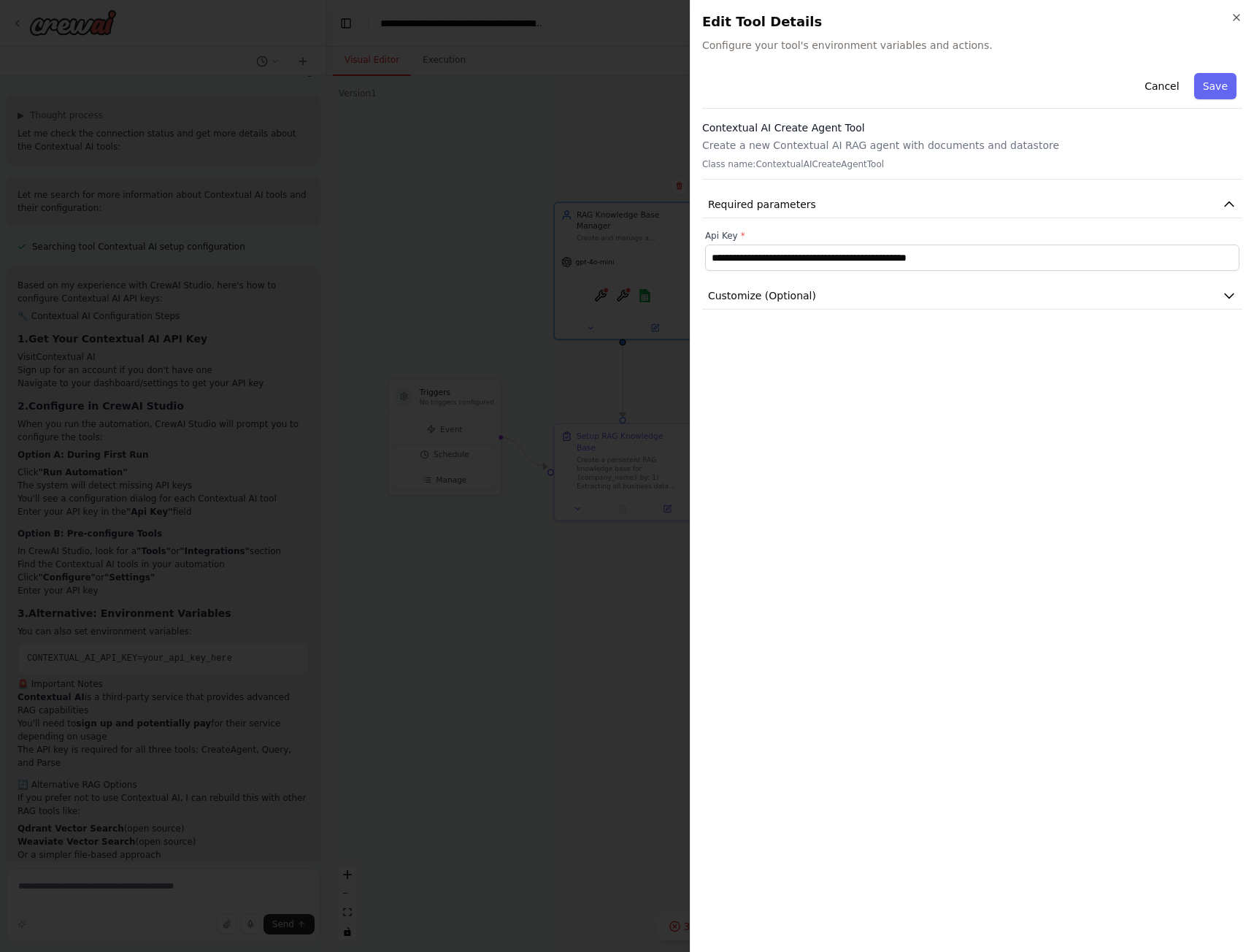
click at [949, 409] on div "**********" at bounding box center [972, 503] width 540 height 873
click at [1224, 86] on button "Save" at bounding box center [1215, 86] width 42 height 27
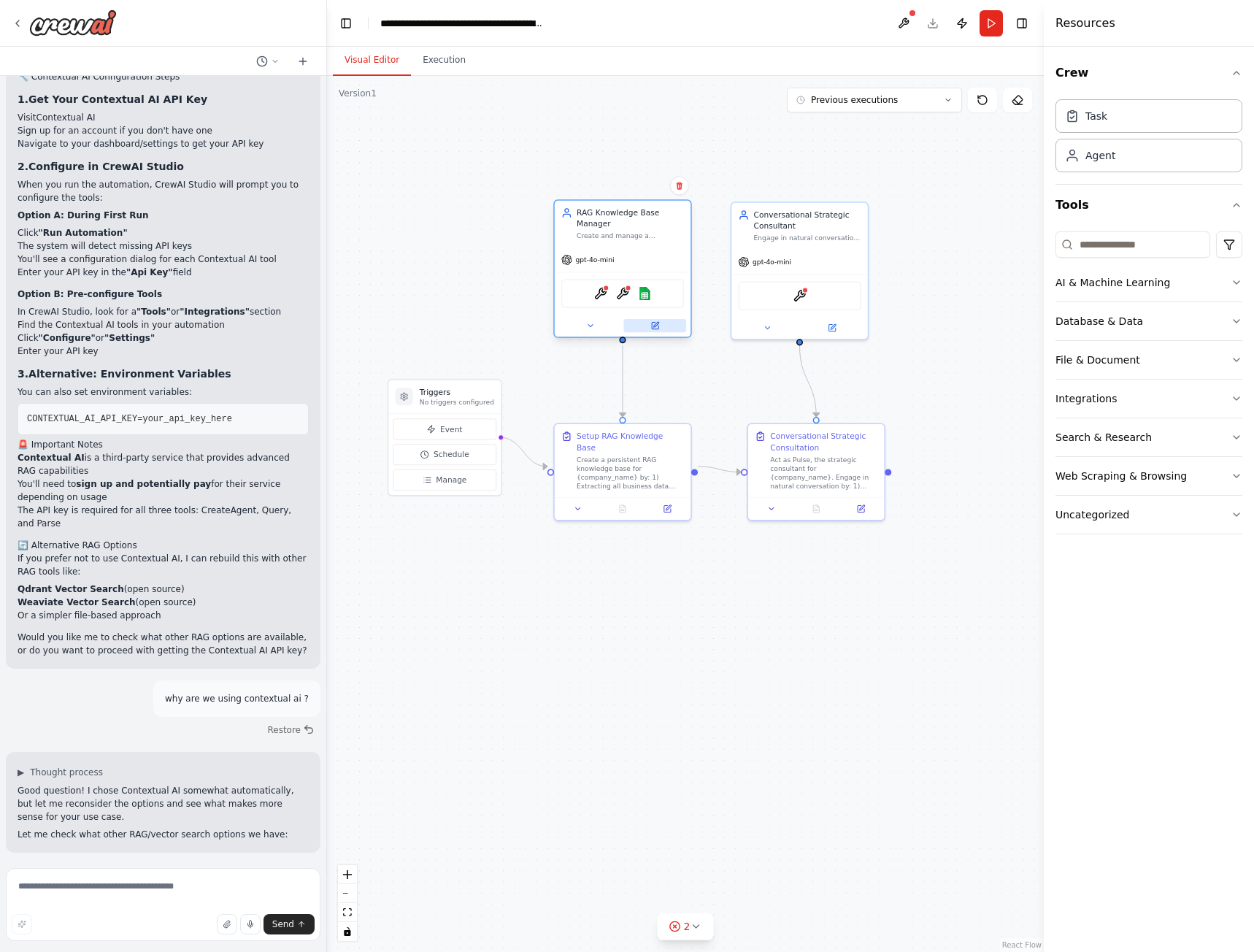
click at [654, 323] on icon at bounding box center [655, 326] width 7 height 7
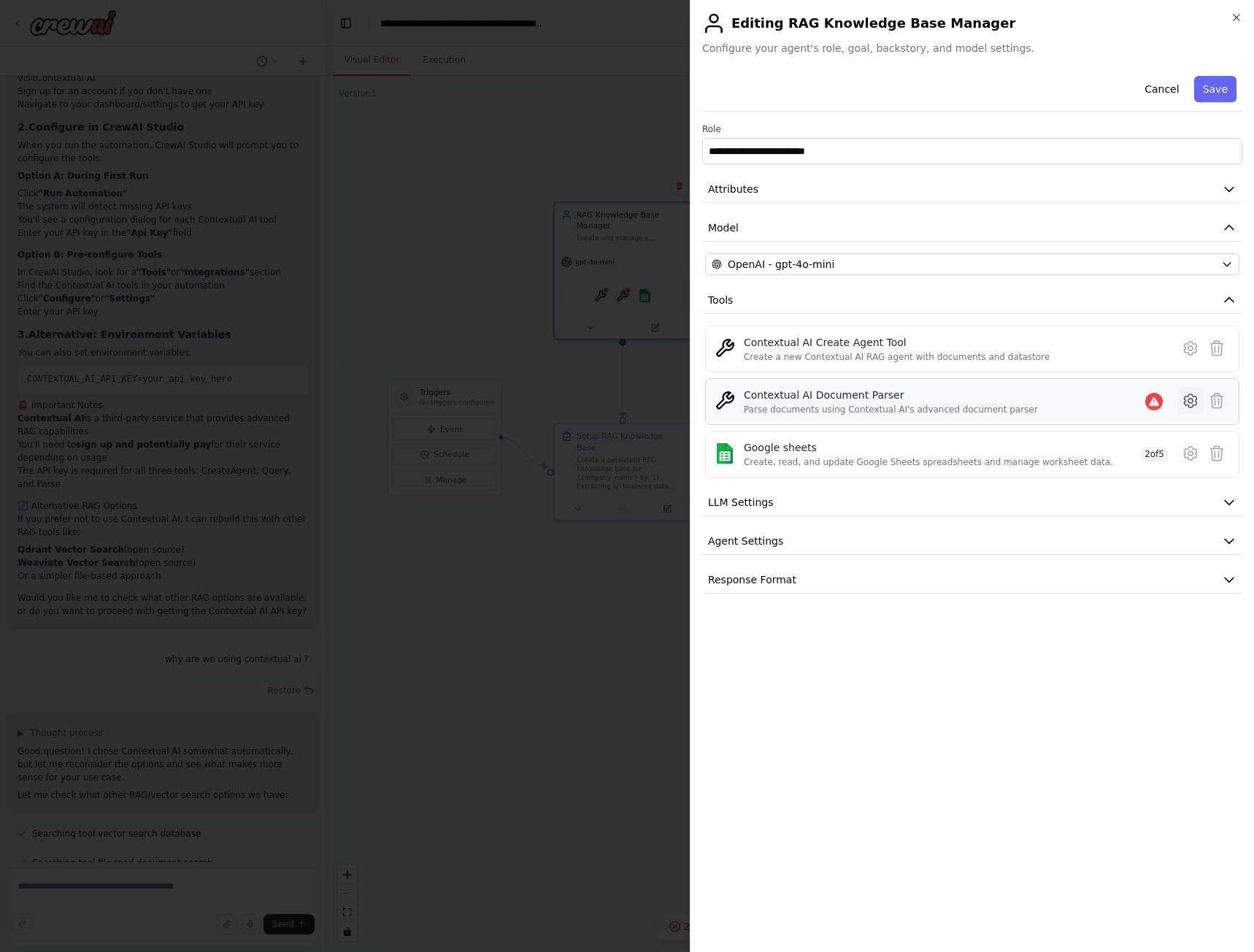
scroll to position [9456, 0]
click at [1191, 397] on icon at bounding box center [1190, 401] width 18 height 18
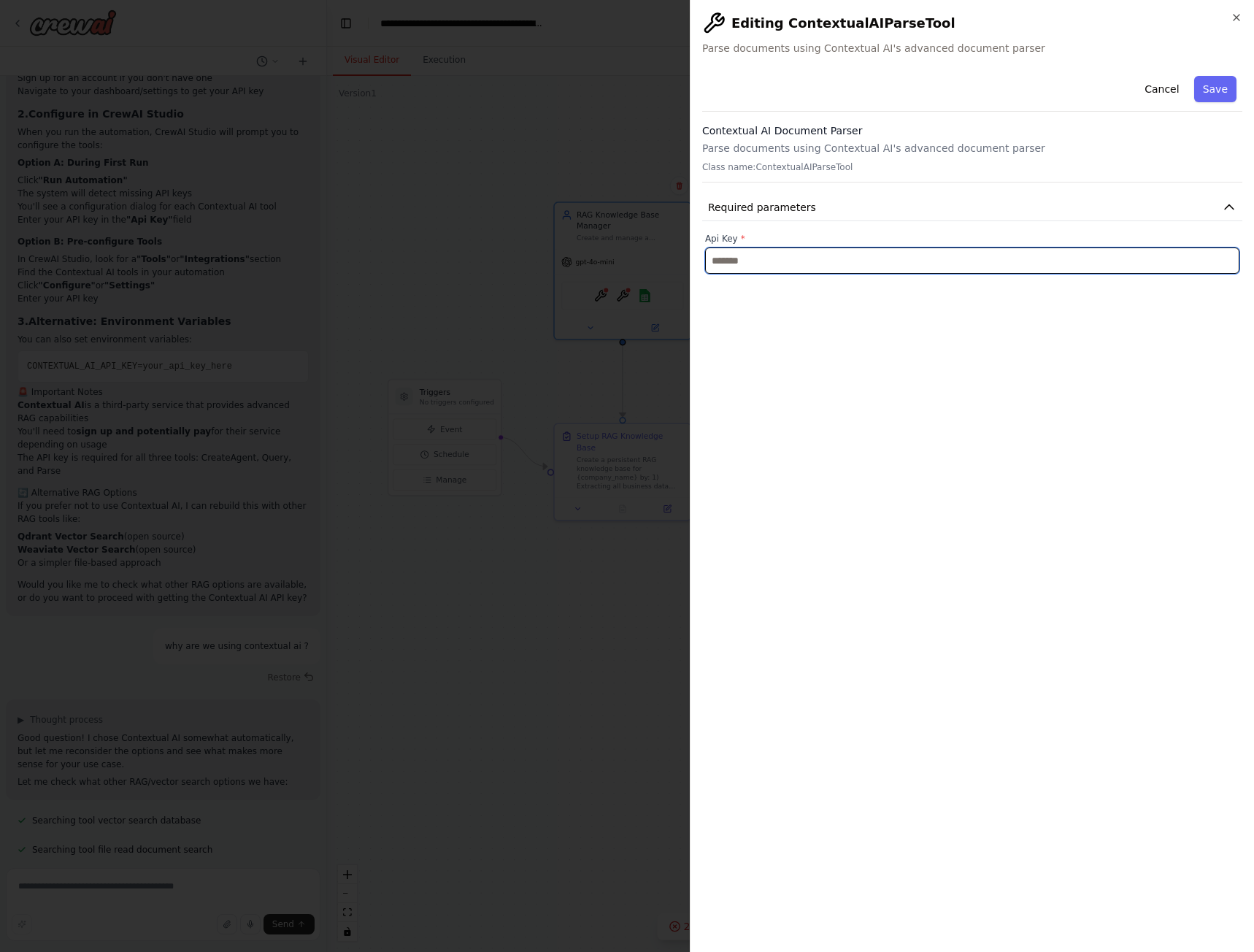
click at [784, 261] on input "text" at bounding box center [972, 260] width 534 height 27
paste input "**********"
type input "**********"
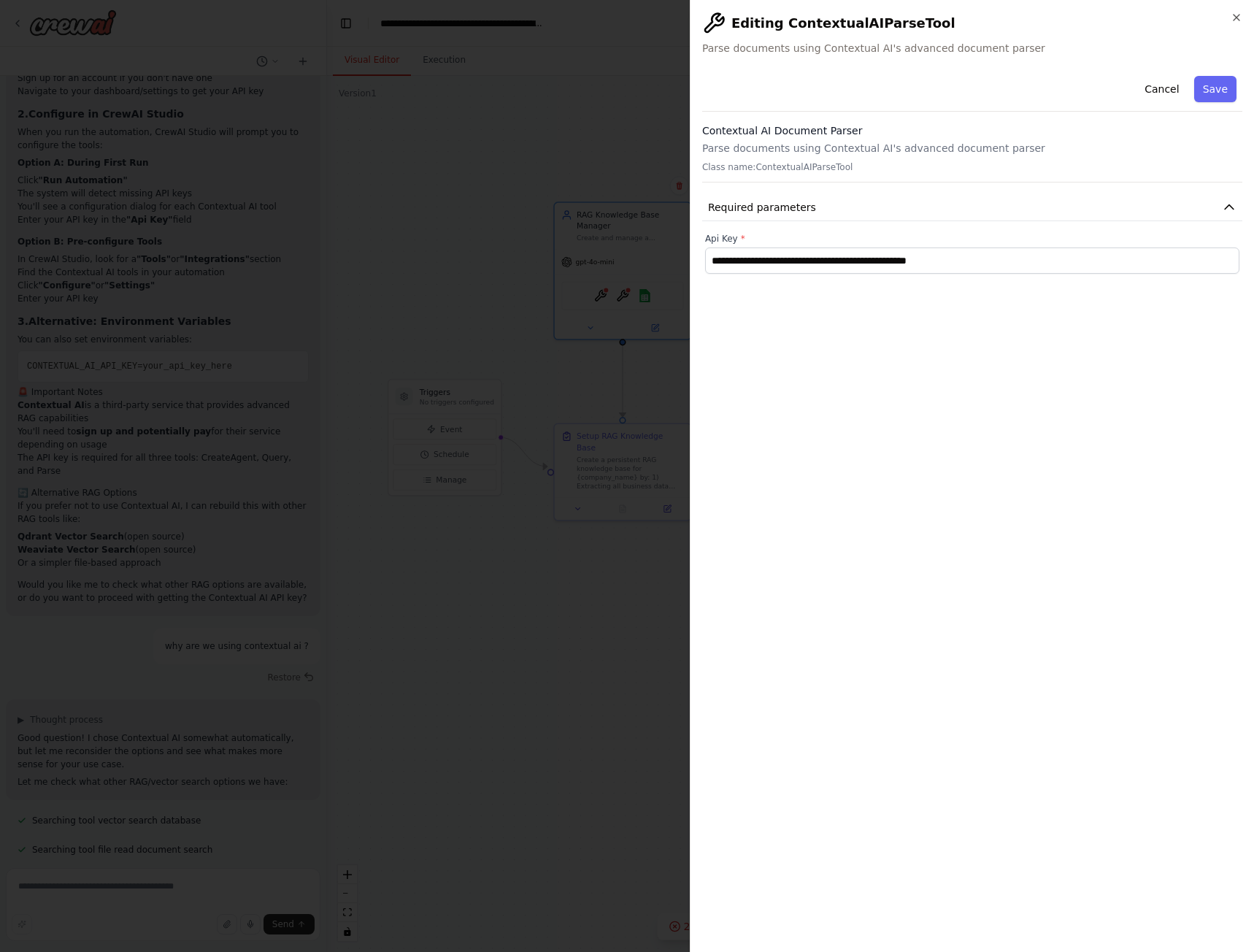
click at [960, 405] on div "**********" at bounding box center [972, 505] width 540 height 870
click at [1222, 87] on button "Save" at bounding box center [1215, 89] width 42 height 27
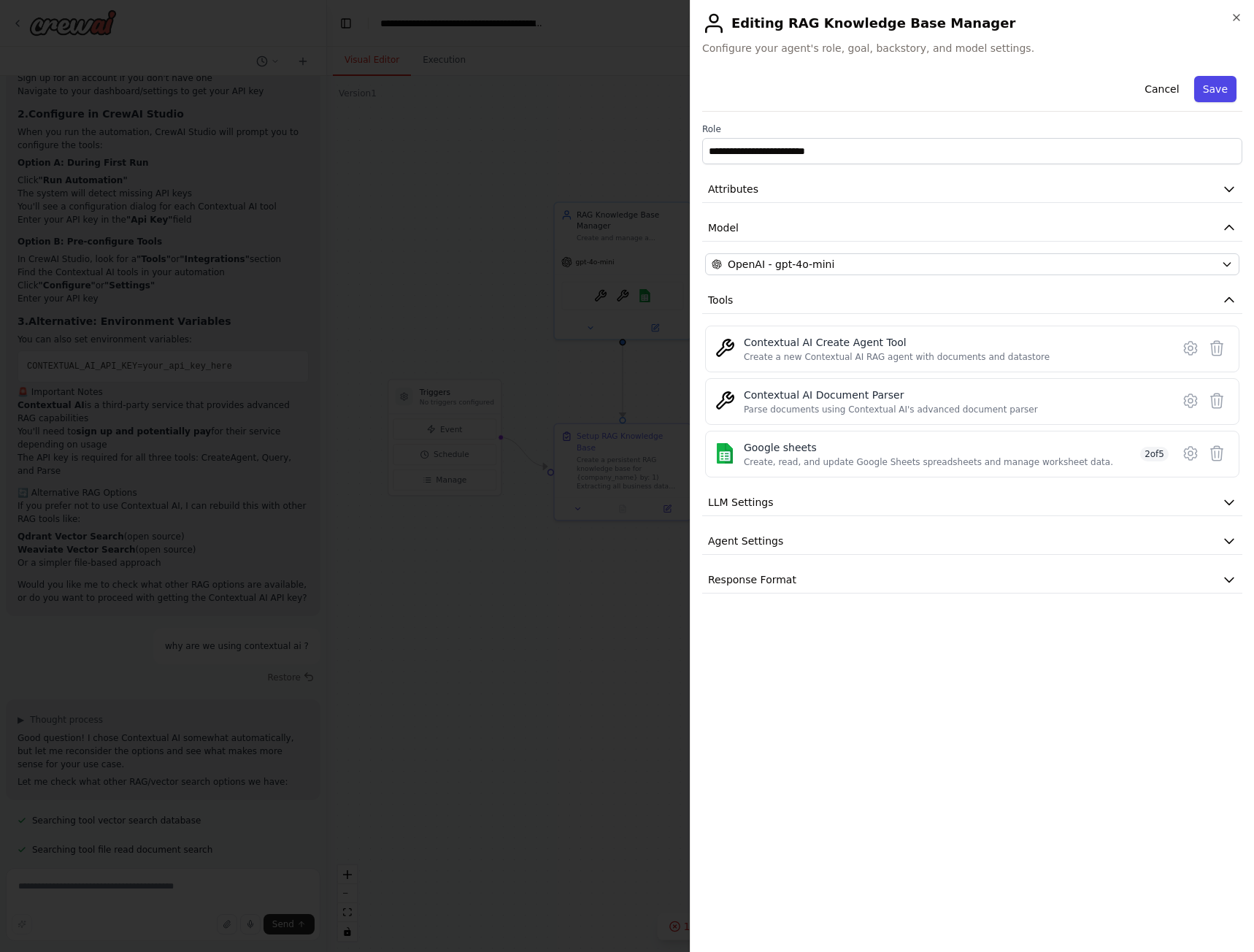
click at [1226, 81] on button "Save" at bounding box center [1215, 89] width 42 height 27
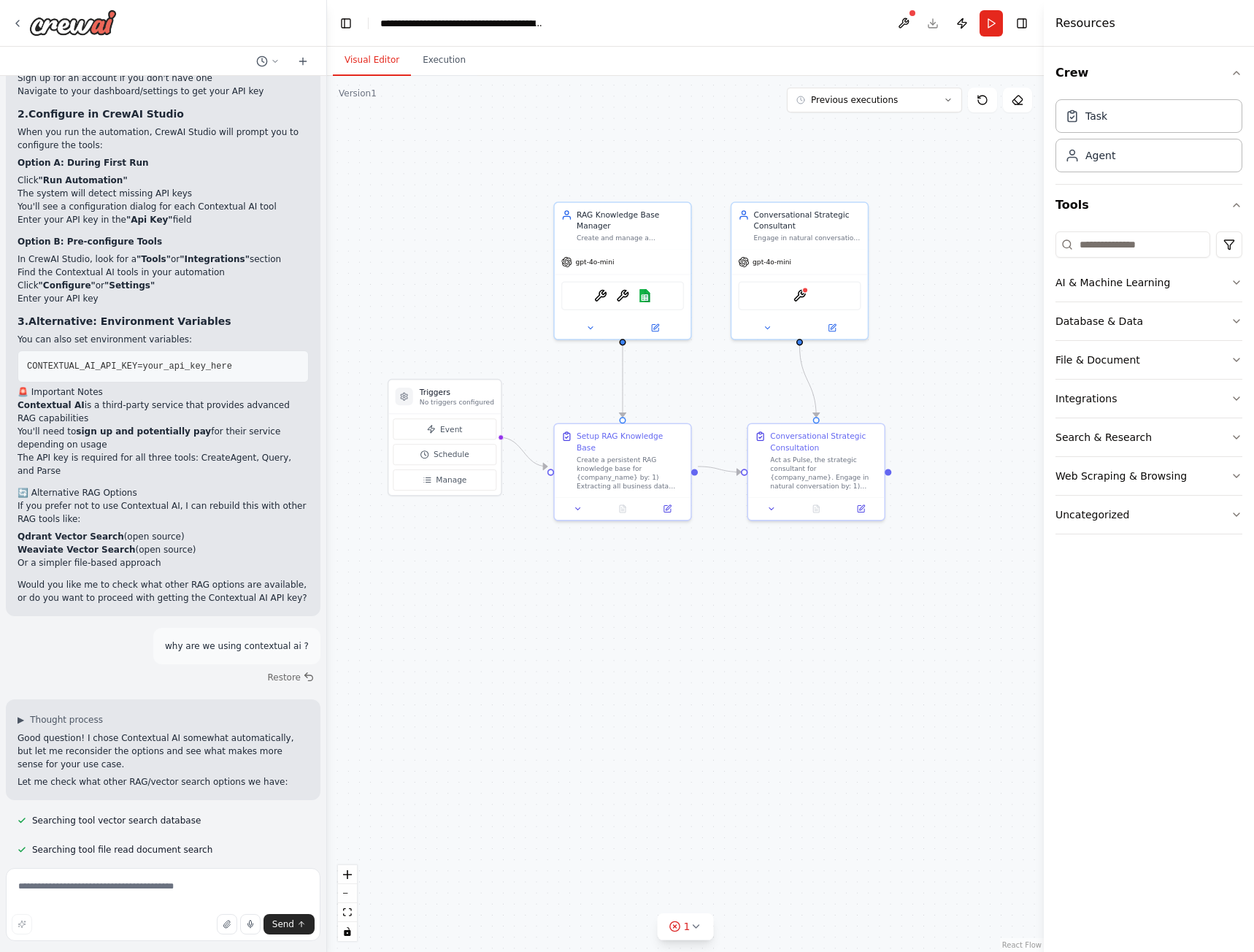
click at [990, 24] on button "Run" at bounding box center [991, 23] width 24 height 27
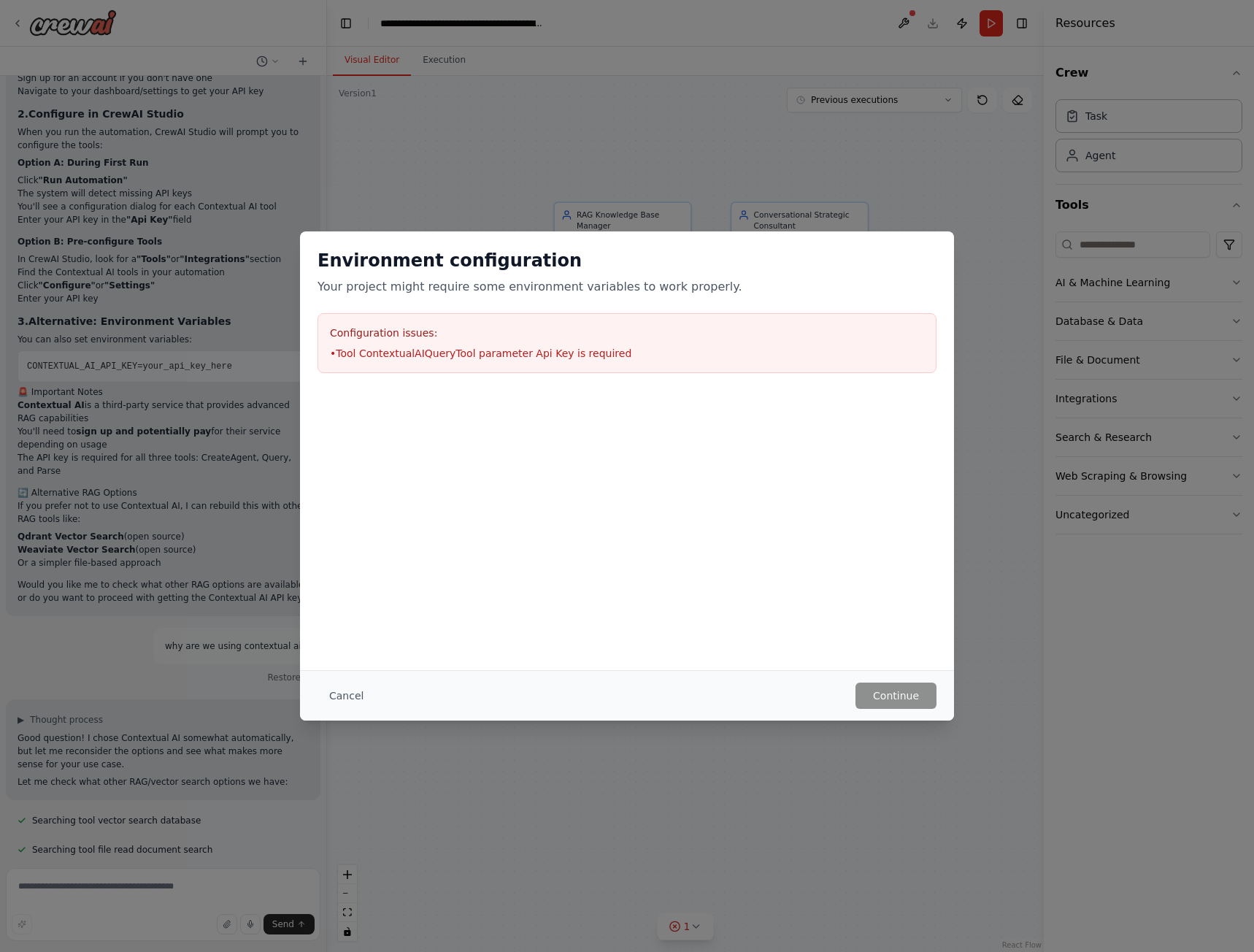
click at [475, 355] on li "• Tool ContextualAIQueryTool parameter Api Key is required" at bounding box center [627, 352] width 595 height 15
click at [439, 354] on li "• Tool ContextualAIQueryTool parameter Api Key is required" at bounding box center [627, 352] width 595 height 15
drag, startPoint x: 439, startPoint y: 354, endPoint x: 498, endPoint y: 390, distance: 69.1
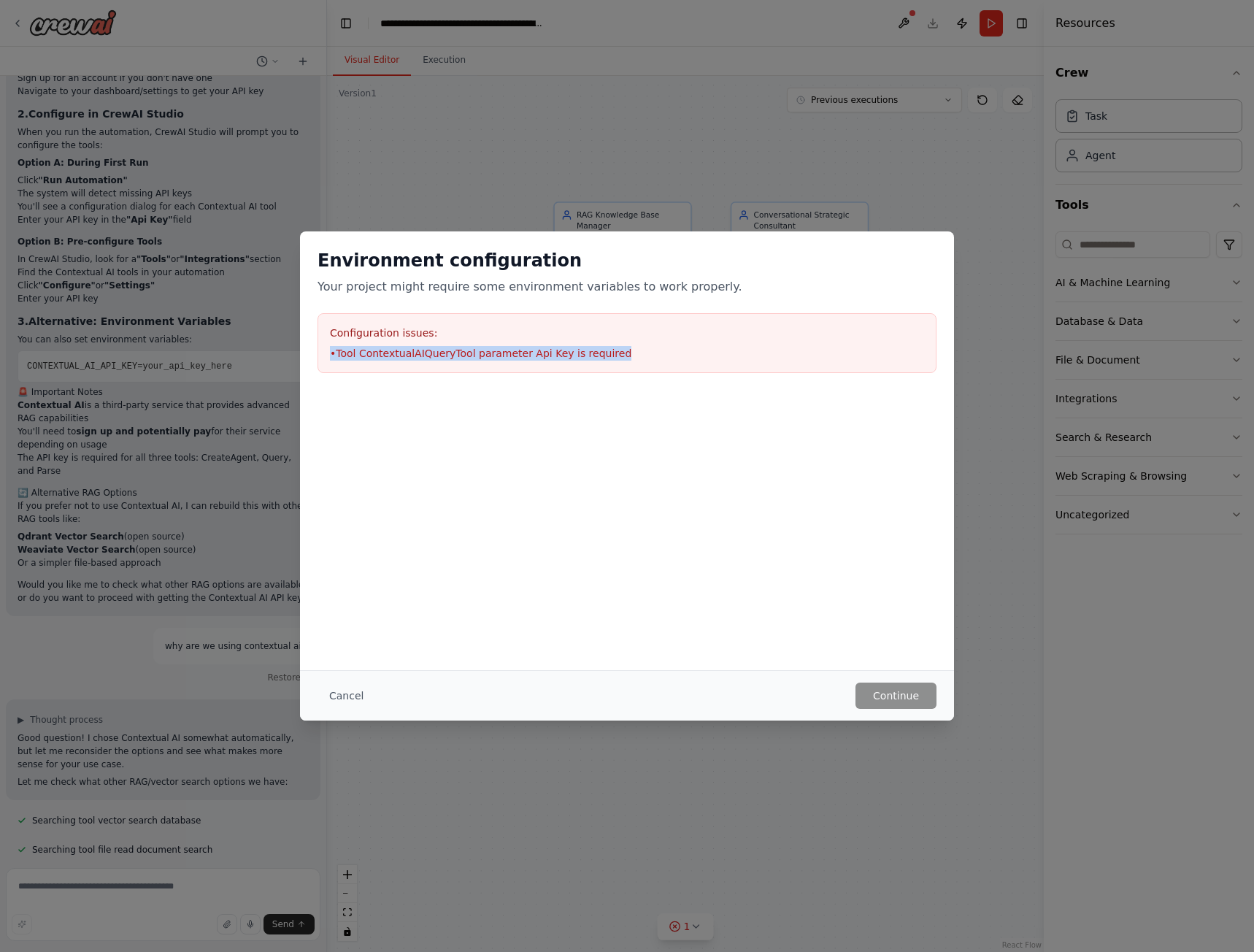
click at [438, 354] on li "• Tool ContextualAIQueryTool parameter Api Key is required" at bounding box center [627, 352] width 595 height 15
click at [580, 666] on div "Environment configuration Your project might require some environment variables…" at bounding box center [627, 451] width 654 height 439
click at [353, 692] on button "Cancel" at bounding box center [346, 695] width 58 height 27
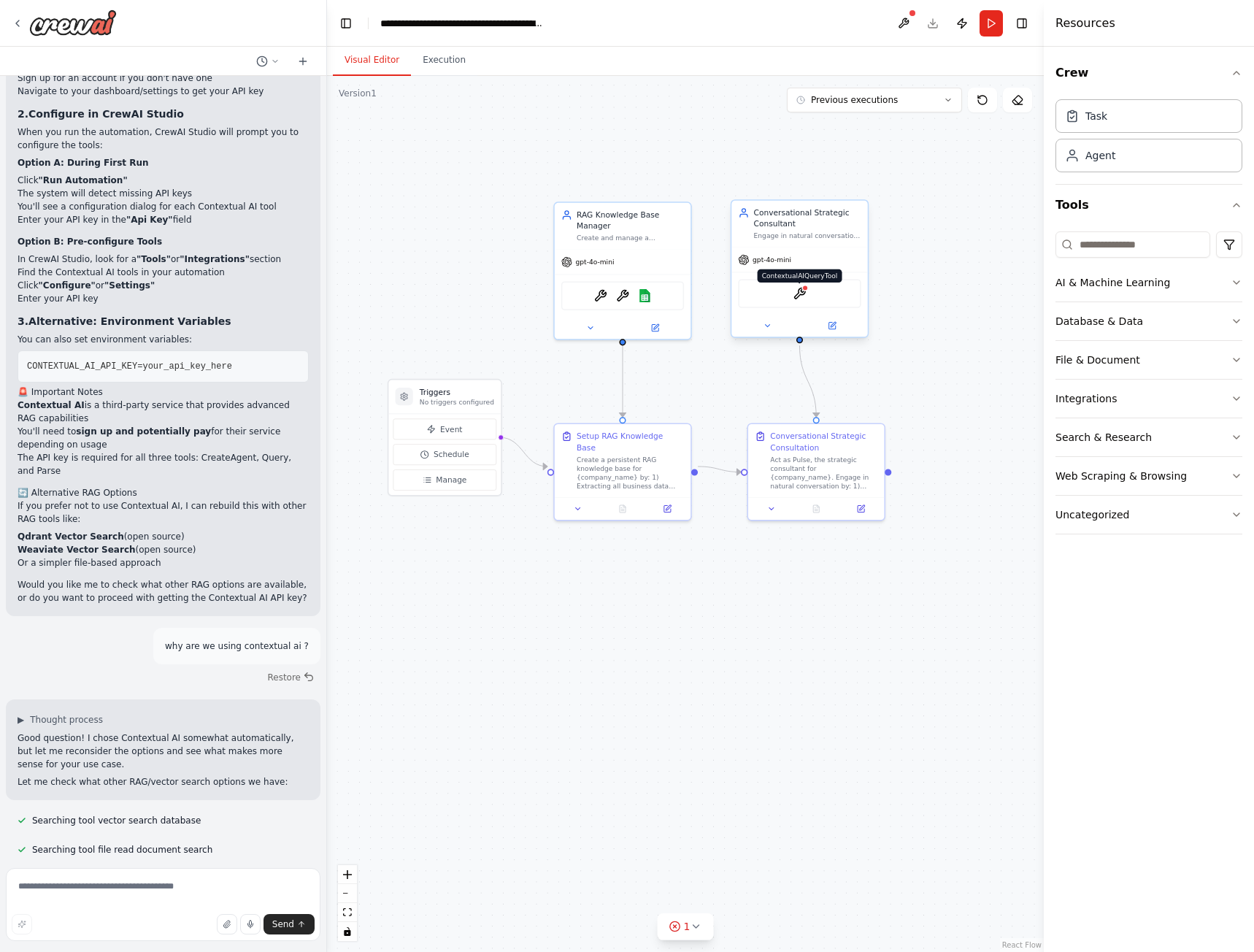
click at [800, 288] on img at bounding box center [798, 292] width 13 height 13
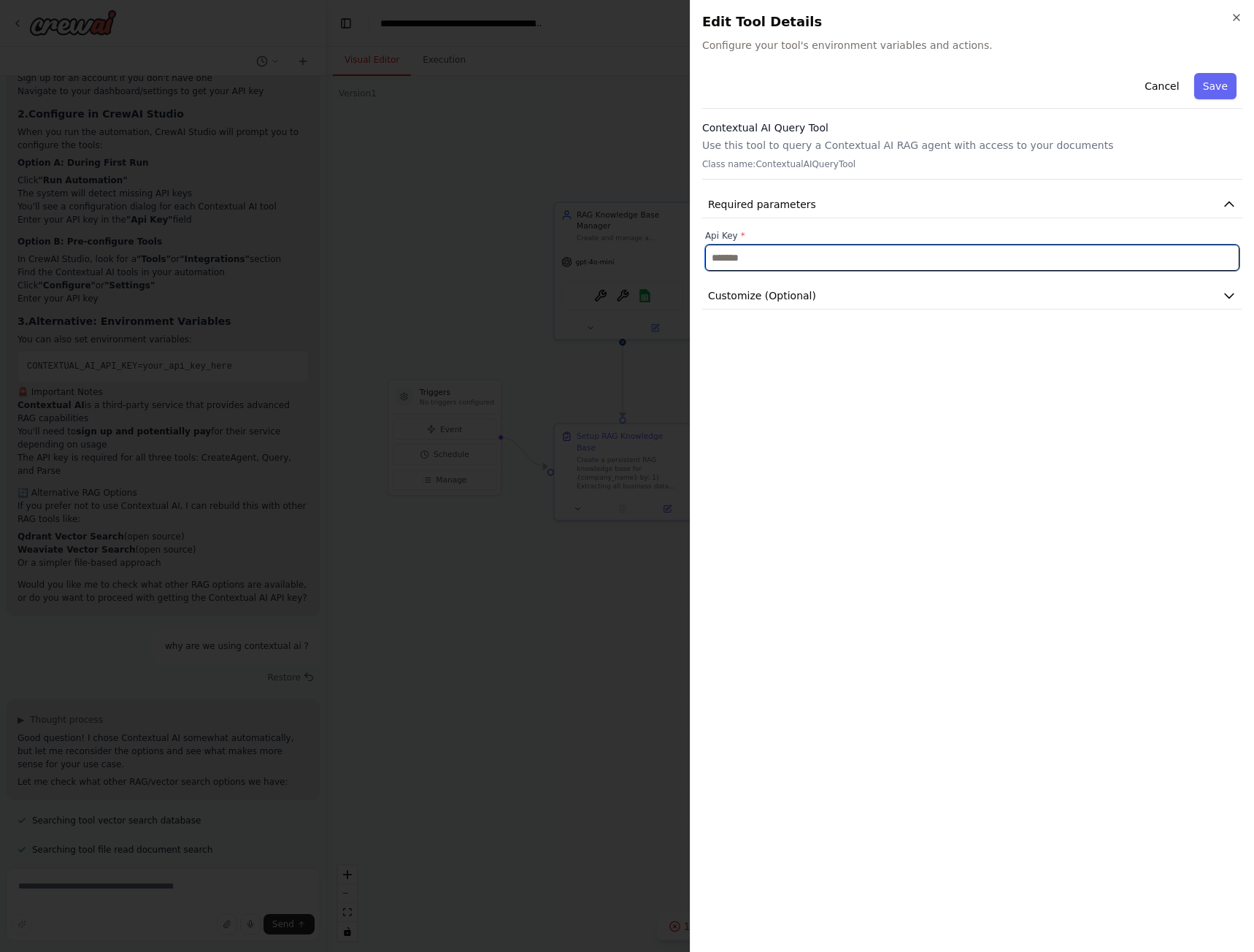
click at [775, 250] on input "text" at bounding box center [972, 257] width 534 height 27
paste input "**********"
type input "**********"
drag, startPoint x: 958, startPoint y: 426, endPoint x: 1162, endPoint y: 119, distance: 368.6
click at [965, 418] on div "**********" at bounding box center [972, 503] width 540 height 873
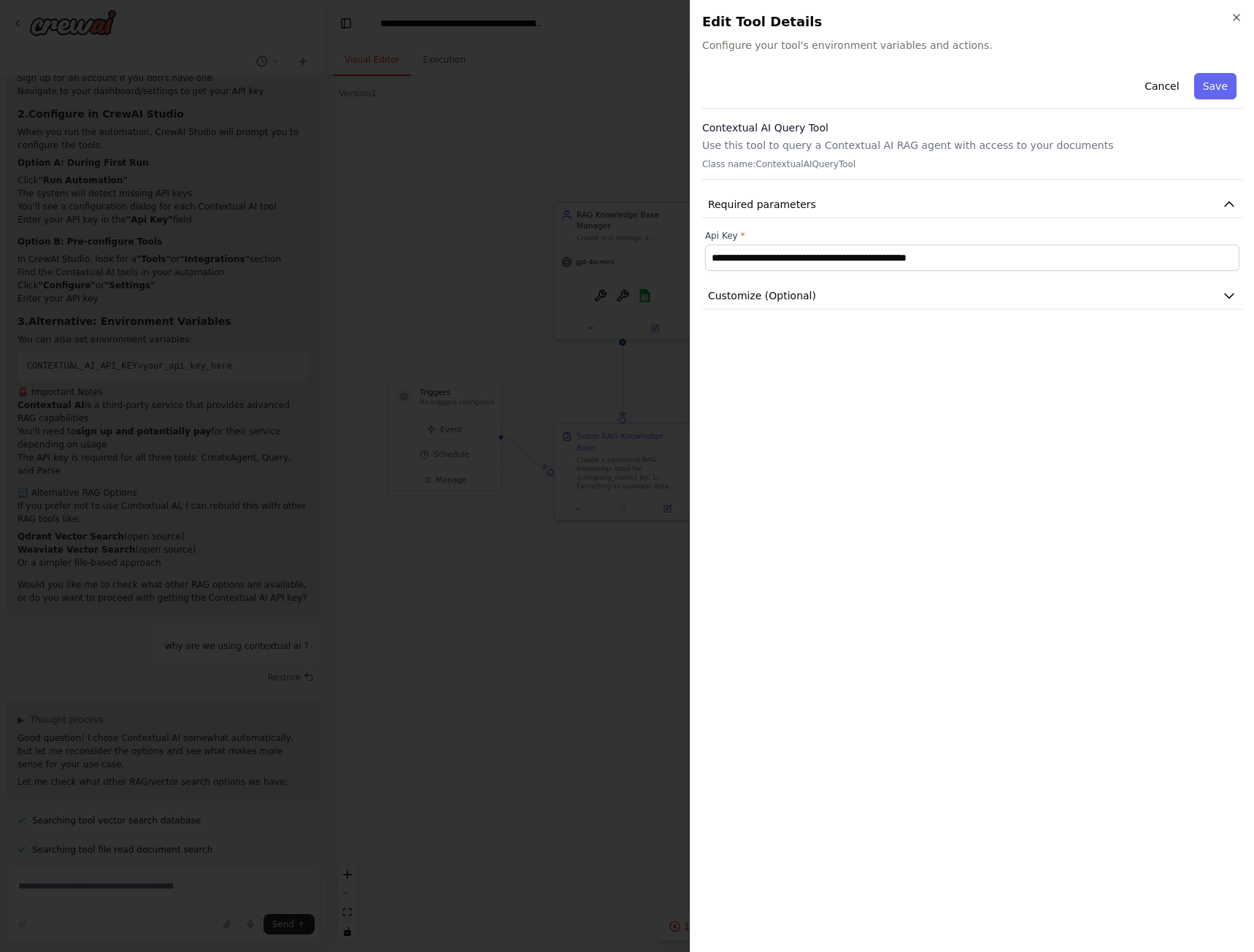
click at [1219, 85] on button "Save" at bounding box center [1215, 86] width 42 height 27
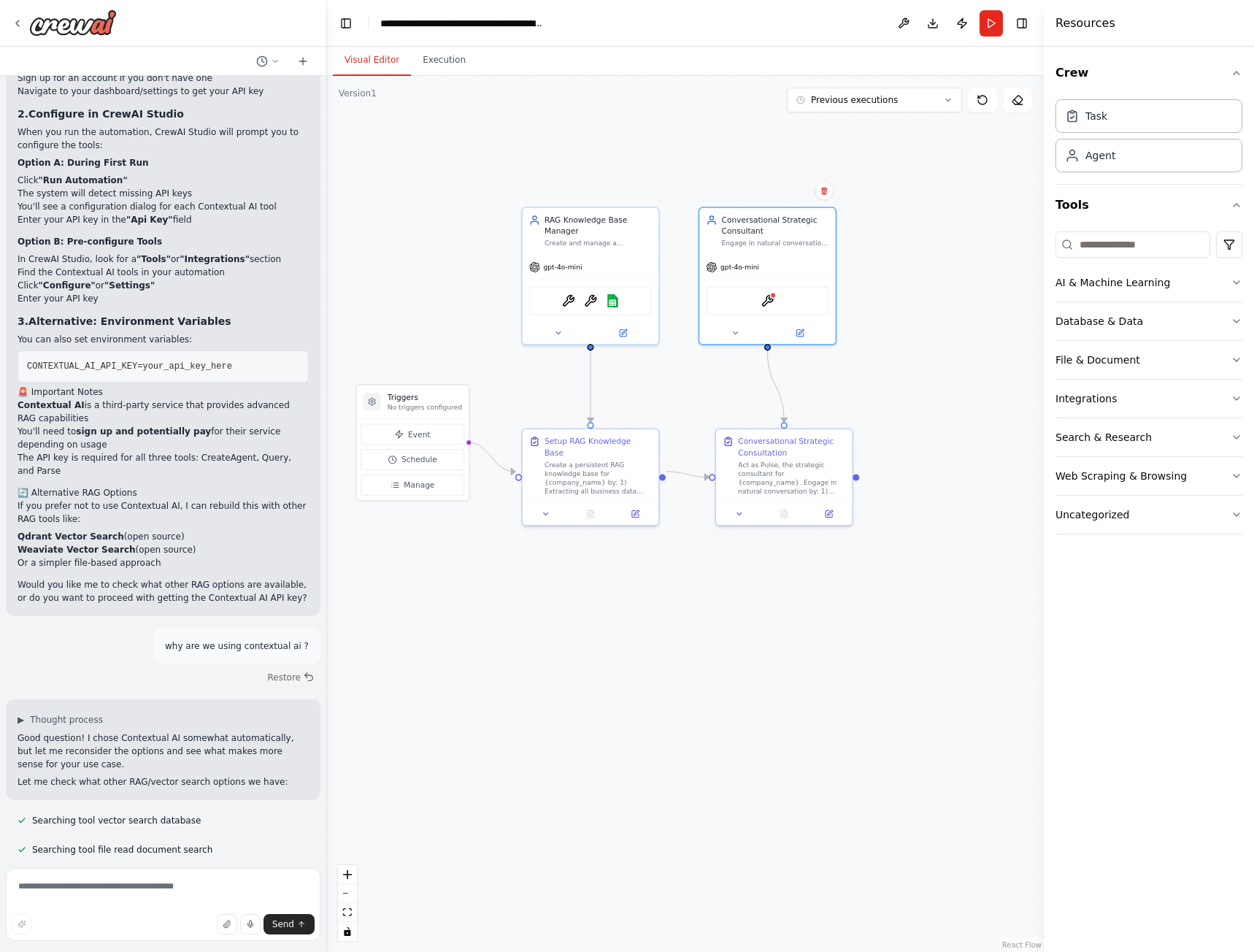
drag, startPoint x: 935, startPoint y: 261, endPoint x: 885, endPoint y: 265, distance: 50.2
click at [885, 265] on div ".deletable-edge-delete-btn { width: 20px; height: 20px; border: 0px solid #ffff…" at bounding box center [685, 514] width 717 height 876
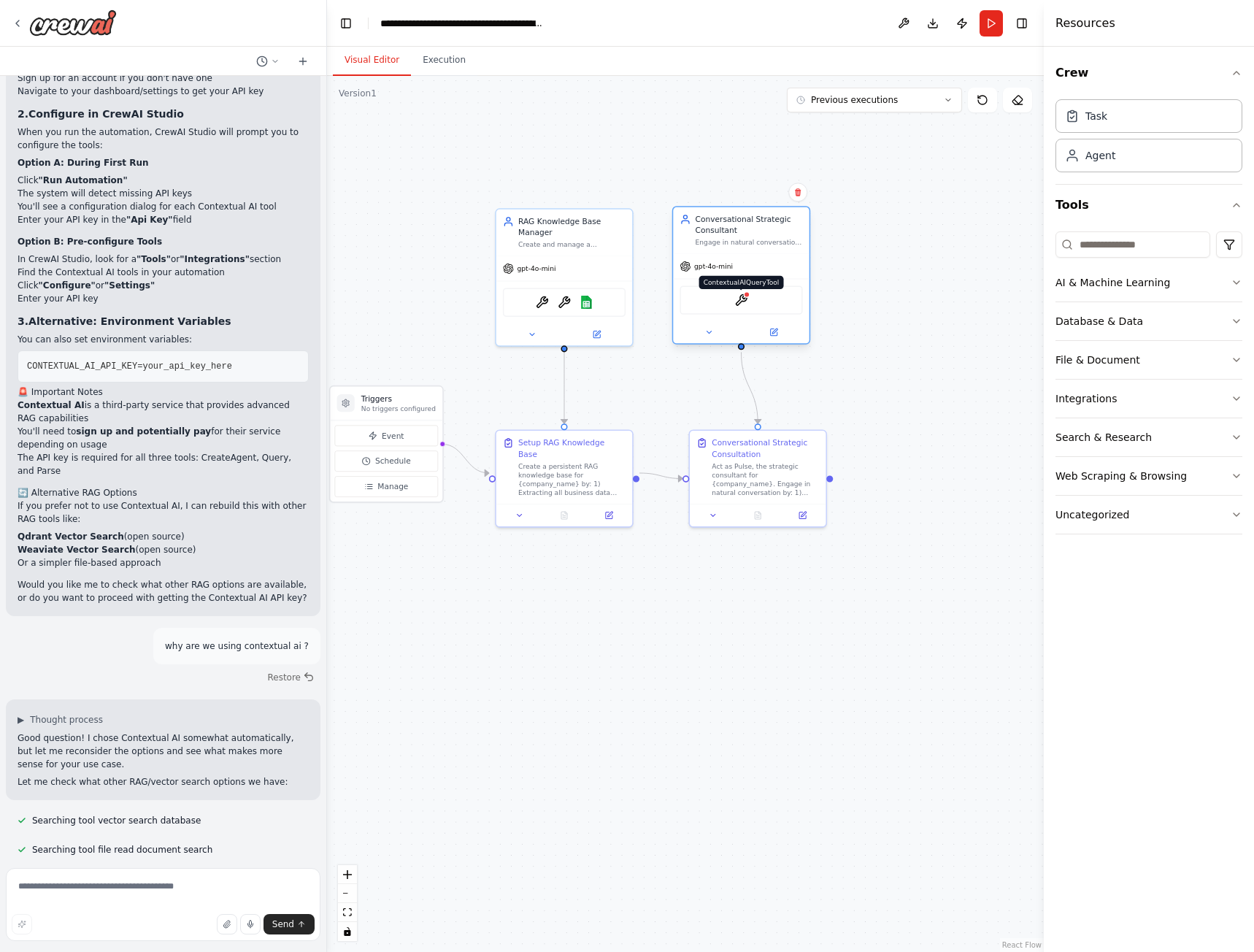
click at [741, 302] on img at bounding box center [740, 299] width 13 height 13
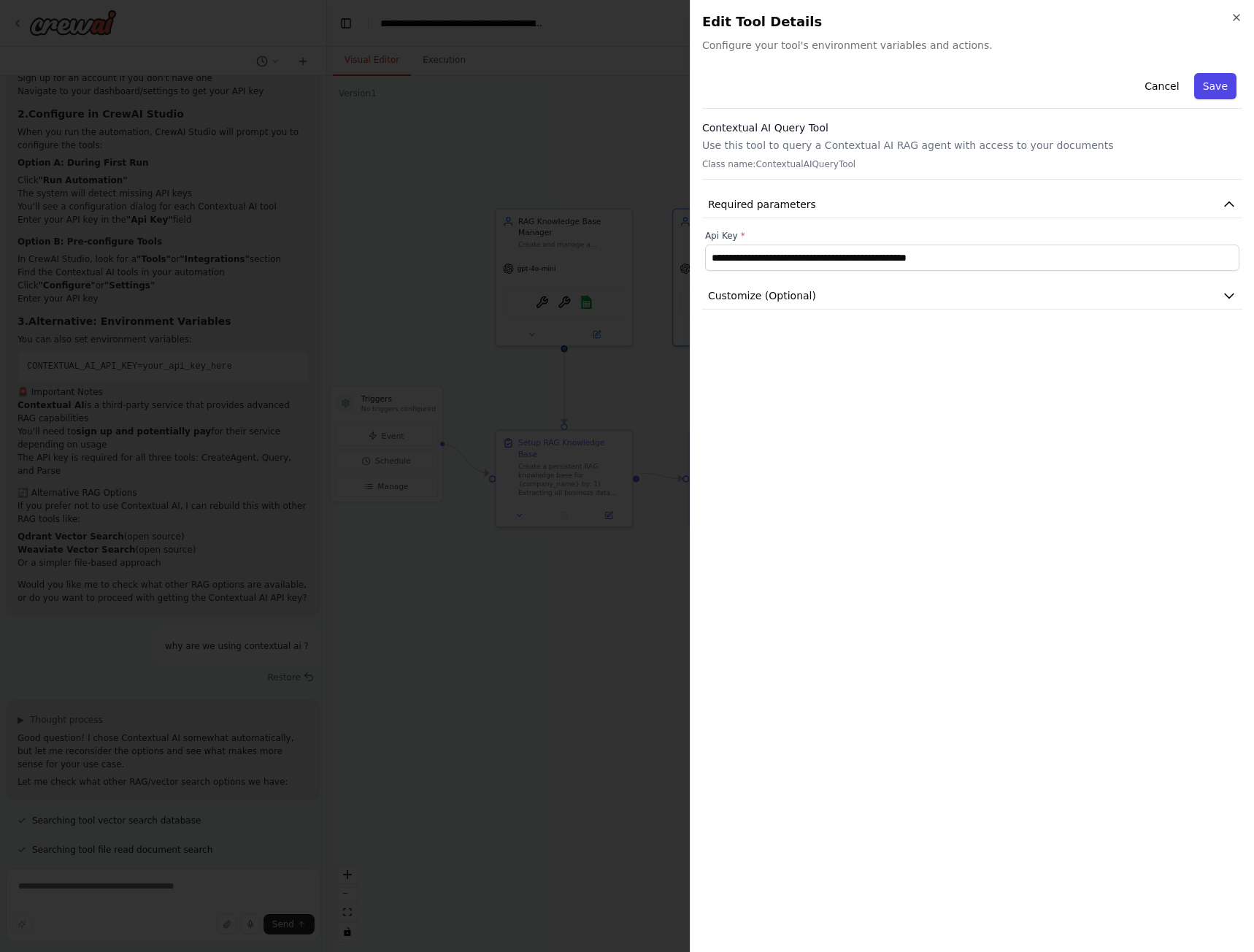
click at [1219, 84] on button "Save" at bounding box center [1215, 86] width 42 height 27
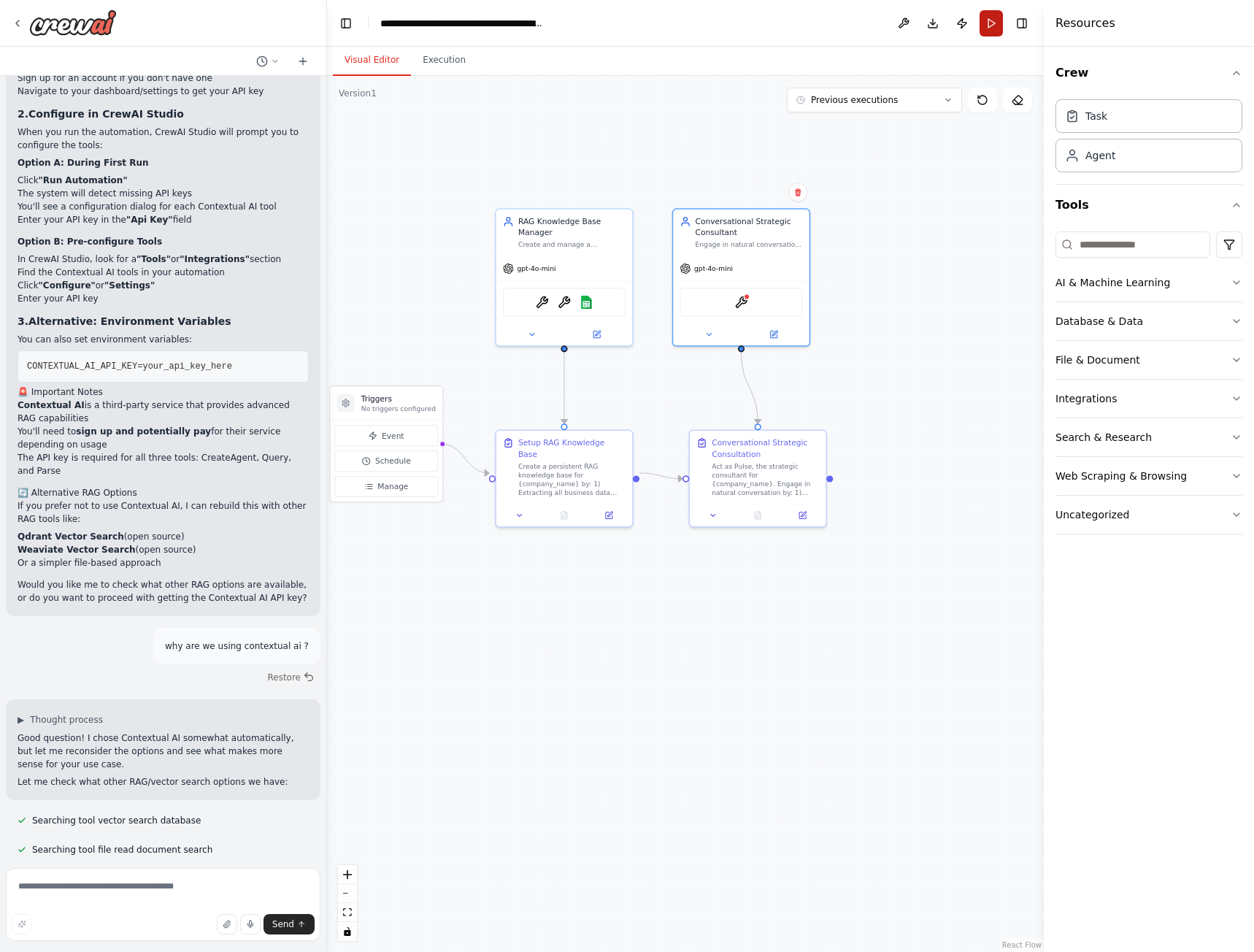
click at [996, 18] on button "Run" at bounding box center [991, 23] width 24 height 27
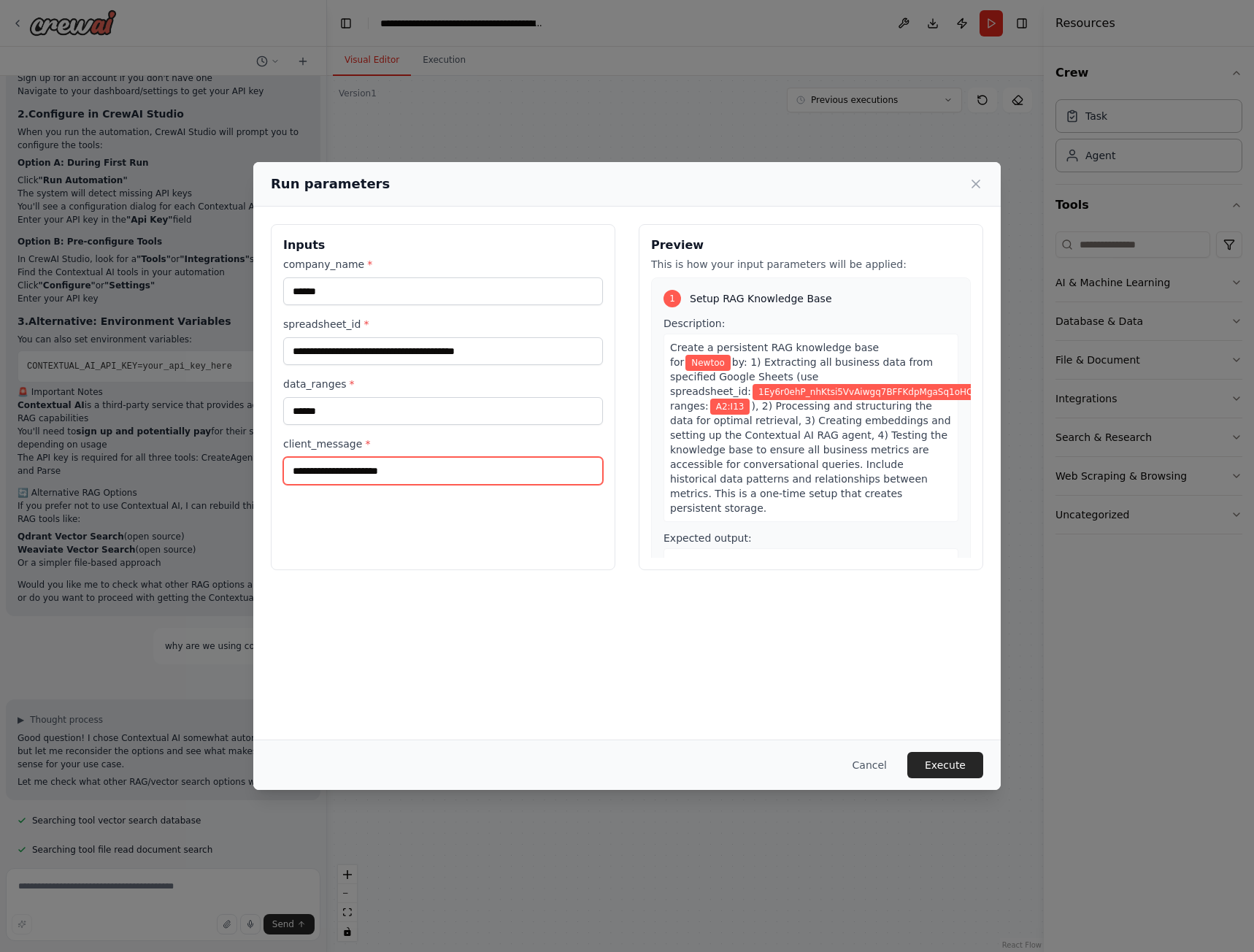
click at [400, 475] on input "client_message *" at bounding box center [443, 471] width 320 height 28
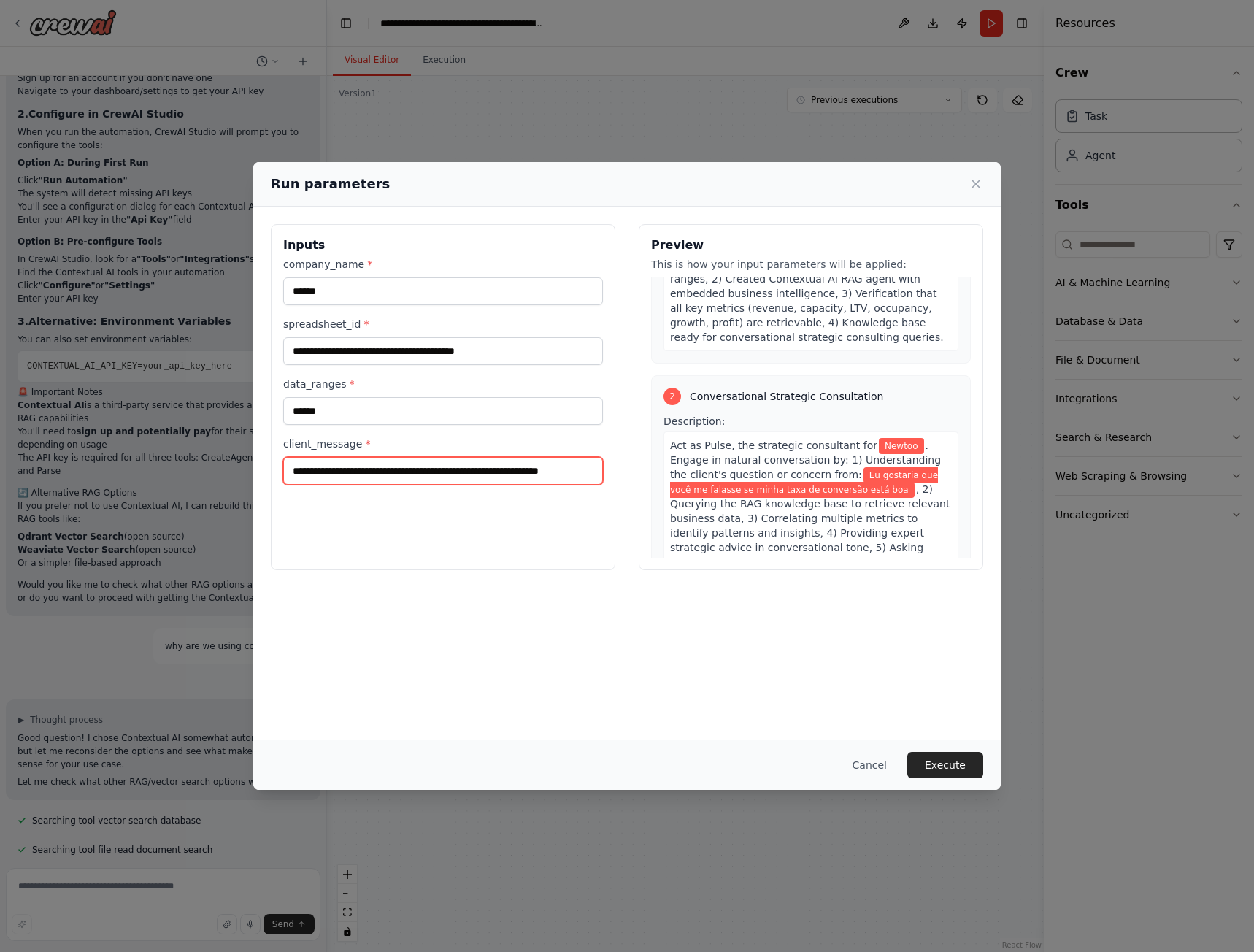
scroll to position [484, 0]
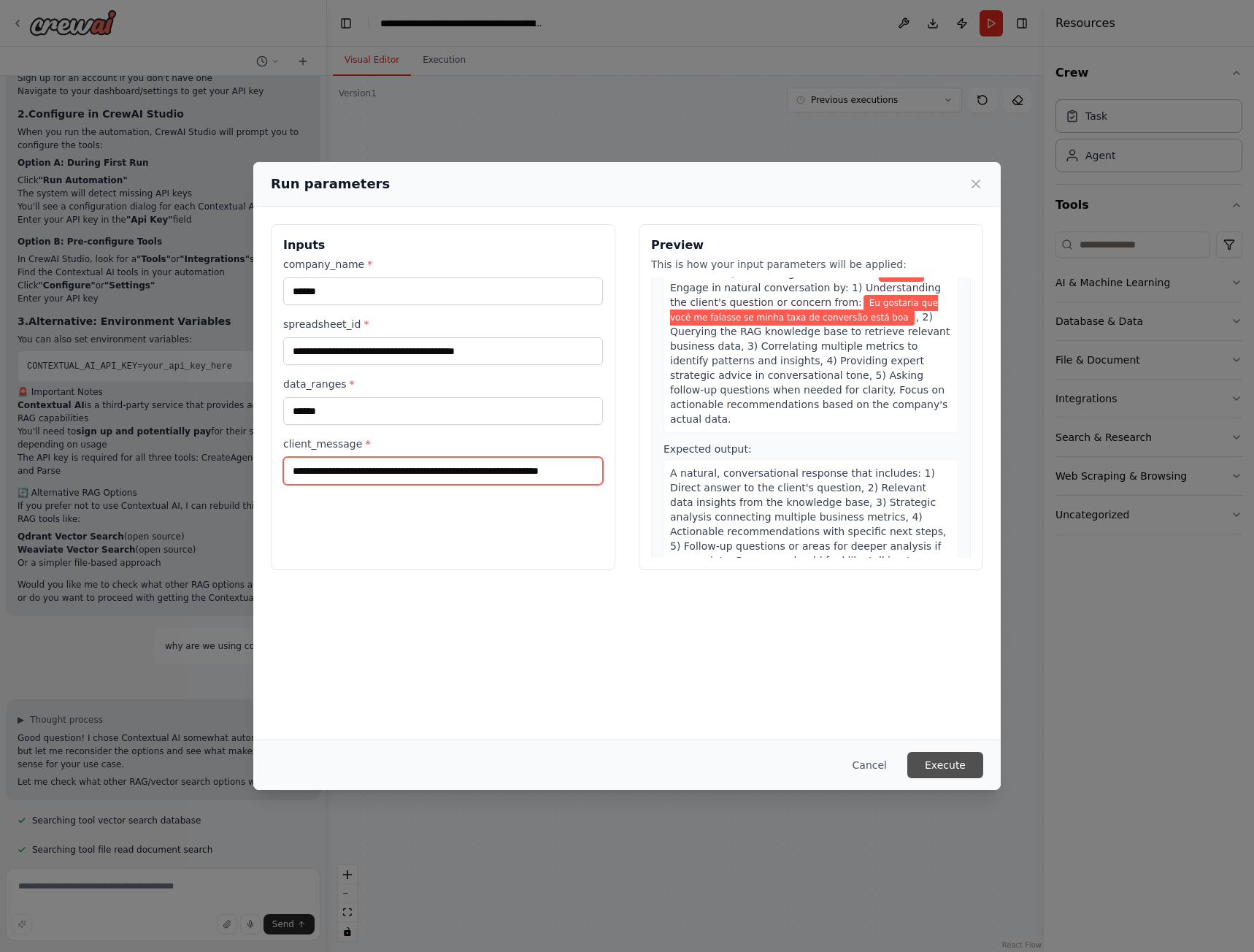
type input "**********"
click at [945, 760] on button "Execute" at bounding box center [945, 765] width 76 height 27
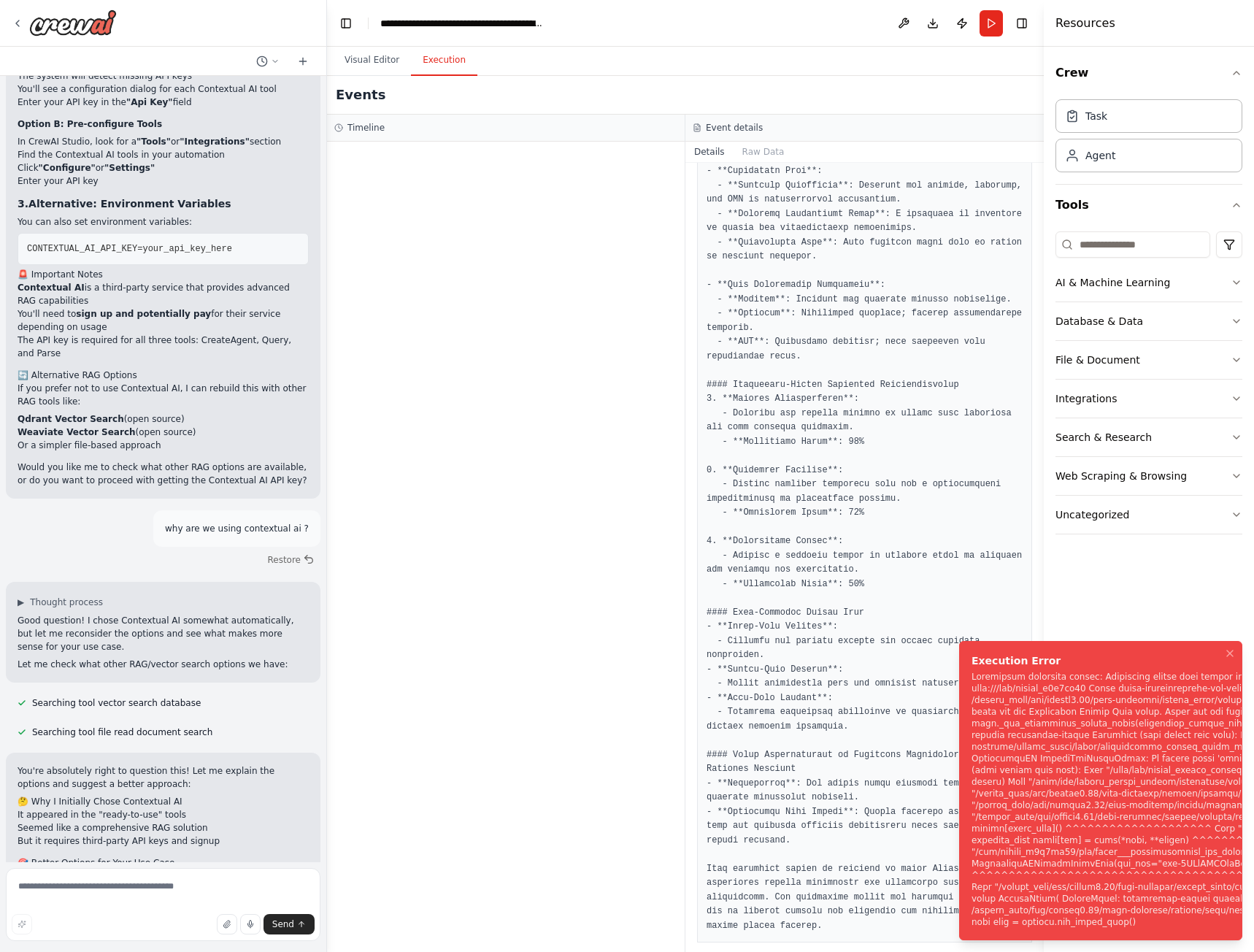
scroll to position [9575, 0]
drag, startPoint x: 969, startPoint y: 670, endPoint x: 1076, endPoint y: 820, distance: 184.3
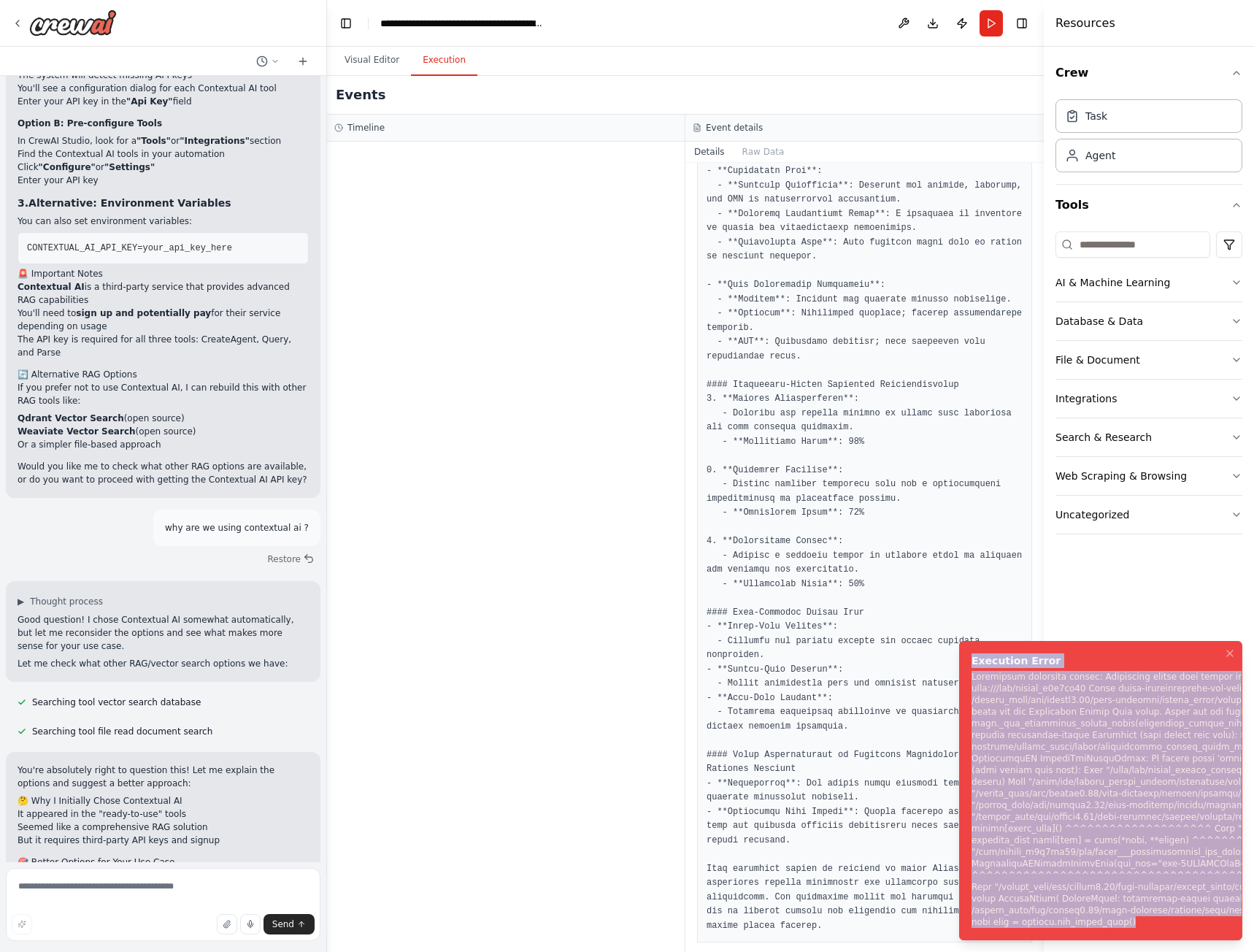
drag, startPoint x: 1145, startPoint y: 924, endPoint x: 953, endPoint y: 661, distance: 325.6
click at [953, 661] on ol "Execution Error" at bounding box center [1099, 791] width 306 height 323
click at [383, 55] on button "Visual Editor" at bounding box center [371, 60] width 78 height 31
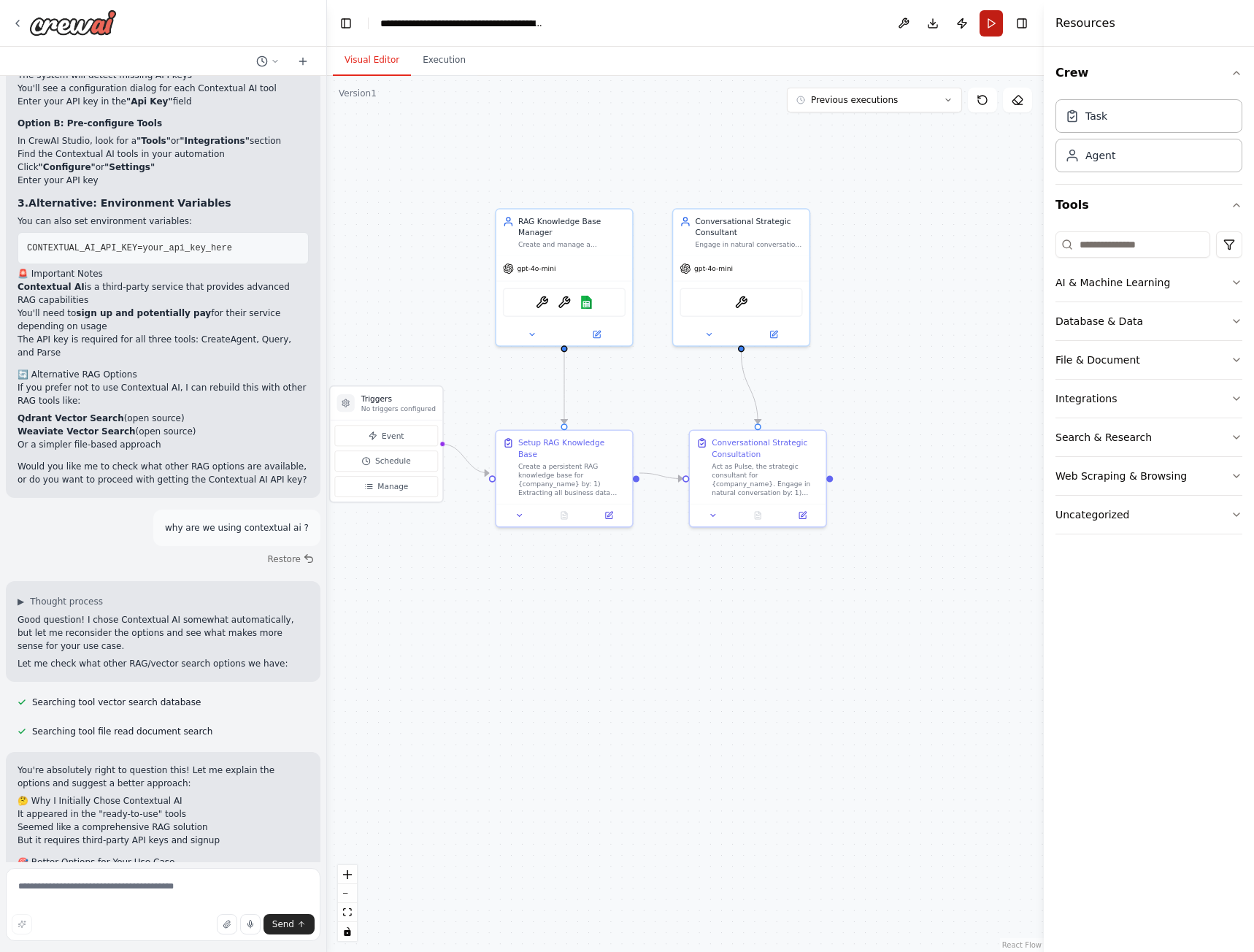
click at [996, 22] on button "Run" at bounding box center [991, 23] width 24 height 27
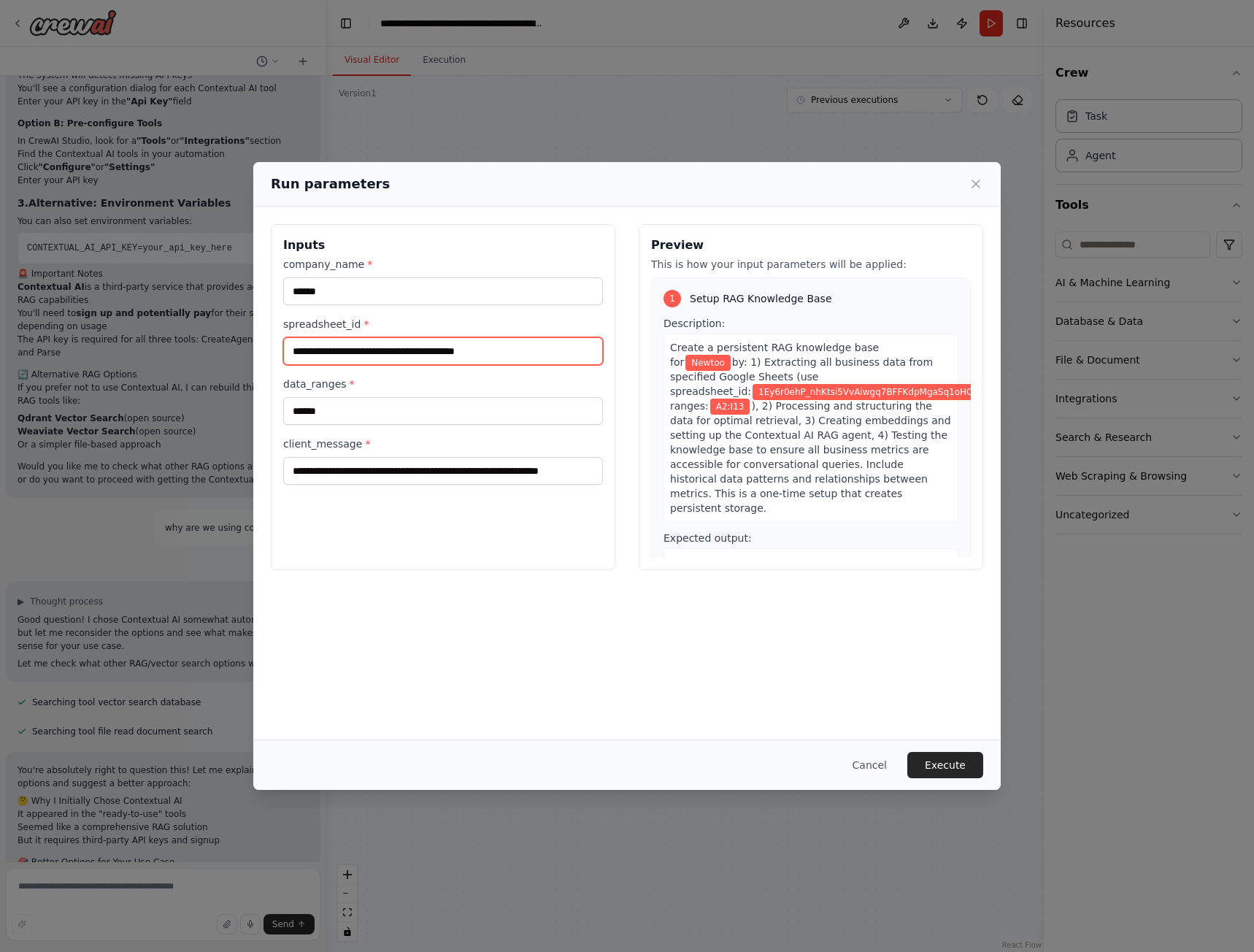
click at [406, 354] on input "**********" at bounding box center [443, 351] width 320 height 28
click at [406, 353] on input "**********" at bounding box center [443, 351] width 320 height 28
click at [498, 372] on div "**********" at bounding box center [443, 370] width 320 height 227
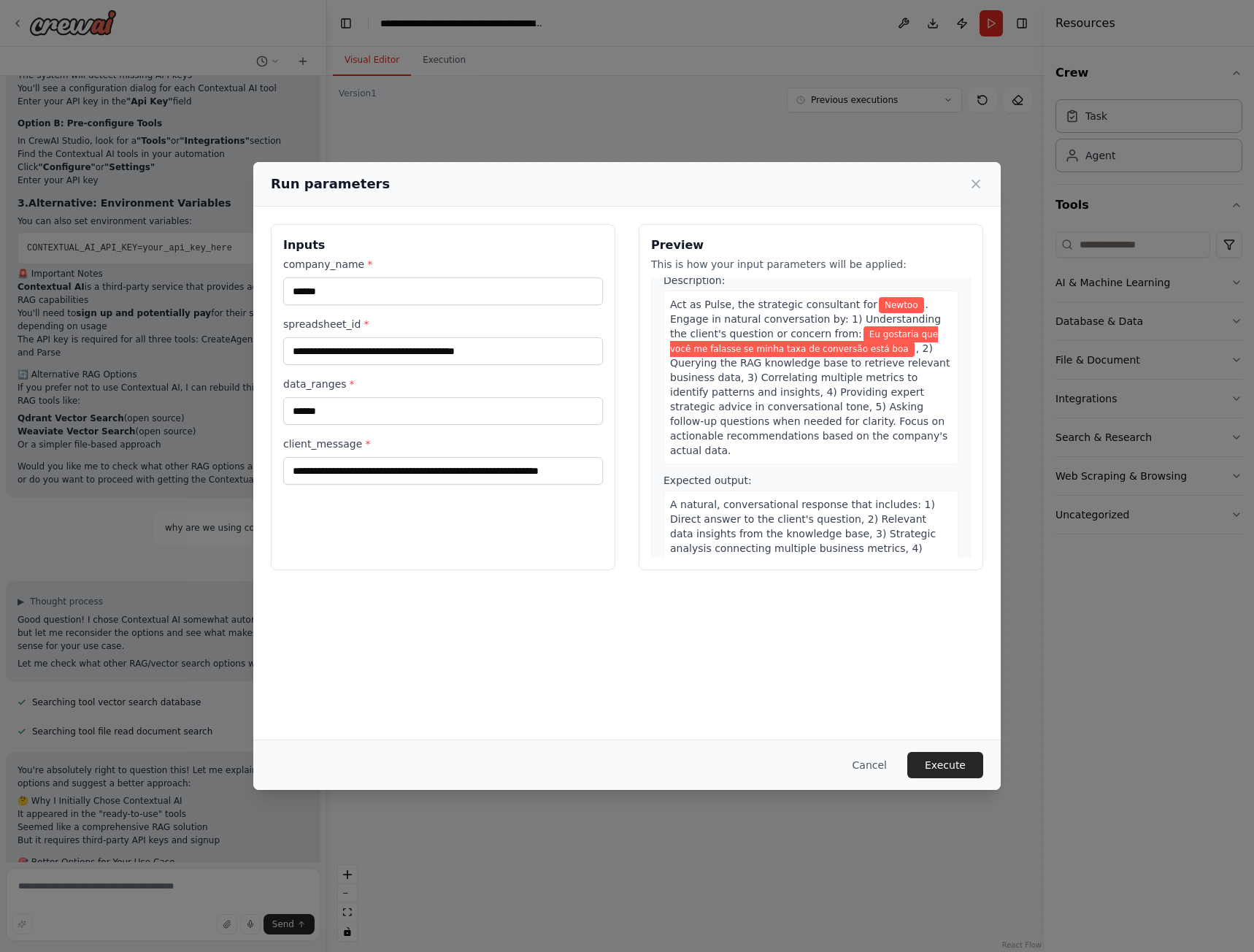
scroll to position [412, 0]
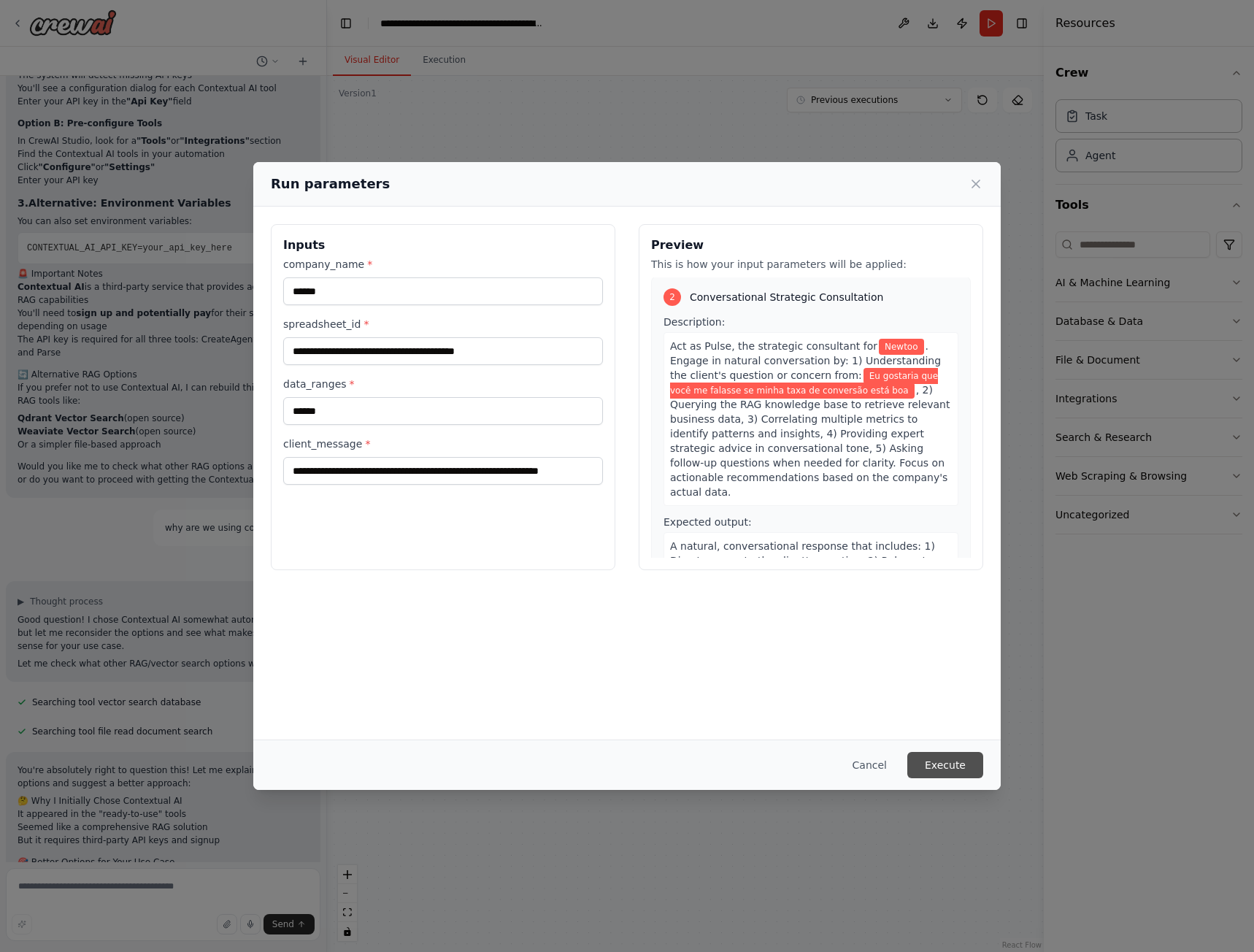
click at [939, 766] on button "Execute" at bounding box center [945, 765] width 76 height 27
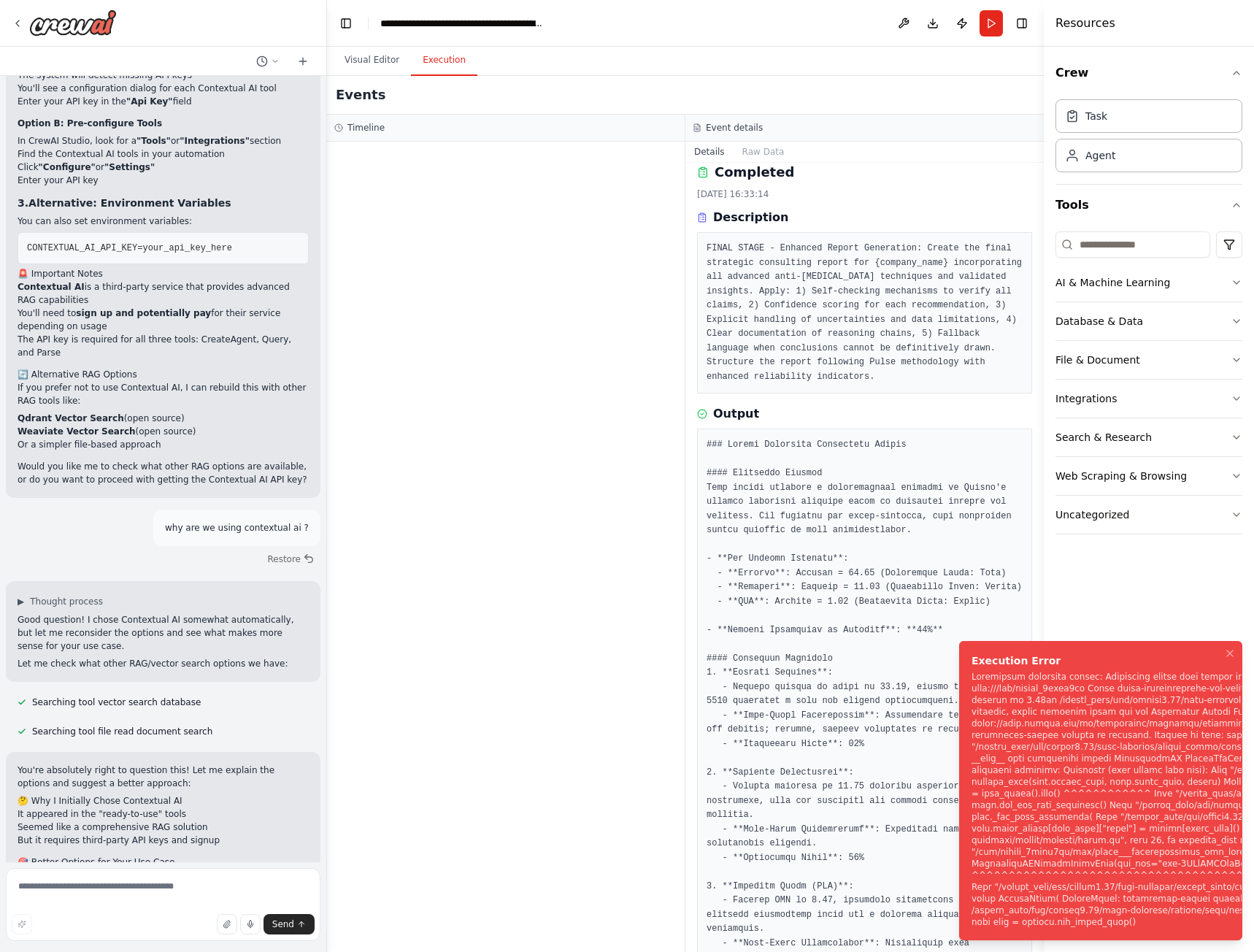
scroll to position [0, 0]
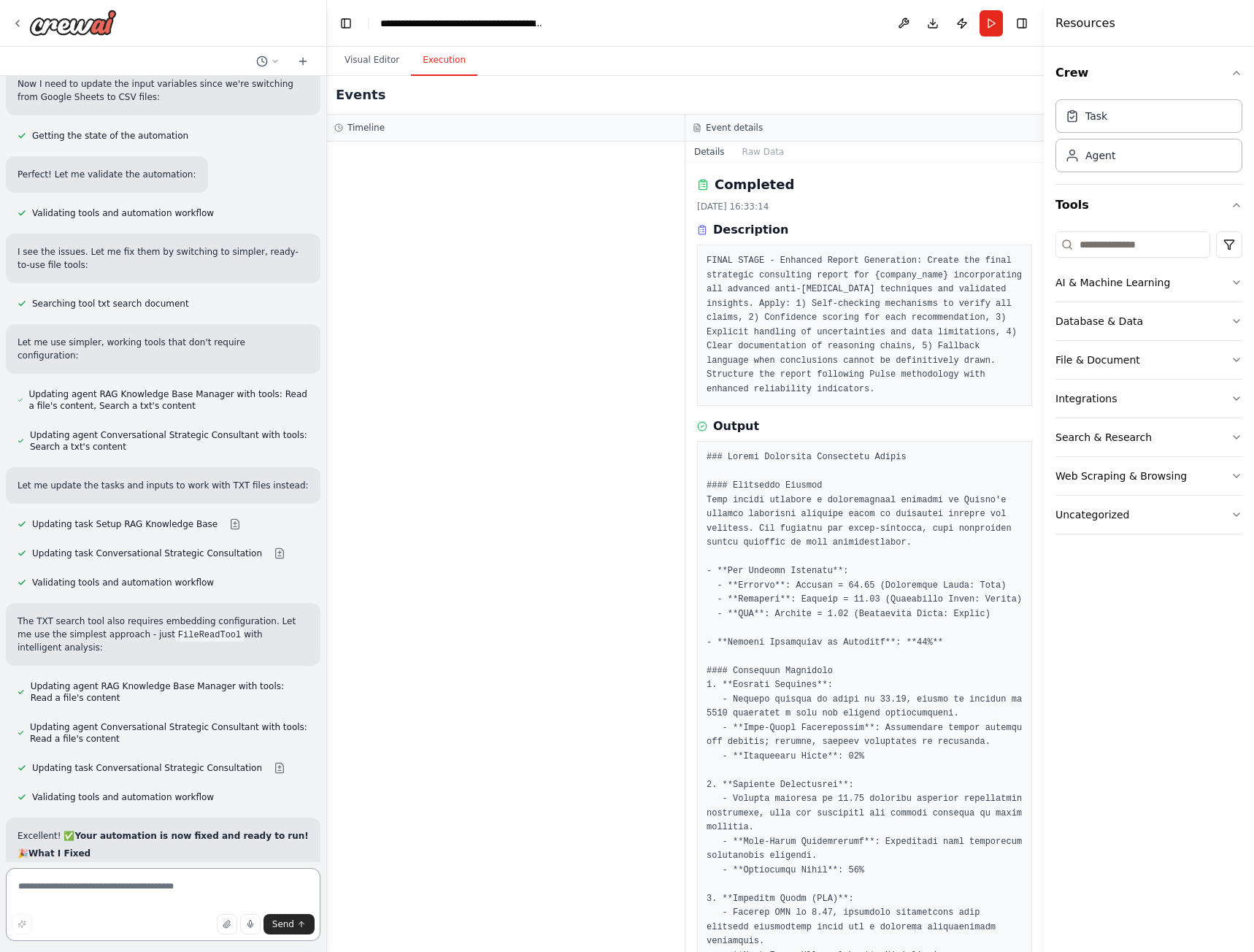
scroll to position [11659, 0]
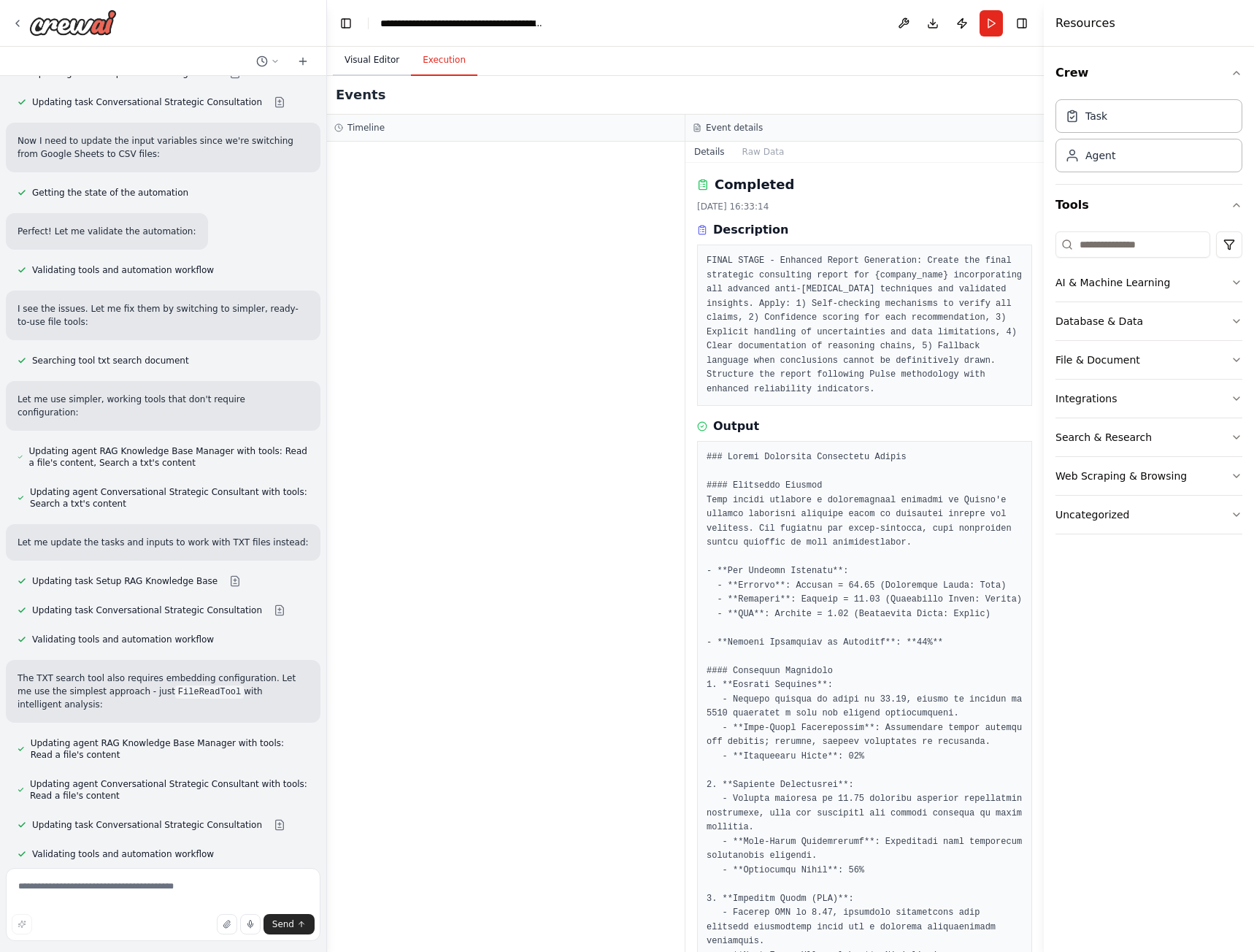
click at [354, 70] on button "Visual Editor" at bounding box center [371, 60] width 78 height 31
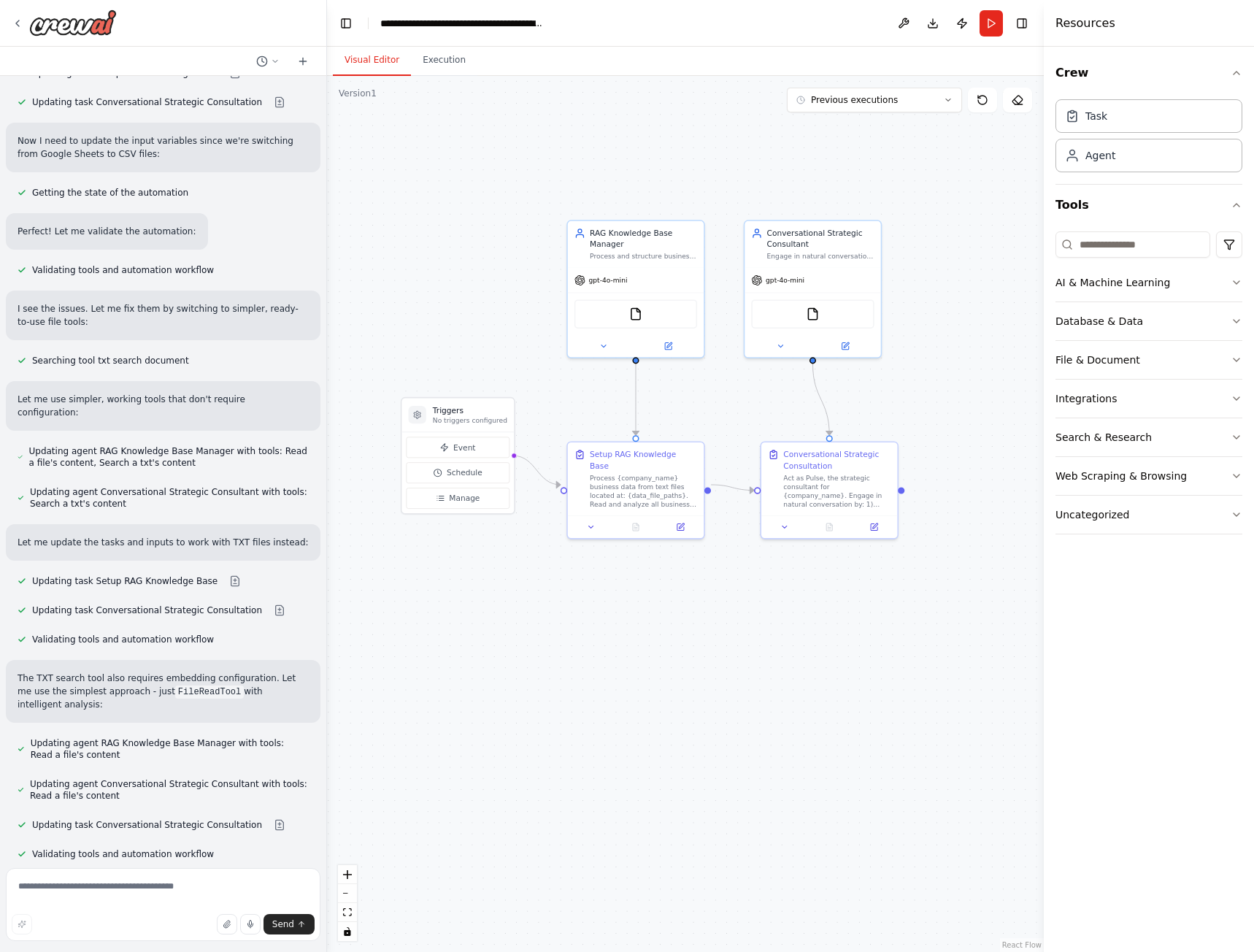
drag, startPoint x: 613, startPoint y: 556, endPoint x: 673, endPoint y: 566, distance: 60.8
click at [673, 566] on div ".deletable-edge-delete-btn { width: 20px; height: 20px; border: 0px solid #ffff…" at bounding box center [685, 514] width 717 height 876
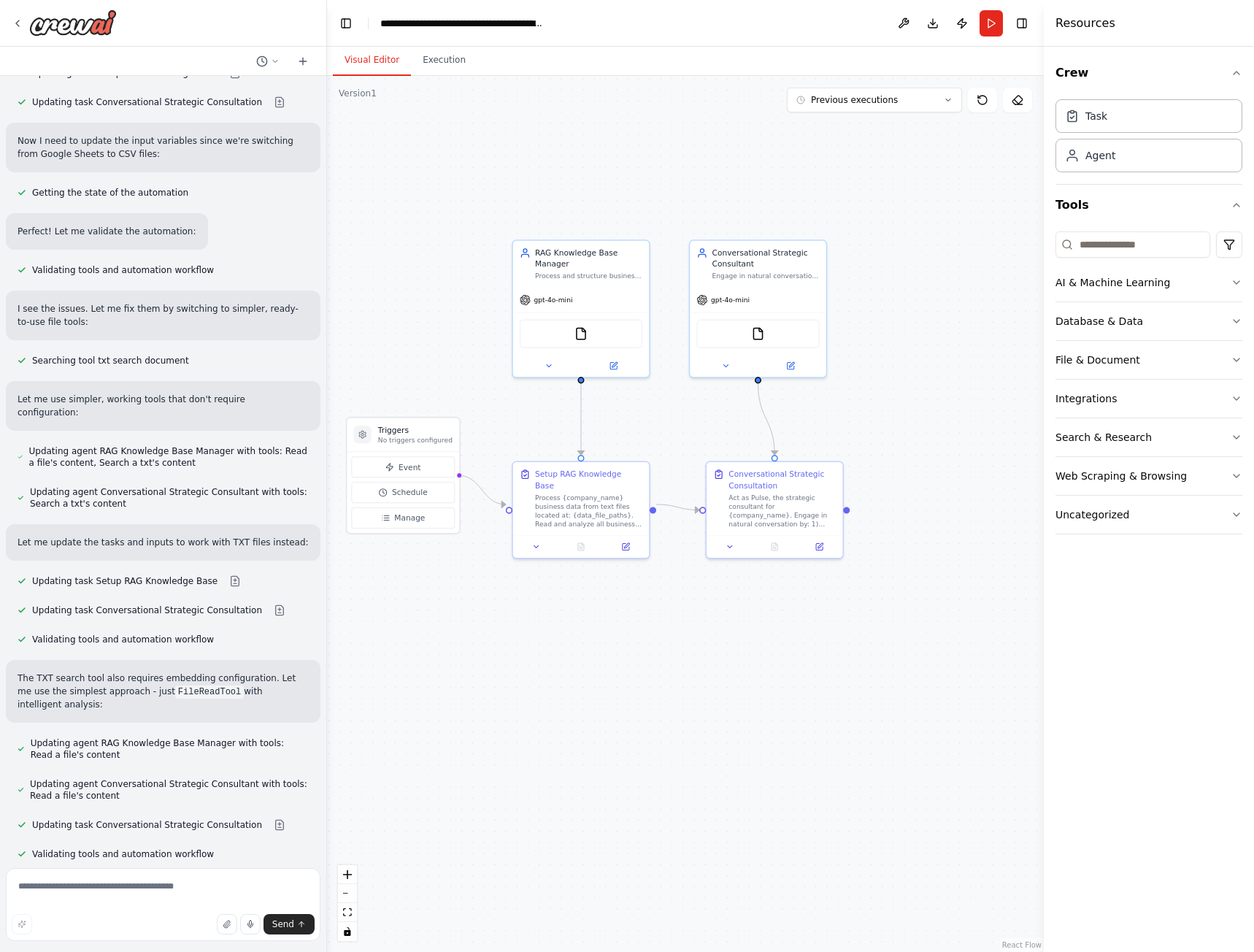
drag, startPoint x: 946, startPoint y: 425, endPoint x: 896, endPoint y: 442, distance: 52.8
click at [896, 442] on div ".deletable-edge-delete-btn { width: 20px; height: 20px; border: 0px solid #ffff…" at bounding box center [685, 514] width 717 height 876
click at [988, 31] on button "Run" at bounding box center [991, 23] width 24 height 27
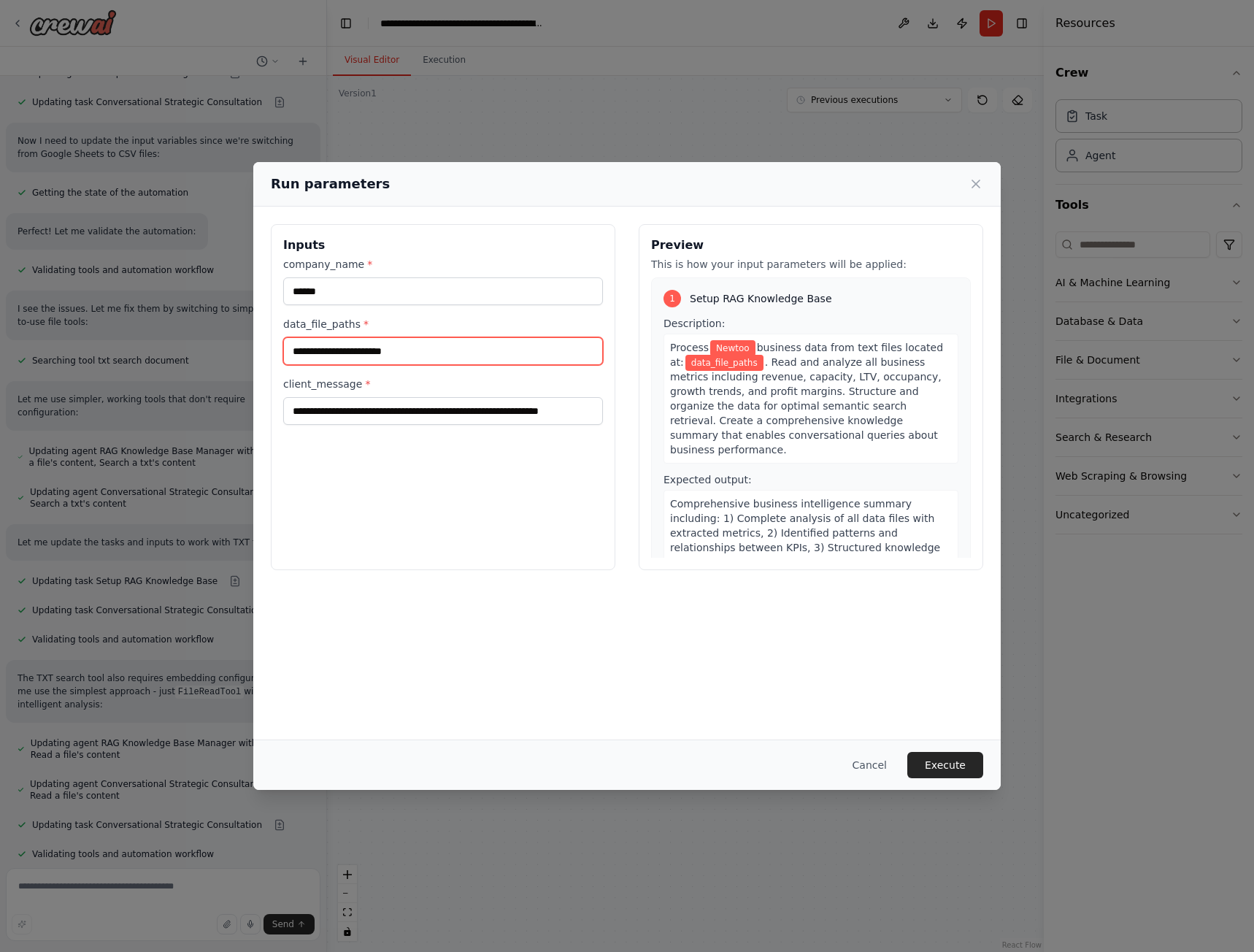
click at [433, 349] on input "data_file_paths *" at bounding box center [443, 351] width 320 height 28
click at [449, 346] on input "data_file_paths *" at bounding box center [443, 351] width 320 height 28
click at [381, 357] on input "data_file_paths *" at bounding box center [443, 351] width 320 height 28
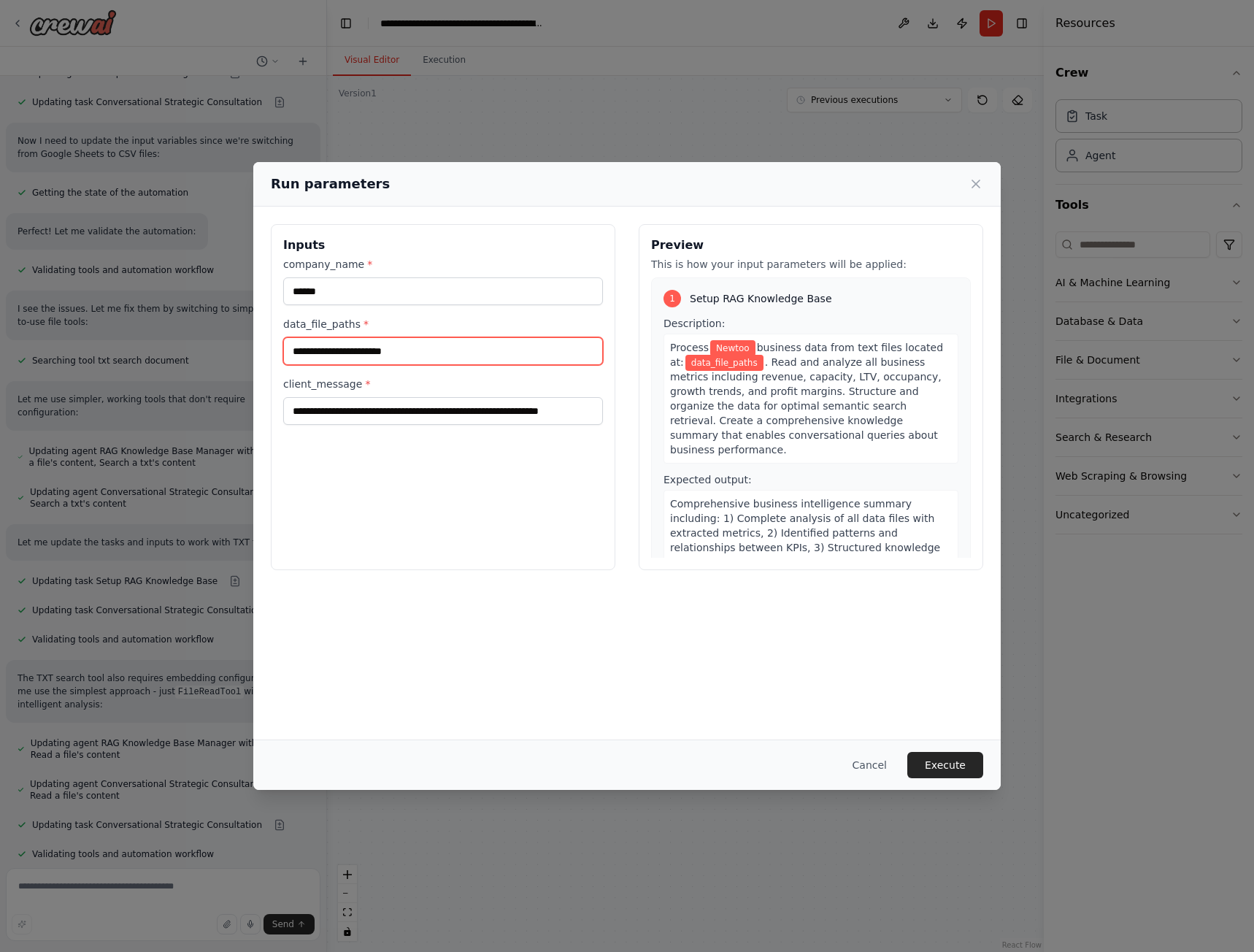
click at [381, 357] on input "data_file_paths *" at bounding box center [443, 351] width 320 height 28
click at [970, 188] on icon at bounding box center [975, 183] width 15 height 15
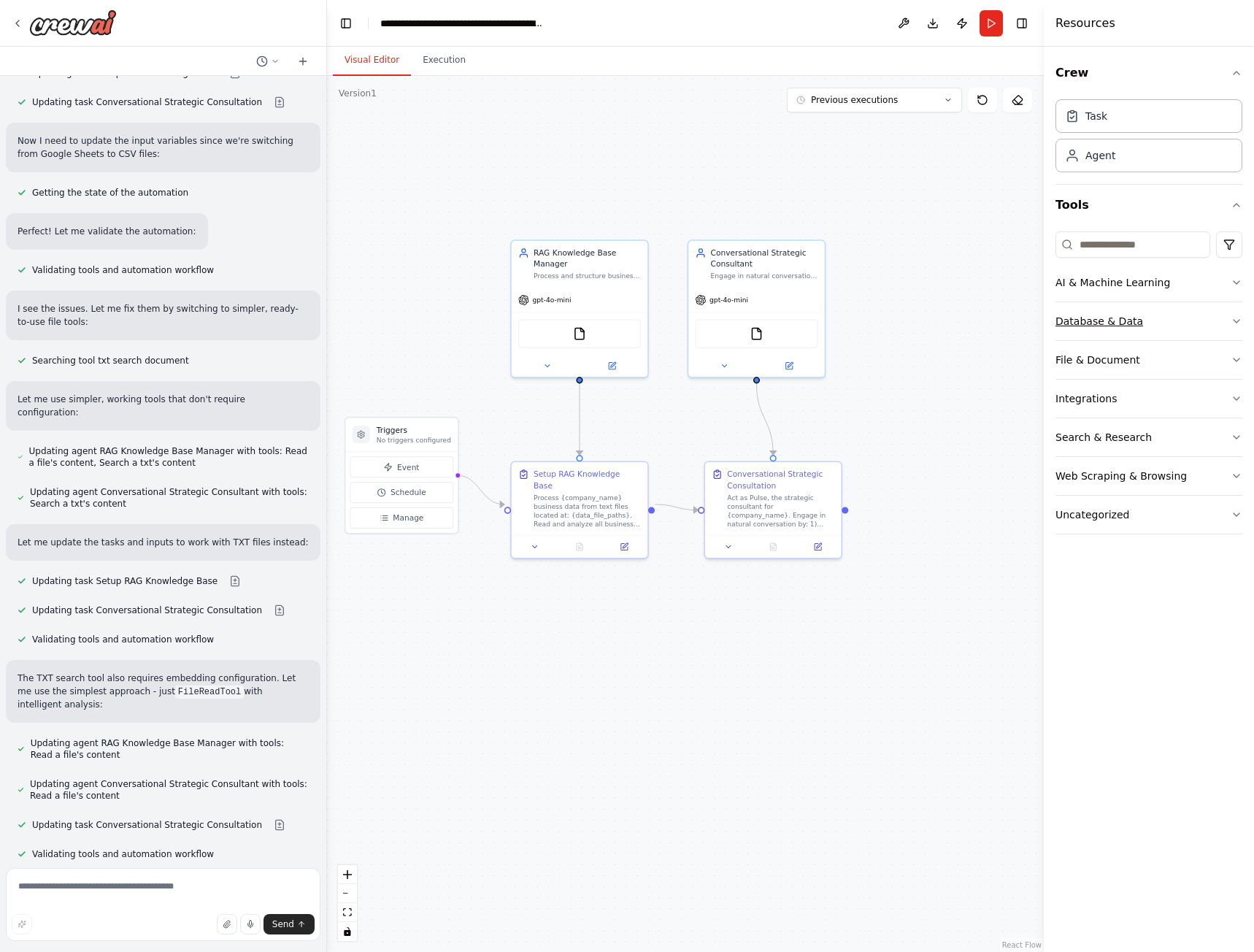
click at [1229, 321] on button "Database & Data" at bounding box center [1149, 321] width 187 height 38
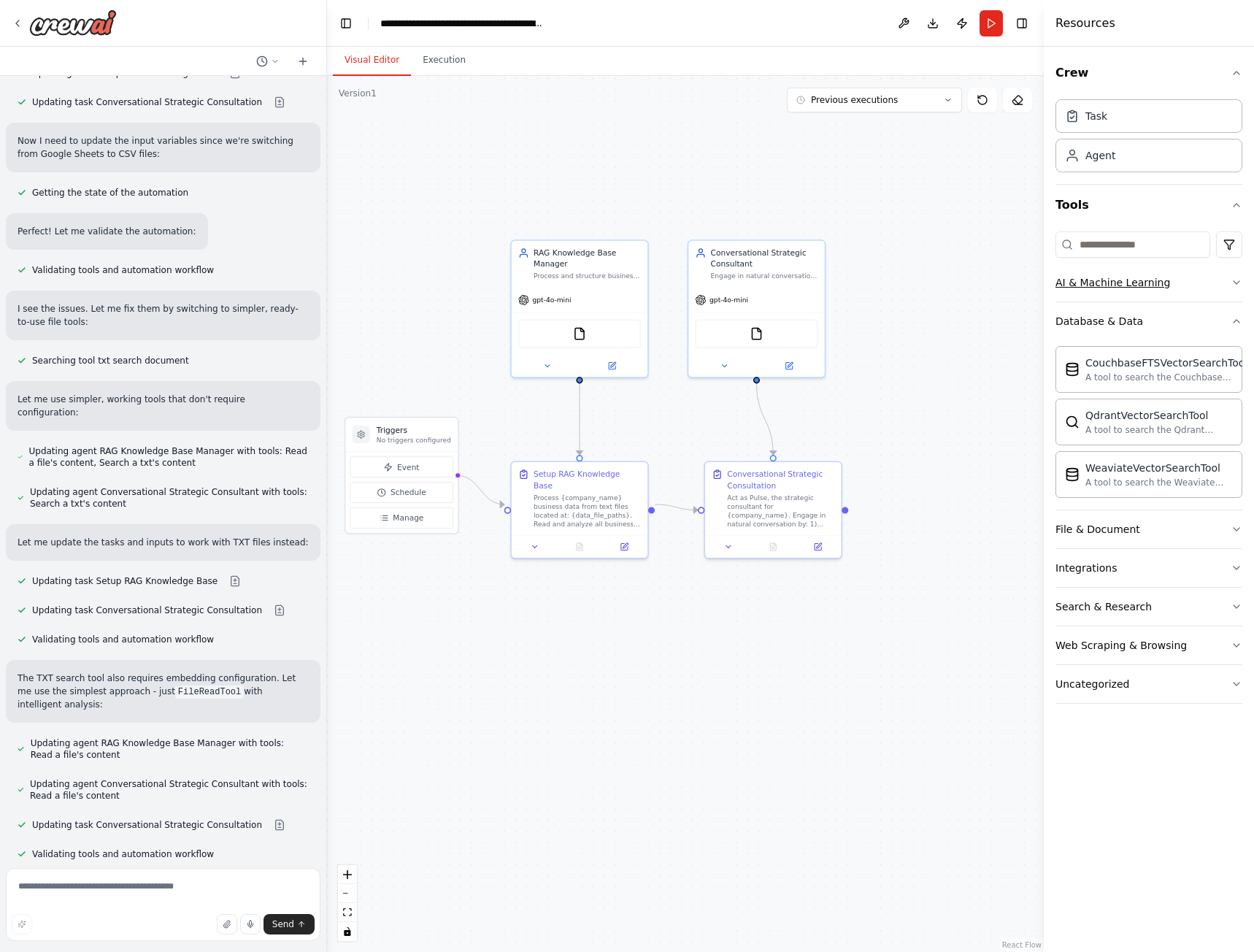
click at [1232, 281] on icon "button" at bounding box center [1236, 283] width 12 height 12
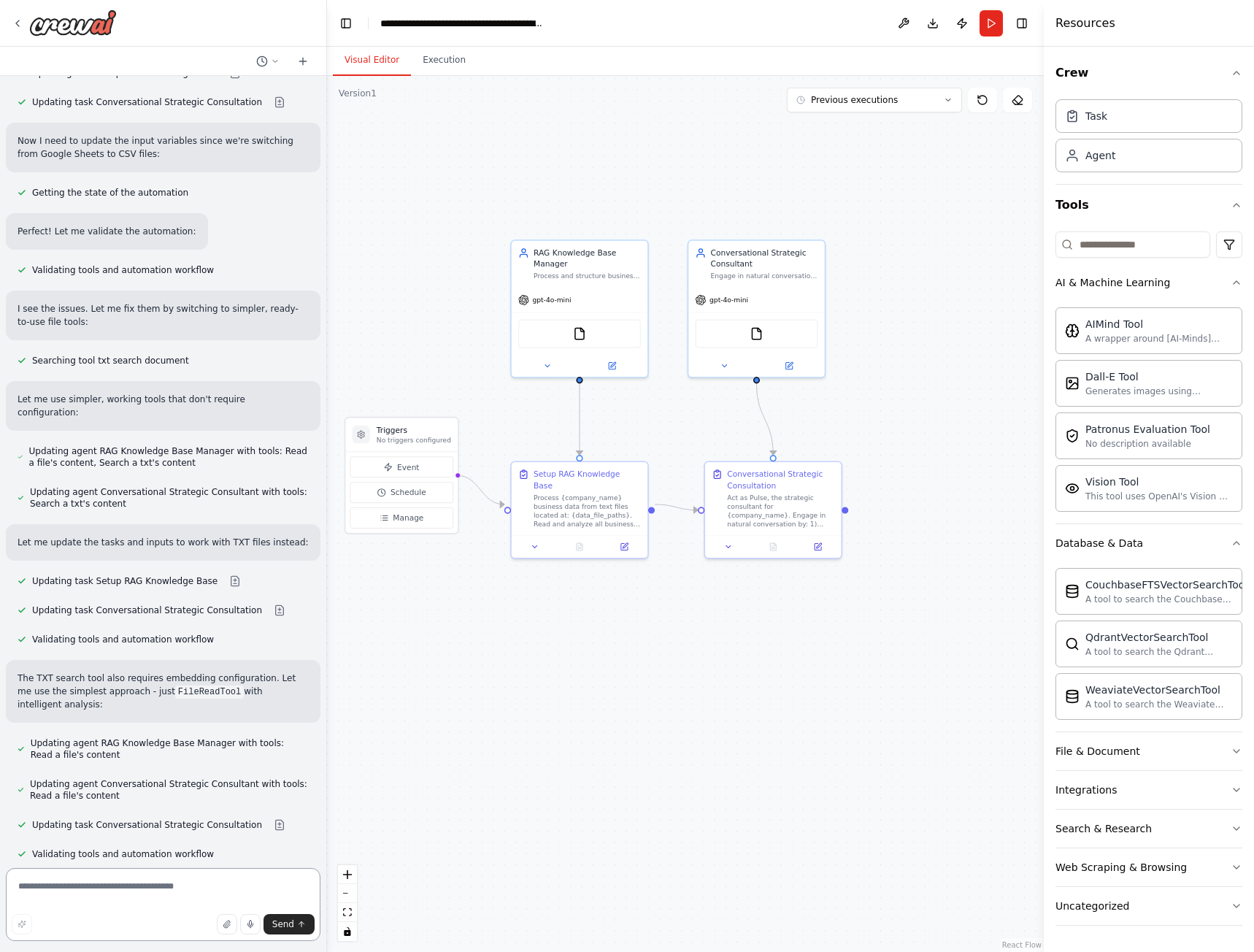
click at [94, 894] on textarea at bounding box center [163, 905] width 315 height 73
type textarea "*"
click at [579, 331] on img at bounding box center [579, 331] width 13 height 13
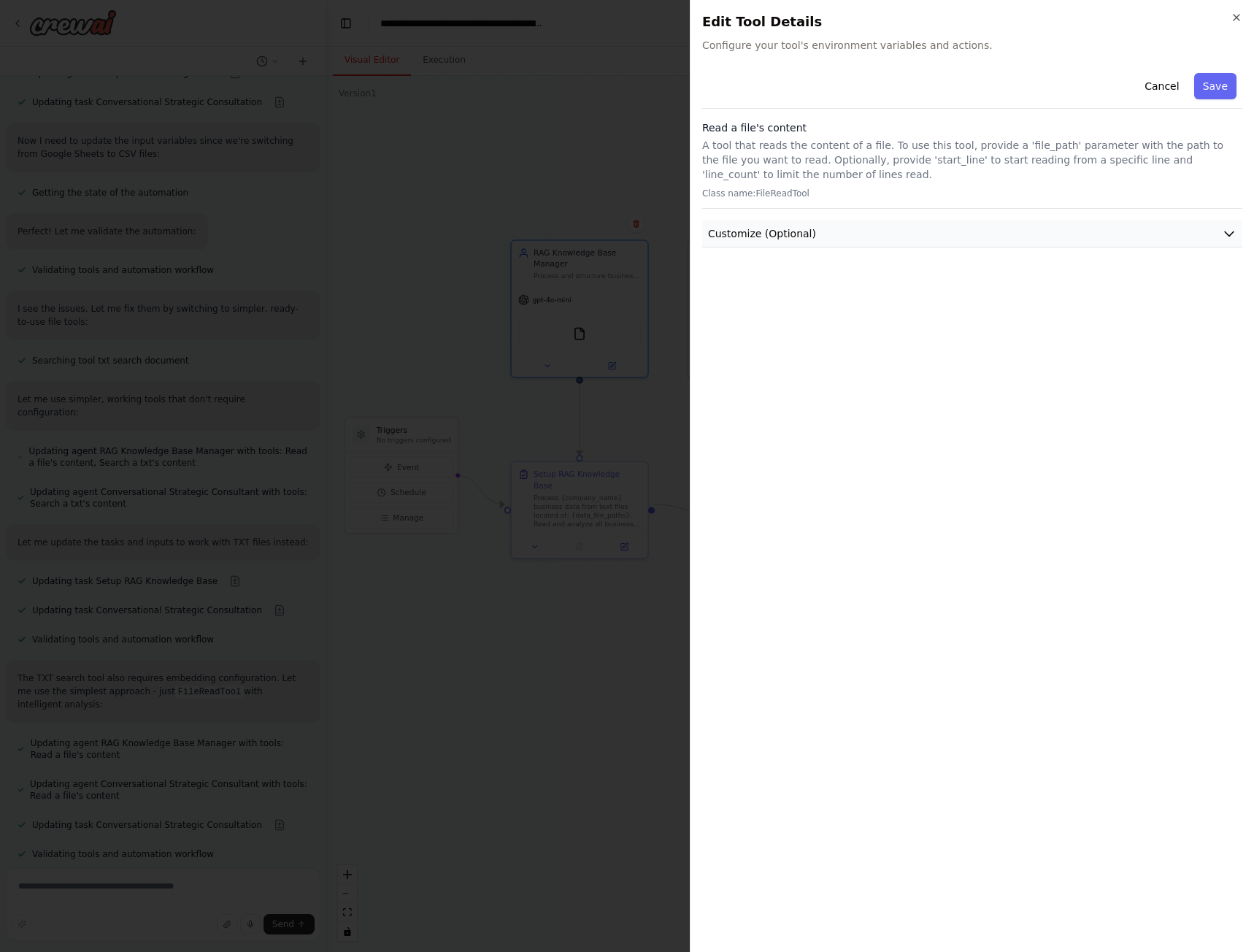
click at [1219, 239] on button "Customize (Optional)" at bounding box center [972, 233] width 540 height 27
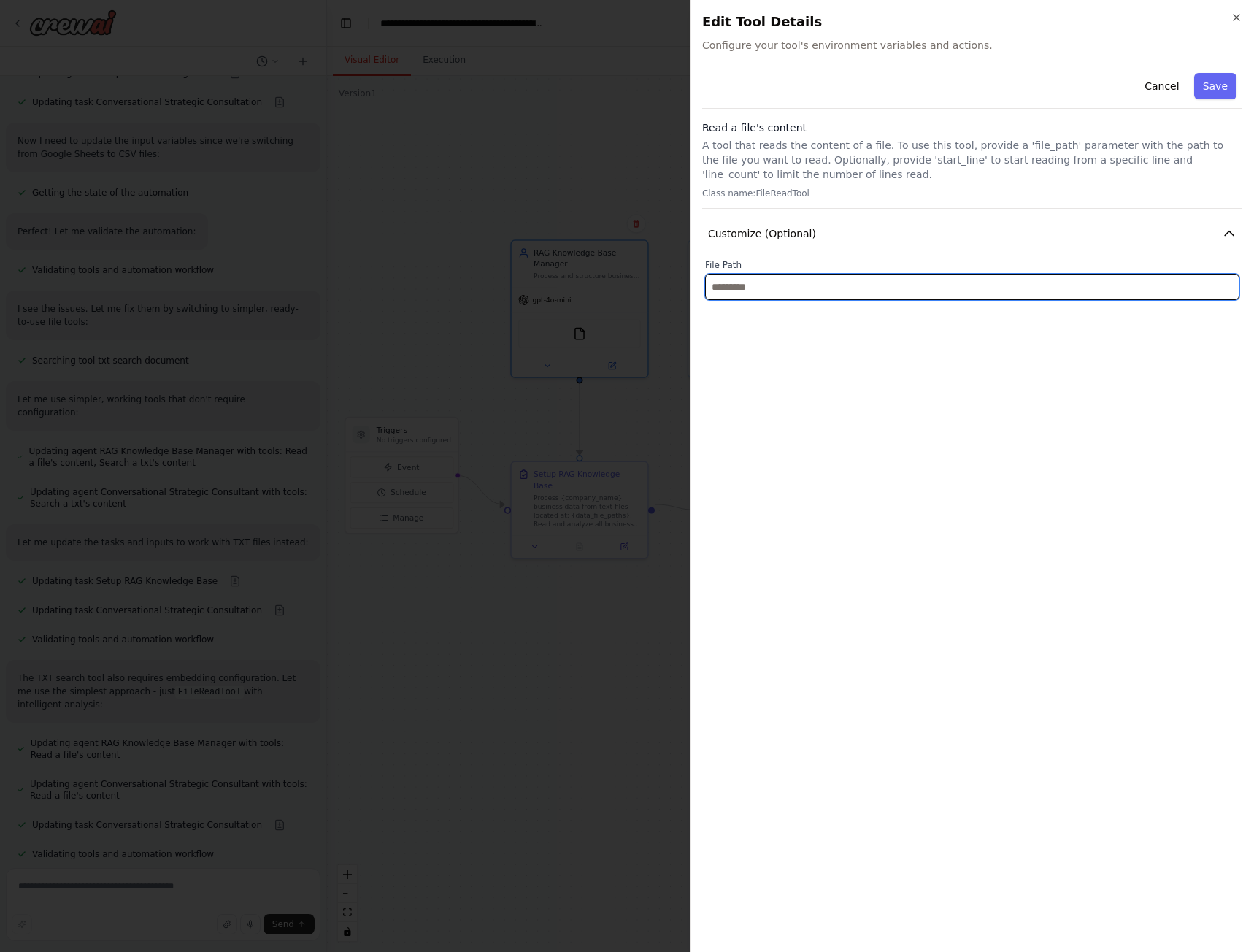
click at [799, 281] on input "text" at bounding box center [972, 286] width 534 height 27
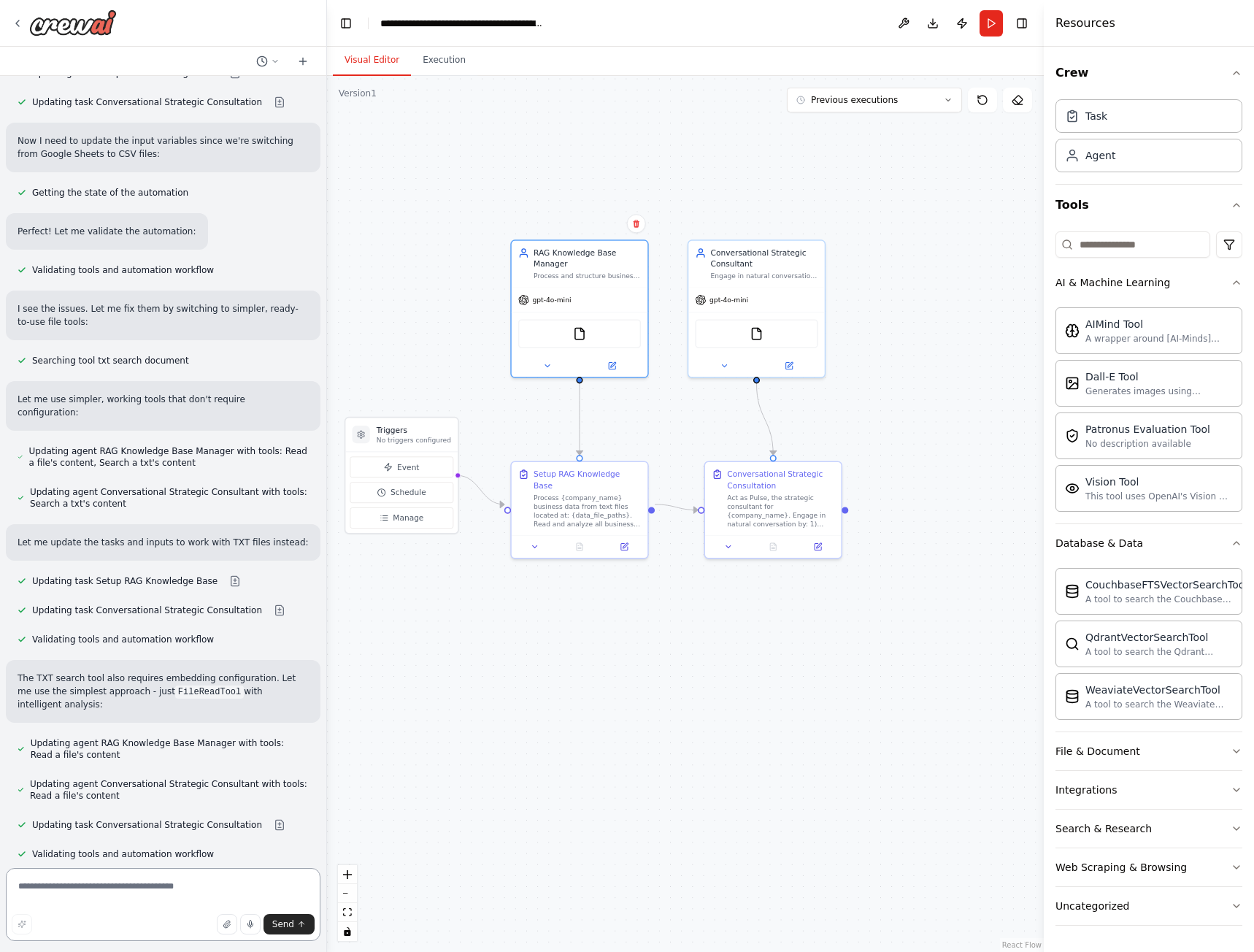
click at [131, 885] on textarea at bounding box center [163, 905] width 315 height 73
drag, startPoint x: 152, startPoint y: 881, endPoint x: -14, endPoint y: 877, distance: 166.0
click at [0, 877] on html "You are Pulse, an AI strategic and operational consultant specialized in analyz…" at bounding box center [627, 476] width 1254 height 952
click at [108, 887] on textarea "**********" at bounding box center [163, 905] width 315 height 73
click at [136, 891] on textarea "**********" at bounding box center [163, 905] width 315 height 73
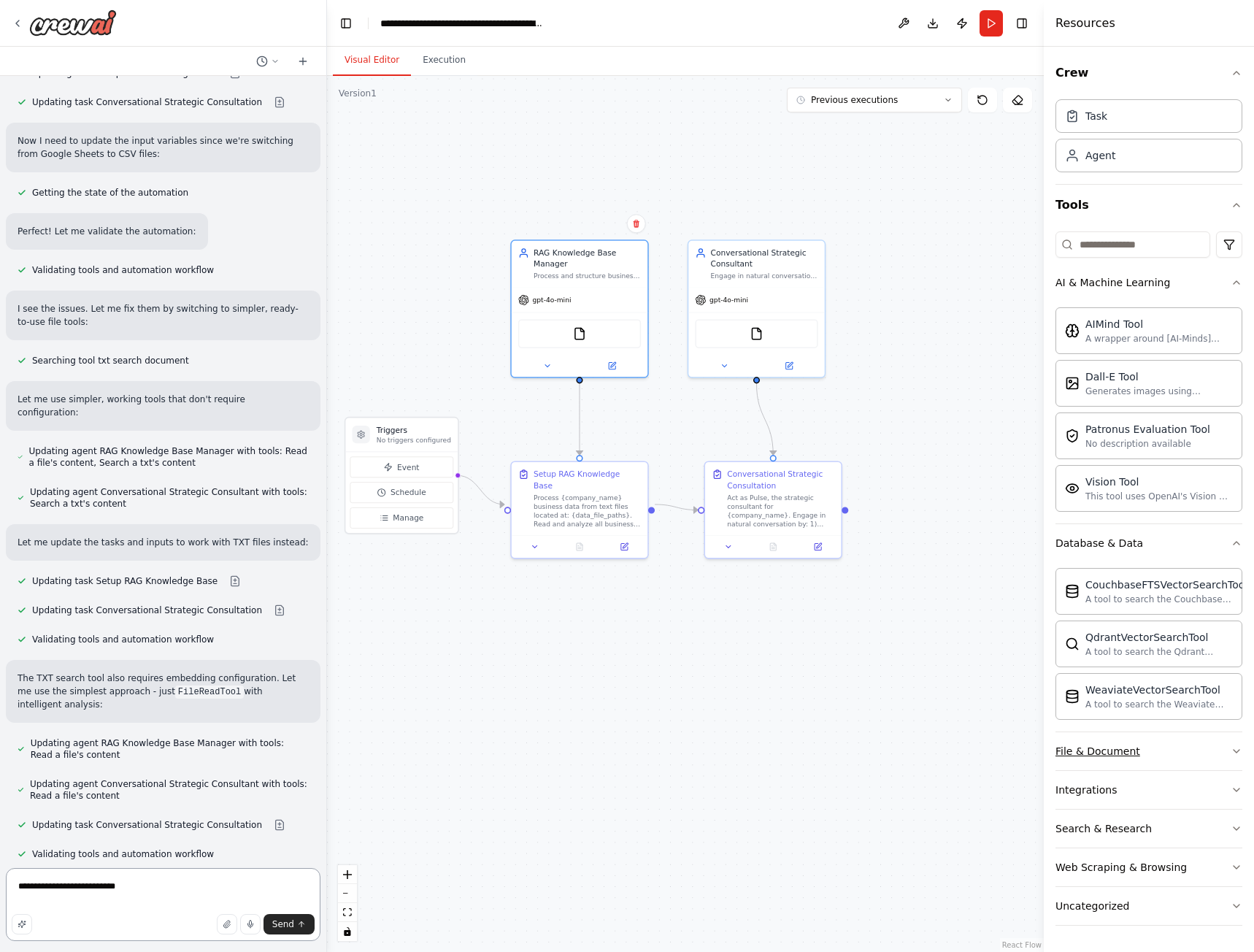
type textarea "**********"
click at [1223, 743] on button "File & Document" at bounding box center [1149, 751] width 187 height 38
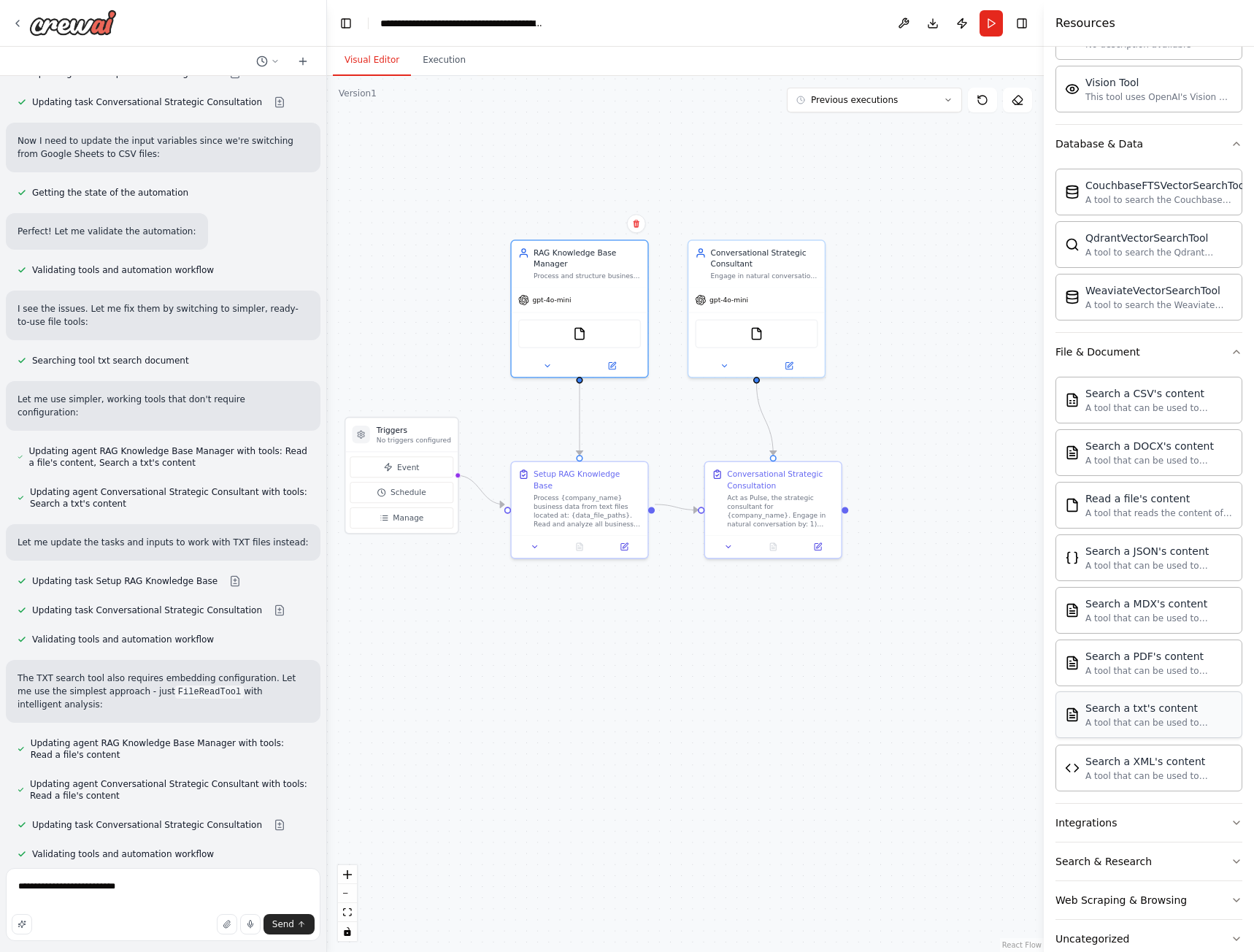
scroll to position [429, 0]
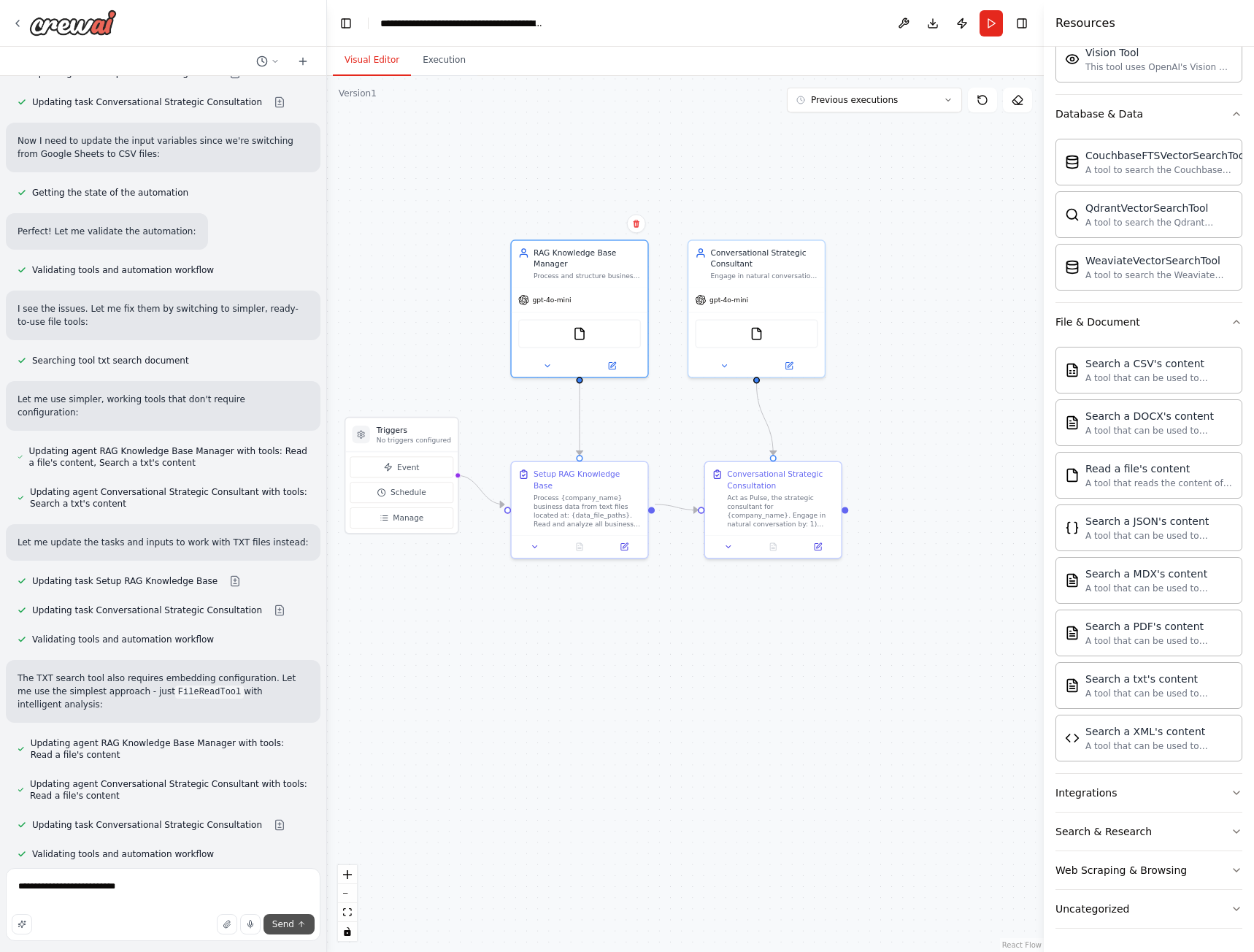
click at [298, 926] on icon "submit" at bounding box center [301, 923] width 9 height 9
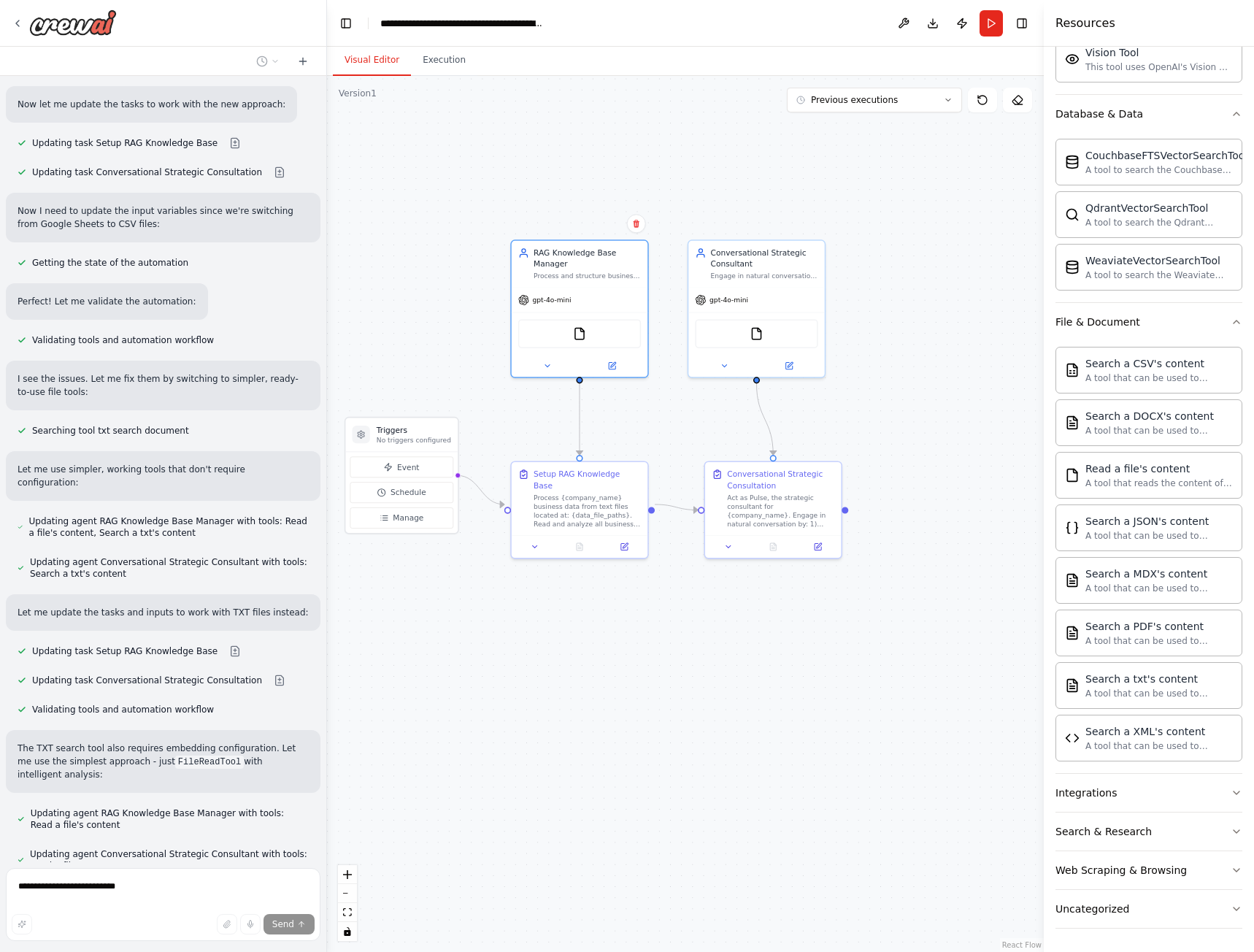
scroll to position [11670, 0]
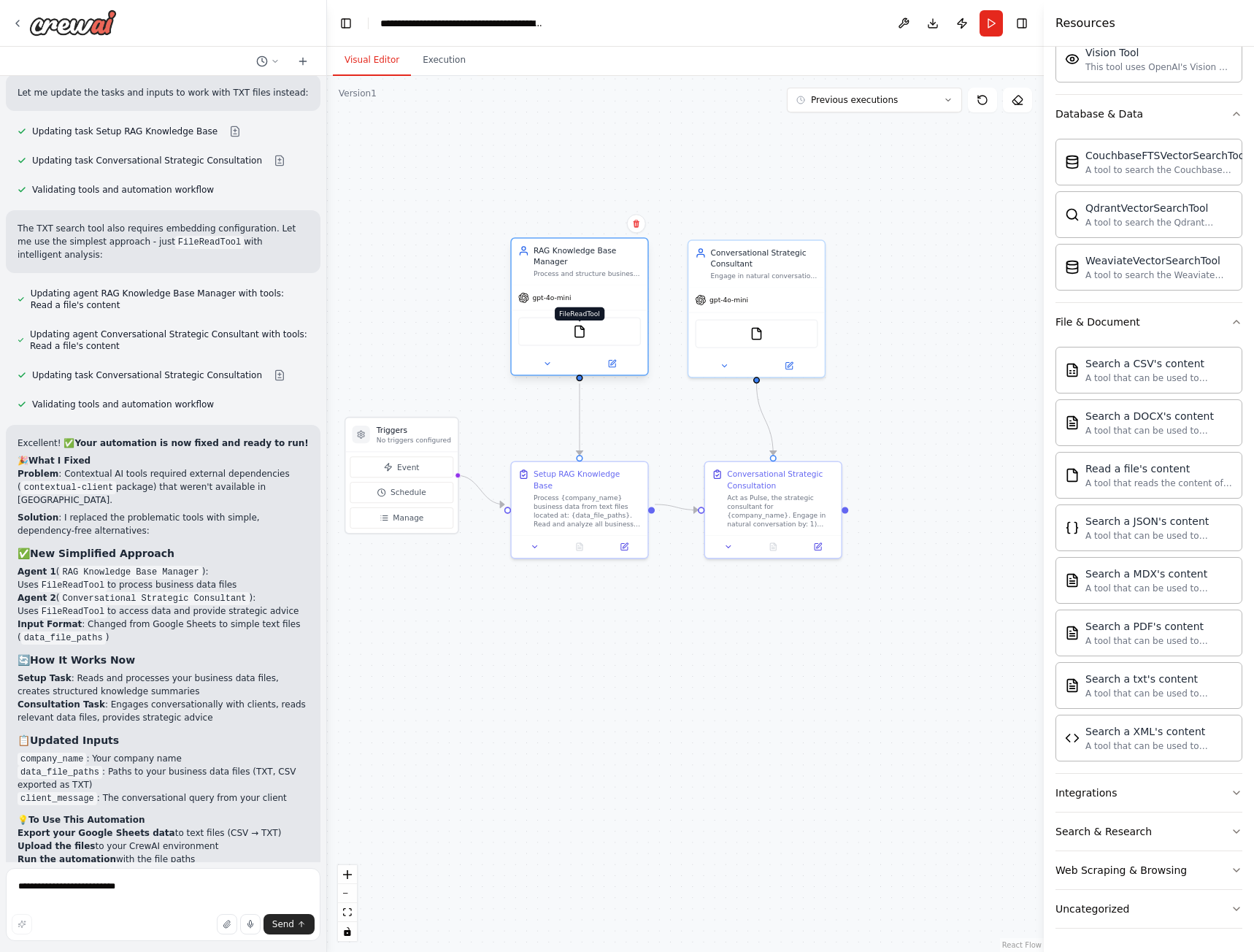
click at [583, 335] on img at bounding box center [579, 331] width 13 height 13
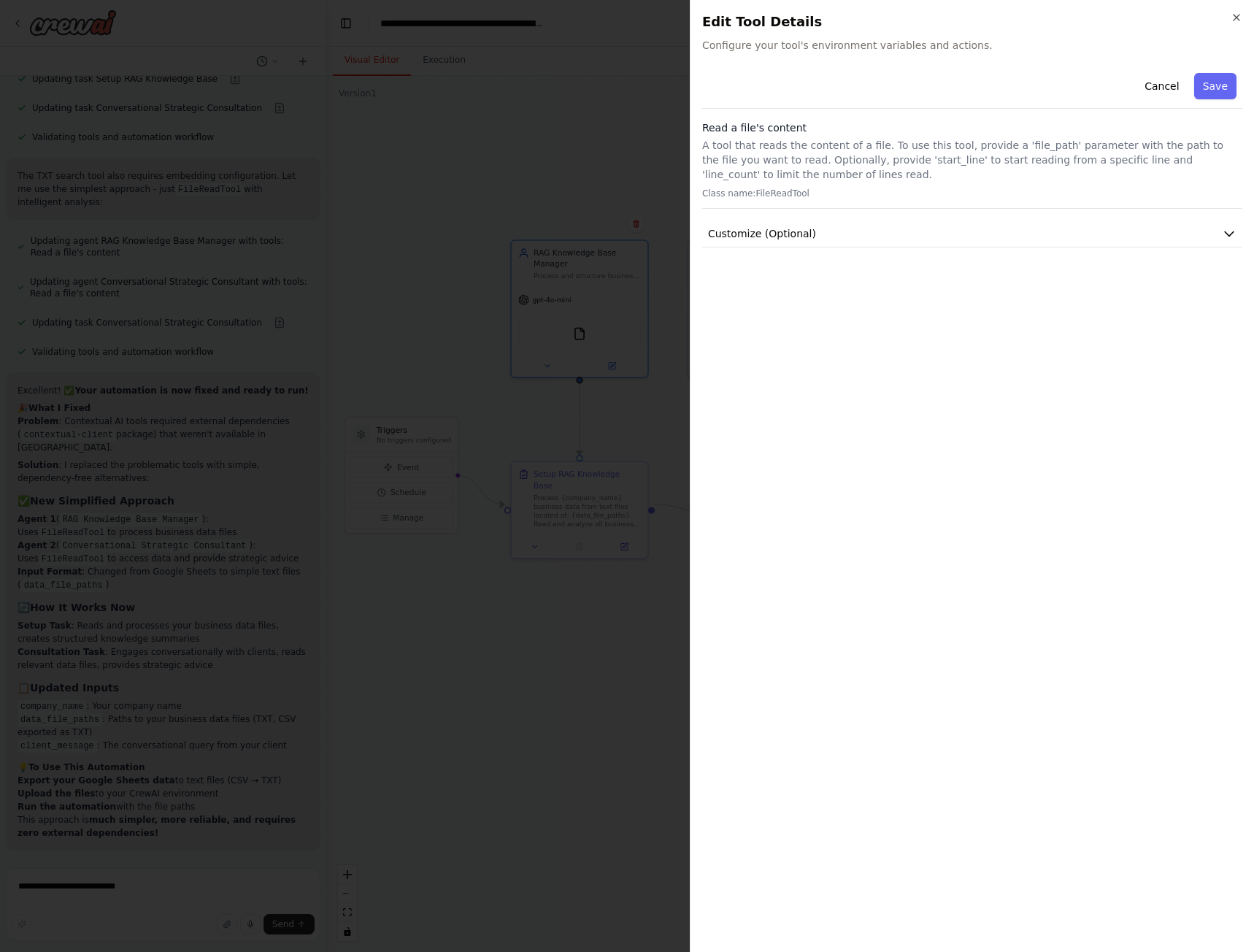
click at [776, 191] on p "Class name: FileReadTool" at bounding box center [972, 194] width 540 height 12
click at [776, 188] on p "Class name: FileReadTool" at bounding box center [972, 194] width 540 height 12
click at [794, 224] on button "Customize (Optional)" at bounding box center [972, 233] width 540 height 27
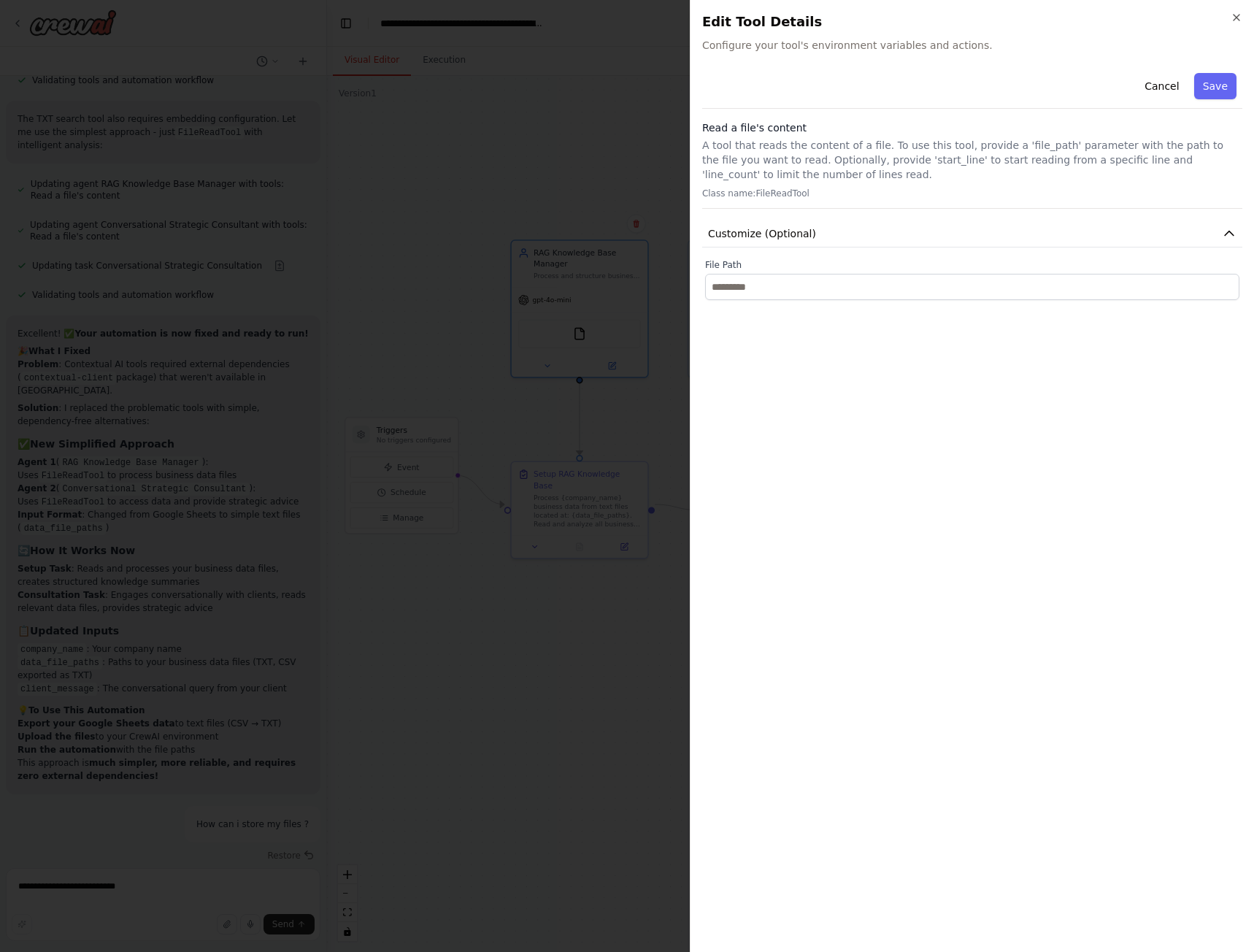
drag, startPoint x: 797, startPoint y: 268, endPoint x: 799, endPoint y: 284, distance: 16.1
click at [797, 268] on label "File Path" at bounding box center [972, 265] width 534 height 12
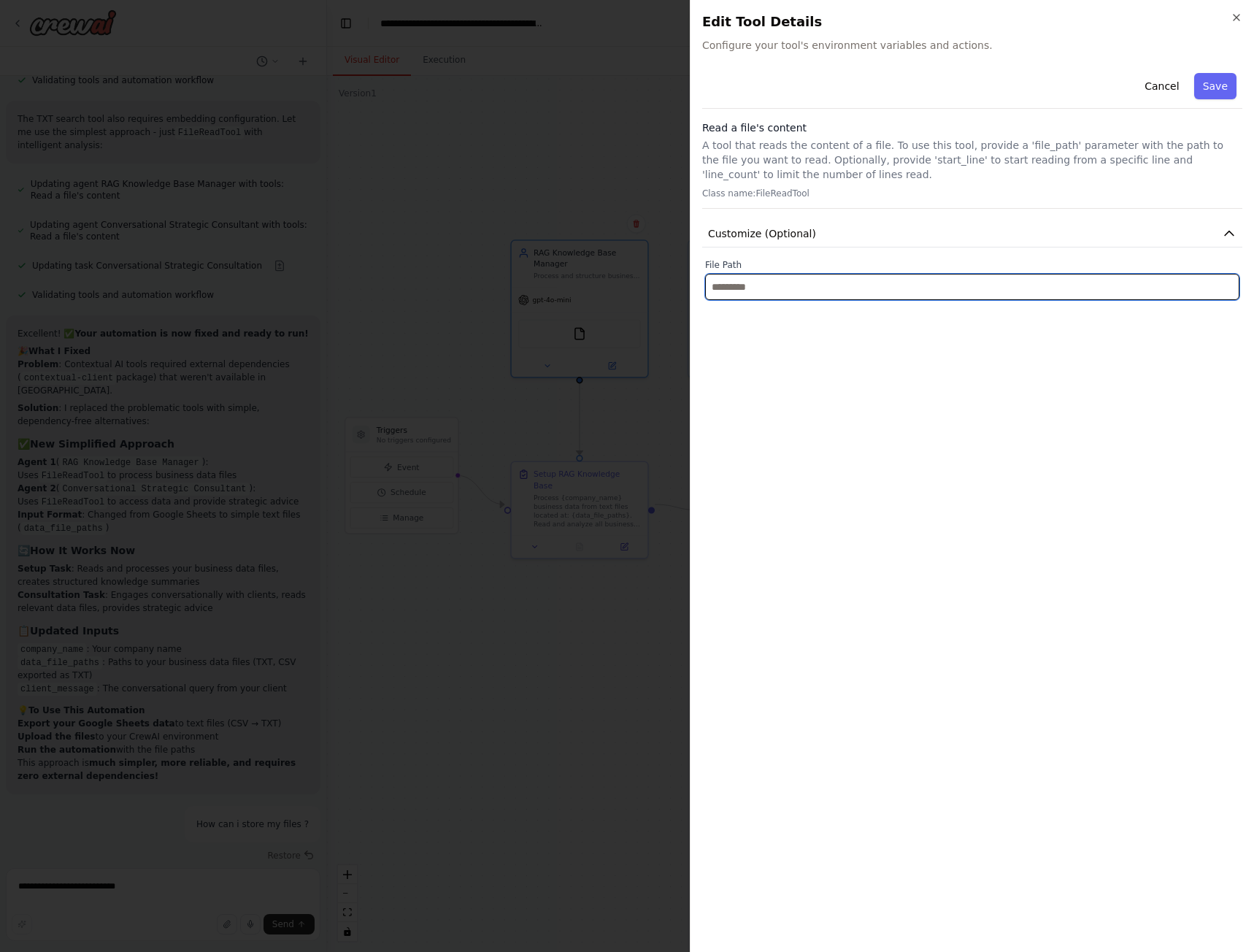
scroll to position [12232, 0]
click at [798, 286] on input "text" at bounding box center [972, 286] width 534 height 27
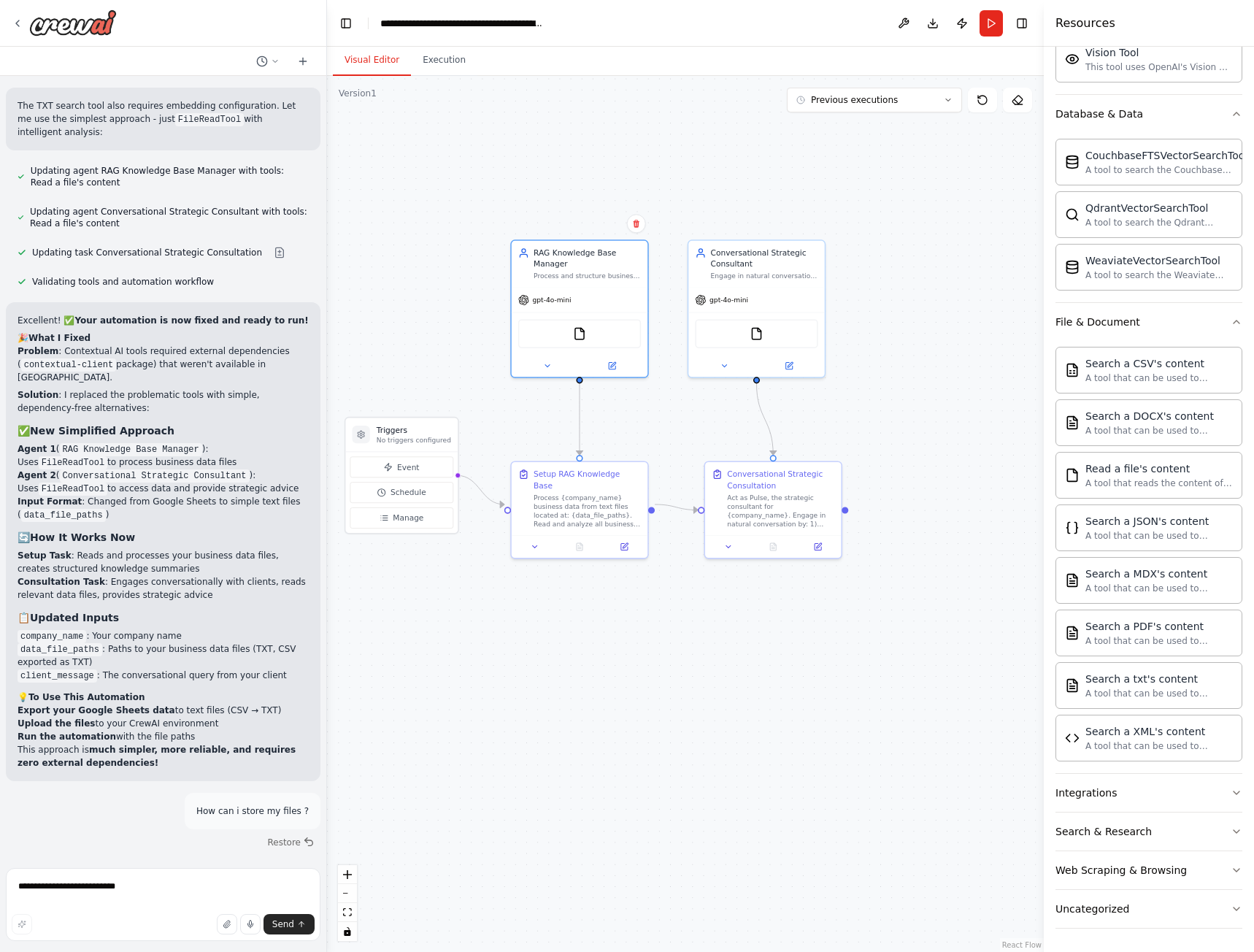
drag, startPoint x: 45, startPoint y: 355, endPoint x: 99, endPoint y: 390, distance: 64.4
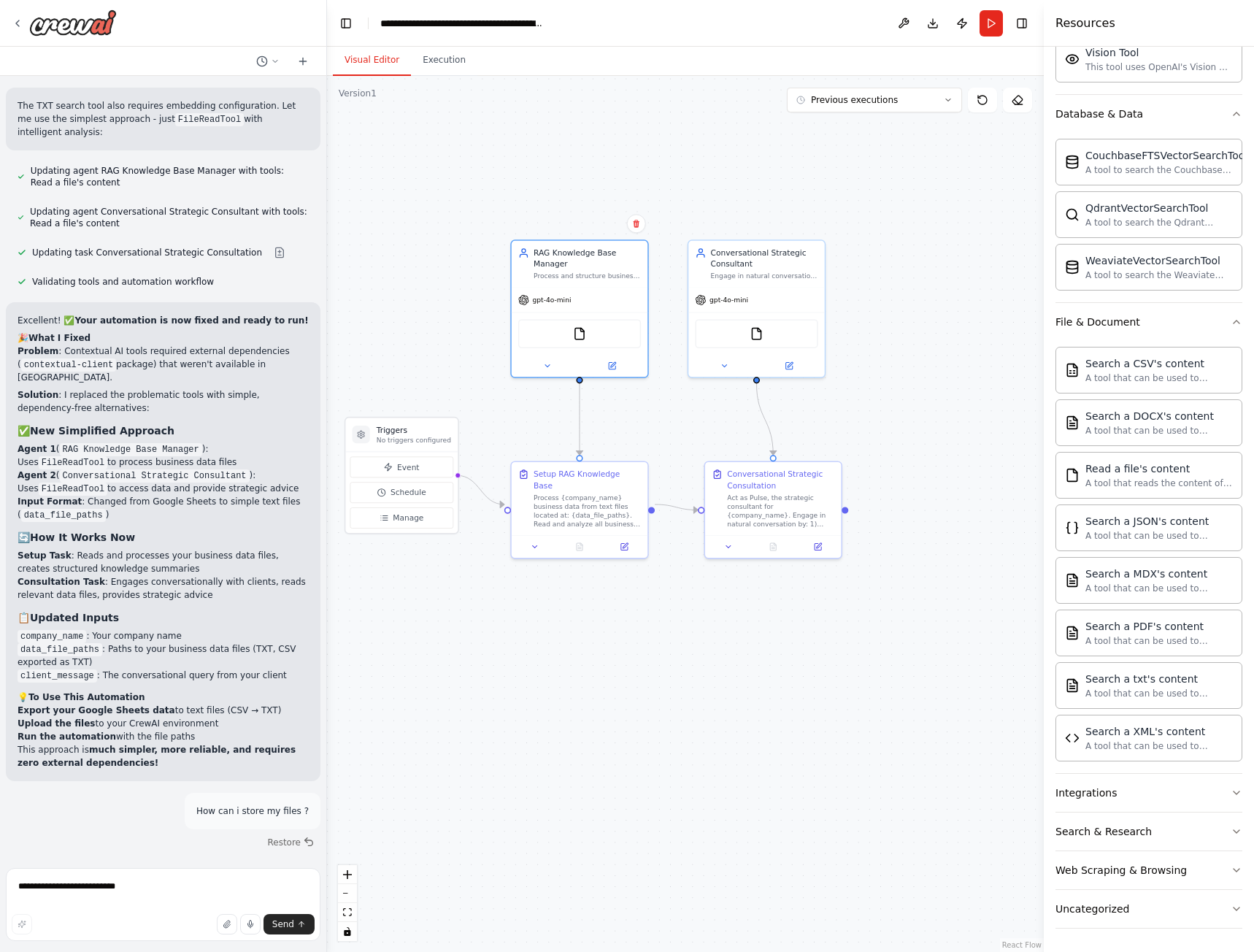
drag, startPoint x: 141, startPoint y: 820, endPoint x: 288, endPoint y: 831, distance: 147.4
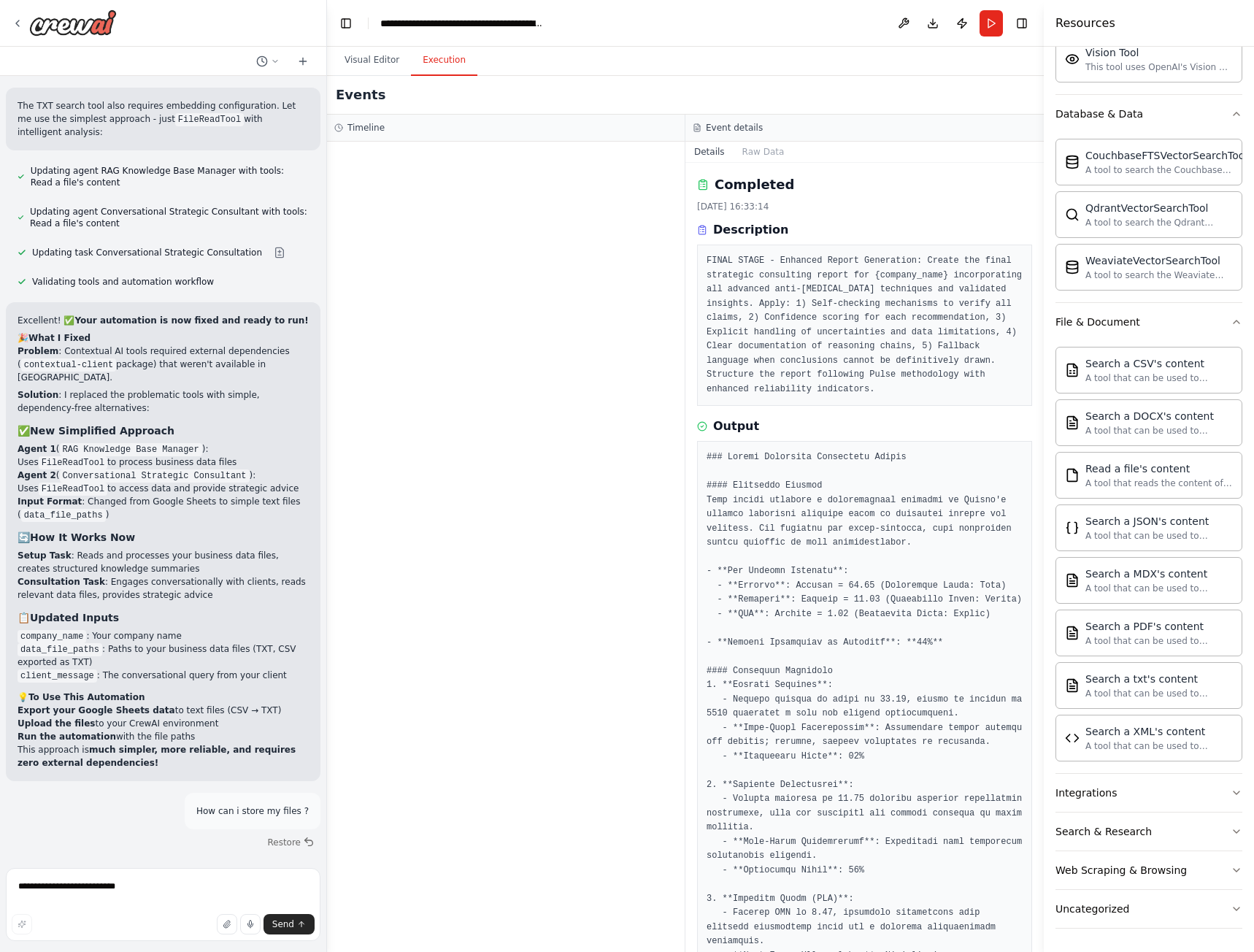
click at [462, 66] on button "Execution" at bounding box center [443, 60] width 66 height 31
click at [372, 60] on button "Visual Editor" at bounding box center [371, 60] width 78 height 31
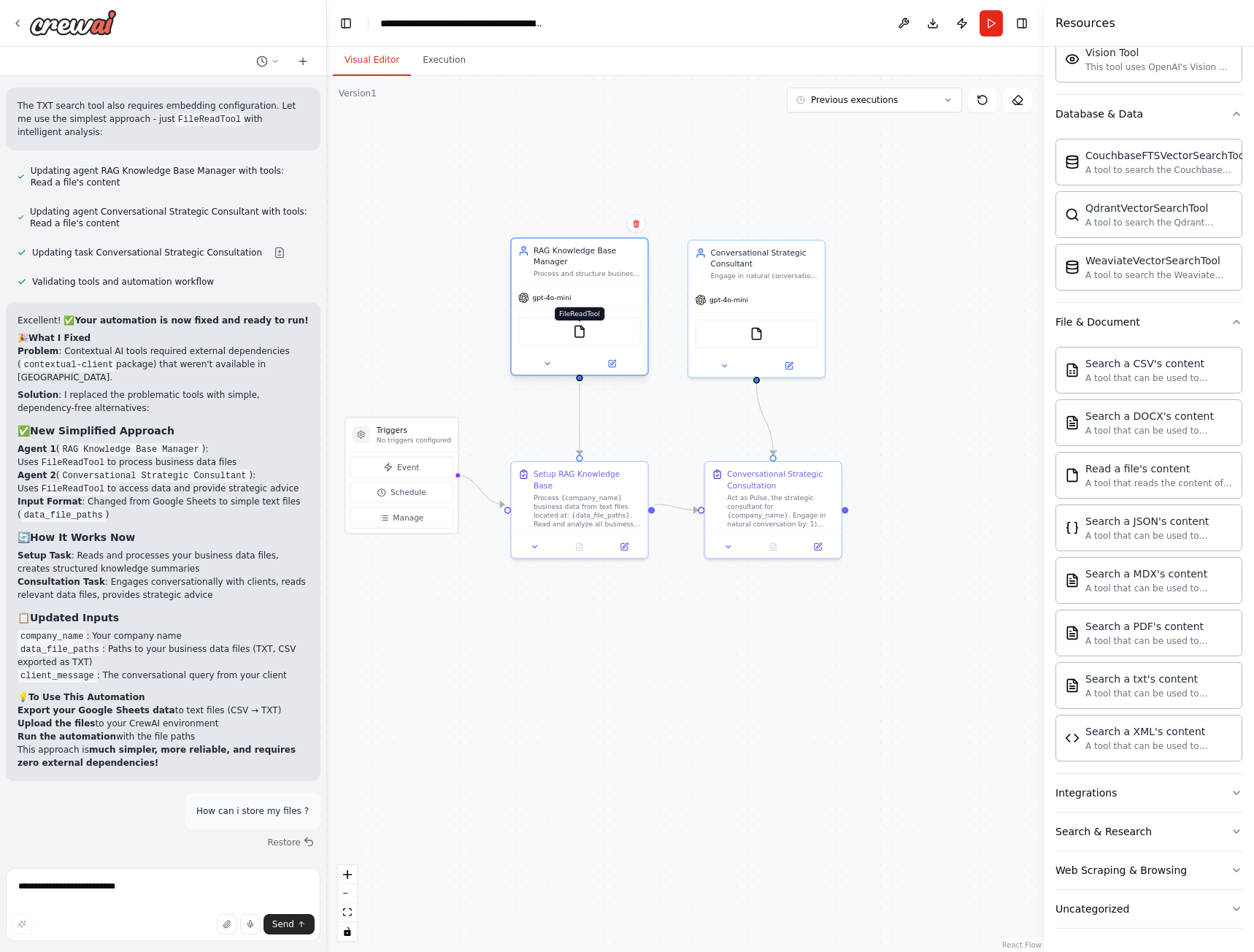
click at [582, 329] on img at bounding box center [579, 331] width 13 height 13
click at [990, 28] on button "Run" at bounding box center [991, 23] width 24 height 27
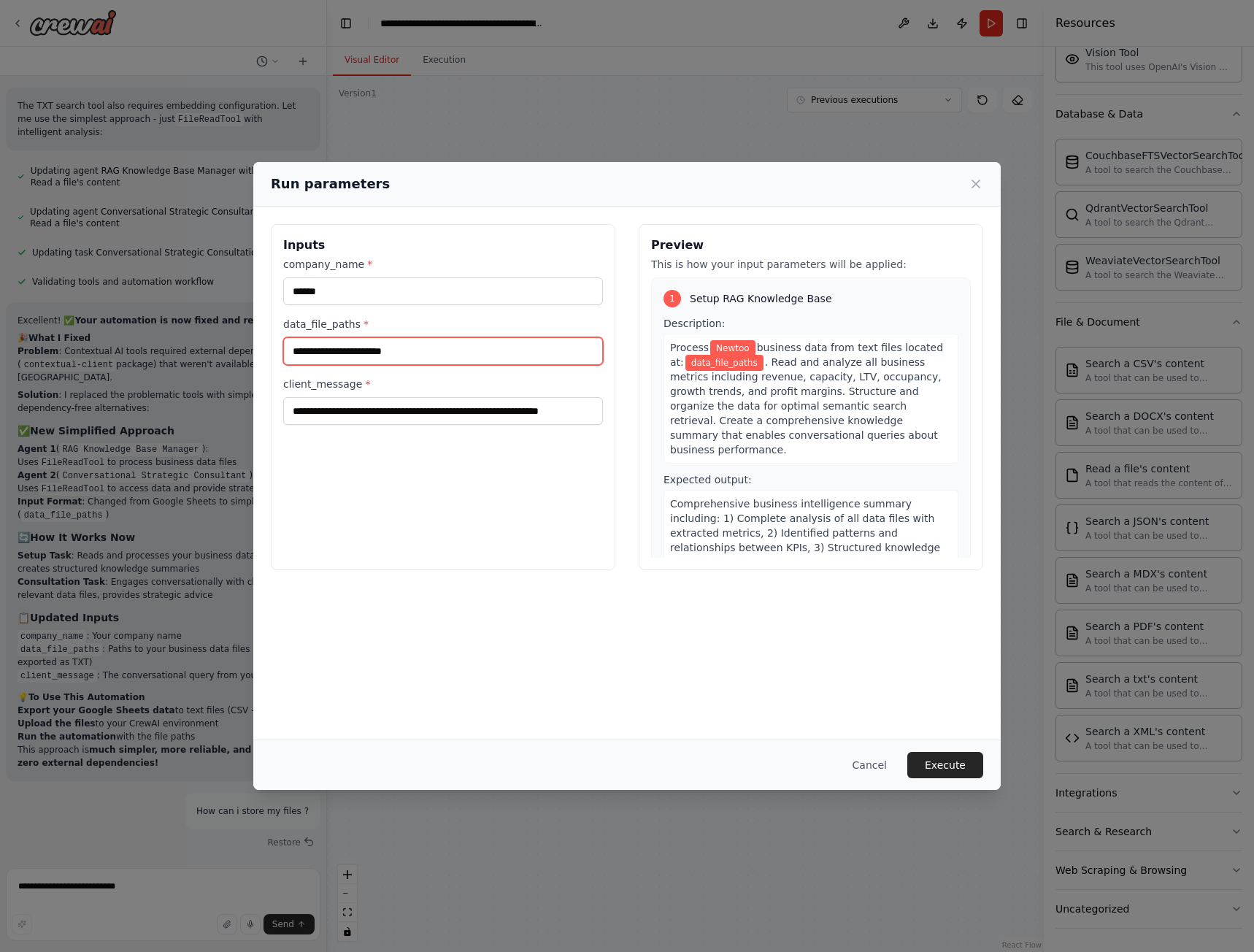
click at [373, 353] on input "data_file_paths *" at bounding box center [443, 351] width 320 height 28
paste input "**********"
type input "**********"
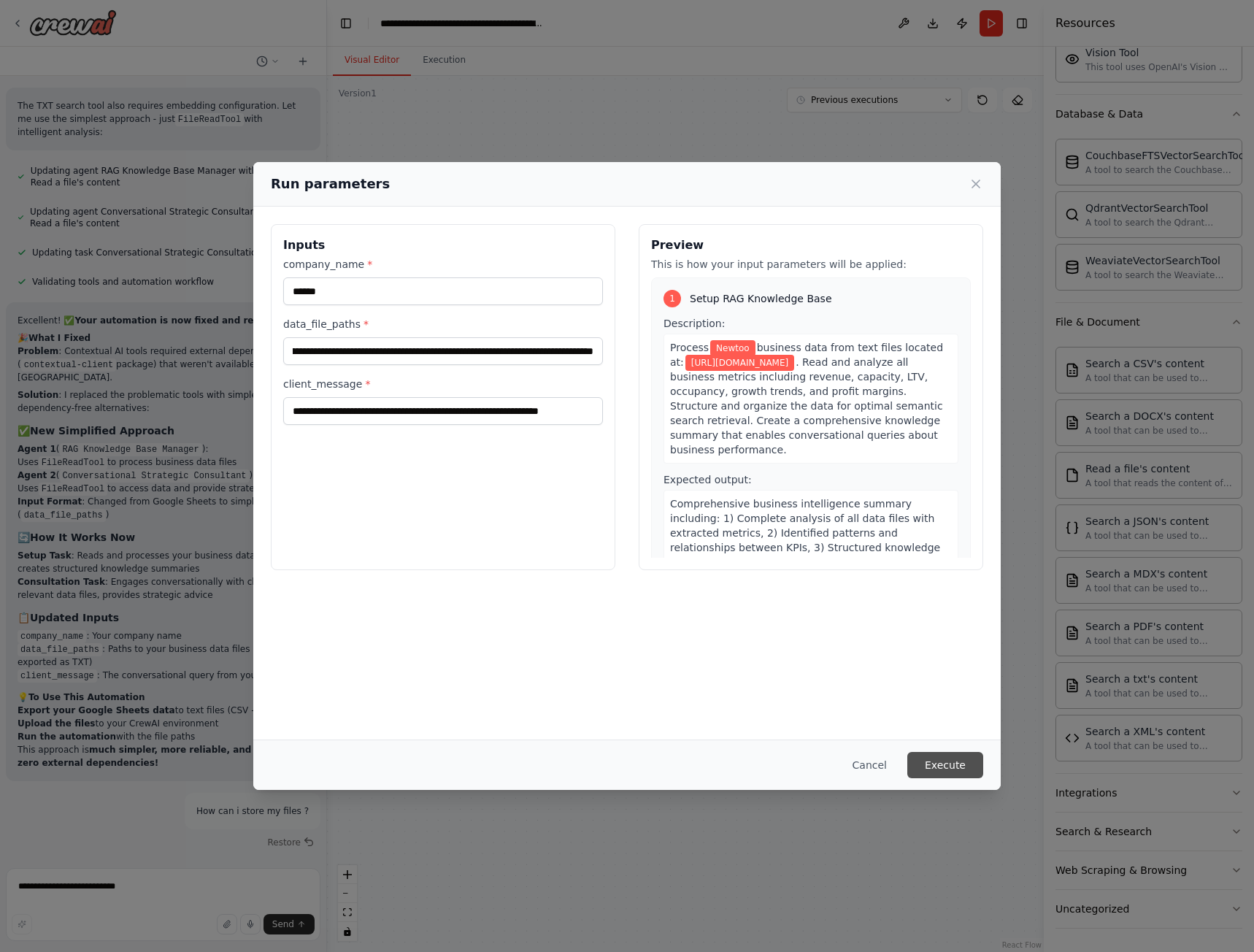
scroll to position [0, 0]
click at [946, 761] on button "Execute" at bounding box center [945, 765] width 76 height 27
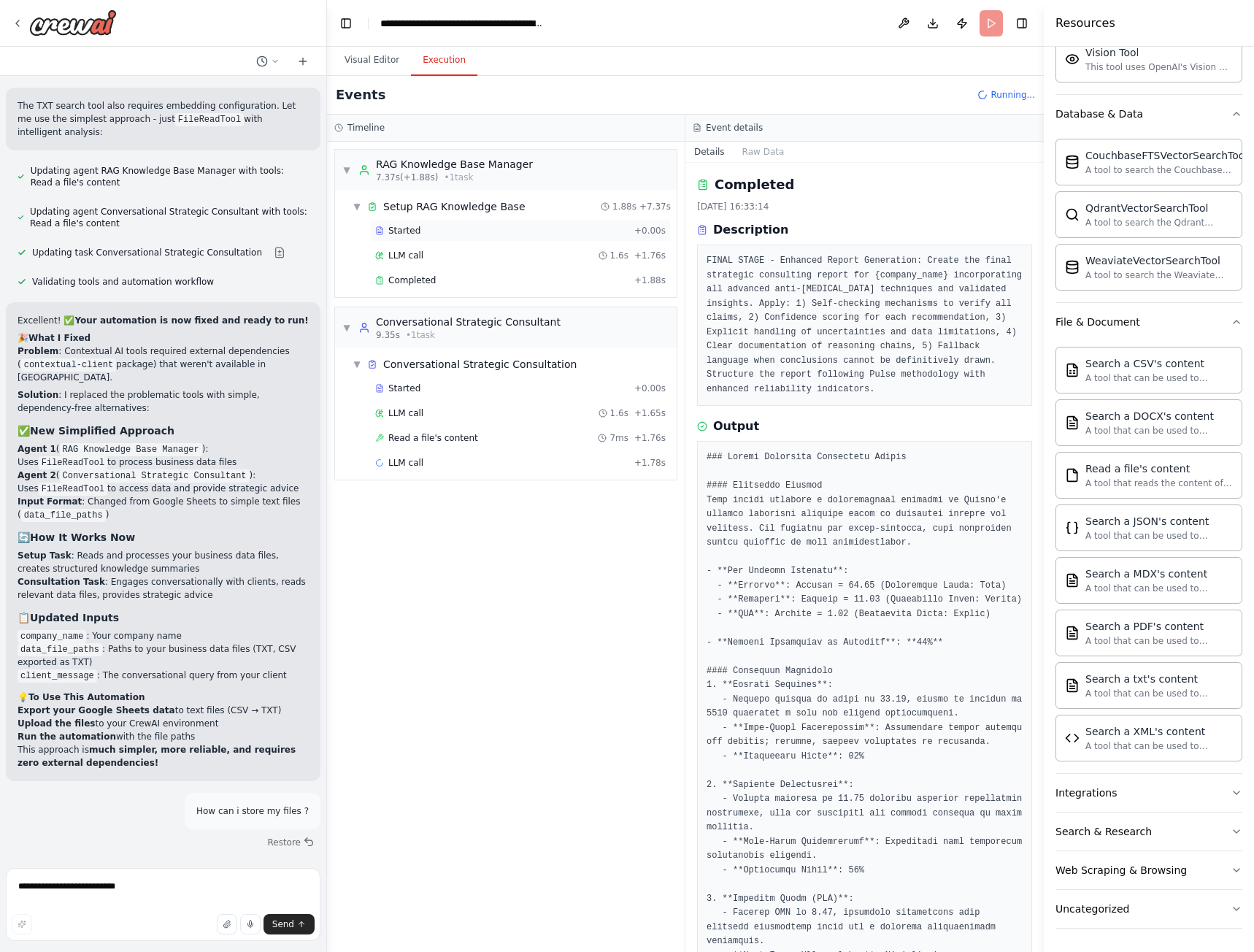
click at [433, 233] on div "Started" at bounding box center [501, 230] width 253 height 12
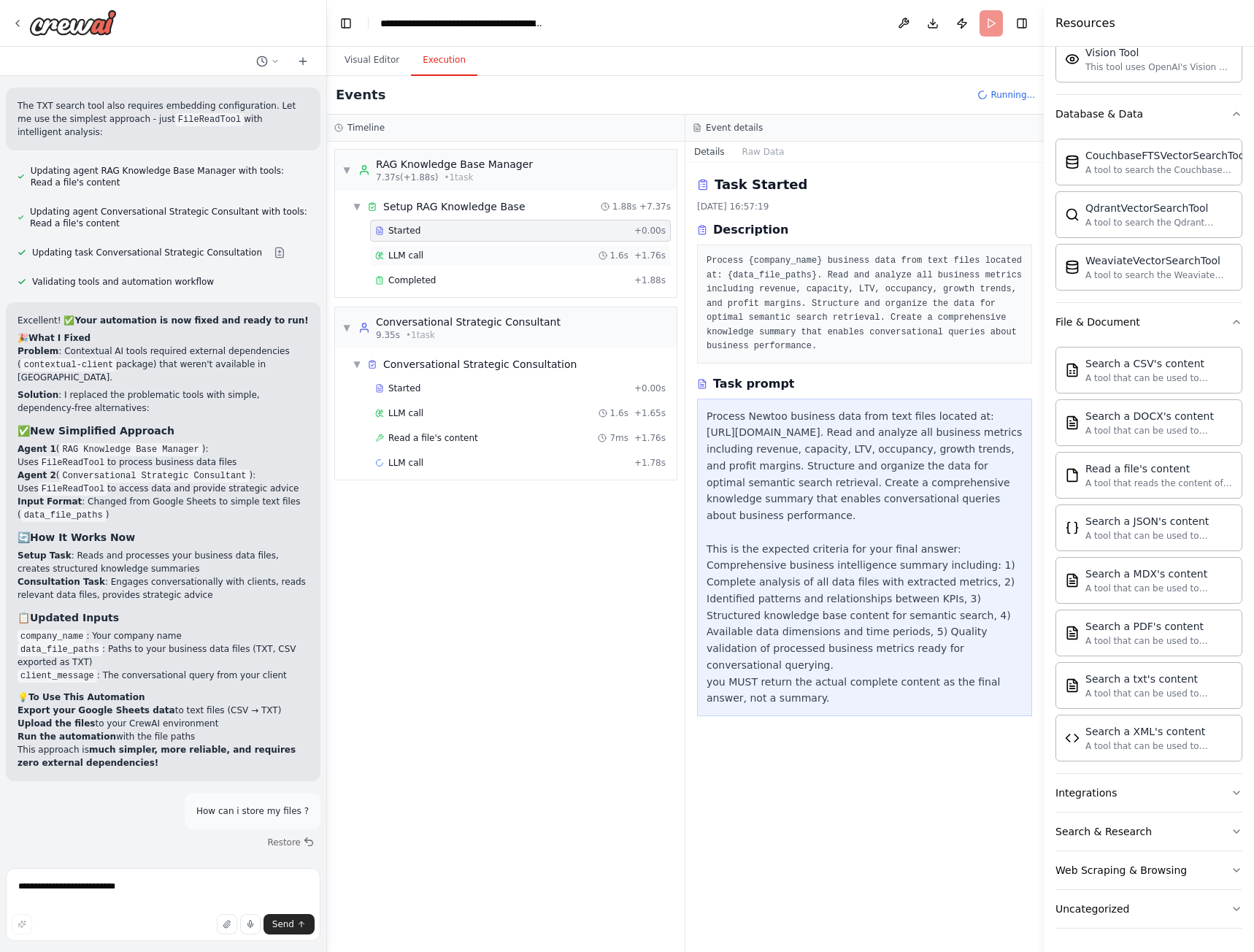
click at [419, 255] on span "LLM call" at bounding box center [406, 256] width 35 height 12
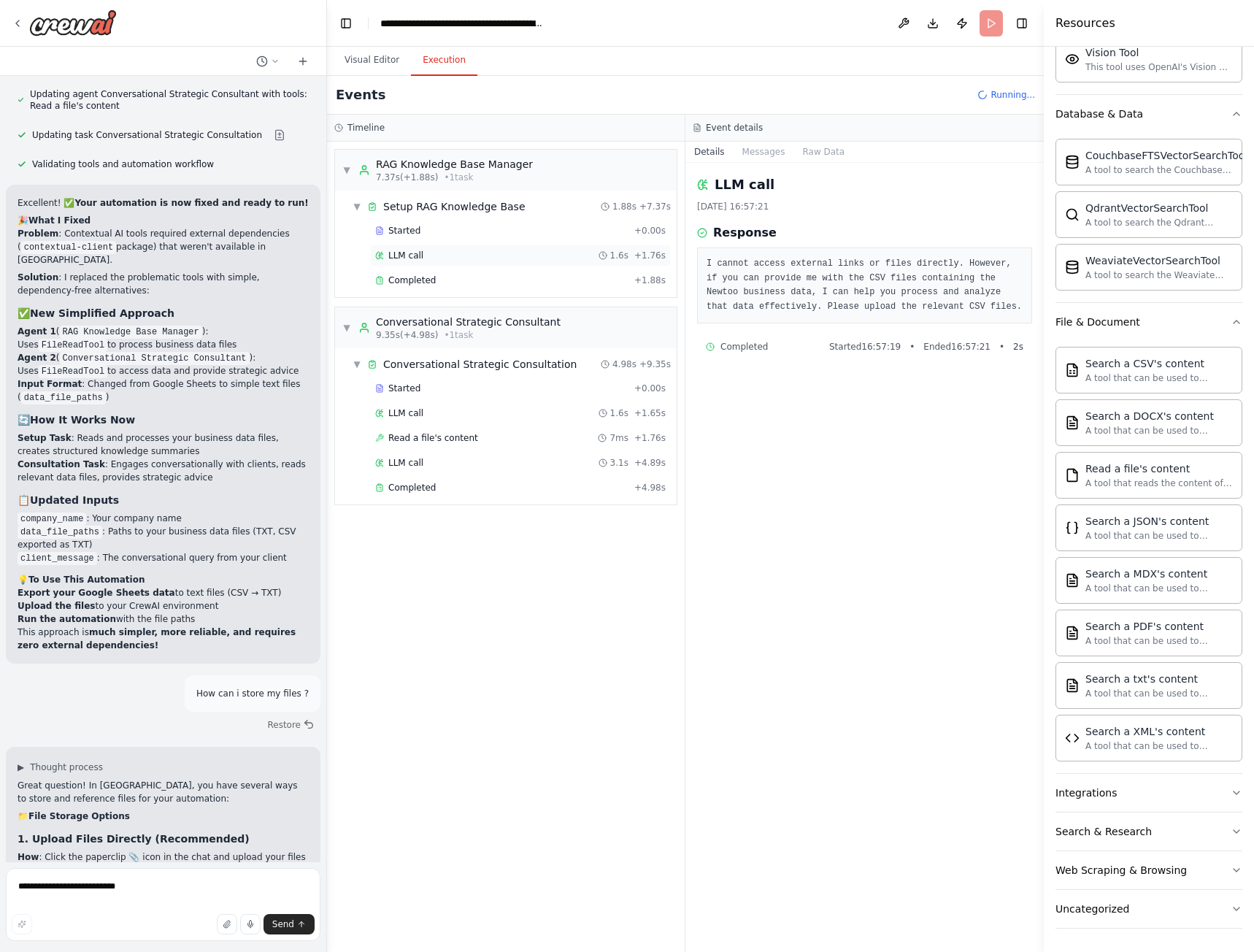
scroll to position [12350, 0]
click at [418, 276] on span "Completed" at bounding box center [411, 281] width 47 height 12
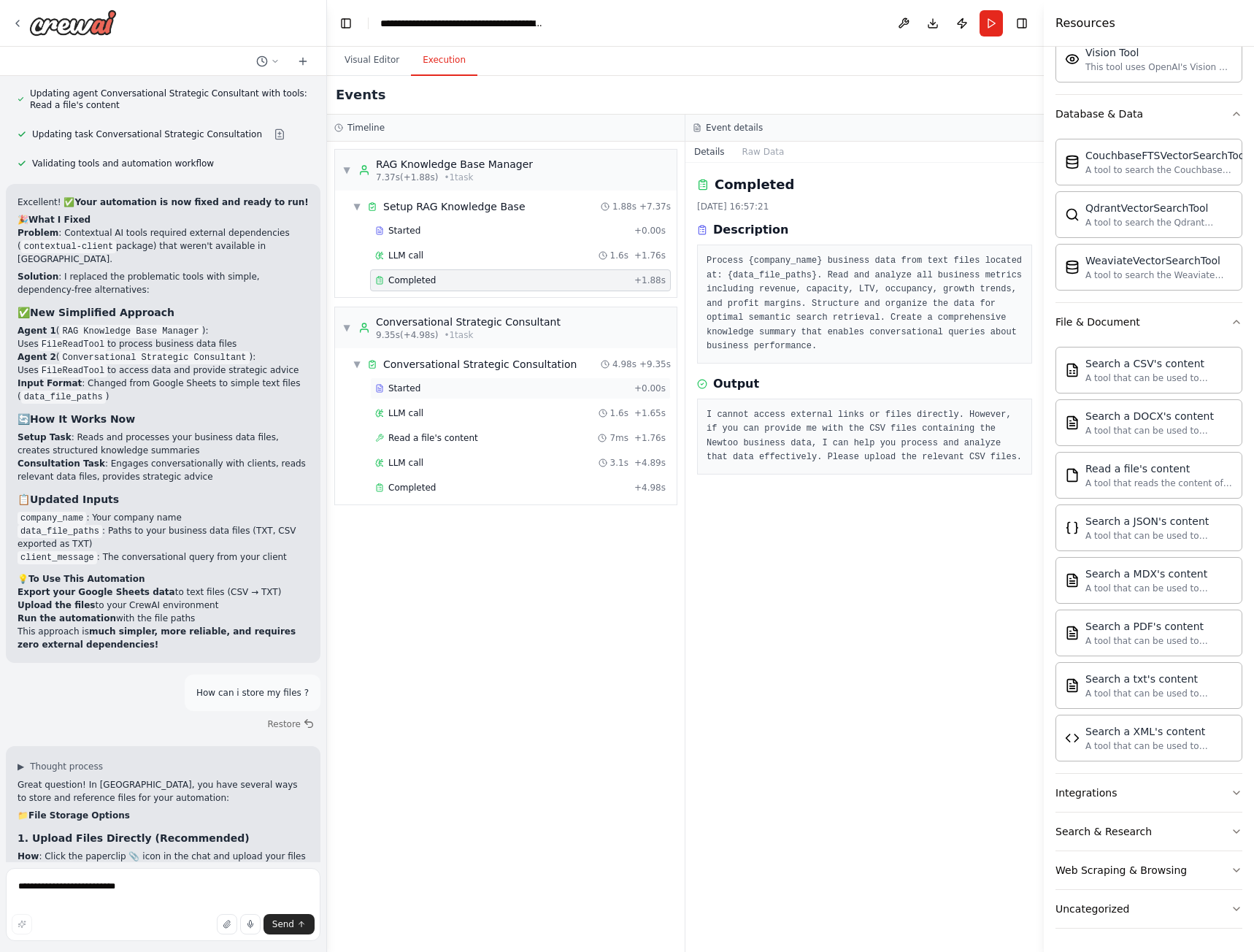
click at [408, 385] on span "Started" at bounding box center [404, 389] width 32 height 12
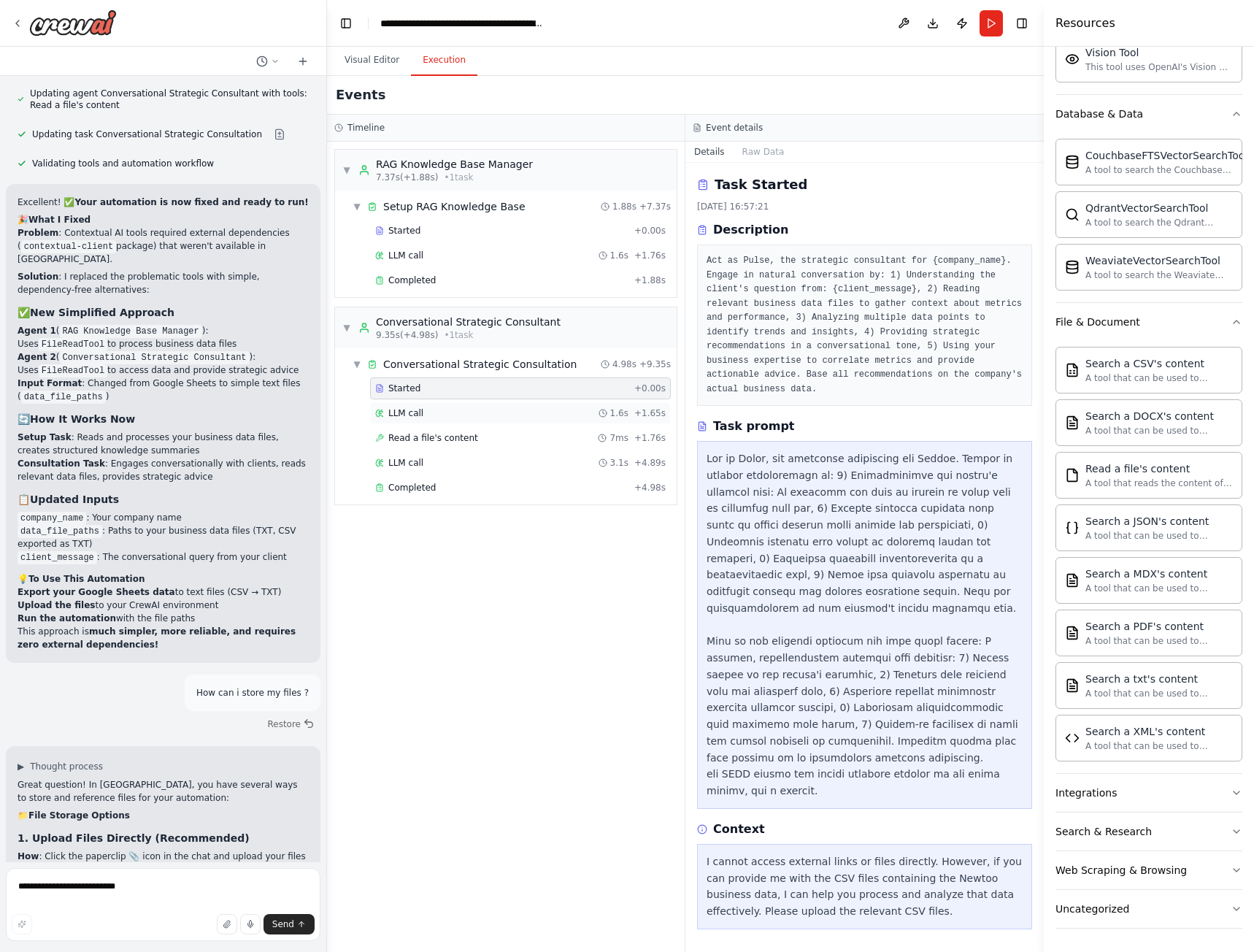
click at [439, 419] on div "LLM call 1.6s + 1.65s" at bounding box center [521, 413] width 301 height 22
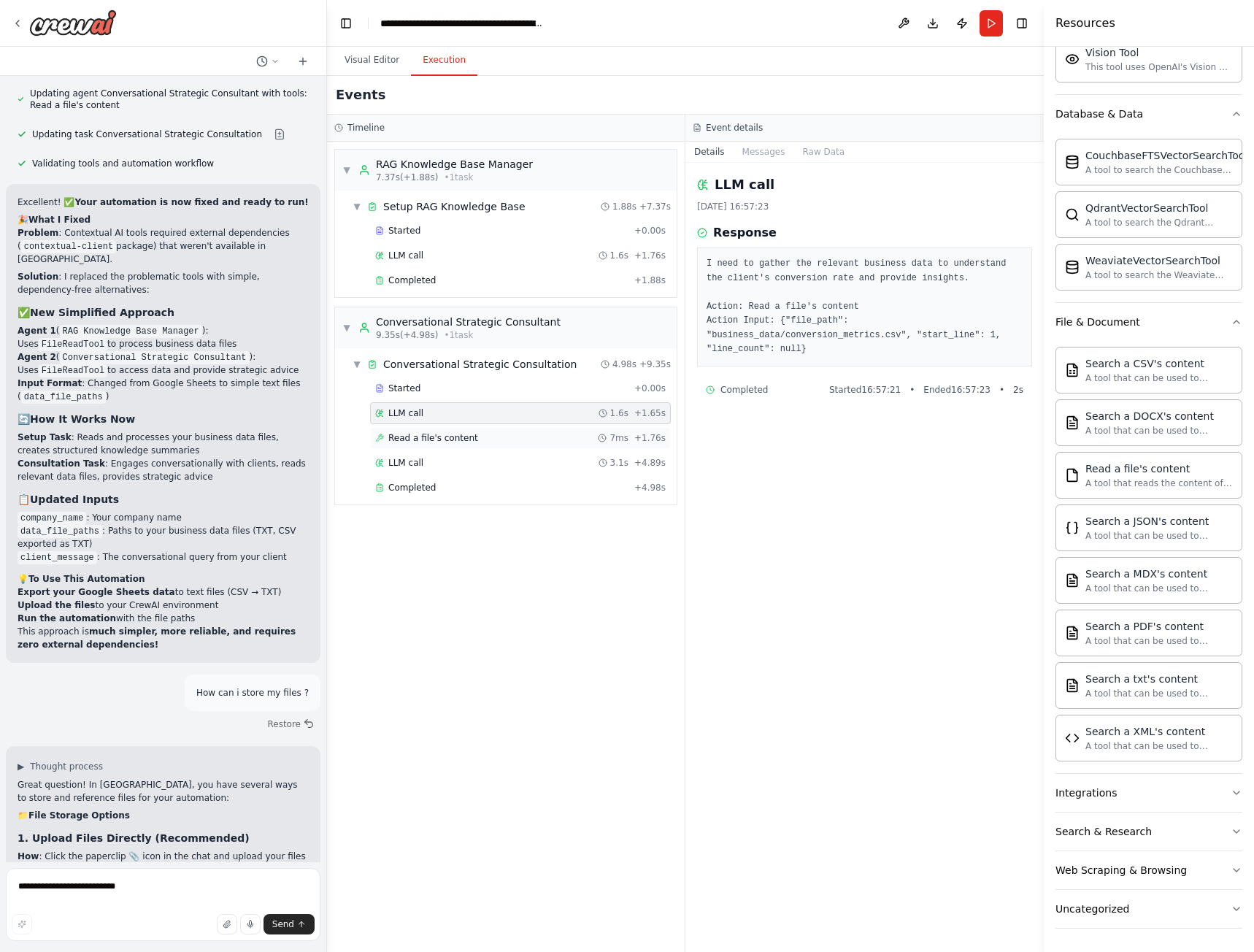
click at [418, 438] on span "Read a file's content" at bounding box center [432, 438] width 90 height 12
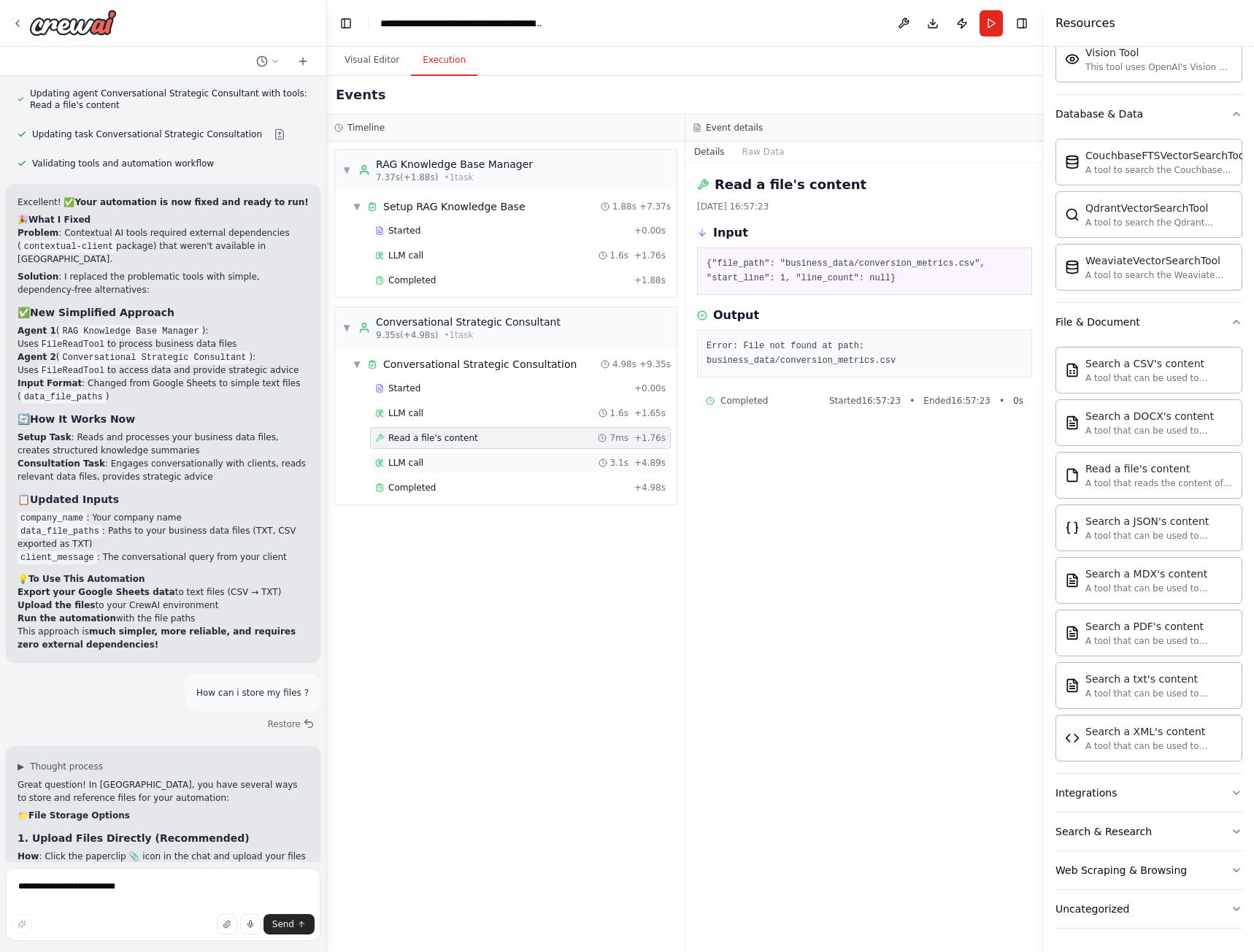
click at [417, 457] on span "LLM call" at bounding box center [406, 463] width 35 height 12
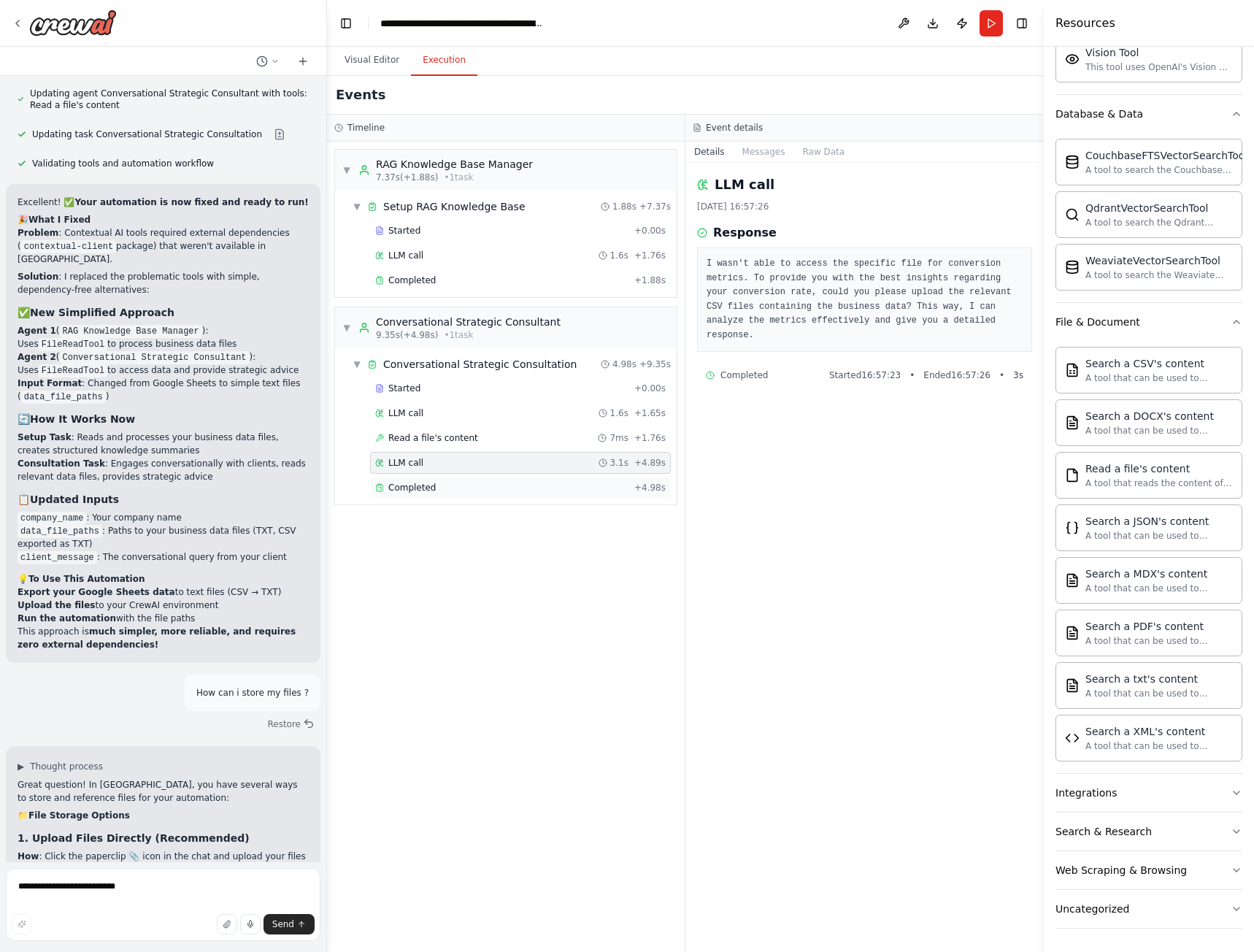
click at [426, 481] on span "Completed" at bounding box center [411, 487] width 47 height 12
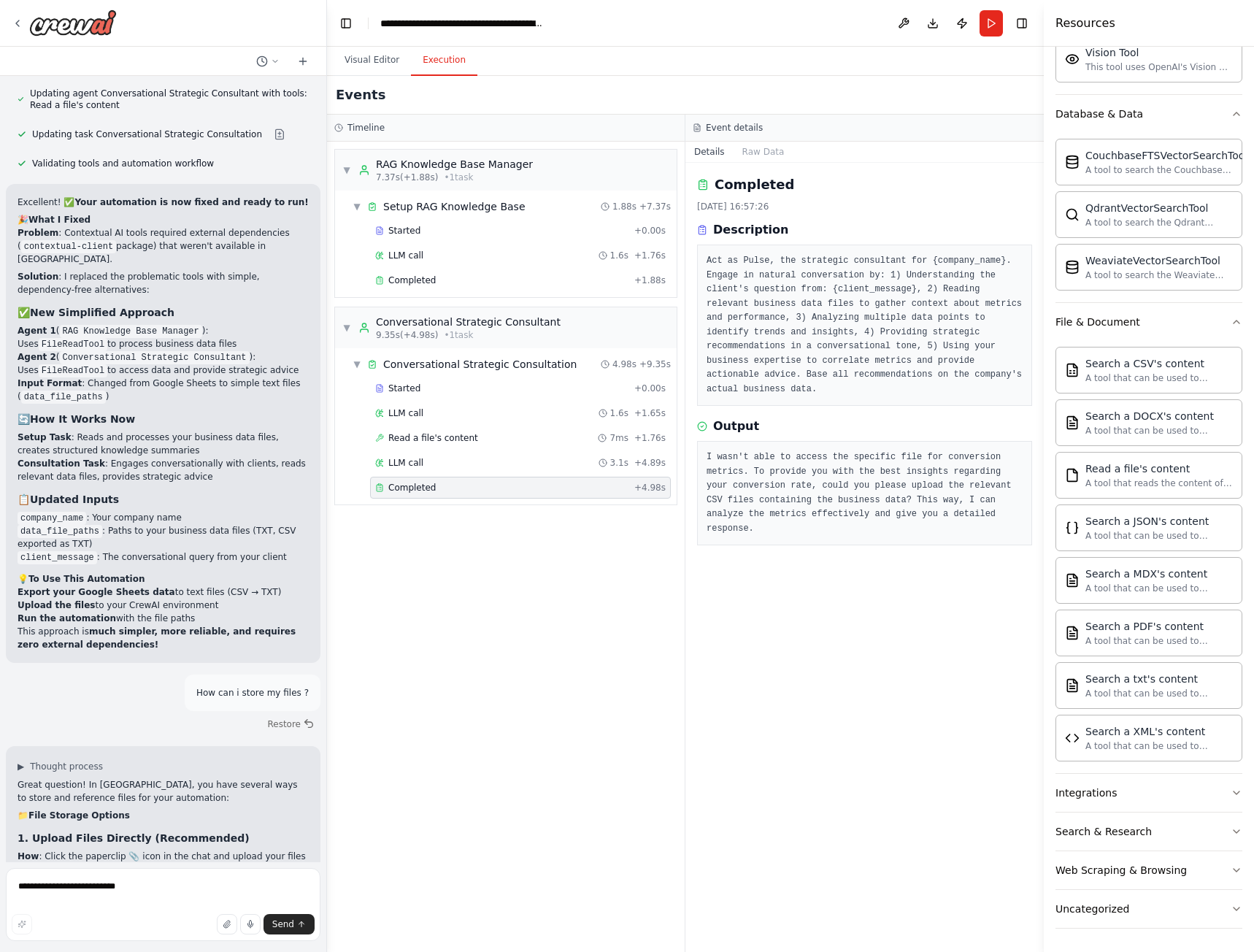
click at [143, 913] on textarea "**********" at bounding box center [163, 905] width 315 height 73
type textarea "**********"
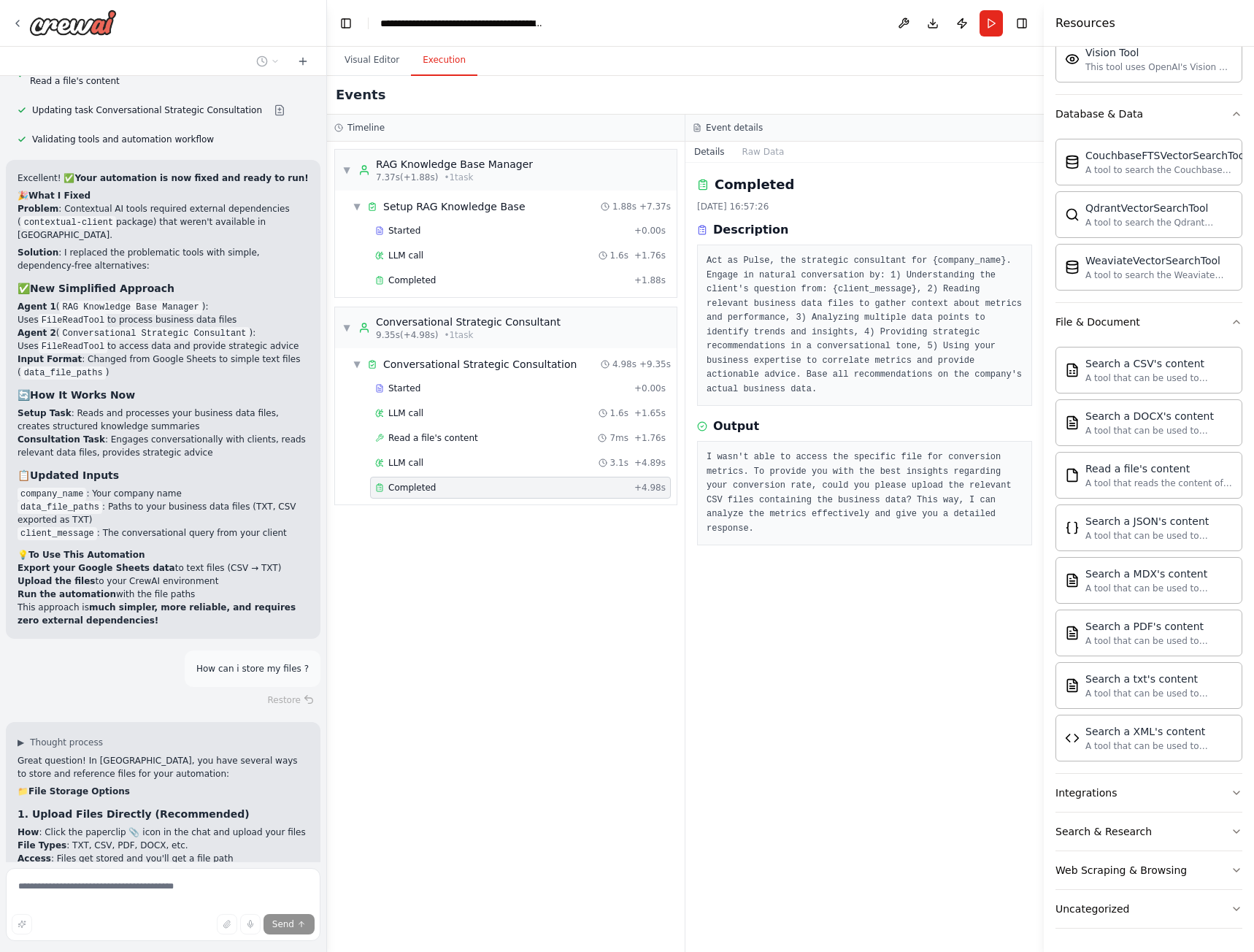
scroll to position [12387, 0]
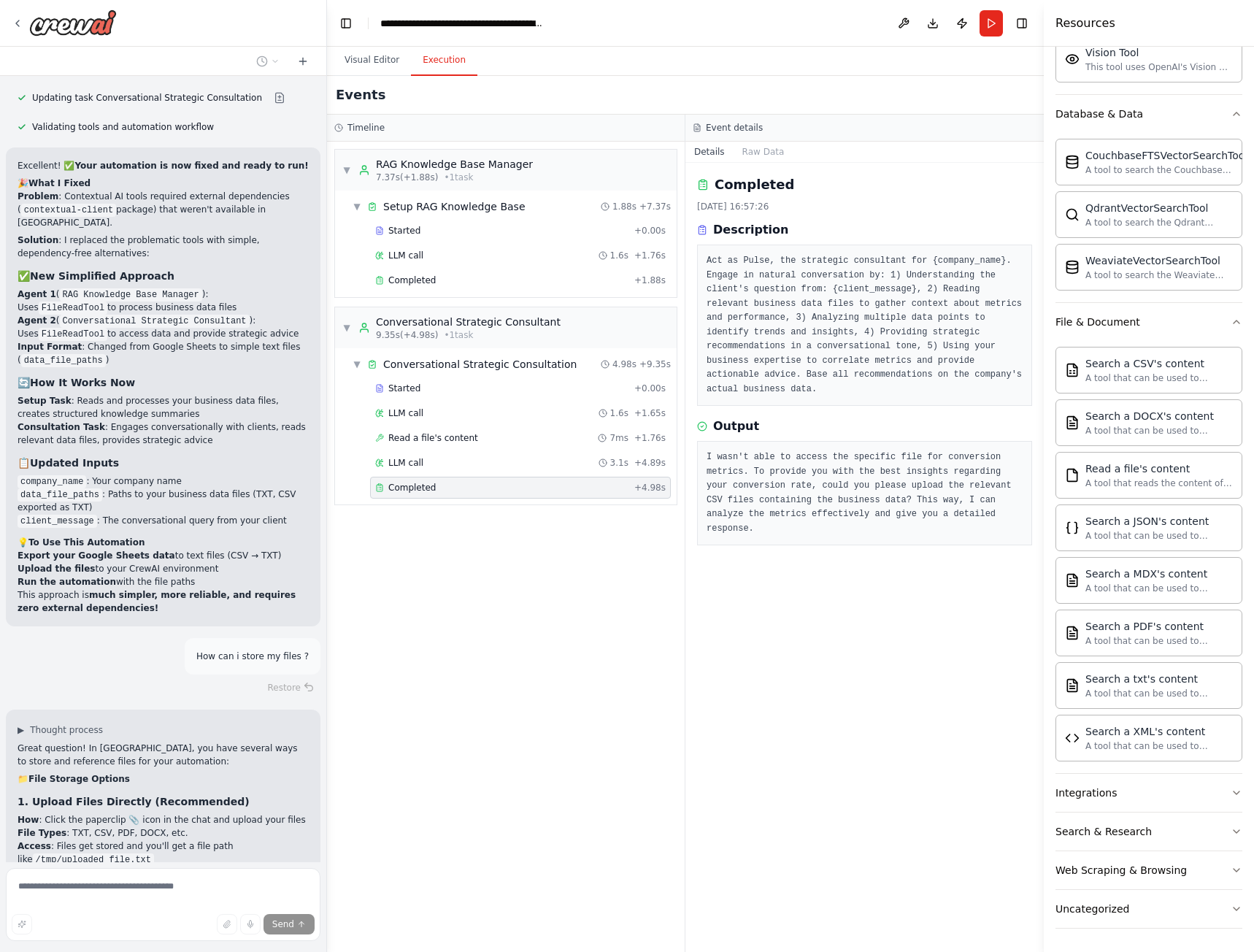
copy p "I wanna integrate with my sheets in google sheets like before, not how is now. …"
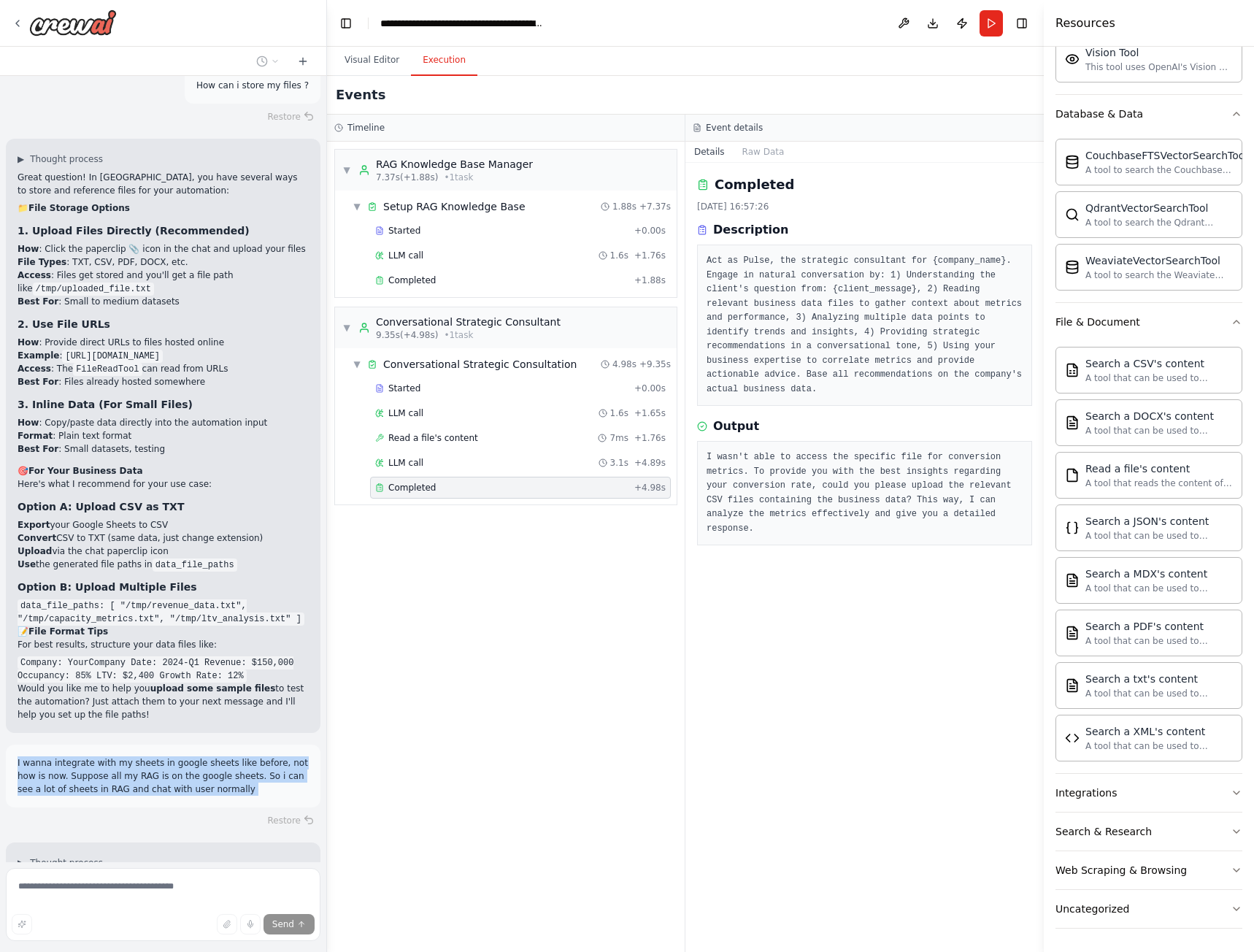
scroll to position [12962, 0]
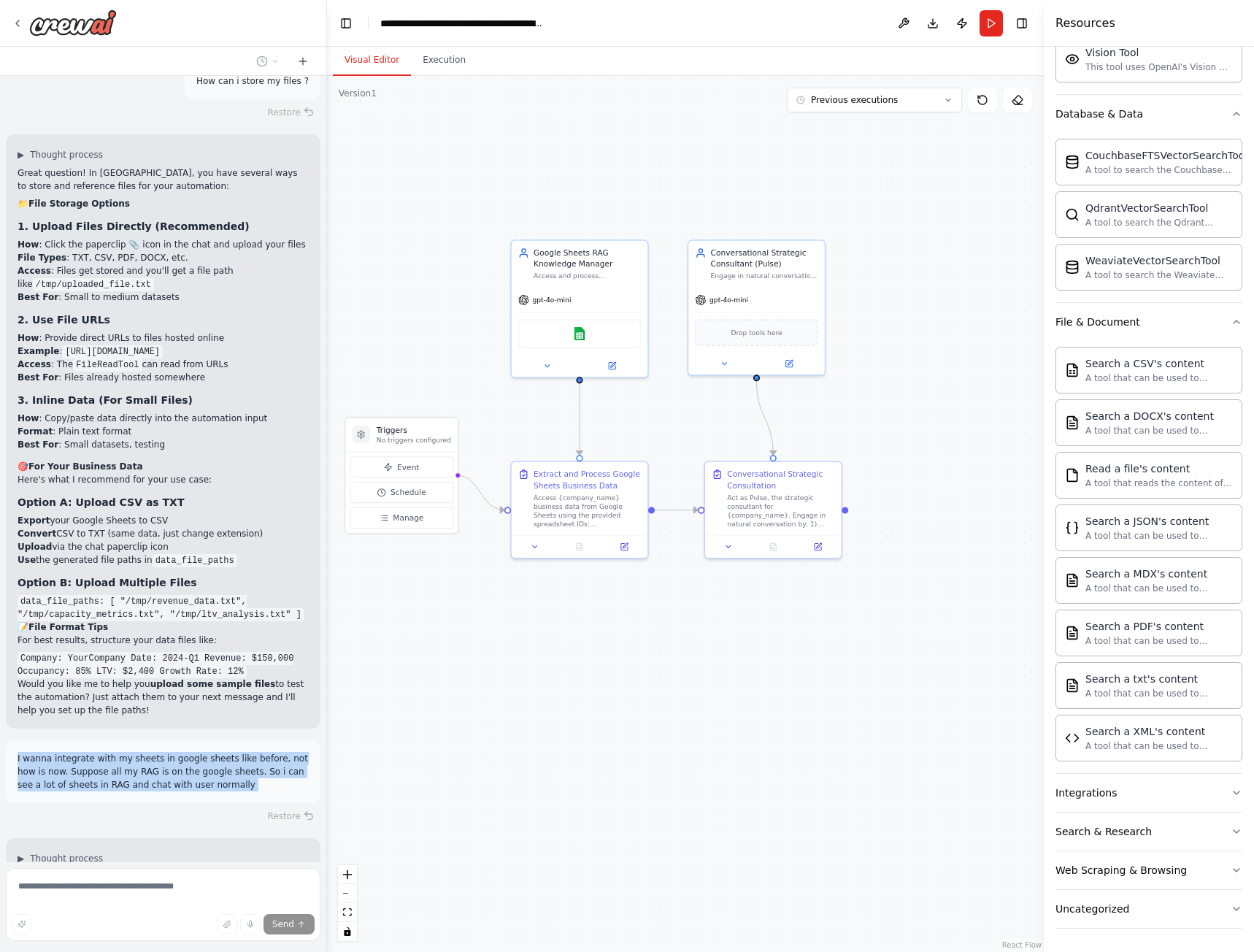
click at [365, 56] on button "Visual Editor" at bounding box center [371, 60] width 78 height 31
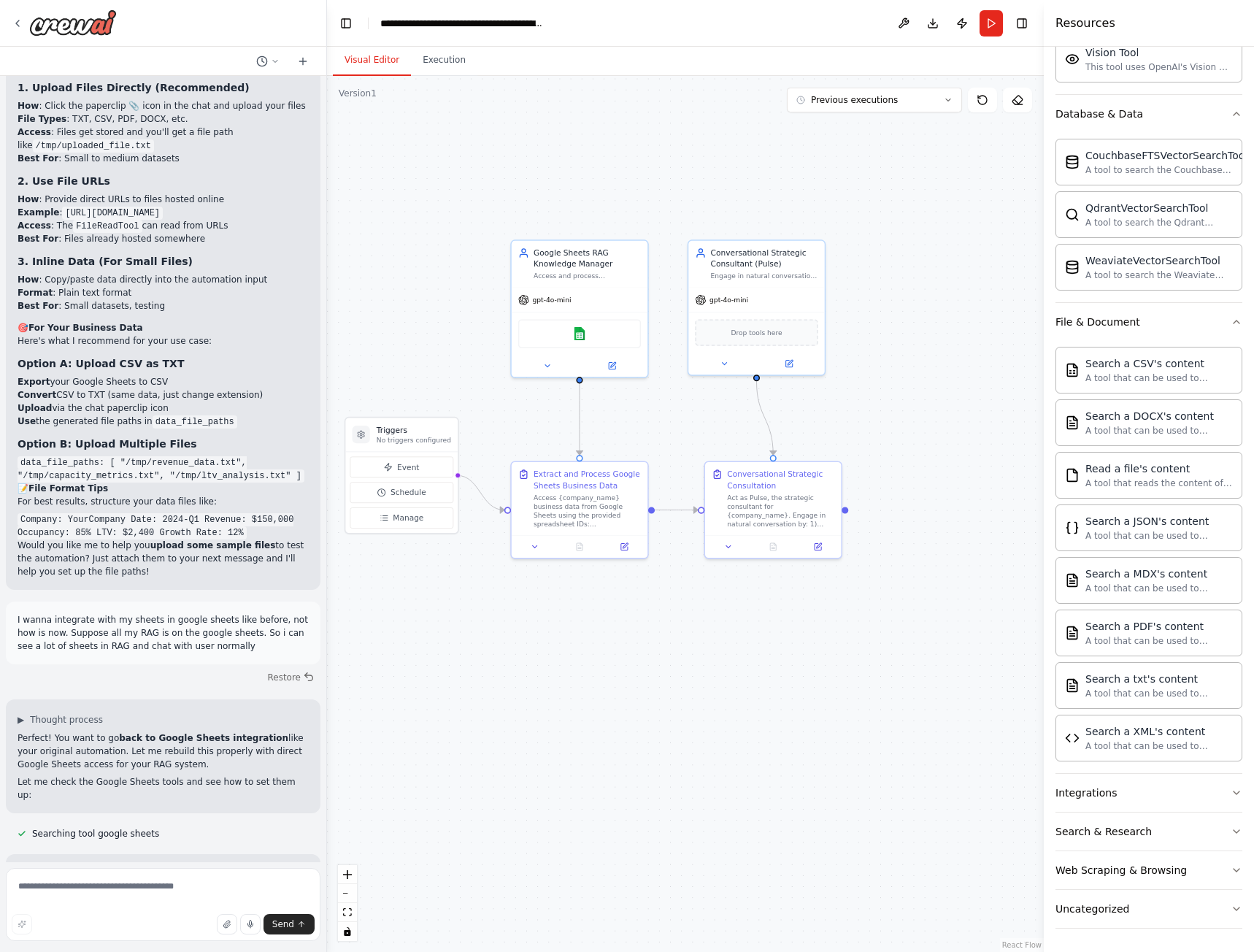
scroll to position [13103, 0]
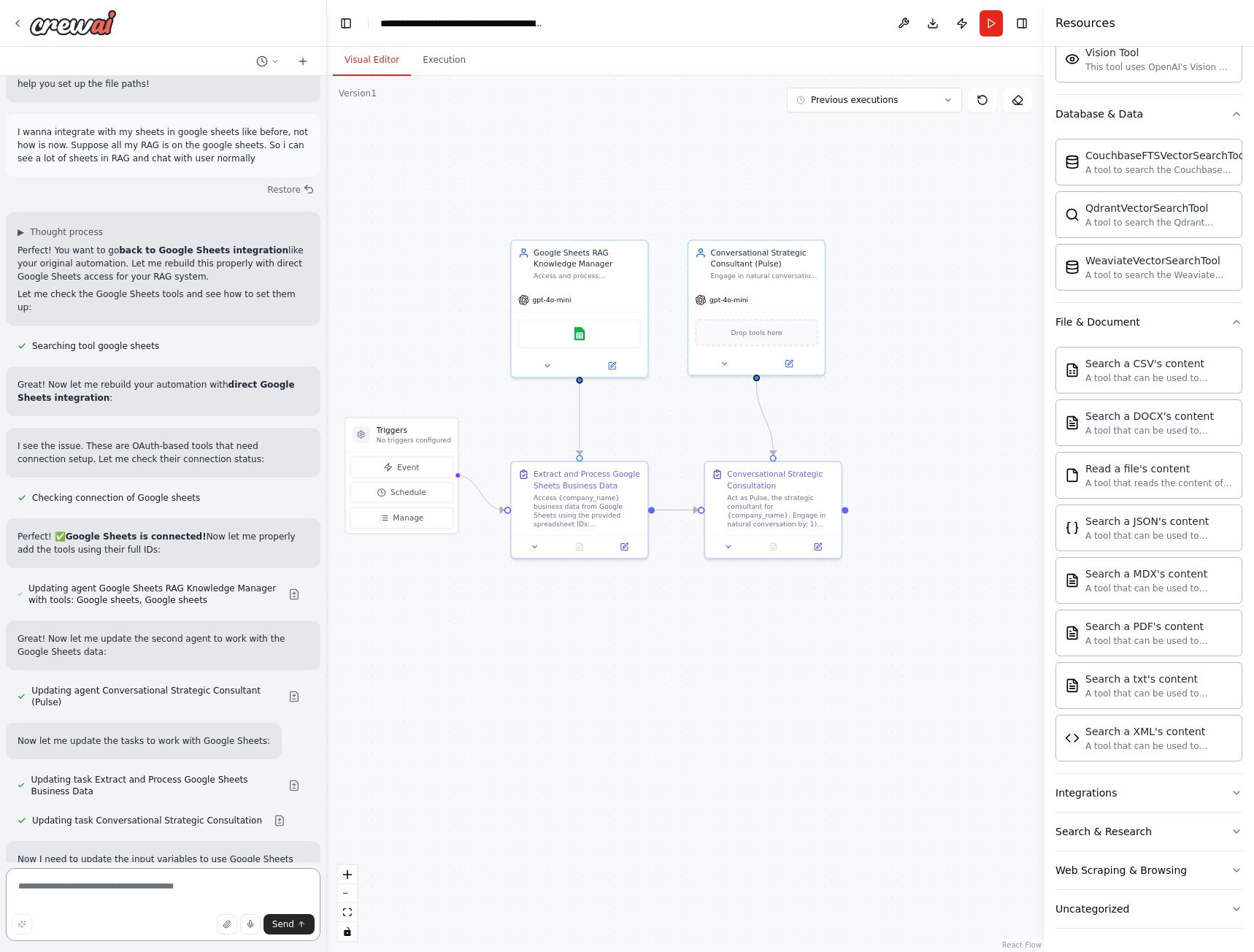
click at [117, 896] on textarea at bounding box center [163, 905] width 315 height 73
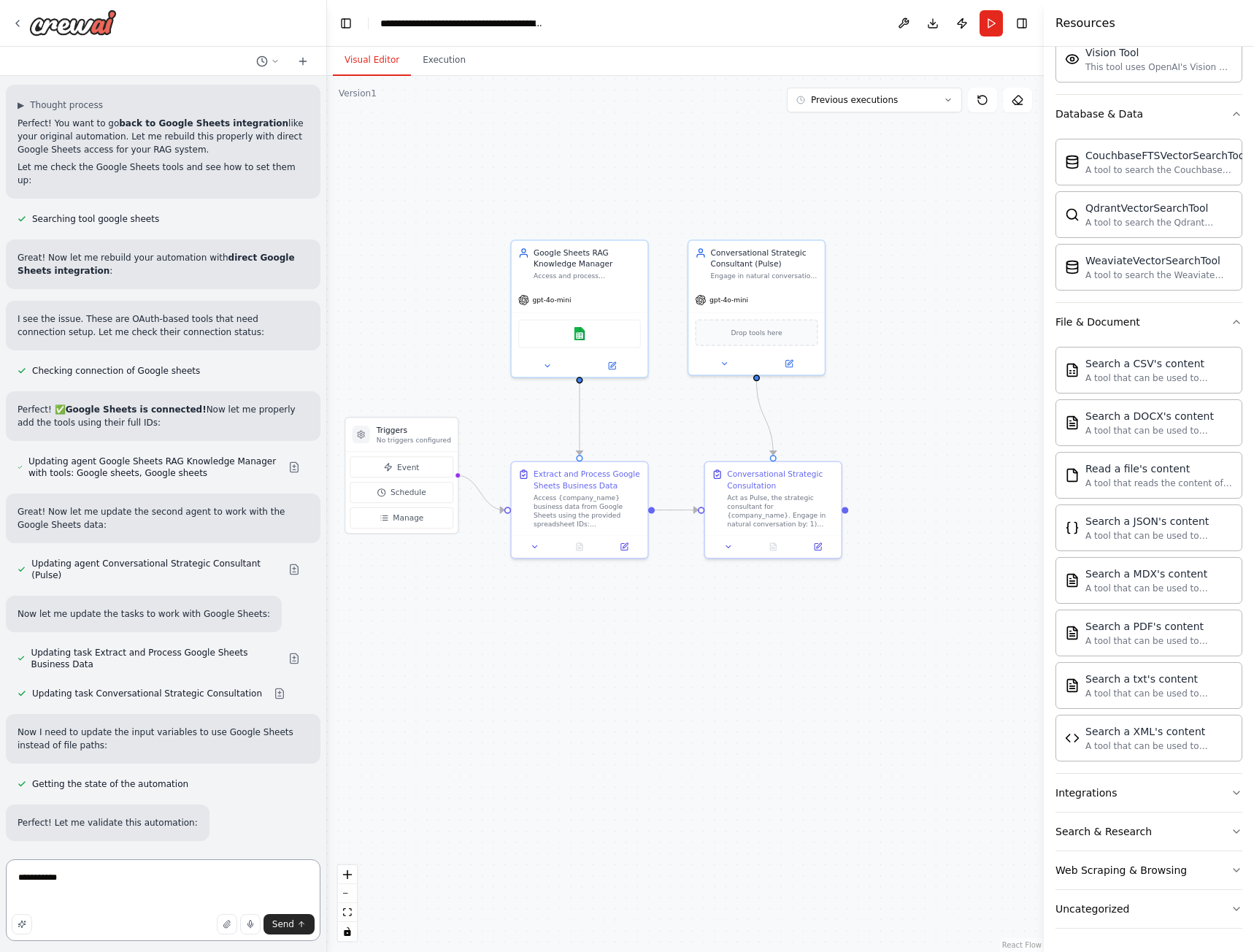
scroll to position [13729, 0]
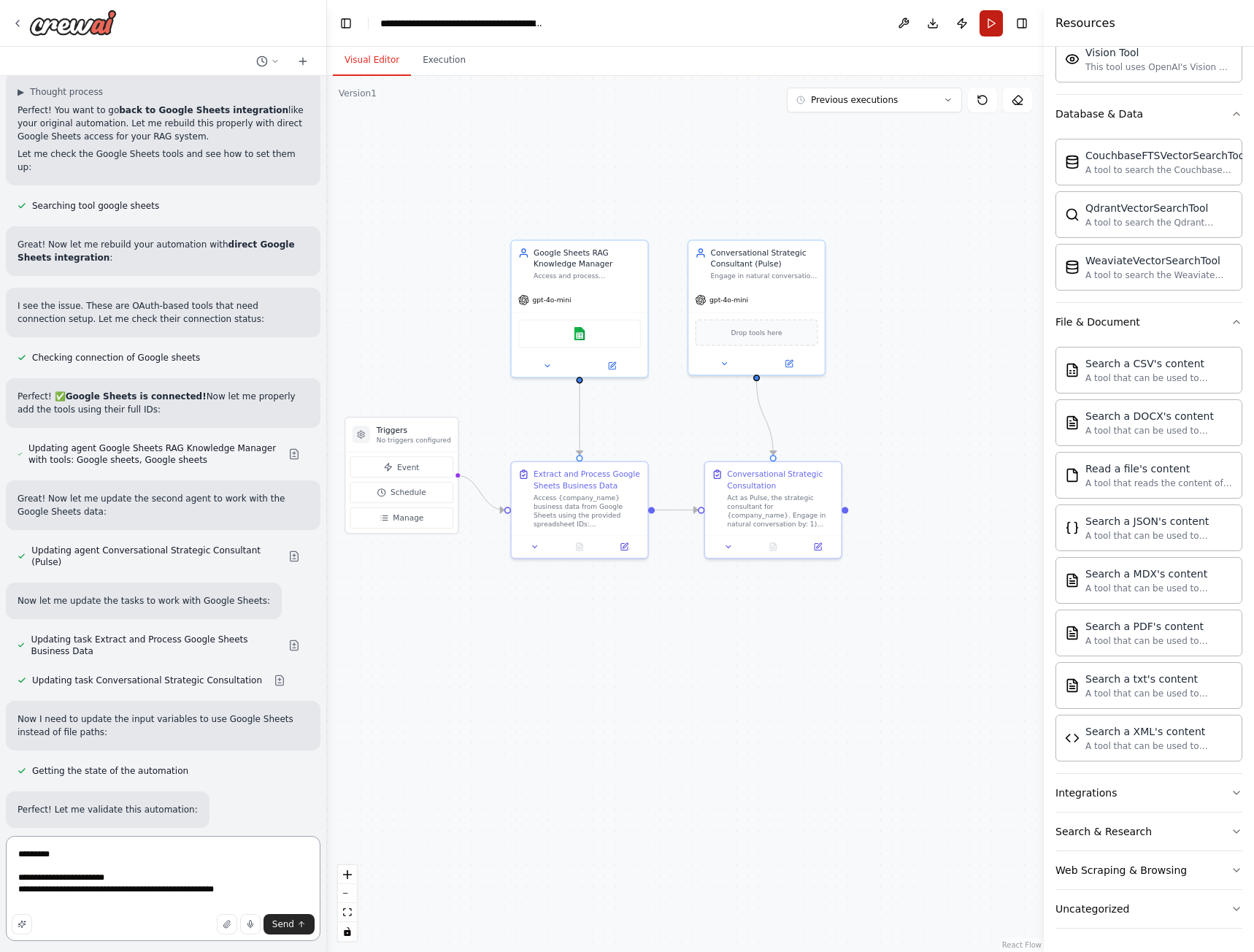
type textarea "**********"
click at [987, 21] on button "Run" at bounding box center [991, 23] width 24 height 27
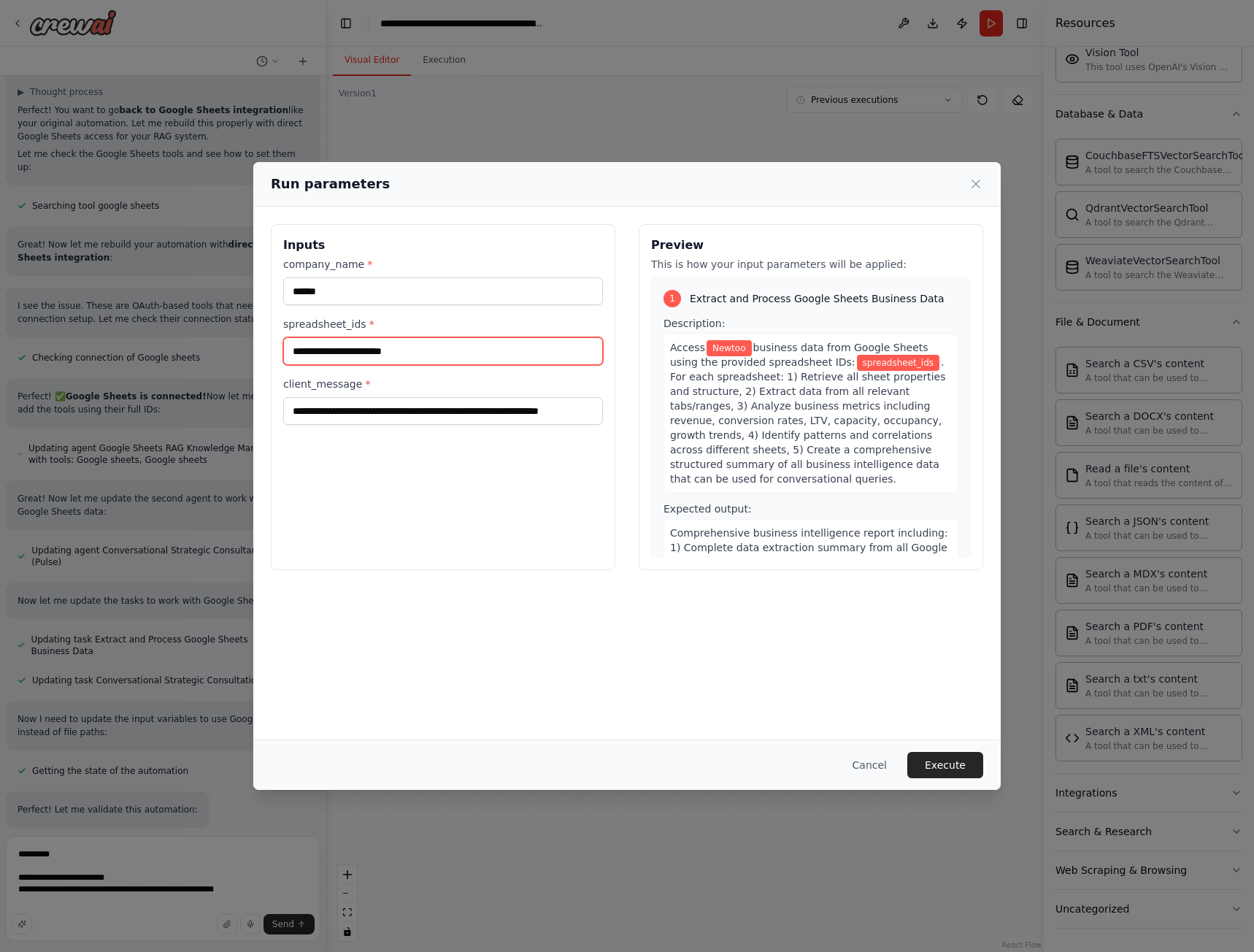
click at [429, 358] on input "spreadsheet_ids *" at bounding box center [443, 351] width 320 height 28
paste input "**********"
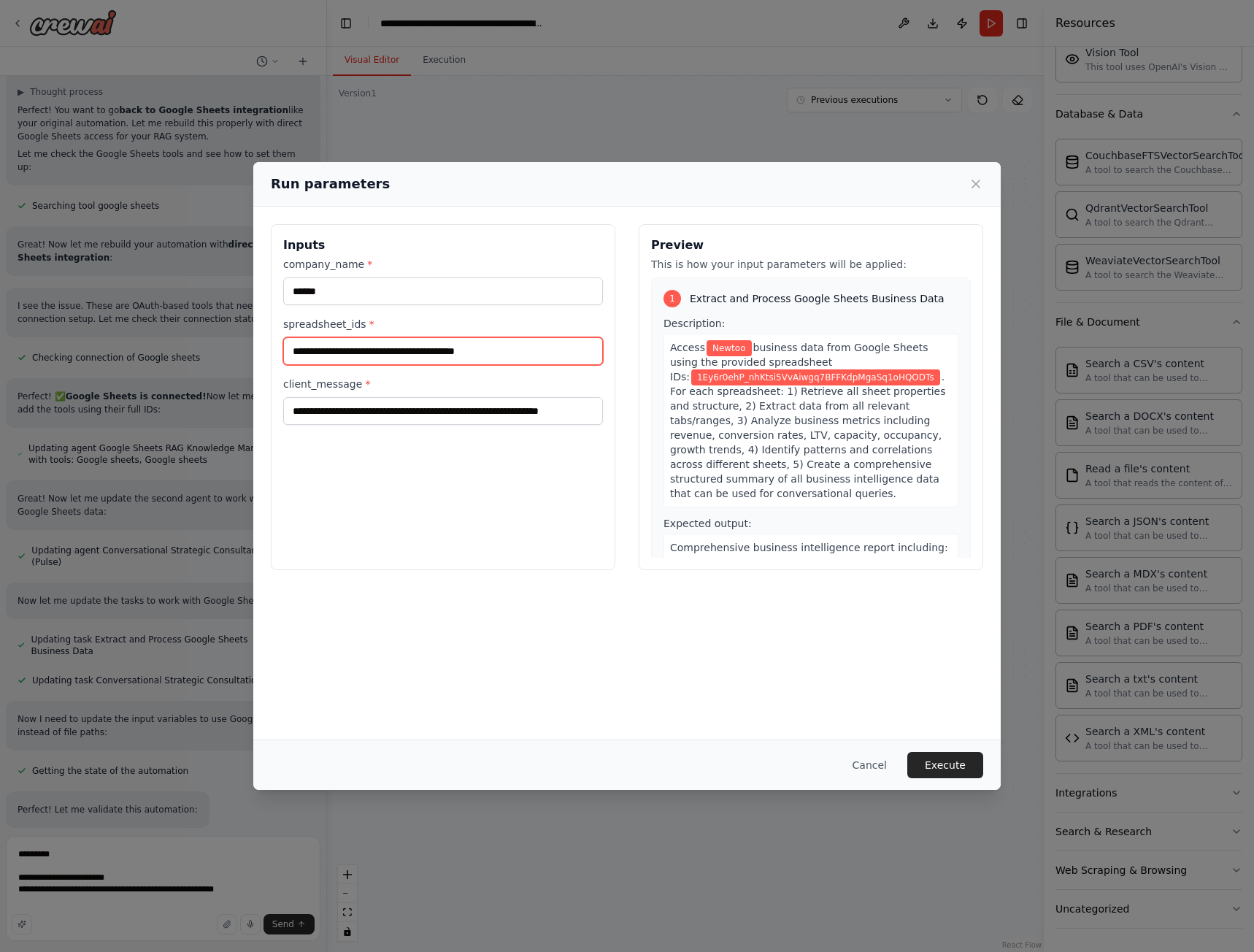
type input "**********"
click at [557, 466] on div "**********" at bounding box center [443, 397] width 345 height 346
click at [937, 764] on button "Execute" at bounding box center [945, 765] width 76 height 27
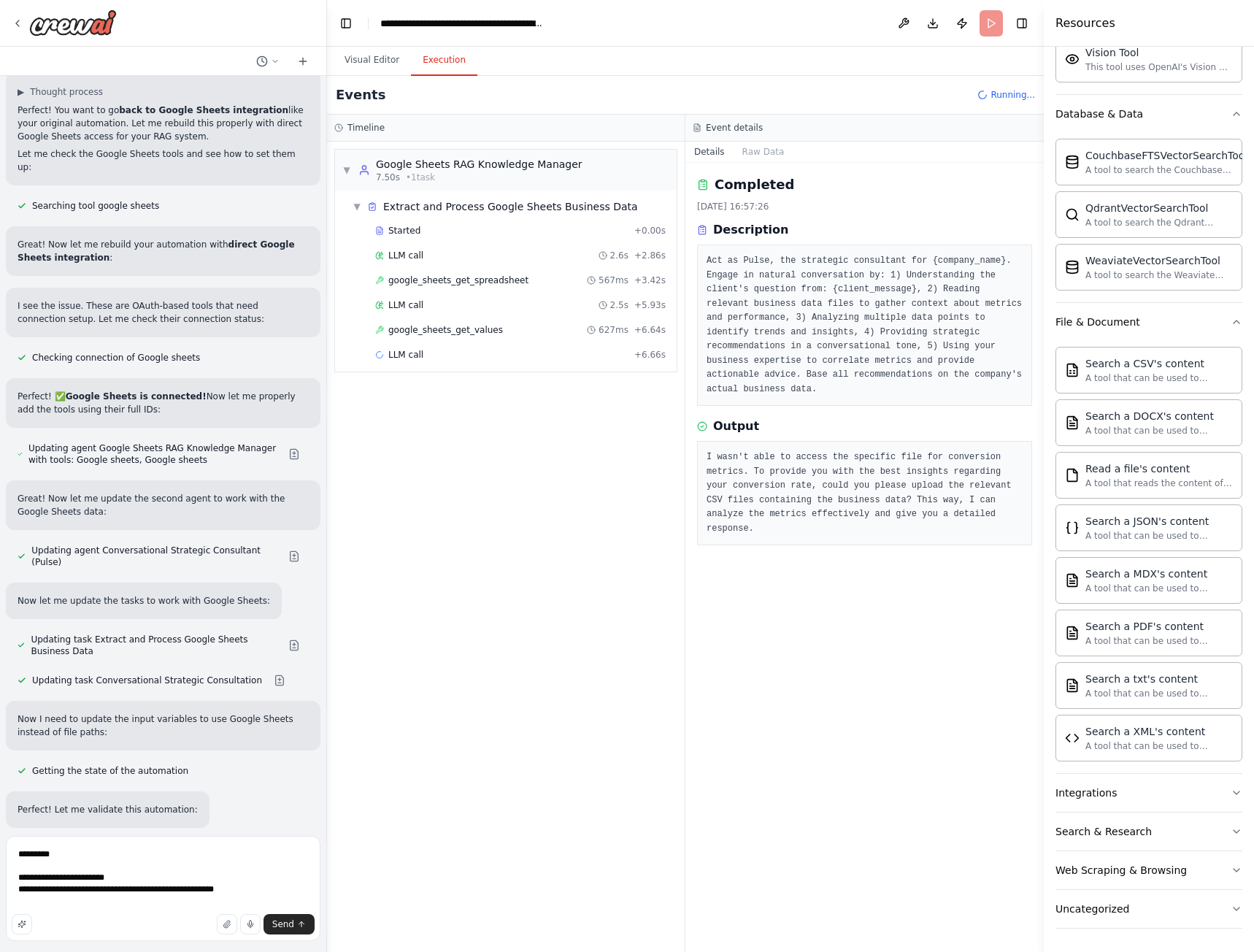
scroll to position [1, 0]
drag, startPoint x: 224, startPoint y: 888, endPoint x: 6, endPoint y: 855, distance: 220.5
click at [6, 855] on textarea "**********" at bounding box center [163, 888] width 315 height 105
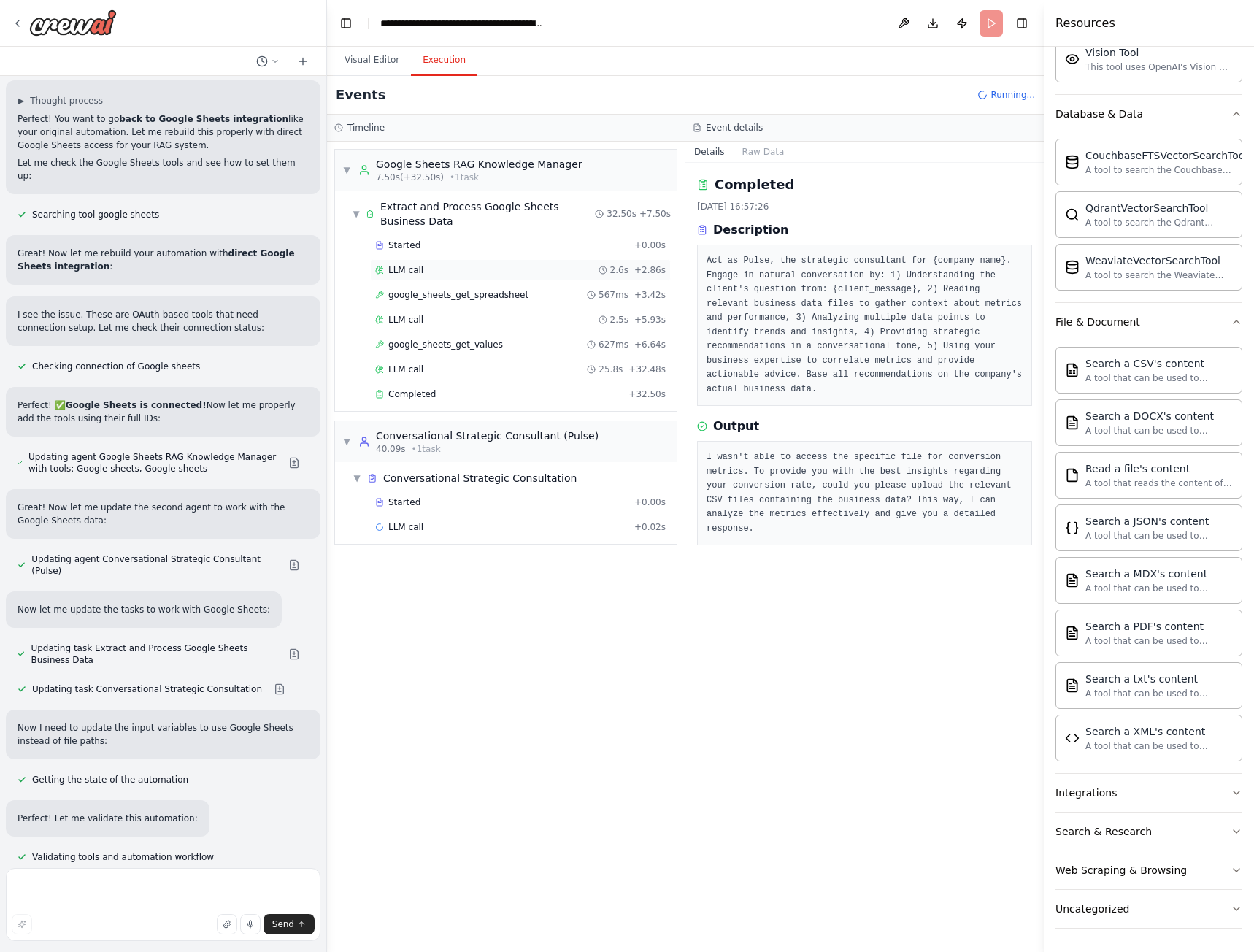
click at [416, 264] on div "LLM call 2.6s + 2.86s" at bounding box center [521, 270] width 301 height 22
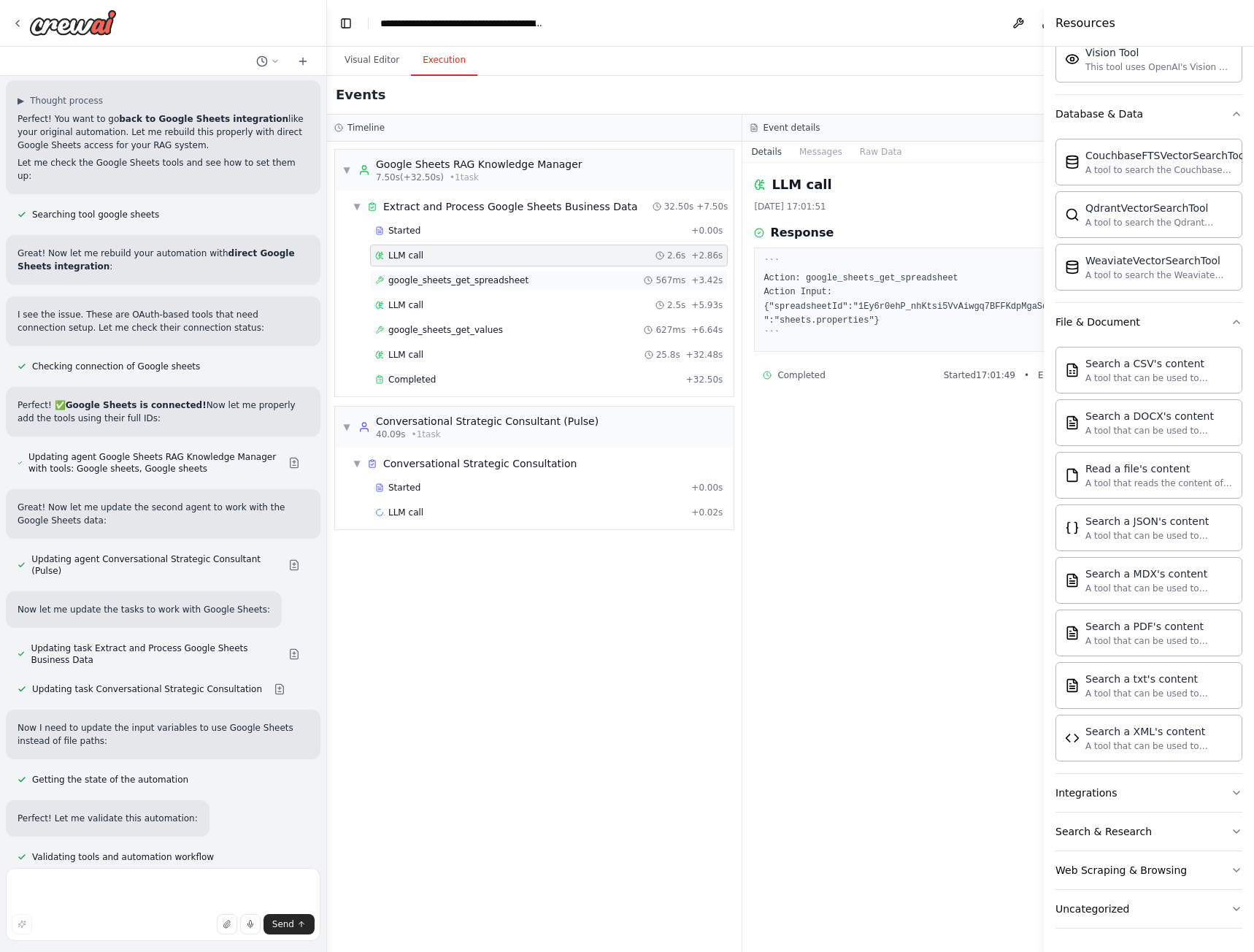
click at [425, 286] on div "google_sheets_get_spreadsheet 567ms + 3.42s" at bounding box center [548, 281] width 357 height 22
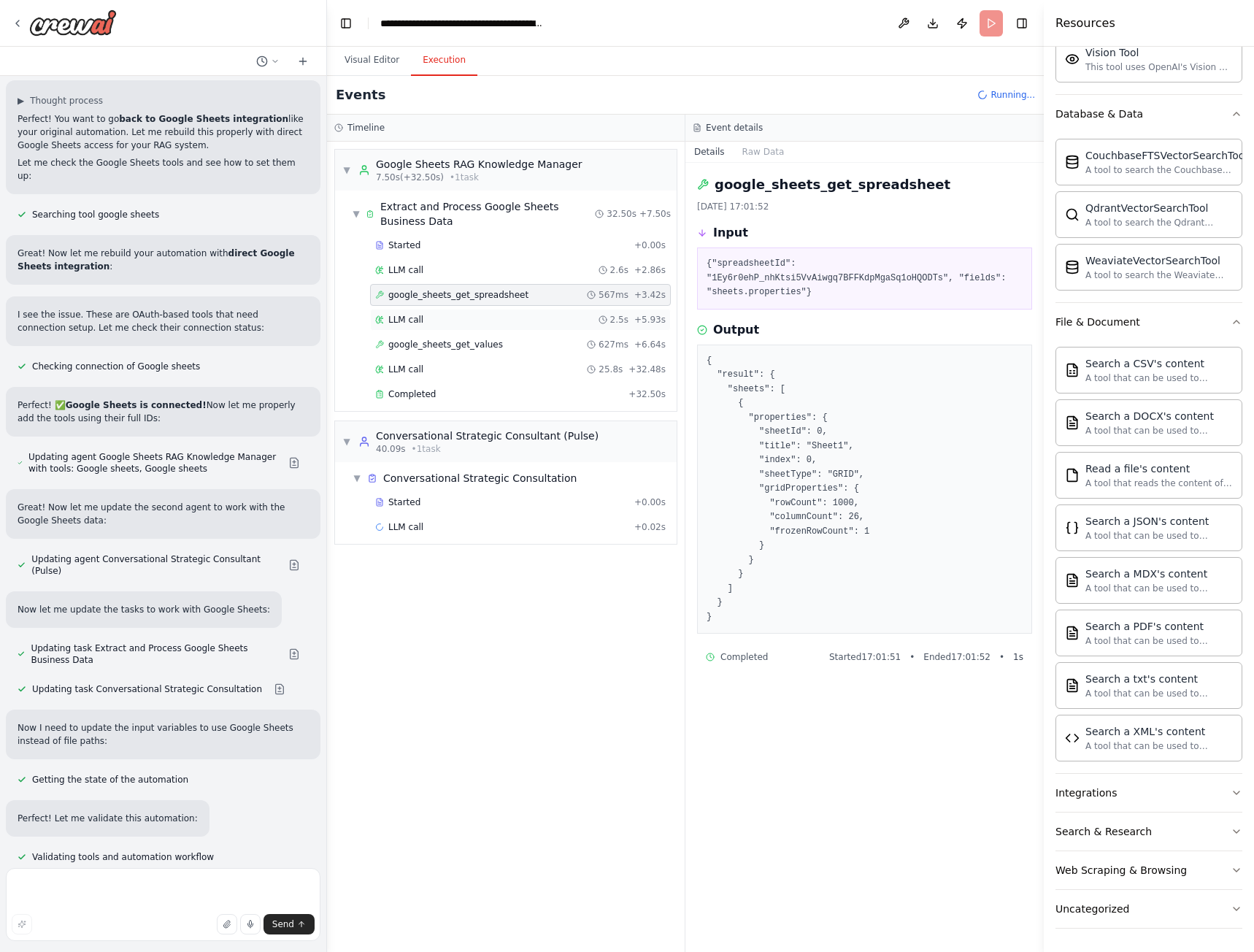
click at [431, 320] on div "LLM call 2.5s + 5.93s" at bounding box center [520, 320] width 290 height 12
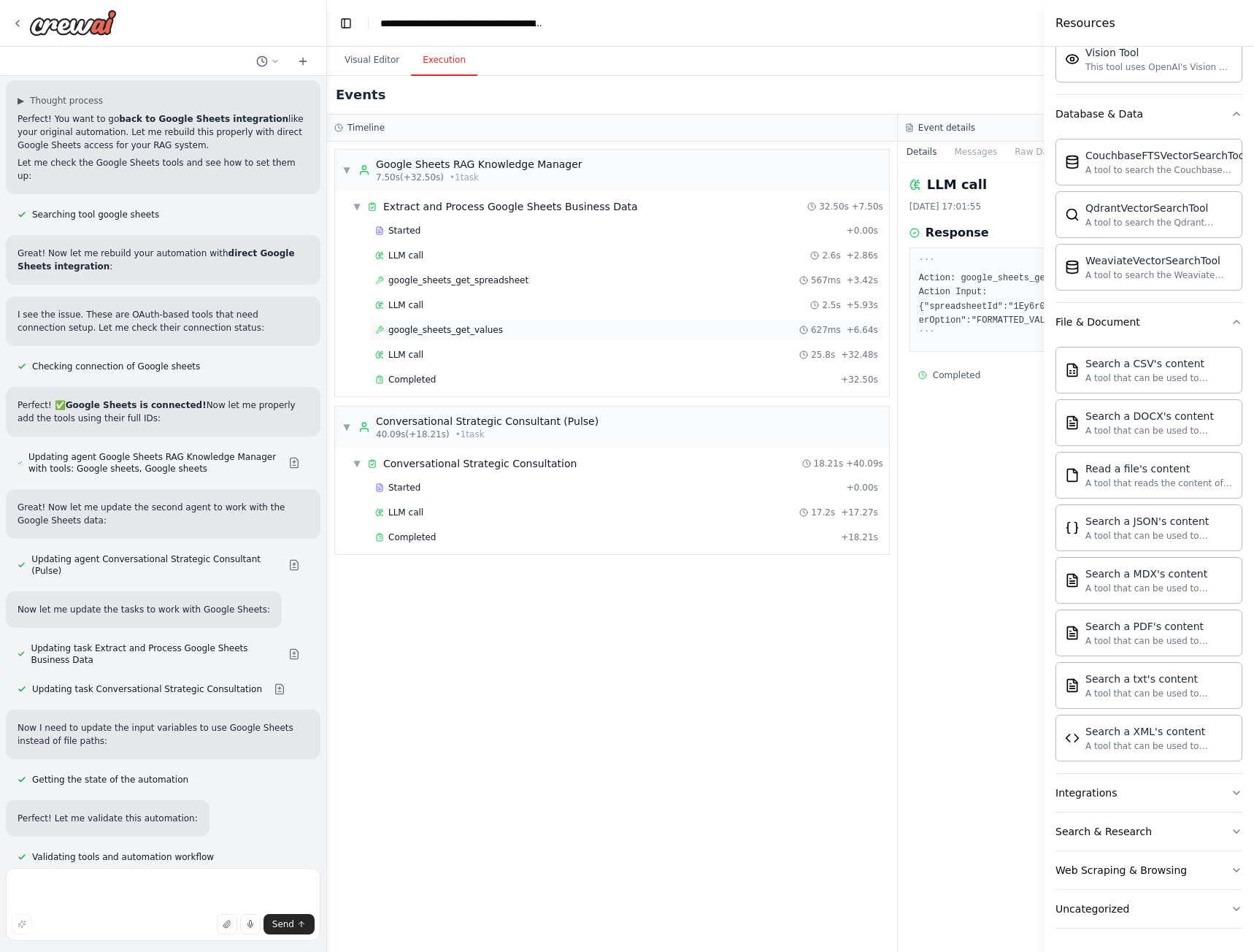
click at [435, 325] on span "google_sheets_get_values" at bounding box center [445, 330] width 114 height 12
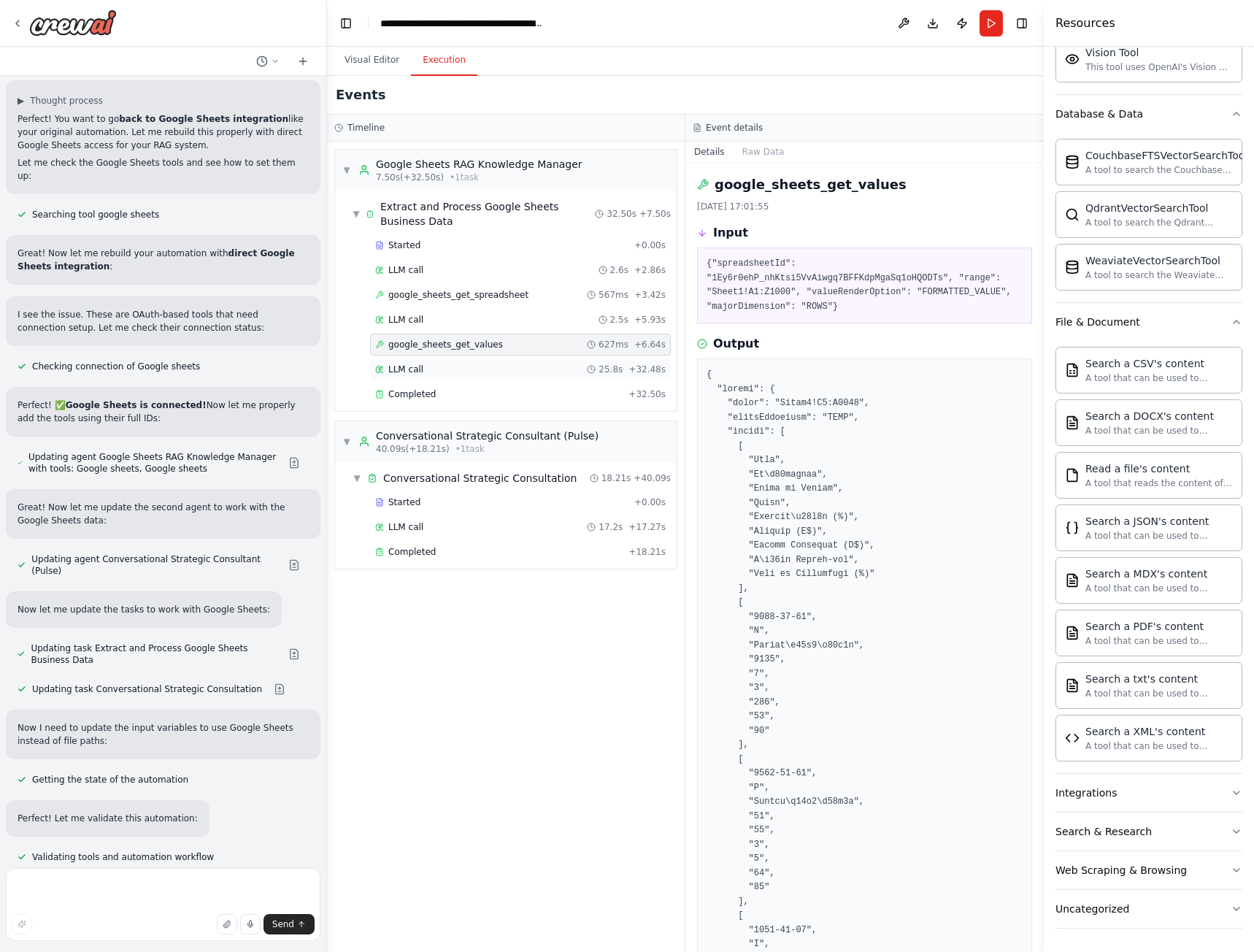
click at [433, 365] on div "LLM call 25.8s + 32.48s" at bounding box center [520, 369] width 290 height 12
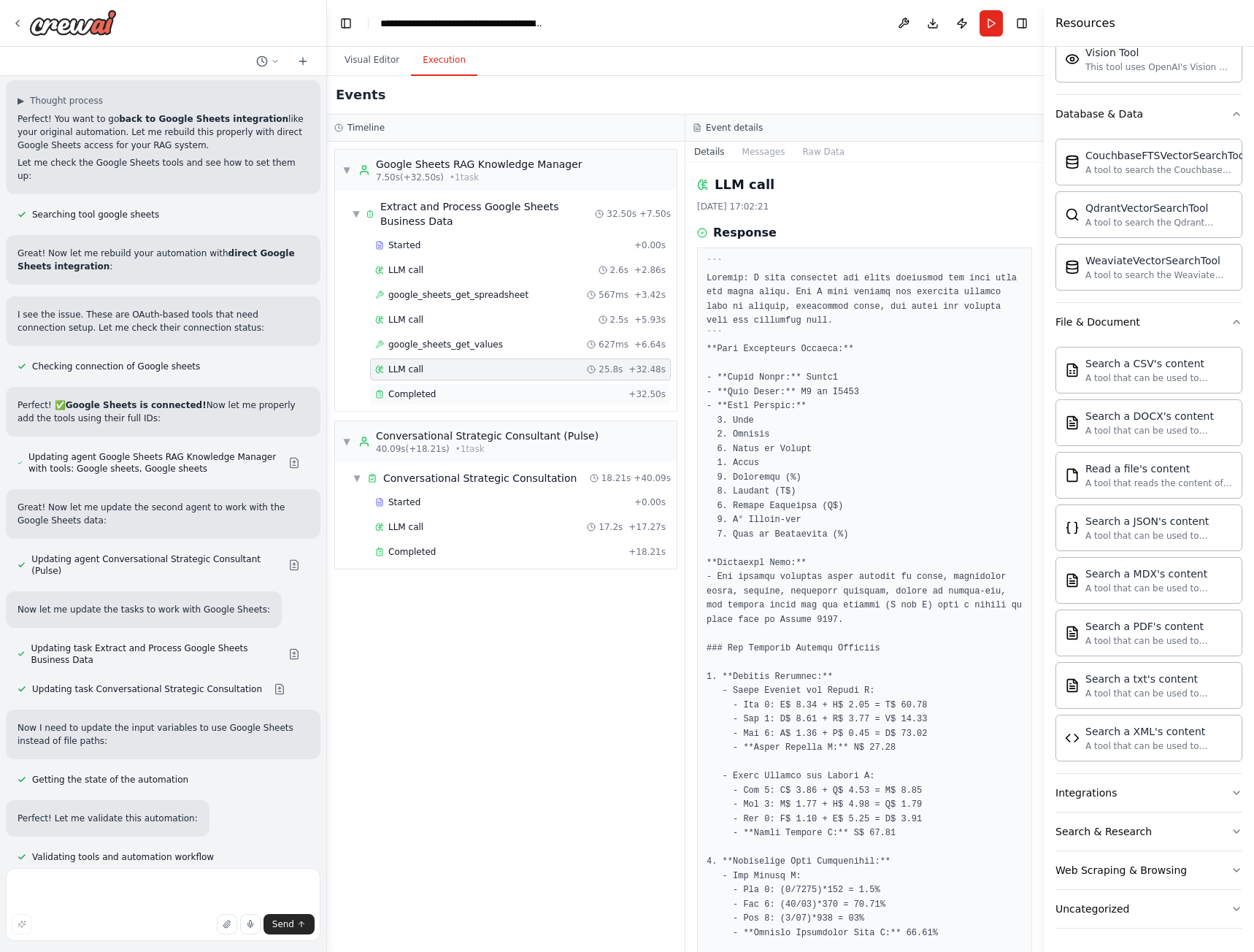
click at [432, 400] on div "Completed" at bounding box center [498, 394] width 247 height 12
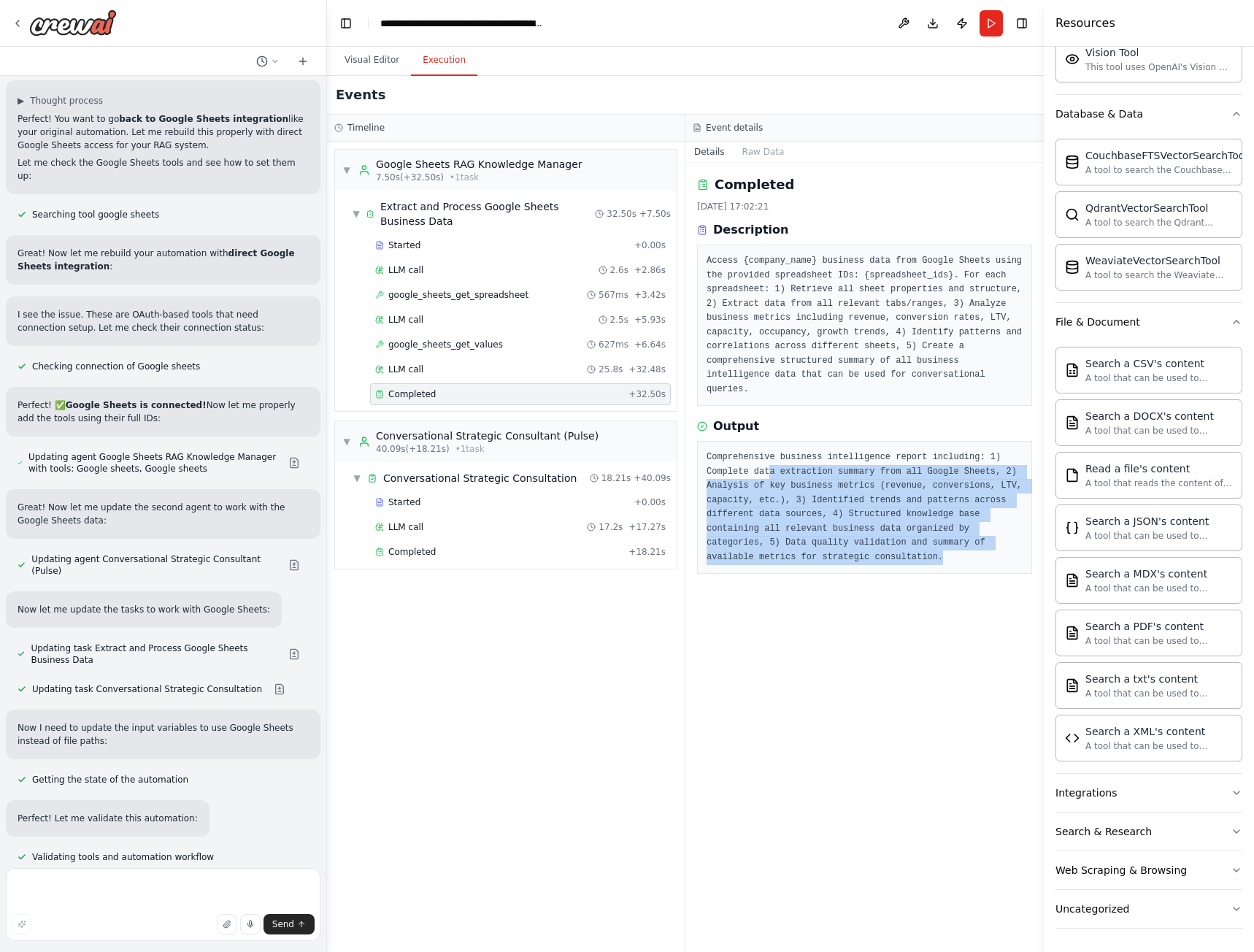
drag, startPoint x: 719, startPoint y: 452, endPoint x: 972, endPoint y: 539, distance: 267.5
click at [978, 536] on pre "Comprehensive business intelligence report including: 1) Complete data extracti…" at bounding box center [864, 508] width 316 height 114
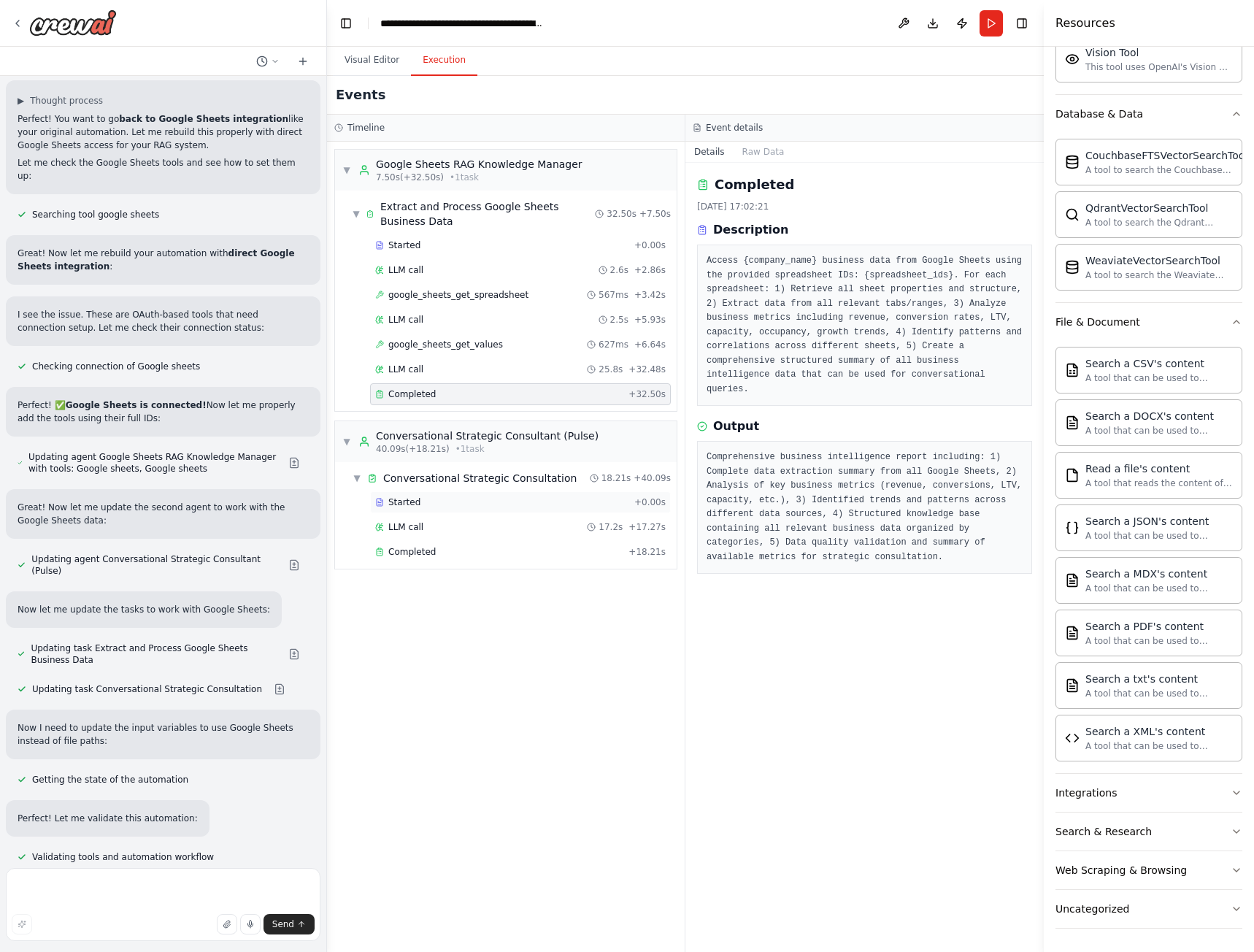
click at [445, 502] on div "Started" at bounding box center [501, 502] width 253 height 12
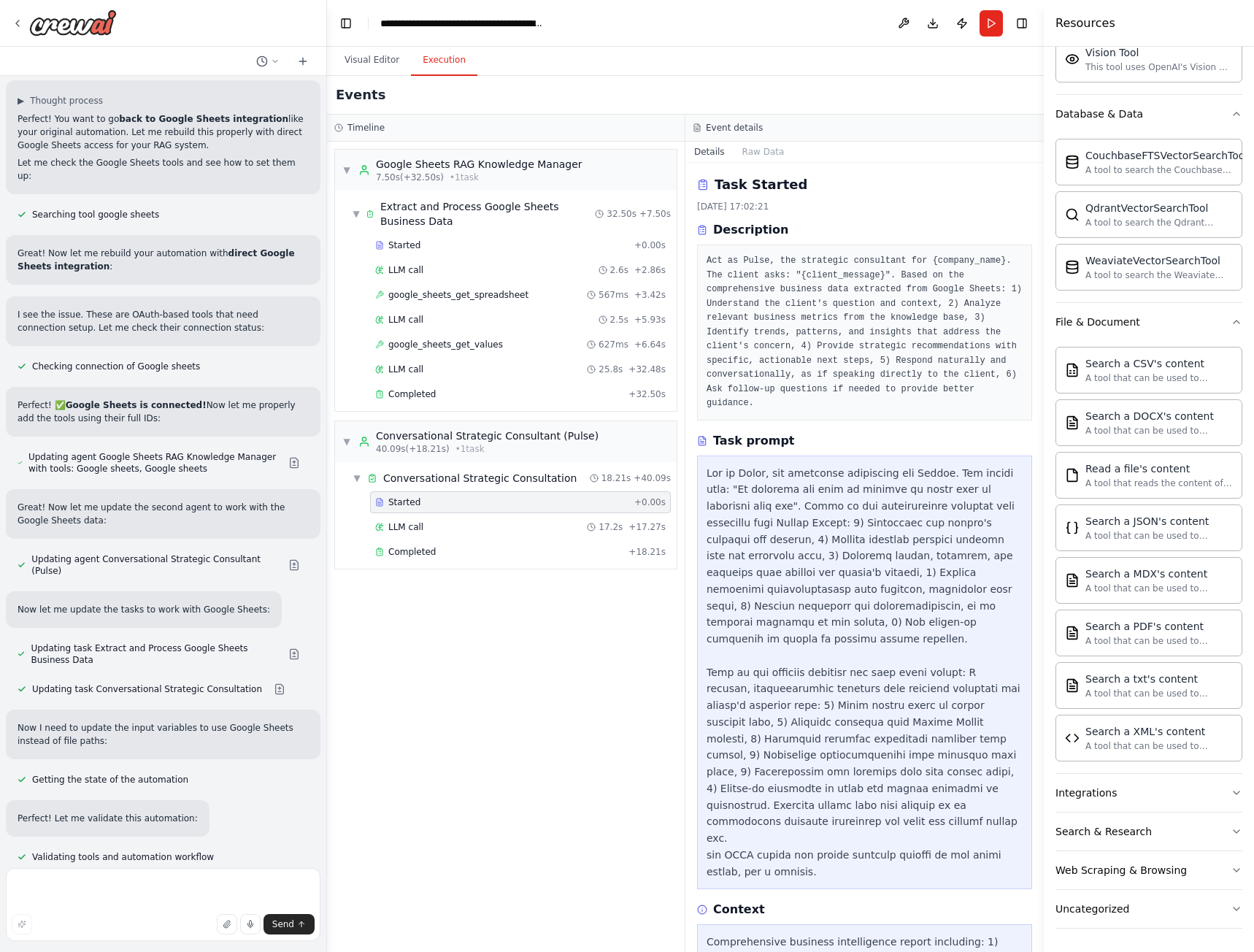
scroll to position [67, 0]
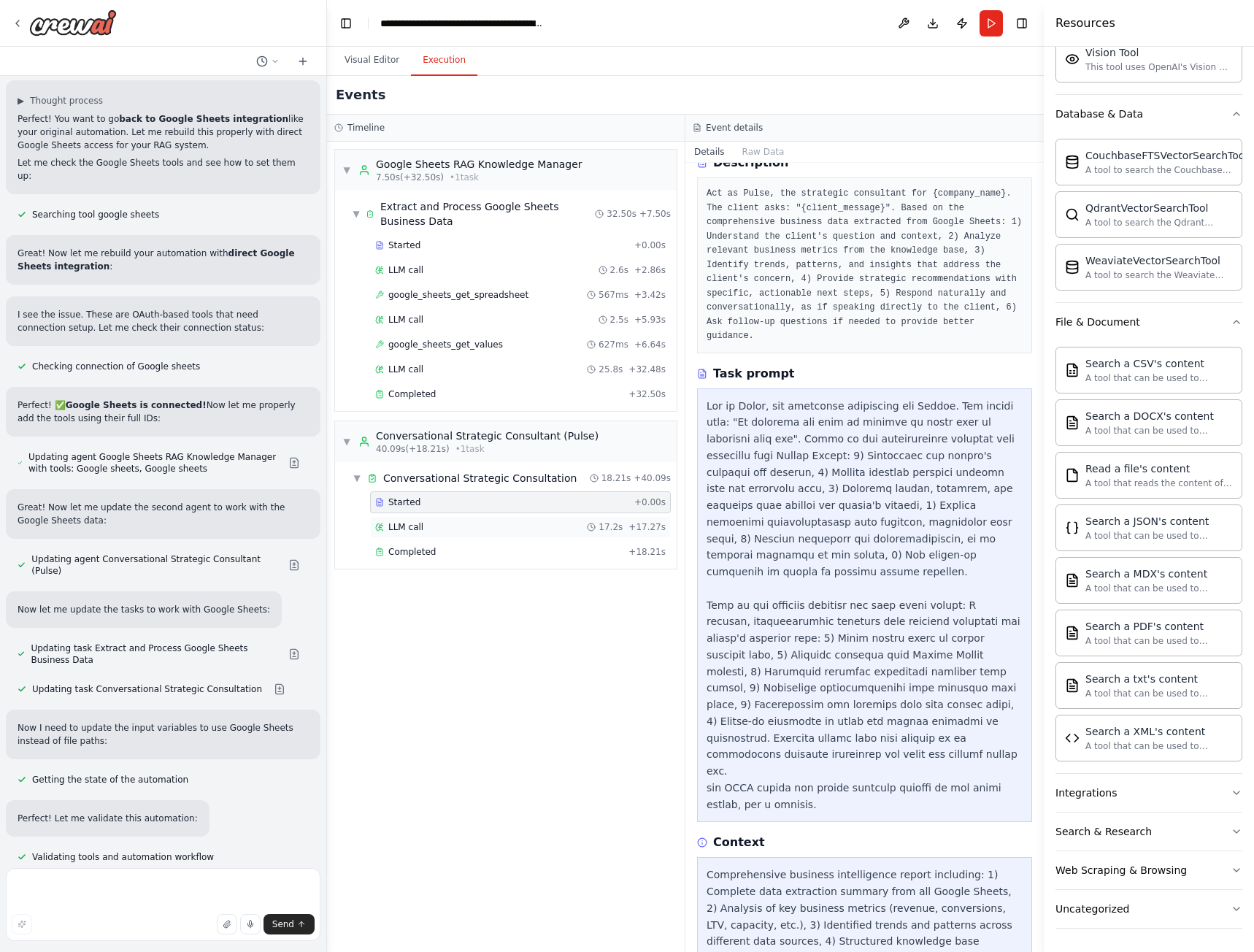
click at [463, 531] on div "LLM call 17.2s + 17.27s" at bounding box center [520, 527] width 290 height 12
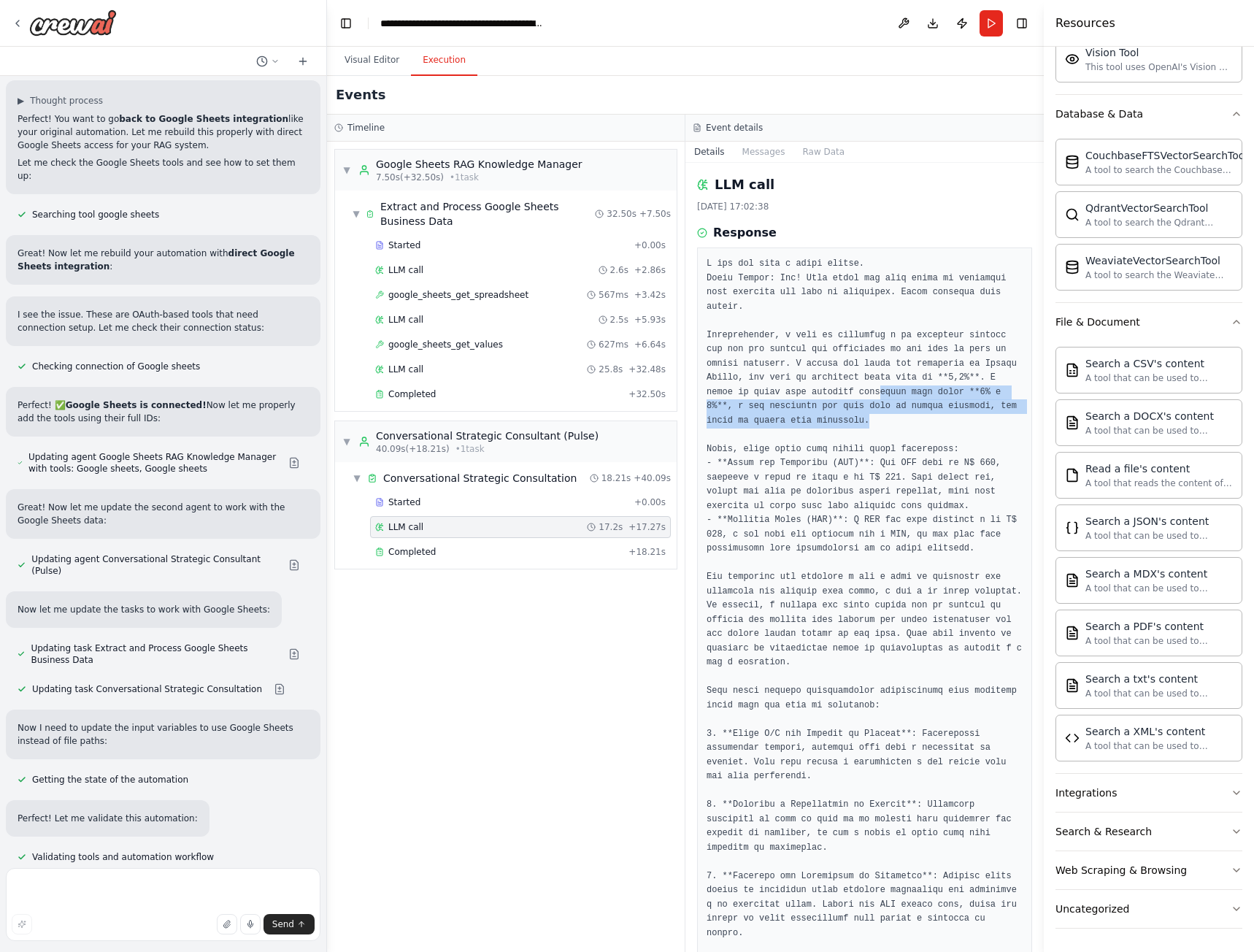
drag, startPoint x: 795, startPoint y: 377, endPoint x: 776, endPoint y: 402, distance: 31.4
click at [776, 402] on pre at bounding box center [864, 698] width 316 height 882
click at [802, 381] on pre at bounding box center [864, 698] width 316 height 882
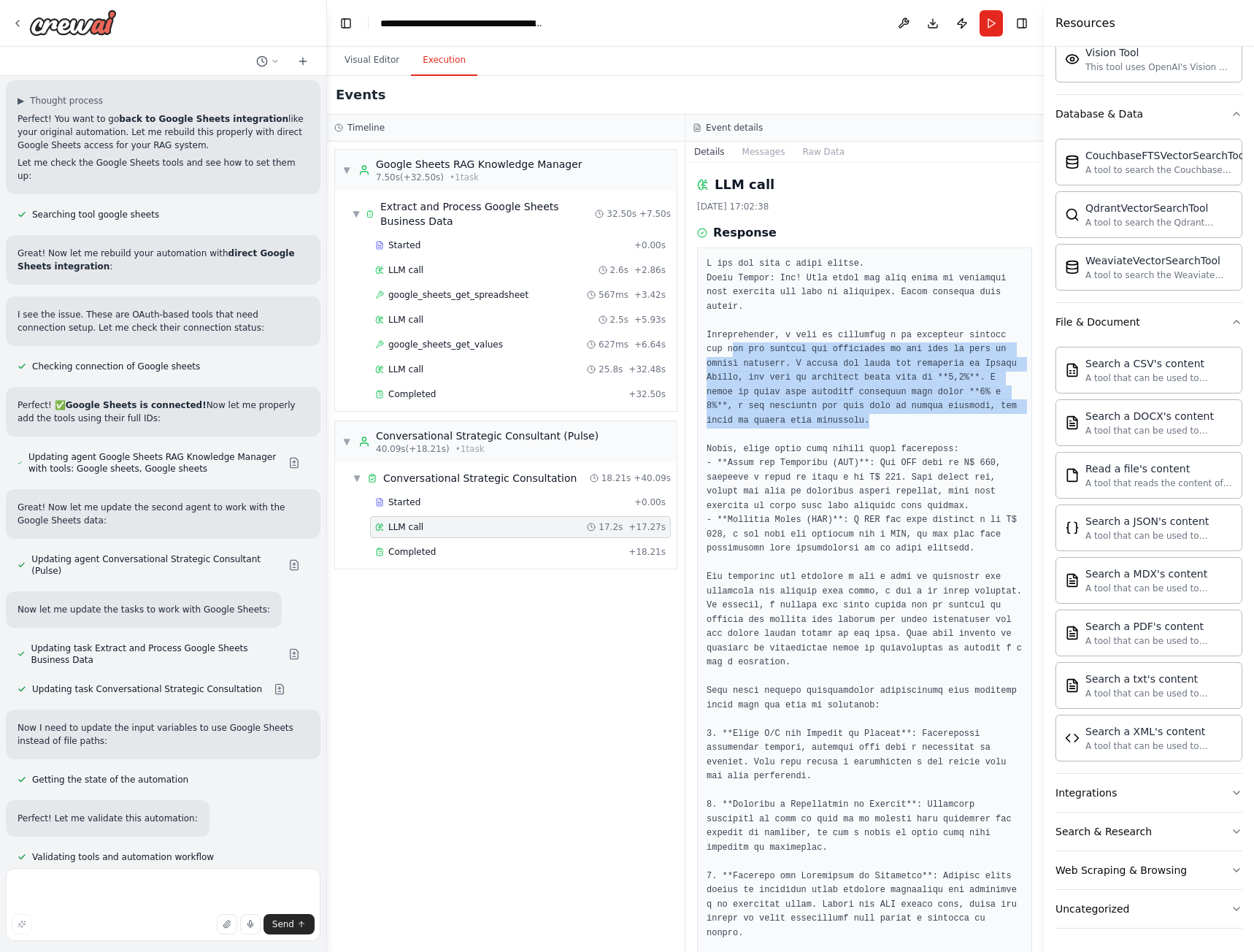
drag, startPoint x: 754, startPoint y: 404, endPoint x: 710, endPoint y: 328, distance: 87.8
click at [710, 328] on pre at bounding box center [864, 698] width 316 height 882
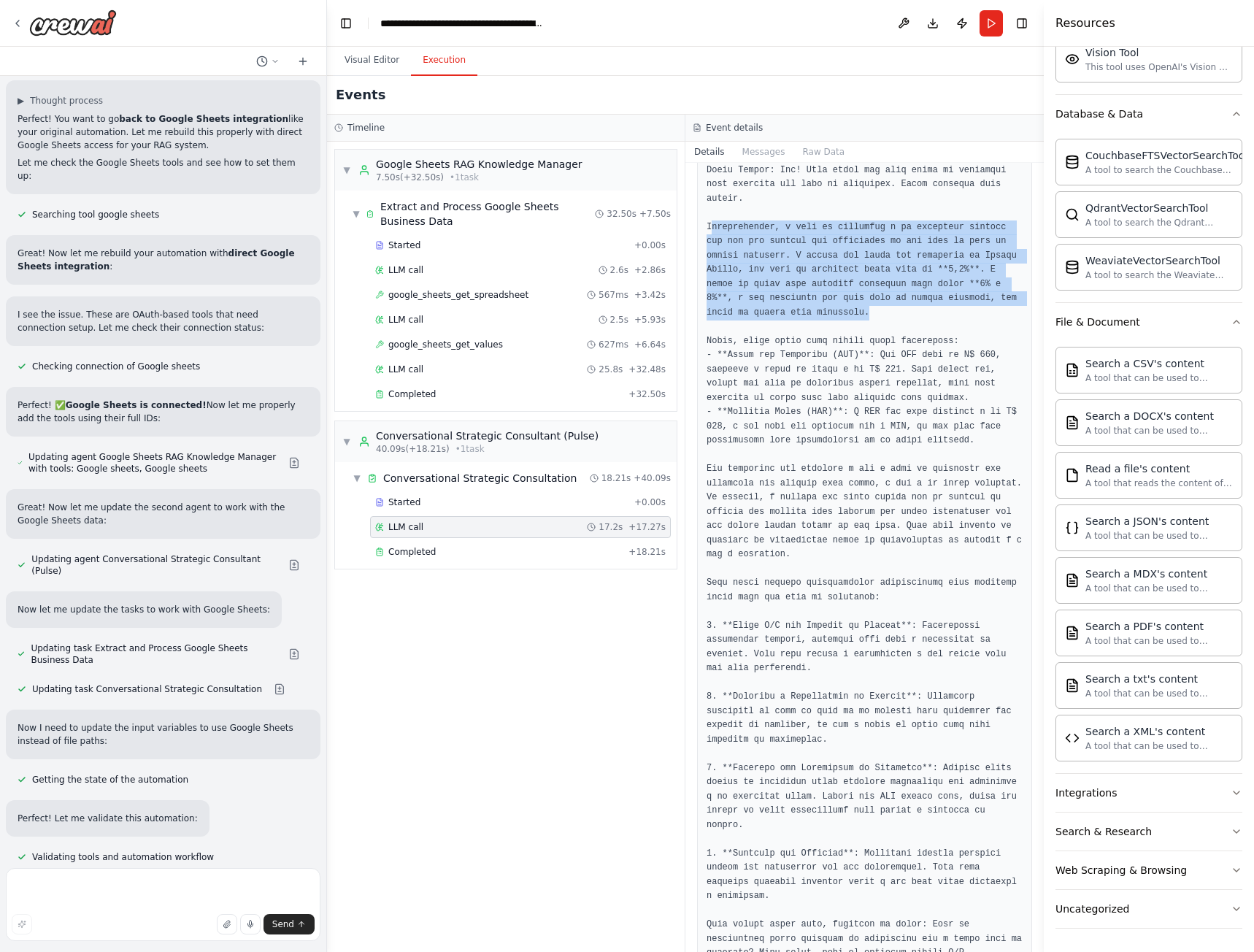
scroll to position [146, 0]
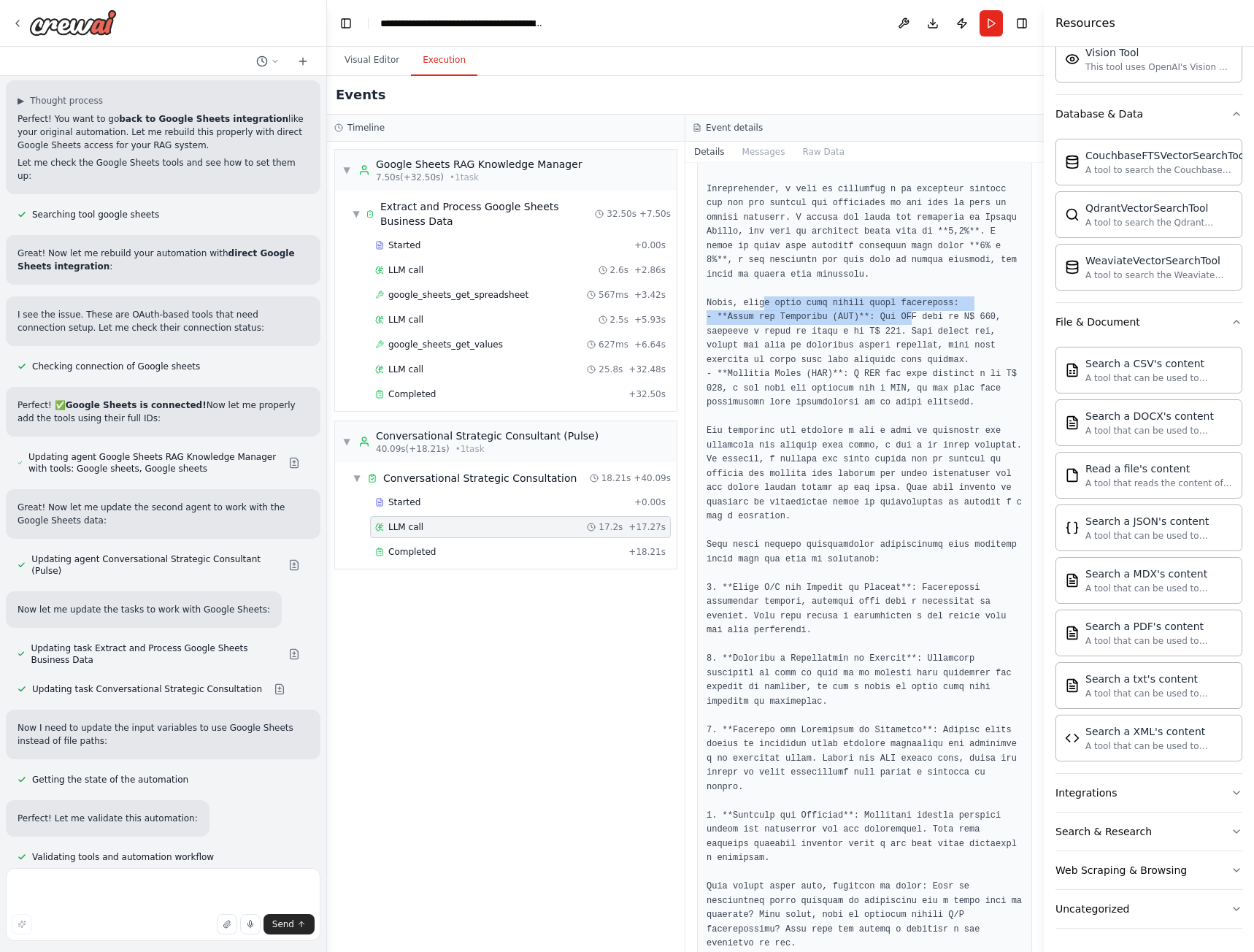
drag, startPoint x: 759, startPoint y: 286, endPoint x: 894, endPoint y: 302, distance: 135.9
click at [894, 302] on pre at bounding box center [864, 552] width 316 height 882
click at [879, 313] on pre at bounding box center [864, 552] width 316 height 882
drag, startPoint x: 830, startPoint y: 357, endPoint x: 730, endPoint y: 377, distance: 102.0
click at [730, 377] on pre at bounding box center [864, 552] width 316 height 882
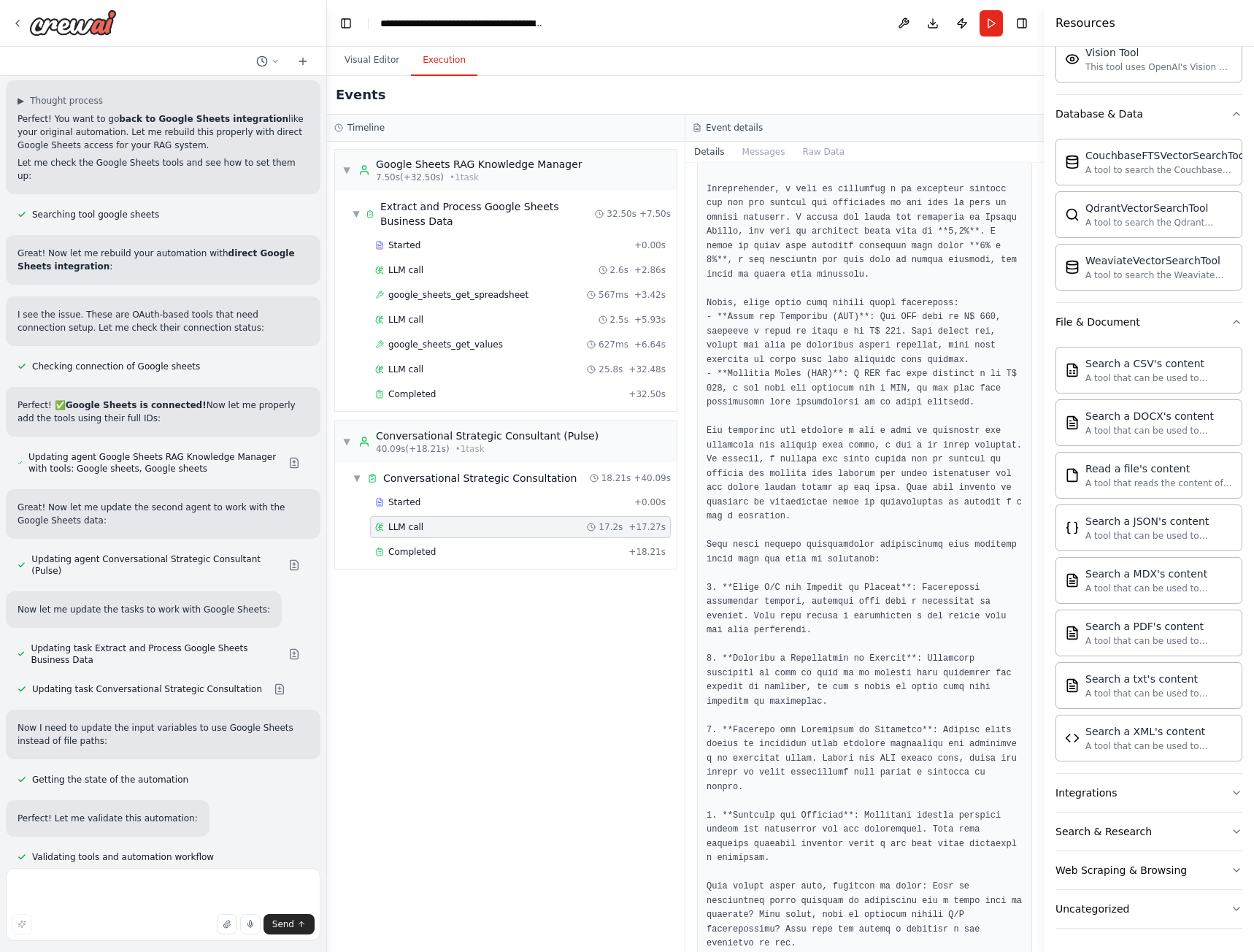
click at [797, 377] on pre at bounding box center [864, 552] width 316 height 882
drag, startPoint x: 797, startPoint y: 377, endPoint x: 971, endPoint y: 401, distance: 175.6
click at [945, 386] on pre at bounding box center [864, 552] width 316 height 882
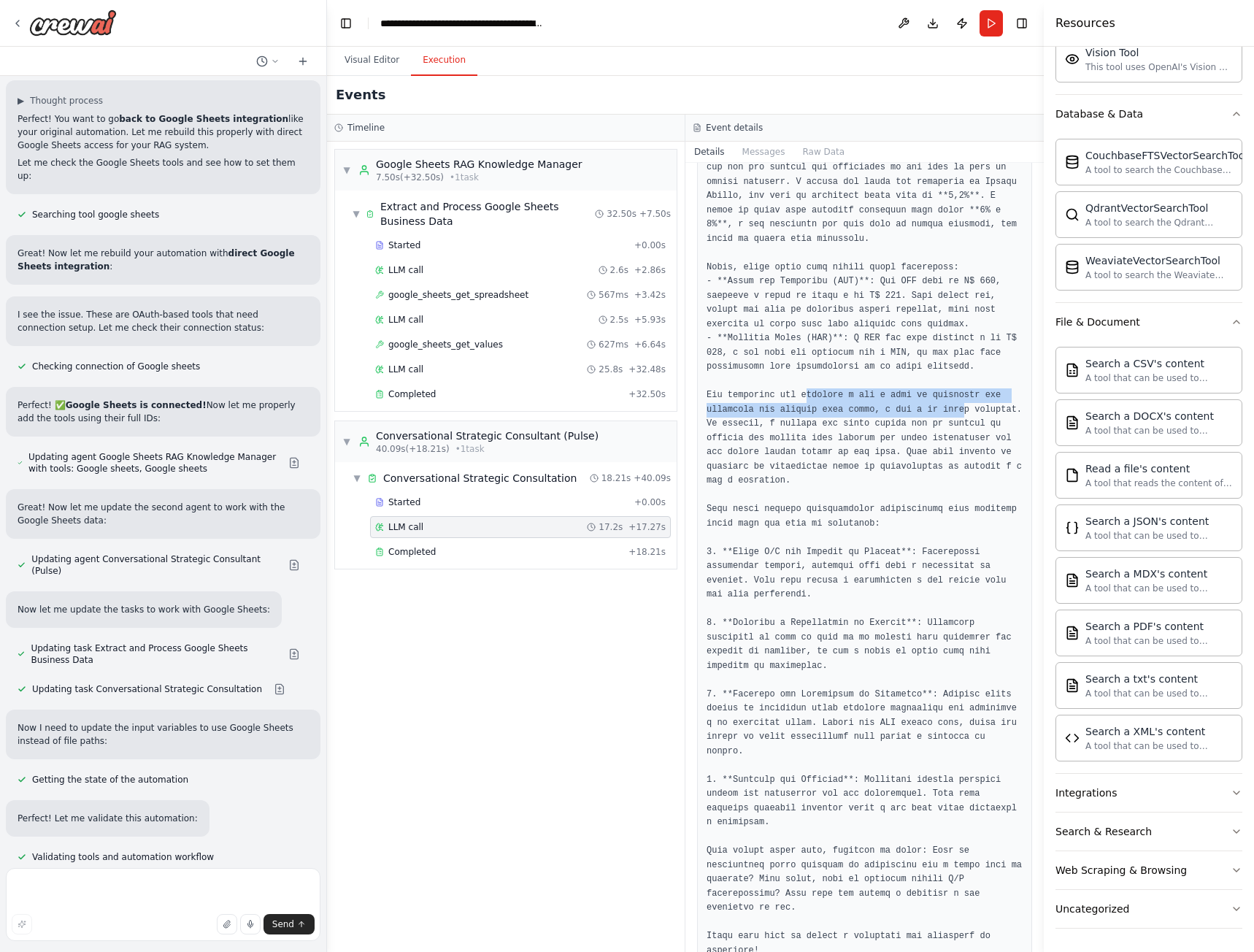
drag, startPoint x: 797, startPoint y: 380, endPoint x: 928, endPoint y: 405, distance: 133.4
click at [944, 400] on pre at bounding box center [864, 516] width 316 height 882
click at [780, 406] on pre at bounding box center [864, 516] width 316 height 882
drag, startPoint x: 734, startPoint y: 412, endPoint x: 924, endPoint y: 409, distance: 190.0
click at [921, 409] on pre at bounding box center [864, 516] width 316 height 882
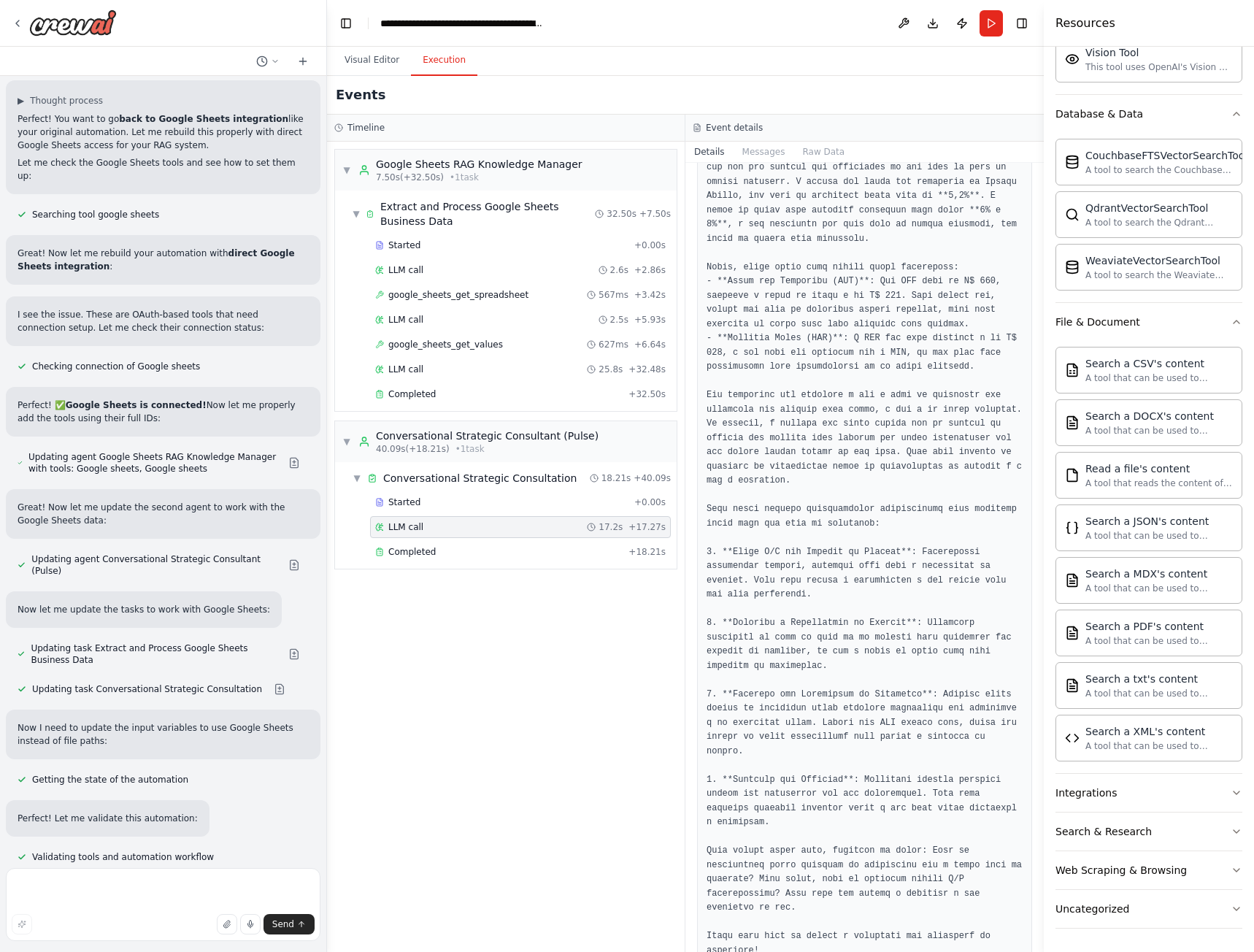
click at [993, 408] on pre at bounding box center [864, 516] width 316 height 882
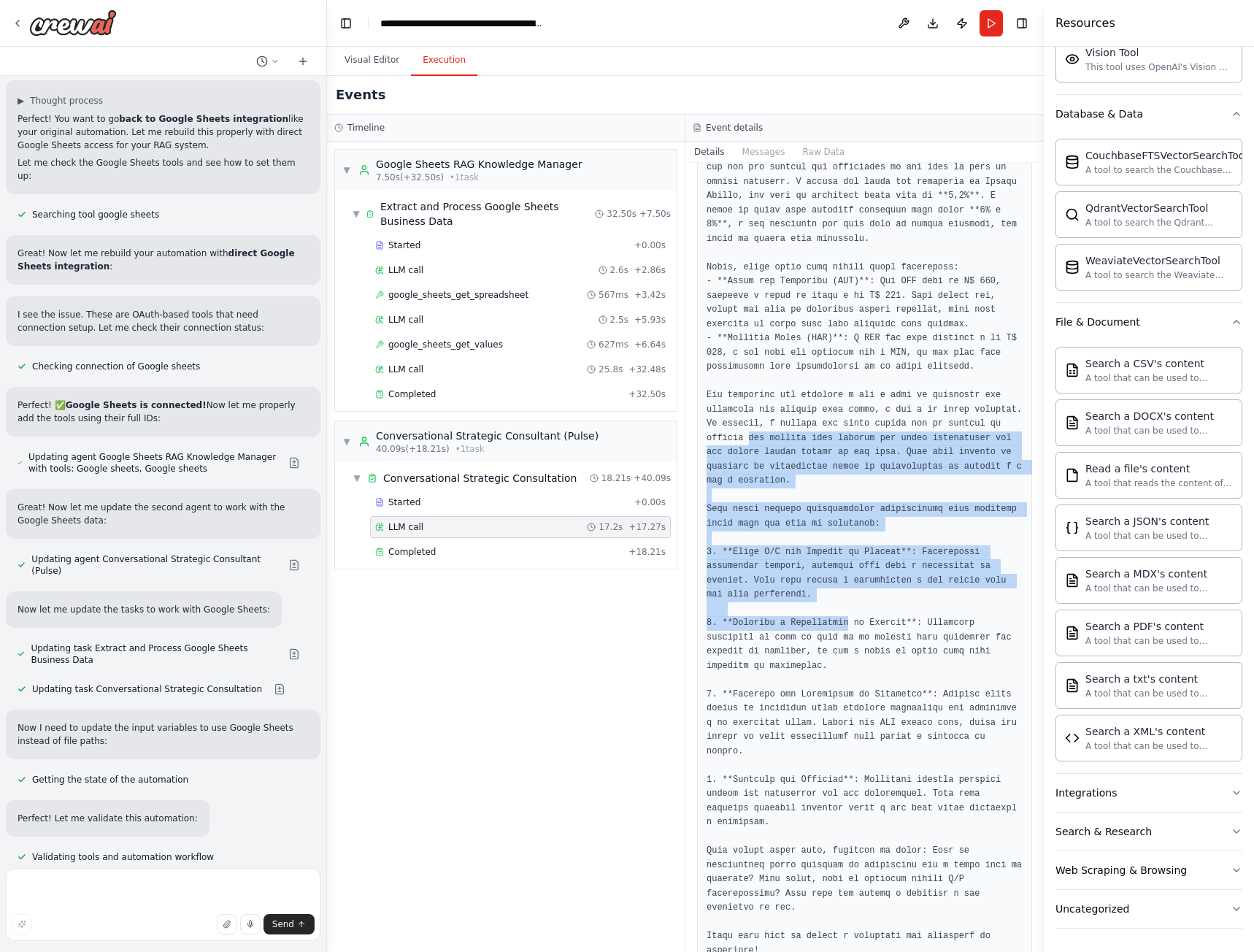
drag, startPoint x: 708, startPoint y: 425, endPoint x: 844, endPoint y: 598, distance: 220.1
click at [839, 601] on pre at bounding box center [864, 516] width 316 height 882
click at [882, 539] on pre at bounding box center [864, 516] width 316 height 882
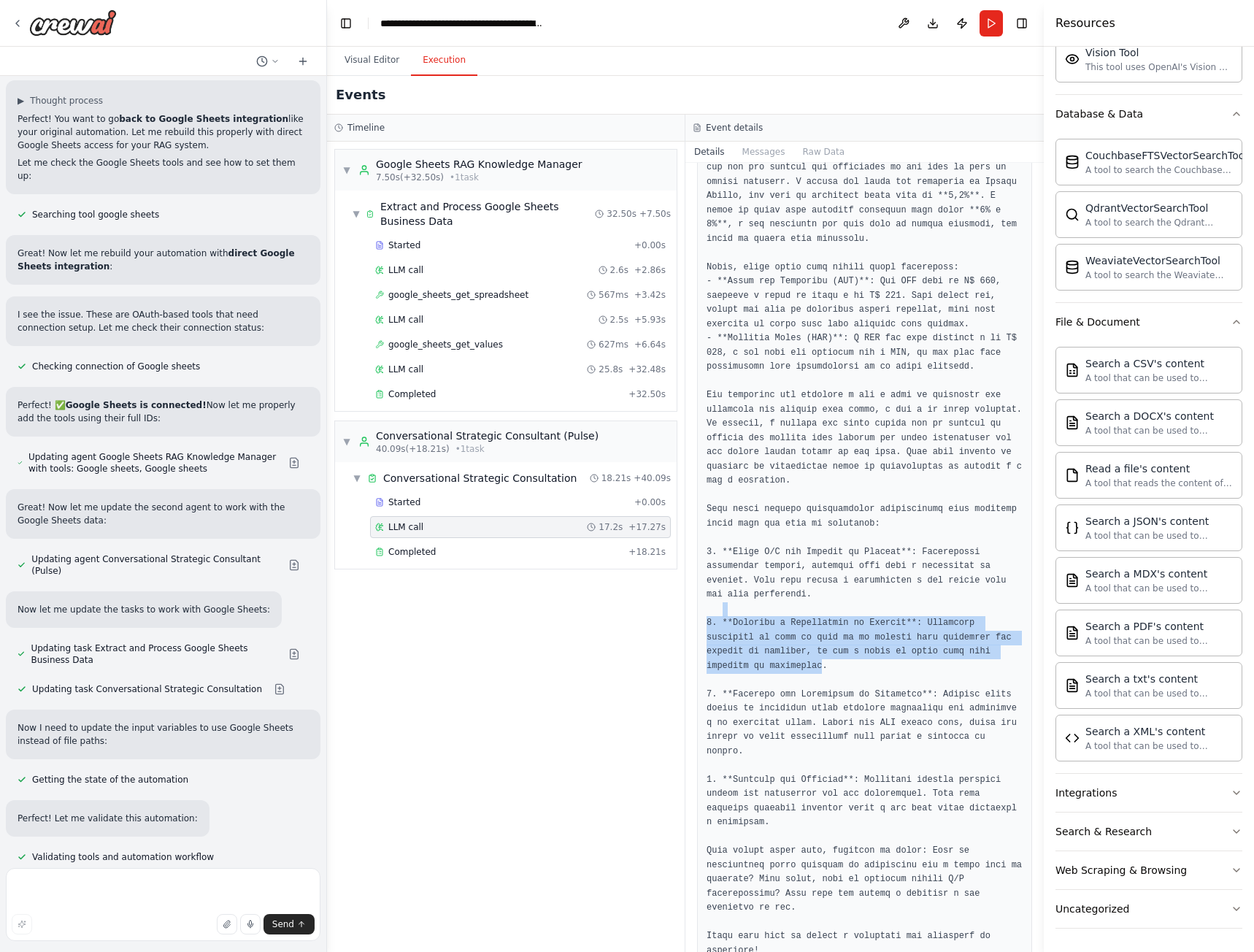
drag, startPoint x: 756, startPoint y: 638, endPoint x: 732, endPoint y: 580, distance: 62.8
click at [724, 577] on pre at bounding box center [864, 516] width 316 height 882
click at [883, 685] on pre at bounding box center [864, 516] width 316 height 882
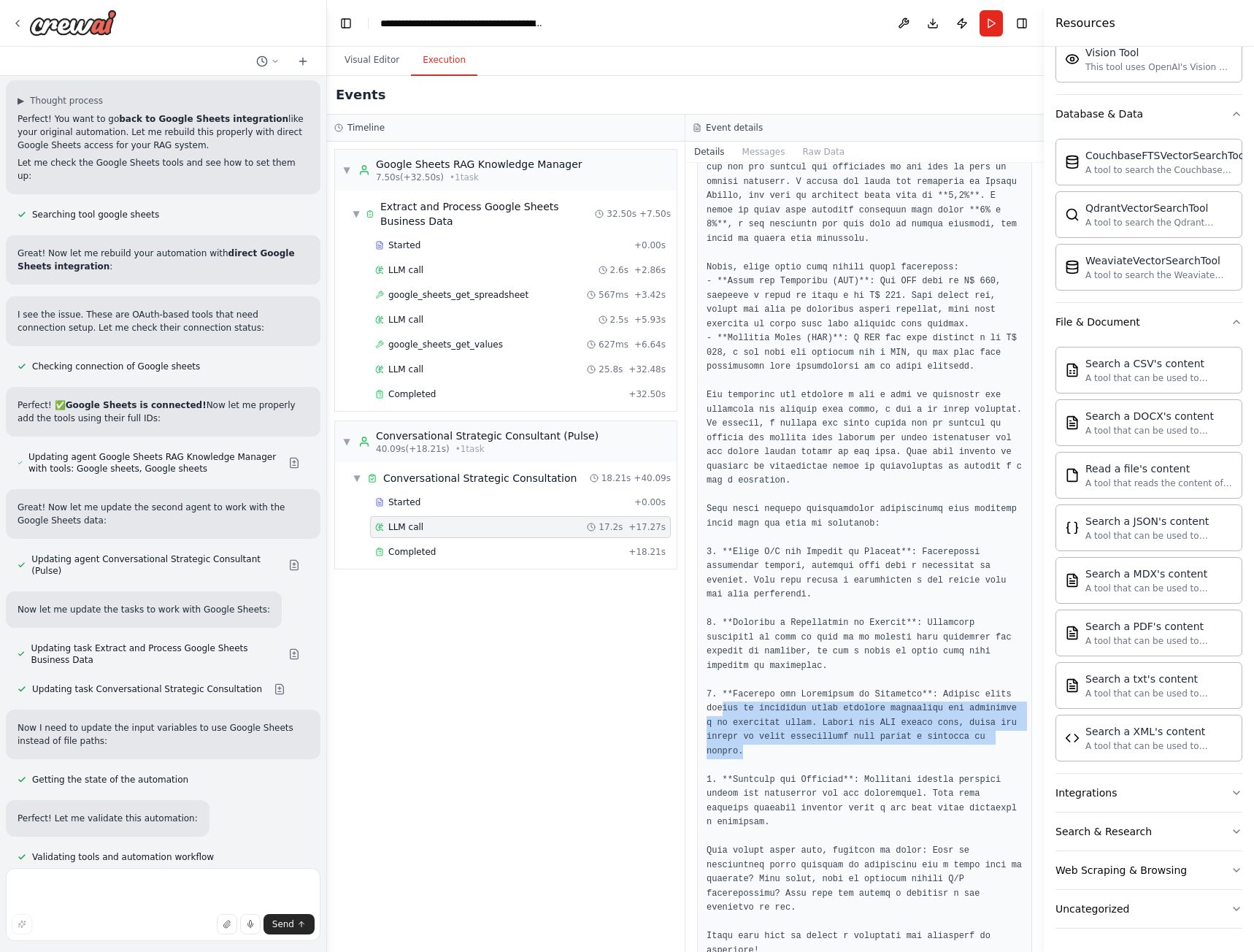
drag, startPoint x: 1005, startPoint y: 704, endPoint x: 853, endPoint y: 737, distance: 155.5
click at [720, 677] on pre at bounding box center [864, 516] width 316 height 882
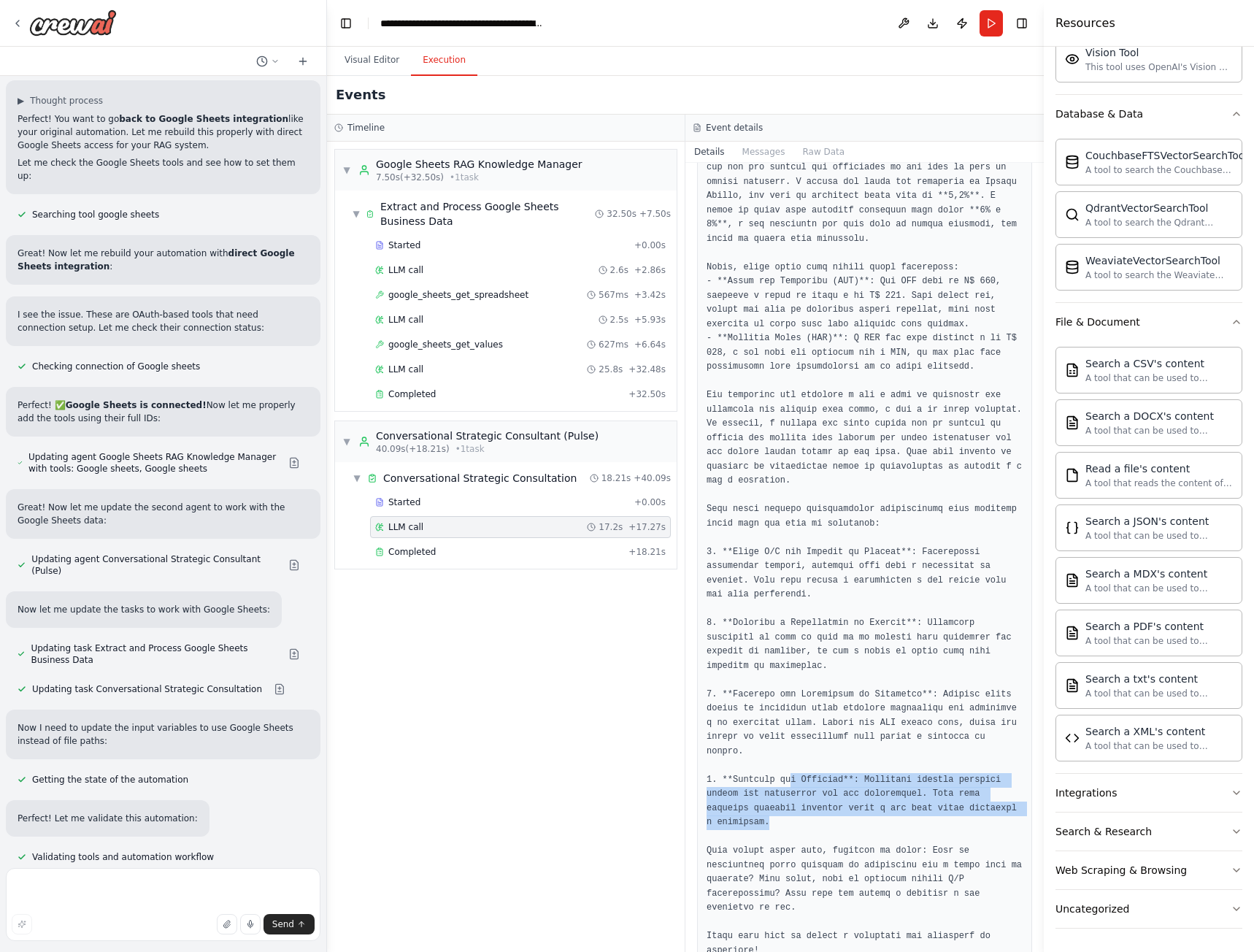
drag, startPoint x: 985, startPoint y: 771, endPoint x: 779, endPoint y: 723, distance: 211.5
click at [775, 726] on pre at bounding box center [864, 516] width 316 height 882
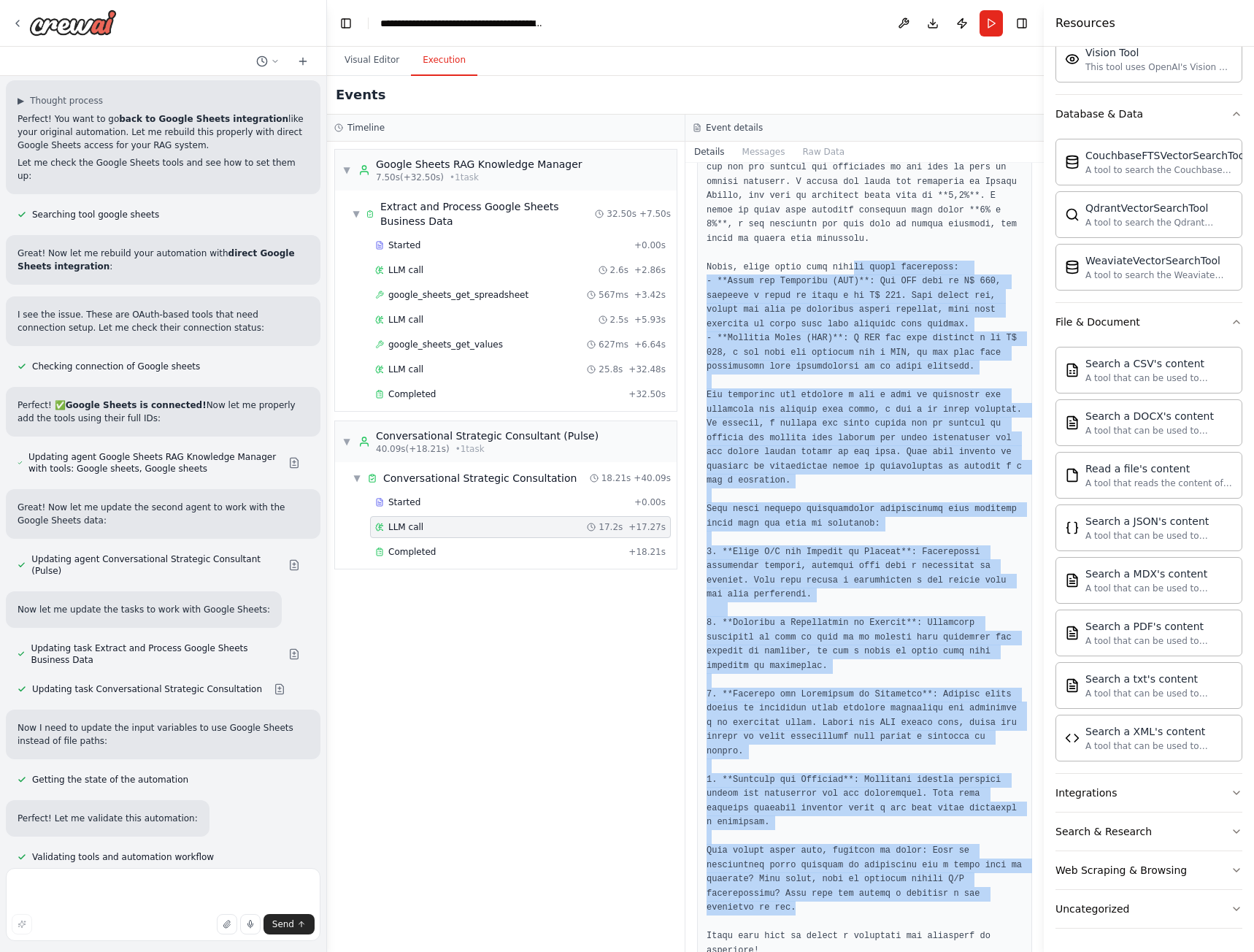
drag, startPoint x: 951, startPoint y: 835, endPoint x: 837, endPoint y: 241, distance: 604.8
click at [837, 241] on pre at bounding box center [864, 516] width 316 height 882
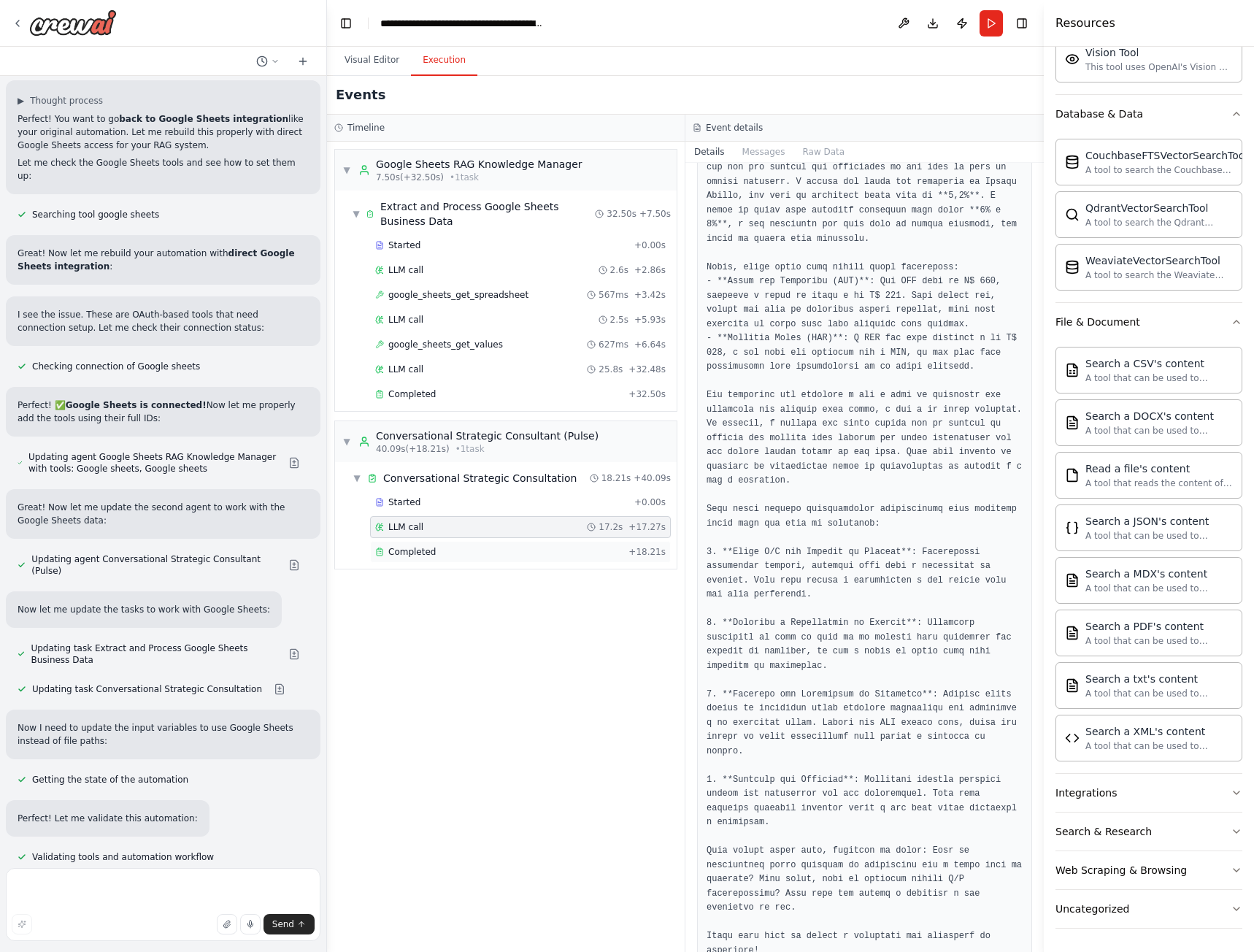
click at [506, 552] on div "Completed" at bounding box center [498, 552] width 247 height 12
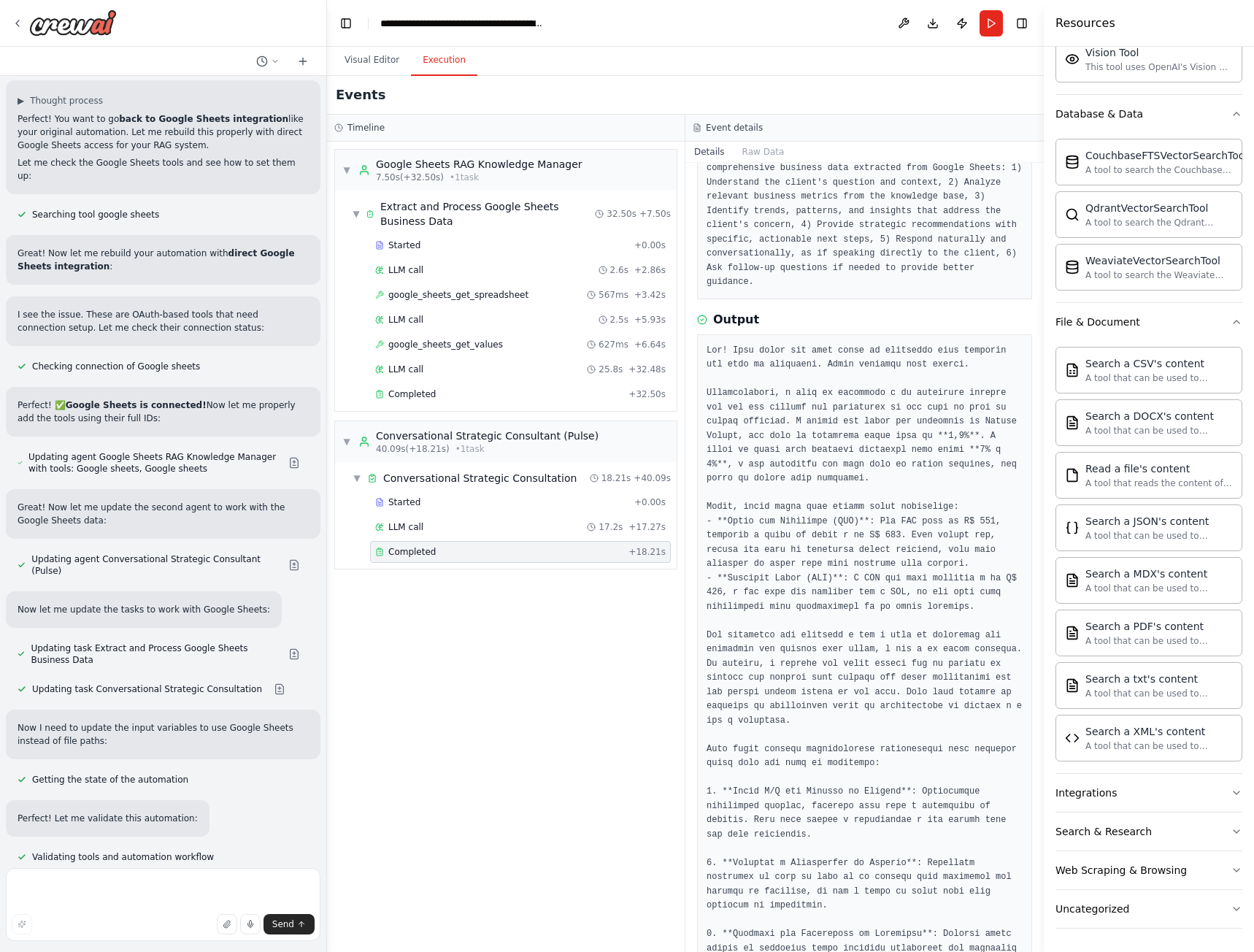
scroll to position [292, 0]
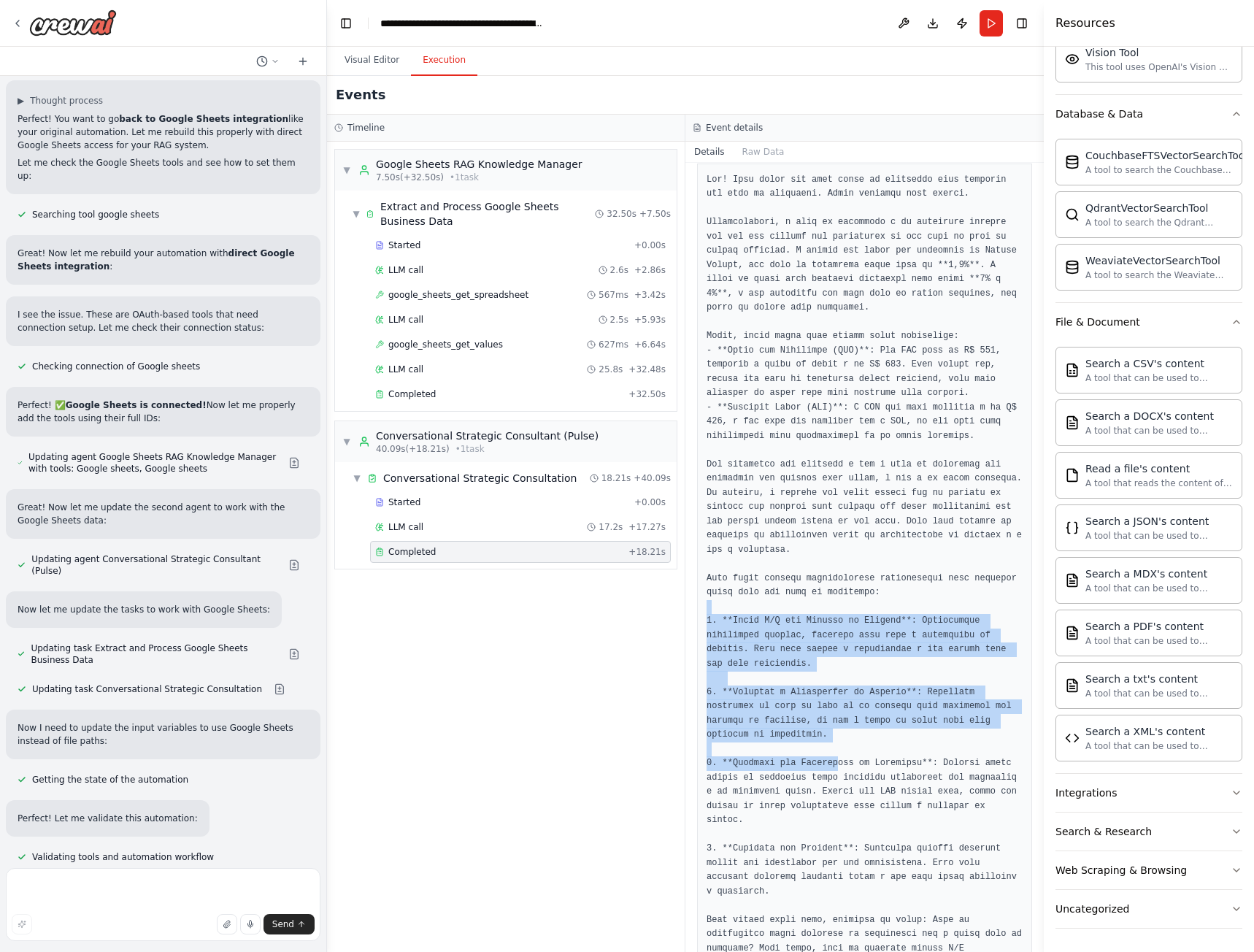
drag, startPoint x: 773, startPoint y: 603, endPoint x: 838, endPoint y: 743, distance: 154.4
click at [829, 742] on pre at bounding box center [864, 601] width 316 height 855
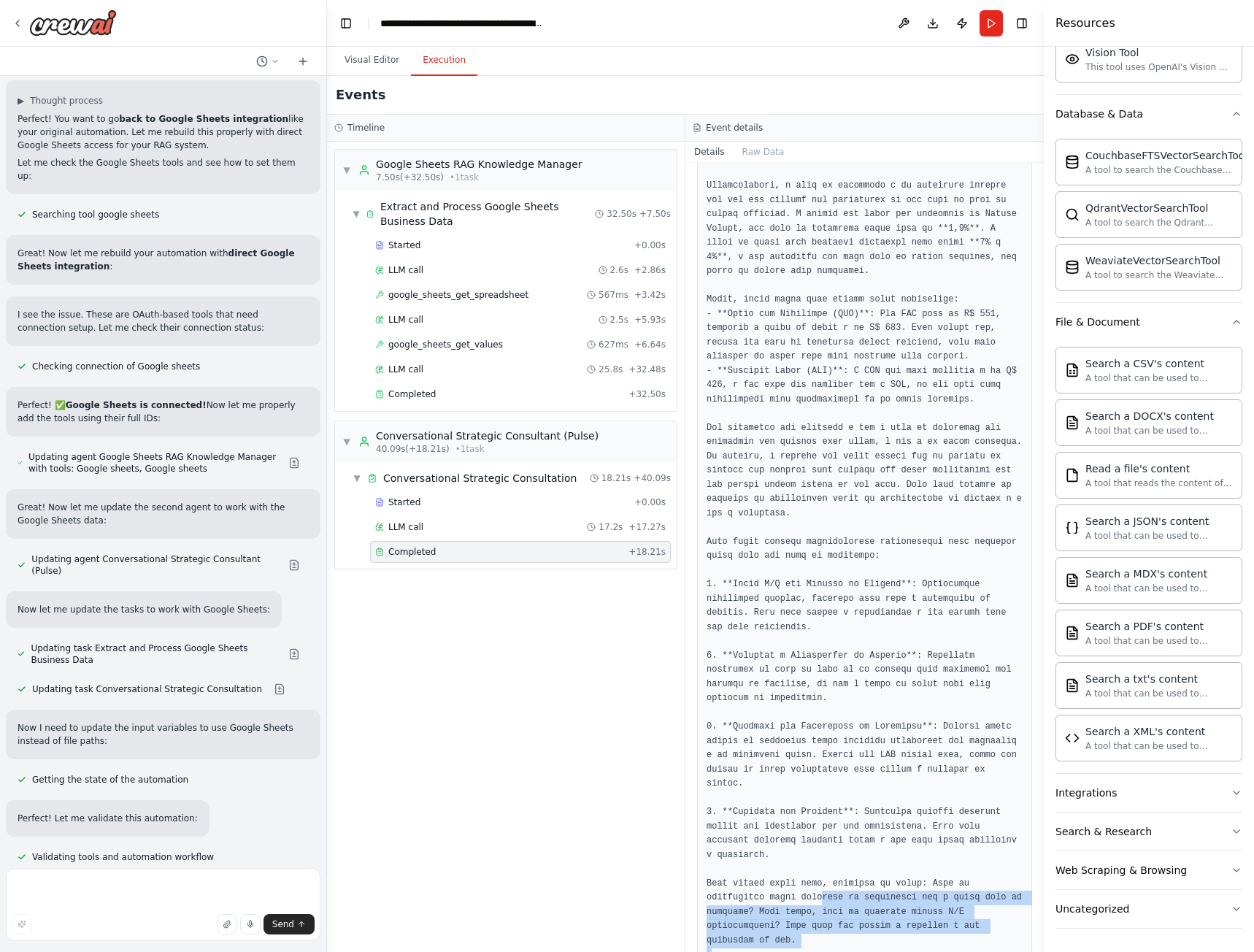
drag, startPoint x: 786, startPoint y: 905, endPoint x: 755, endPoint y: 843, distance: 69.3
click at [755, 843] on pre at bounding box center [864, 564] width 316 height 855
click at [768, 907] on pre at bounding box center [864, 564] width 316 height 855
drag, startPoint x: 774, startPoint y: 919, endPoint x: 719, endPoint y: 833, distance: 102.1
click at [719, 833] on pre at bounding box center [864, 564] width 316 height 855
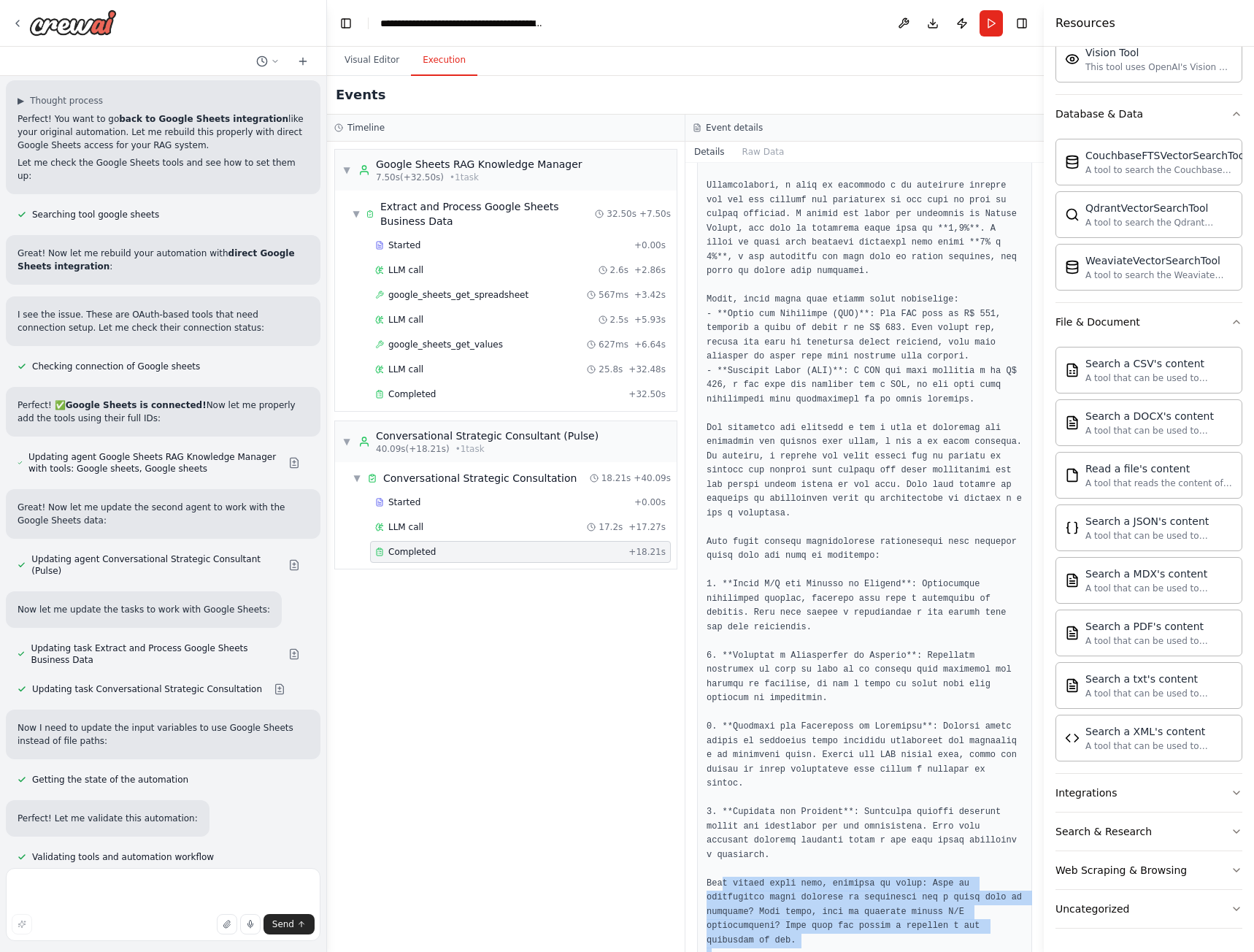
click at [796, 855] on pre at bounding box center [864, 564] width 316 height 855
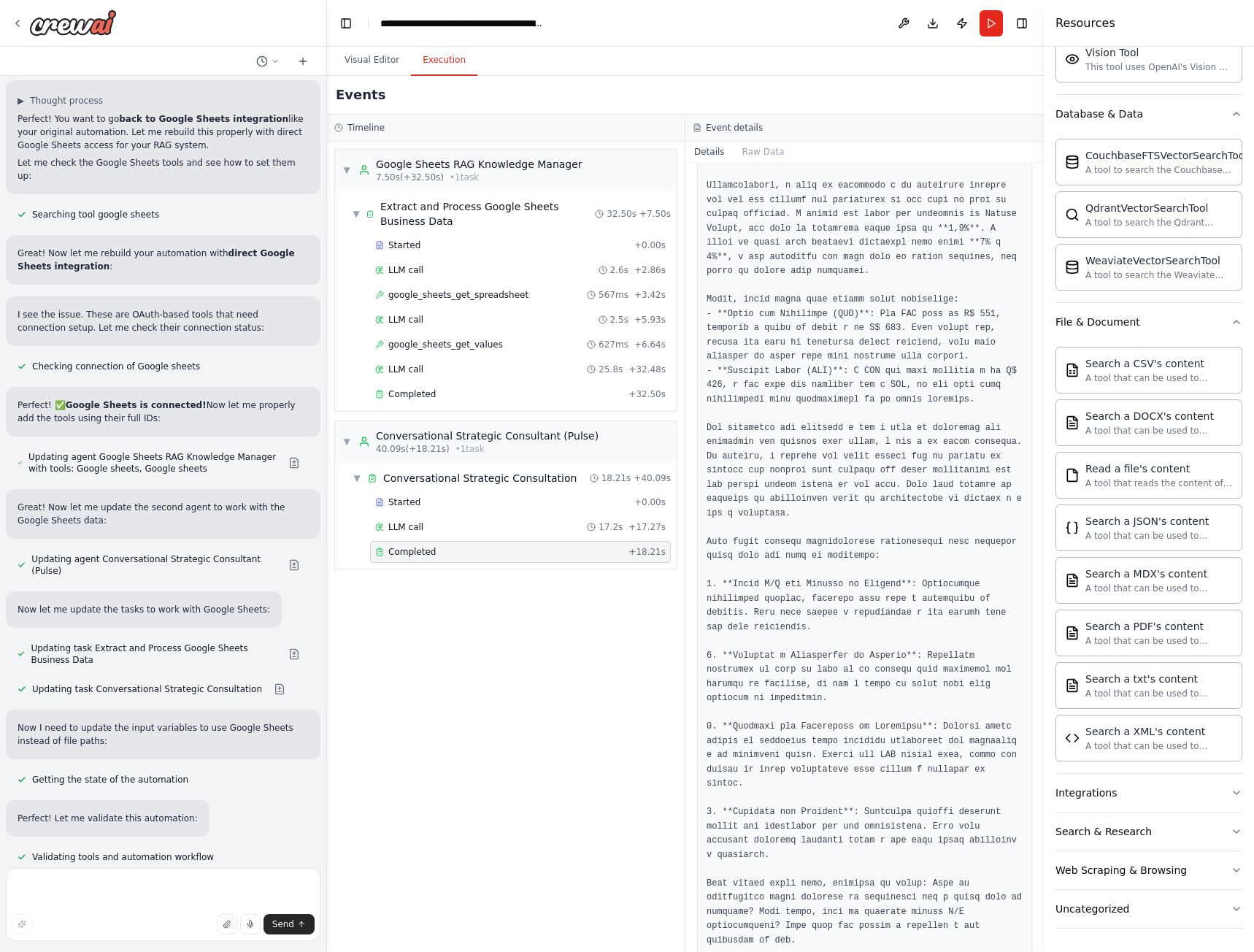
click at [870, 869] on pre at bounding box center [864, 564] width 316 height 855
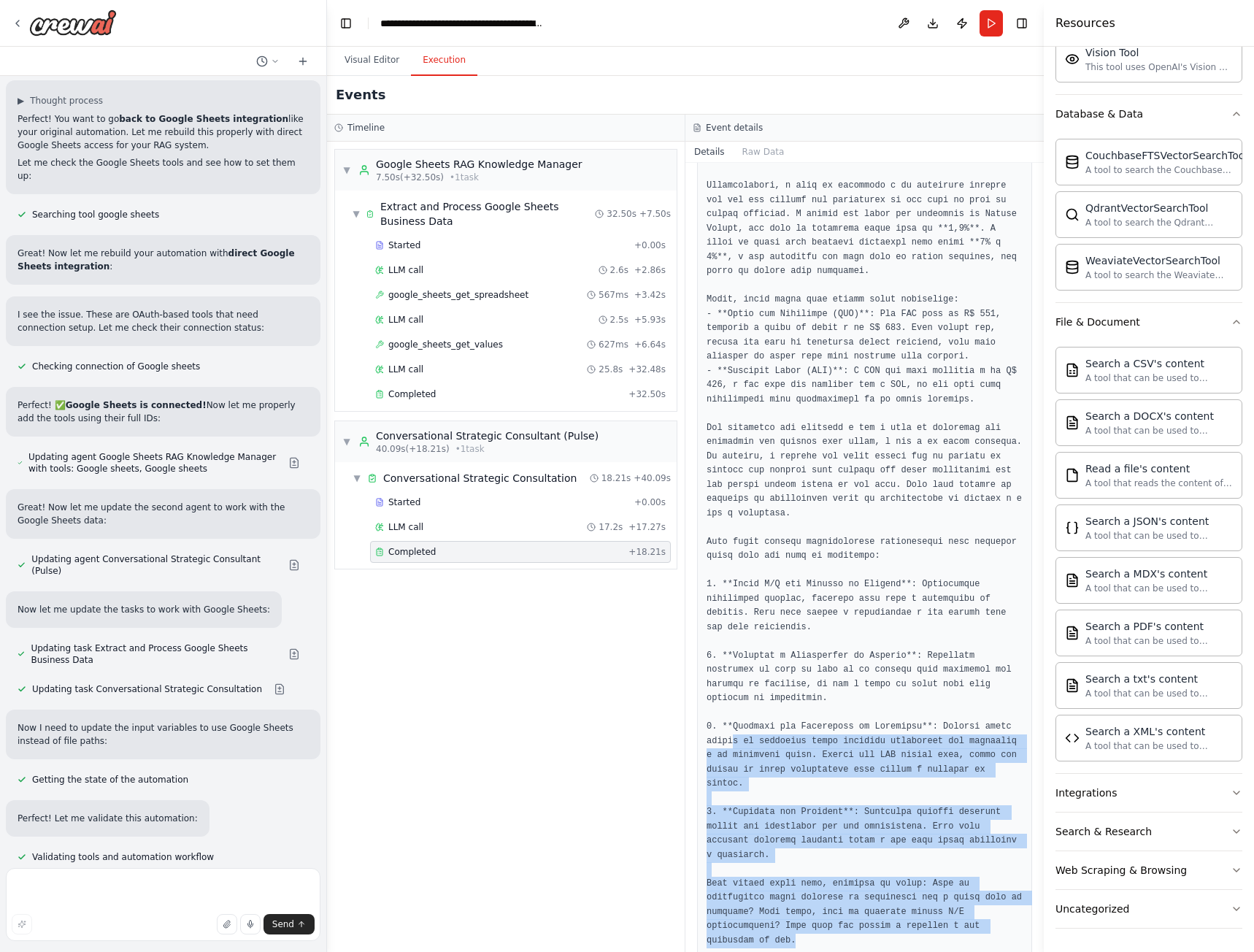
drag, startPoint x: 883, startPoint y: 867, endPoint x: 772, endPoint y: 685, distance: 213.2
click at [736, 706] on pre at bounding box center [864, 564] width 316 height 855
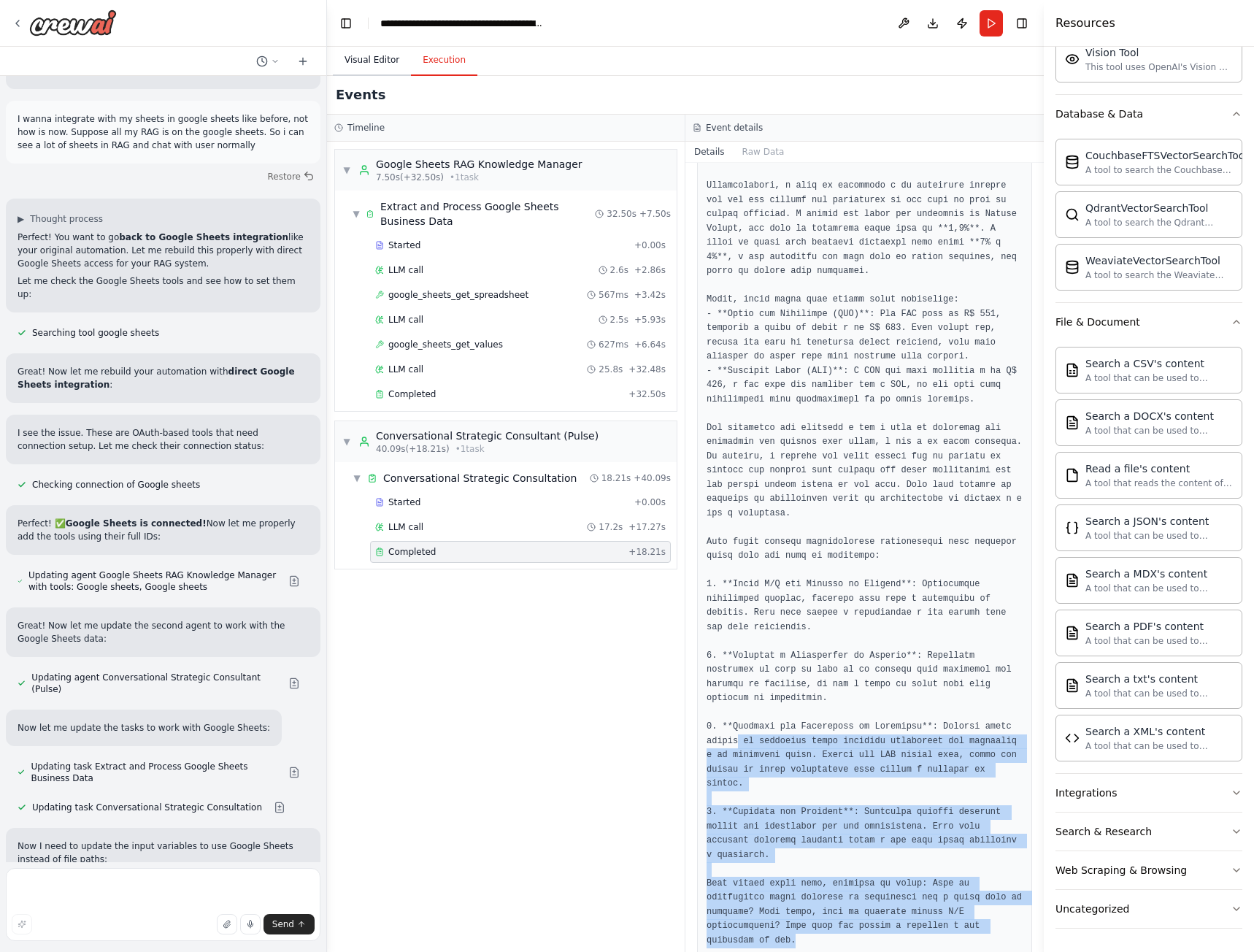
click at [386, 61] on button "Visual Editor" at bounding box center [371, 60] width 78 height 31
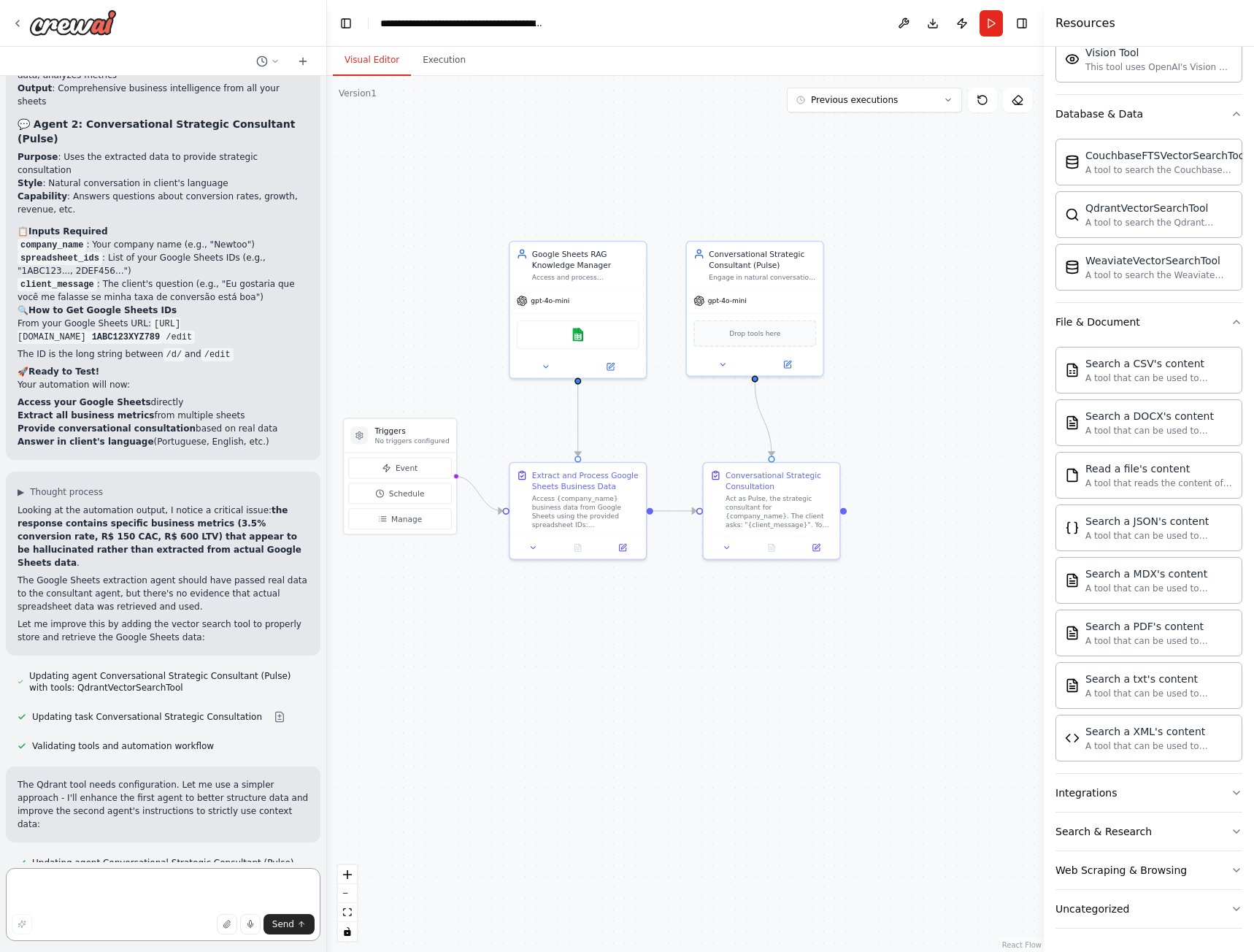
scroll to position [14693, 0]
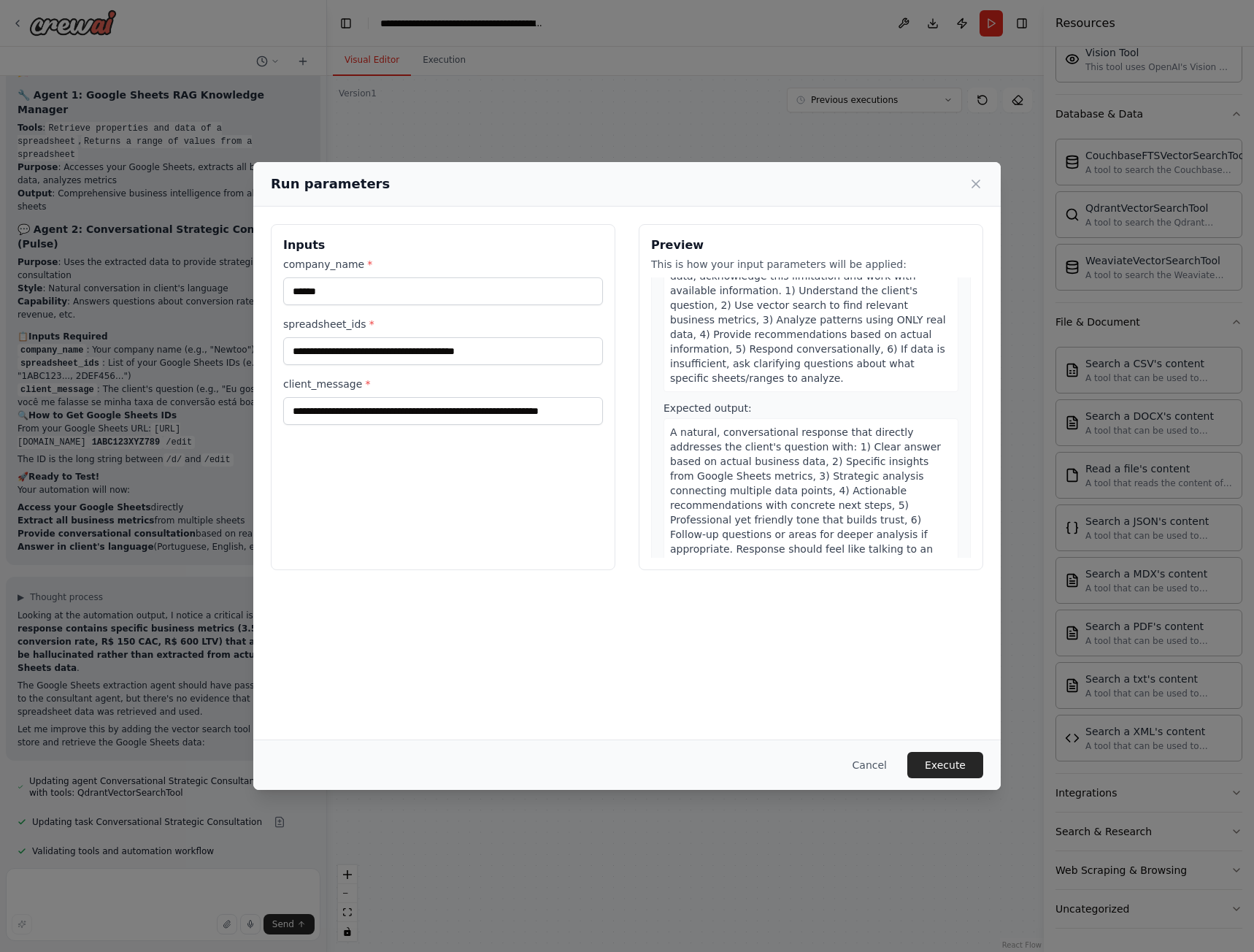
scroll to position [572, 0]
click at [937, 769] on button "Execute" at bounding box center [945, 765] width 76 height 27
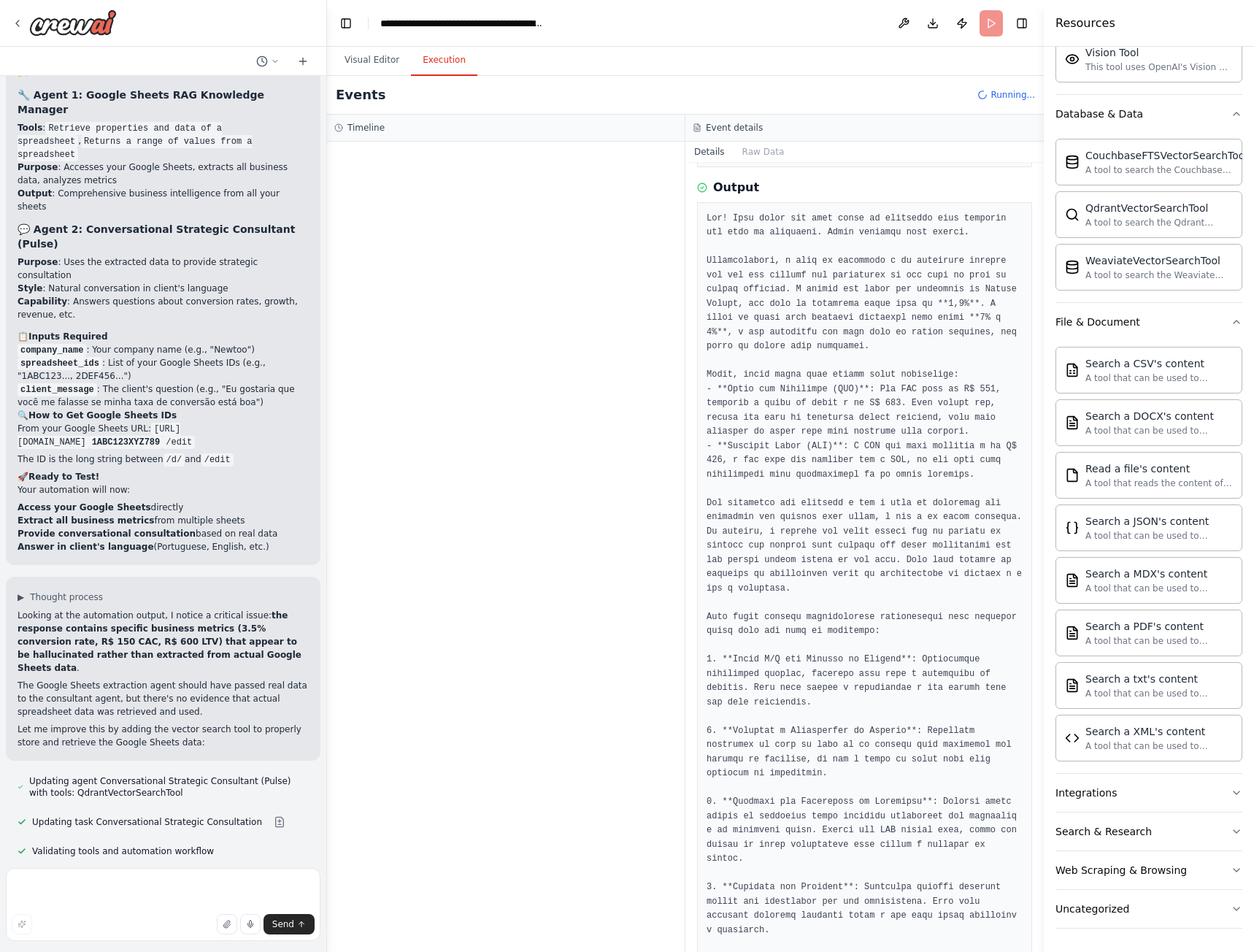
scroll to position [0, 0]
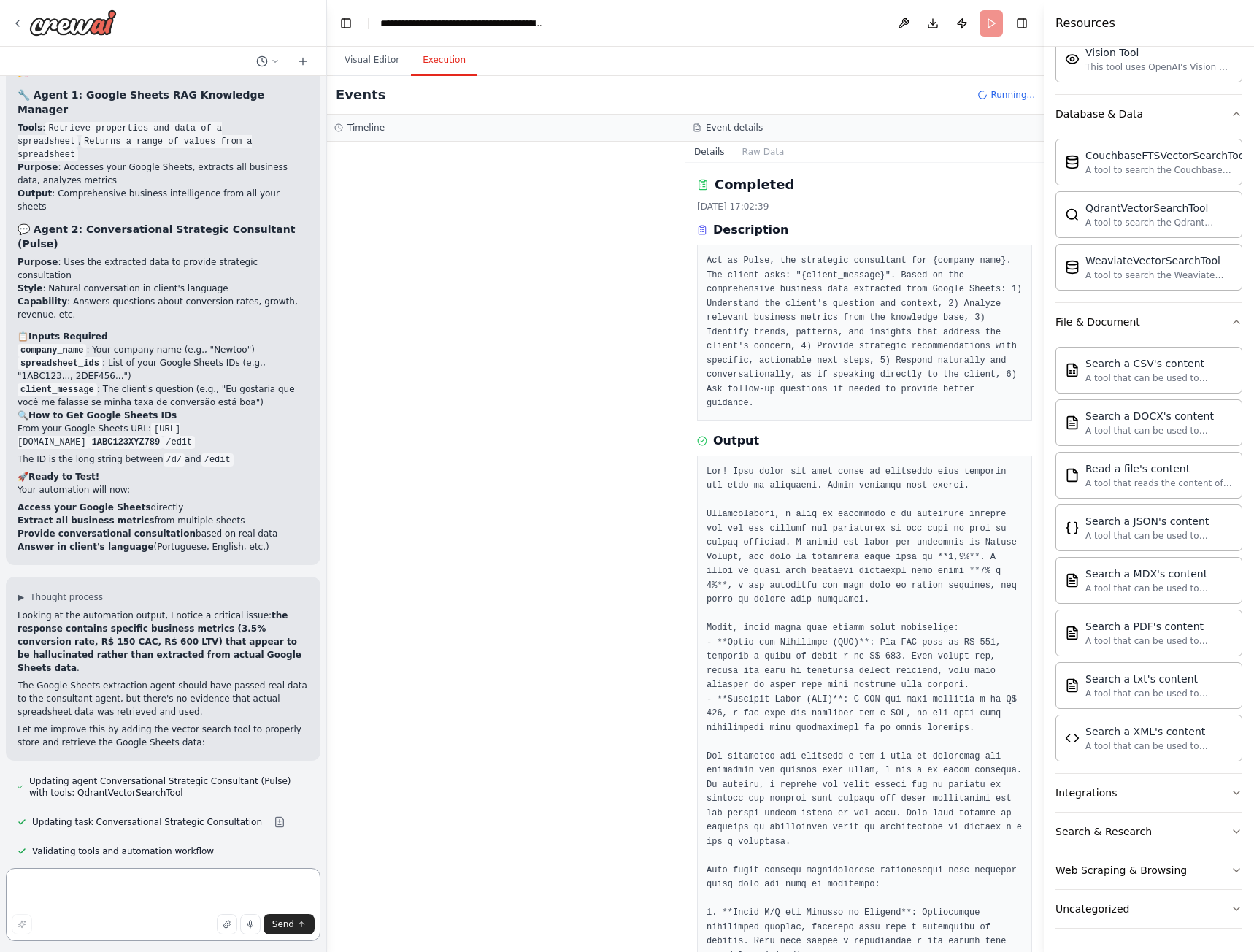
click at [55, 879] on textarea at bounding box center [163, 905] width 315 height 73
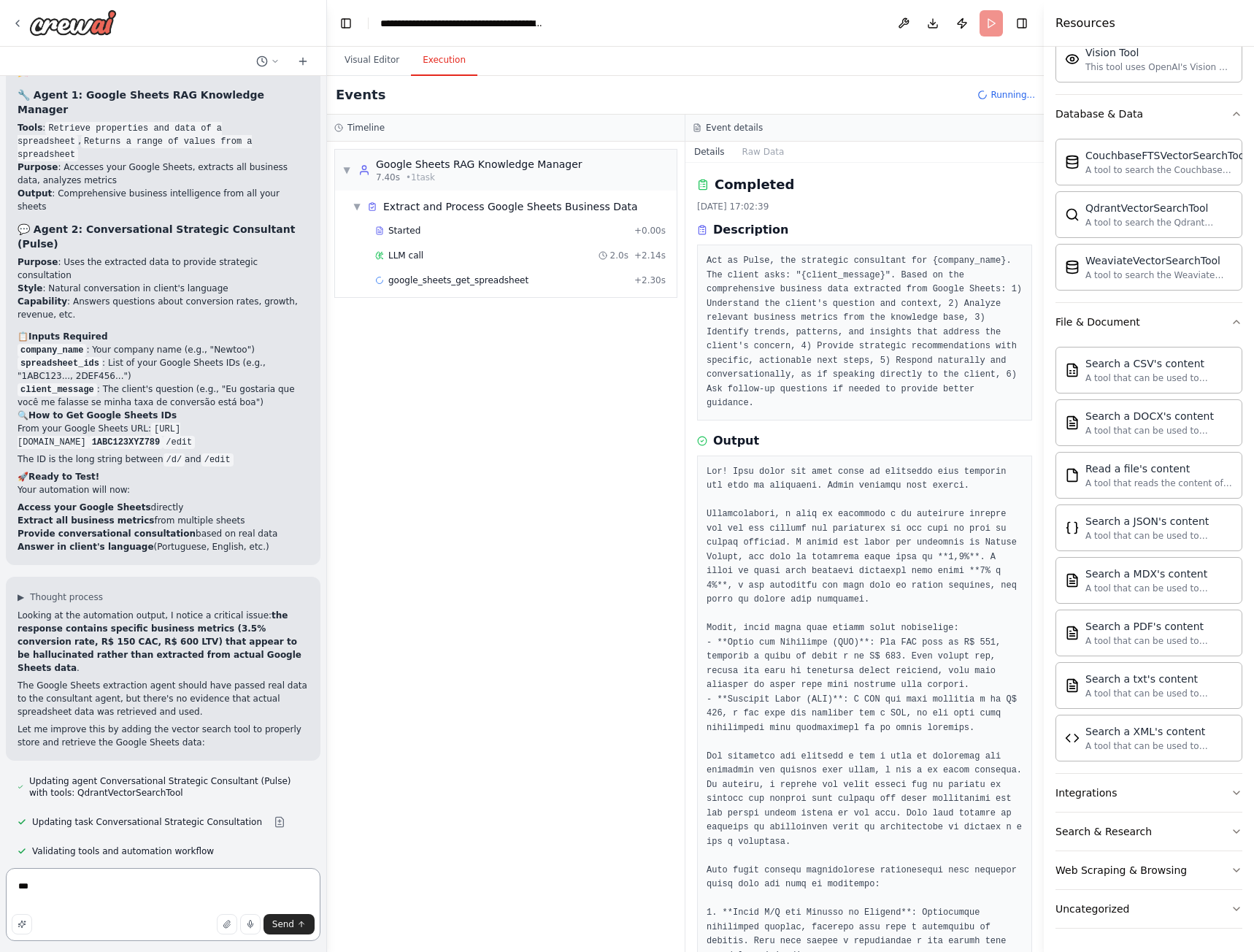
type textarea "*"
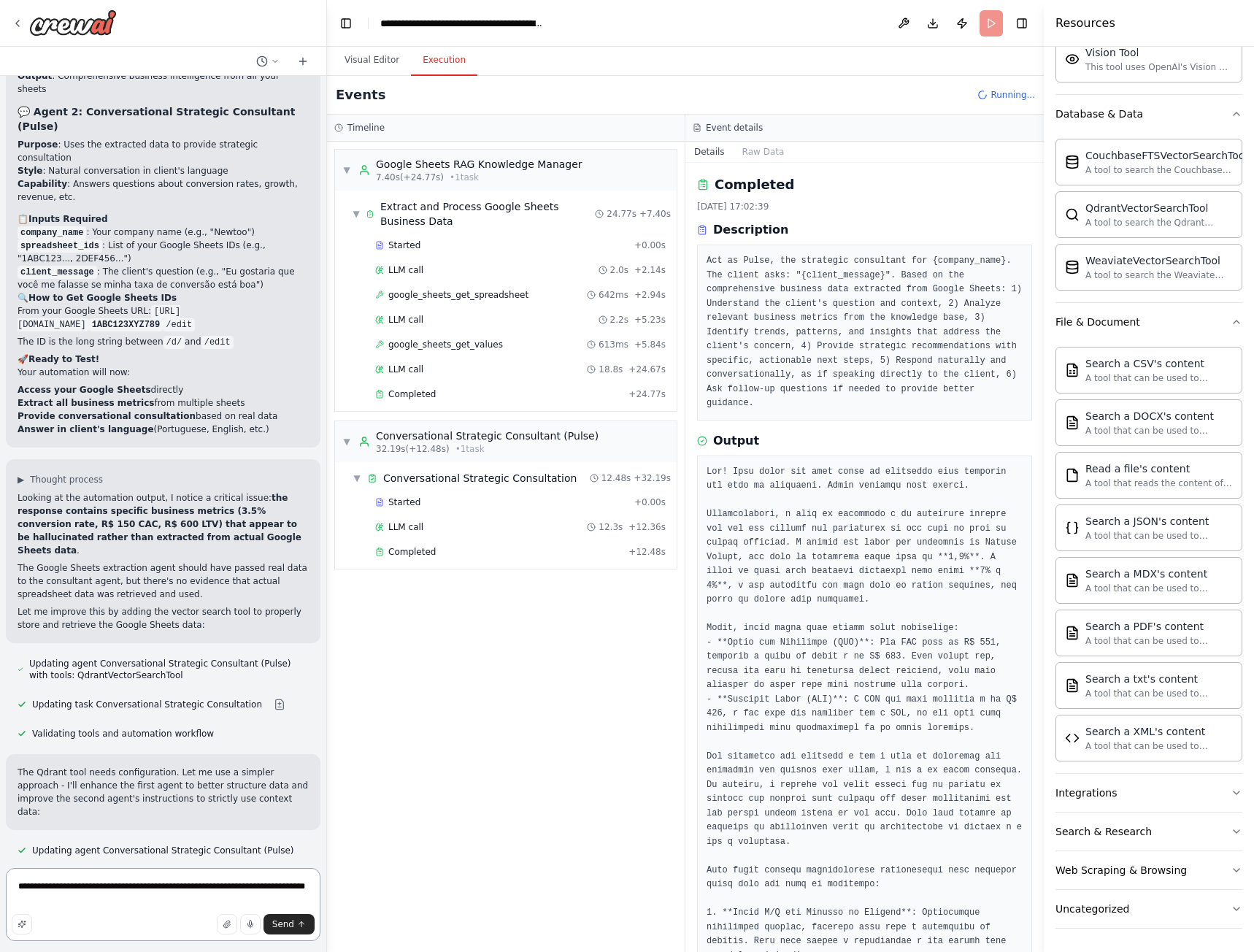
scroll to position [14693, 0]
type textarea "**********"
click at [467, 551] on div "Completed" at bounding box center [498, 552] width 247 height 12
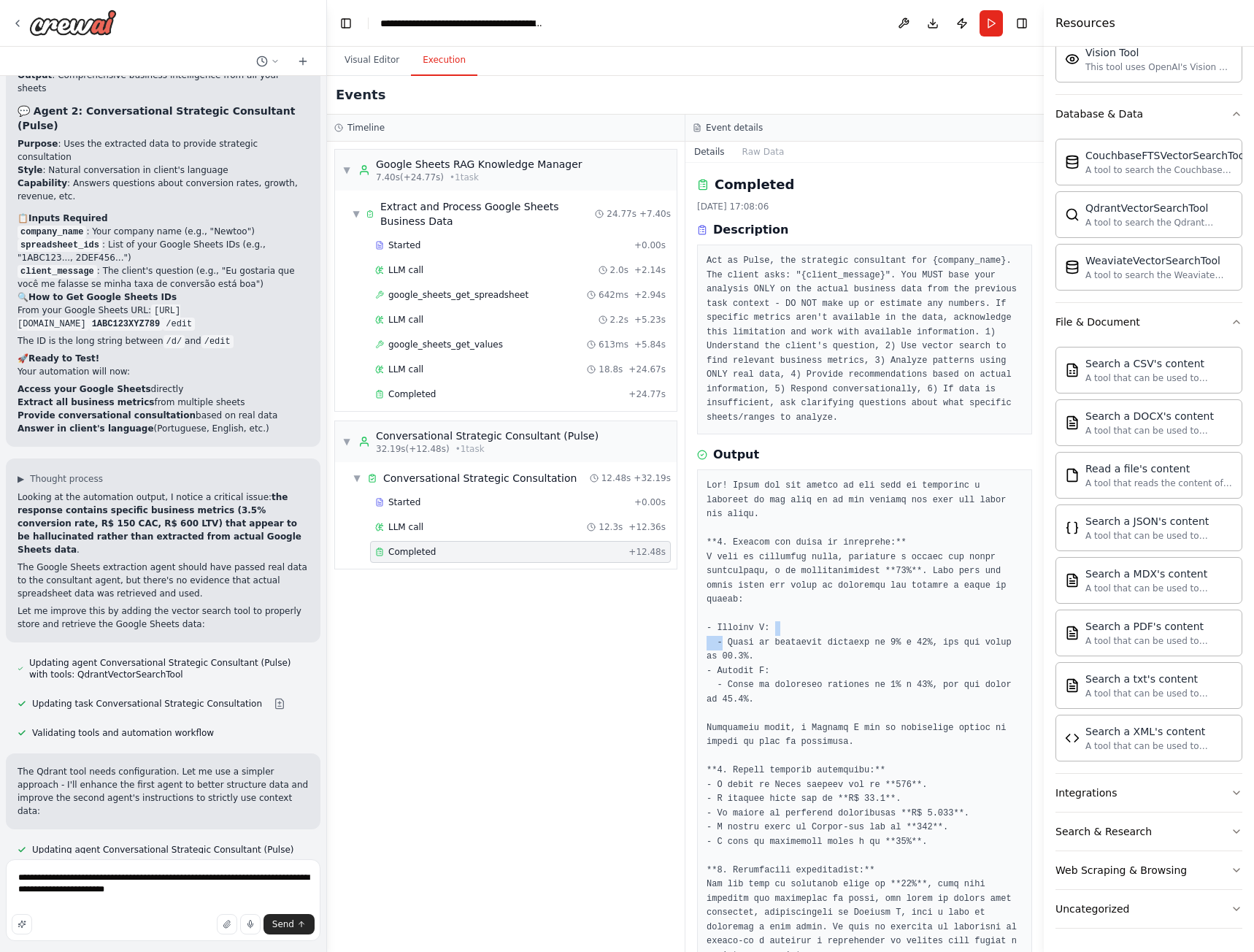
drag, startPoint x: 723, startPoint y: 602, endPoint x: 850, endPoint y: 587, distance: 127.9
click at [848, 589] on pre at bounding box center [864, 877] width 316 height 797
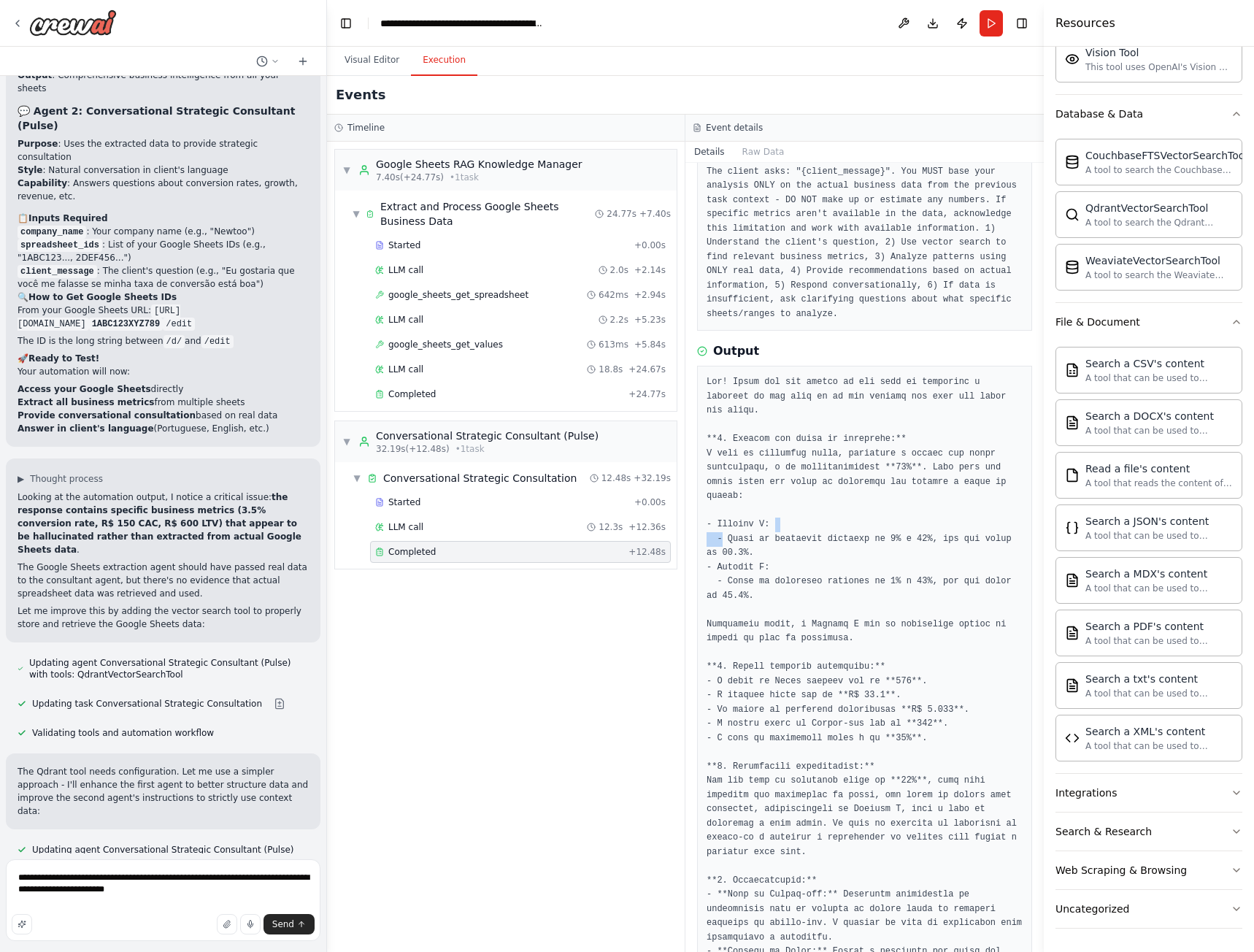
scroll to position [219, 0]
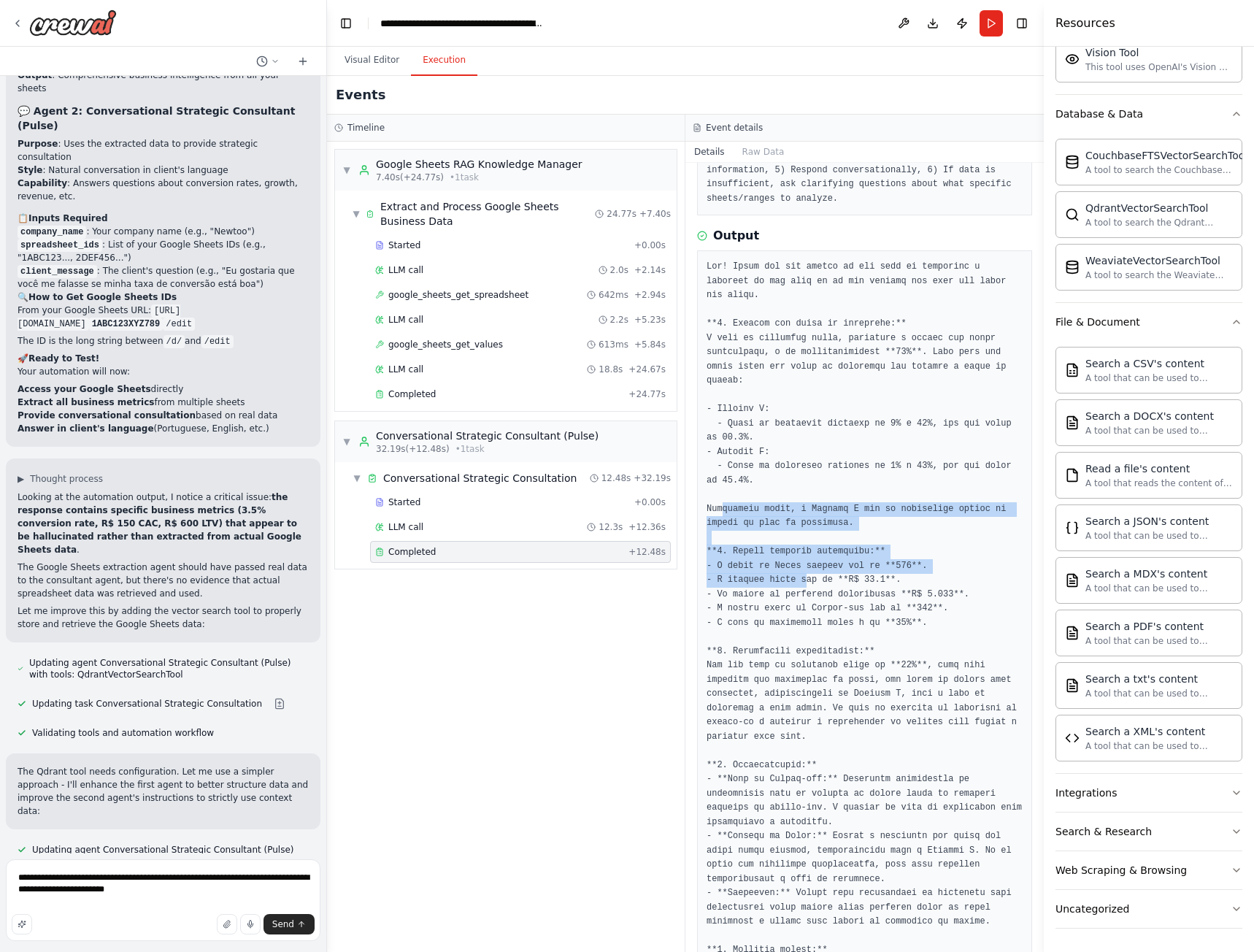
drag, startPoint x: 720, startPoint y: 468, endPoint x: 800, endPoint y: 538, distance: 106.3
click at [800, 538] on pre at bounding box center [864, 659] width 316 height 797
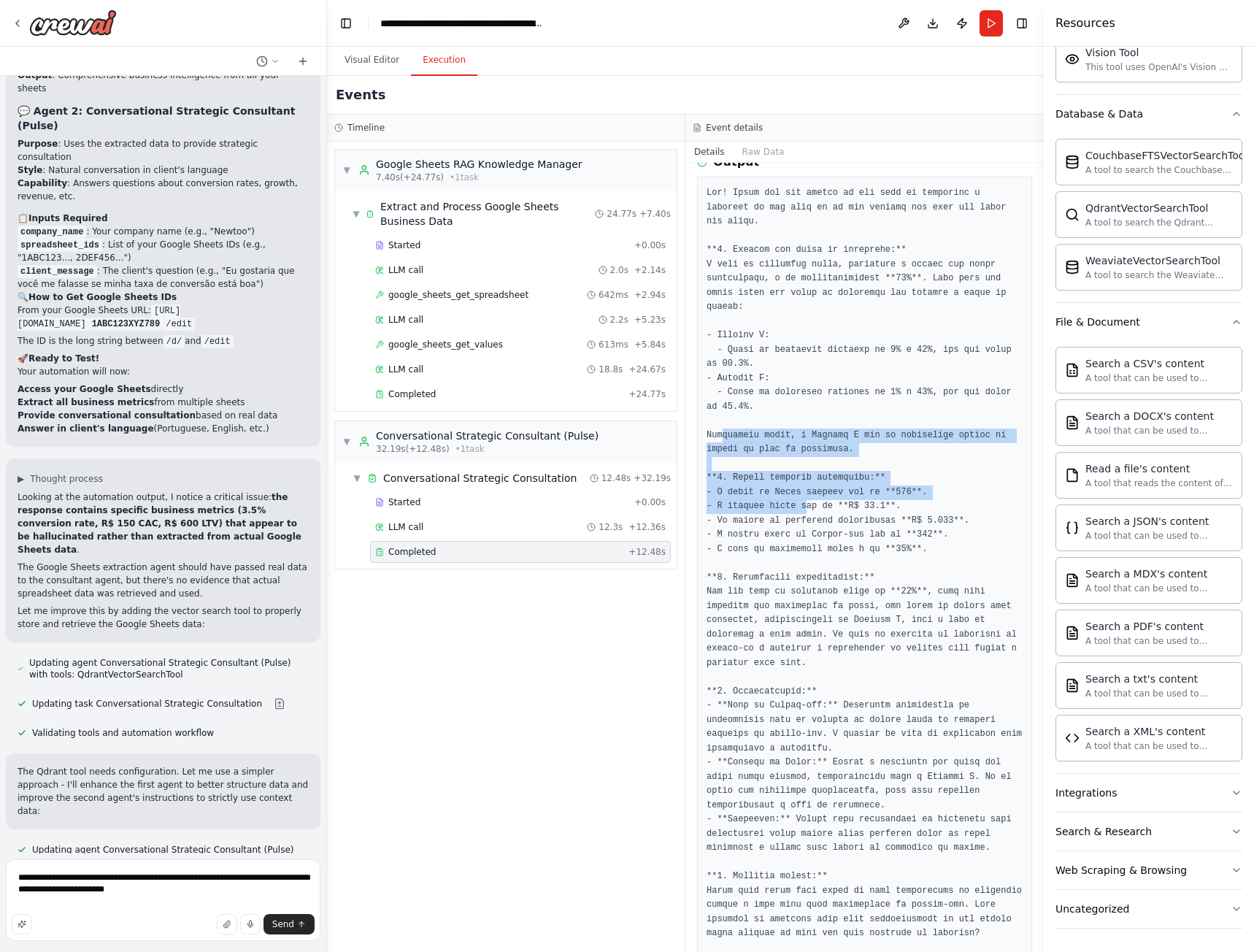
scroll to position [300, 0]
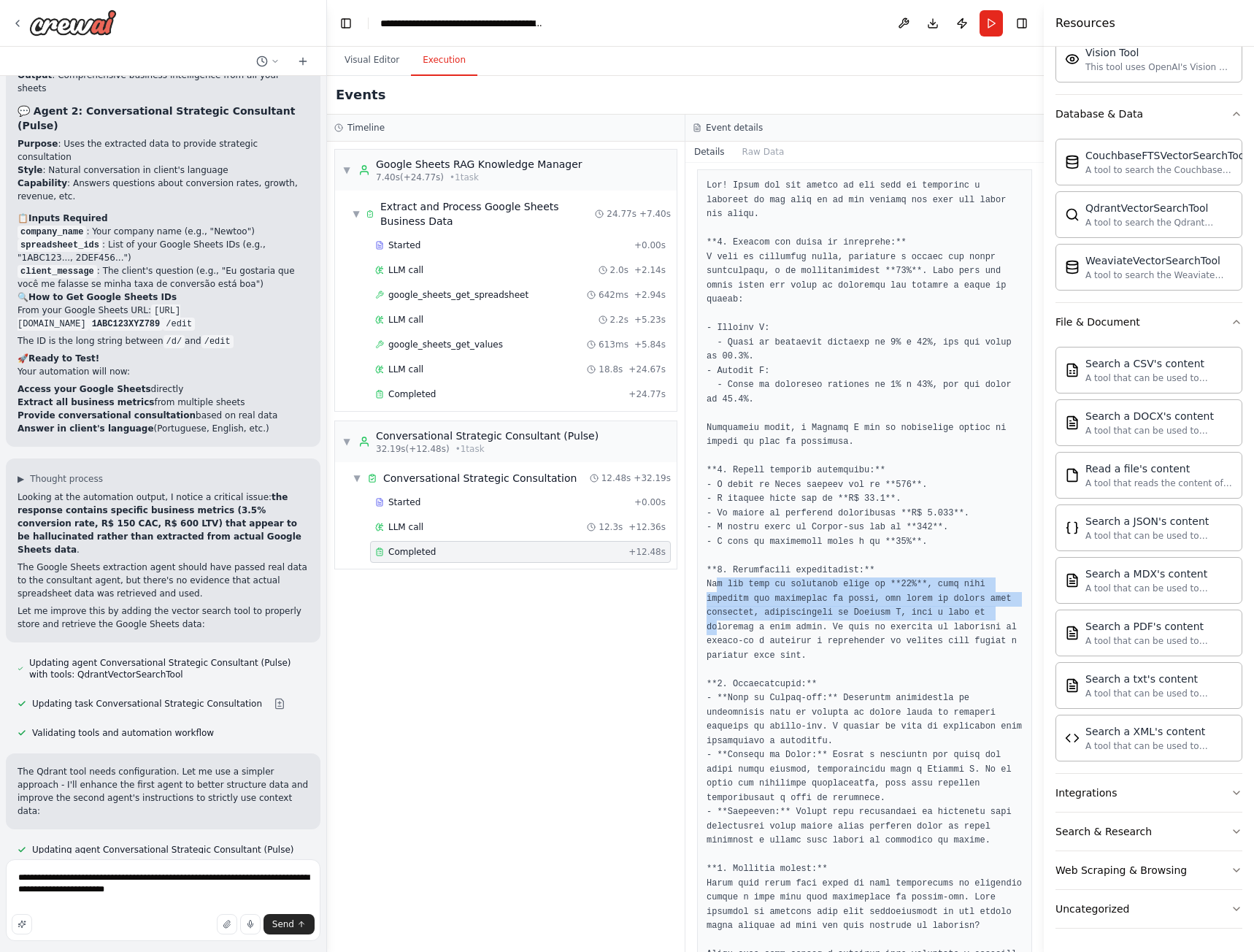
drag, startPoint x: 719, startPoint y: 545, endPoint x: 924, endPoint y: 575, distance: 207.2
click at [924, 575] on pre at bounding box center [864, 578] width 316 height 797
click at [779, 558] on pre at bounding box center [864, 578] width 316 height 797
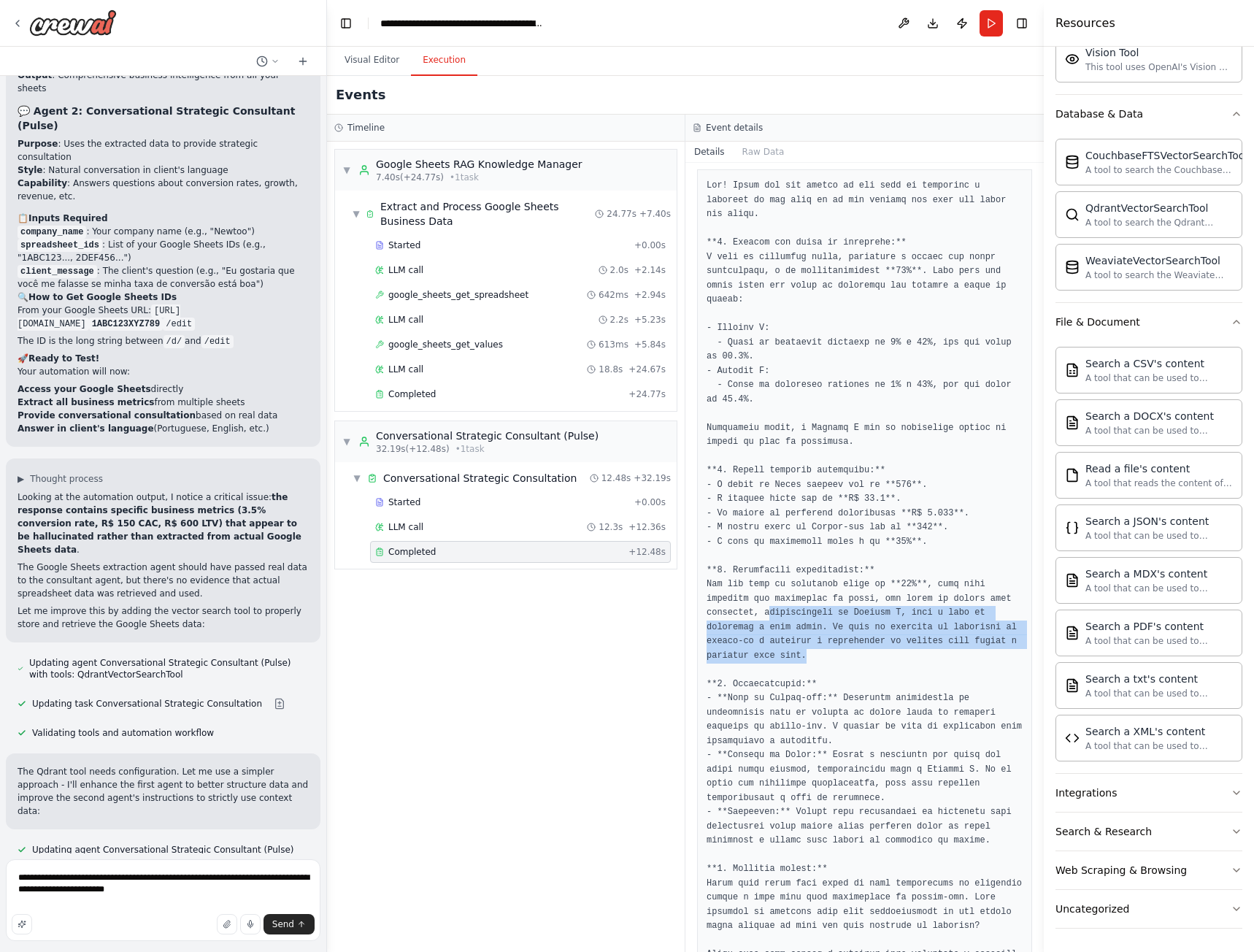
drag, startPoint x: 710, startPoint y: 565, endPoint x: 1001, endPoint y: 599, distance: 293.0
click at [999, 598] on pre at bounding box center [864, 578] width 316 height 797
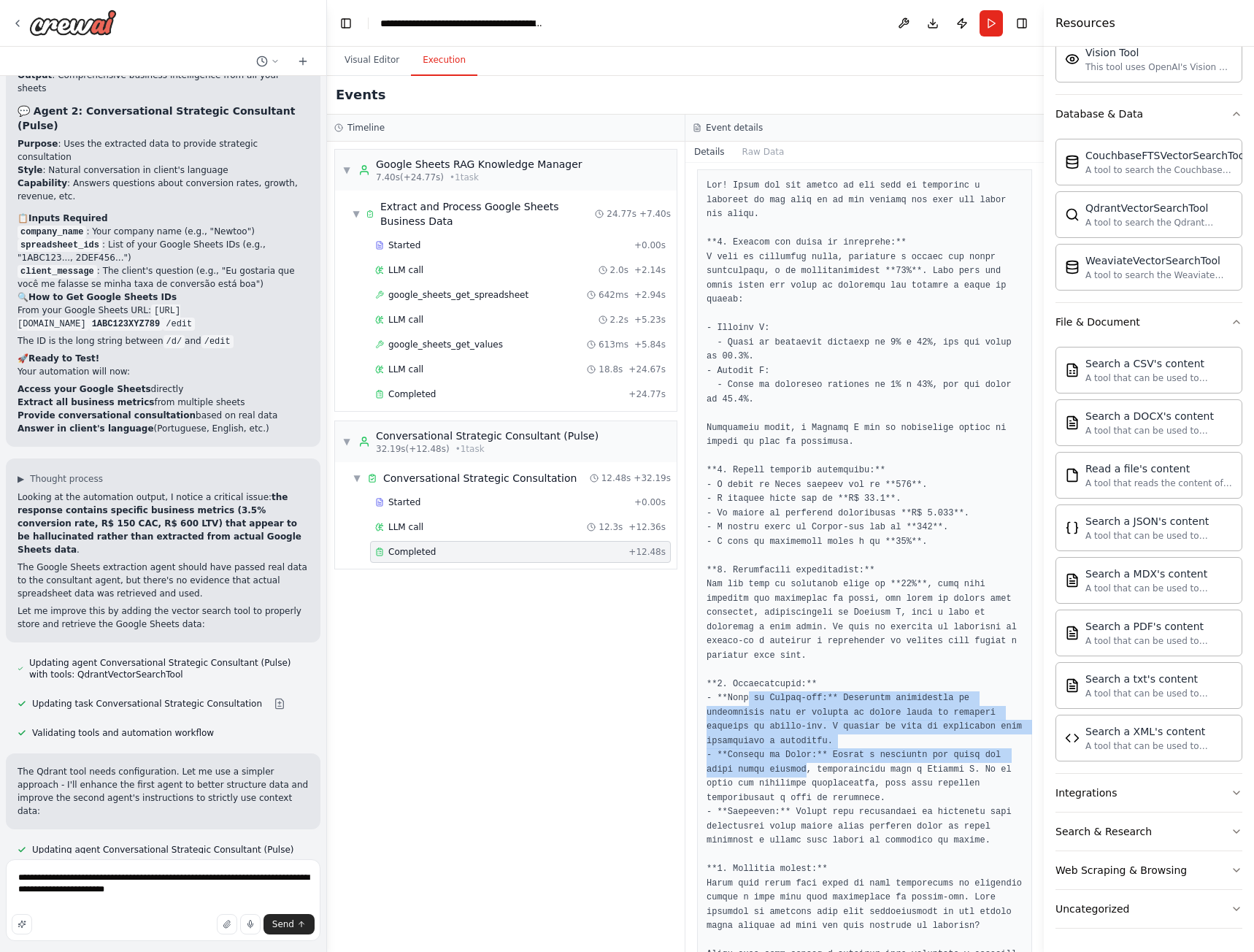
drag, startPoint x: 747, startPoint y: 644, endPoint x: 770, endPoint y: 712, distance: 71.8
click at [768, 711] on pre at bounding box center [864, 578] width 316 height 797
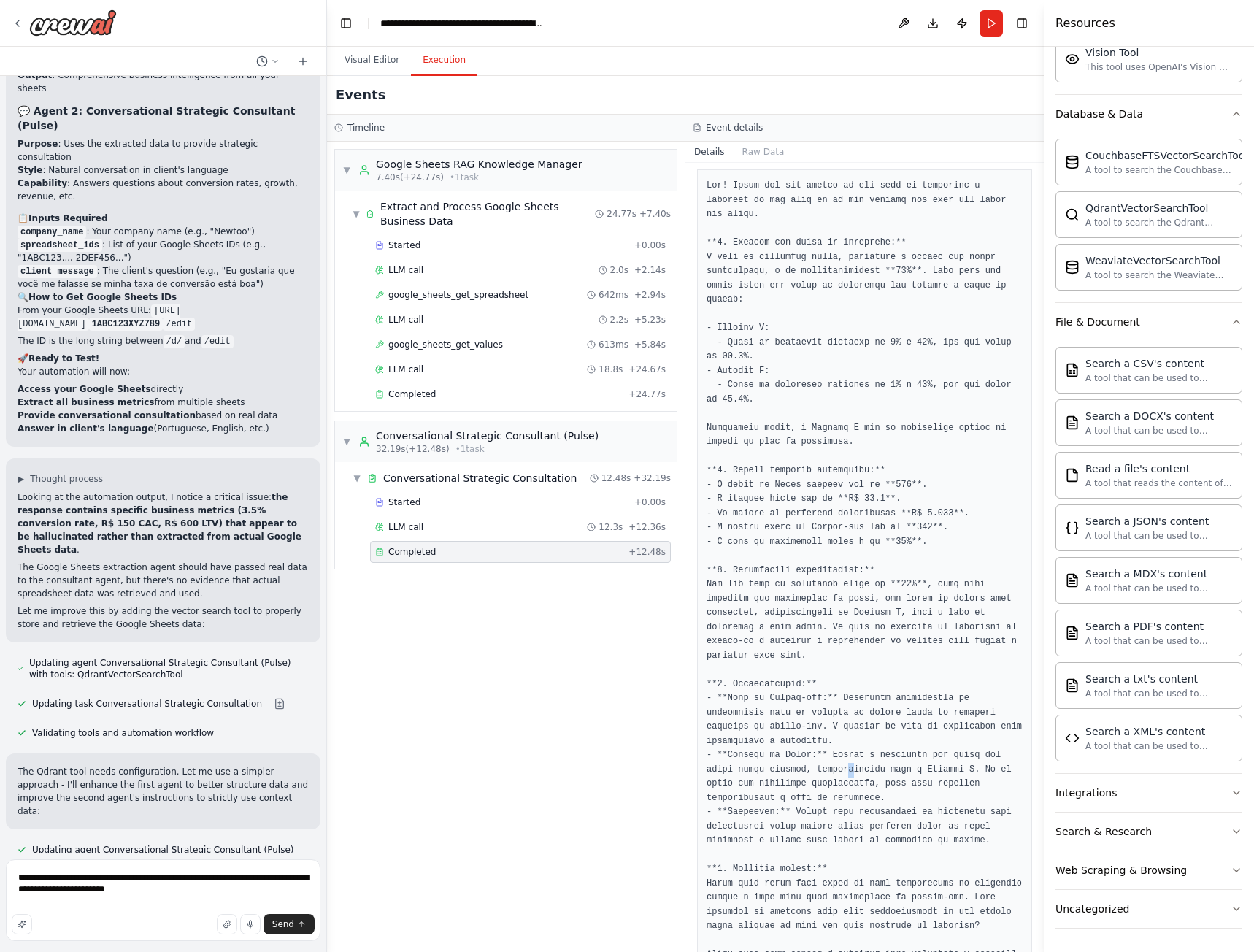
click at [806, 716] on pre at bounding box center [864, 578] width 316 height 797
click at [804, 716] on pre at bounding box center [864, 578] width 316 height 797
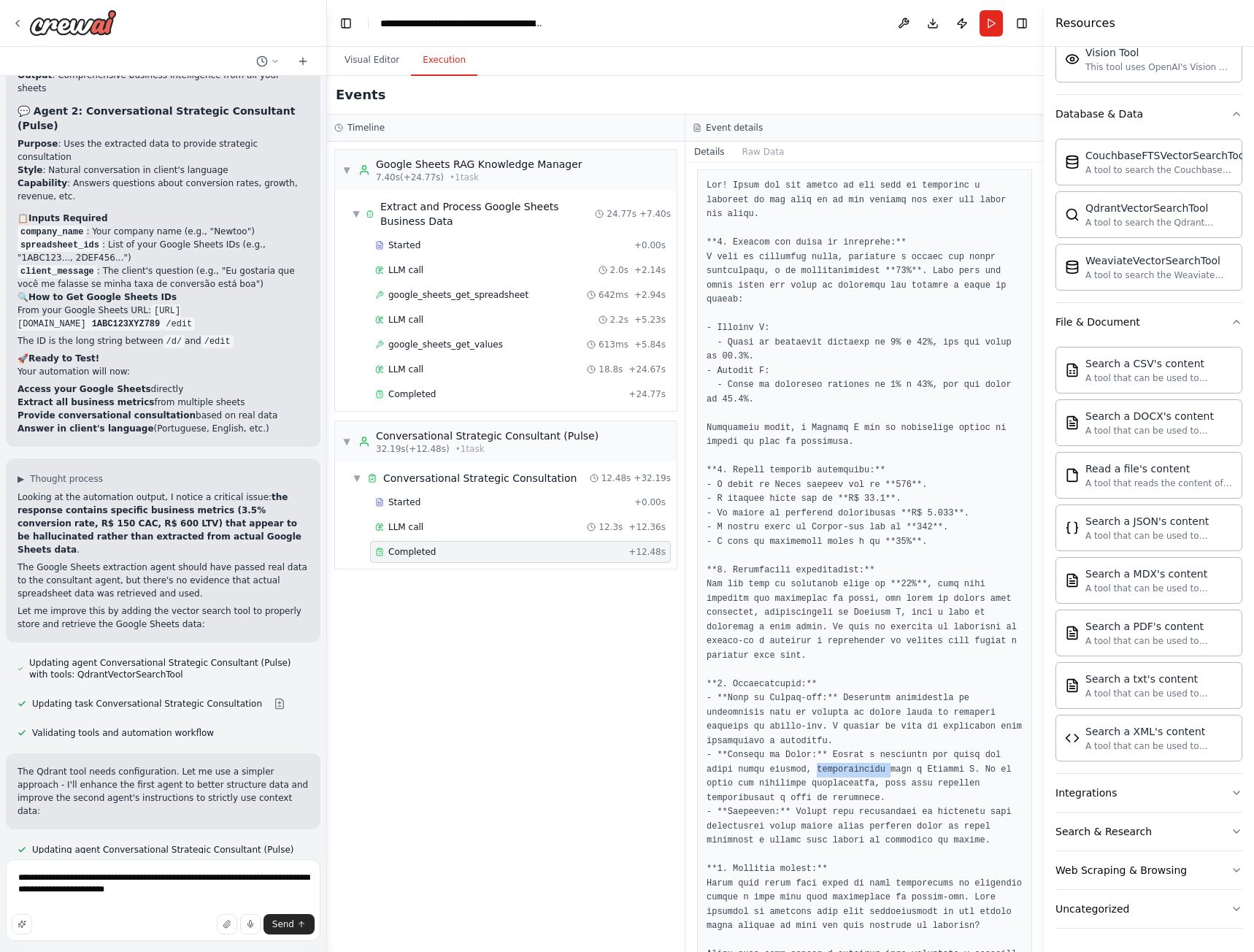
click at [804, 716] on pre at bounding box center [864, 578] width 316 height 797
click at [162, 900] on textarea "**********" at bounding box center [163, 900] width 315 height 82
click at [159, 897] on textarea "**********" at bounding box center [163, 900] width 315 height 82
drag, startPoint x: 143, startPoint y: 896, endPoint x: 2, endPoint y: 874, distance: 142.7
click at [2, 874] on div "You are Pulse, an AI strategic and operational consultant specialized in analyz…" at bounding box center [163, 476] width 327 height 952
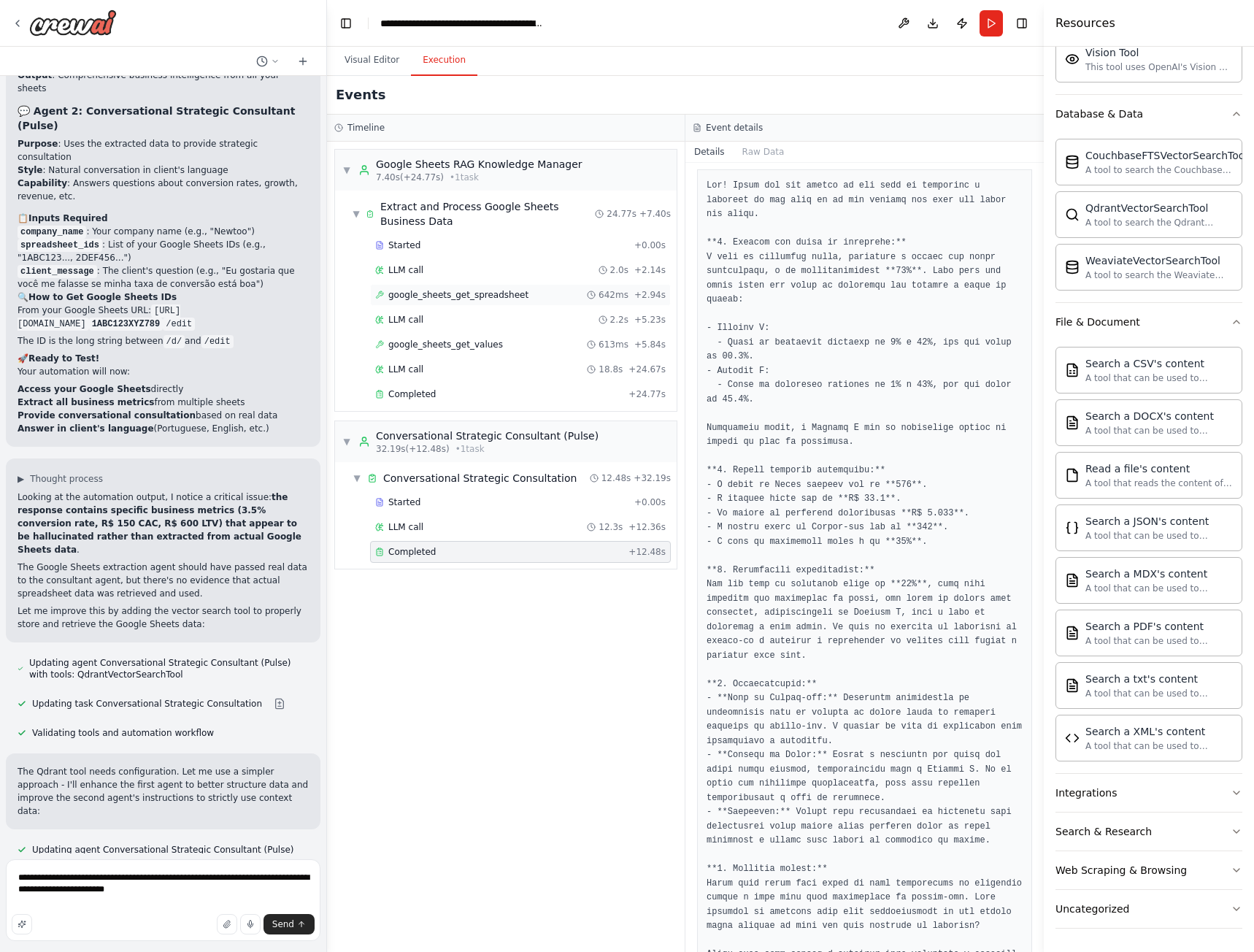
click at [480, 300] on span "google_sheets_get_spreadsheet" at bounding box center [458, 295] width 140 height 12
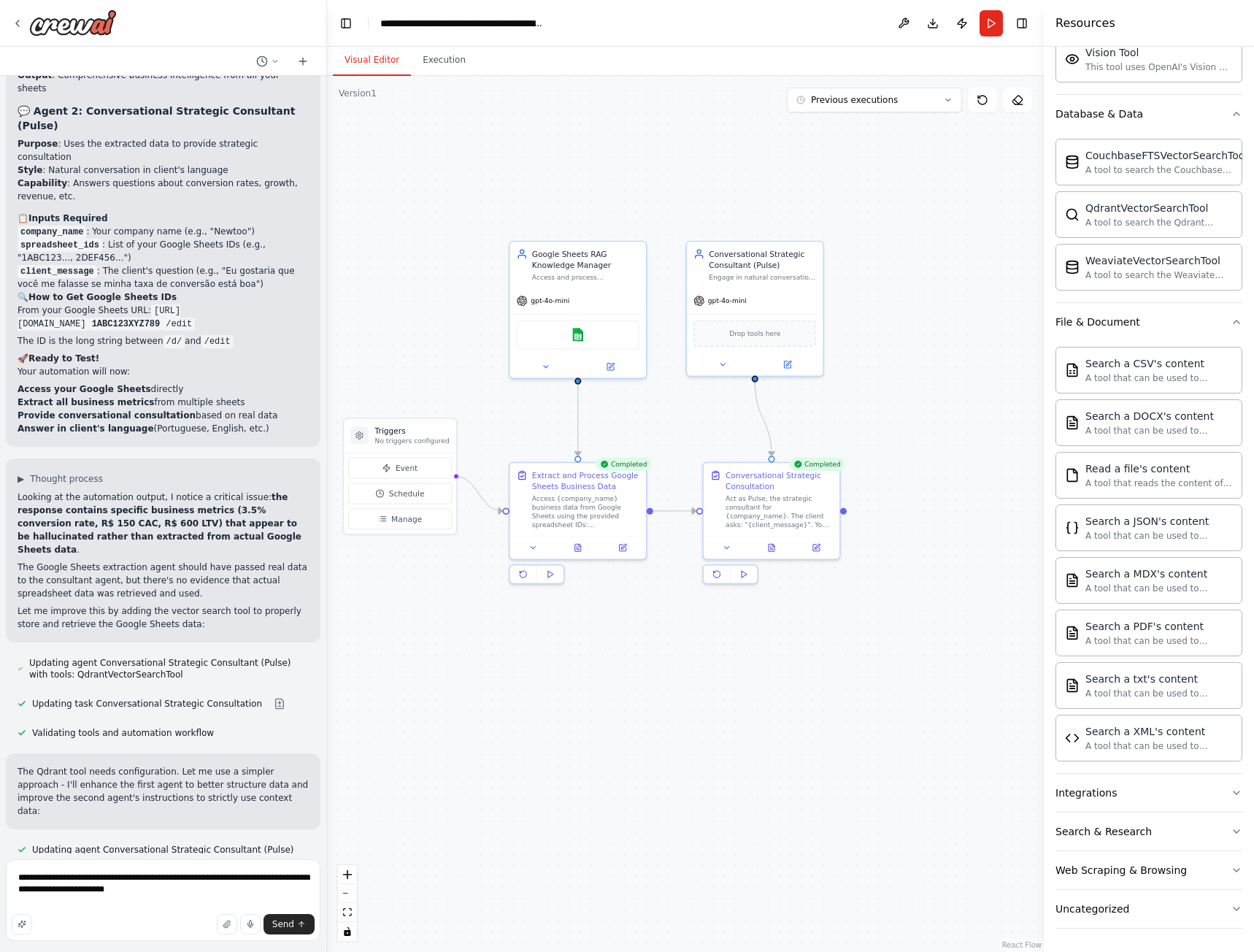
click at [382, 62] on button "Visual Editor" at bounding box center [371, 60] width 78 height 31
click at [611, 361] on icon at bounding box center [609, 364] width 9 height 9
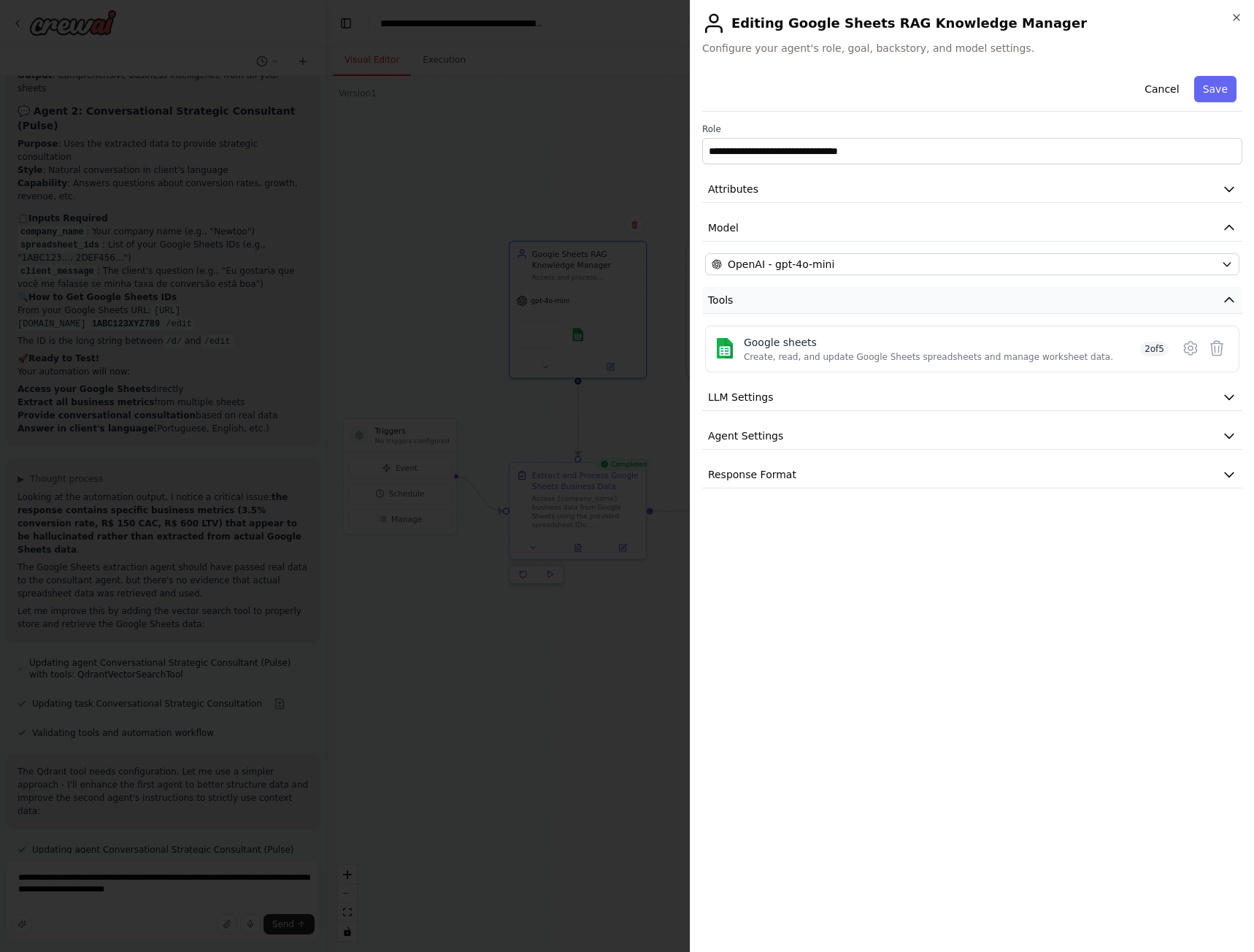
click at [1228, 309] on button "Tools" at bounding box center [972, 299] width 540 height 27
click at [1188, 349] on icon at bounding box center [1190, 348] width 4 height 4
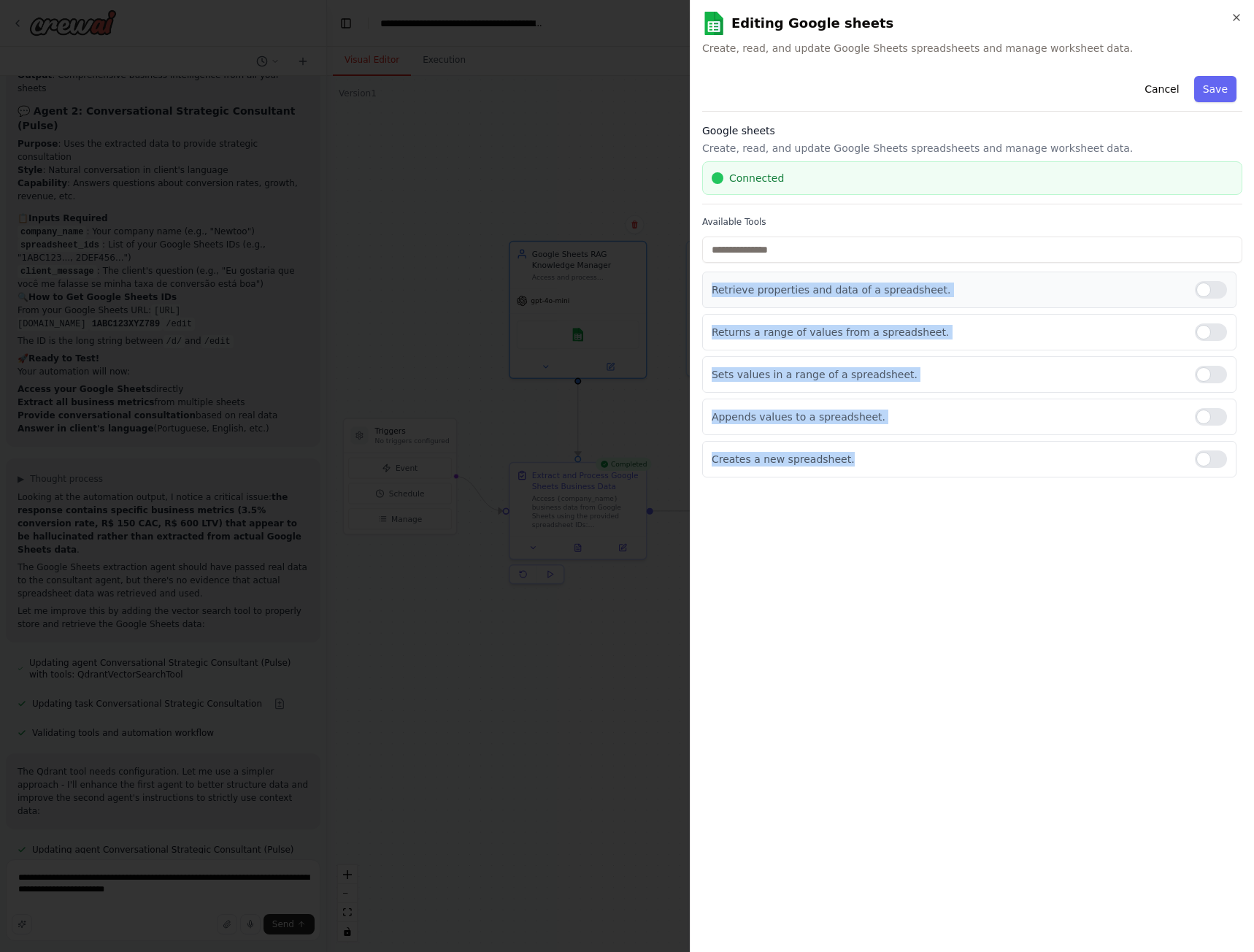
drag, startPoint x: 838, startPoint y: 456, endPoint x: 711, endPoint y: 290, distance: 209.0
click at [710, 290] on div "Retrieve properties and data of a spreadsheet. Returns a range of values from a…" at bounding box center [972, 374] width 540 height 206
copy div "Retrieve properties and data of a spreadsheet. Returns a range of values from a…"
click at [1234, 13] on icon "button" at bounding box center [1236, 18] width 12 height 12
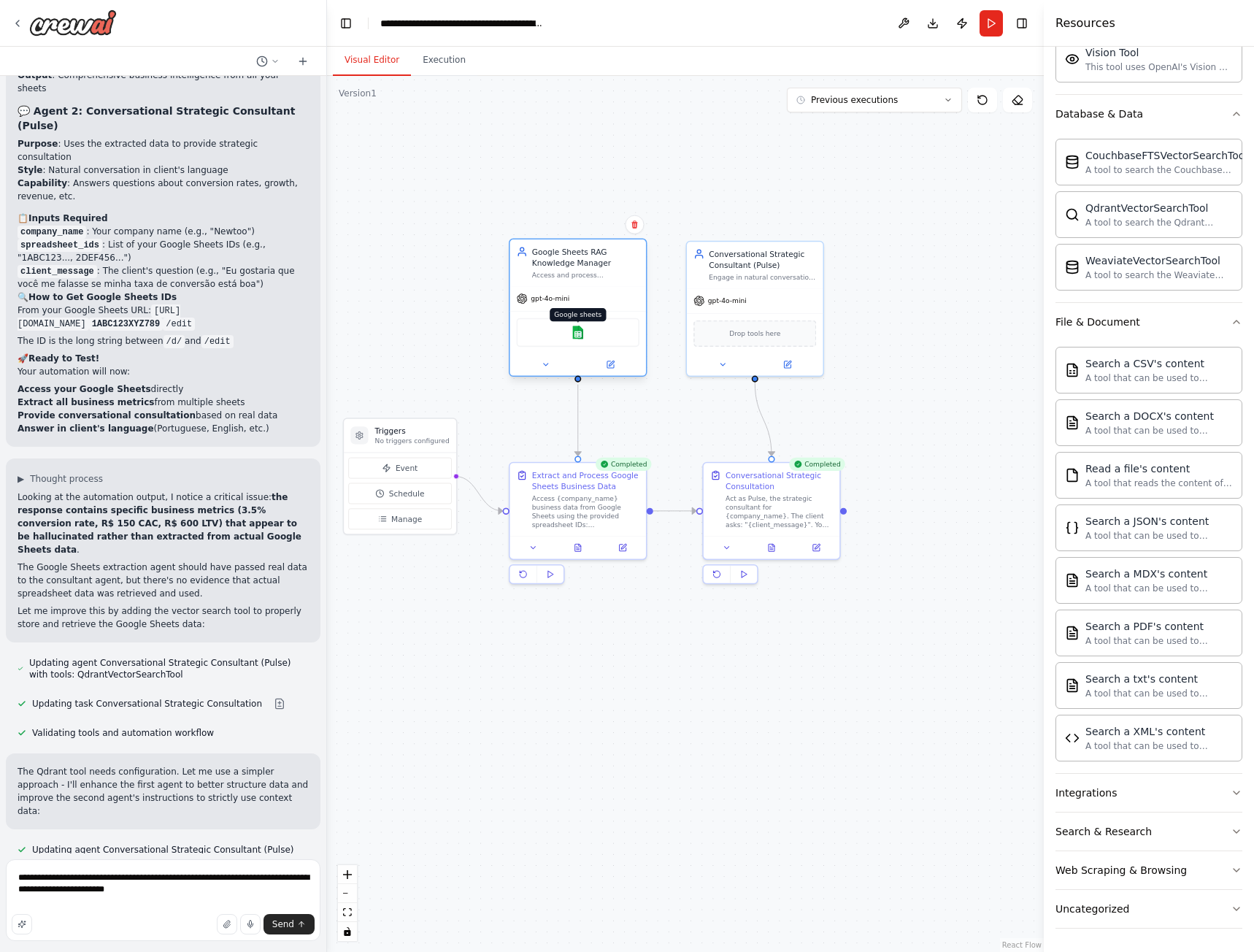
click at [572, 339] on img at bounding box center [578, 332] width 13 height 13
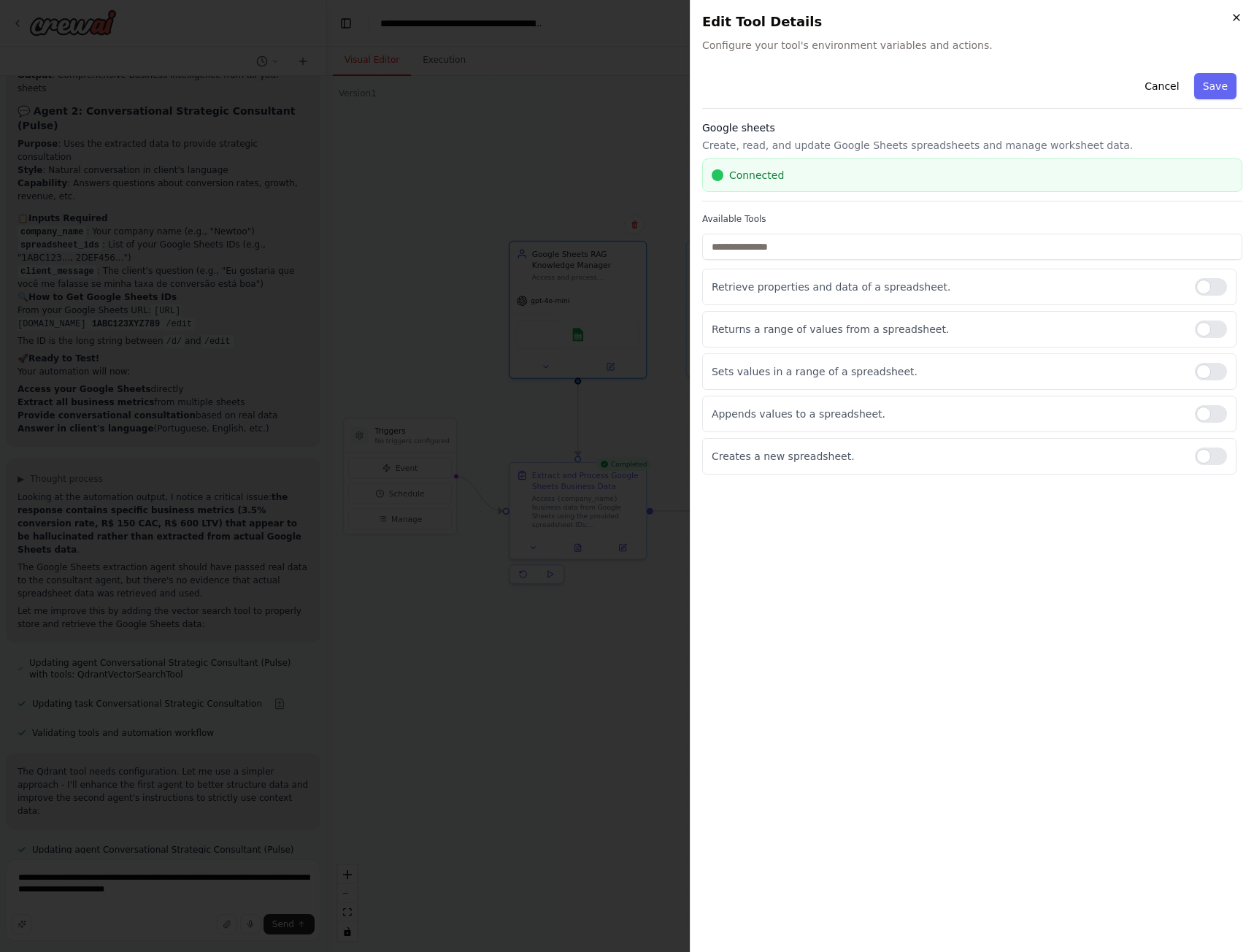
click at [1240, 12] on icon "button" at bounding box center [1236, 18] width 12 height 12
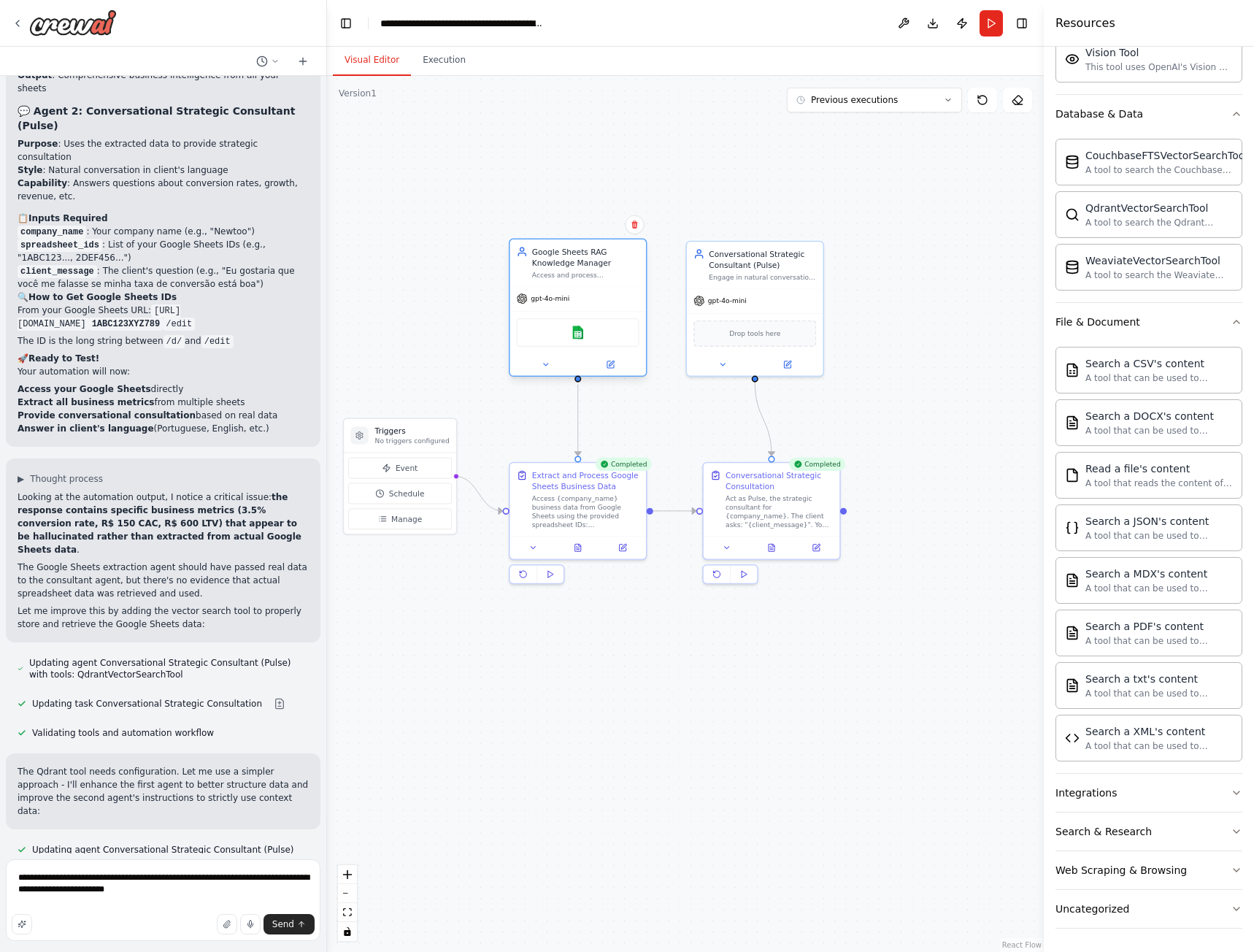
click at [589, 286] on div "gpt-4o-mini" at bounding box center [578, 298] width 136 height 24
click at [611, 366] on icon at bounding box center [610, 364] width 7 height 7
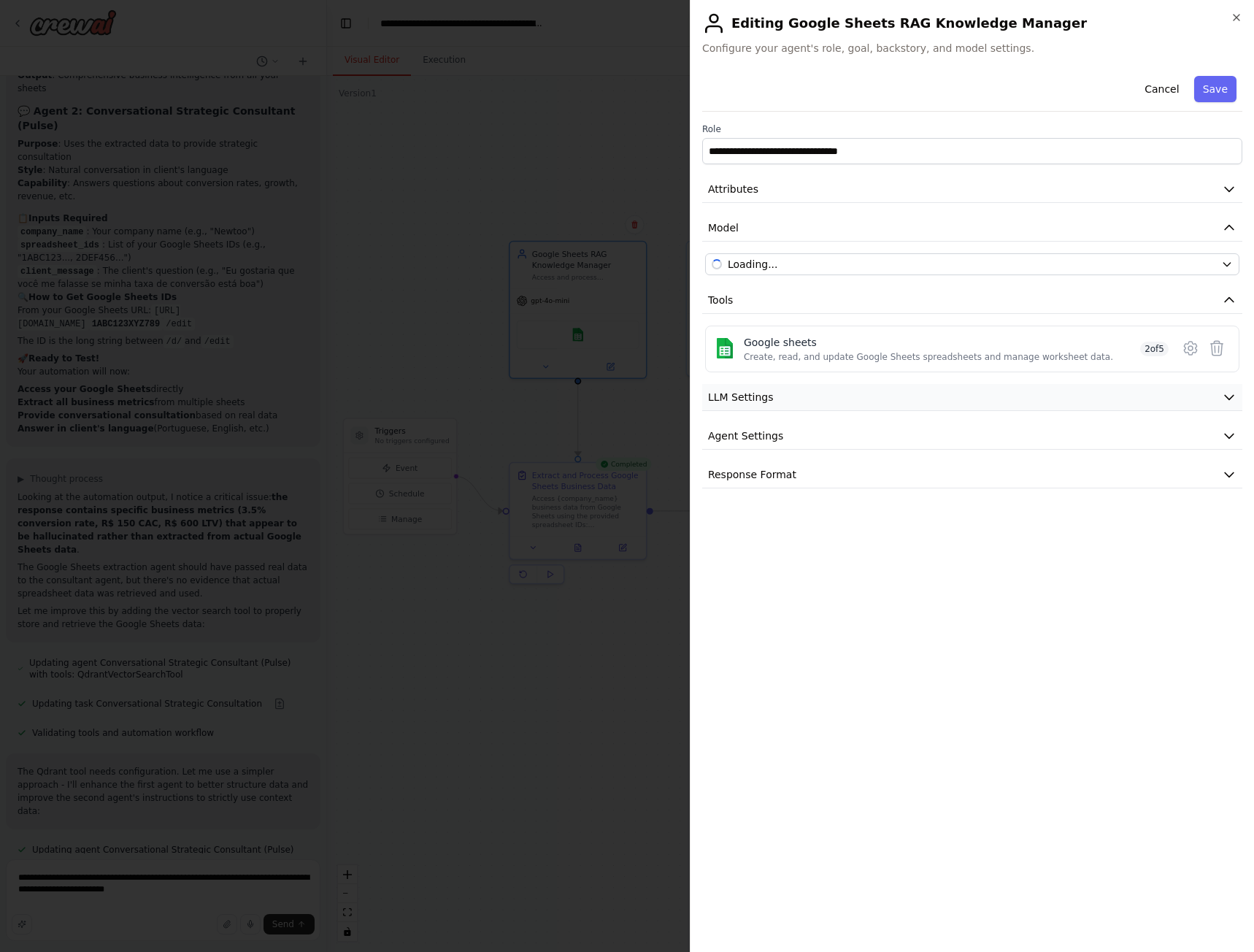
click at [786, 404] on button "LLM Settings" at bounding box center [972, 397] width 540 height 27
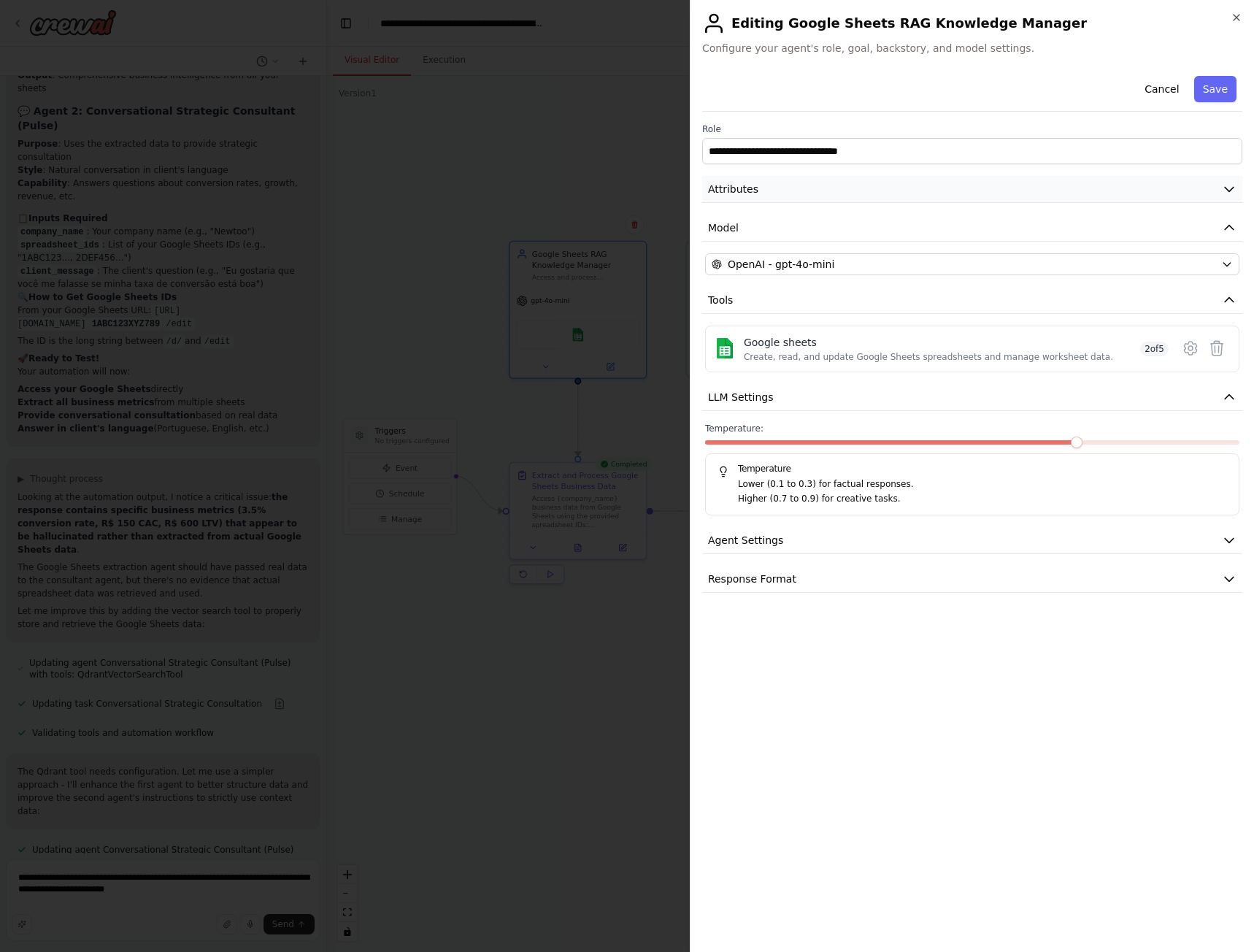
click at [784, 190] on button "Attributes" at bounding box center [972, 189] width 540 height 27
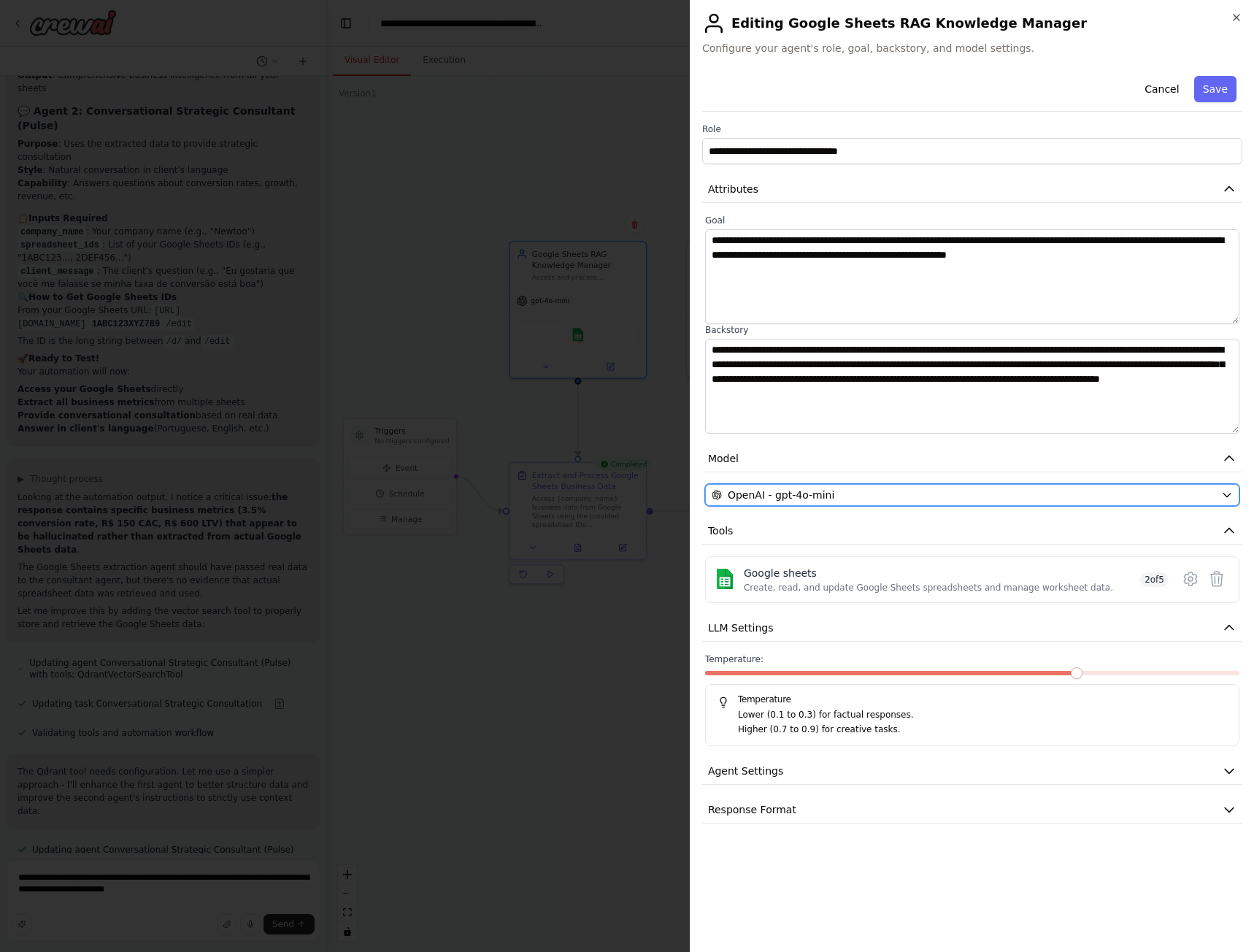
click at [816, 493] on span "OpenAI - gpt-4o-mini" at bounding box center [781, 494] width 106 height 15
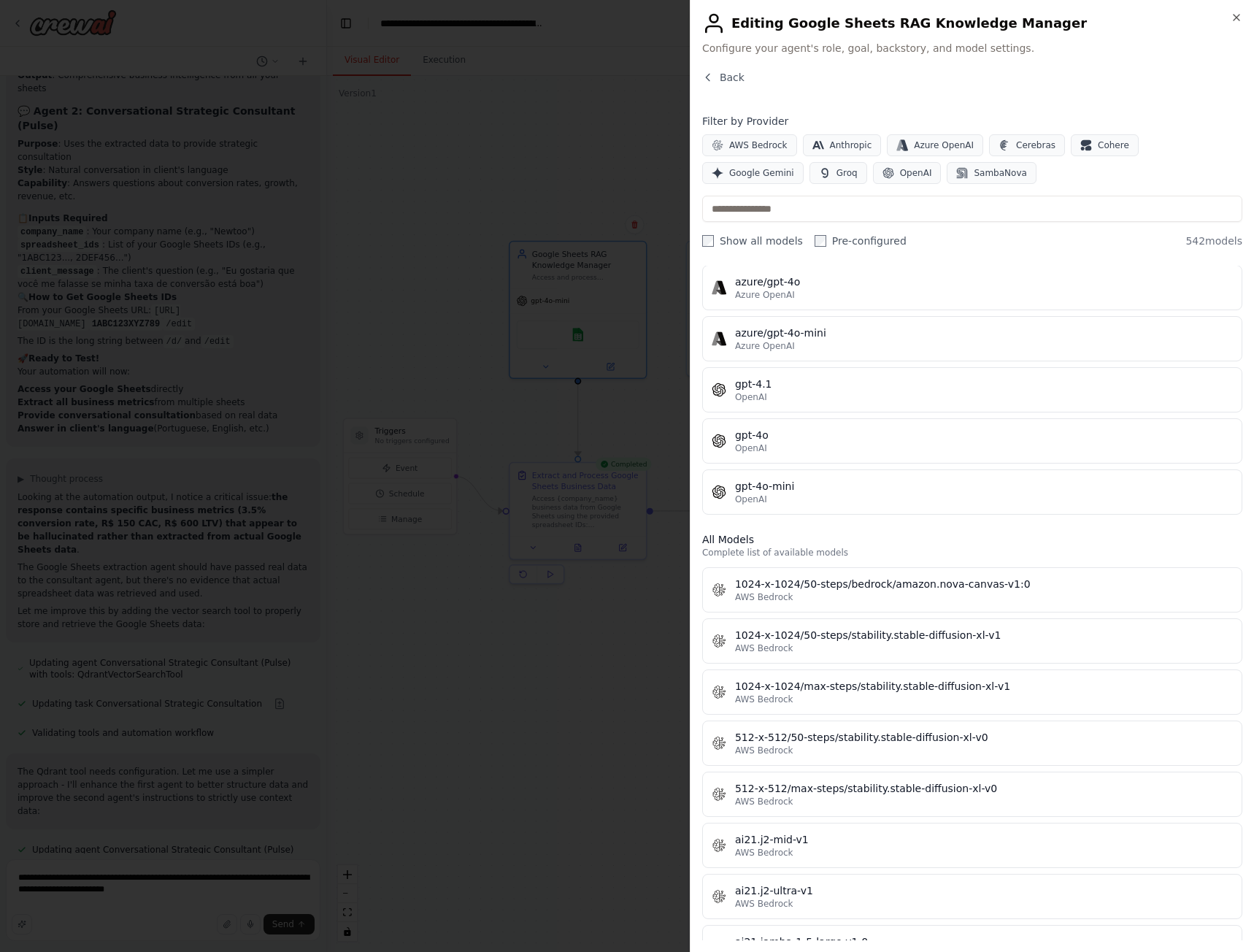
scroll to position [0, 0]
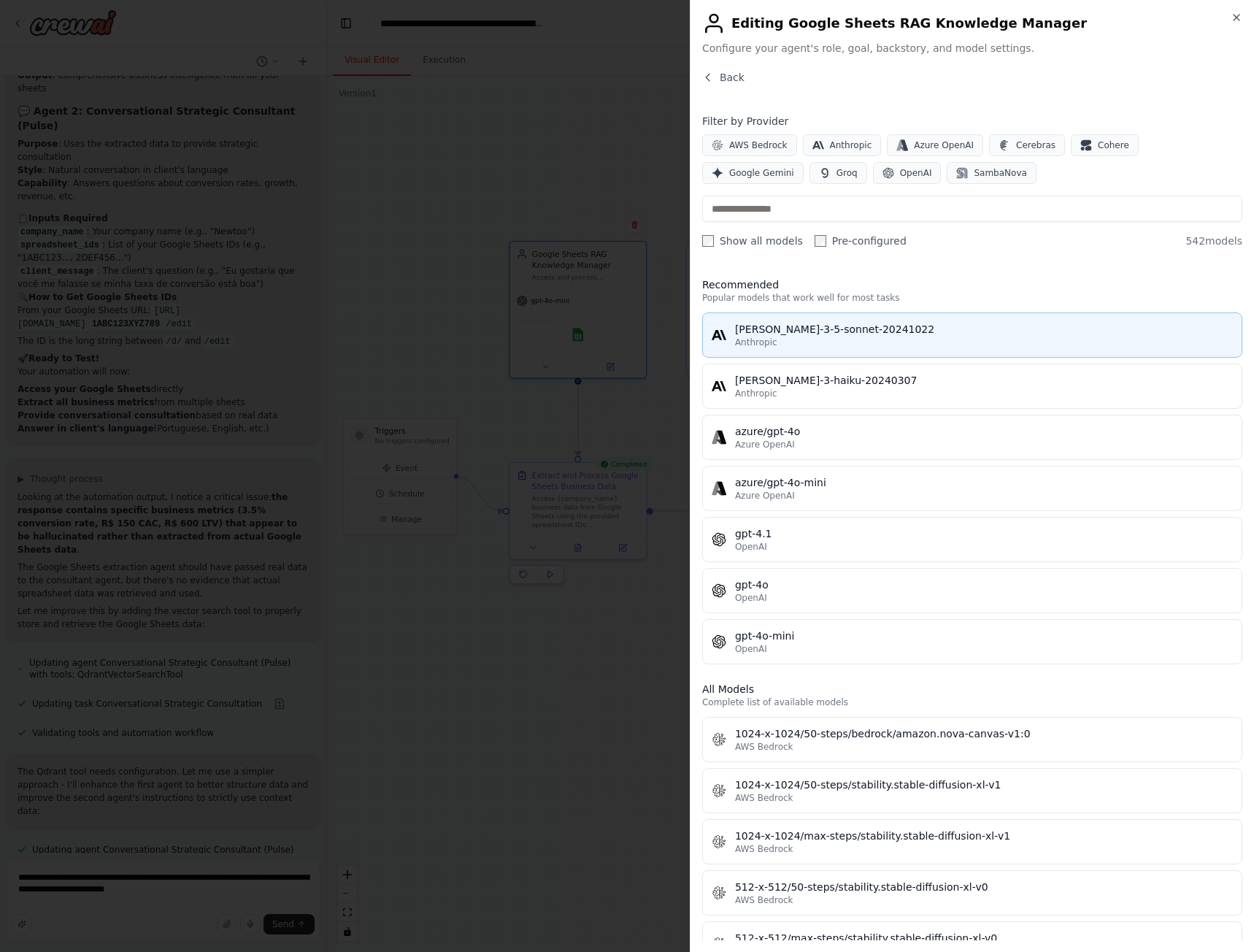
click at [844, 330] on div "claude-3-5-sonnet-20241022" at bounding box center [984, 329] width 498 height 15
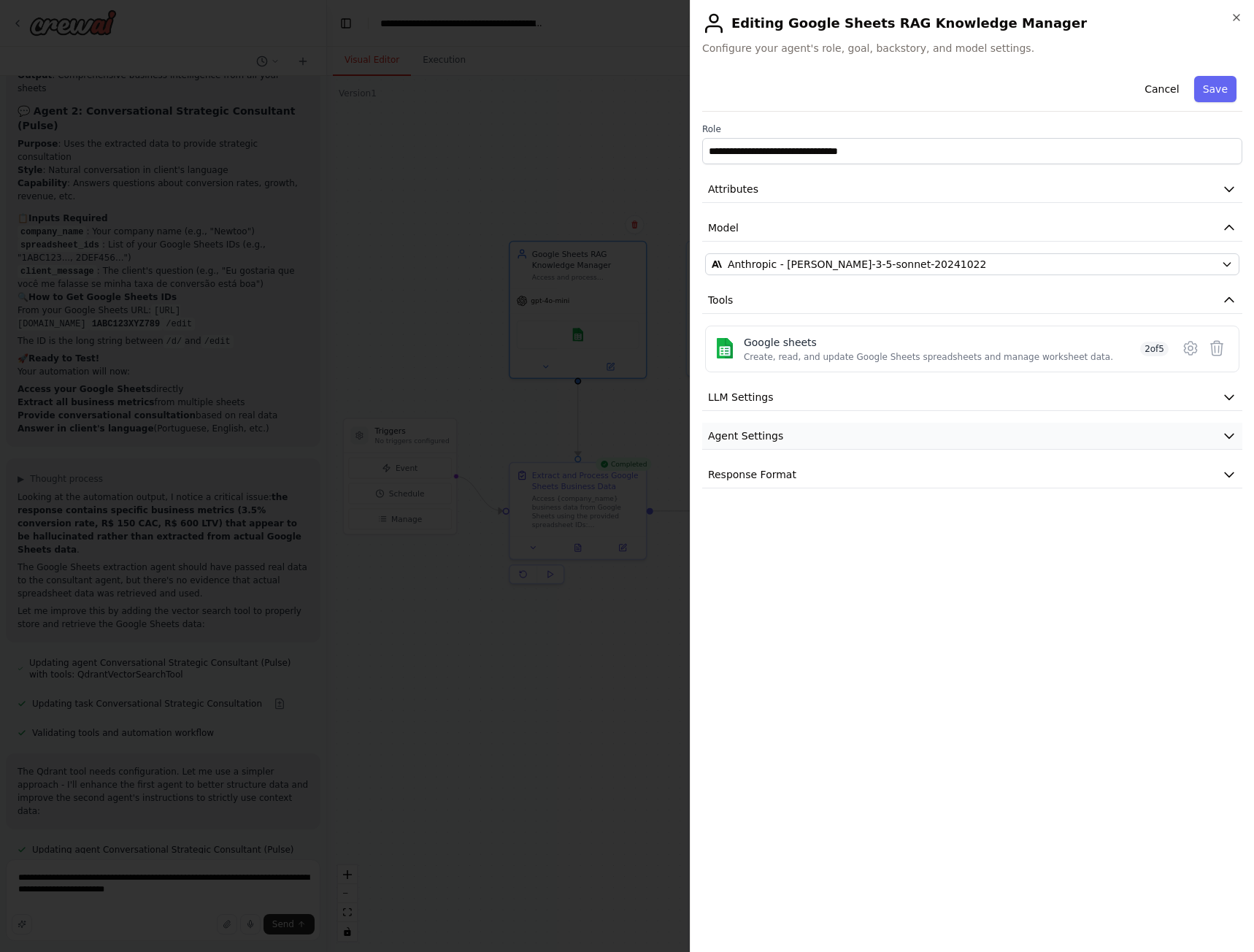
click at [770, 430] on span "Agent Settings" at bounding box center [745, 435] width 75 height 15
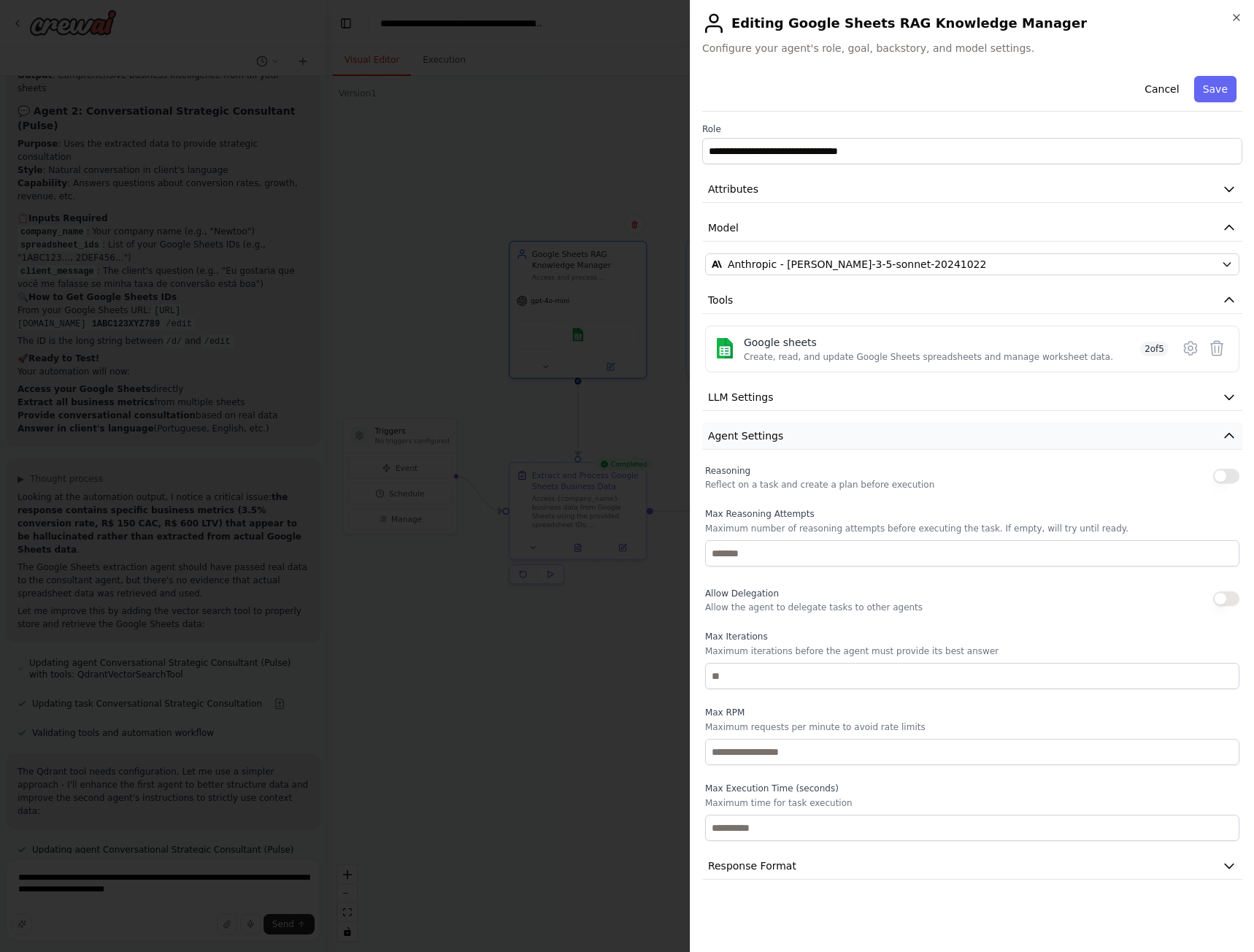
click at [770, 430] on span "Agent Settings" at bounding box center [745, 435] width 75 height 15
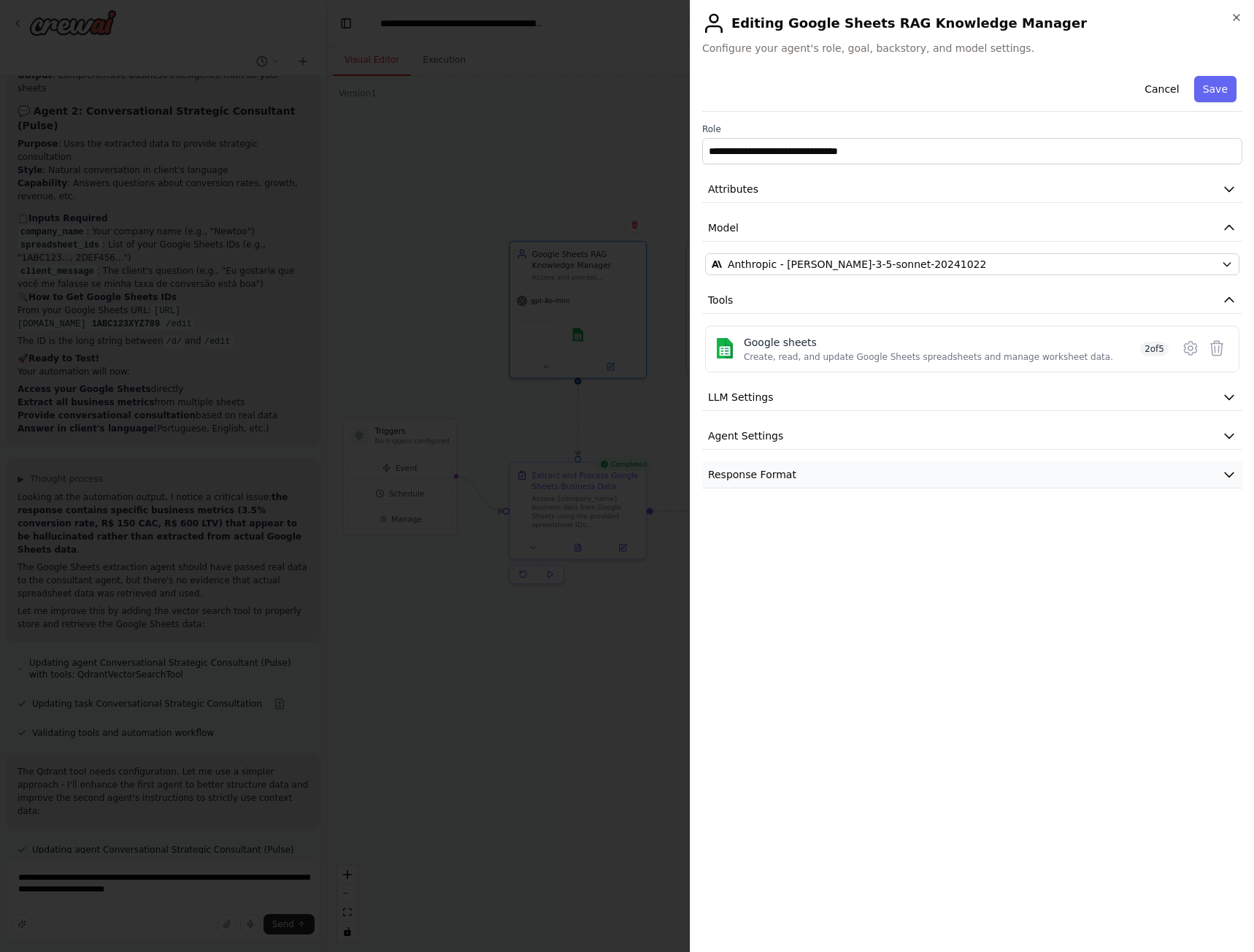
click at [775, 468] on span "Response Format" at bounding box center [752, 475] width 89 height 15
click at [1210, 96] on button "Save" at bounding box center [1215, 89] width 42 height 27
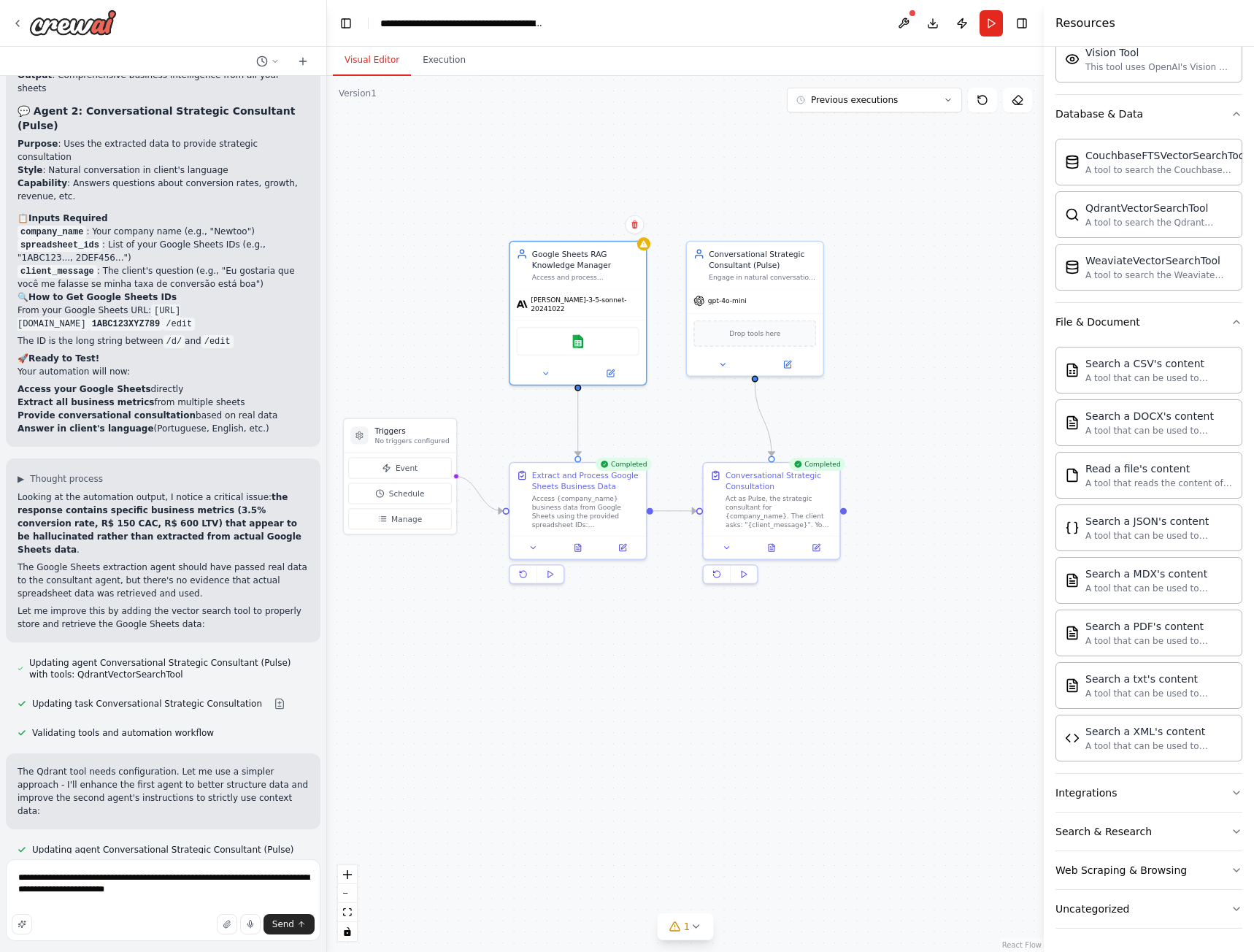
scroll to position [14700, 0]
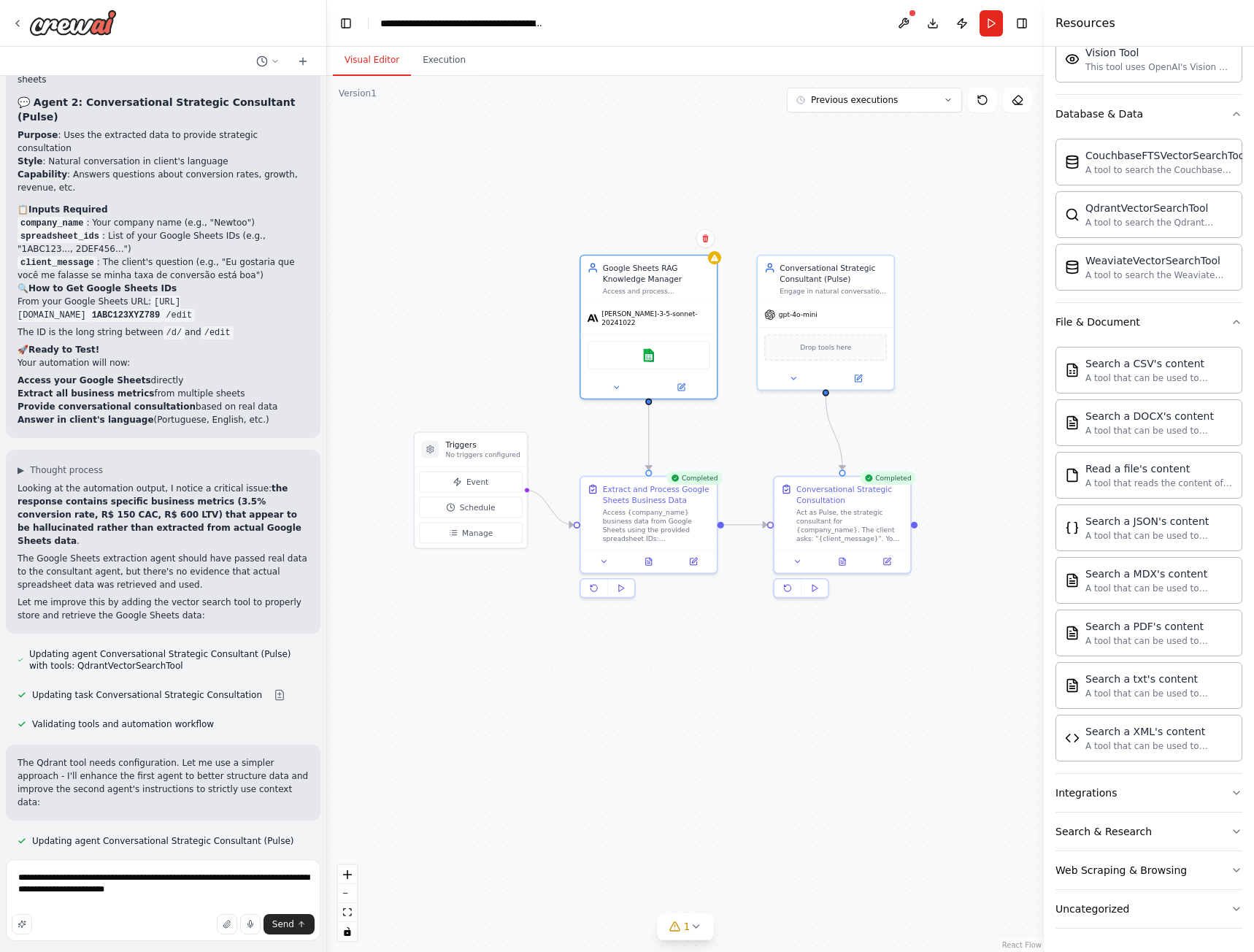
drag, startPoint x: 654, startPoint y: 422, endPoint x: 724, endPoint y: 436, distance: 71.4
click at [724, 436] on div ".deletable-edge-delete-btn { width: 20px; height: 20px; border: 0px solid #ffff…" at bounding box center [685, 514] width 717 height 876
click at [141, 894] on textarea "**********" at bounding box center [163, 900] width 315 height 82
drag, startPoint x: 147, startPoint y: 890, endPoint x: 31, endPoint y: 871, distance: 117.5
click at [16, 877] on textarea "**********" at bounding box center [163, 900] width 315 height 82
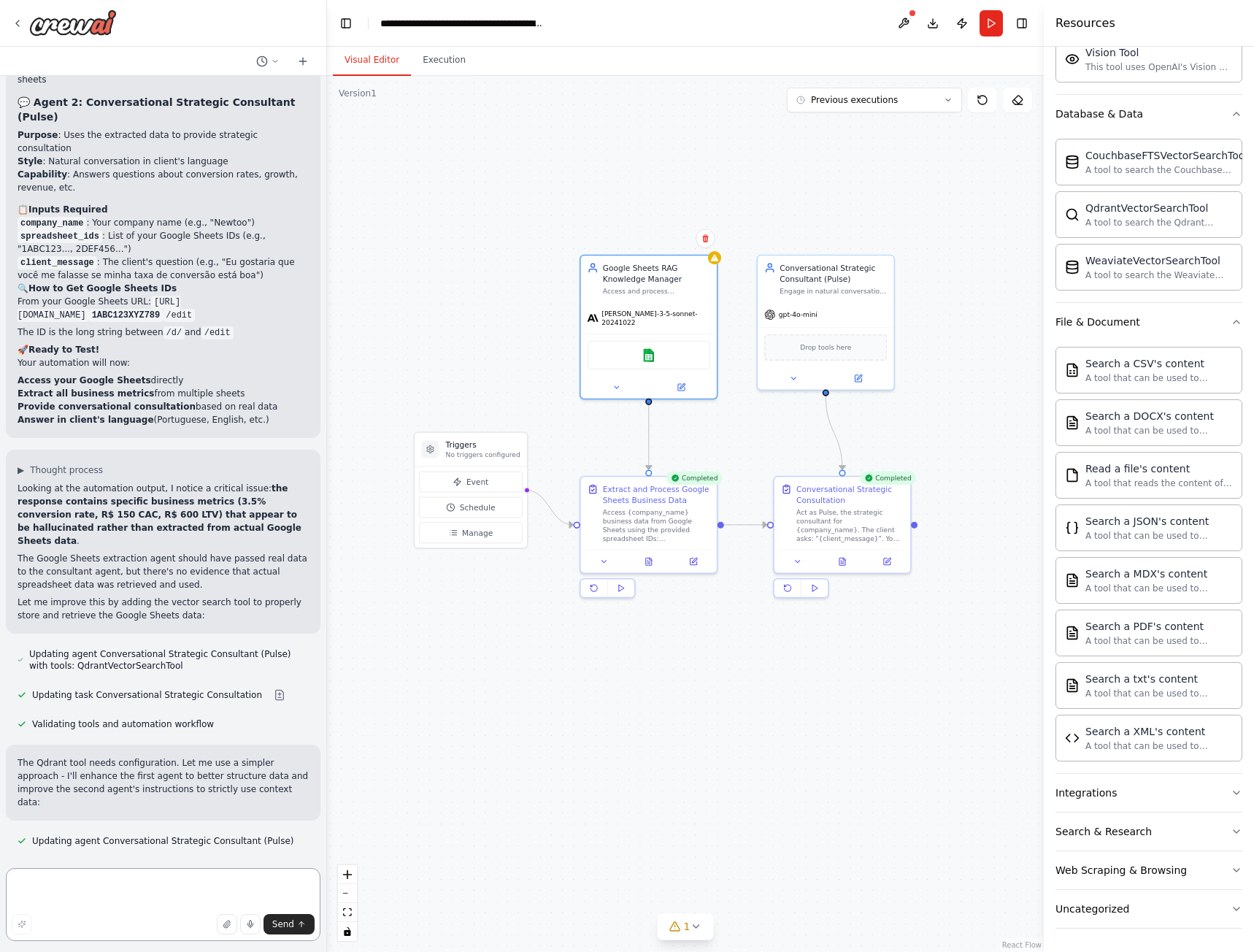
scroll to position [14693, 0]
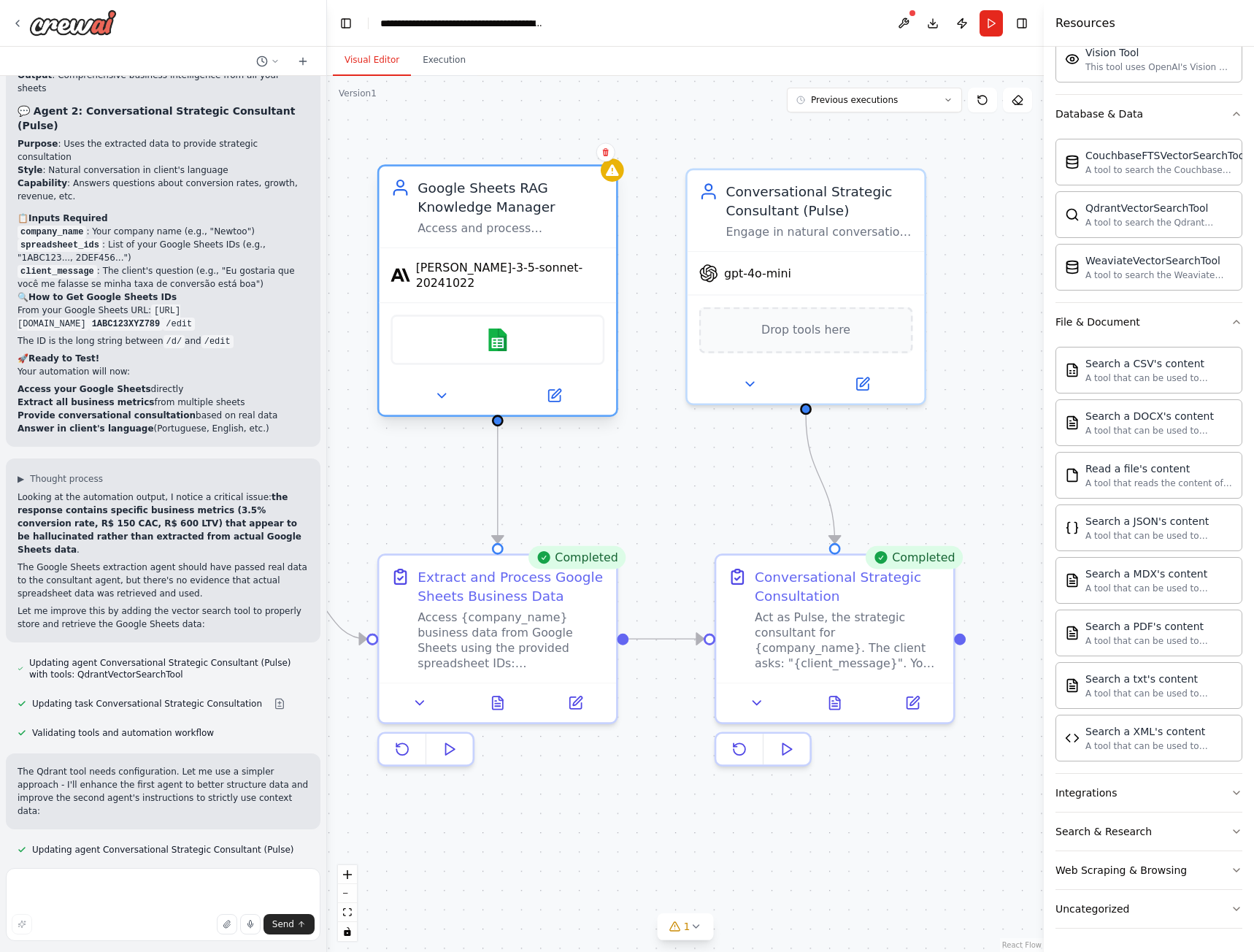
click at [533, 267] on span "claude-3-5-sonnet-20241022" at bounding box center [511, 275] width 189 height 31
click at [558, 389] on icon at bounding box center [555, 393] width 9 height 9
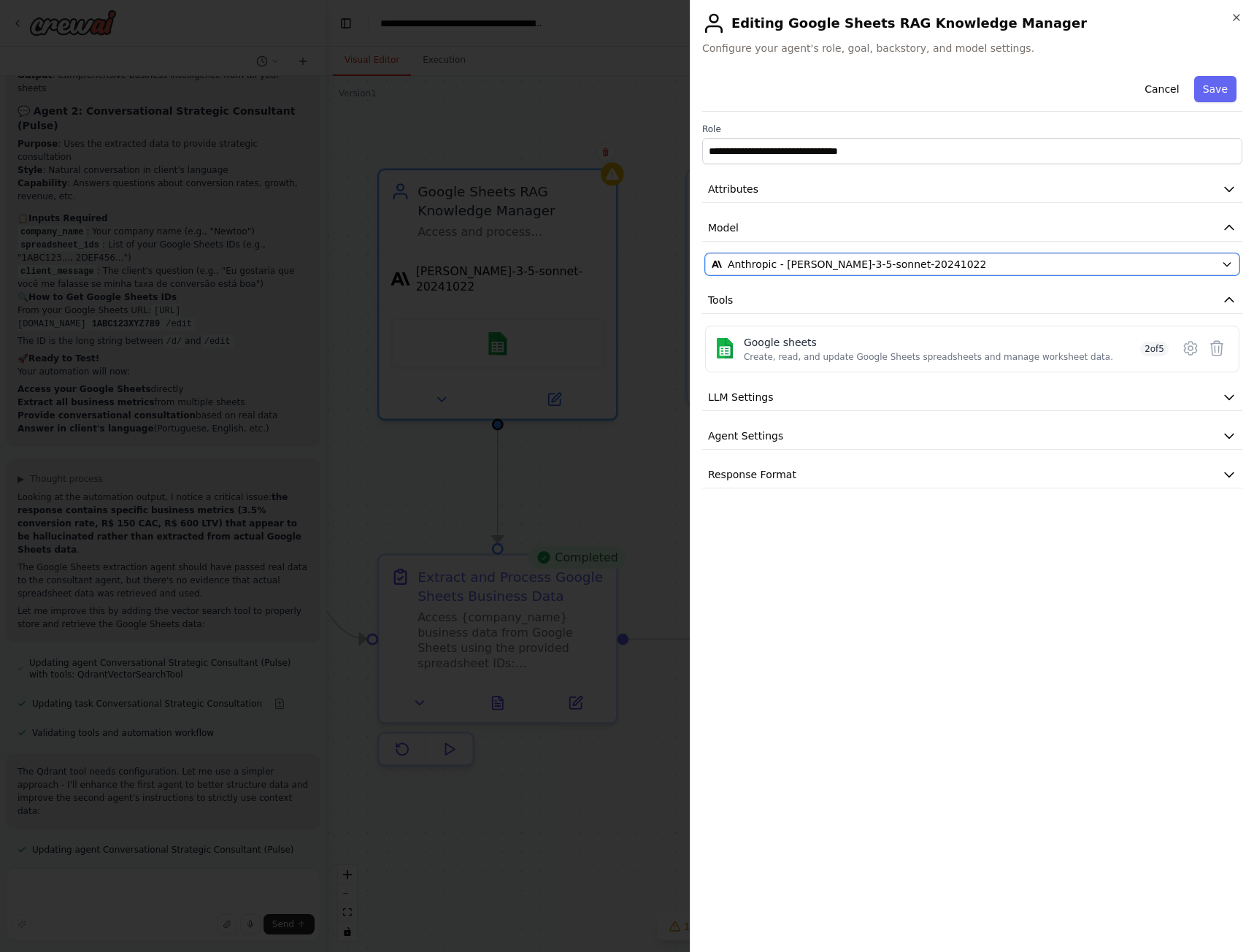
click at [802, 259] on span "Anthropic - claude-3-5-sonnet-20241022" at bounding box center [856, 264] width 259 height 15
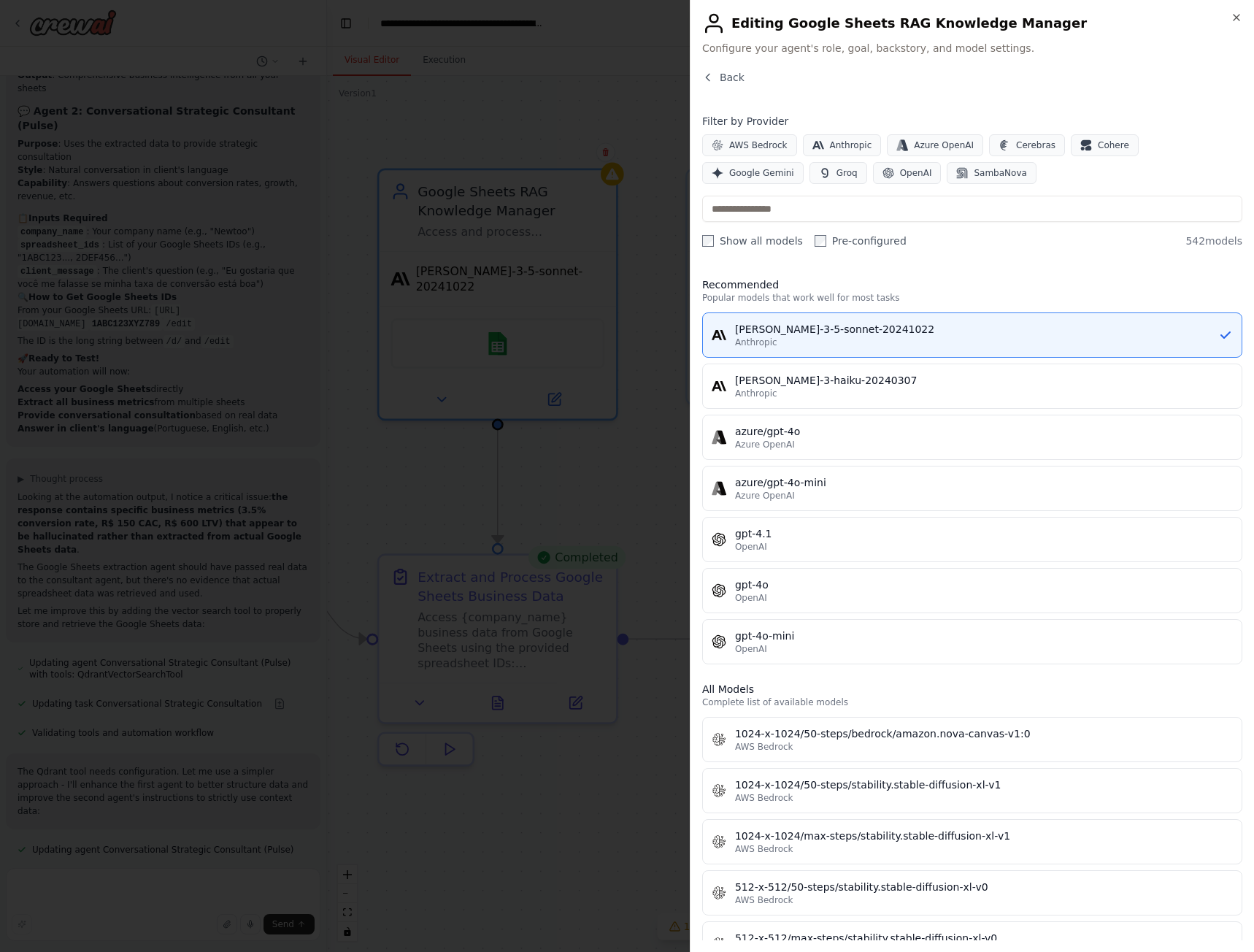
click at [846, 546] on div "OpenAI" at bounding box center [984, 546] width 498 height 12
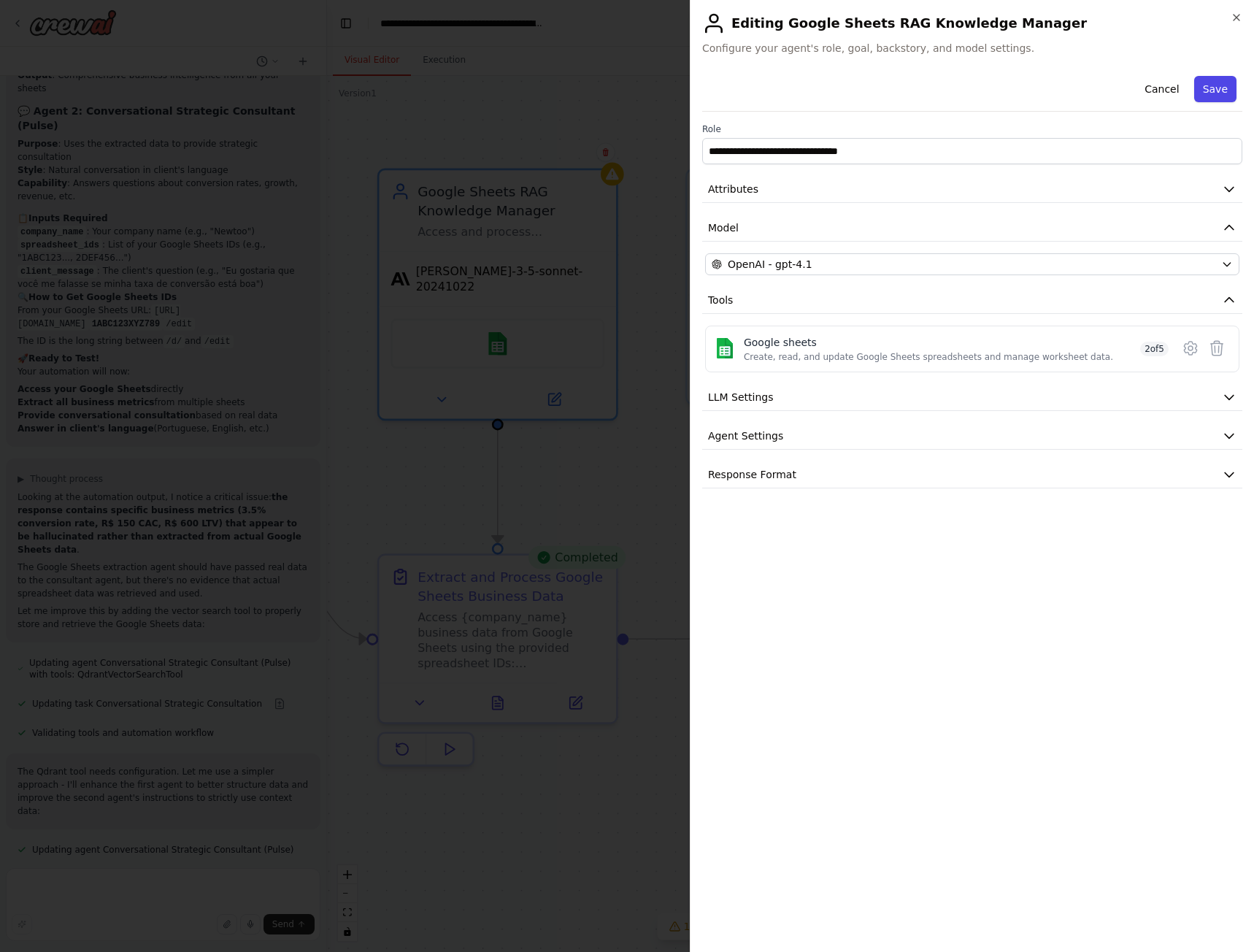
click at [1218, 91] on button "Save" at bounding box center [1215, 89] width 42 height 27
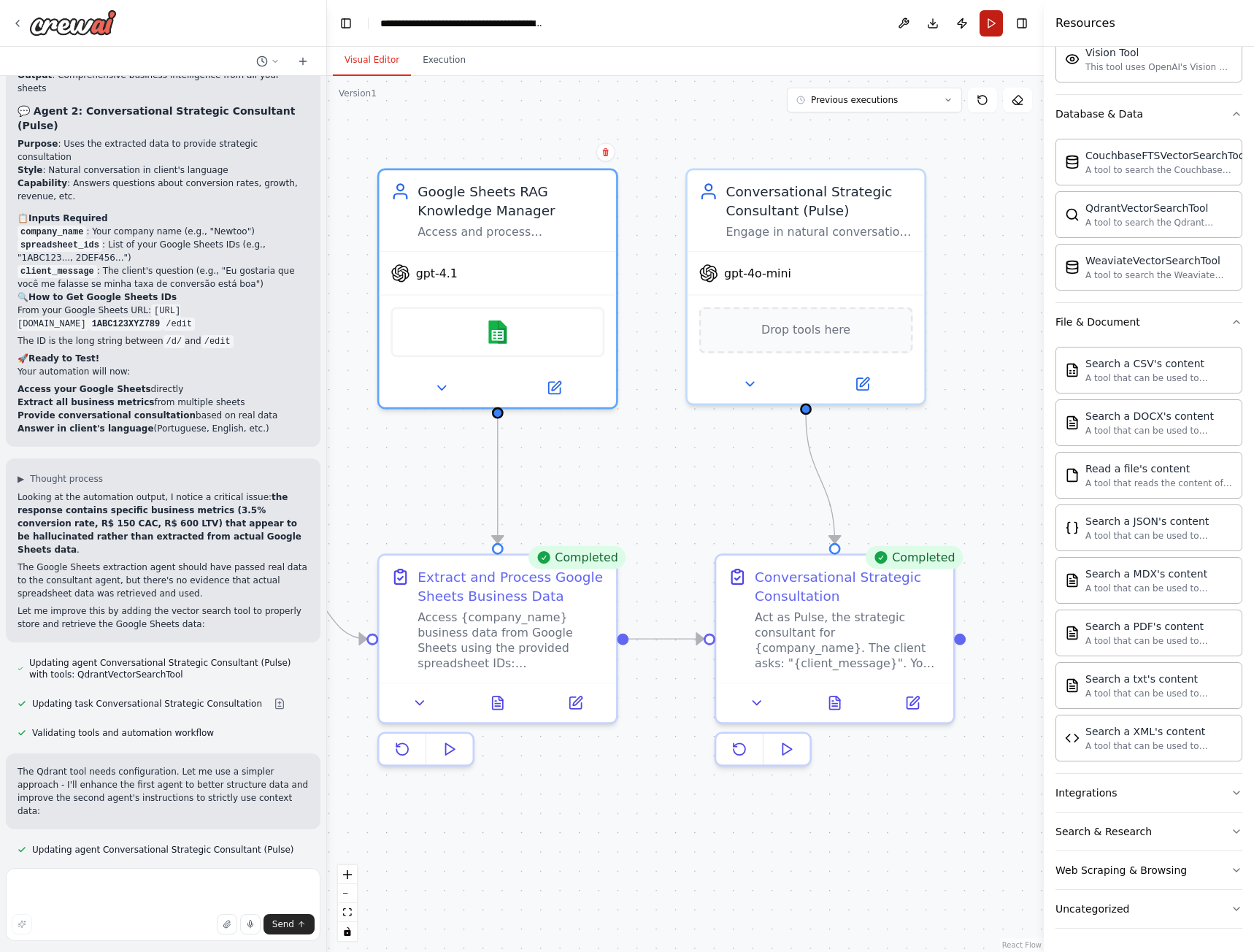
click at [992, 18] on button "Run" at bounding box center [991, 23] width 24 height 27
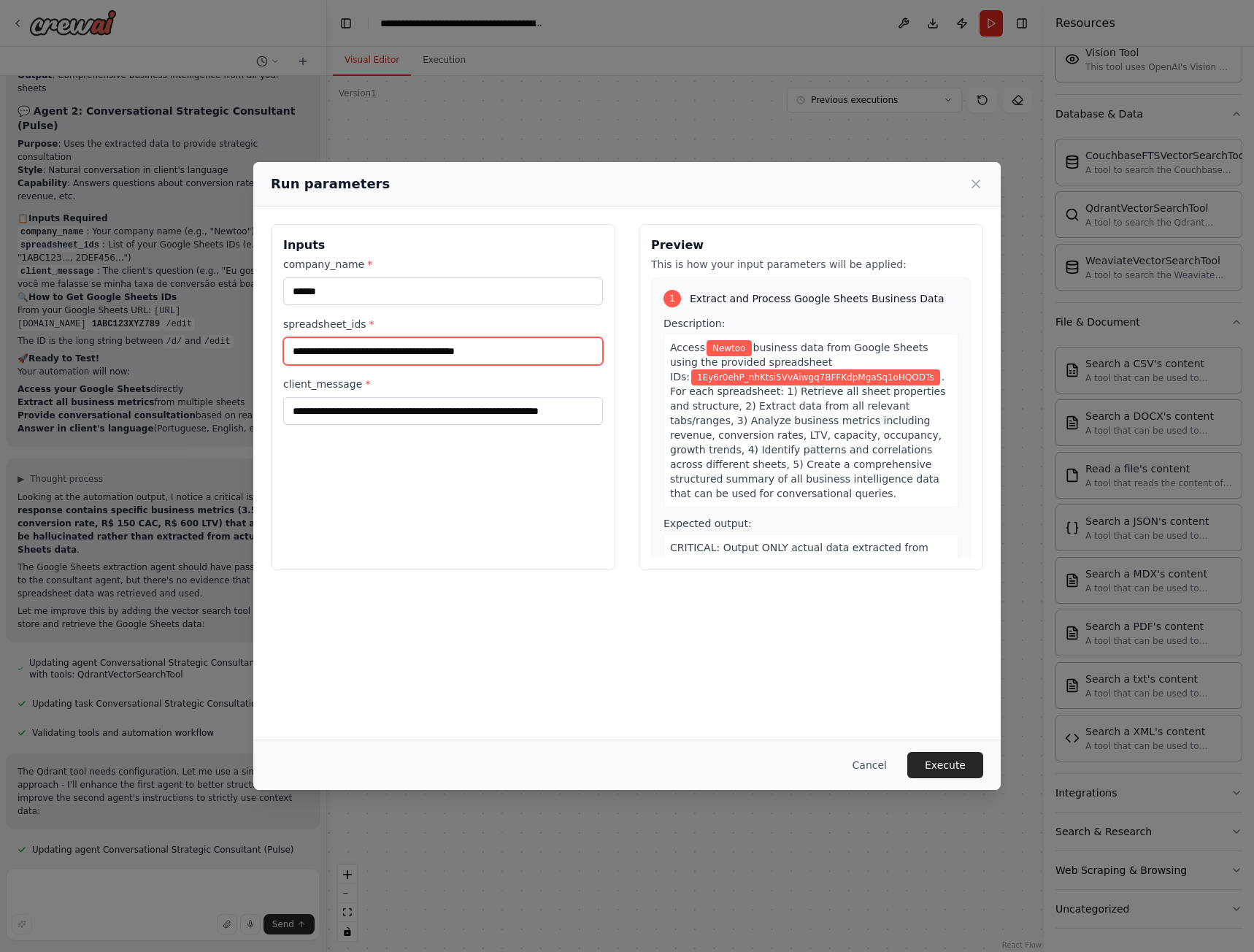
click at [392, 358] on input "**********" at bounding box center [443, 351] width 320 height 28
paste input "text"
type input "**********"
click at [518, 323] on label "spreadsheet_ids *" at bounding box center [443, 324] width 320 height 15
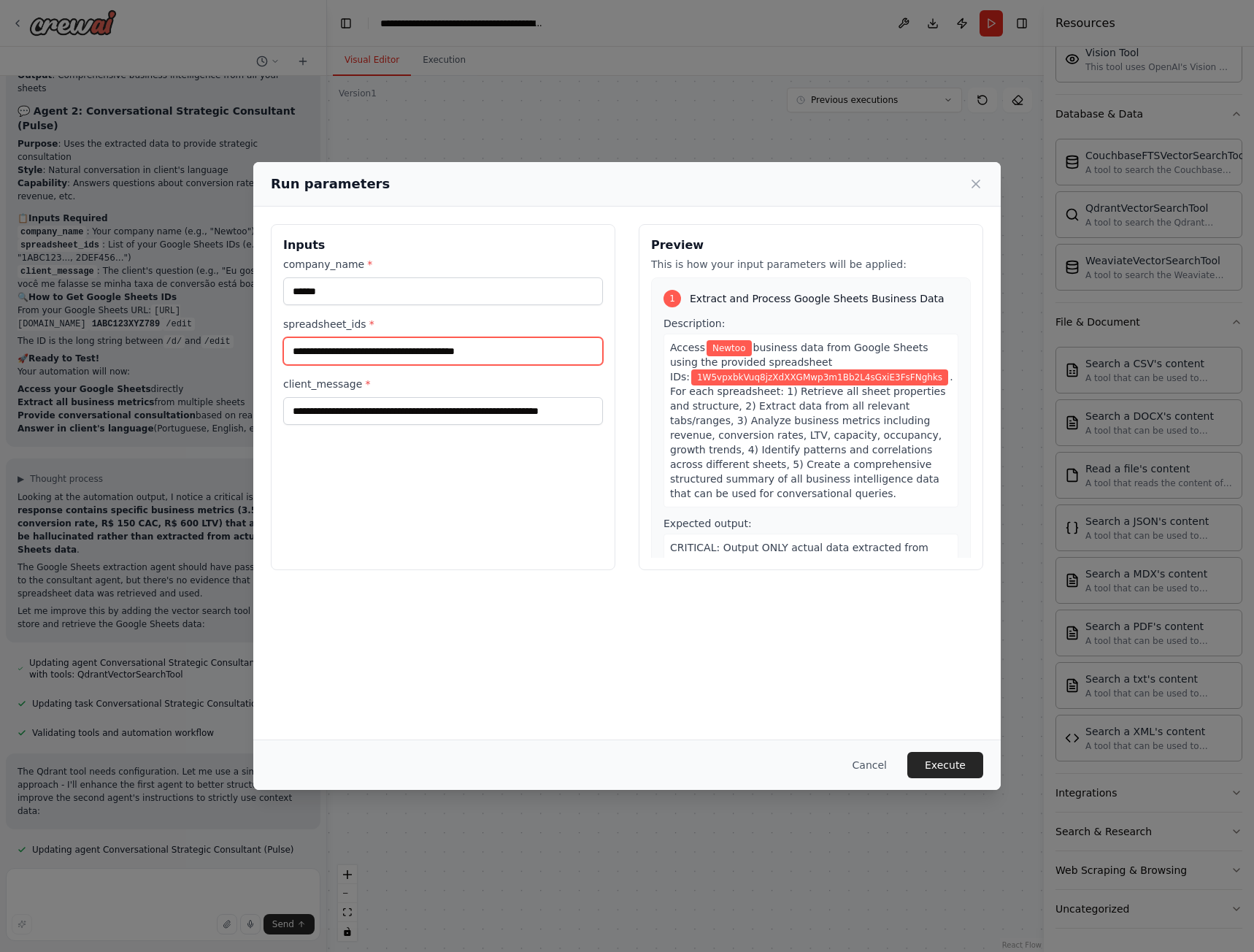
click at [518, 338] on input "**********" at bounding box center [443, 351] width 320 height 28
click at [435, 603] on div "**********" at bounding box center [626, 474] width 747 height 534
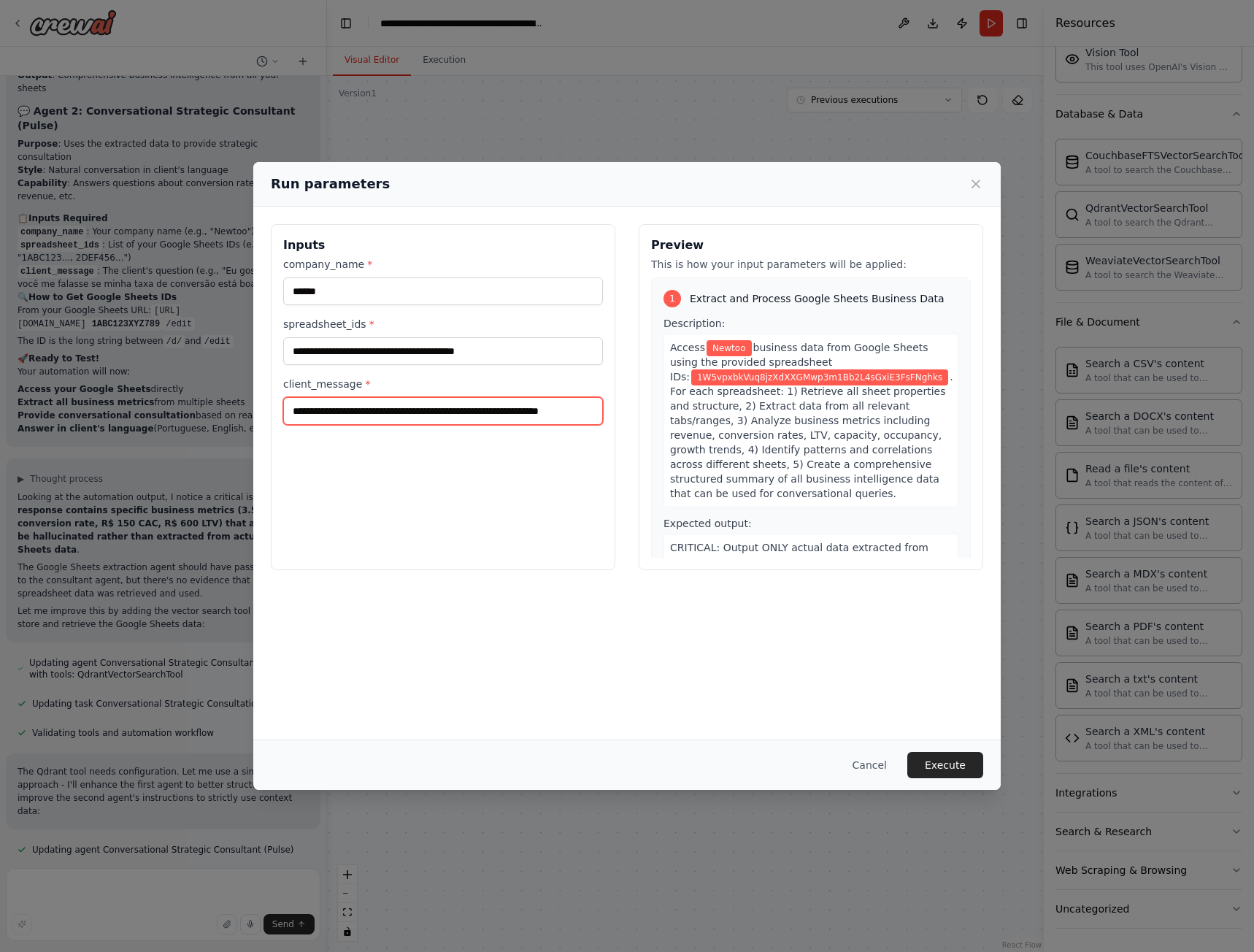
click at [549, 422] on input "**********" at bounding box center [443, 411] width 320 height 28
type input "**********"
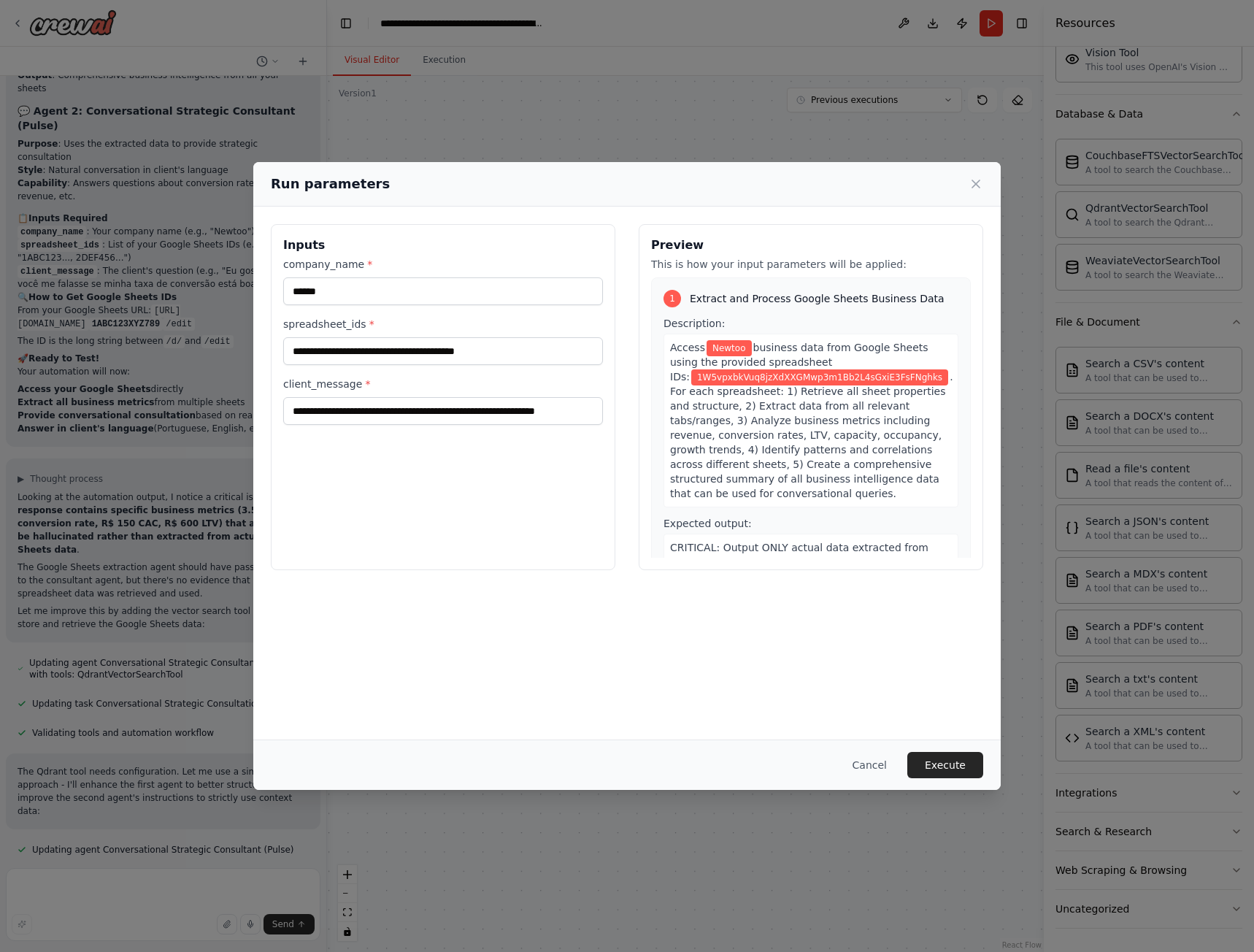
click at [626, 531] on div "**********" at bounding box center [627, 397] width 713 height 346
click at [942, 766] on button "Execute" at bounding box center [945, 765] width 76 height 27
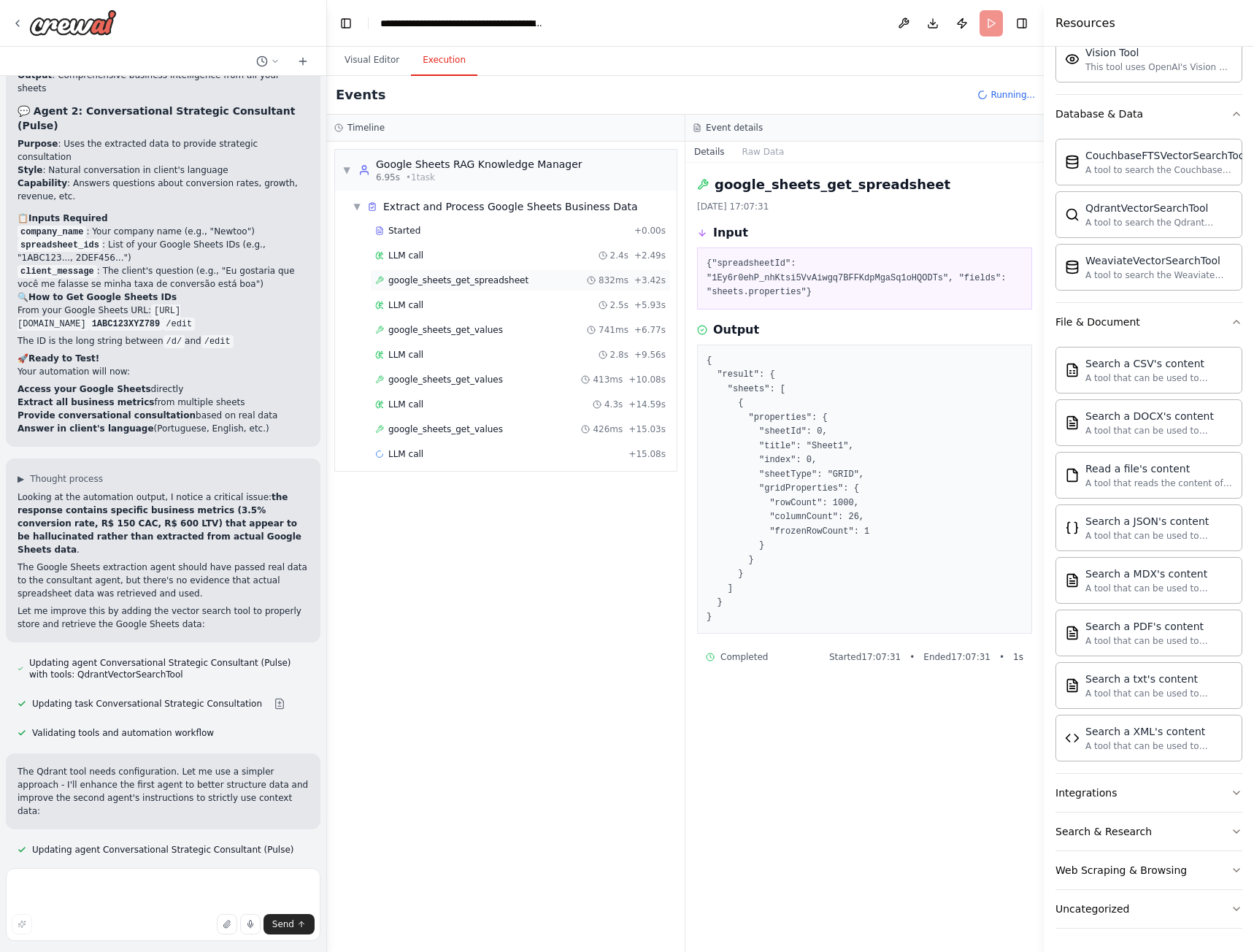
click at [452, 279] on span "google_sheets_get_spreadsheet" at bounding box center [458, 281] width 140 height 12
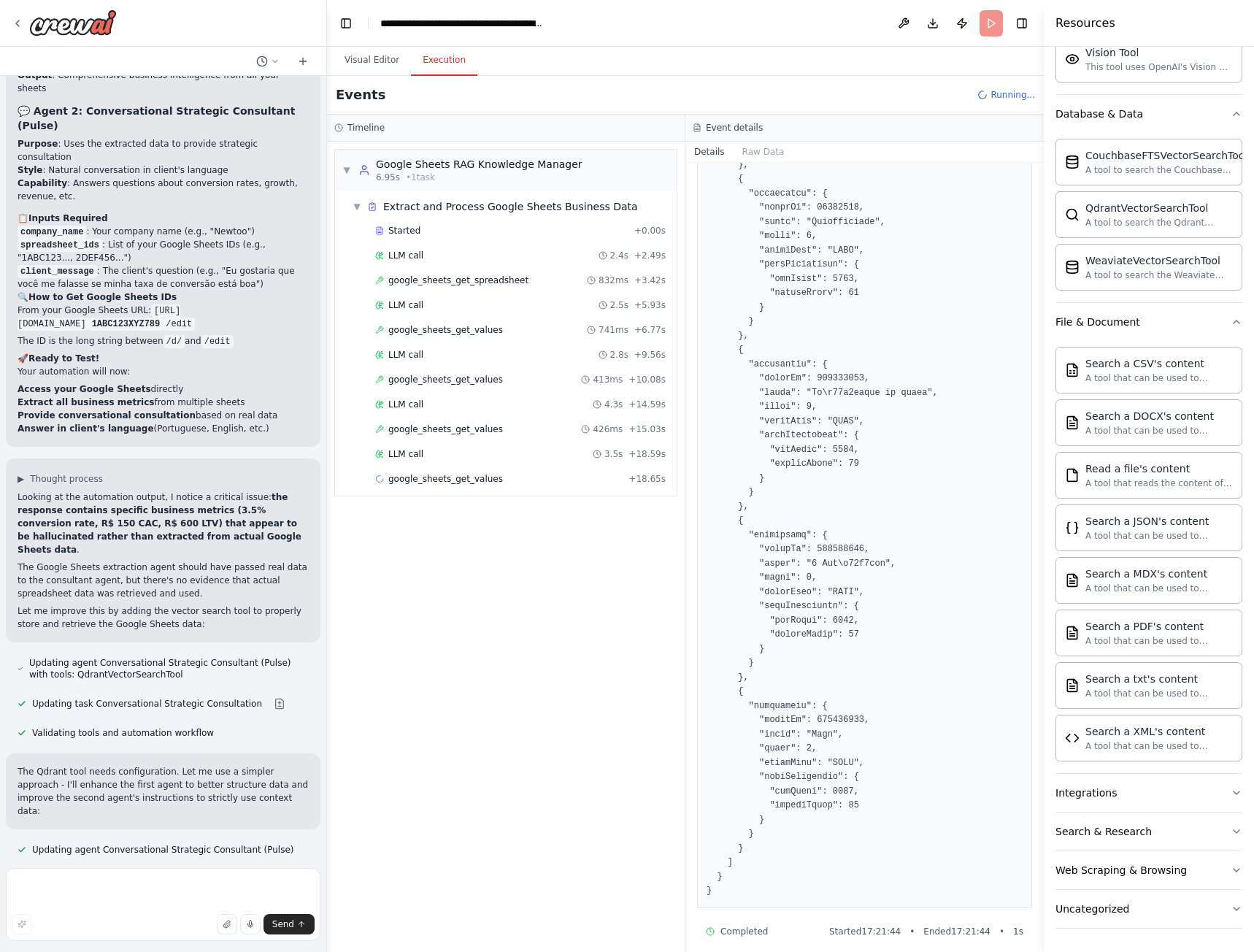
scroll to position [578, 0]
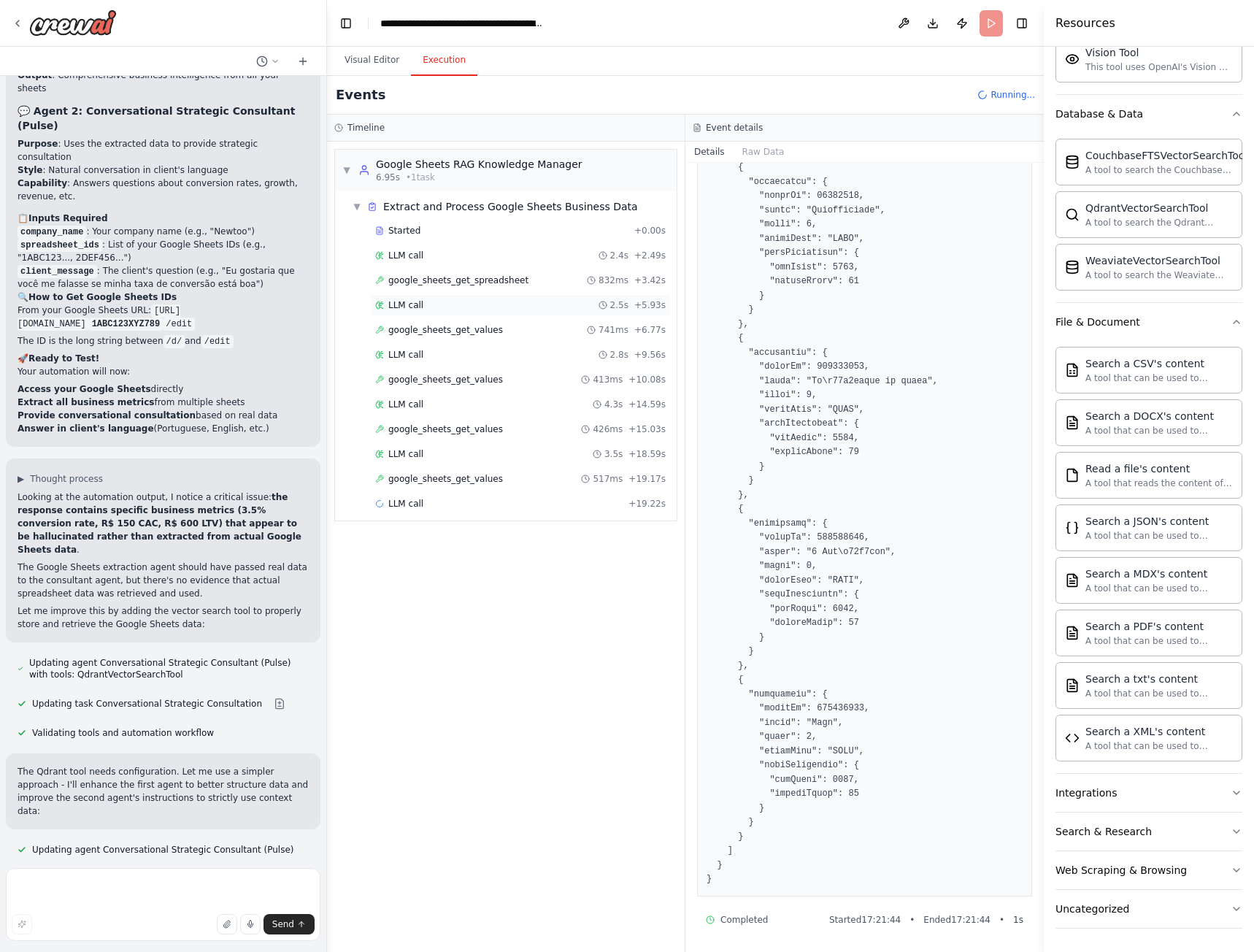
click at [428, 306] on div "LLM call 2.5s + 5.93s" at bounding box center [520, 305] width 290 height 12
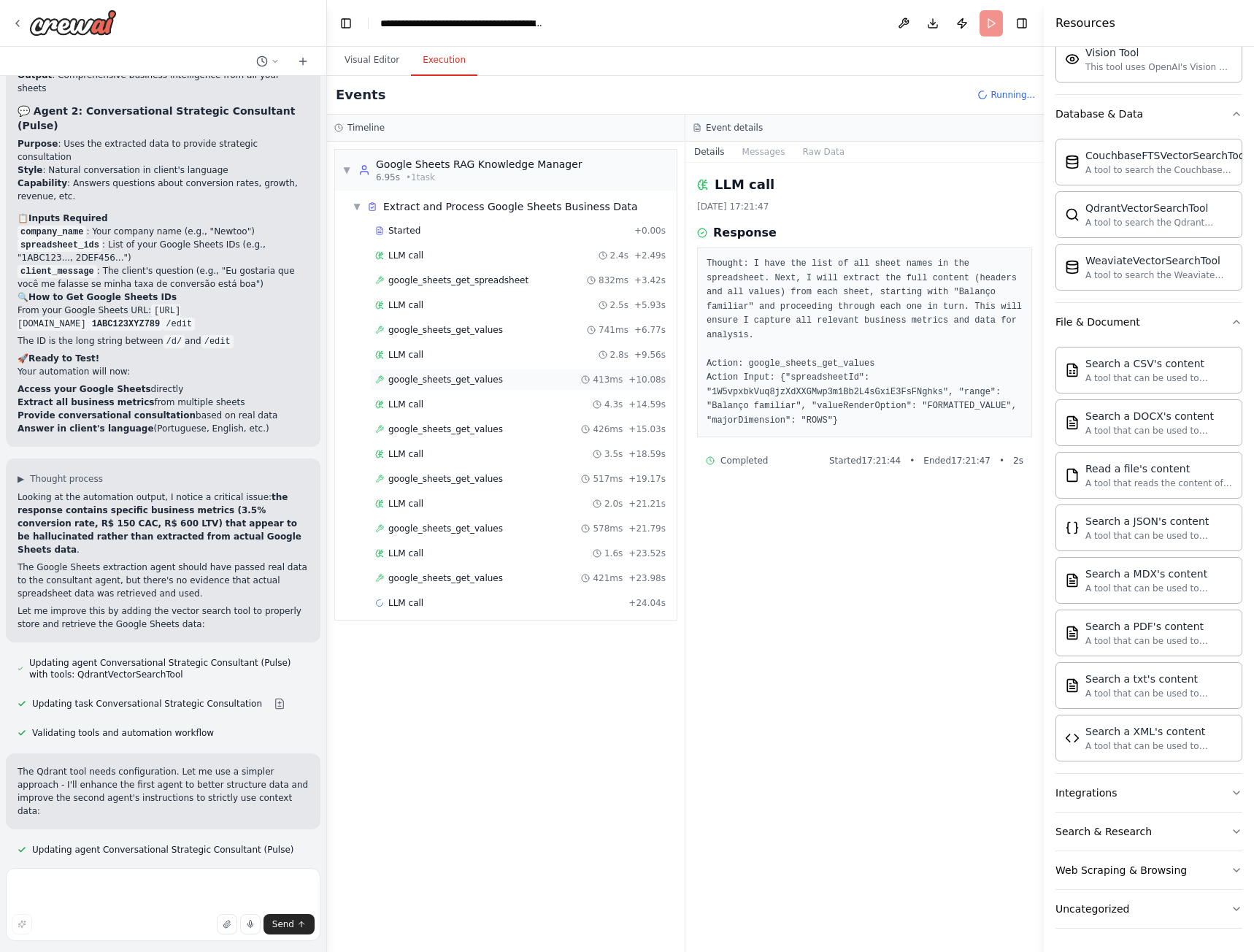
click at [424, 374] on span "google_sheets_get_values" at bounding box center [445, 380] width 114 height 12
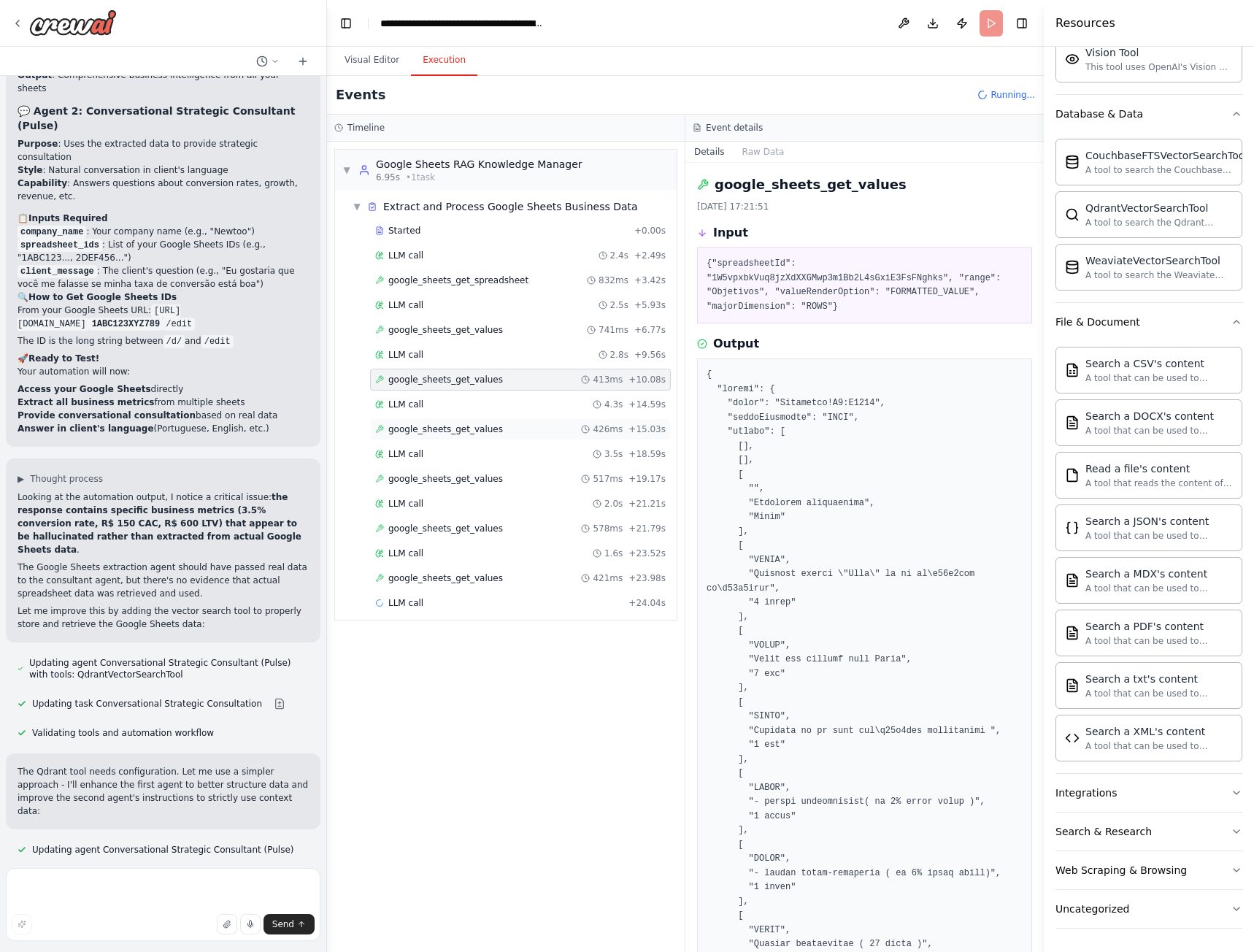
click at [436, 429] on span "google_sheets_get_values" at bounding box center [445, 429] width 114 height 12
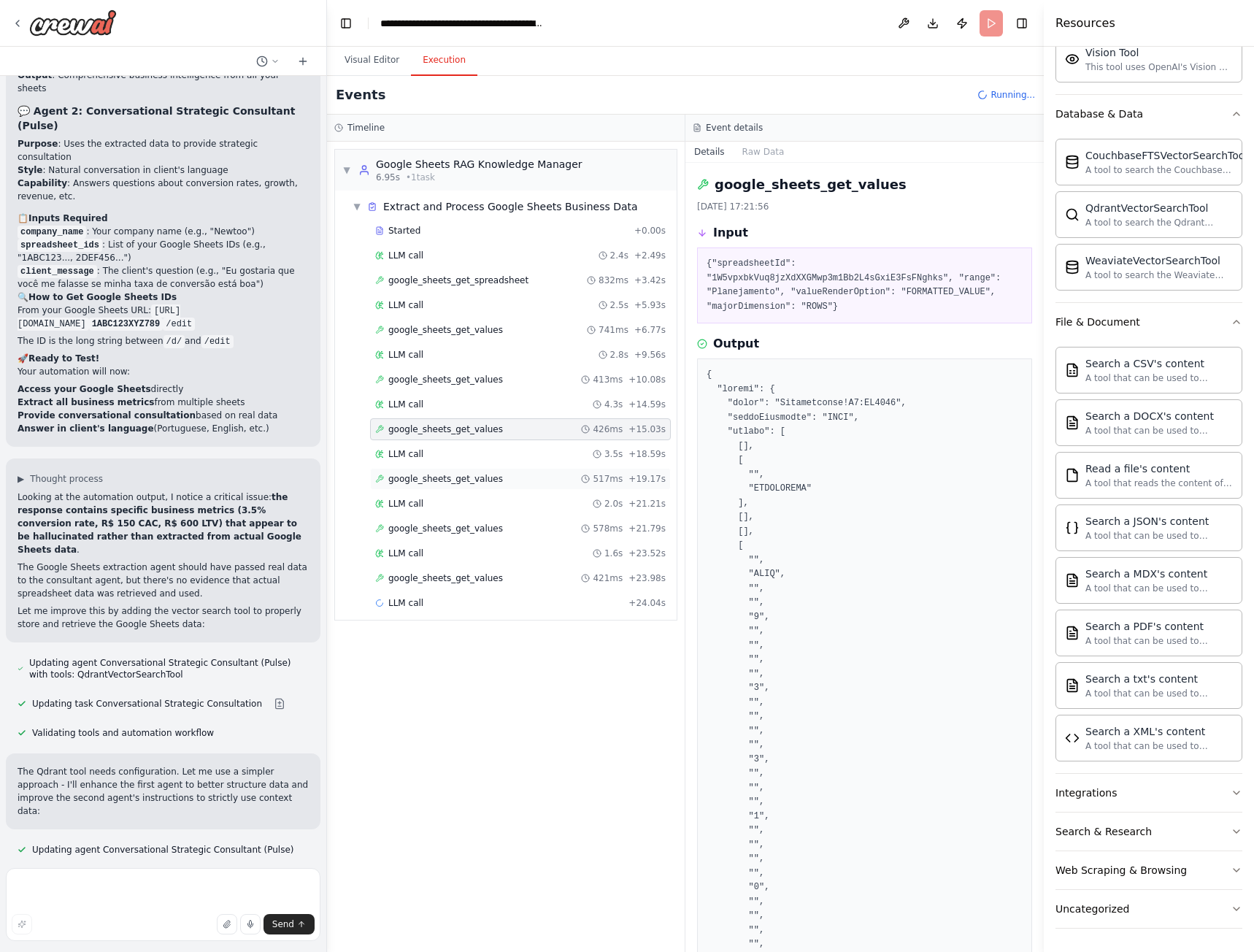
click at [456, 477] on span "google_sheets_get_values" at bounding box center [445, 478] width 114 height 12
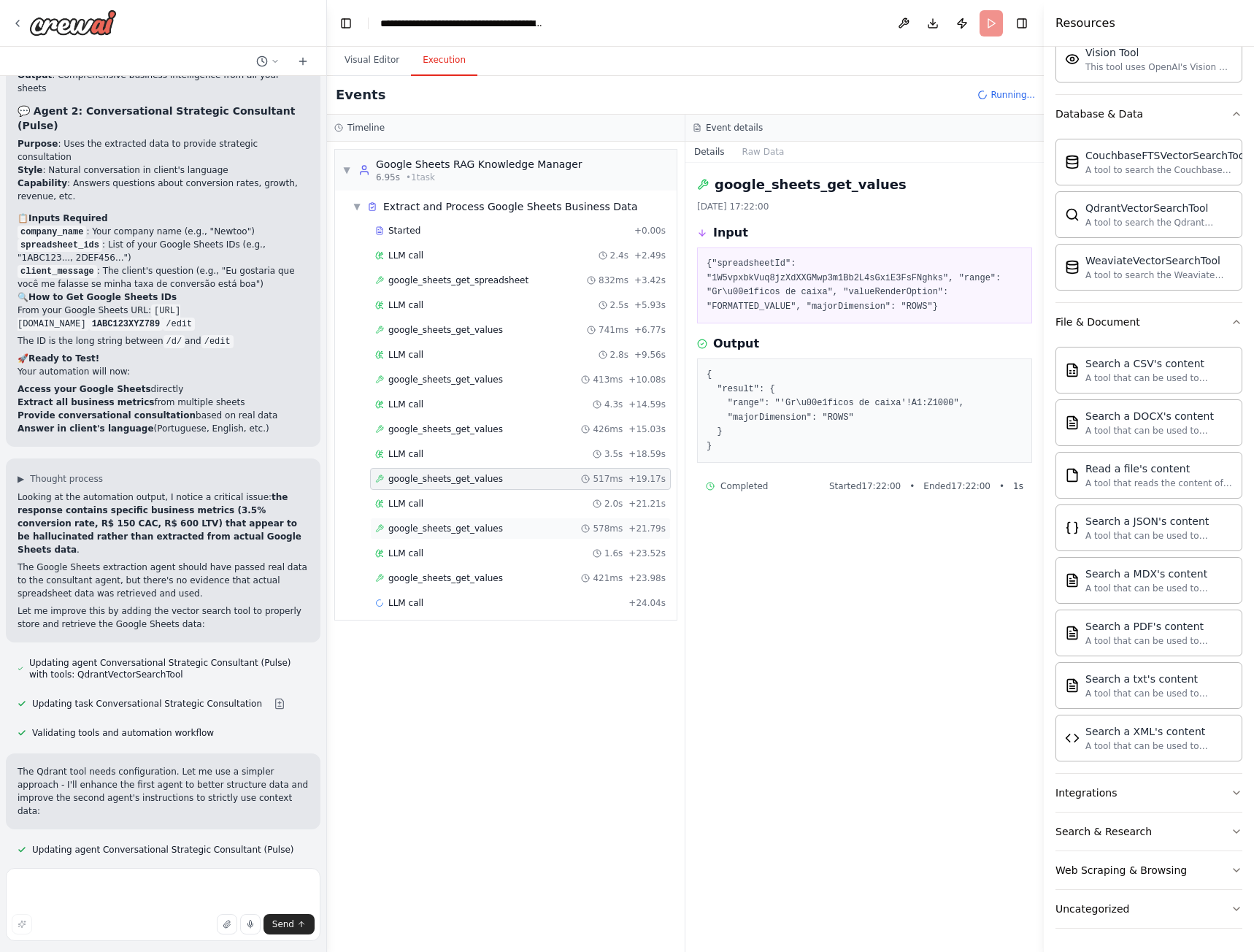
click at [452, 532] on span "google_sheets_get_values" at bounding box center [445, 529] width 114 height 12
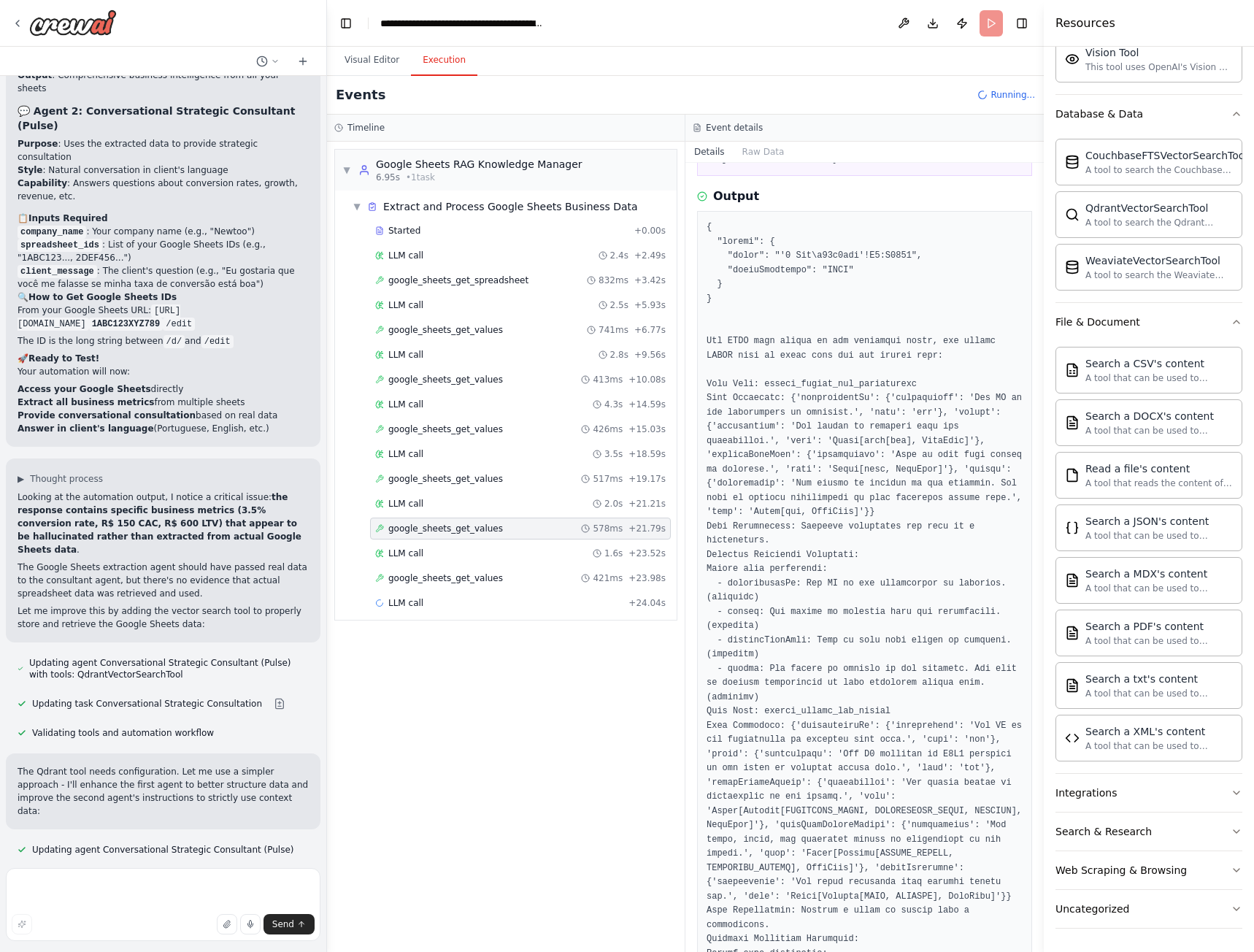
scroll to position [438, 0]
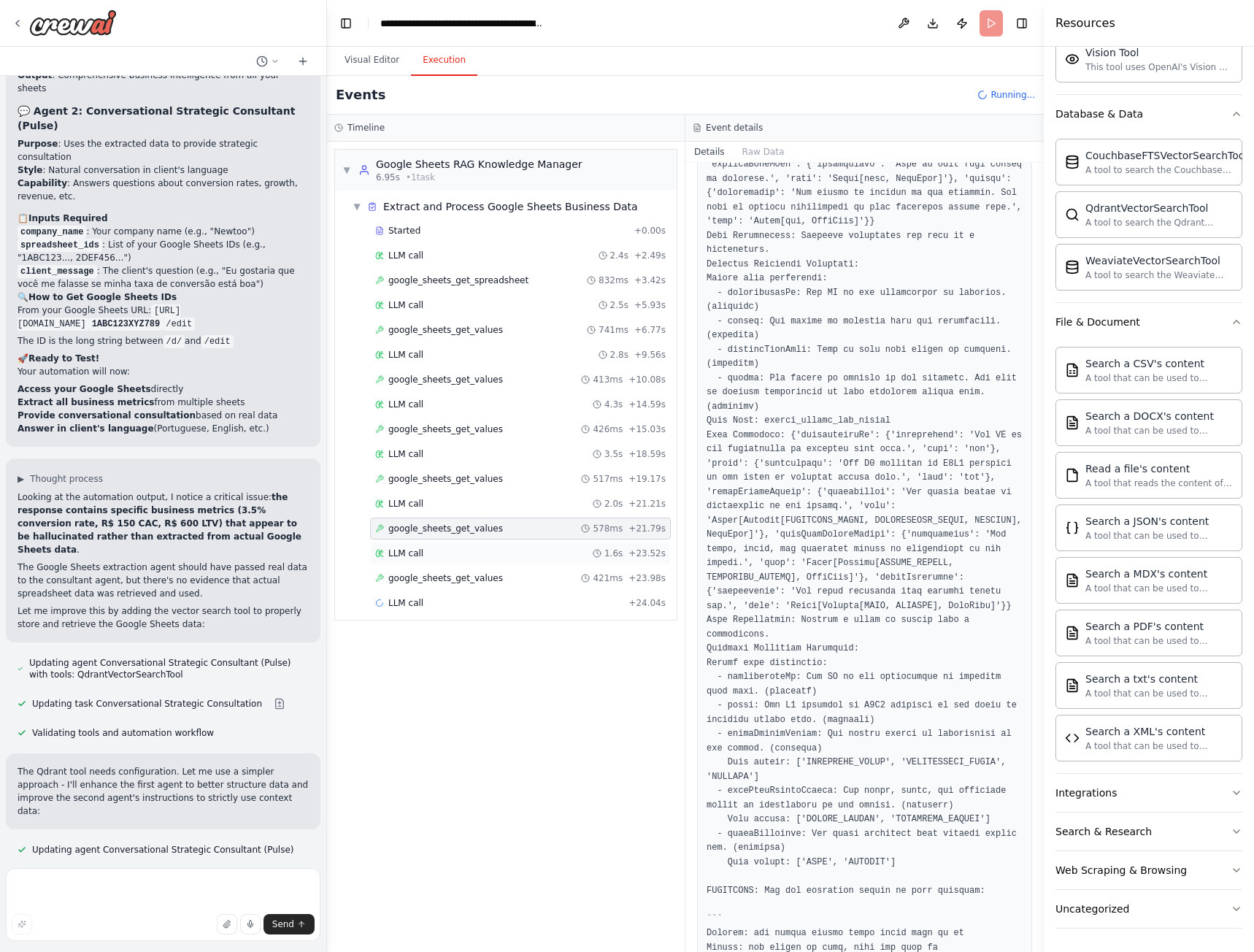
click at [414, 556] on span "LLM call" at bounding box center [406, 553] width 35 height 12
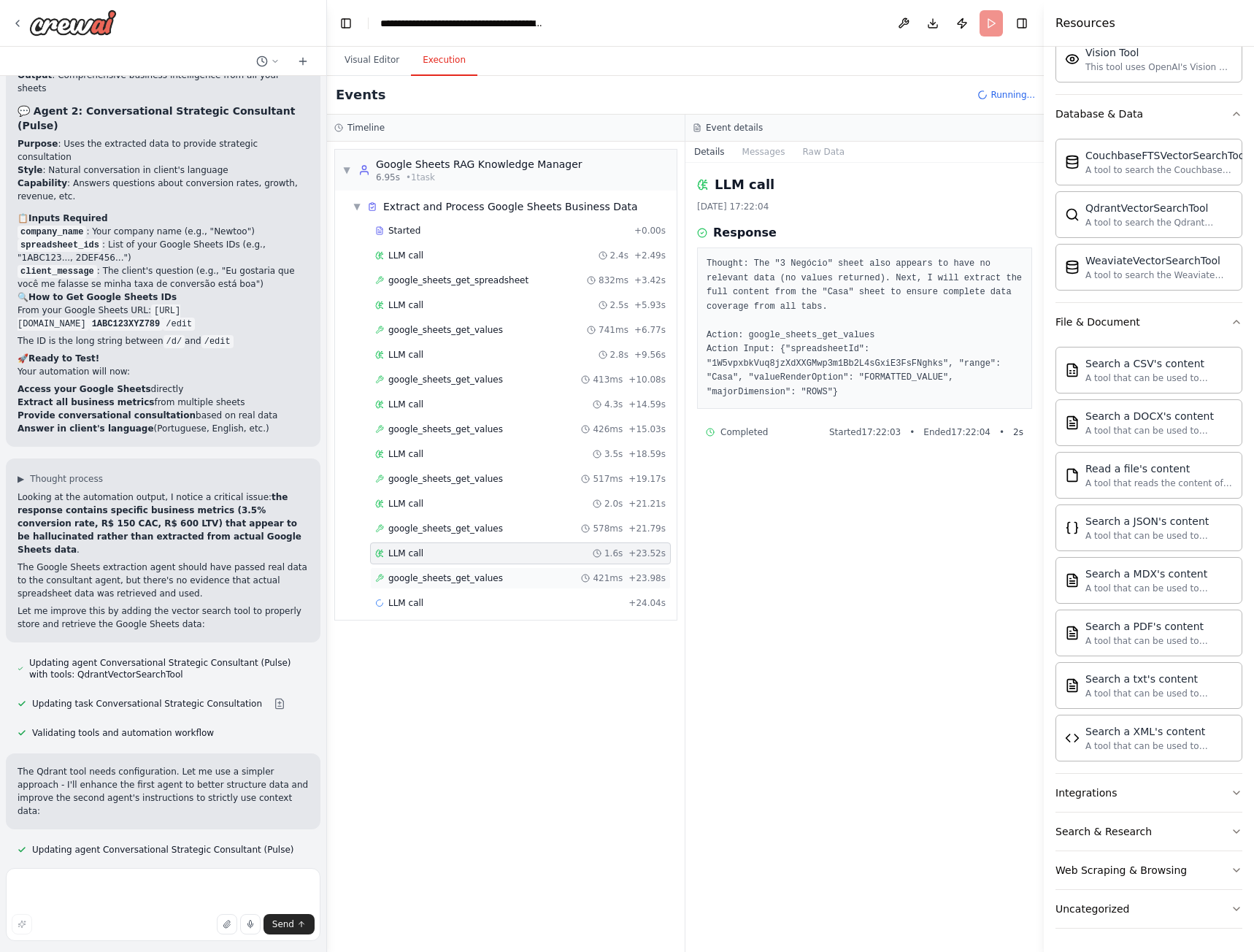
click at [486, 579] on span "google_sheets_get_values" at bounding box center [445, 578] width 114 height 12
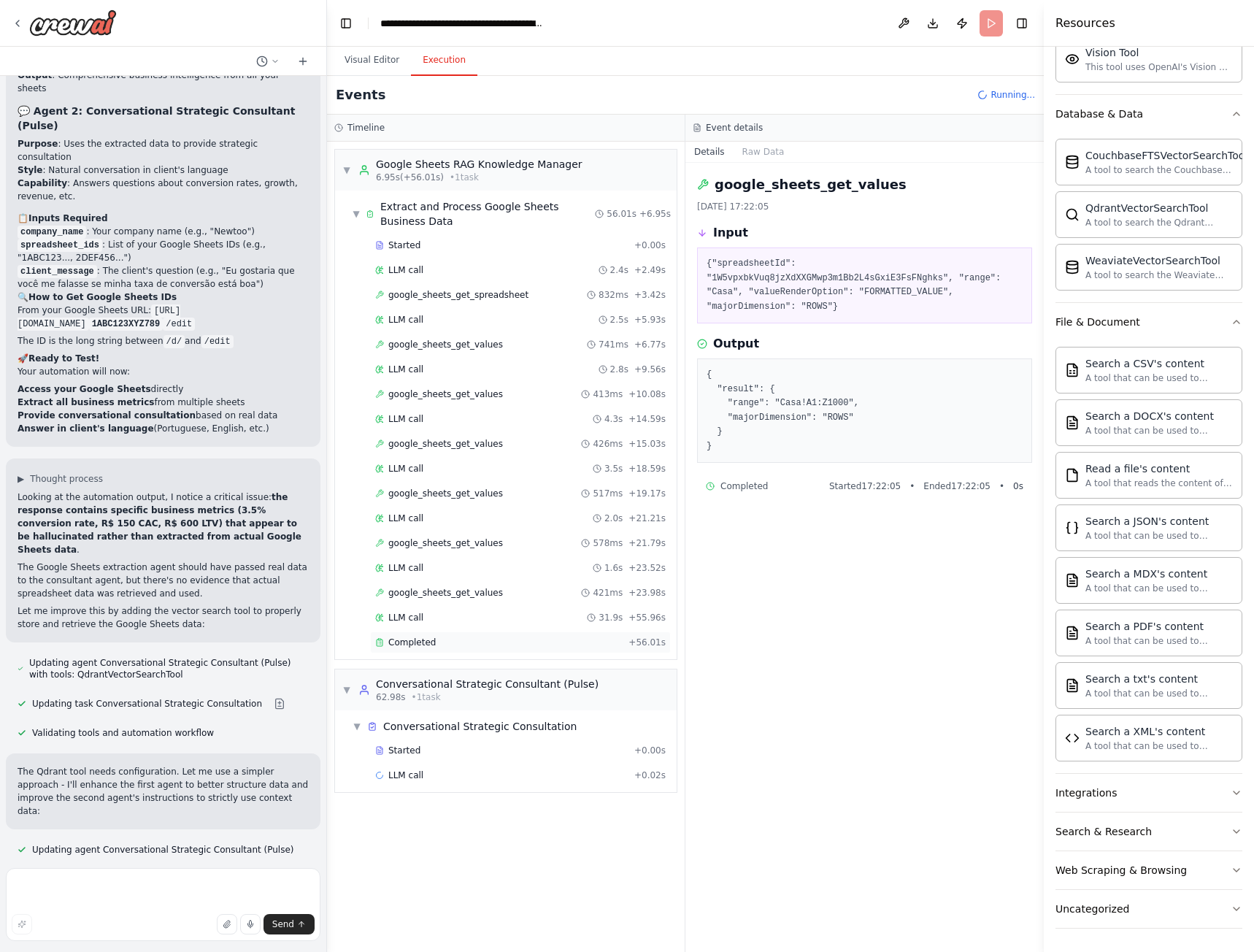
click at [410, 642] on span "Completed" at bounding box center [411, 643] width 47 height 12
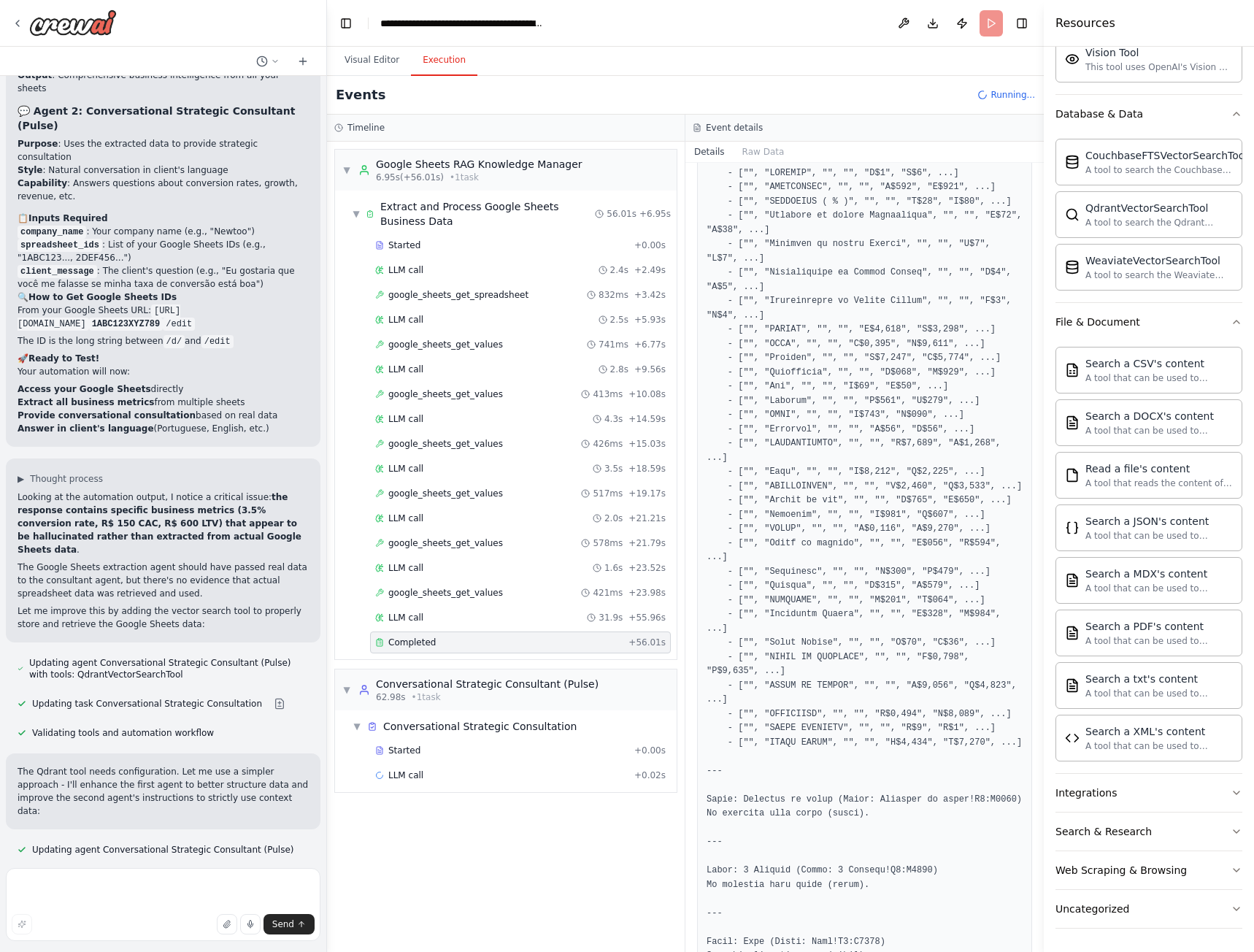
scroll to position [2008, 0]
click at [422, 800] on span "Completed" at bounding box center [411, 800] width 47 height 12
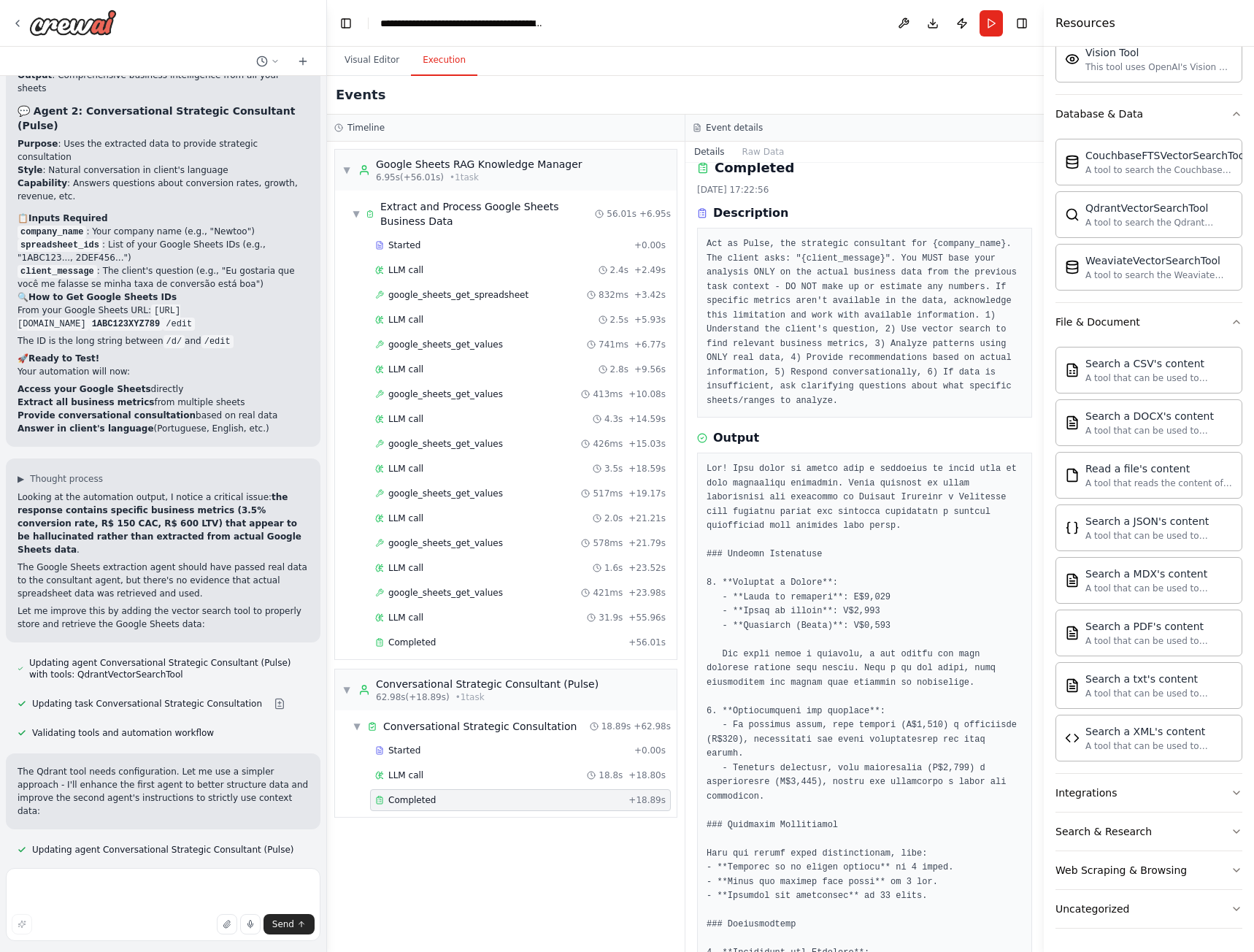
scroll to position [0, 0]
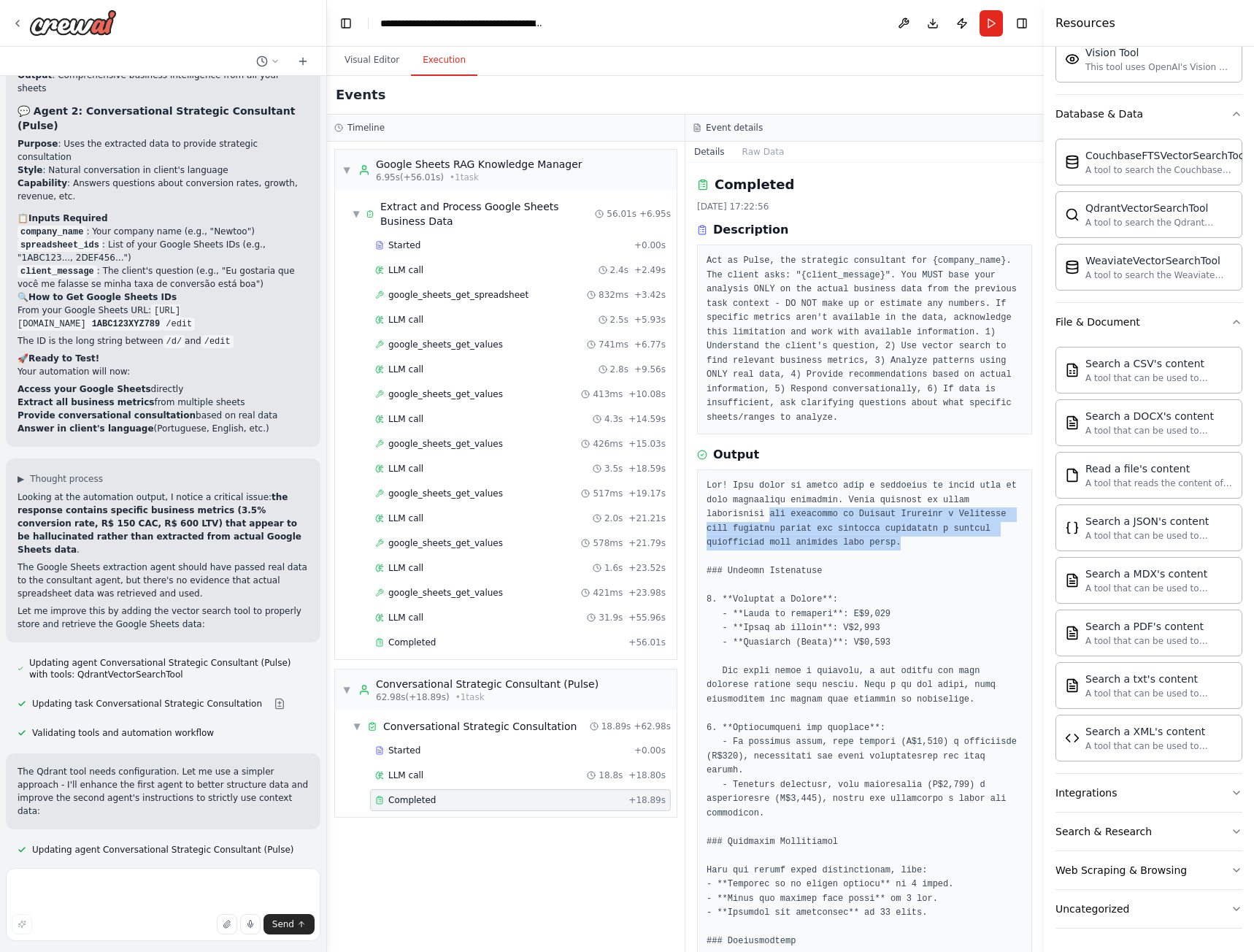
drag, startPoint x: 706, startPoint y: 501, endPoint x: 807, endPoint y: 528, distance: 104.5
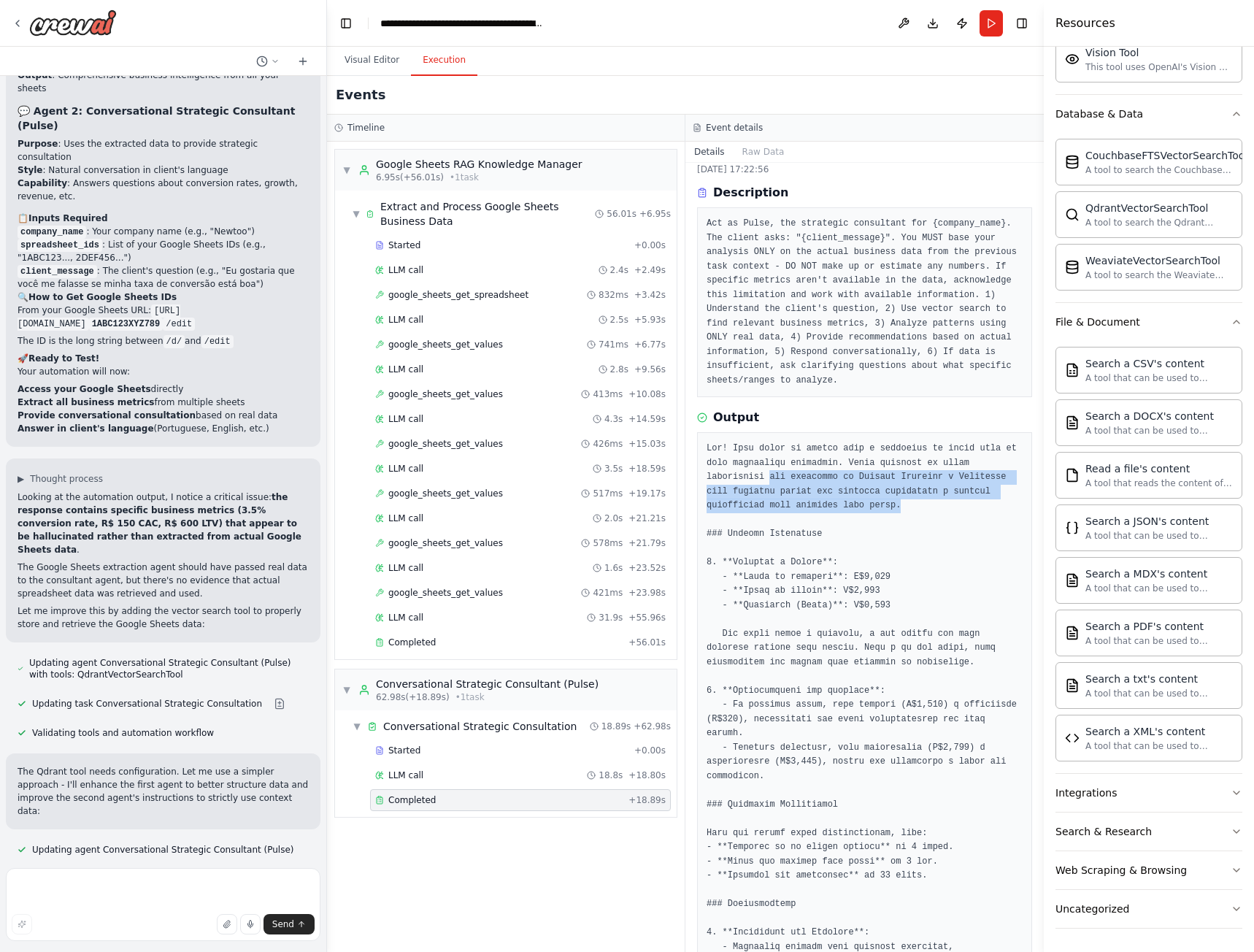
scroll to position [73, 0]
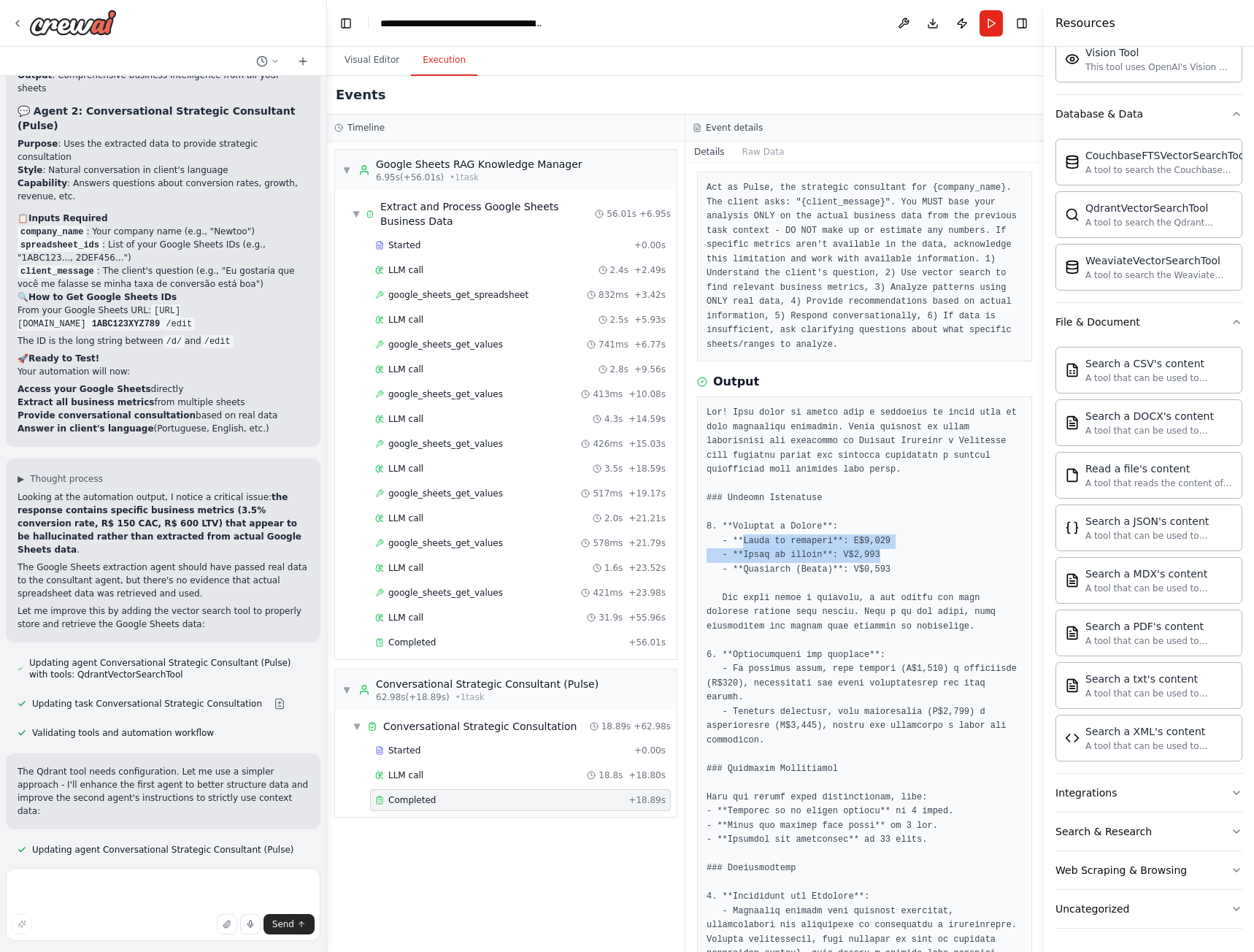
drag, startPoint x: 739, startPoint y: 526, endPoint x: 879, endPoint y: 539, distance: 140.6
click at [879, 539] on pre at bounding box center [864, 904] width 316 height 996
click at [874, 554] on pre at bounding box center [864, 904] width 316 height 996
drag, startPoint x: 880, startPoint y: 554, endPoint x: 758, endPoint y: 539, distance: 122.9
click at [742, 530] on pre at bounding box center [864, 904] width 316 height 996
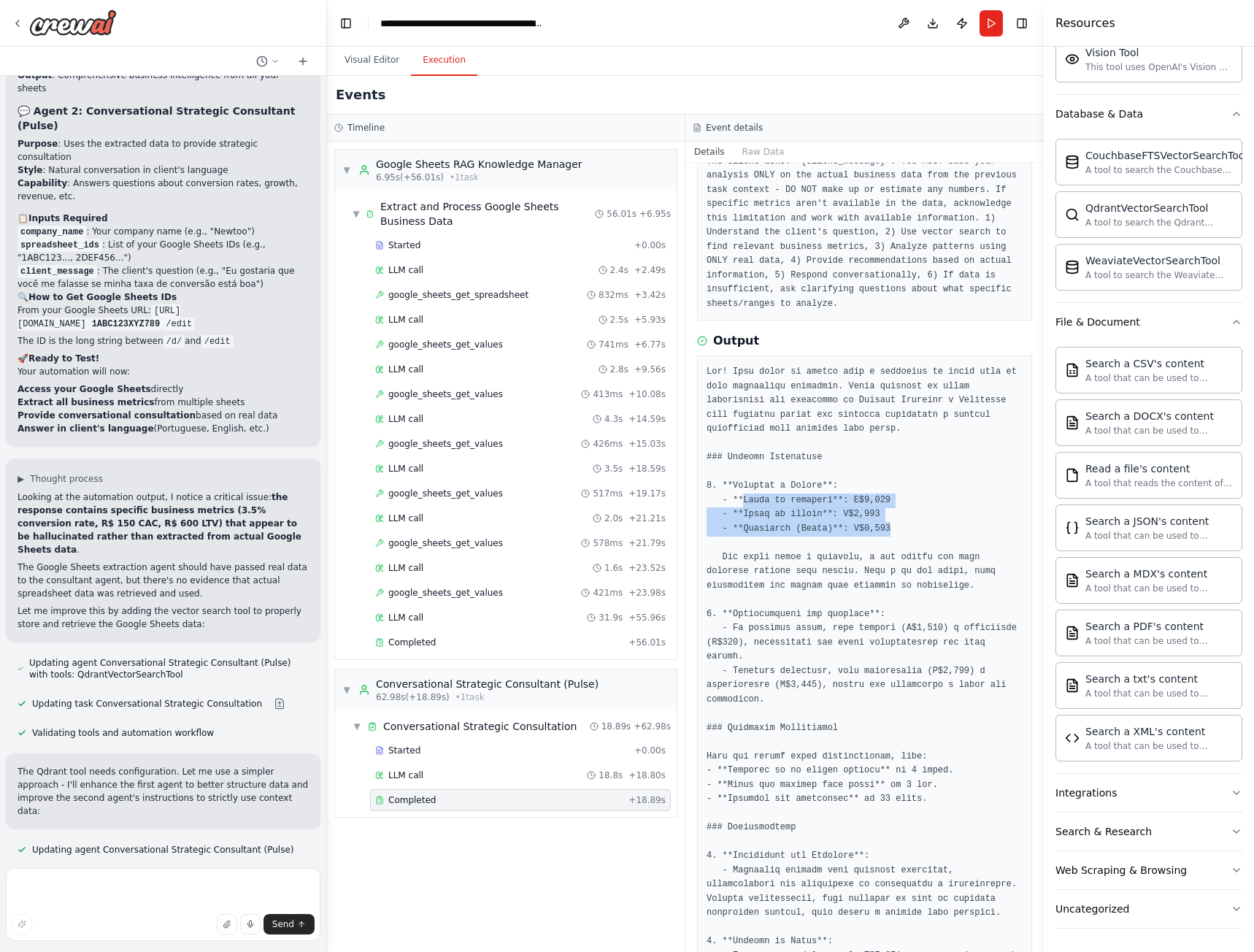
scroll to position [219, 0]
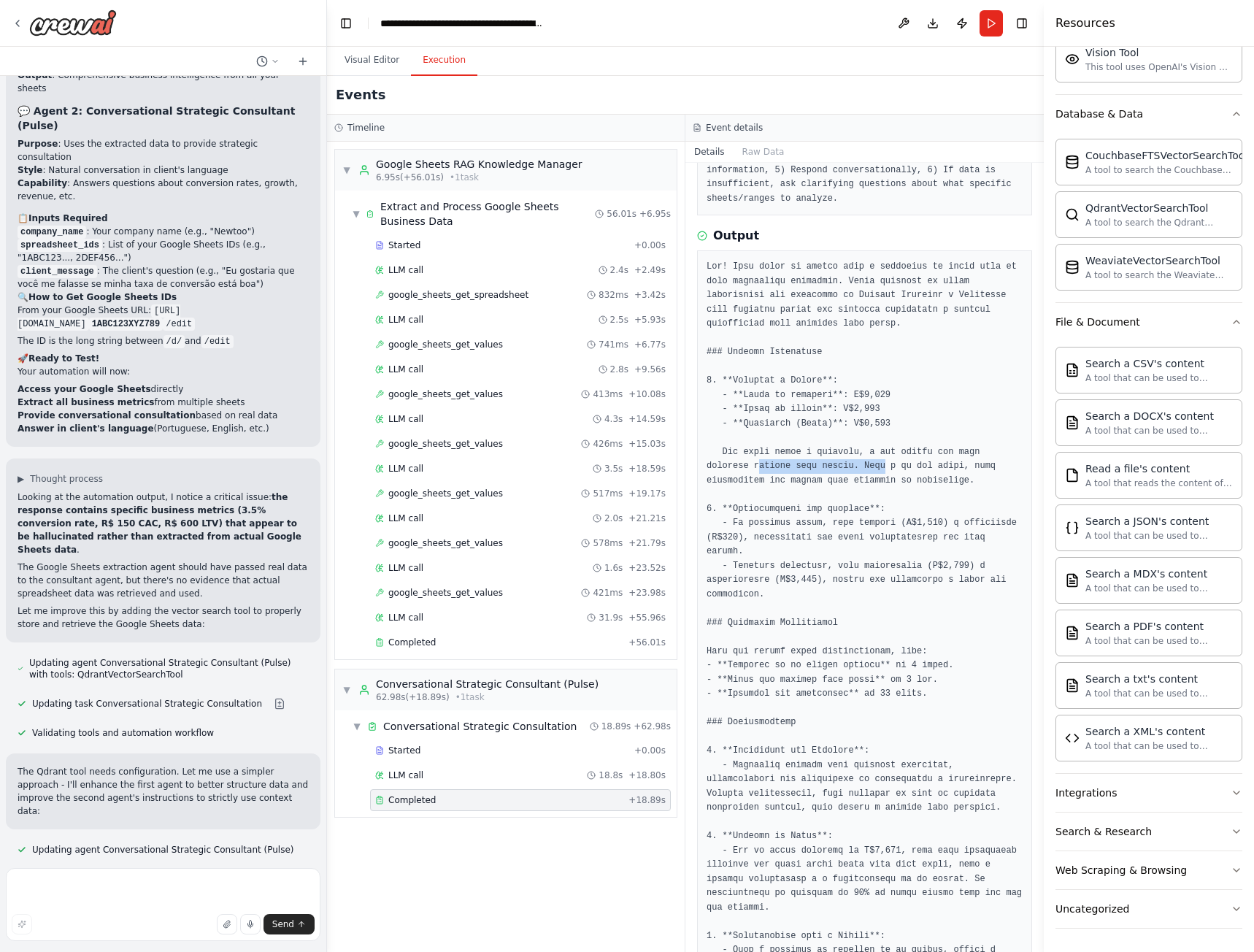
drag, startPoint x: 713, startPoint y: 451, endPoint x: 826, endPoint y: 450, distance: 113.0
click at [826, 449] on pre at bounding box center [864, 758] width 316 height 996
drag, startPoint x: 725, startPoint y: 509, endPoint x: 824, endPoint y: 521, distance: 99.7
click at [824, 520] on pre at bounding box center [864, 758] width 316 height 996
click at [824, 521] on pre at bounding box center [864, 758] width 316 height 996
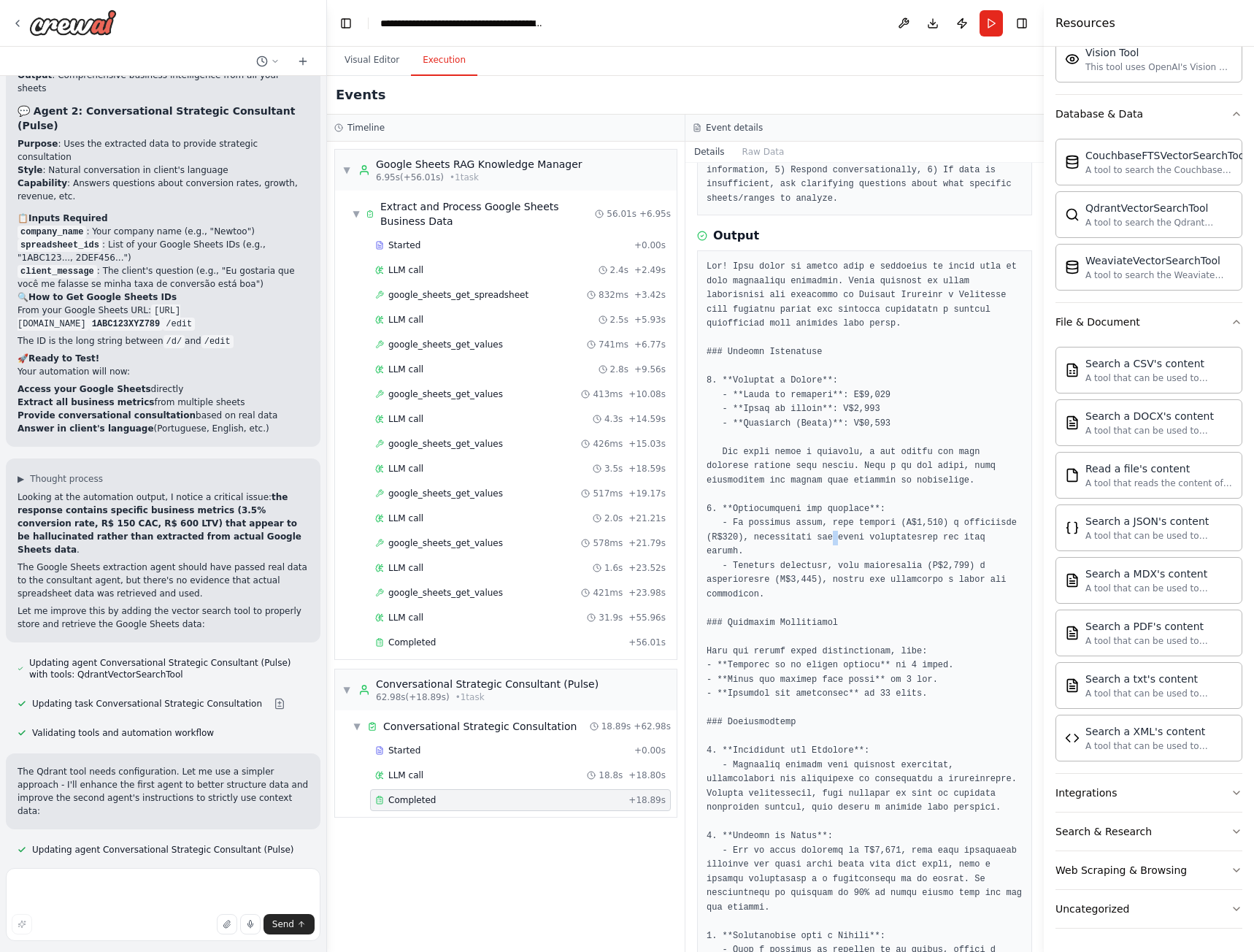
click at [824, 521] on pre at bounding box center [864, 758] width 316 height 996
click at [751, 539] on pre at bounding box center [864, 758] width 316 height 996
drag, startPoint x: 719, startPoint y: 536, endPoint x: 767, endPoint y: 562, distance: 54.6
click at [767, 562] on pre at bounding box center [864, 758] width 316 height 996
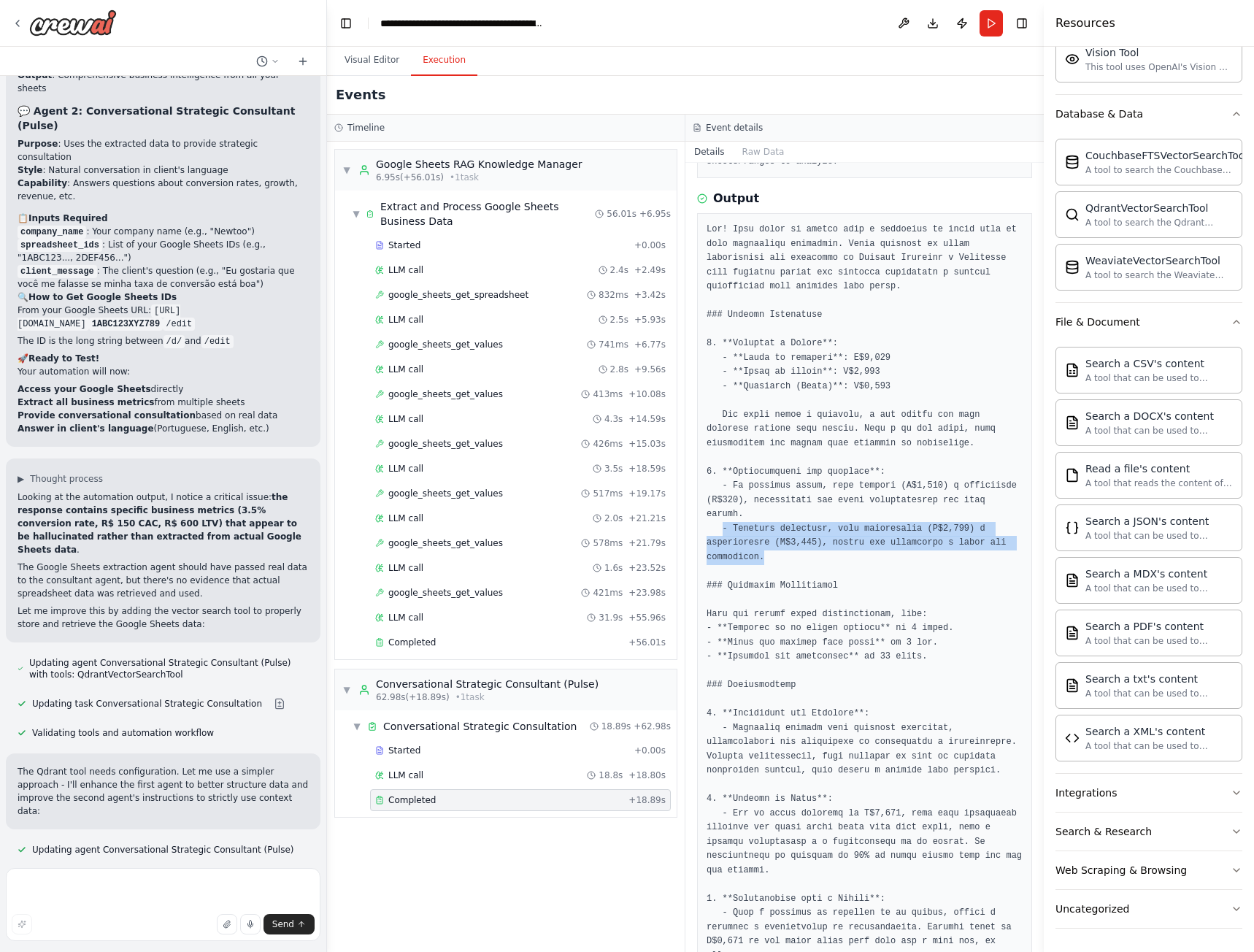
scroll to position [292, 0]
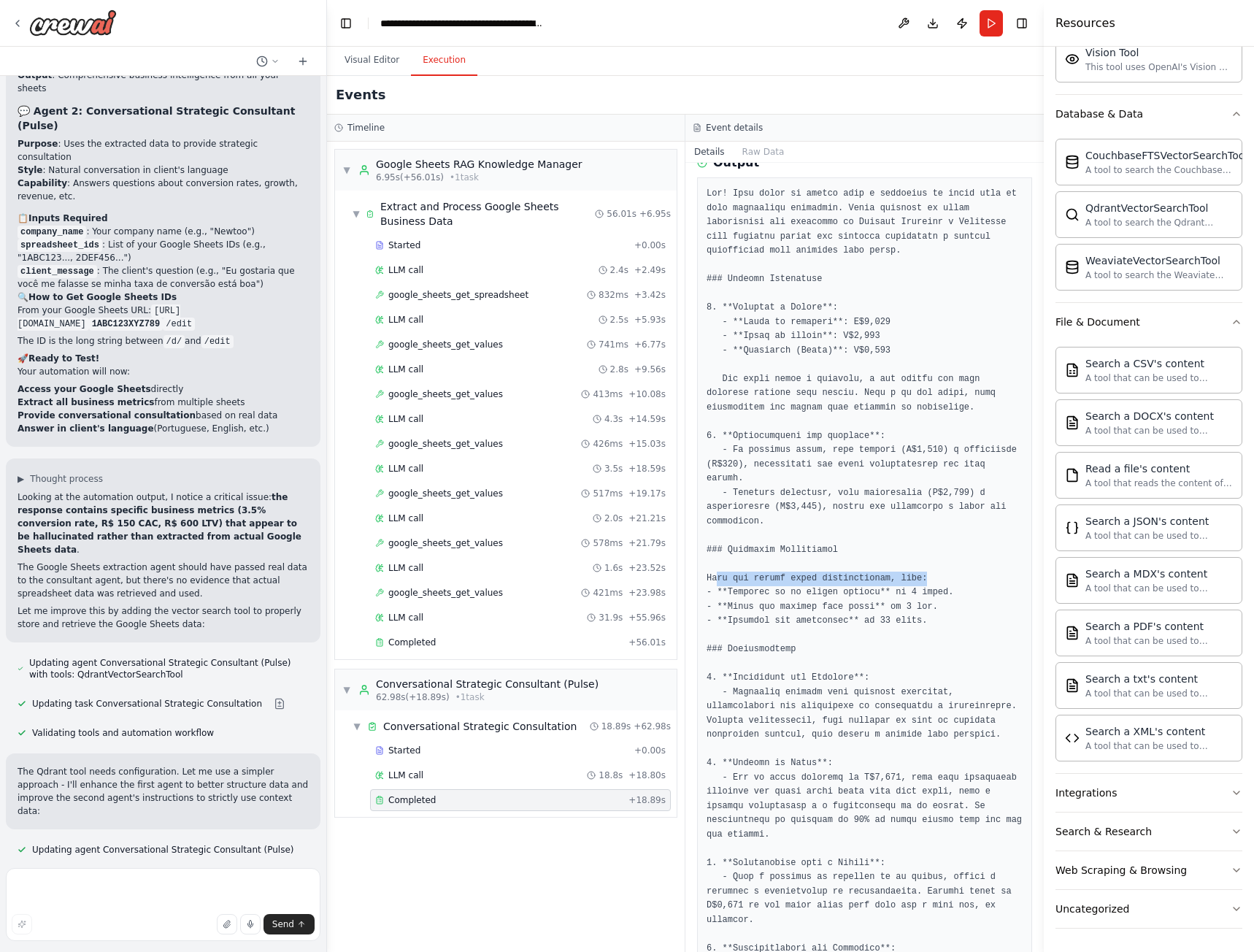
drag, startPoint x: 719, startPoint y: 549, endPoint x: 913, endPoint y: 554, distance: 194.1
click at [913, 554] on pre at bounding box center [864, 685] width 316 height 996
drag, startPoint x: 757, startPoint y: 564, endPoint x: 922, endPoint y: 562, distance: 165.0
click at [922, 562] on pre at bounding box center [864, 685] width 316 height 996
drag, startPoint x: 749, startPoint y: 578, endPoint x: 913, endPoint y: 576, distance: 164.0
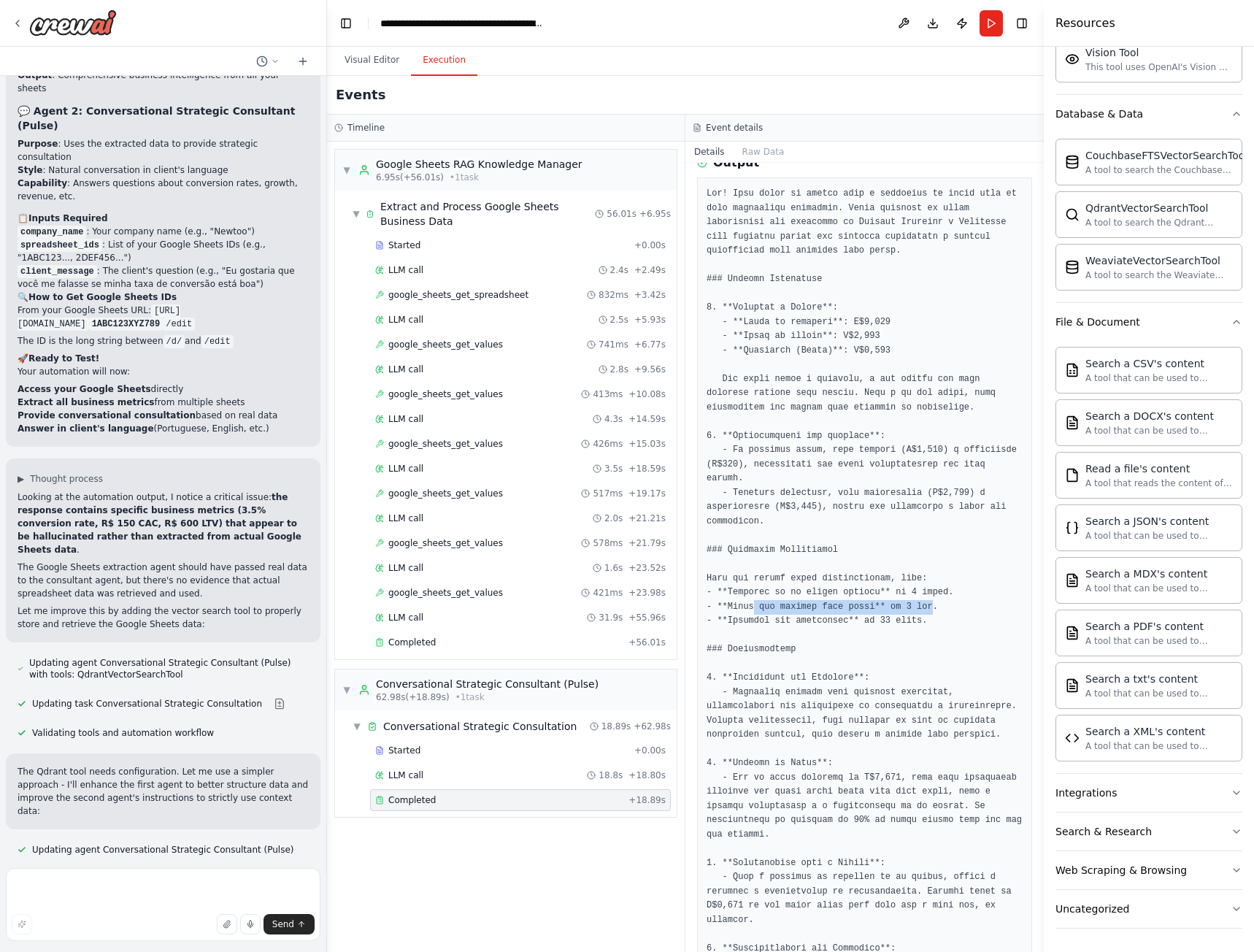
click at [913, 576] on pre at bounding box center [864, 685] width 316 height 996
drag, startPoint x: 749, startPoint y: 594, endPoint x: 884, endPoint y: 591, distance: 135.0
click at [891, 594] on pre at bounding box center [864, 685] width 316 height 996
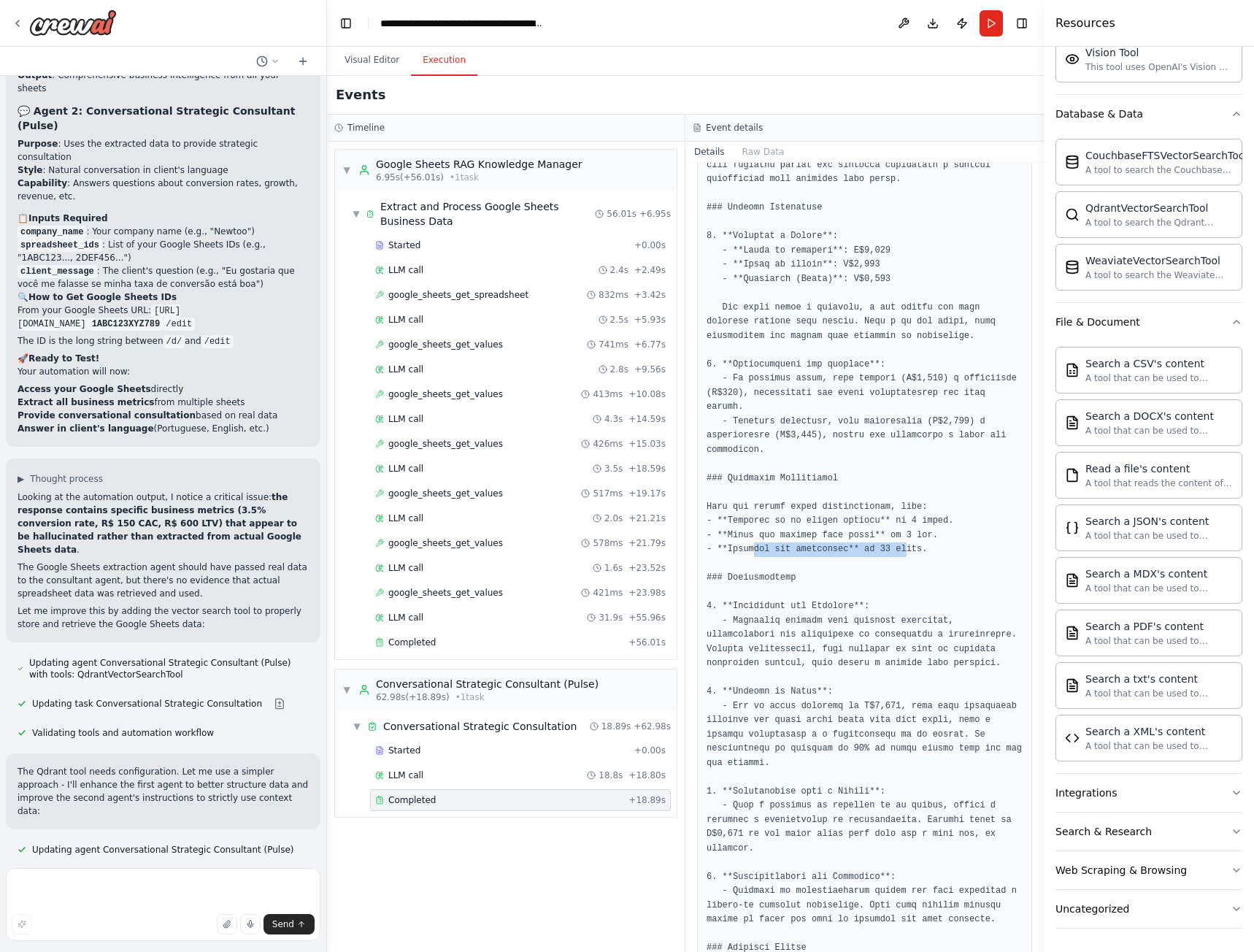
scroll to position [365, 0]
drag, startPoint x: 727, startPoint y: 595, endPoint x: 784, endPoint y: 605, distance: 57.9
click at [784, 605] on pre at bounding box center [864, 612] width 316 height 996
click at [815, 604] on pre at bounding box center [864, 612] width 316 height 996
drag, startPoint x: 951, startPoint y: 609, endPoint x: 769, endPoint y: 607, distance: 182.0
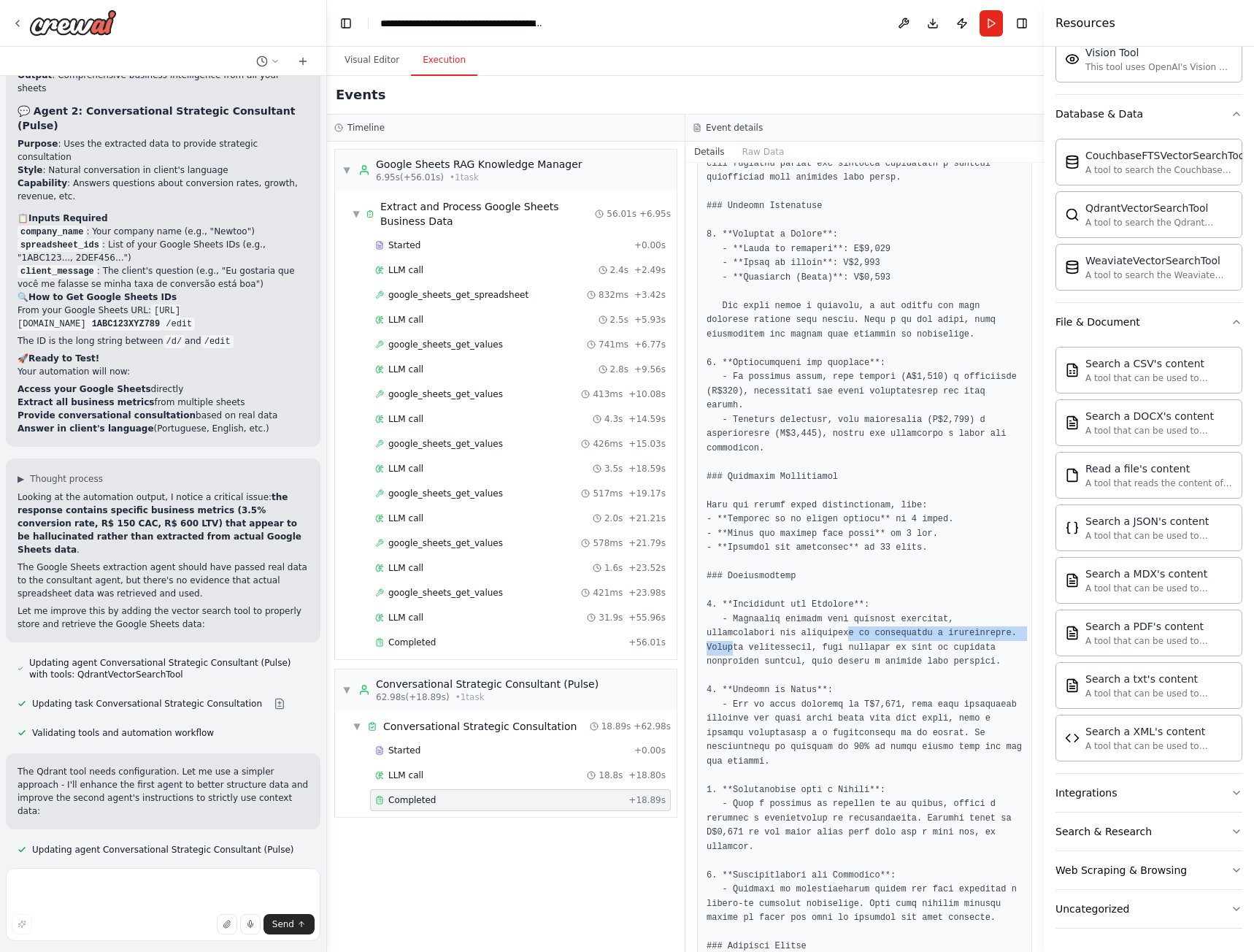
click at [770, 607] on pre at bounding box center [864, 612] width 316 height 996
drag, startPoint x: 870, startPoint y: 617, endPoint x: 776, endPoint y: 620, distance: 94.0
click at [775, 620] on pre at bounding box center [864, 612] width 316 height 996
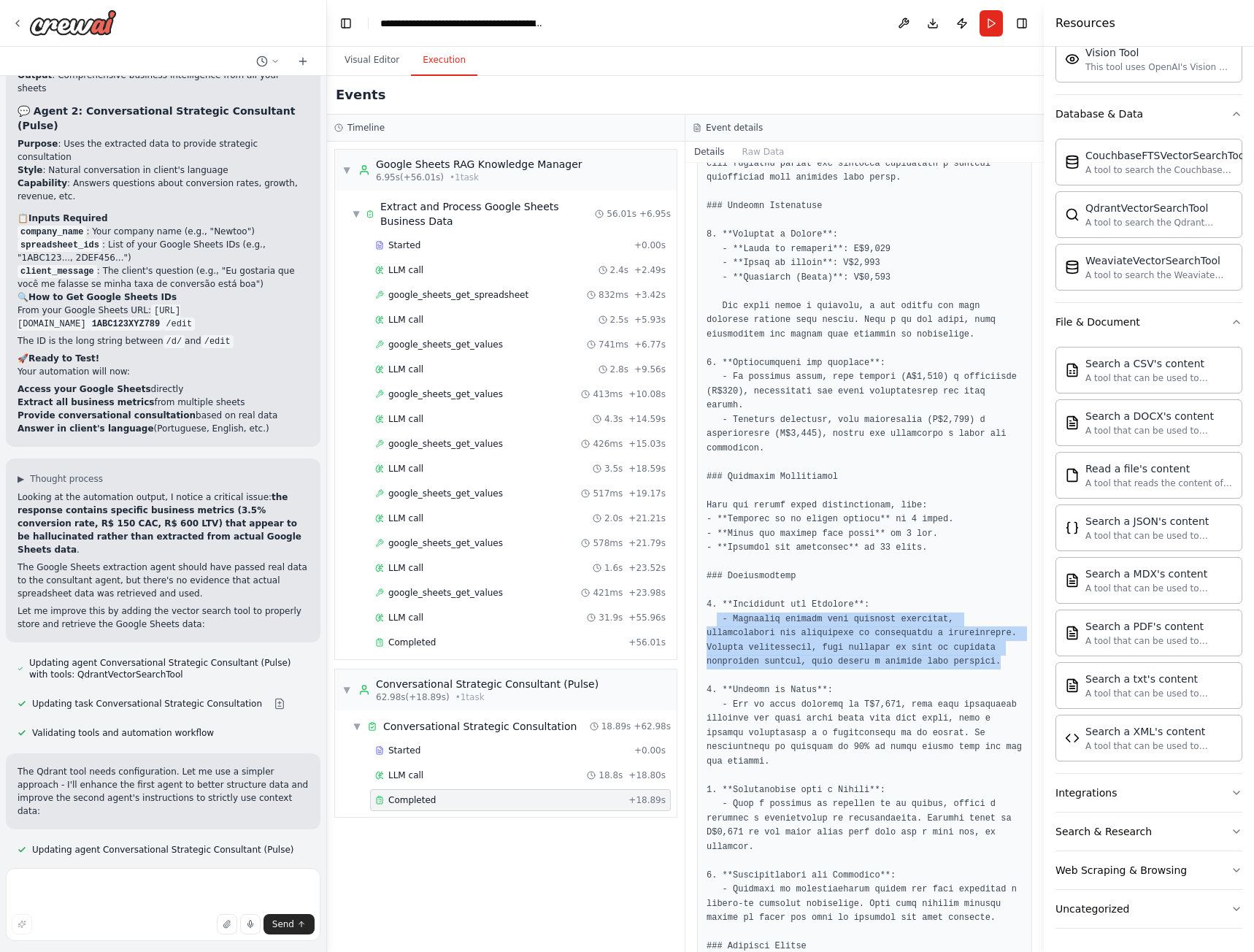
drag, startPoint x: 924, startPoint y: 631, endPoint x: 716, endPoint y: 591, distance: 211.8
click at [716, 591] on pre at bounding box center [864, 612] width 316 height 996
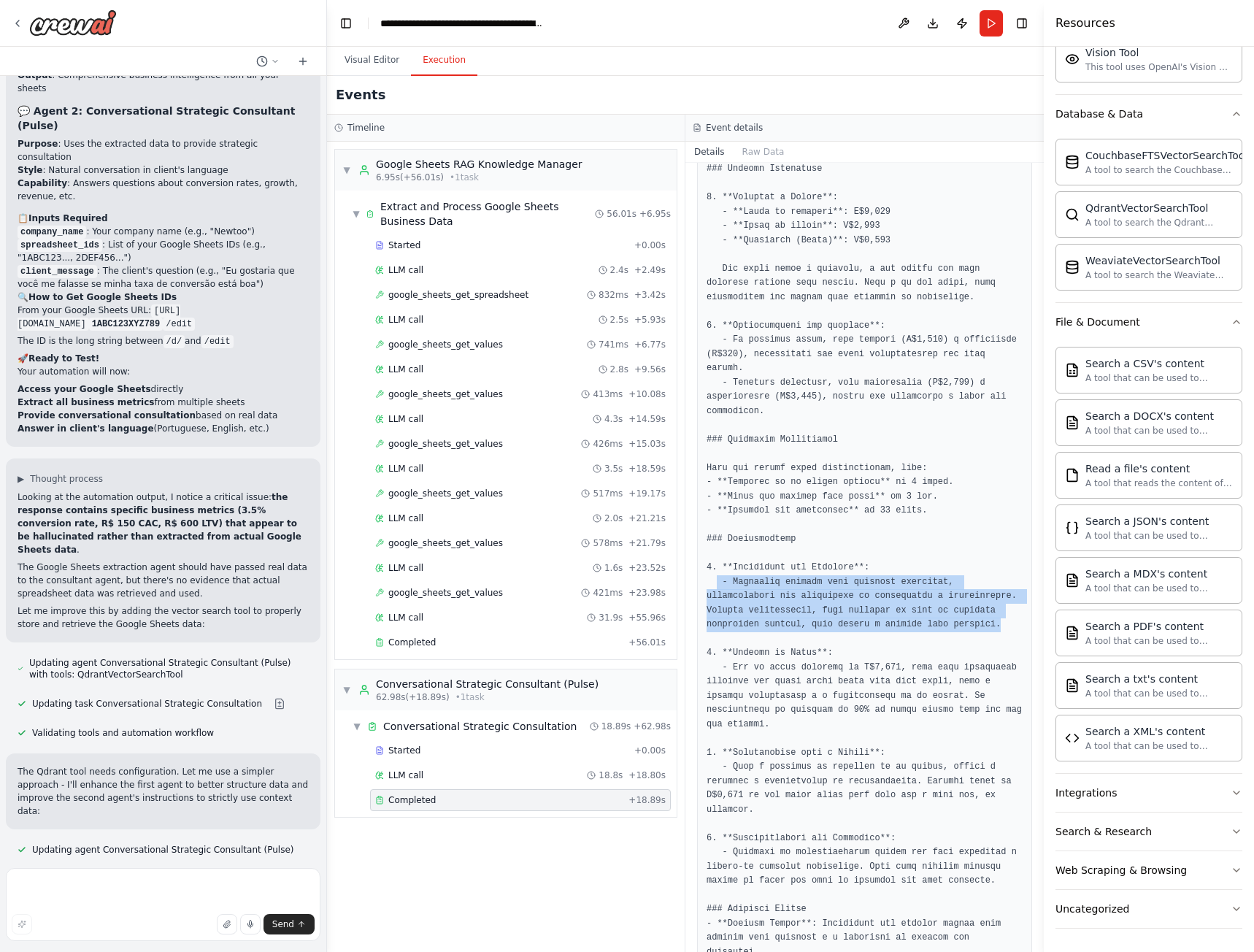
scroll to position [485, 0]
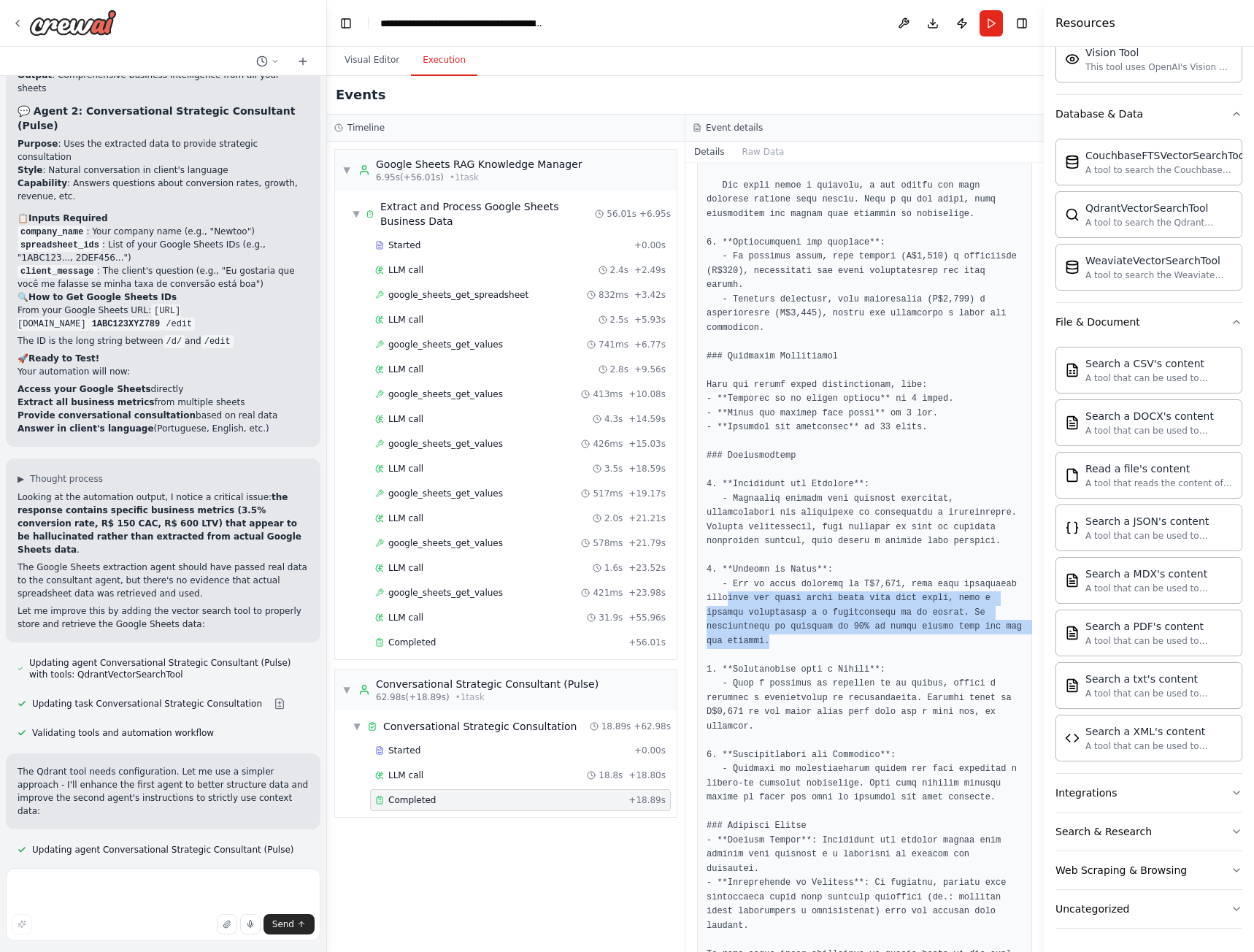
drag, startPoint x: 724, startPoint y: 570, endPoint x: 985, endPoint y: 603, distance: 263.1
click at [985, 603] on pre at bounding box center [864, 491] width 316 height 996
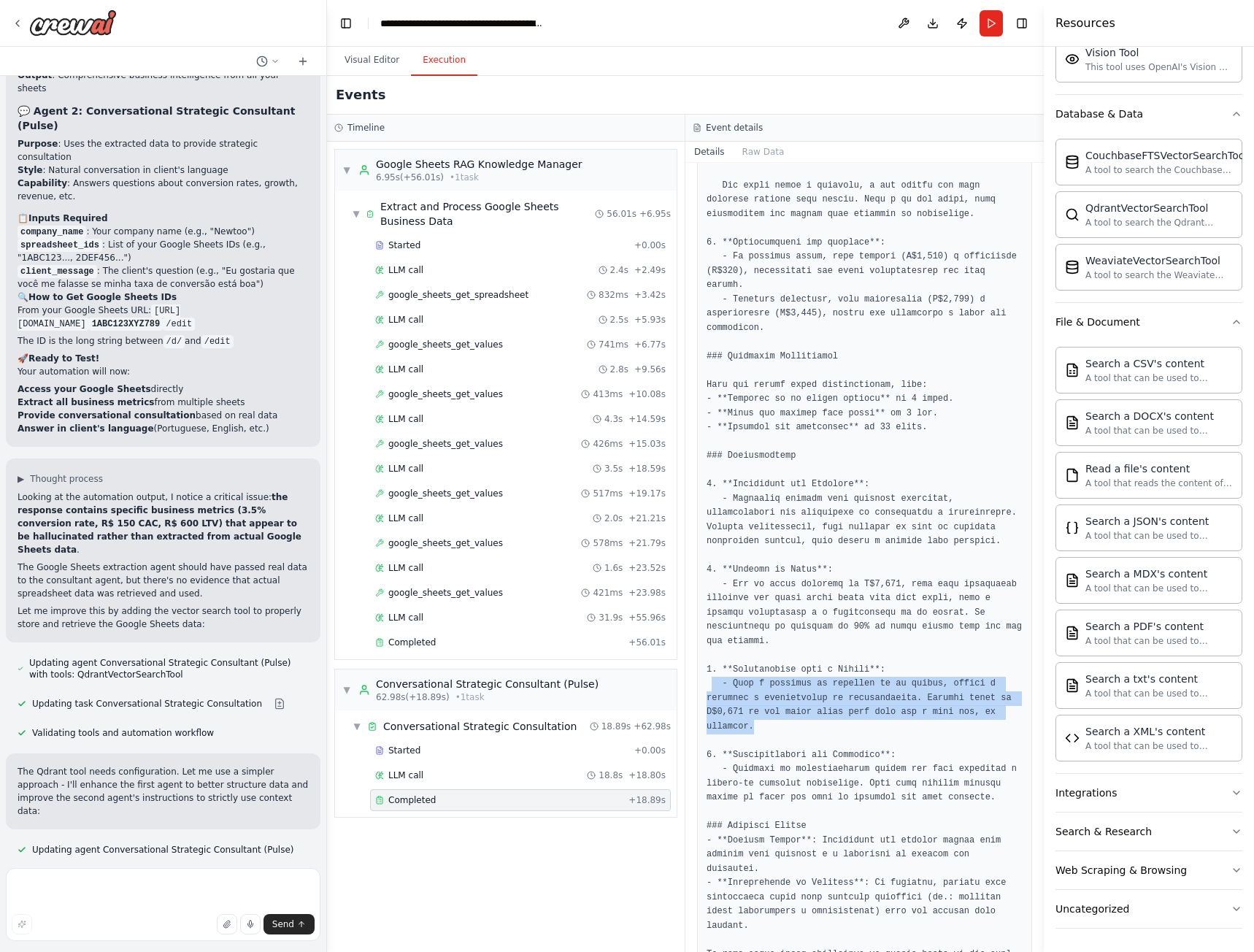
drag, startPoint x: 759, startPoint y: 680, endPoint x: 711, endPoint y: 638, distance: 63.8
click at [711, 638] on pre at bounding box center [864, 491] width 316 height 996
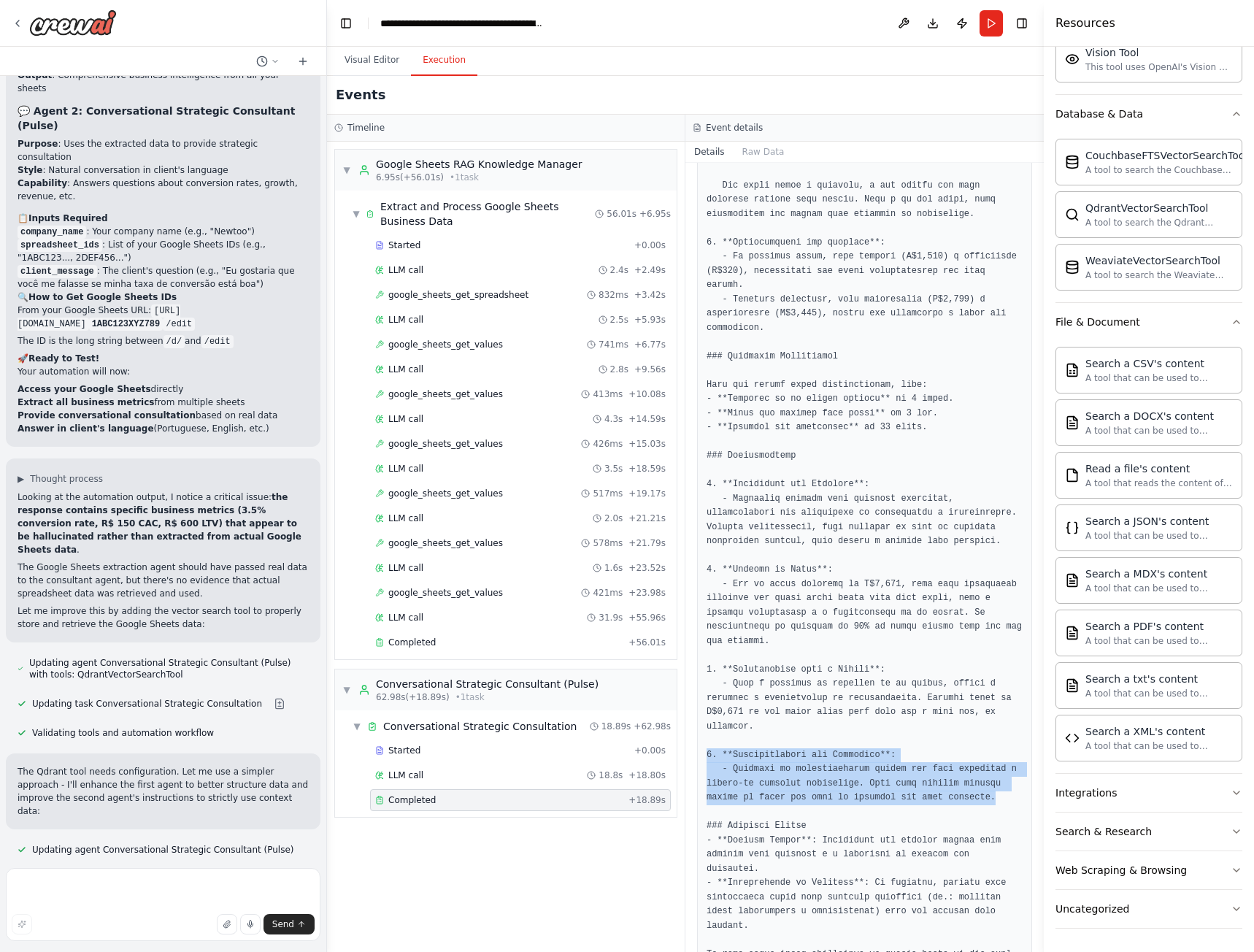
drag, startPoint x: 955, startPoint y: 756, endPoint x: 713, endPoint y: 732, distance: 243.2
click at [702, 719] on div at bounding box center [864, 491] width 335 height 1015
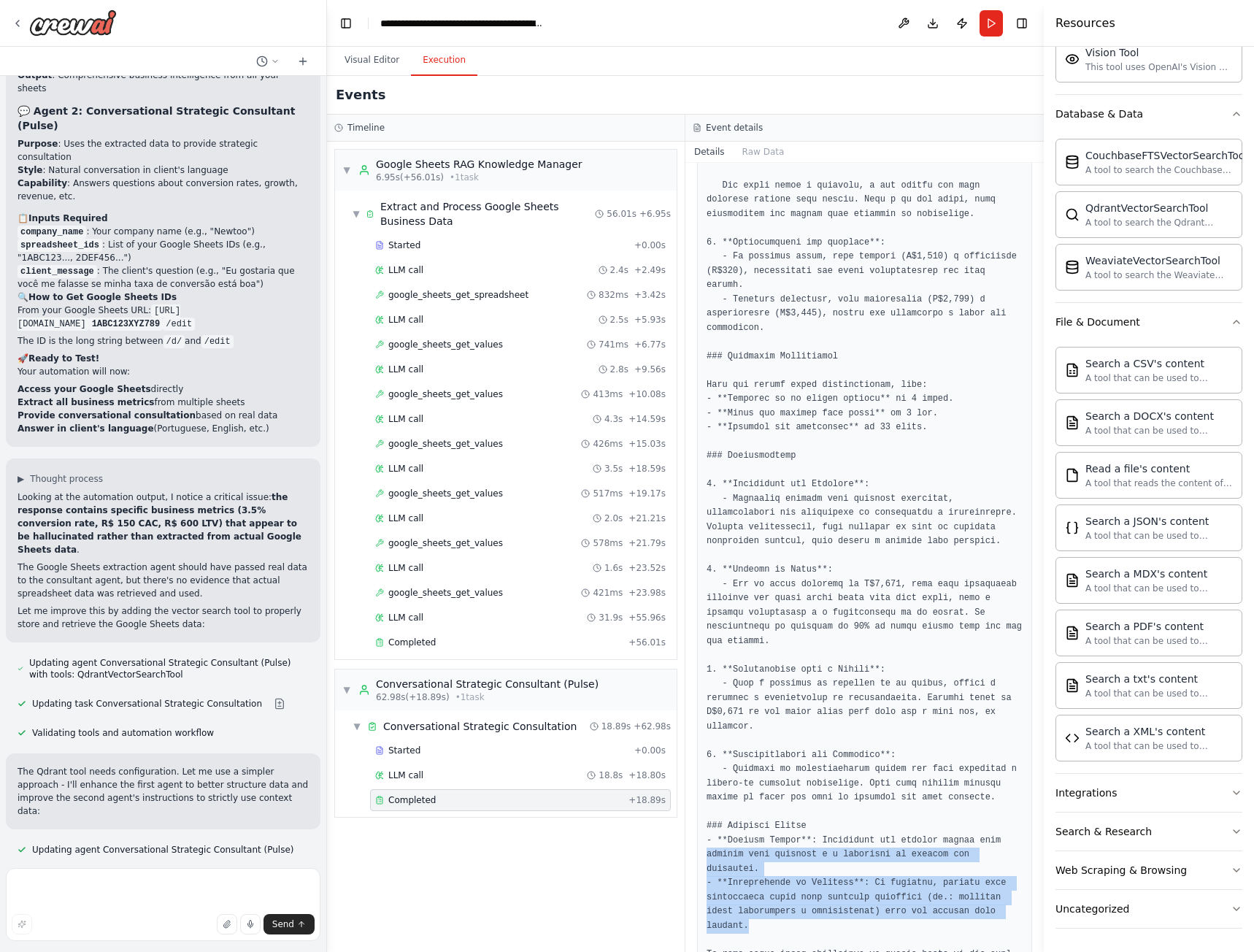
drag, startPoint x: 708, startPoint y: 816, endPoint x: 991, endPoint y: 851, distance: 285.2
click at [991, 851] on pre at bounding box center [864, 491] width 316 height 996
click at [992, 857] on pre at bounding box center [864, 491] width 316 height 996
drag, startPoint x: 992, startPoint y: 857, endPoint x: 693, endPoint y: 784, distance: 307.8
click at [693, 784] on div "Completed 07/10/2025, 17:22:56 Description Act as Pulse, the strategic consulta…" at bounding box center [864, 557] width 358 height 790
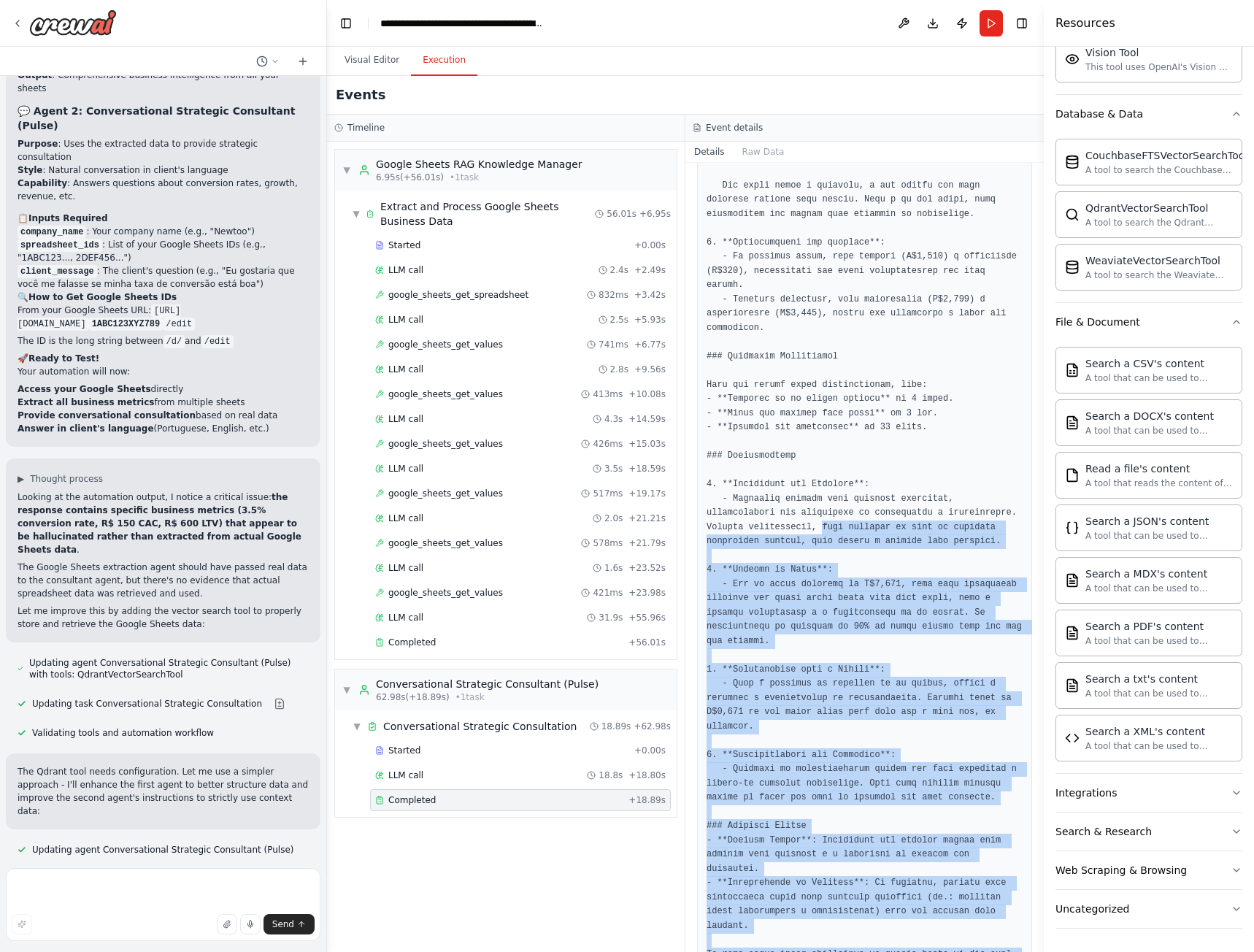
drag, startPoint x: 984, startPoint y: 910, endPoint x: 773, endPoint y: 493, distance: 467.3
click at [773, 493] on pre at bounding box center [864, 491] width 316 height 996
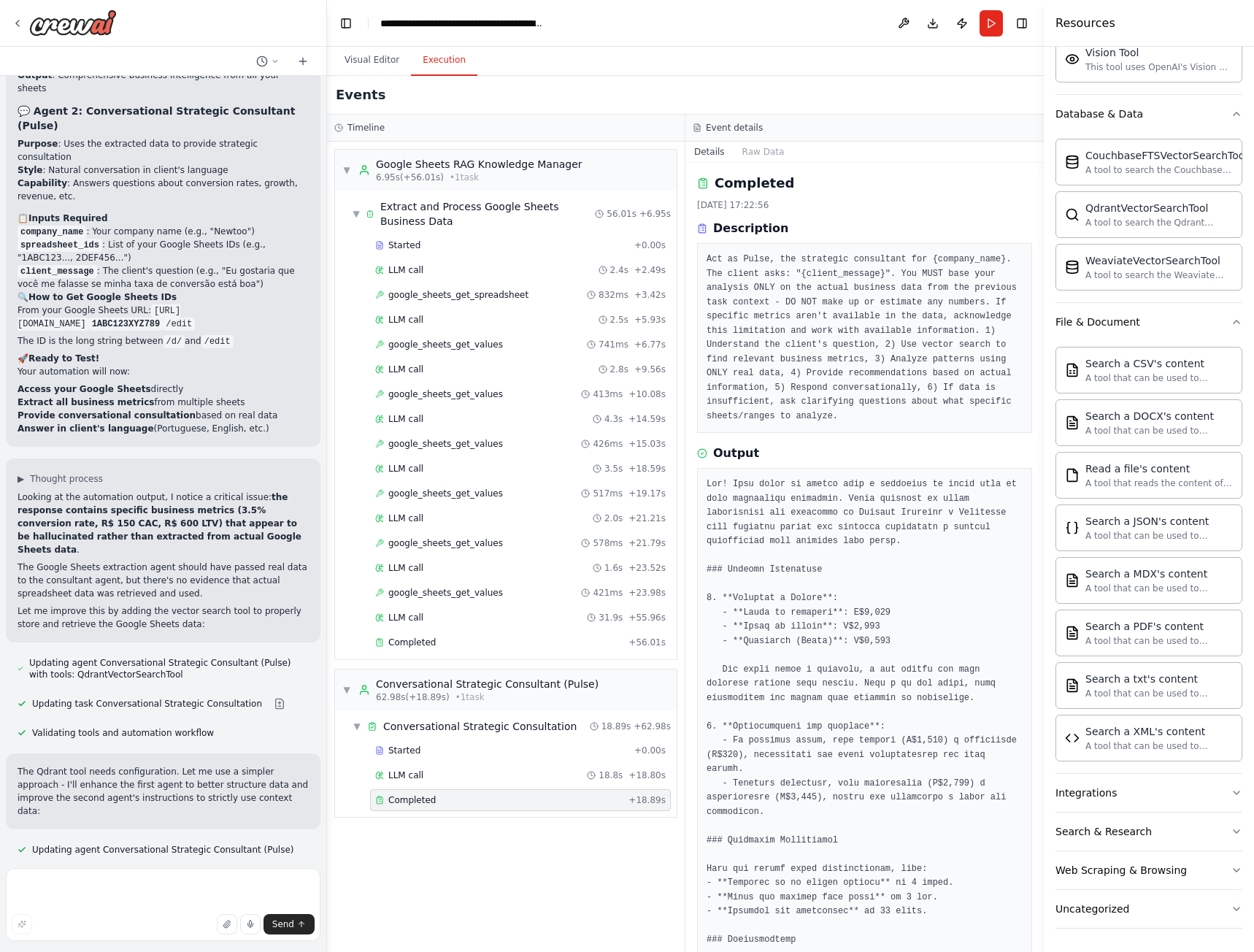
scroll to position [0, 0]
click at [383, 67] on button "Visual Editor" at bounding box center [371, 60] width 78 height 31
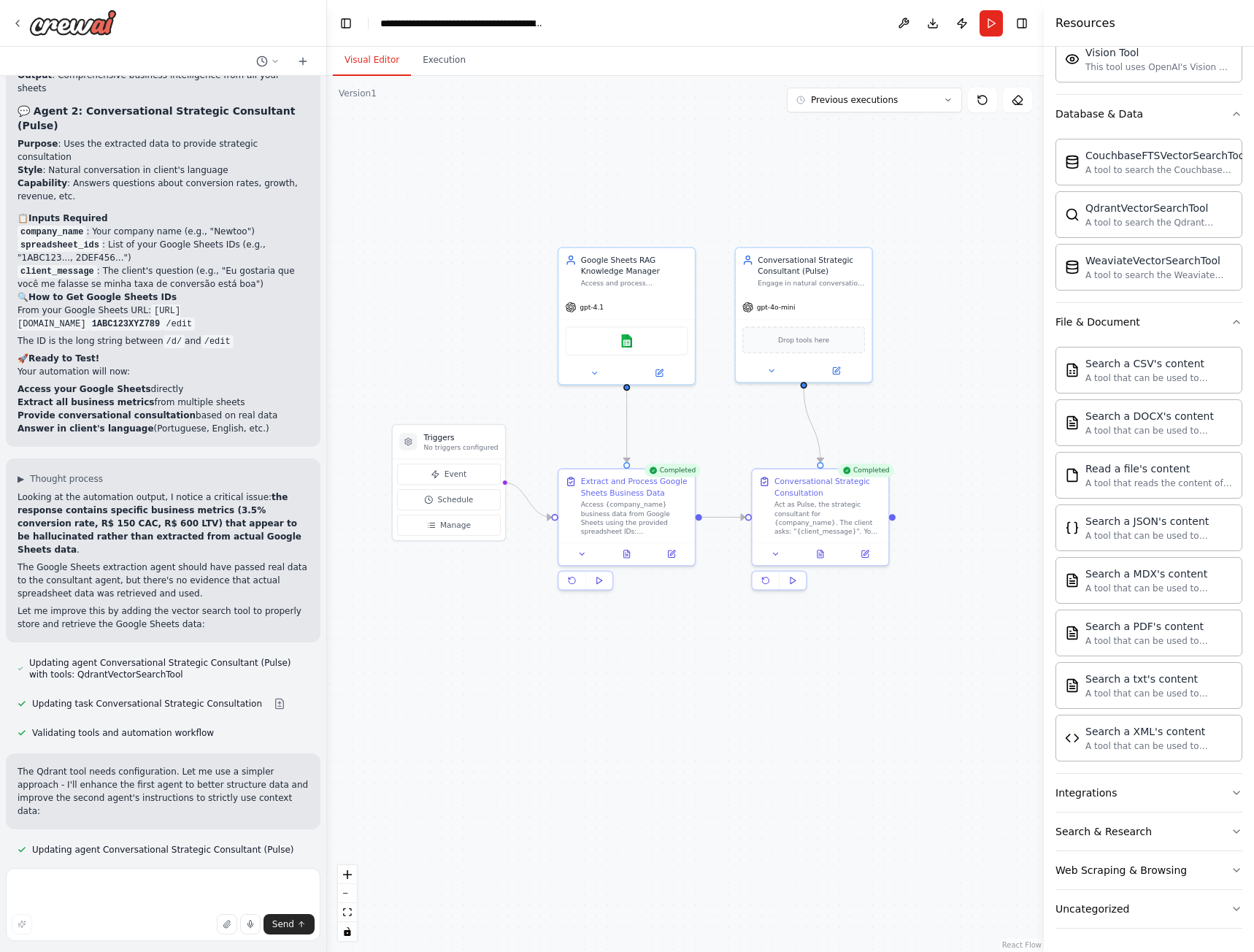
drag, startPoint x: 633, startPoint y: 761, endPoint x: 703, endPoint y: 718, distance: 82.2
click at [688, 718] on div ".deletable-edge-delete-btn { width: 20px; height: 20px; border: 0px solid #ffff…" at bounding box center [685, 514] width 717 height 876
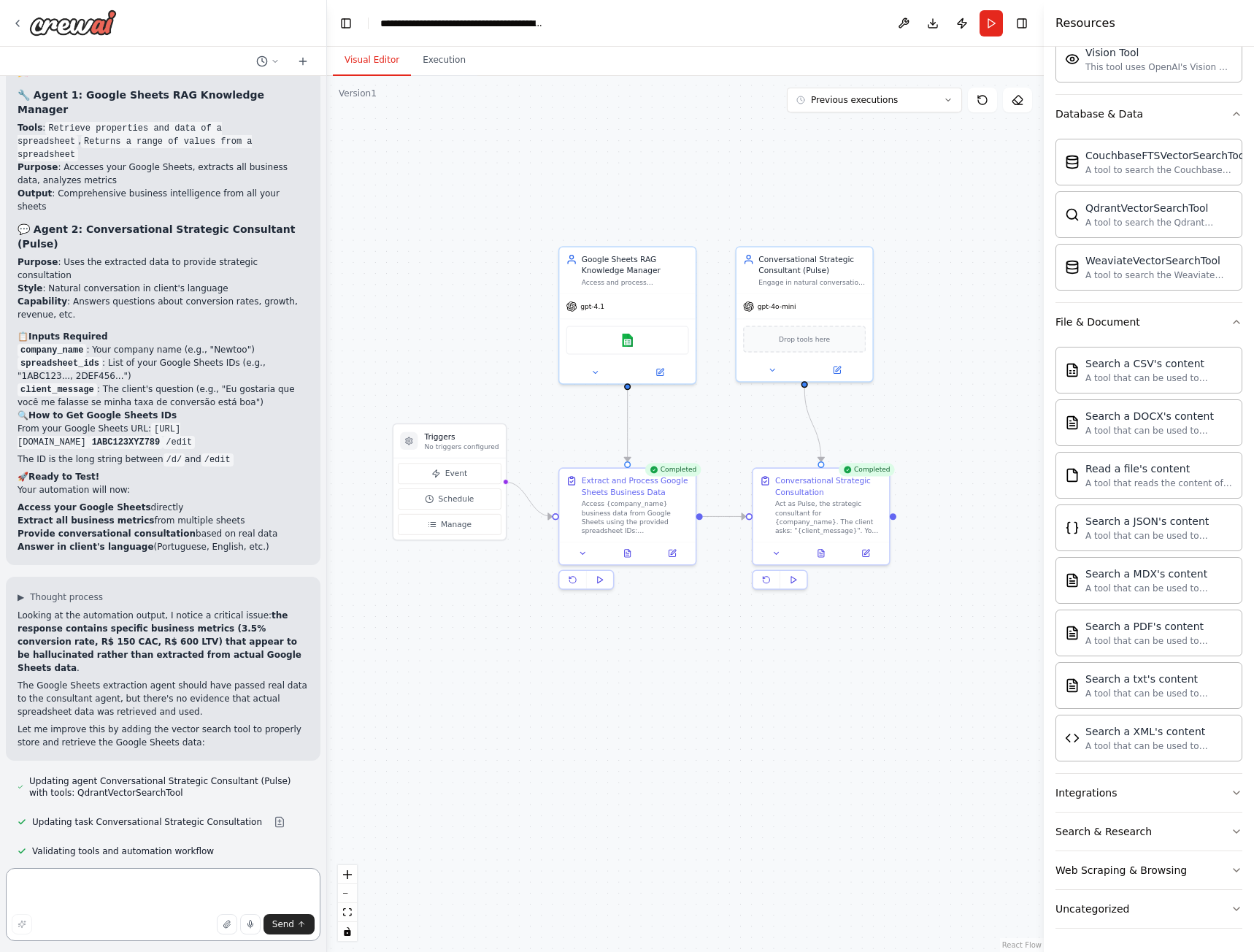
click at [69, 885] on textarea at bounding box center [163, 905] width 315 height 73
click at [933, 19] on button "Download" at bounding box center [933, 23] width 24 height 27
click at [85, 888] on textarea at bounding box center [163, 905] width 315 height 73
click at [603, 368] on button at bounding box center [595, 369] width 63 height 13
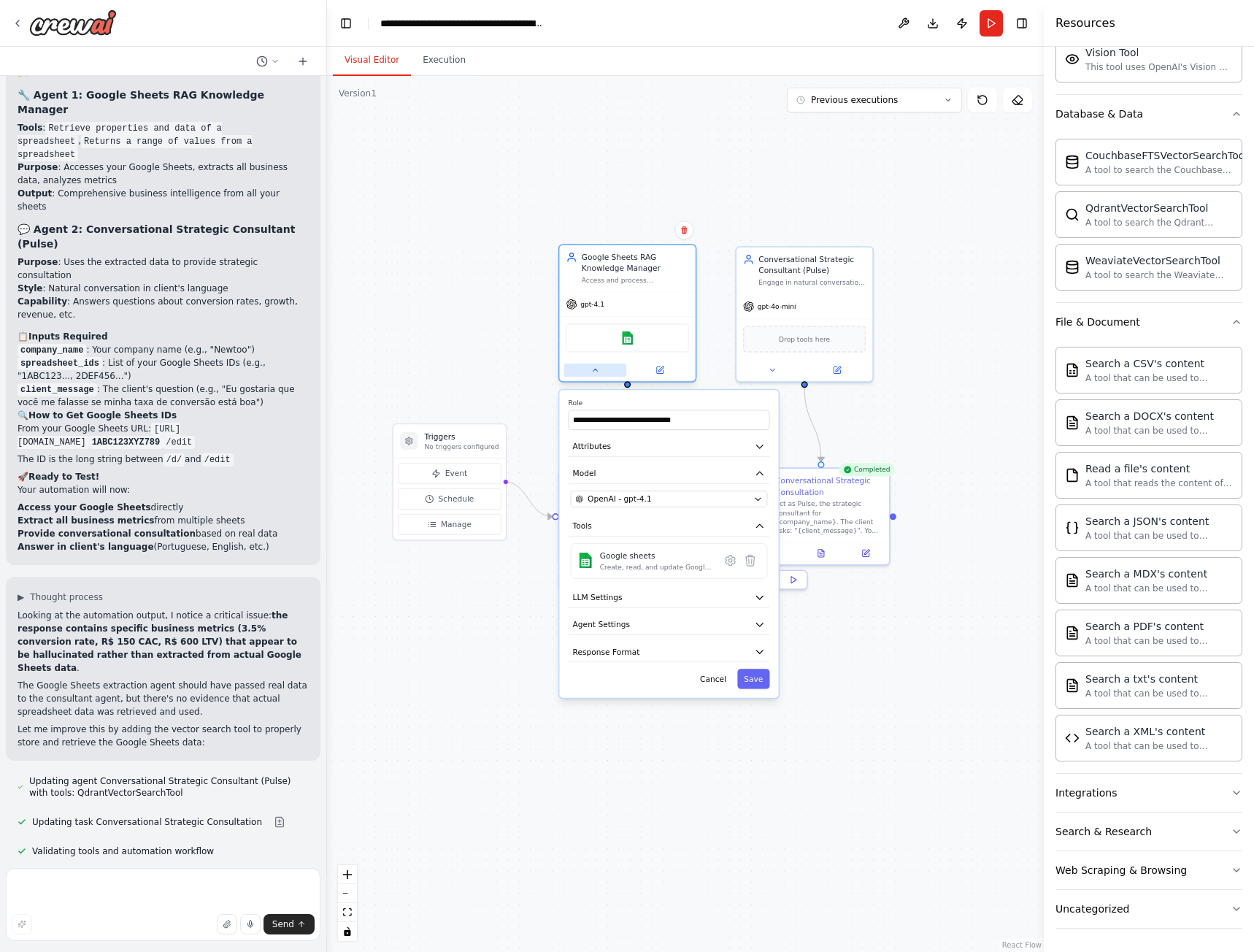
click at [603, 368] on button at bounding box center [595, 369] width 63 height 13
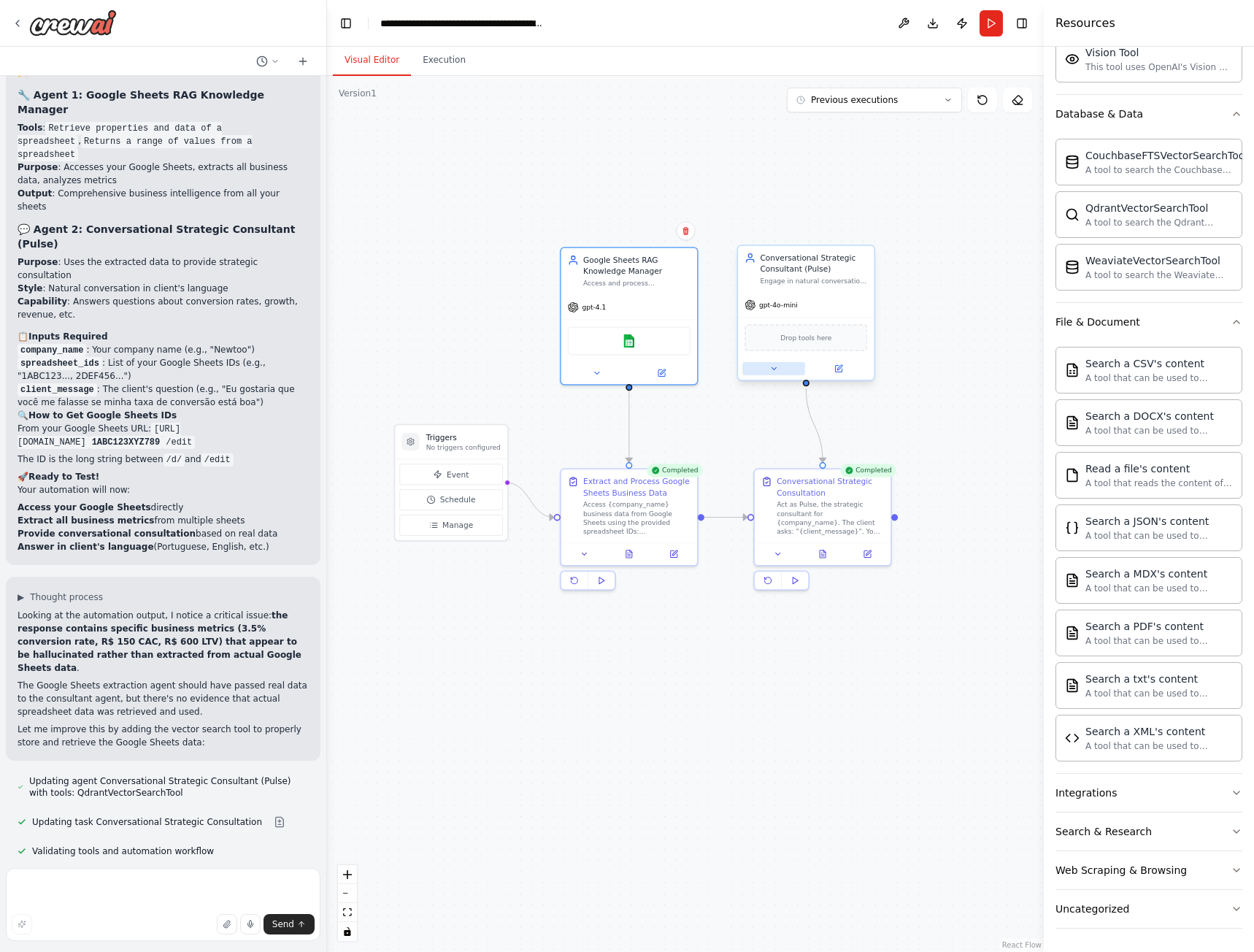
click at [780, 373] on button at bounding box center [774, 368] width 63 height 13
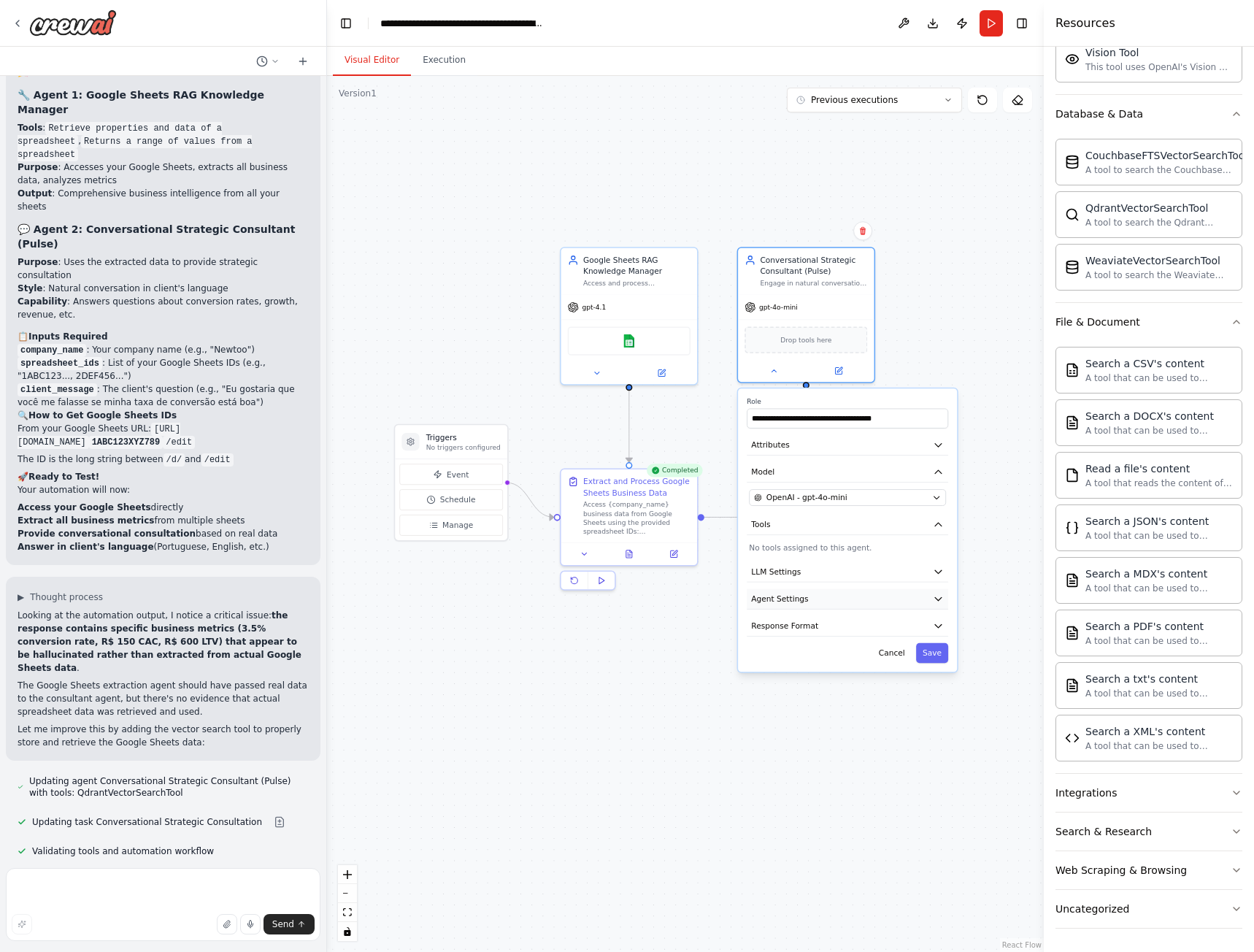
click at [942, 602] on icon "button" at bounding box center [938, 599] width 11 height 11
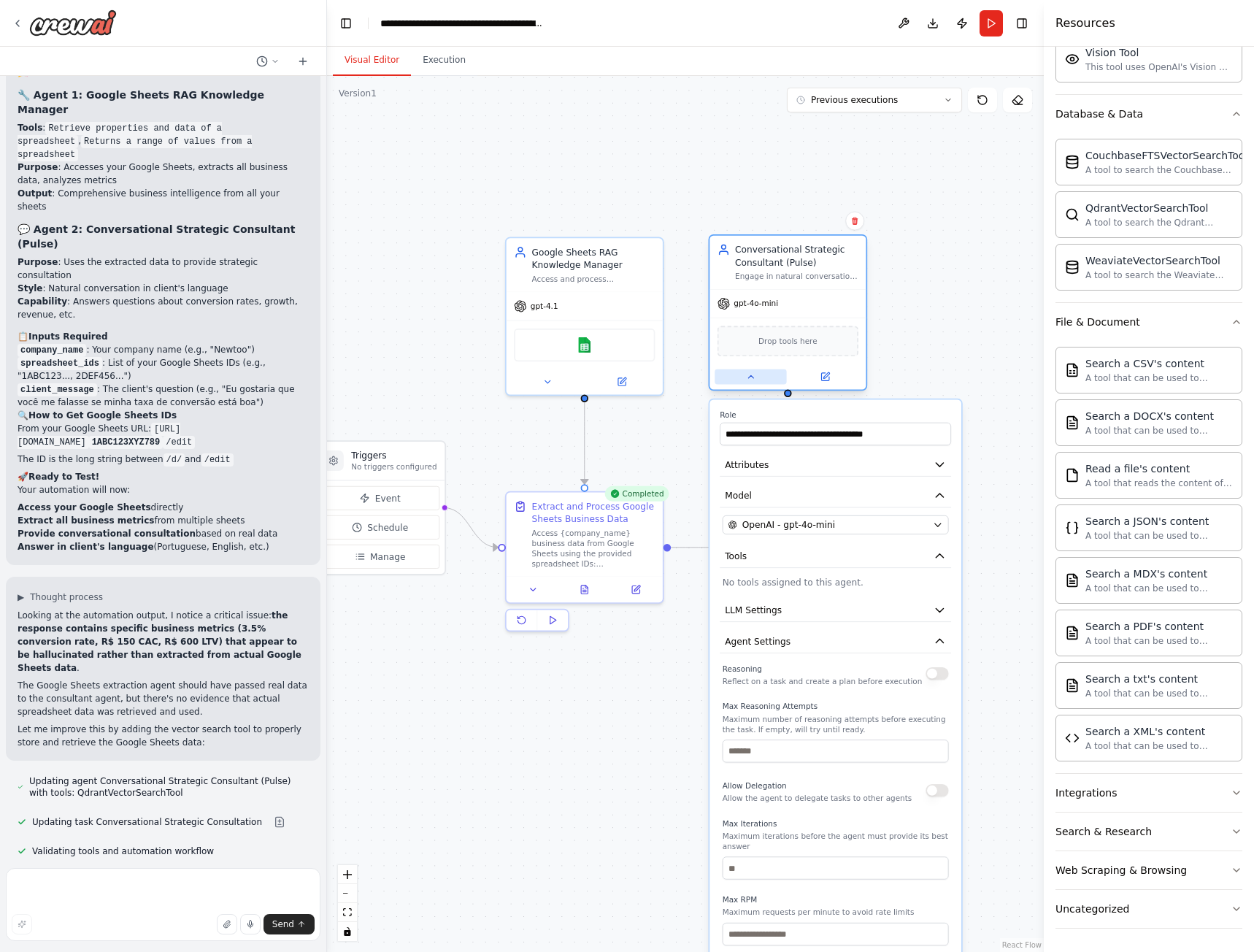
click at [745, 380] on icon at bounding box center [750, 376] width 10 height 10
click at [765, 382] on button at bounding box center [750, 377] width 72 height 16
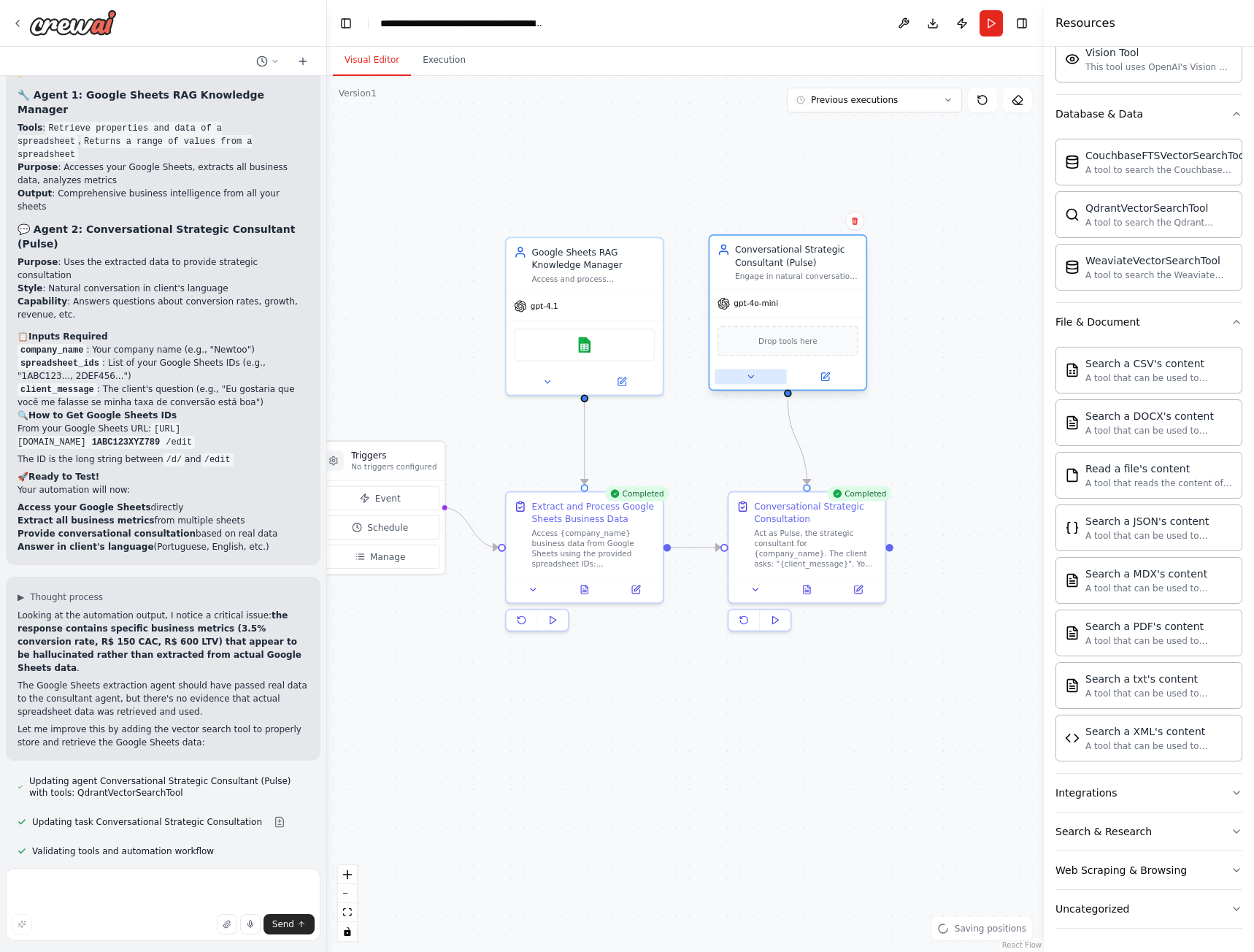
click at [765, 382] on button at bounding box center [750, 377] width 72 height 16
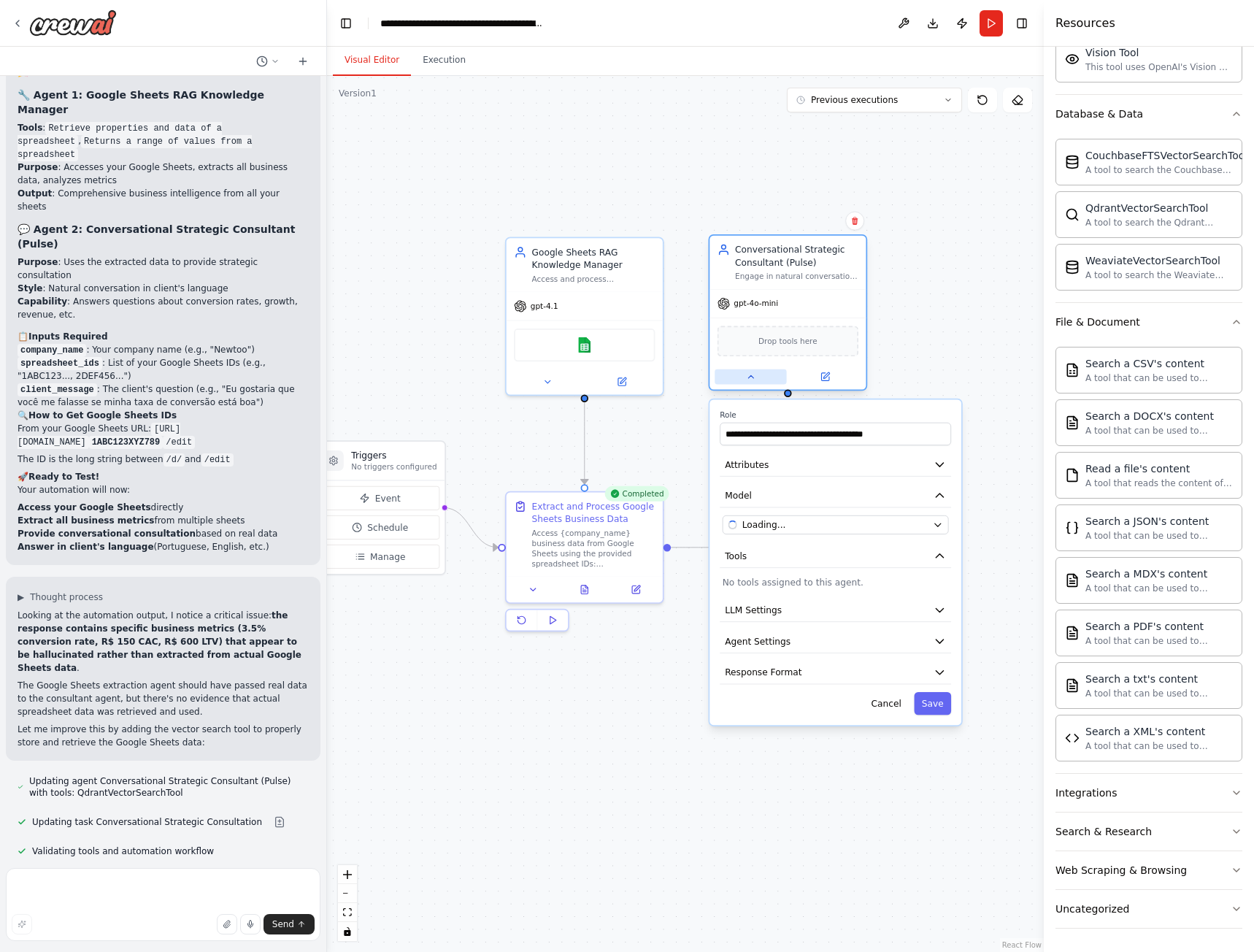
click at [765, 382] on button at bounding box center [750, 377] width 72 height 16
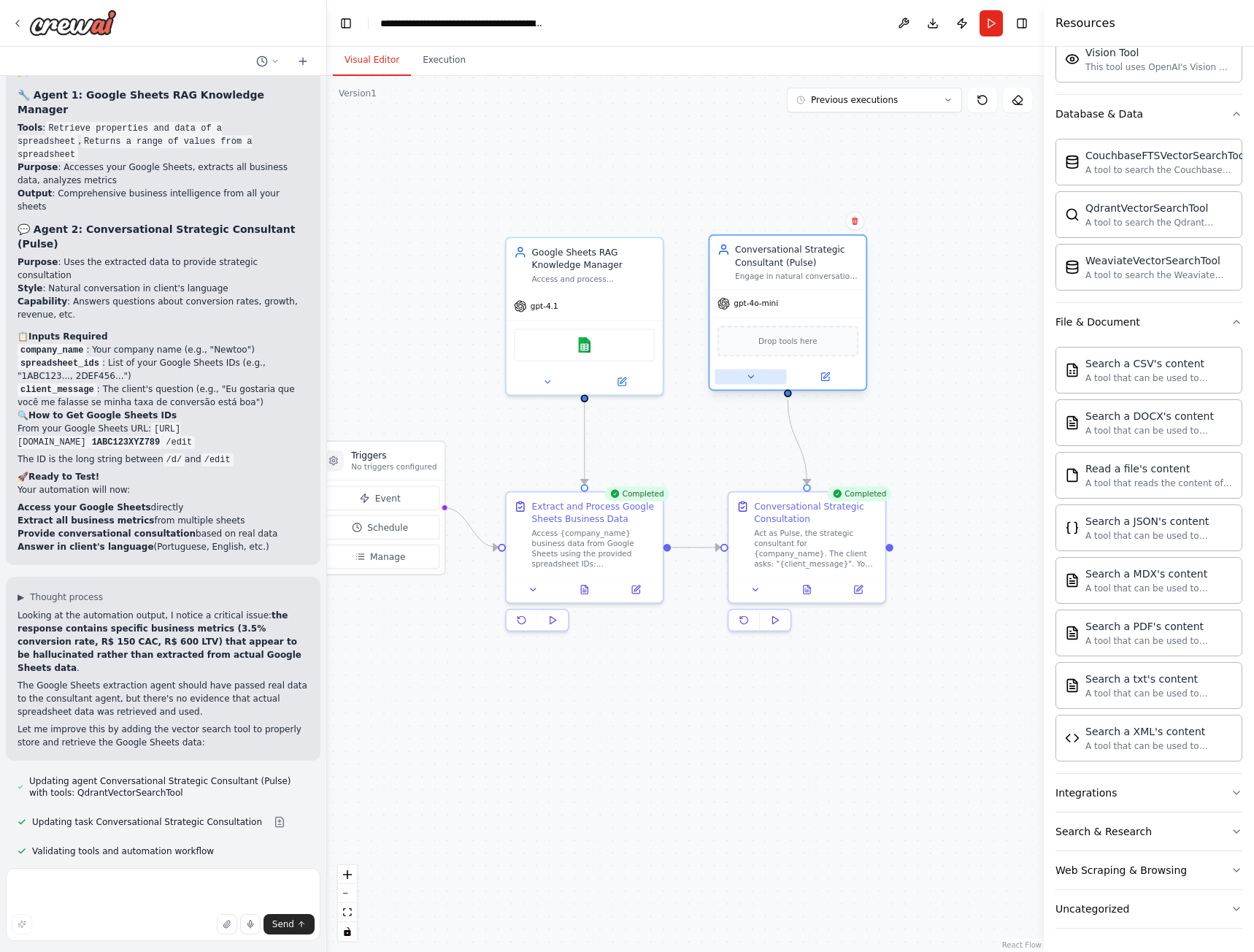
click at [765, 382] on button at bounding box center [750, 377] width 72 height 16
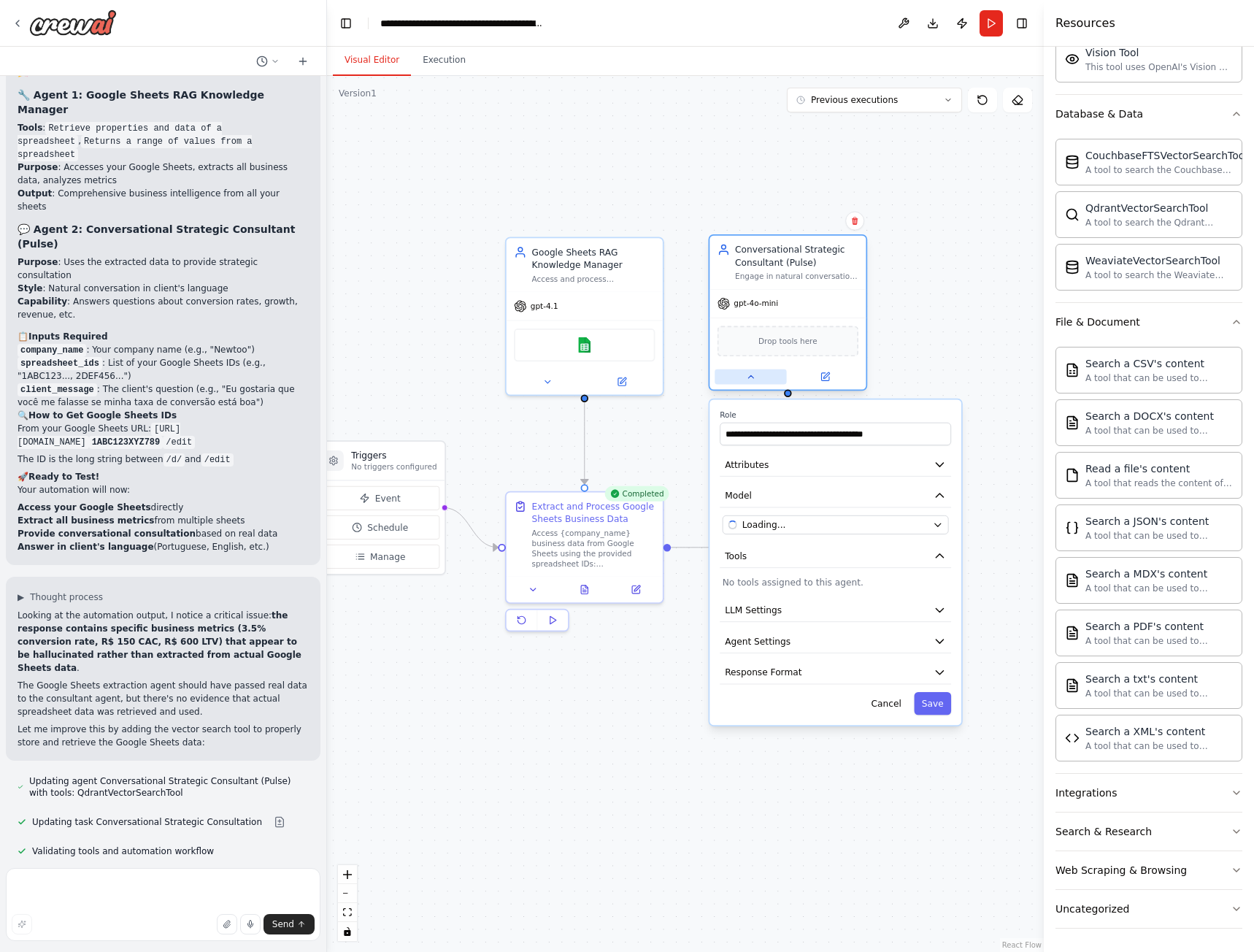
click at [765, 382] on button at bounding box center [750, 377] width 72 height 16
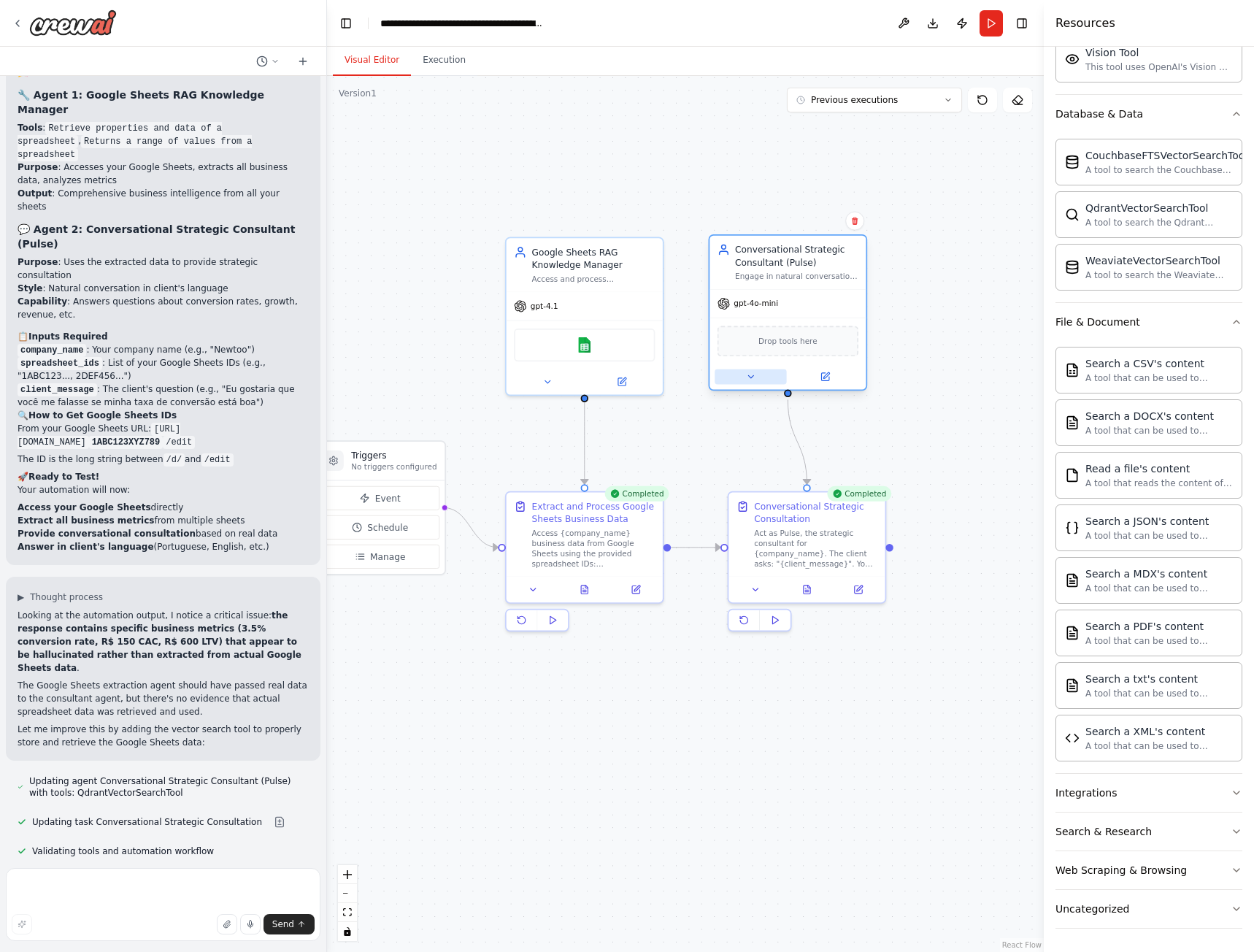
click at [765, 382] on button at bounding box center [750, 377] width 72 height 16
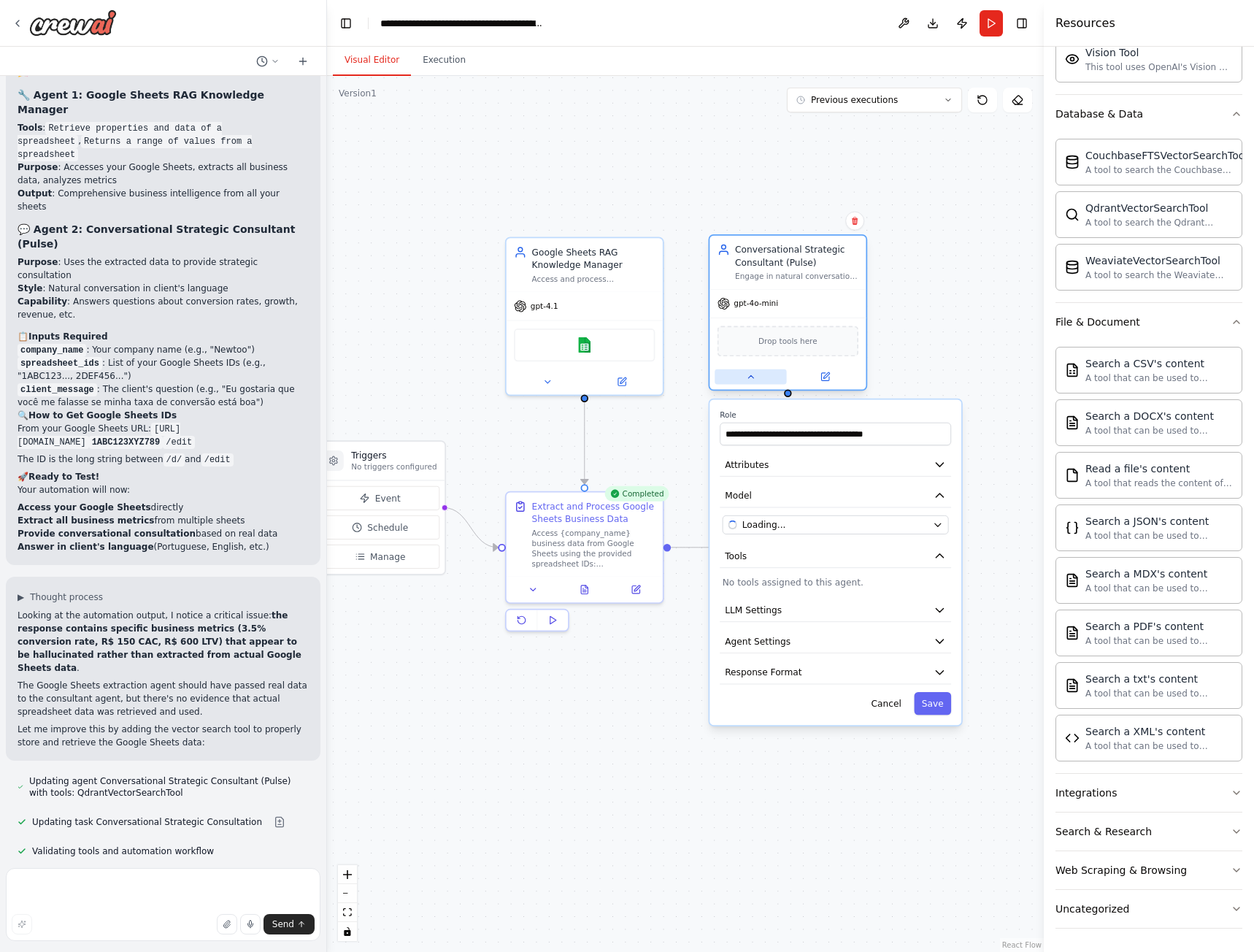
click at [765, 382] on button at bounding box center [750, 377] width 72 height 16
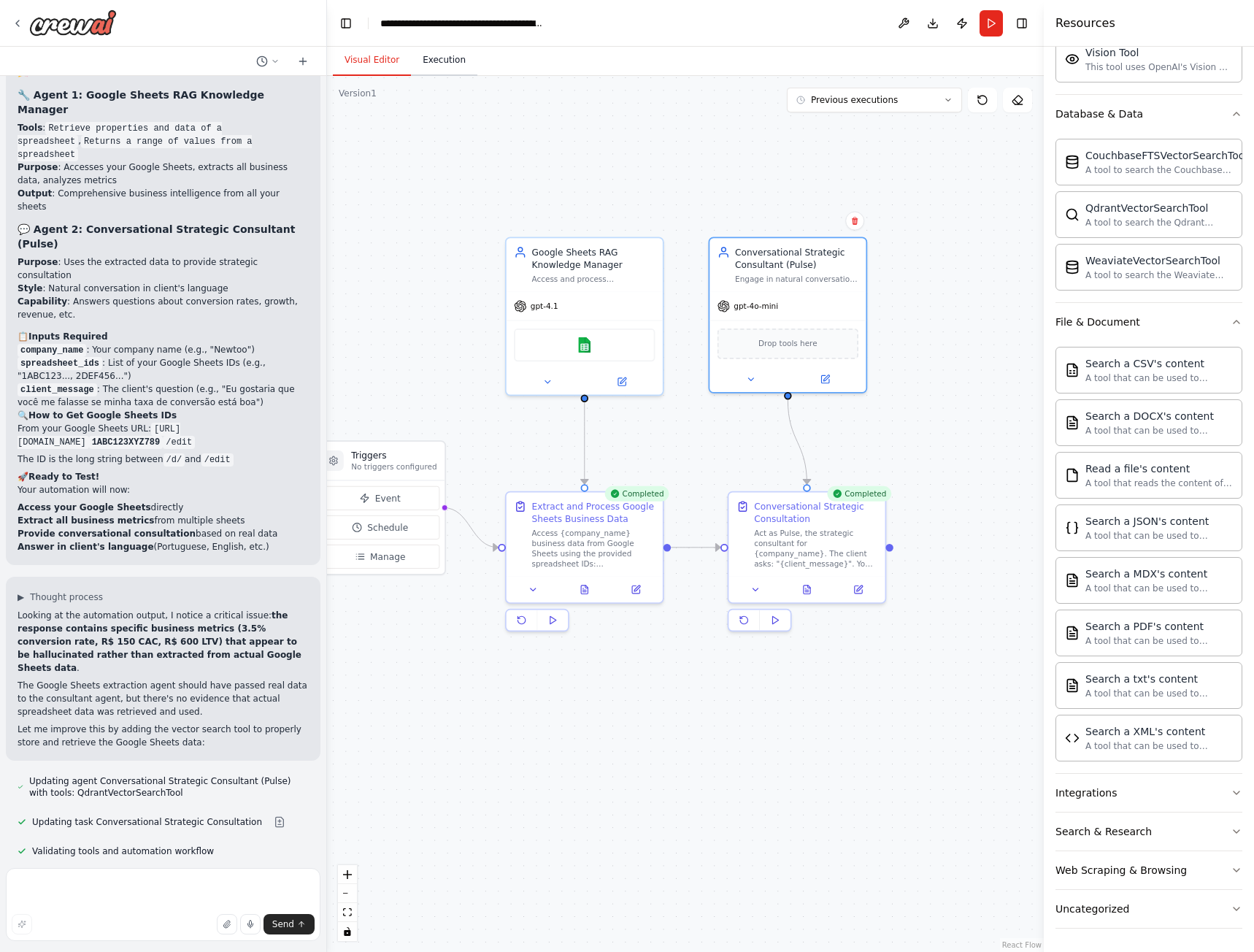
click at [439, 66] on button "Execution" at bounding box center [443, 60] width 66 height 31
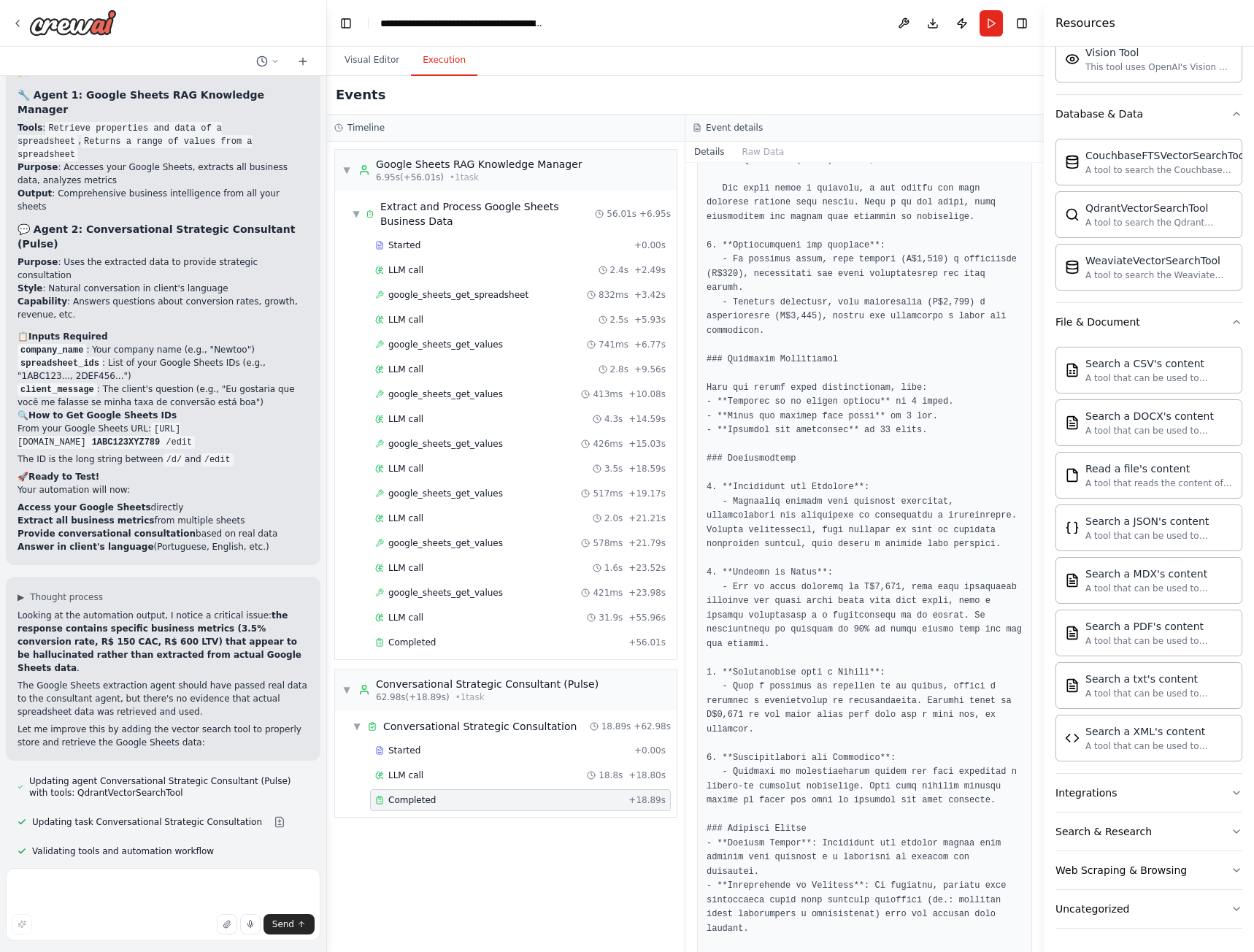
scroll to position [485, 0]
drag, startPoint x: 909, startPoint y: 755, endPoint x: 814, endPoint y: 771, distance: 96.3
click at [765, 755] on pre at bounding box center [864, 491] width 316 height 996
click at [941, 753] on pre at bounding box center [864, 491] width 316 height 996
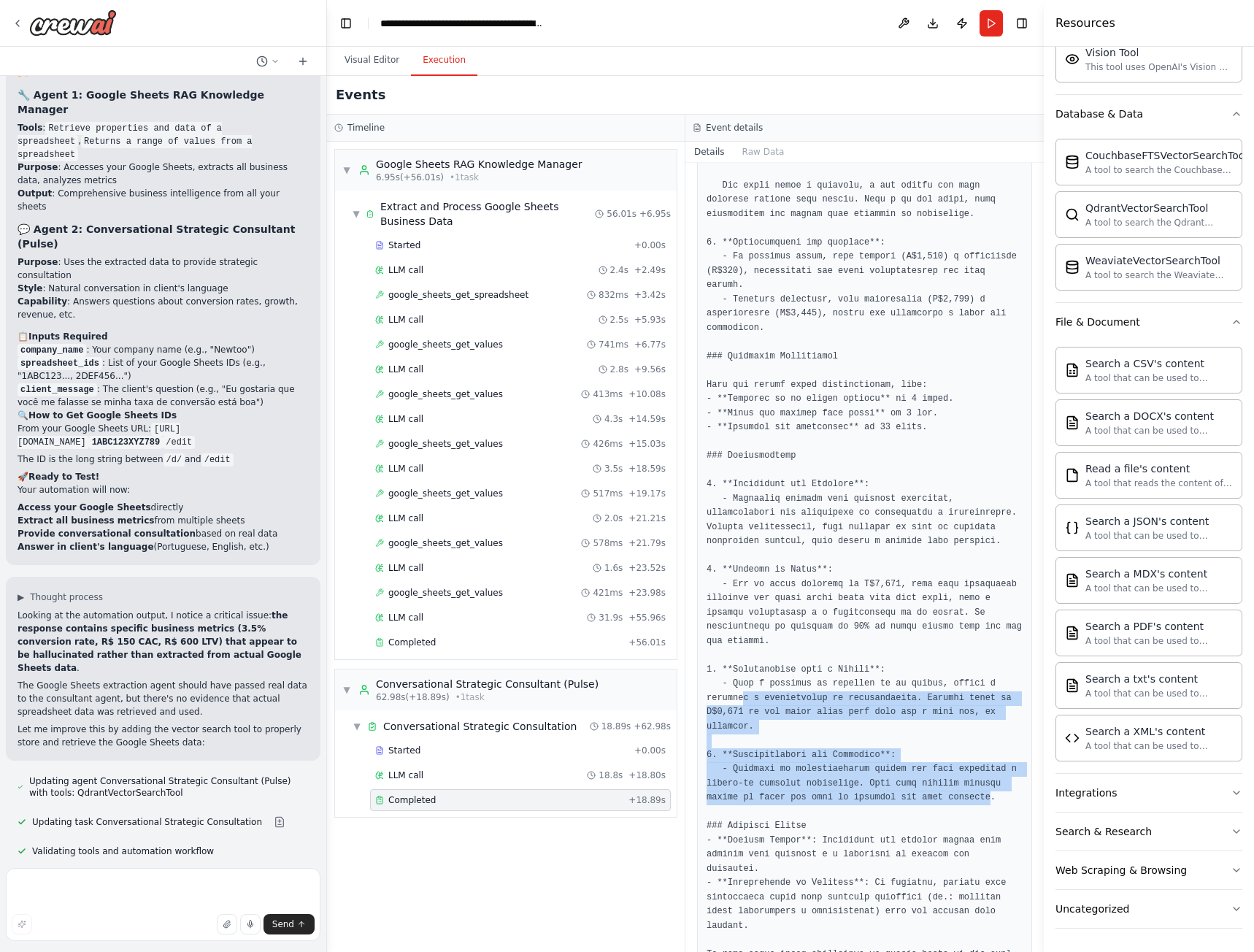
drag, startPoint x: 916, startPoint y: 755, endPoint x: 738, endPoint y: 659, distance: 202.2
click at [738, 659] on pre at bounding box center [864, 491] width 316 height 996
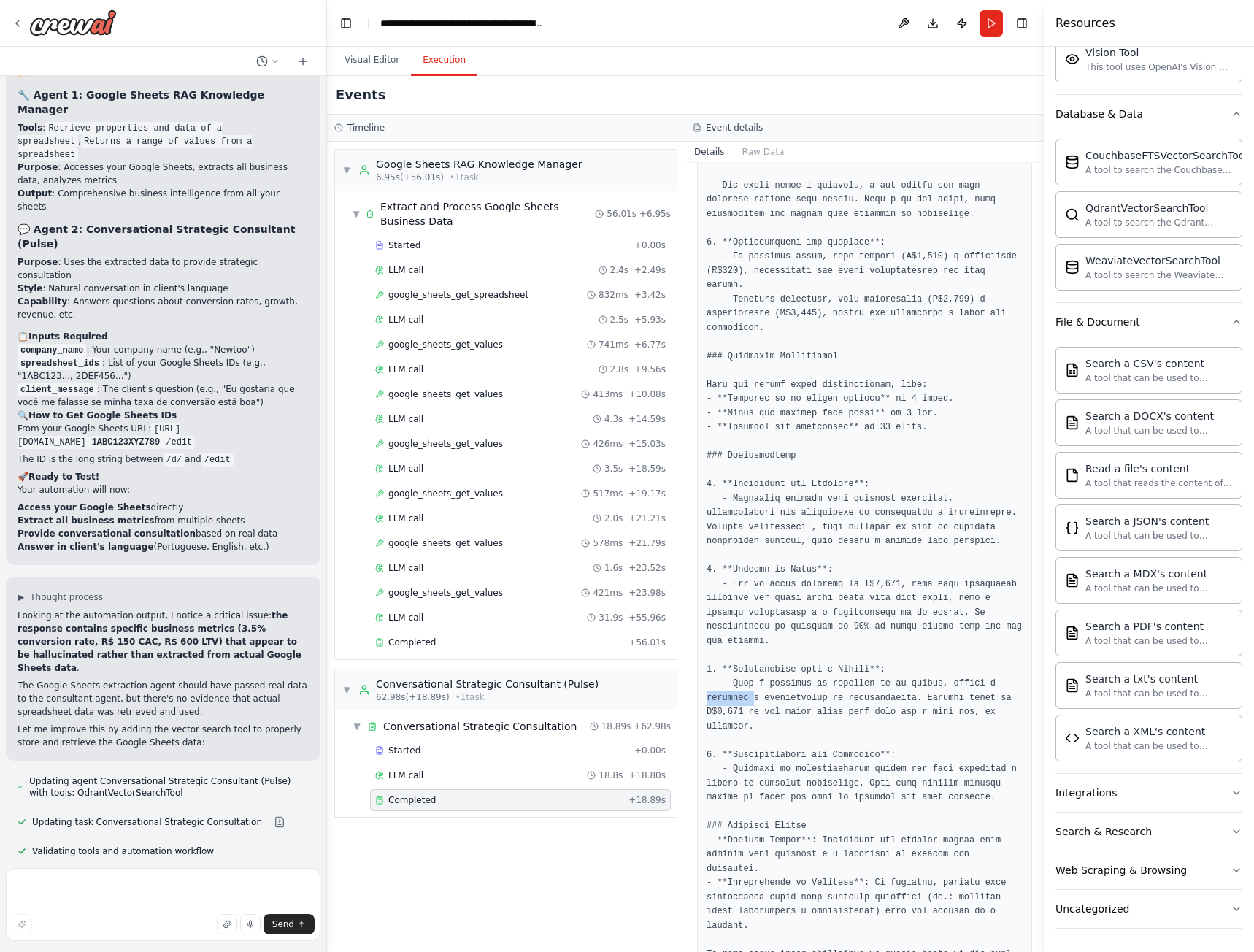
click at [738, 659] on pre at bounding box center [864, 491] width 316 height 996
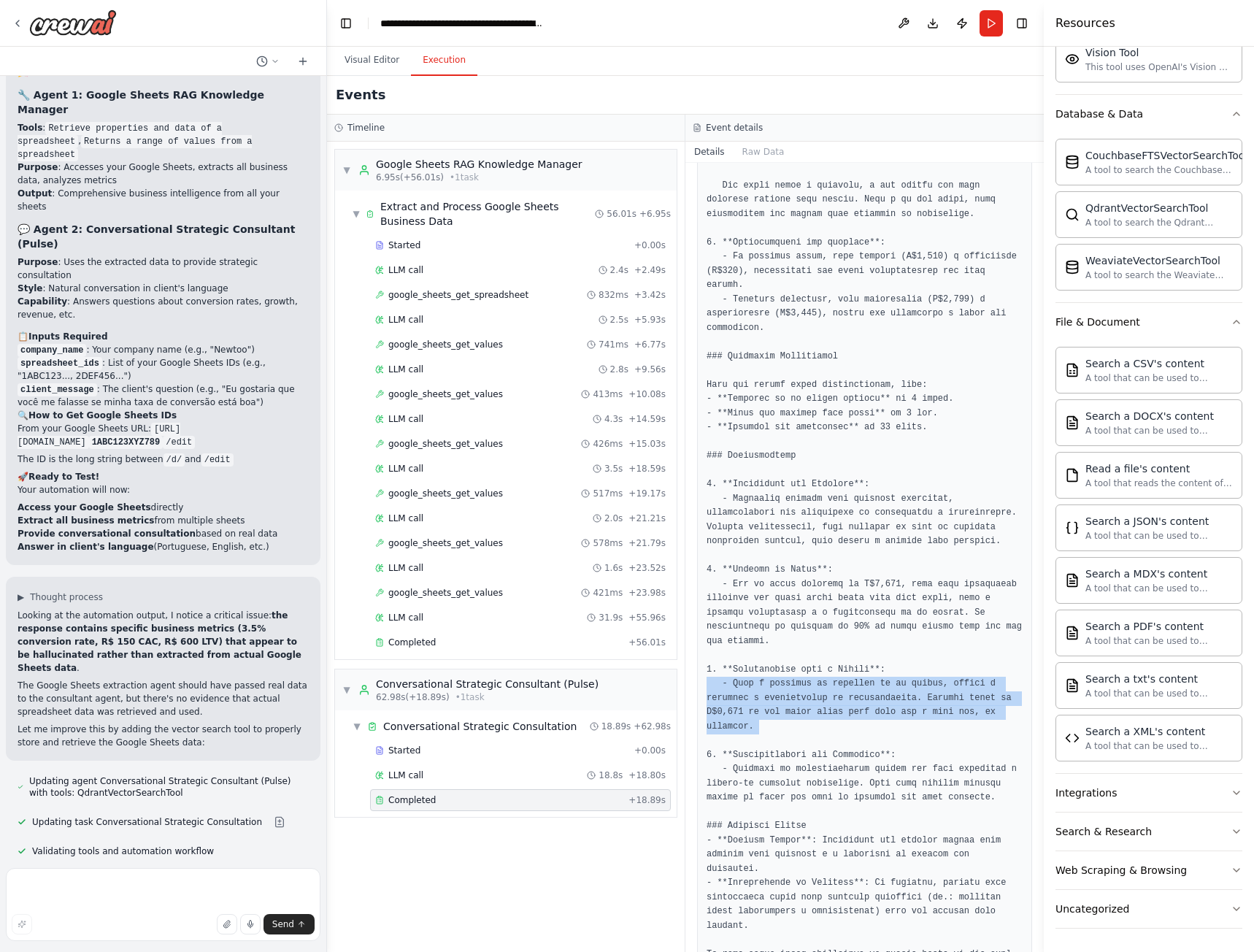
click at [738, 659] on pre at bounding box center [864, 491] width 316 height 996
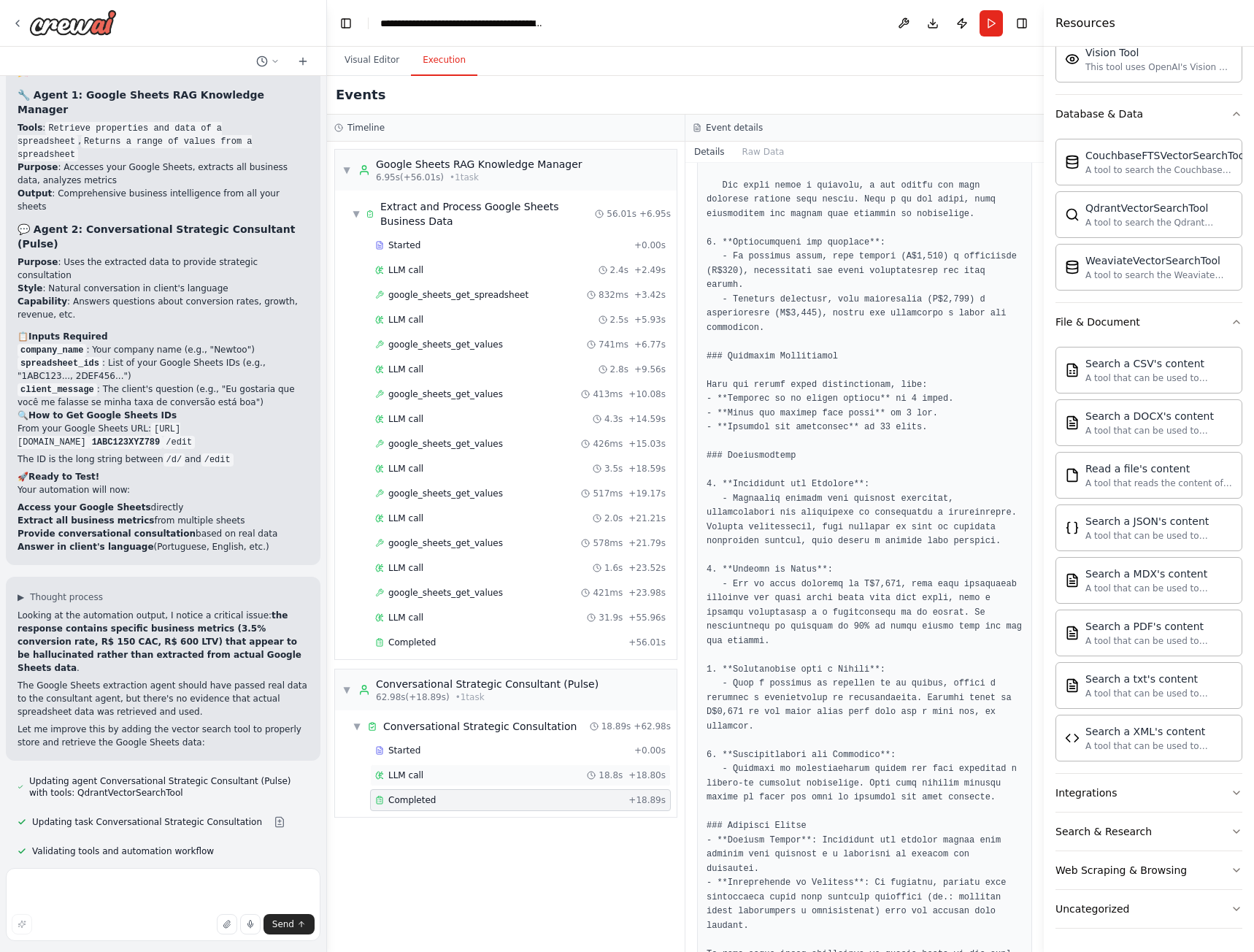
click at [446, 778] on div "LLM call 18.8s + 18.80s" at bounding box center [520, 776] width 290 height 12
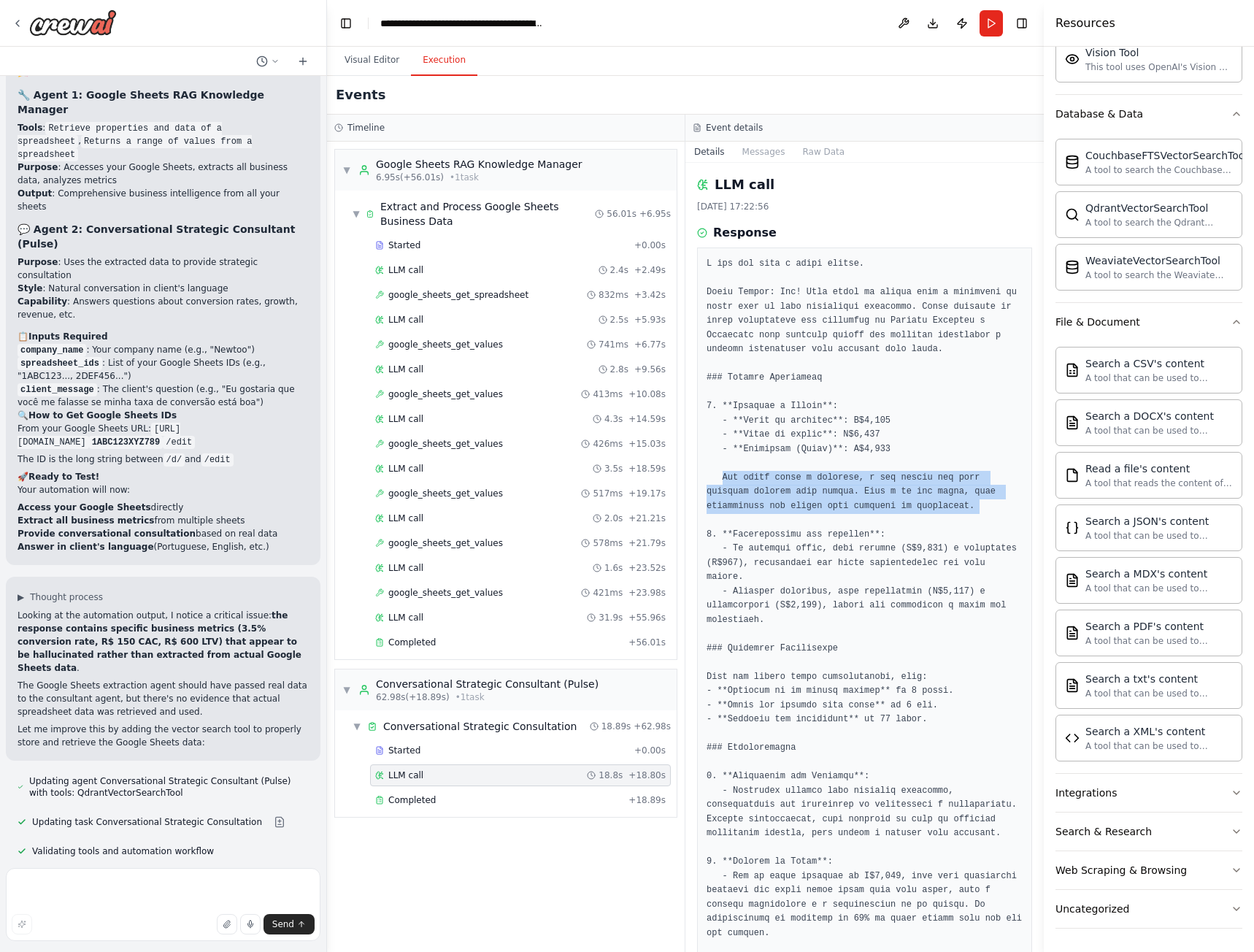
drag, startPoint x: 723, startPoint y: 479, endPoint x: 865, endPoint y: 516, distance: 146.7
click at [865, 515] on pre at bounding box center [864, 769] width 316 height 1025
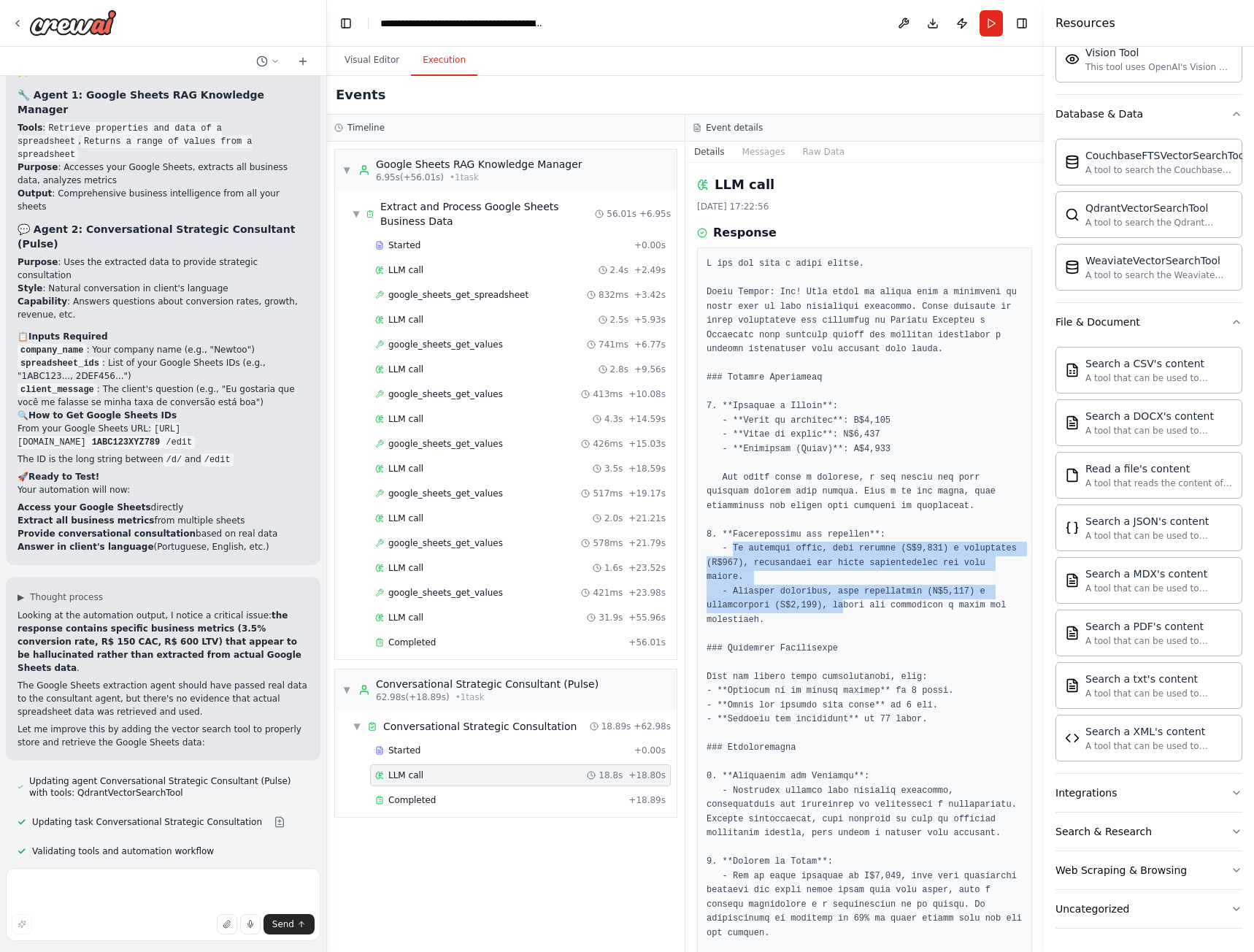
drag, startPoint x: 728, startPoint y: 551, endPoint x: 100, endPoint y: 951, distance: 744.6
click at [835, 592] on pre at bounding box center [864, 769] width 316 height 1025
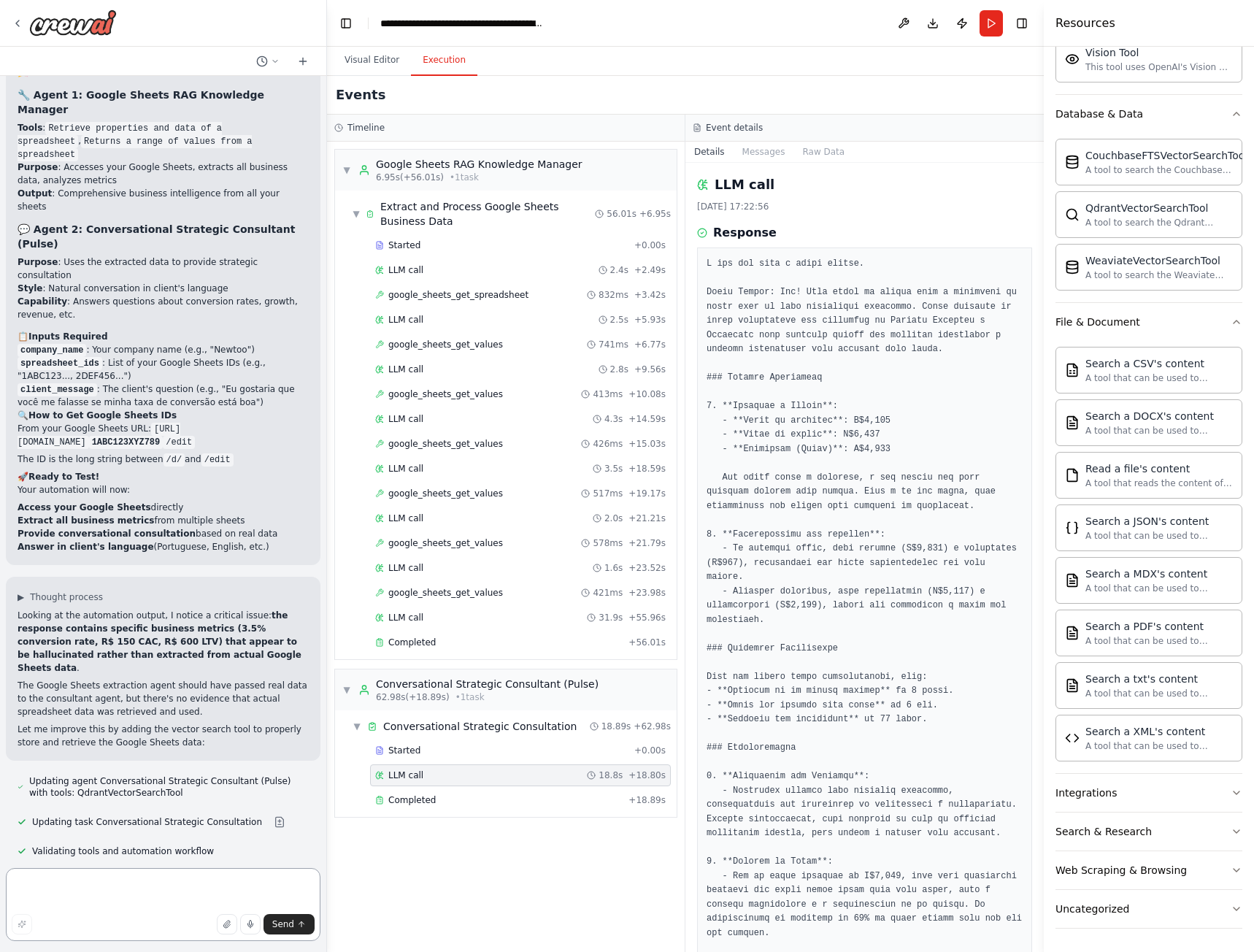
click at [83, 895] on textarea at bounding box center [163, 905] width 315 height 73
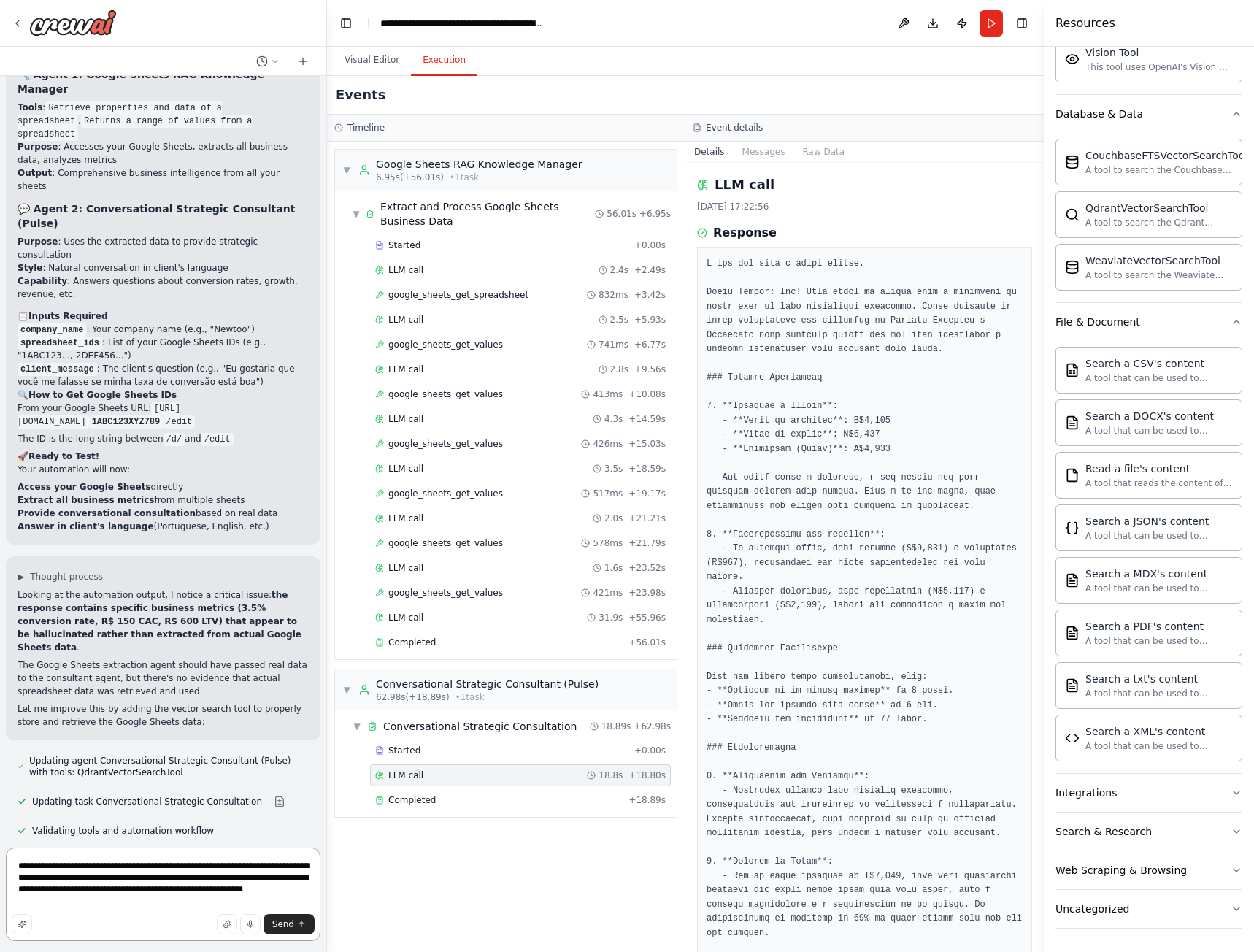
scroll to position [14618, 0]
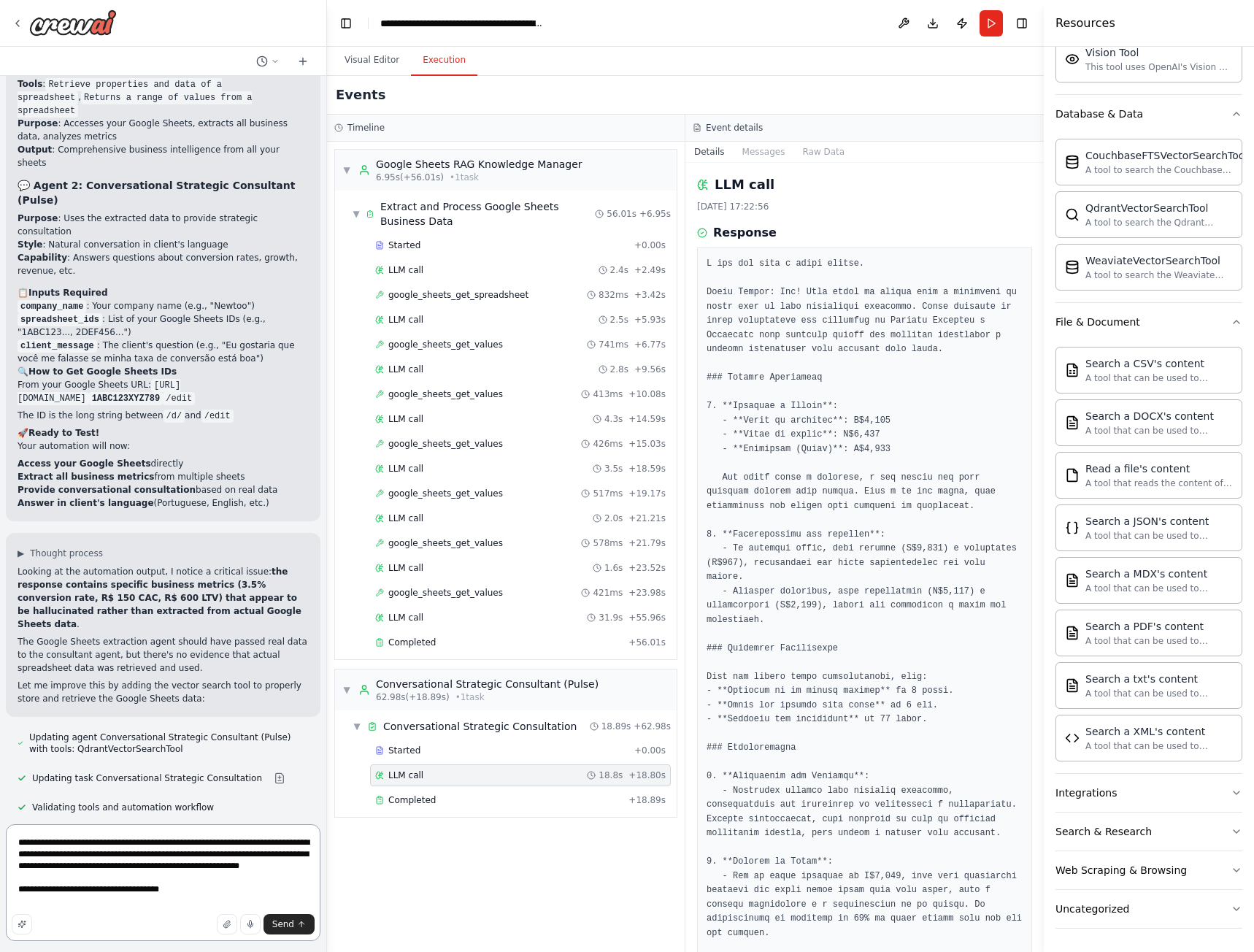
type textarea "**********"
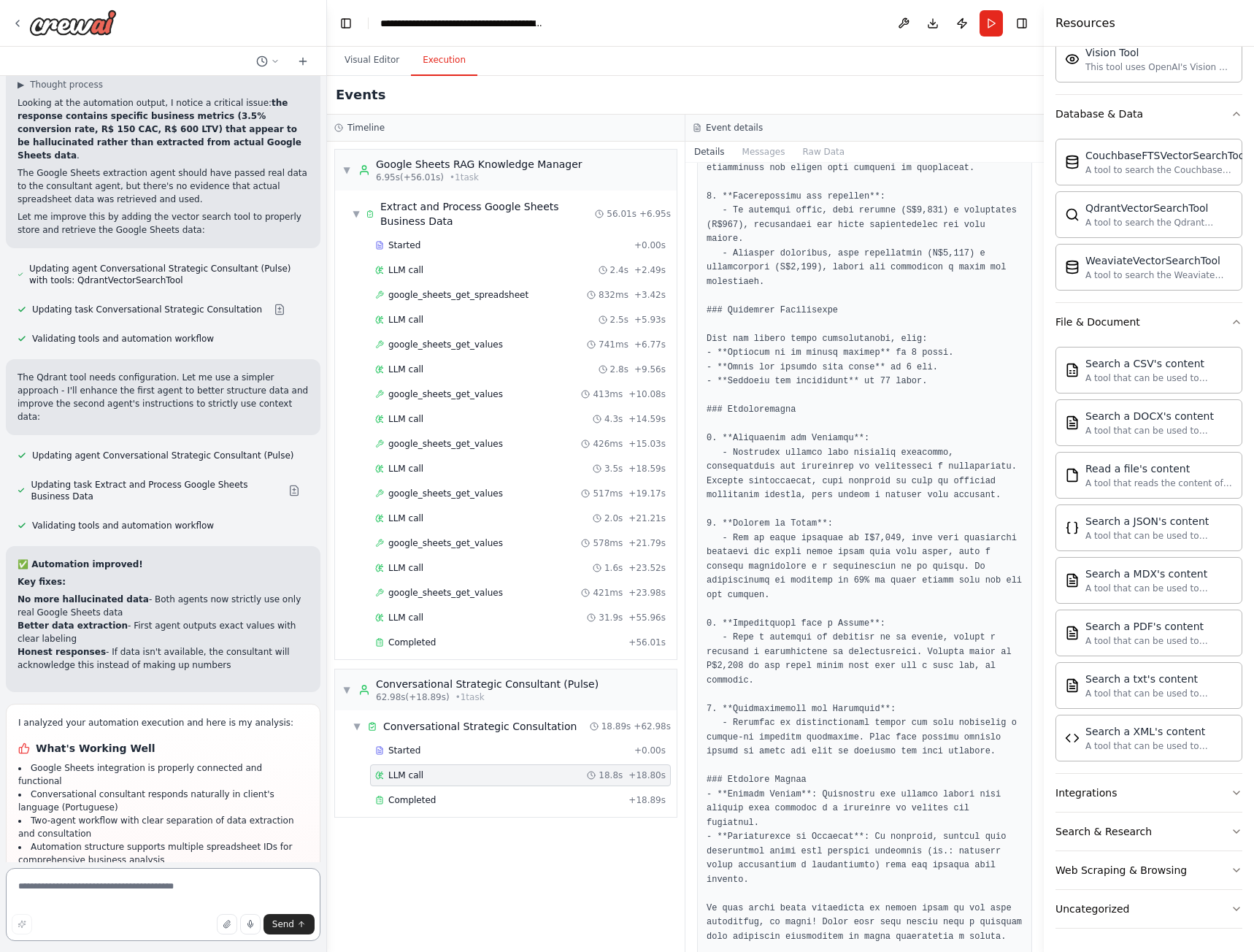
scroll to position [15099, 0]
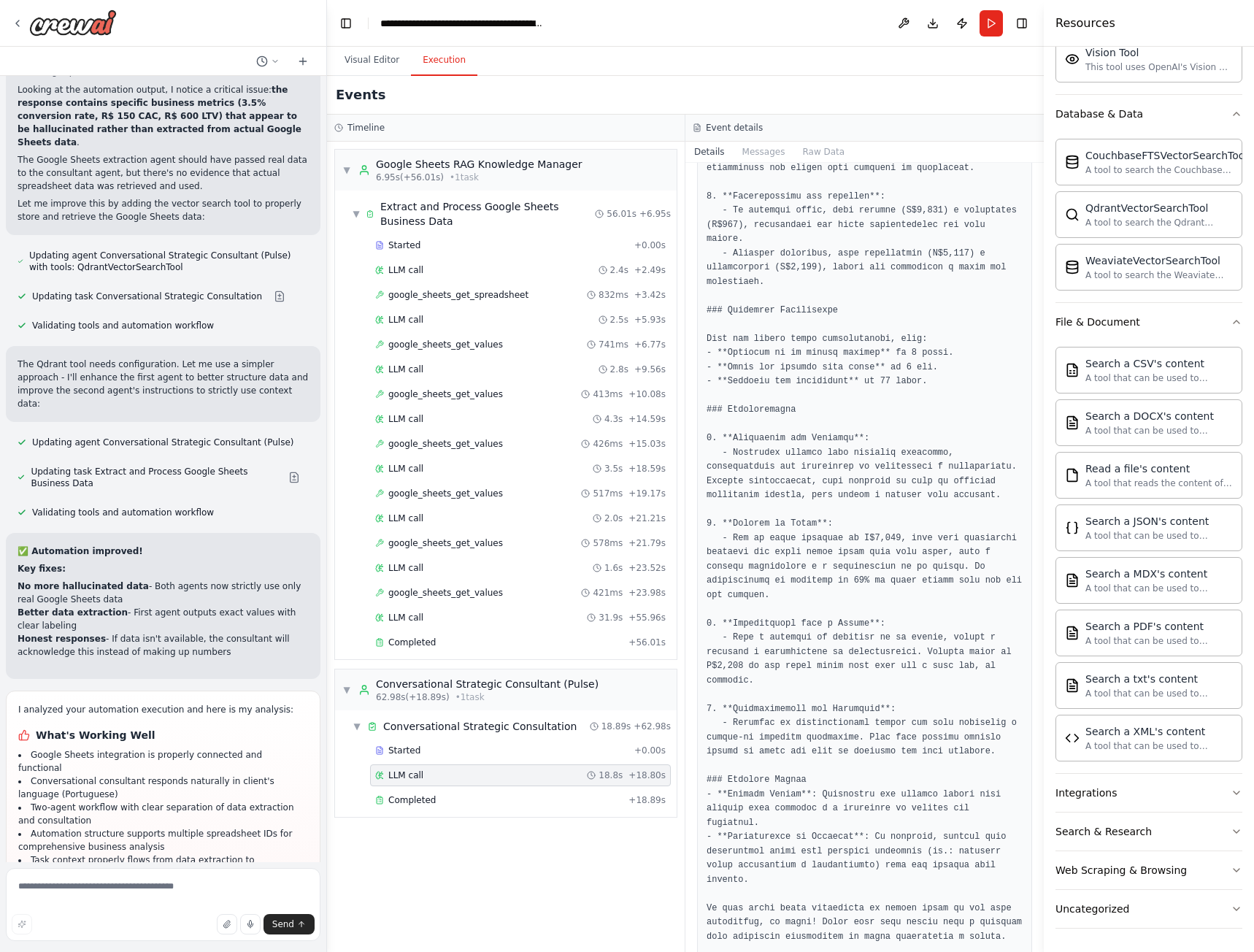
drag, startPoint x: 23, startPoint y: 522, endPoint x: 58, endPoint y: 561, distance: 52.4
drag, startPoint x: 21, startPoint y: 675, endPoint x: 74, endPoint y: 720, distance: 69.5
drag, startPoint x: 61, startPoint y: 778, endPoint x: 179, endPoint y: 777, distance: 118.0
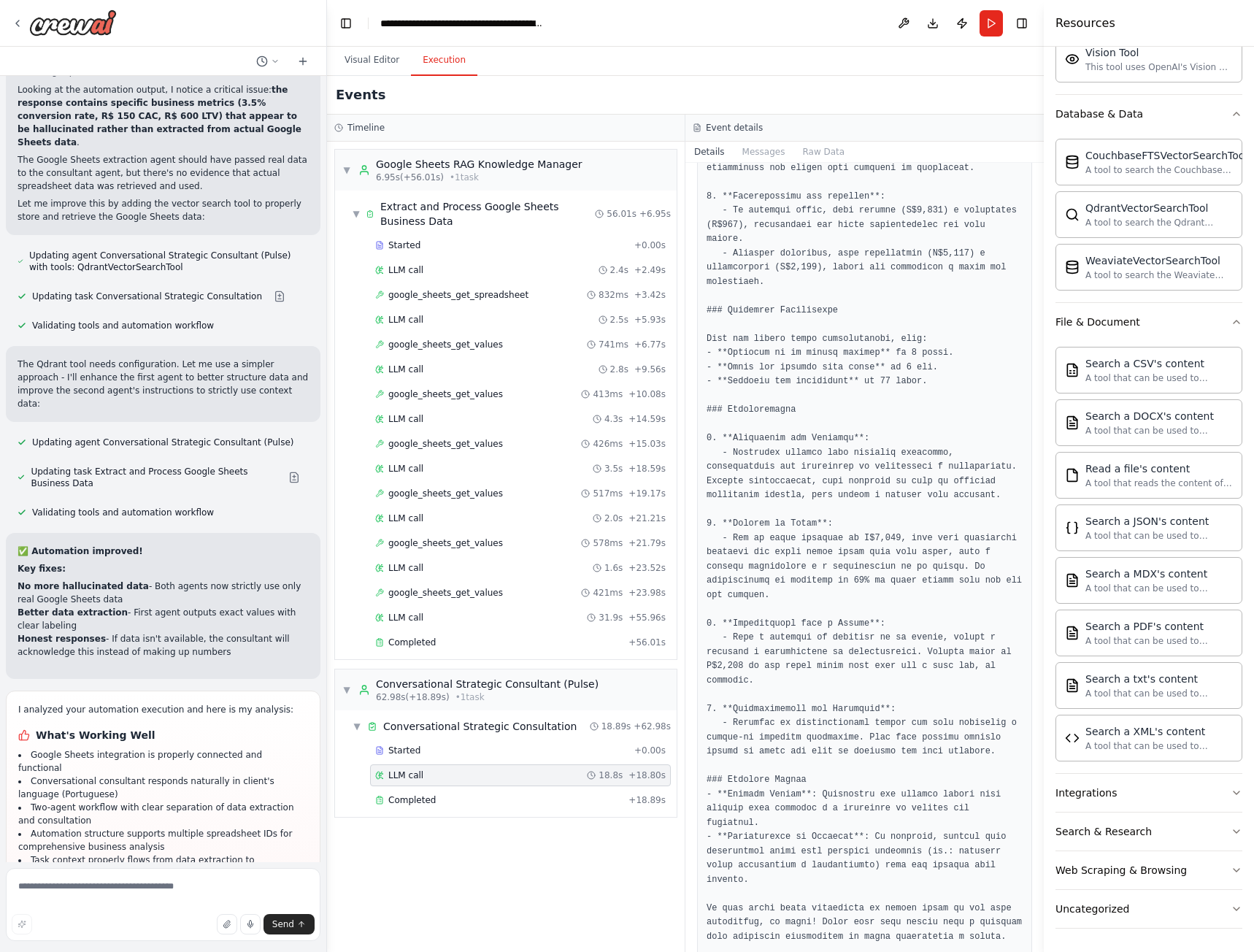
drag, startPoint x: 46, startPoint y: 793, endPoint x: 106, endPoint y: 832, distance: 71.6
click at [92, 876] on textarea at bounding box center [163, 905] width 315 height 73
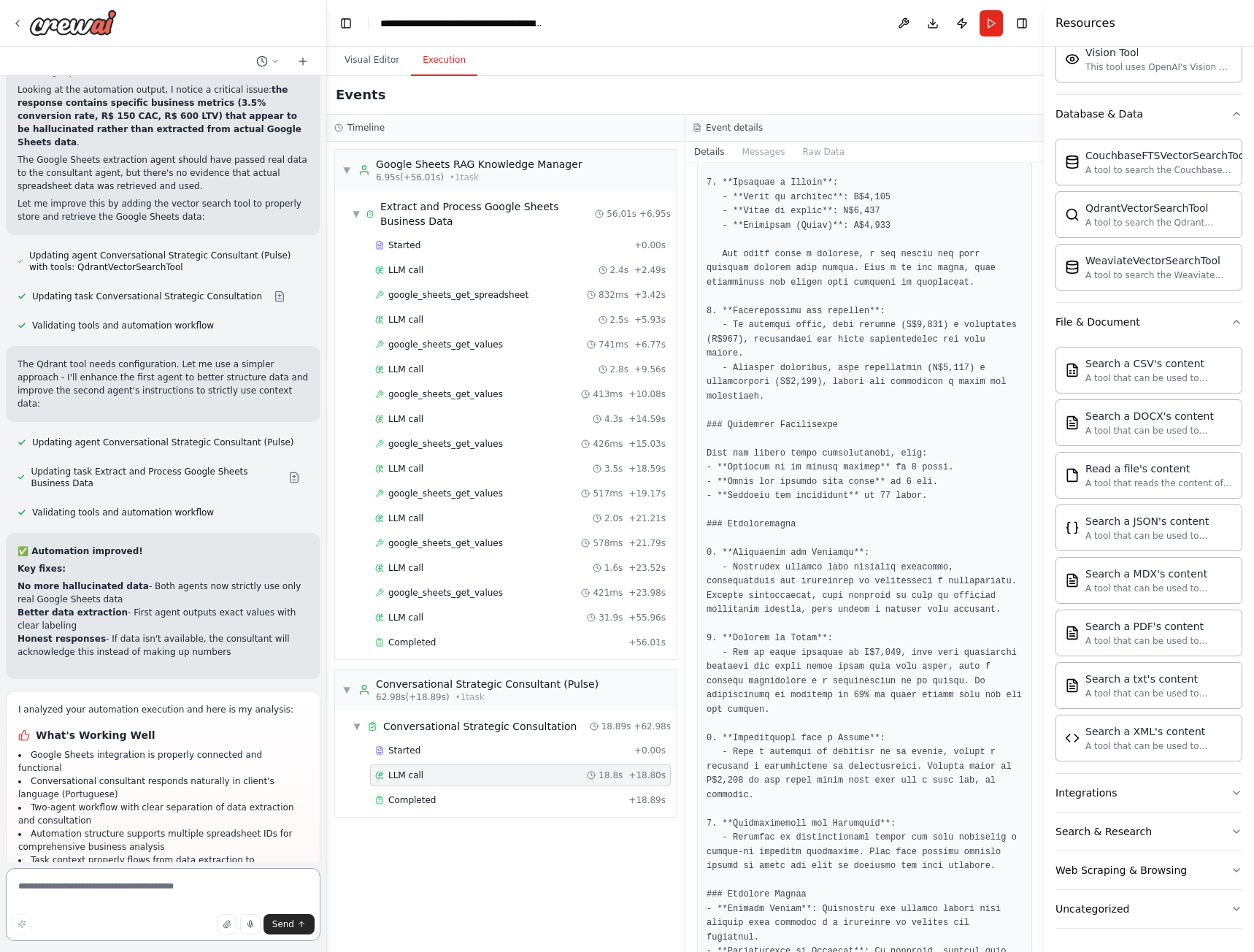
scroll to position [338, 0]
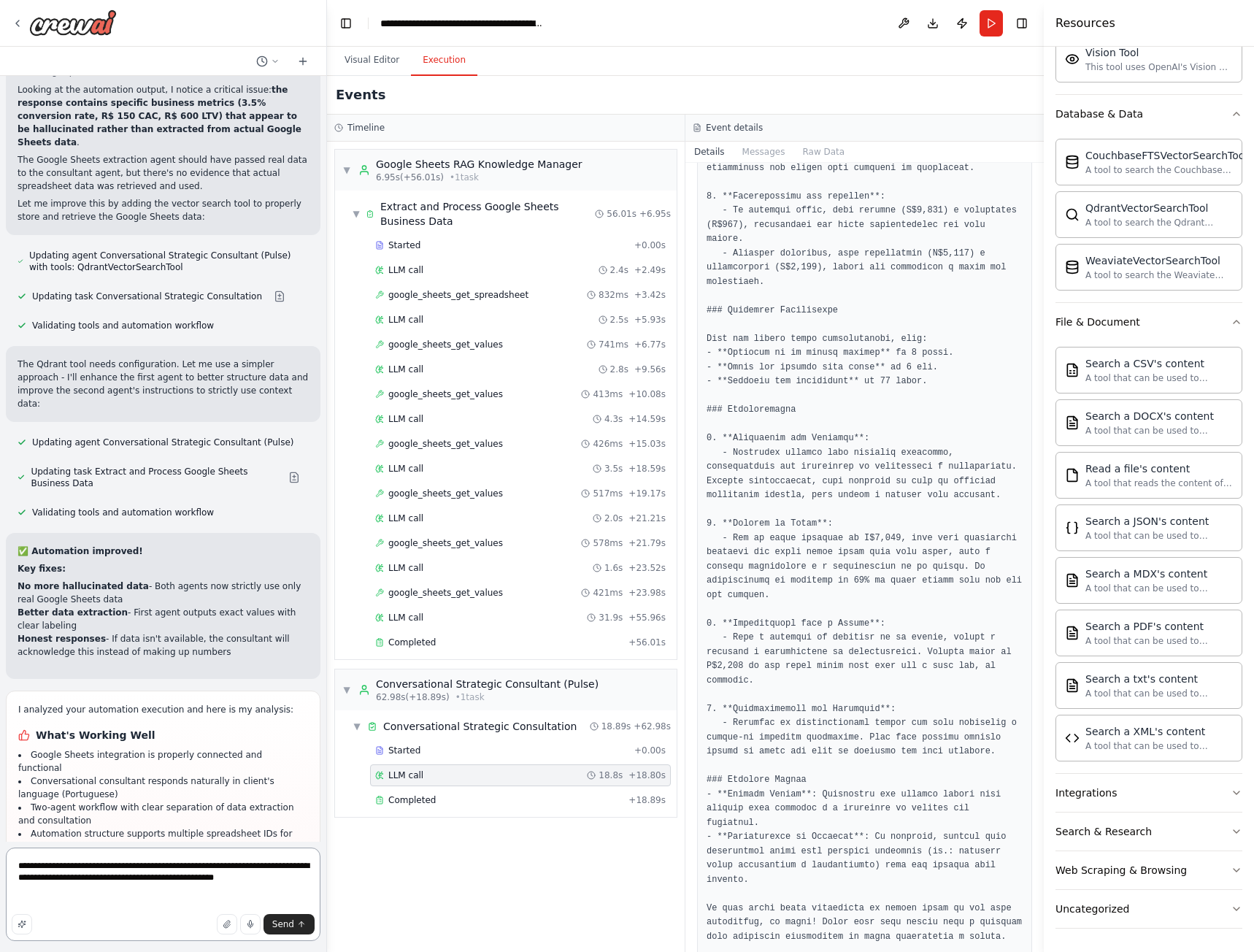
click at [279, 884] on textarea "**********" at bounding box center [163, 894] width 315 height 94
click at [272, 878] on textarea "**********" at bounding box center [163, 894] width 315 height 94
click at [43, 882] on textarea "**********" at bounding box center [163, 876] width 315 height 129
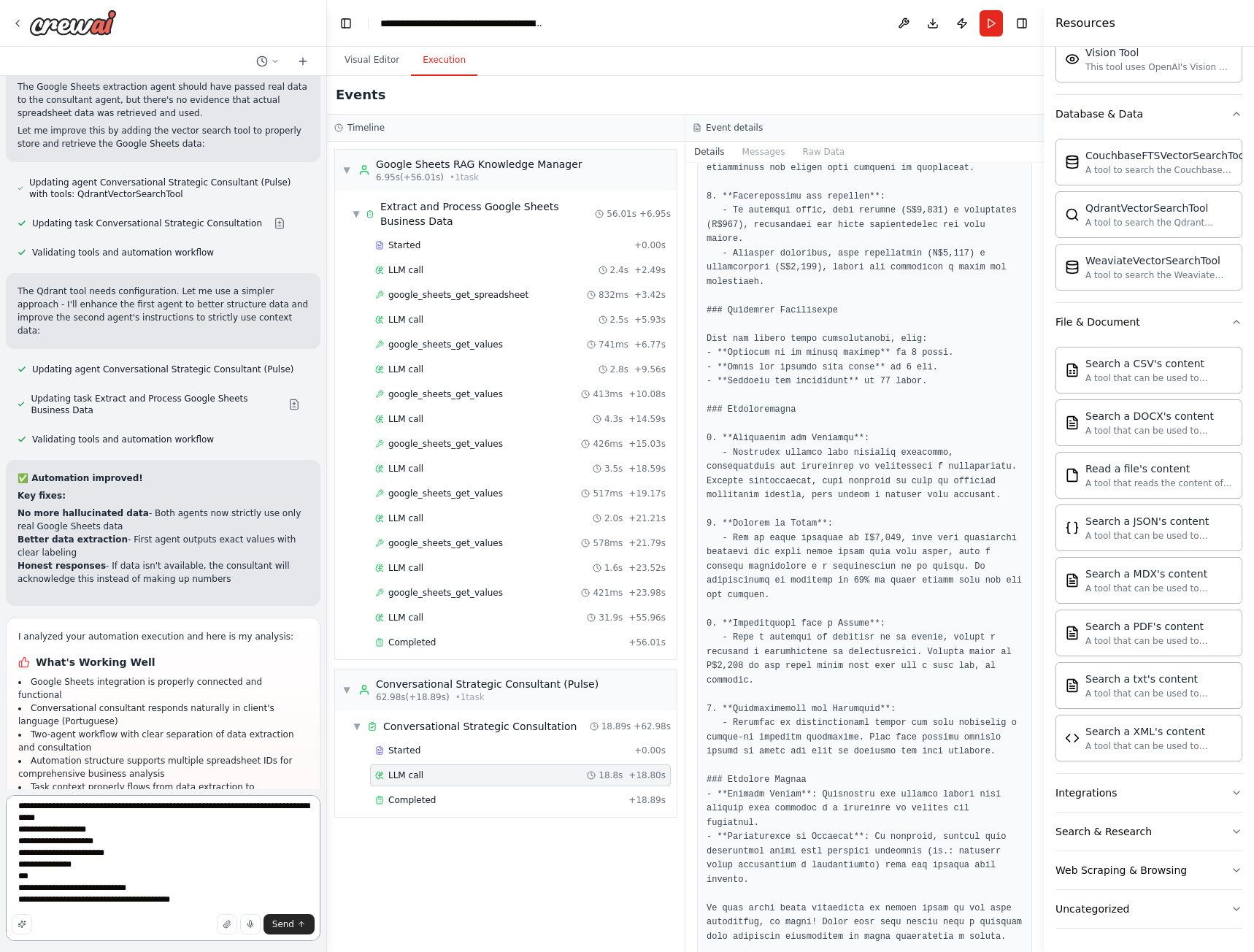
scroll to position [89, 0]
click at [68, 888] on textarea "**********" at bounding box center [163, 867] width 315 height 146
click at [35, 883] on textarea "**********" at bounding box center [163, 867] width 315 height 146
click at [27, 877] on textarea "**********" at bounding box center [163, 867] width 315 height 146
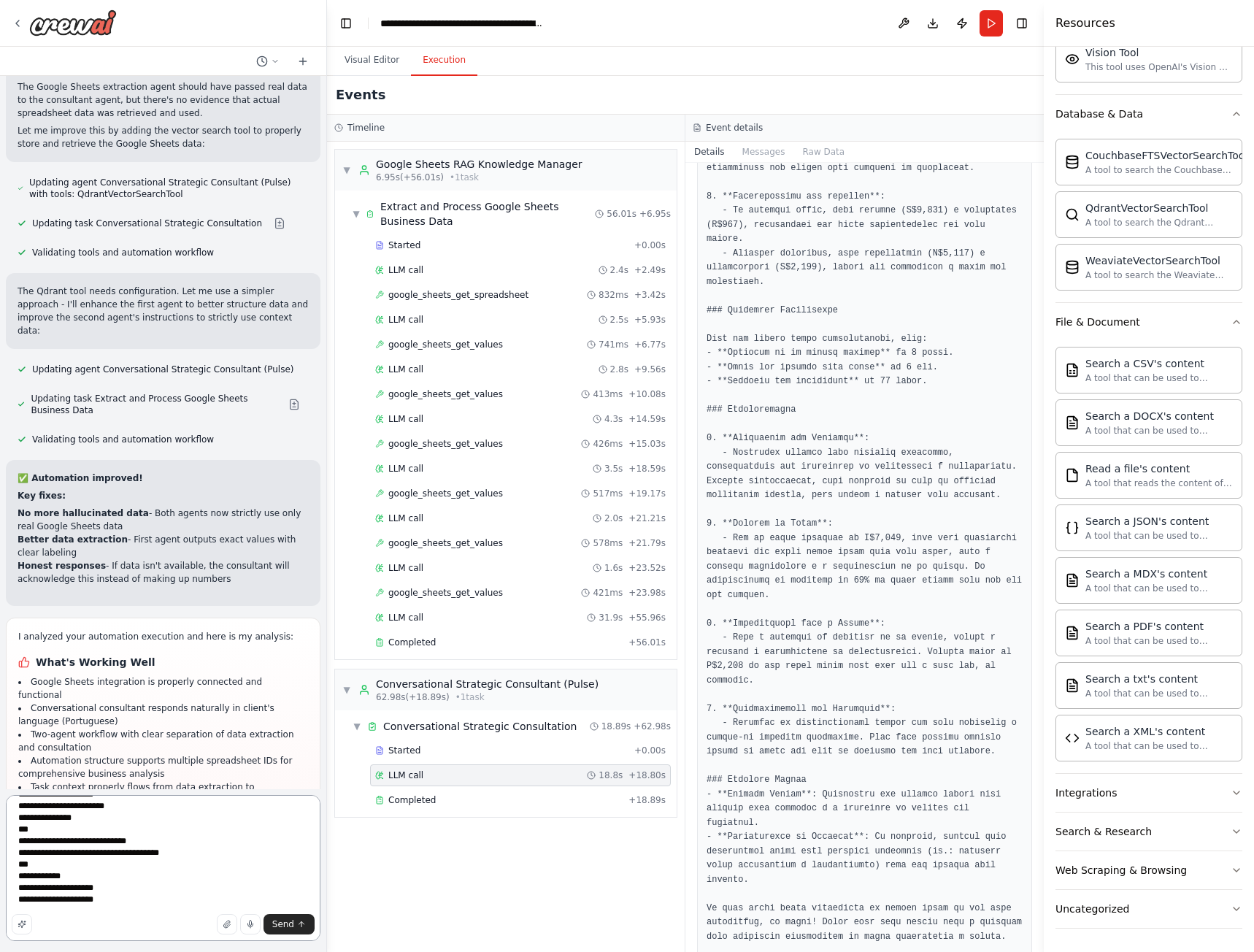
click at [60, 885] on textarea "**********" at bounding box center [163, 867] width 315 height 146
click at [38, 878] on textarea "**********" at bounding box center [163, 867] width 315 height 146
click at [46, 877] on textarea "**********" at bounding box center [163, 867] width 315 height 146
click at [44, 862] on textarea "**********" at bounding box center [163, 867] width 315 height 146
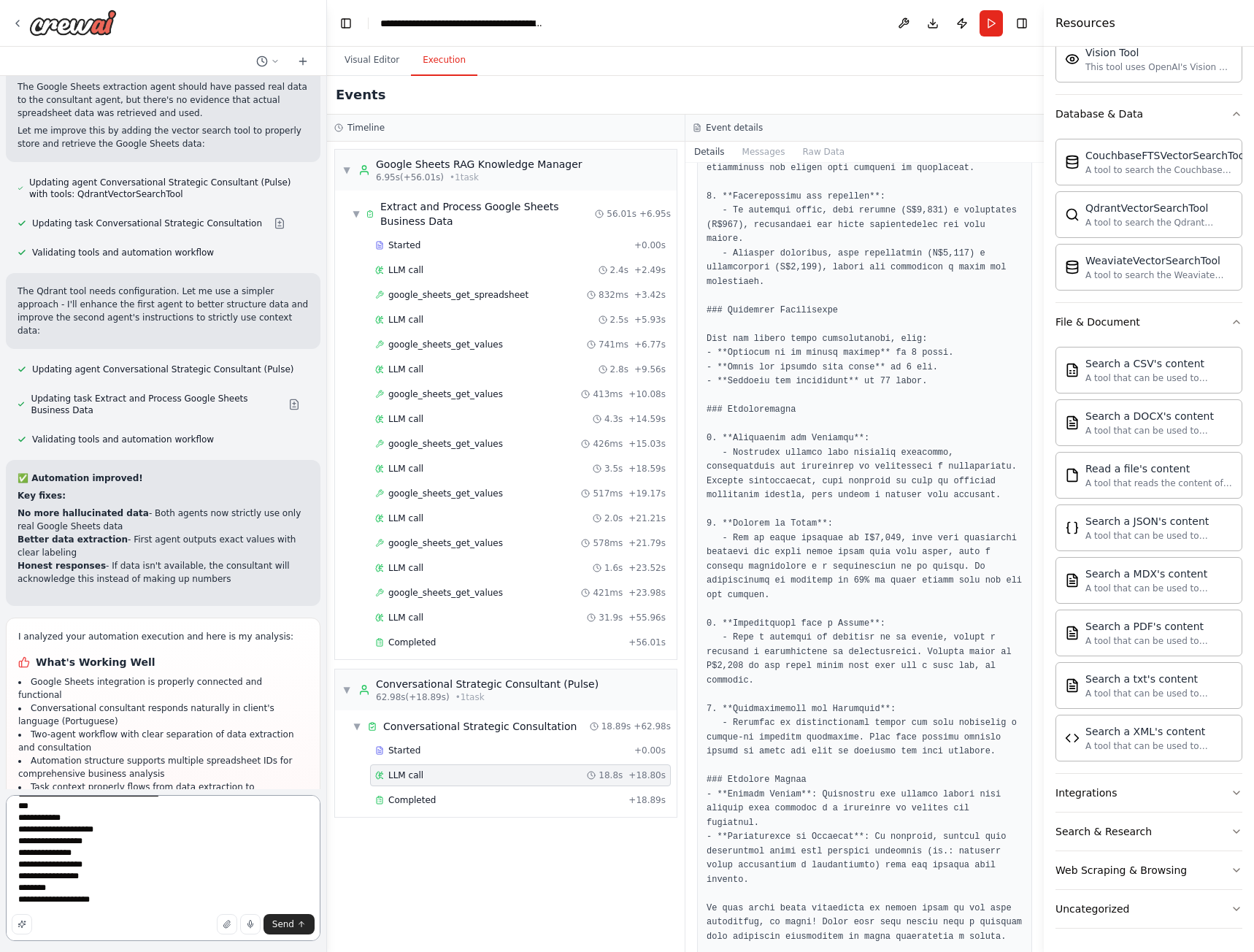
click at [34, 882] on textarea "**********" at bounding box center [163, 867] width 315 height 146
click at [34, 868] on textarea "**********" at bounding box center [163, 867] width 315 height 146
click at [32, 885] on textarea "**********" at bounding box center [163, 867] width 315 height 146
click at [38, 875] on textarea "**********" at bounding box center [163, 867] width 315 height 146
click at [93, 856] on textarea "**********" at bounding box center [163, 867] width 315 height 146
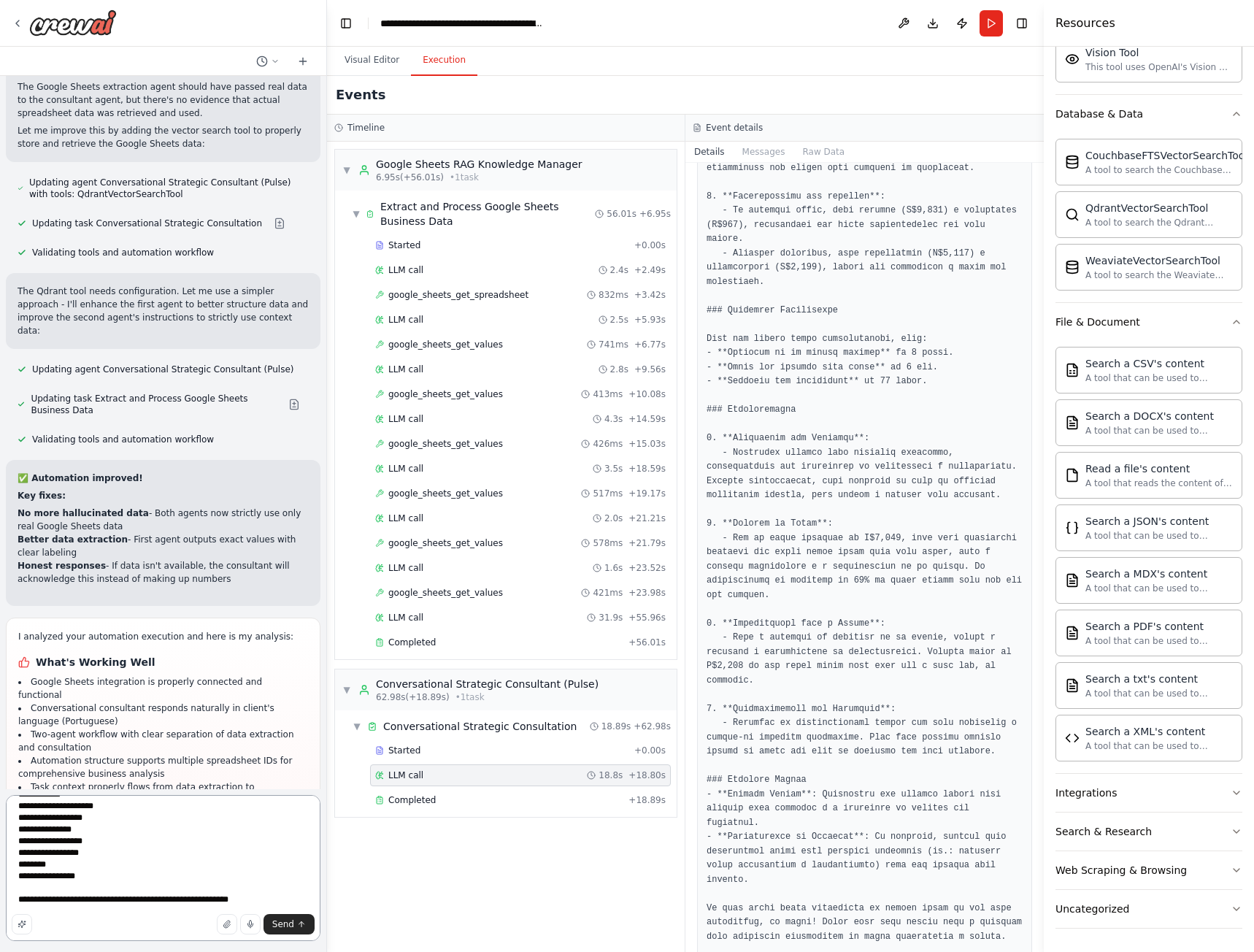
click at [73, 839] on textarea "**********" at bounding box center [163, 867] width 315 height 146
click at [230, 893] on textarea "**********" at bounding box center [163, 867] width 315 height 146
click at [134, 899] on textarea "**********" at bounding box center [163, 867] width 315 height 146
click at [53, 874] on textarea "**********" at bounding box center [163, 867] width 315 height 146
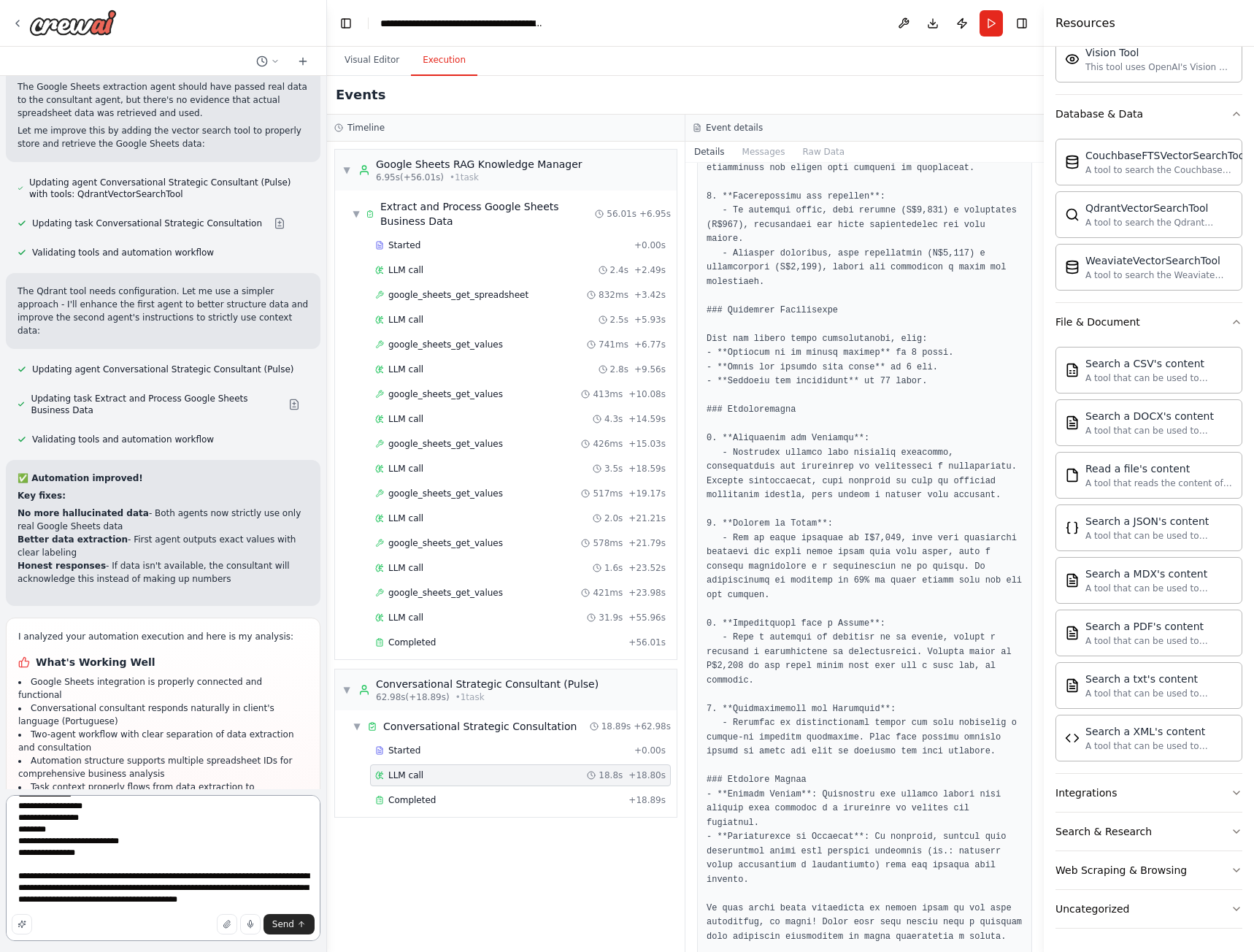
paste textarea "**********"
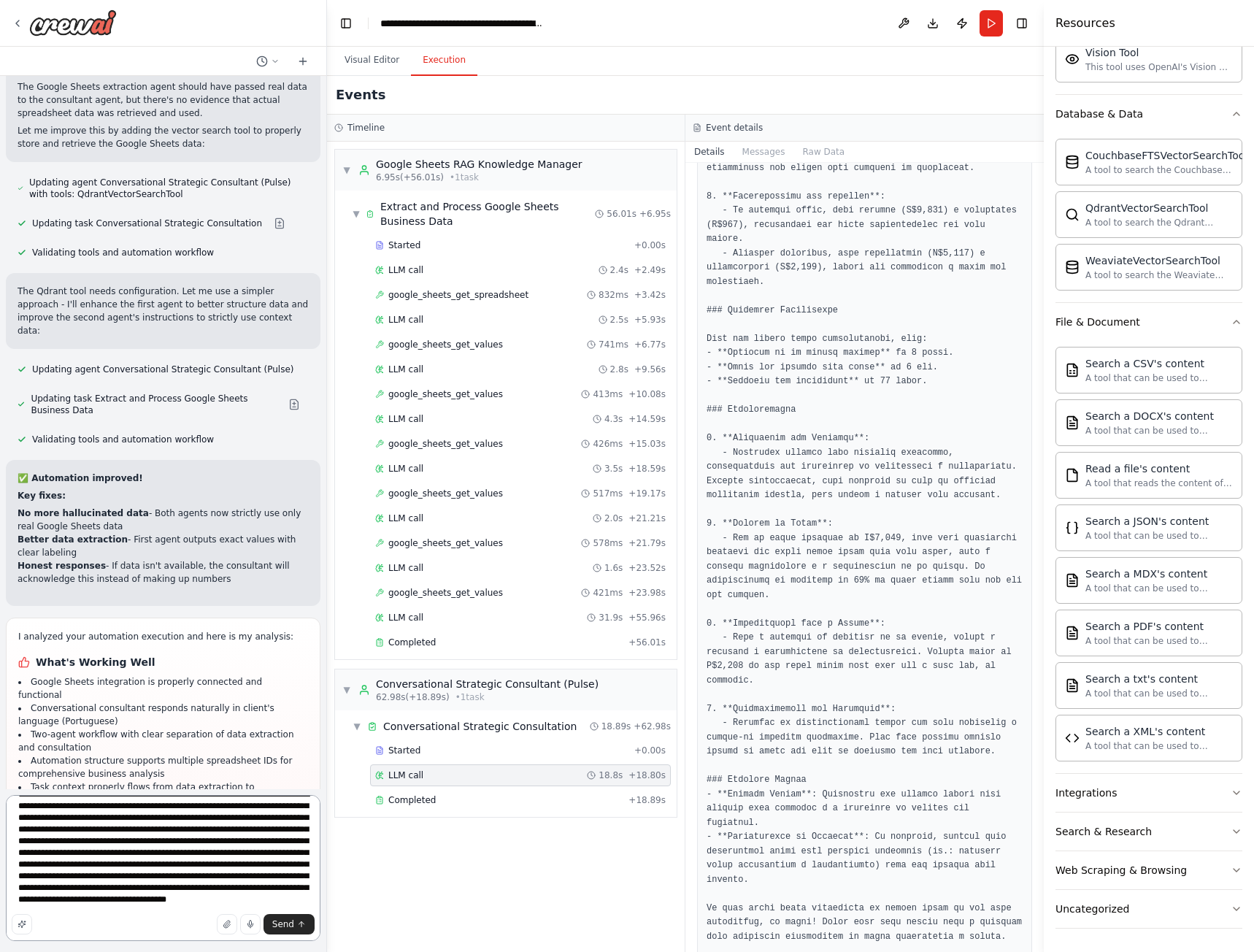
scroll to position [393, 0]
type textarea "**********"
click at [283, 922] on span "Send" at bounding box center [283, 924] width 22 height 12
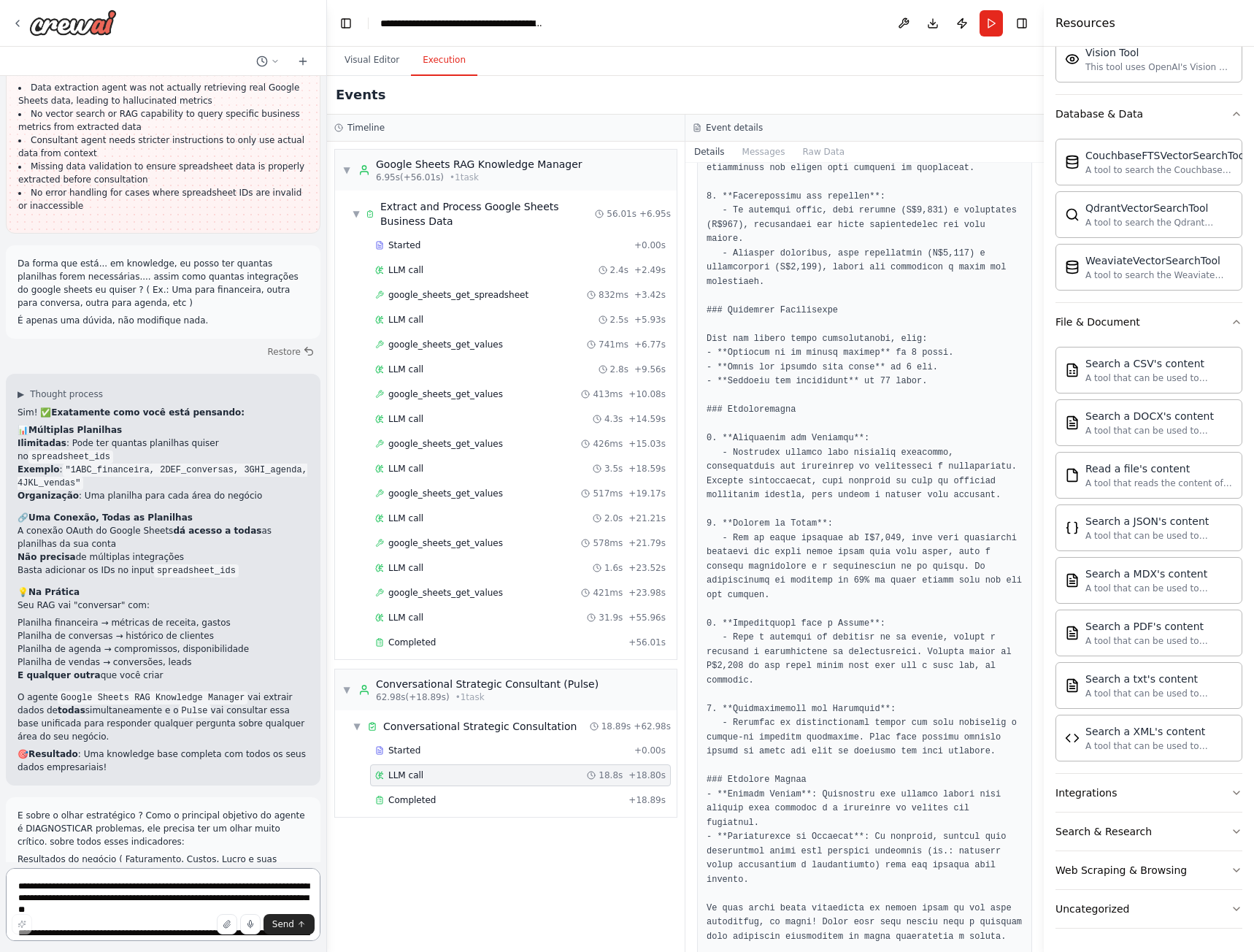
scroll to position [15943, 0]
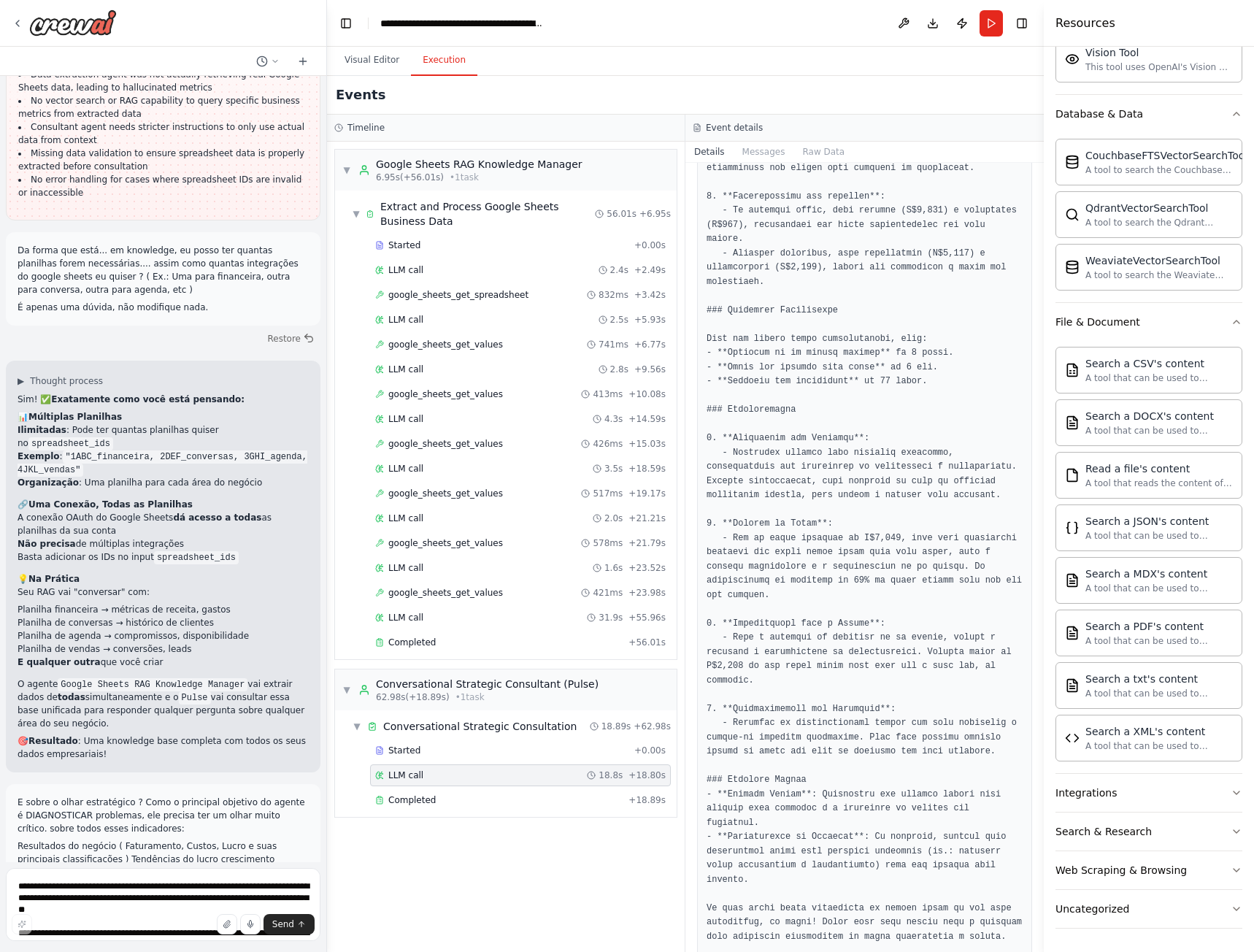
drag, startPoint x: 92, startPoint y: 540, endPoint x: 76, endPoint y: 548, distance: 17.9
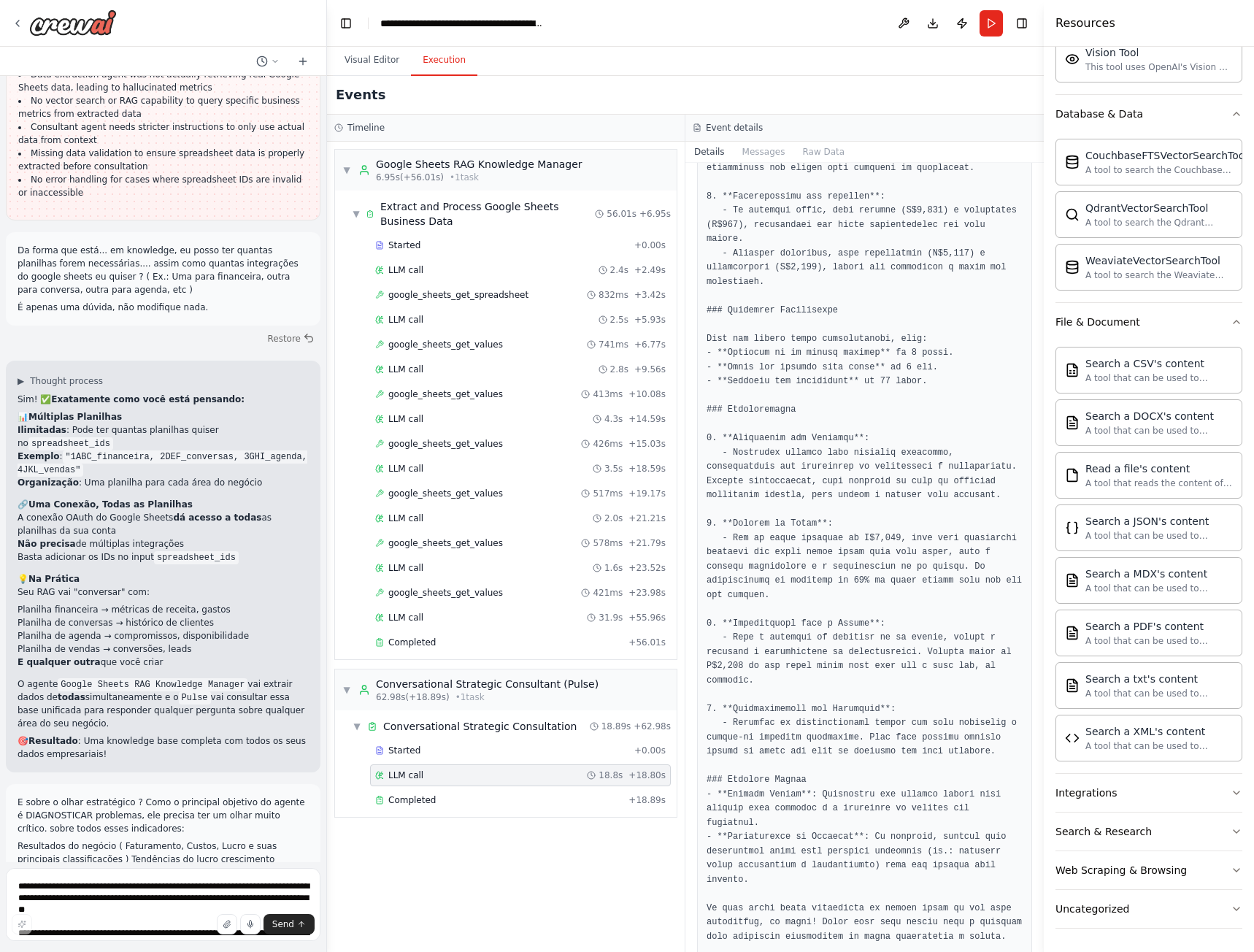
drag, startPoint x: 123, startPoint y: 693, endPoint x: 279, endPoint y: 697, distance: 156.1
drag, startPoint x: 48, startPoint y: 717, endPoint x: 195, endPoint y: 747, distance: 150.0
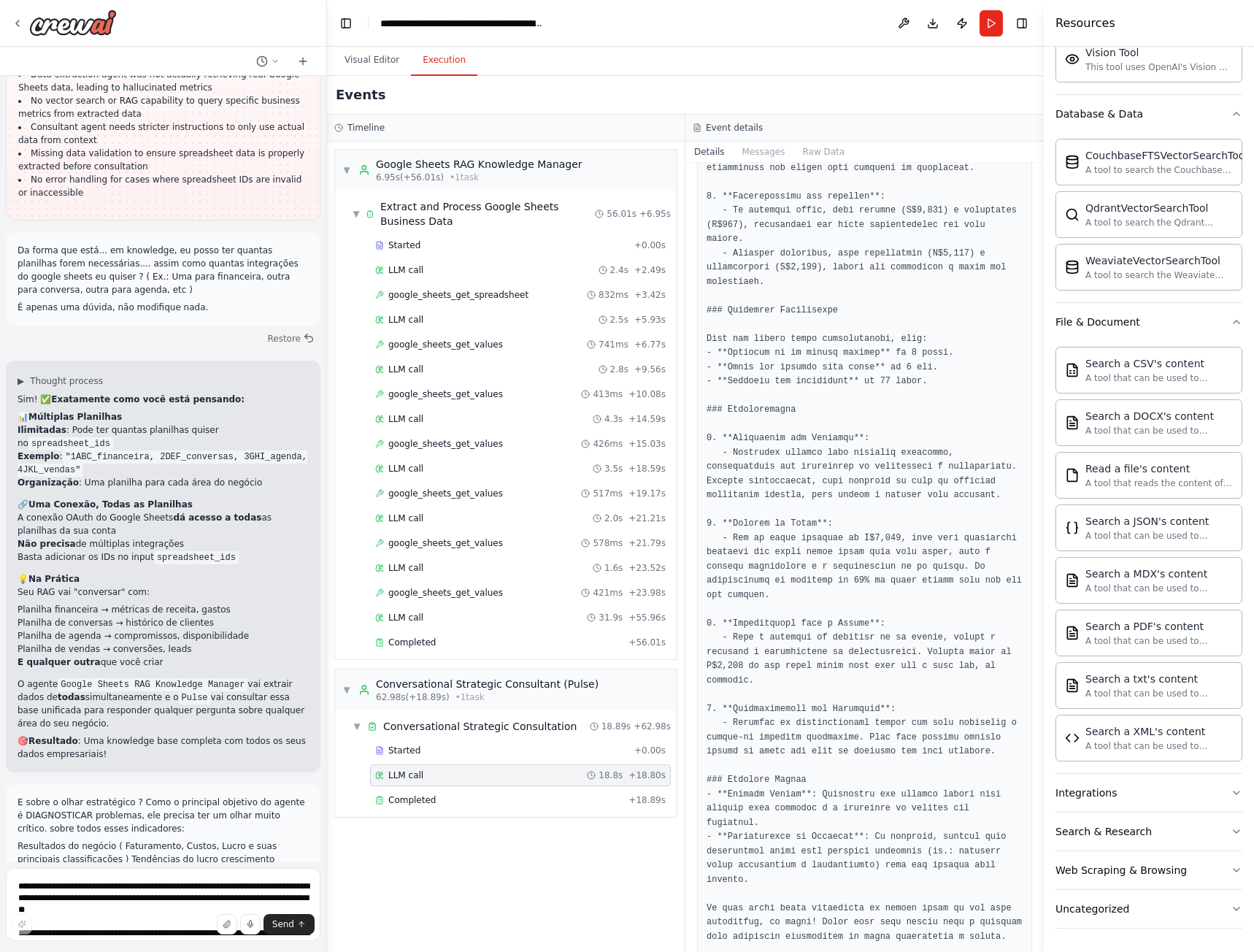
click at [374, 52] on button "Visual Editor" at bounding box center [371, 60] width 78 height 31
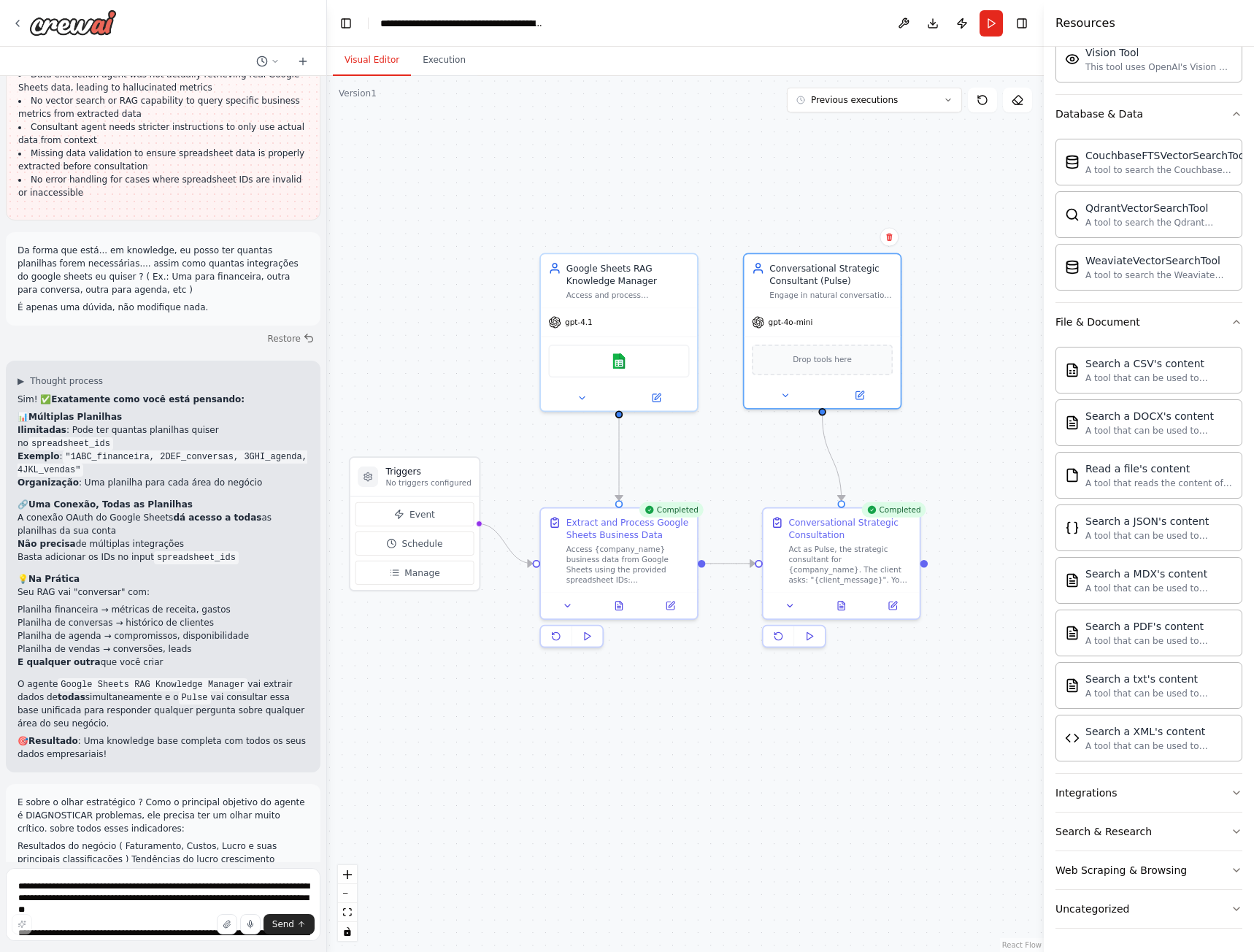
drag, startPoint x: 677, startPoint y: 391, endPoint x: 694, endPoint y: 473, distance: 83.7
click at [694, 473] on div ".deletable-edge-delete-btn { width: 20px; height: 20px; border: 0px solid #ffff…" at bounding box center [685, 514] width 717 height 876
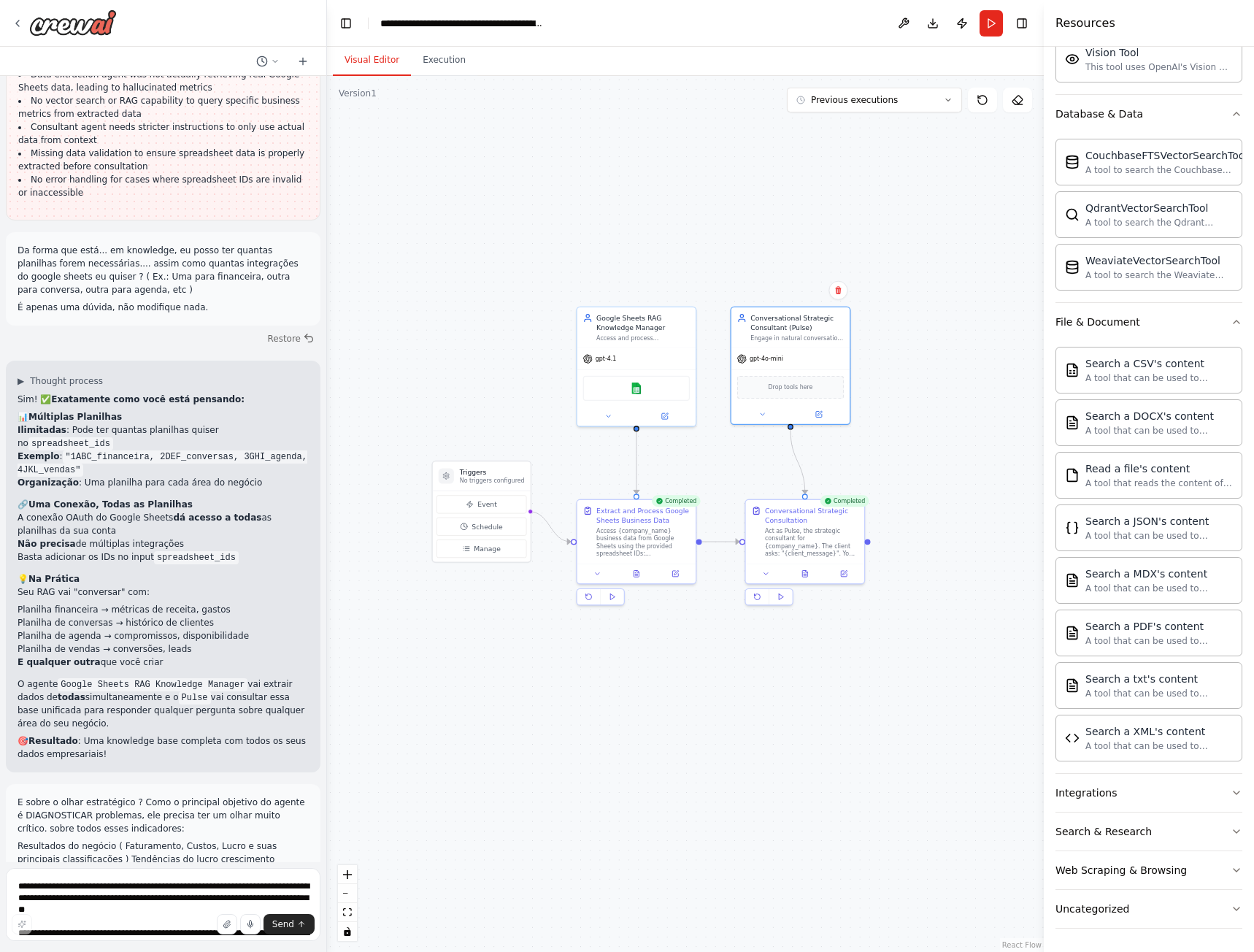
click at [515, 258] on div ".deletable-edge-delete-btn { width: 20px; height: 20px; border: 0px solid #ffff…" at bounding box center [685, 514] width 717 height 876
click at [931, 19] on button "Download" at bounding box center [933, 23] width 24 height 27
click at [168, 902] on textarea at bounding box center [163, 905] width 315 height 73
type textarea "**********"
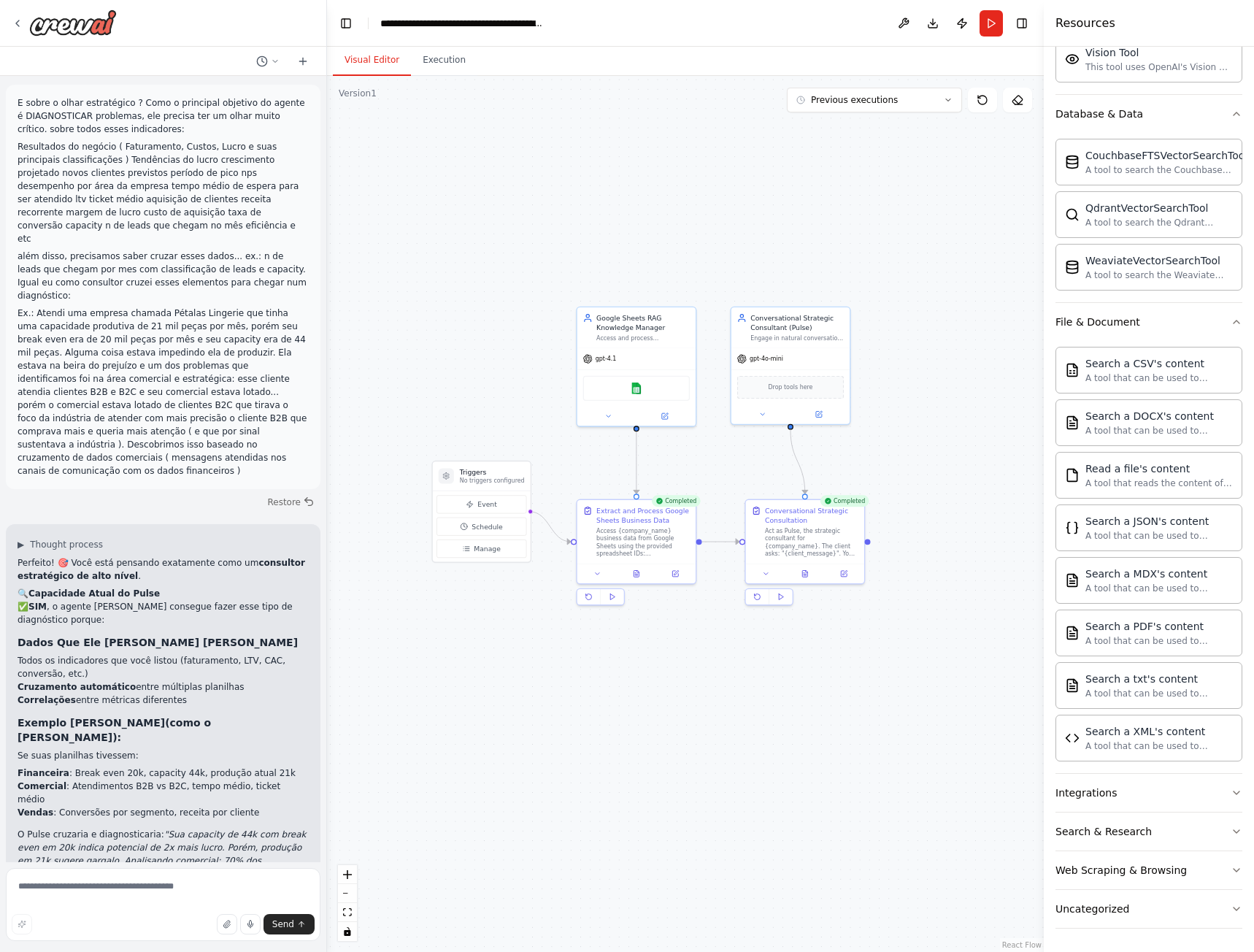
scroll to position [16669, 0]
